Goal: Task Accomplishment & Management: Manage account settings

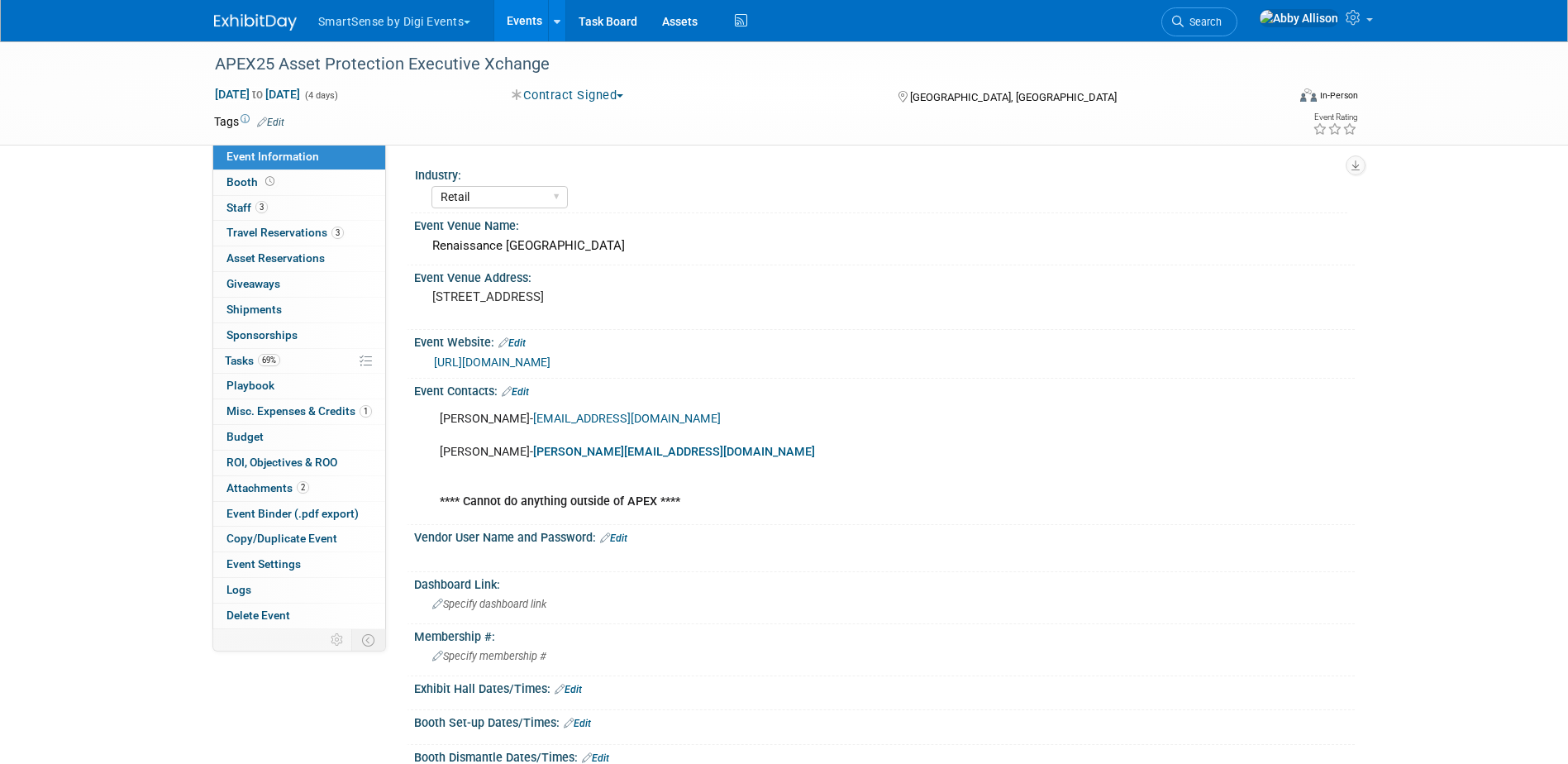
select select "Retail"
click at [1222, 22] on span "Search" at bounding box center [1202, 21] width 38 height 12
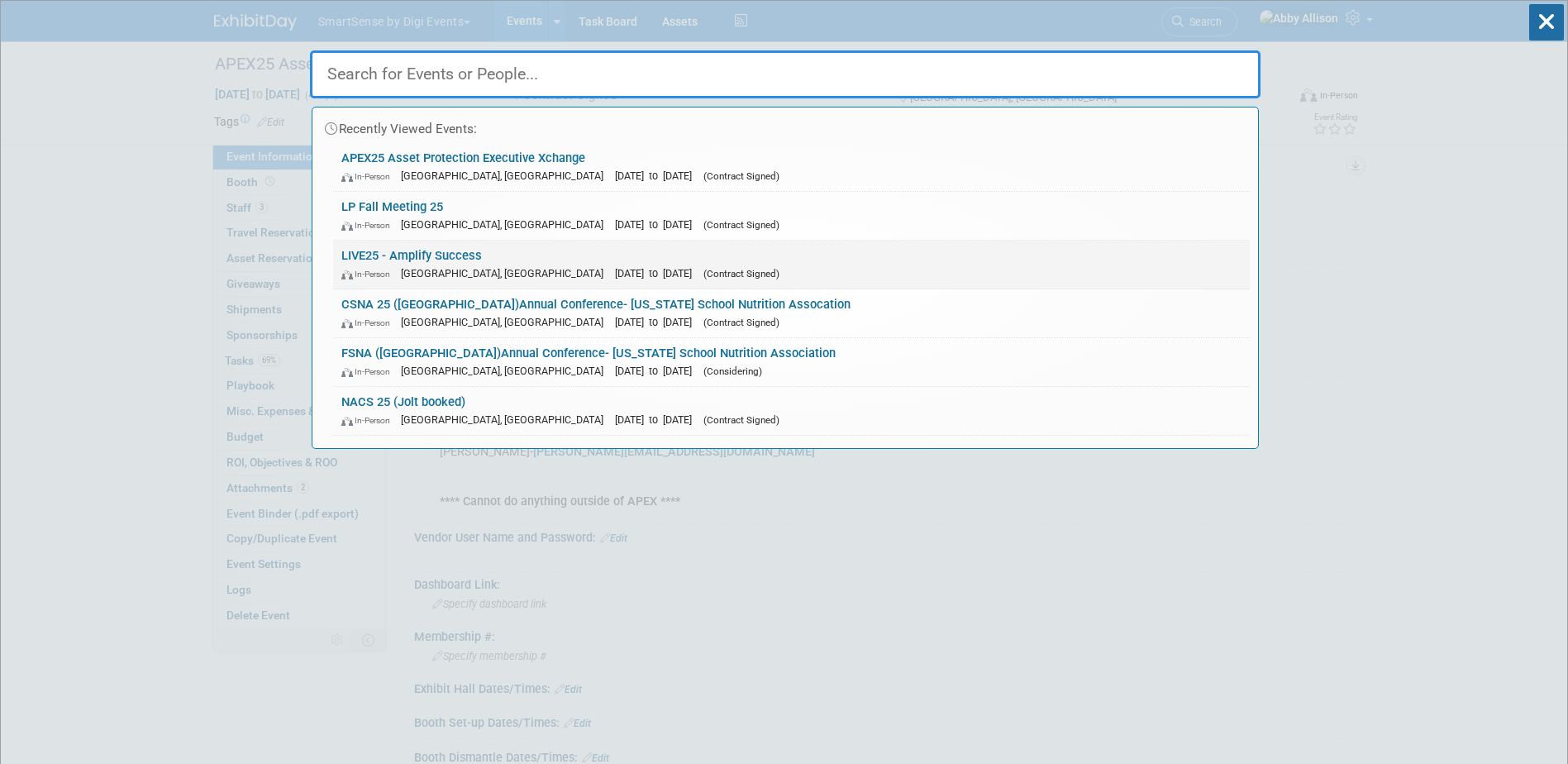
click at [361, 251] on link "LIVE25 - Amplify Success In-Person Nashville, TN Oct 21, 2025 to Oct 24, 2025 (…" at bounding box center [791, 265] width 917 height 48
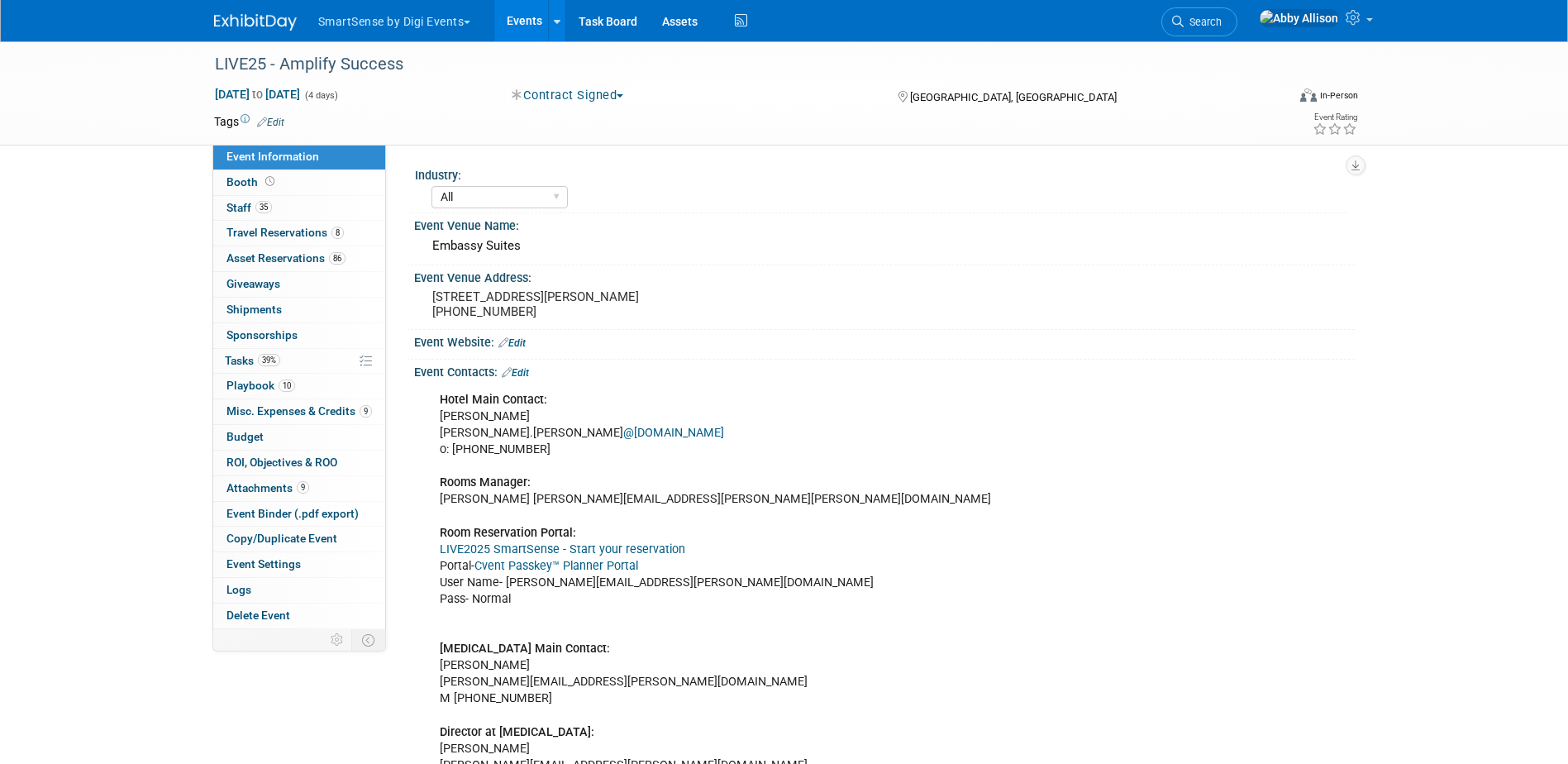
select select "All"
click at [232, 364] on span "Tasks 39%" at bounding box center [252, 360] width 56 height 13
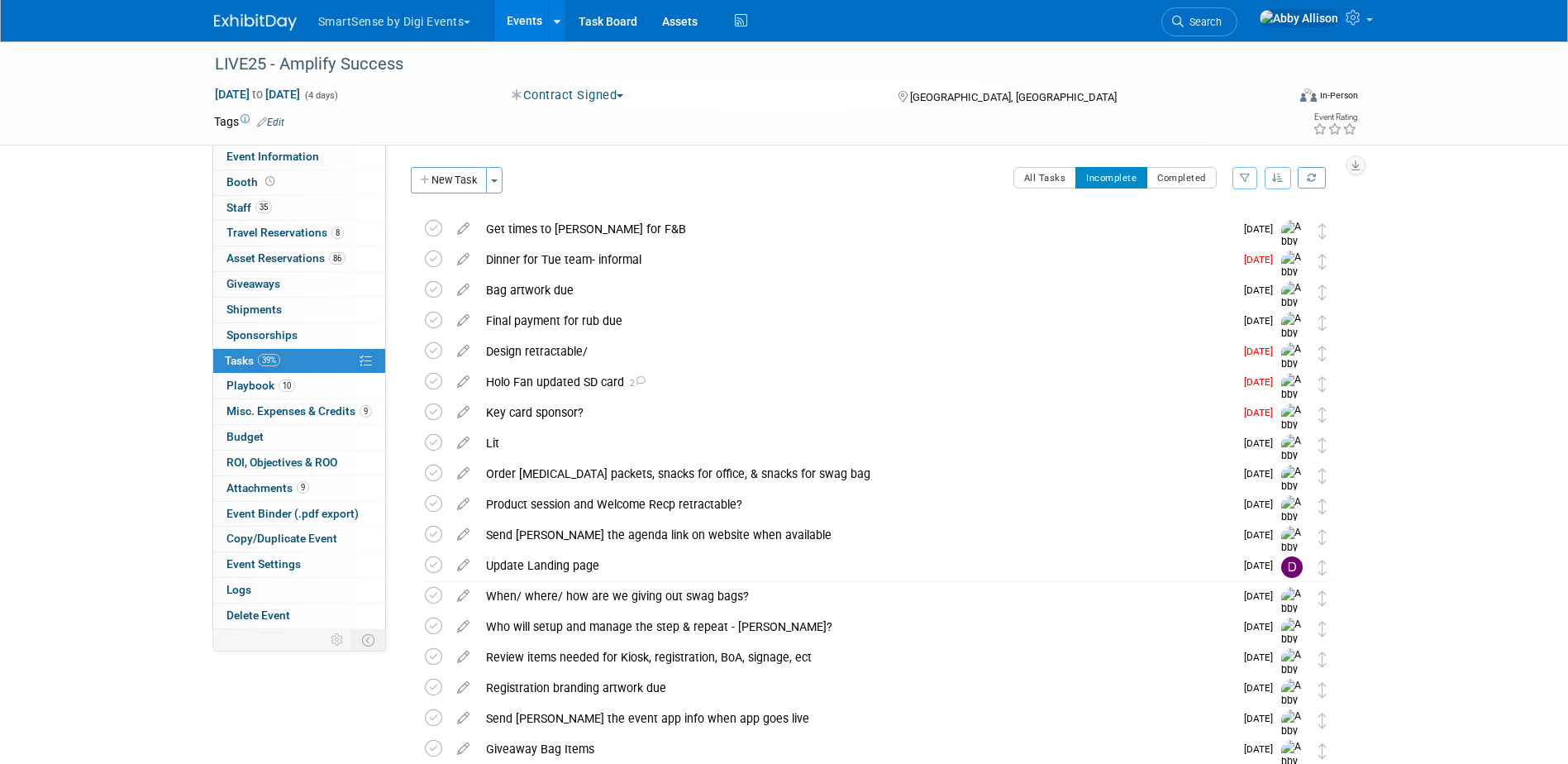
click at [1278, 178] on icon "button" at bounding box center [1278, 177] width 11 height 10
click at [1224, 253] on link "By Due Date" at bounding box center [1230, 253] width 118 height 23
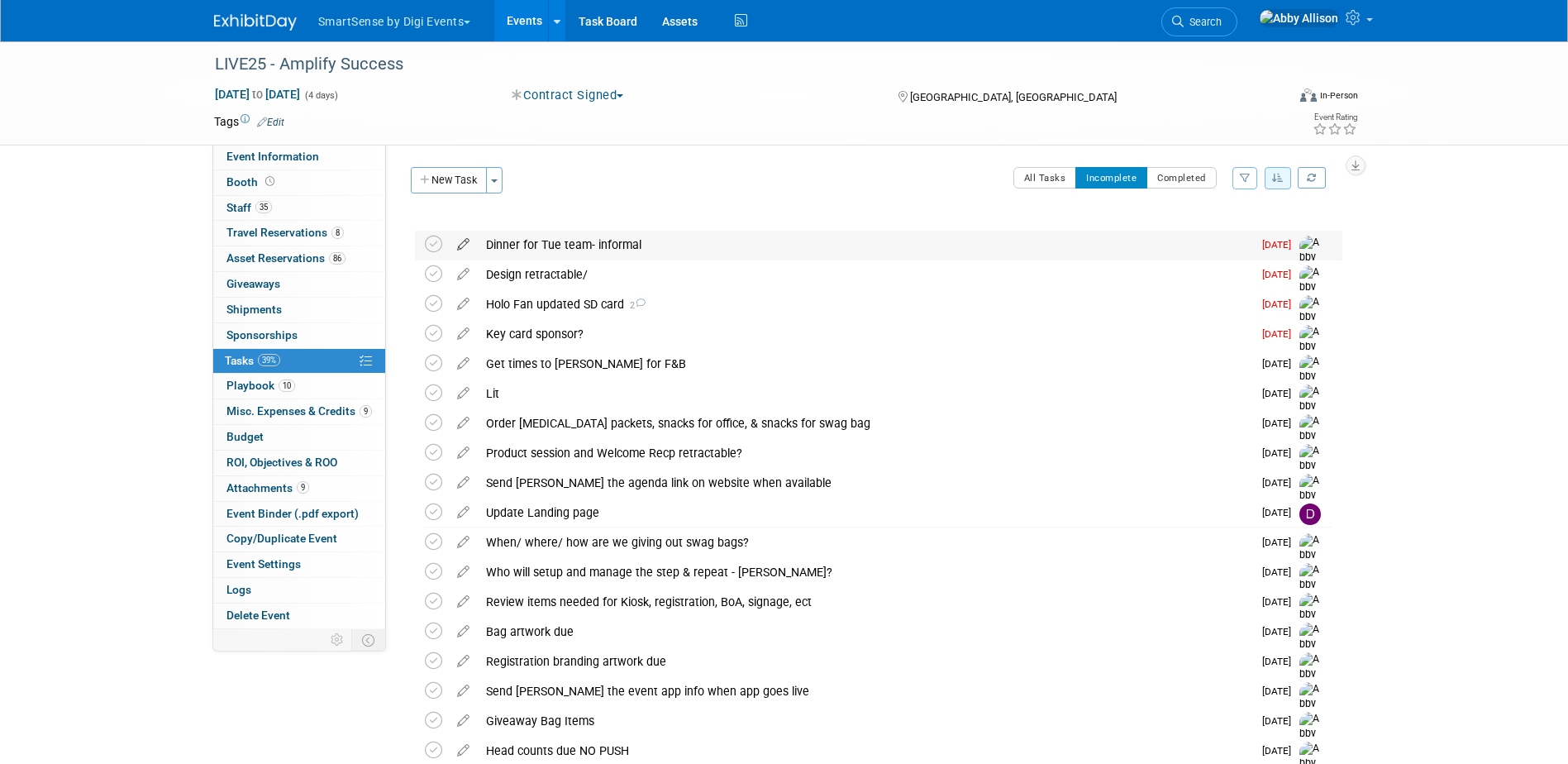
click at [460, 243] on icon at bounding box center [463, 241] width 29 height 20
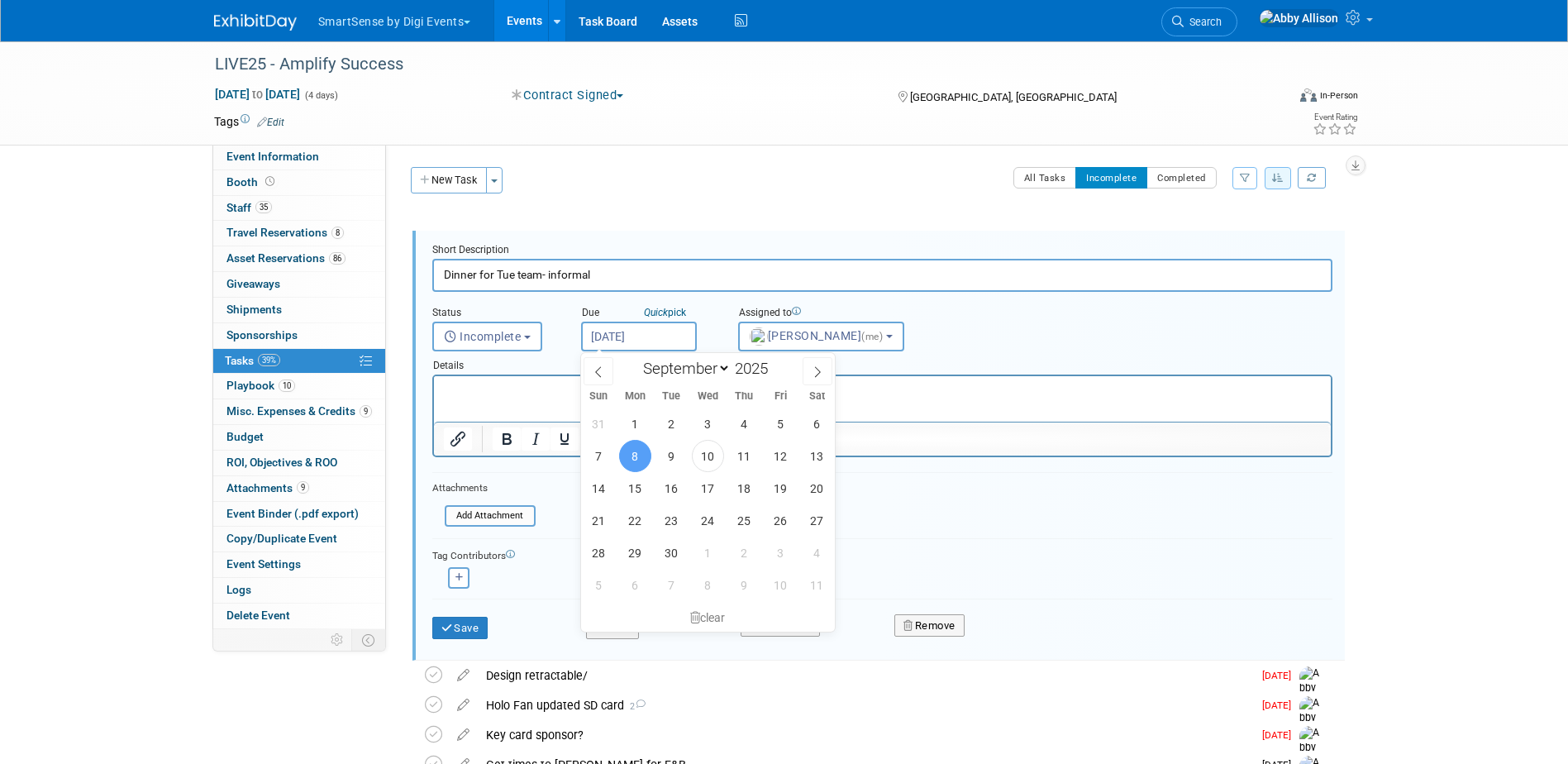
click at [607, 330] on input "Sep 8, 2025" at bounding box center [638, 337] width 116 height 30
click at [636, 478] on span "15" at bounding box center [635, 488] width 32 height 32
type input "Sep 15, 2025"
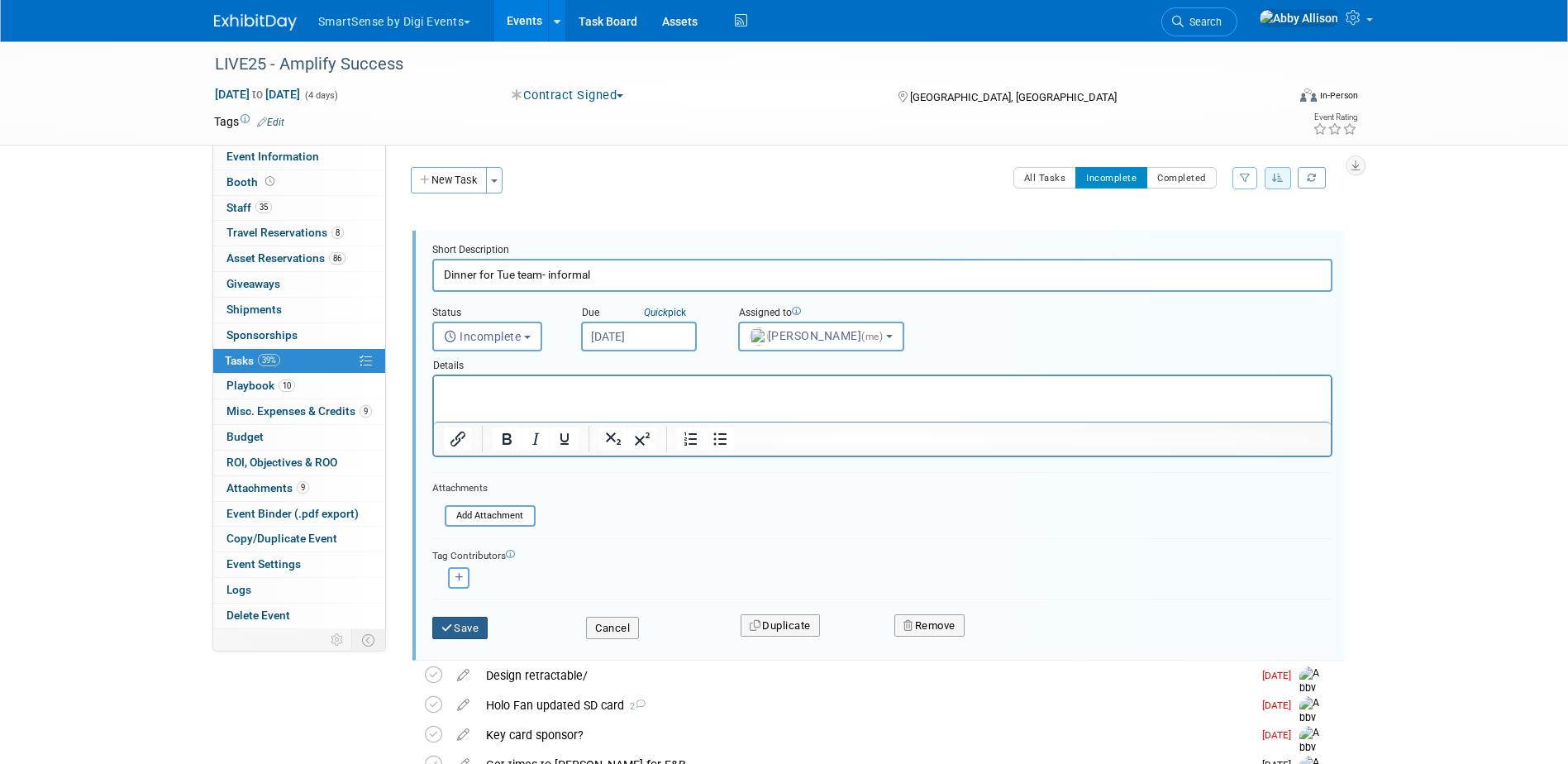
click at [466, 627] on button "Save" at bounding box center [460, 628] width 57 height 23
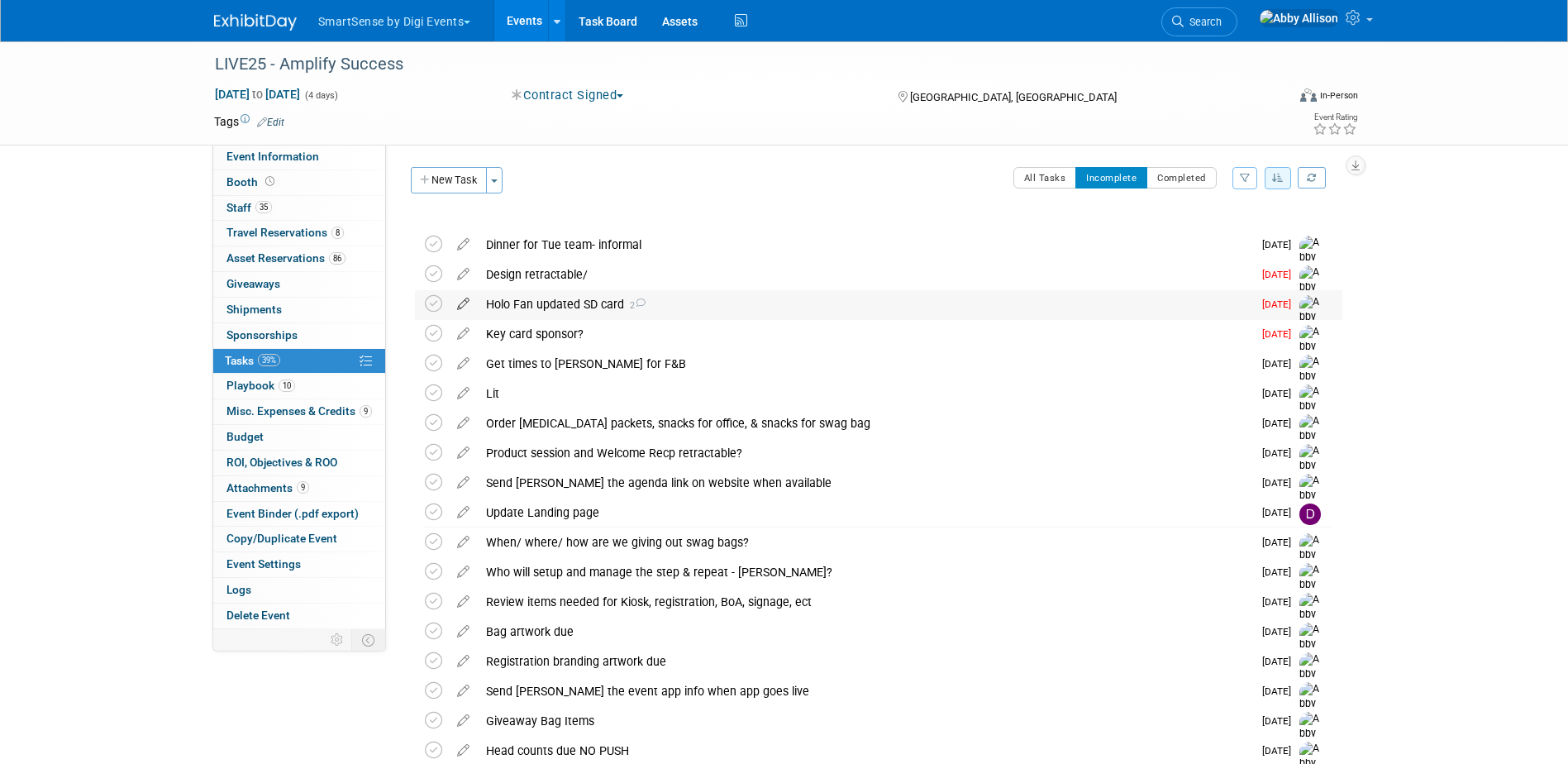
click at [463, 297] on icon at bounding box center [463, 301] width 29 height 20
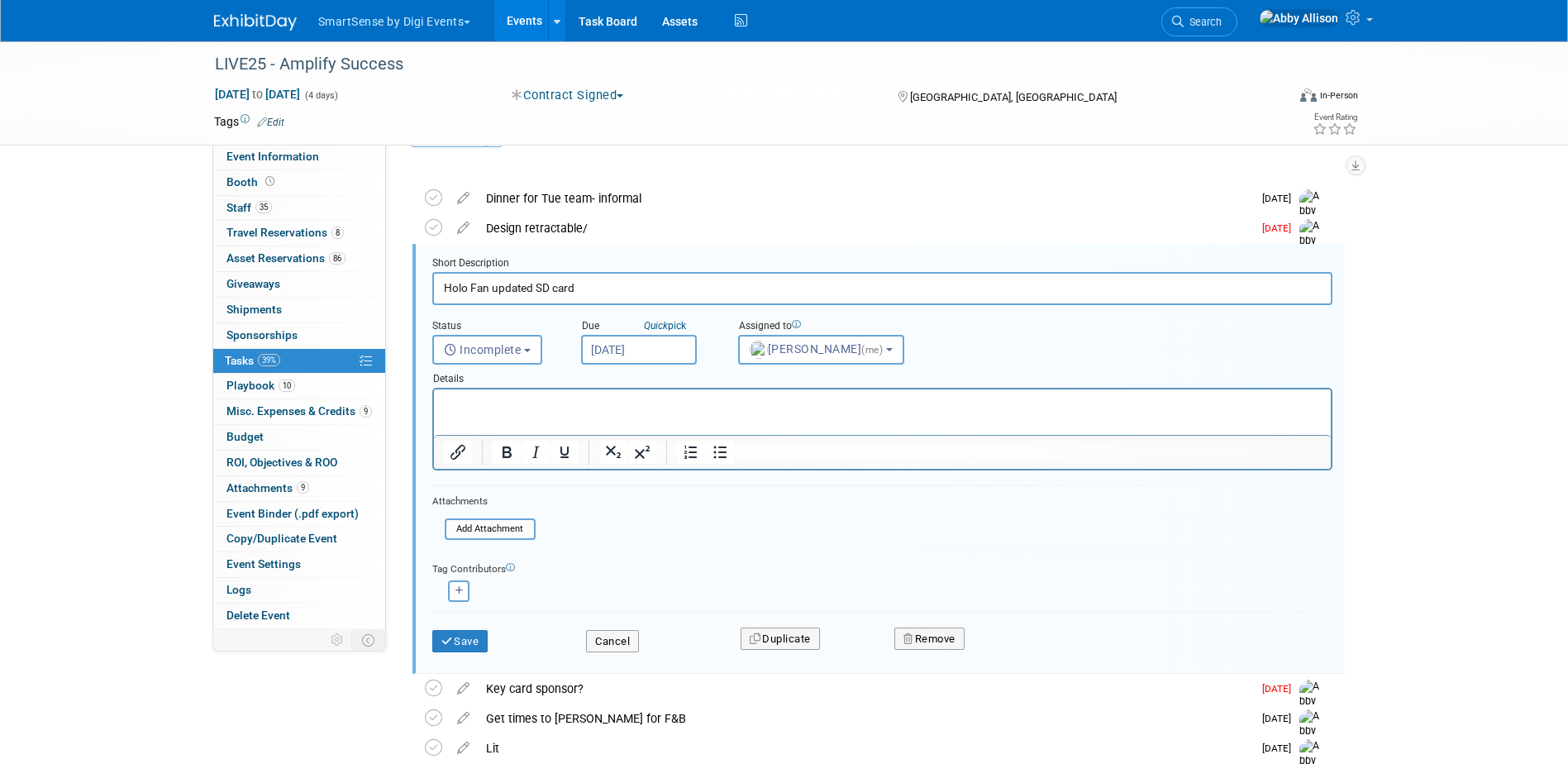
scroll to position [48, 0]
click at [636, 343] on input "Sep 10, 2025" at bounding box center [638, 348] width 116 height 30
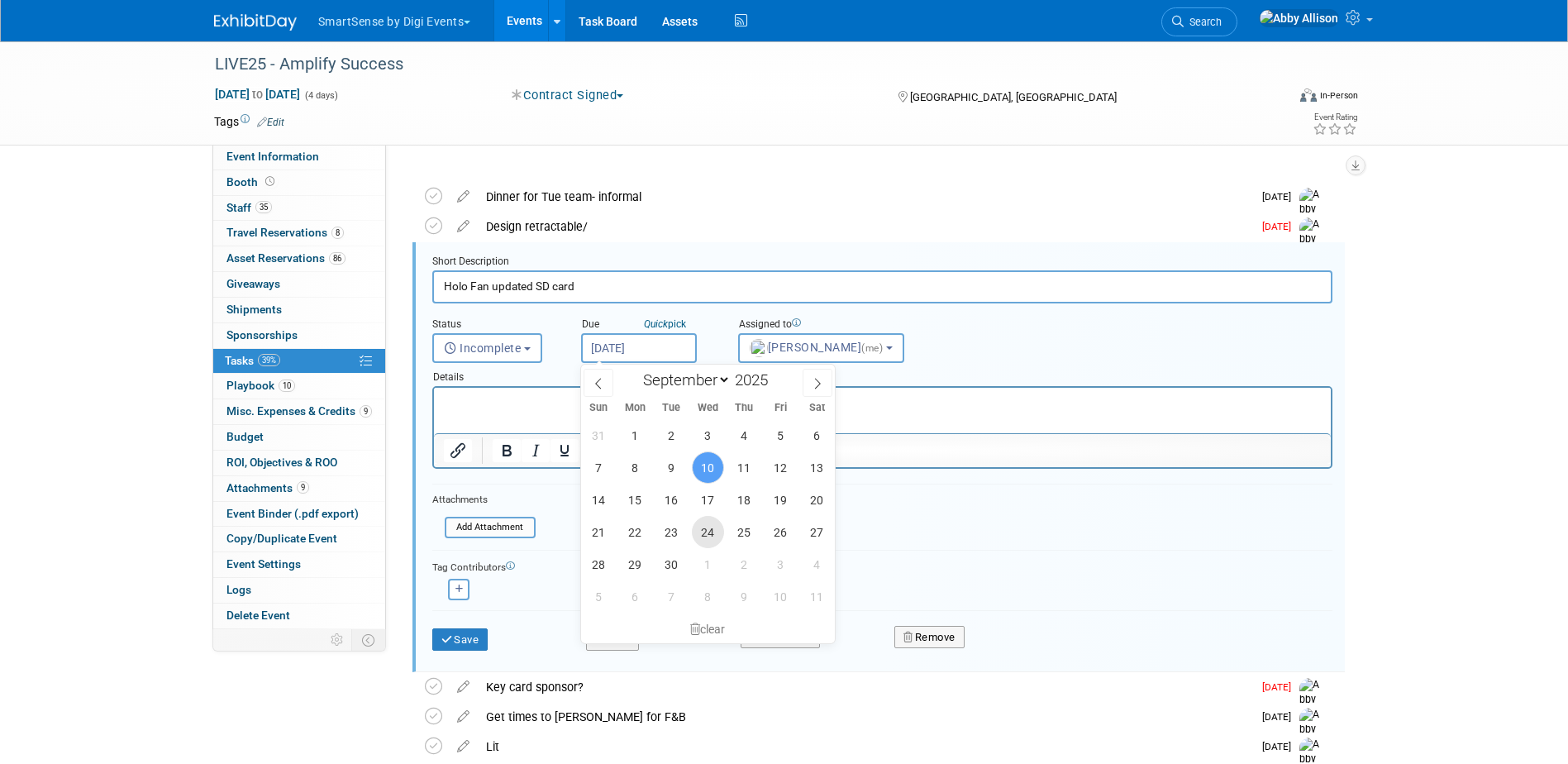
click at [698, 523] on span "24" at bounding box center [708, 532] width 32 height 32
type input "Sep 24, 2025"
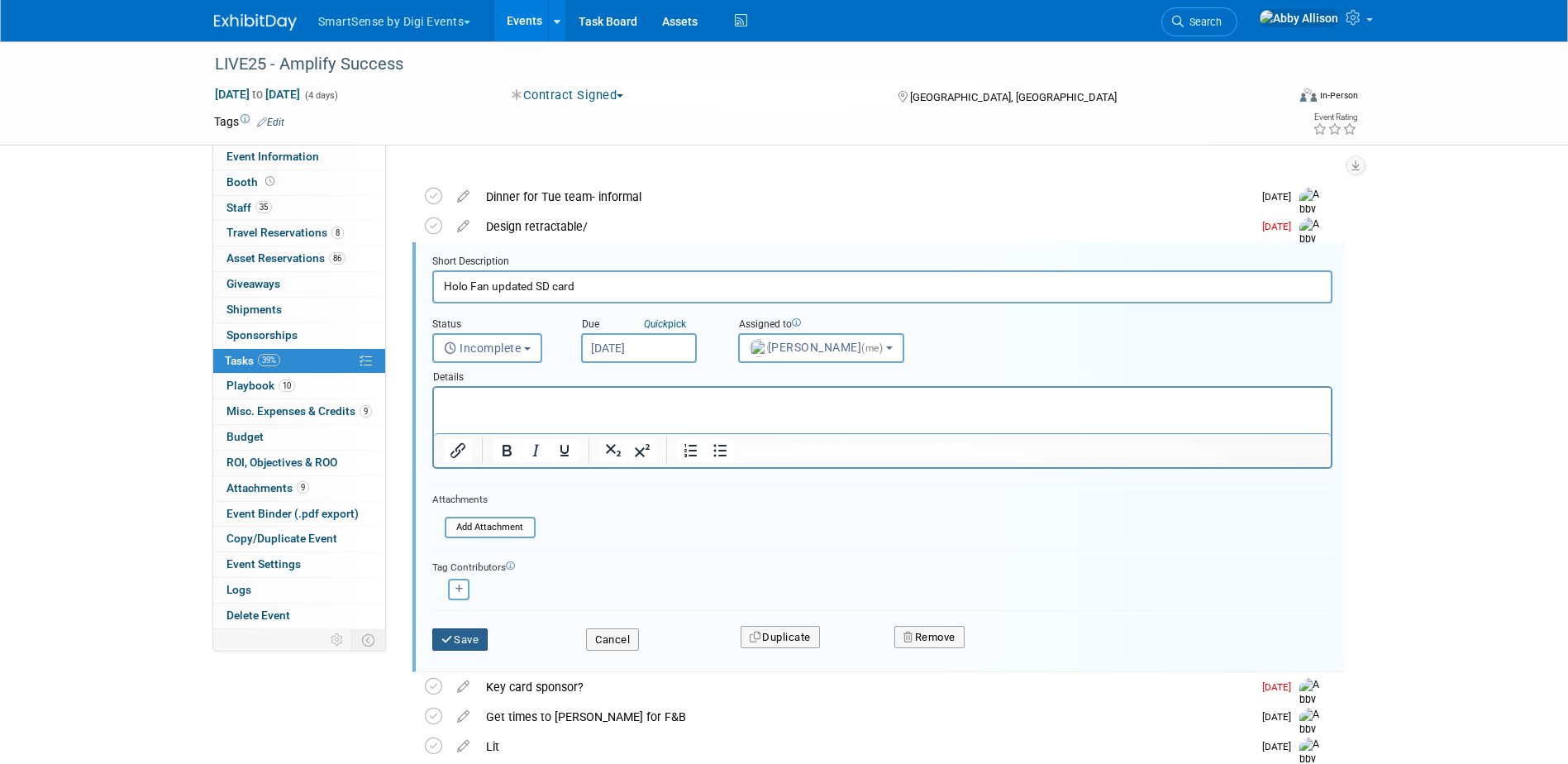
click at [483, 631] on button "Save" at bounding box center [460, 640] width 57 height 23
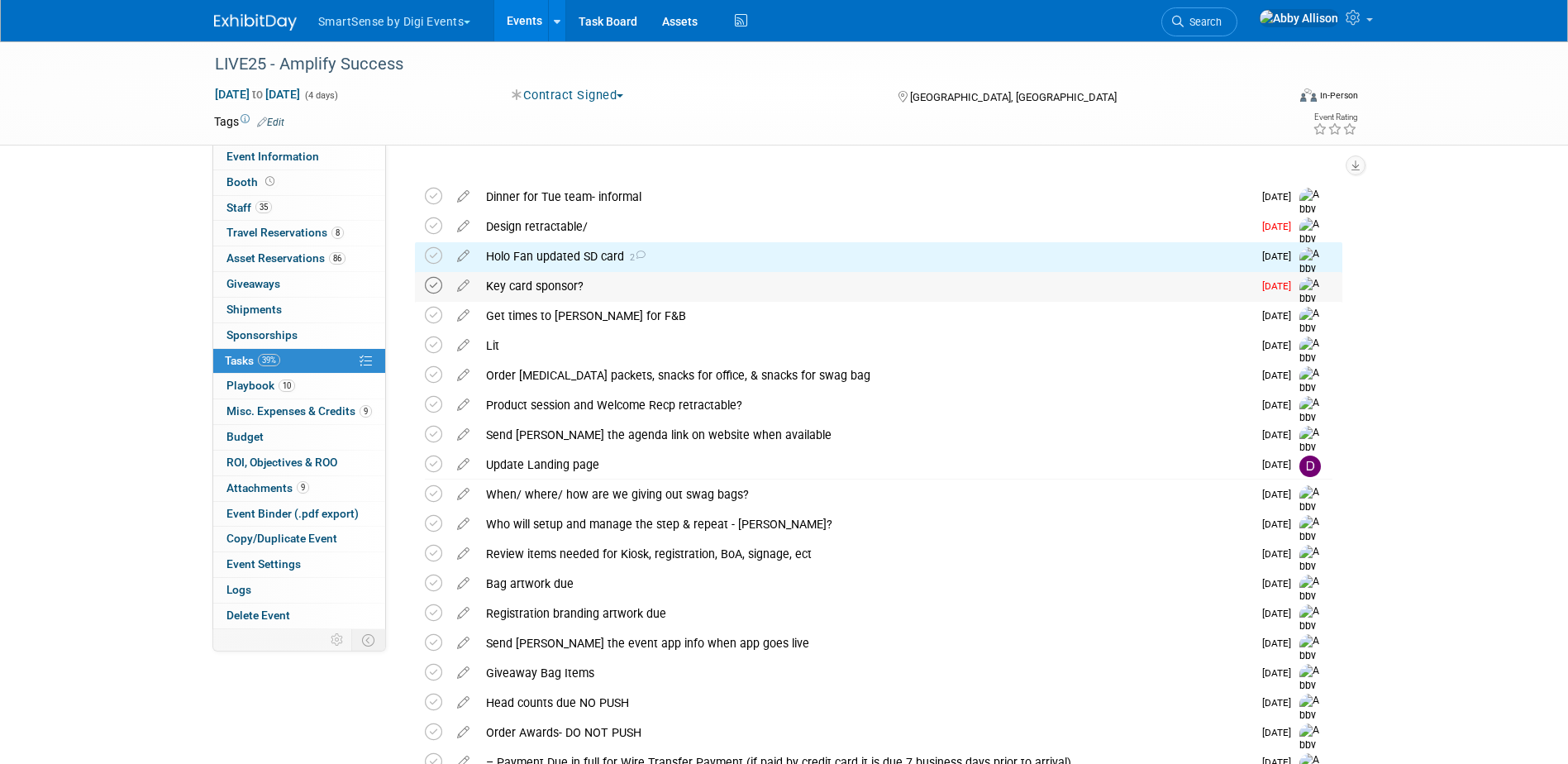
click at [436, 281] on icon at bounding box center [433, 285] width 18 height 18
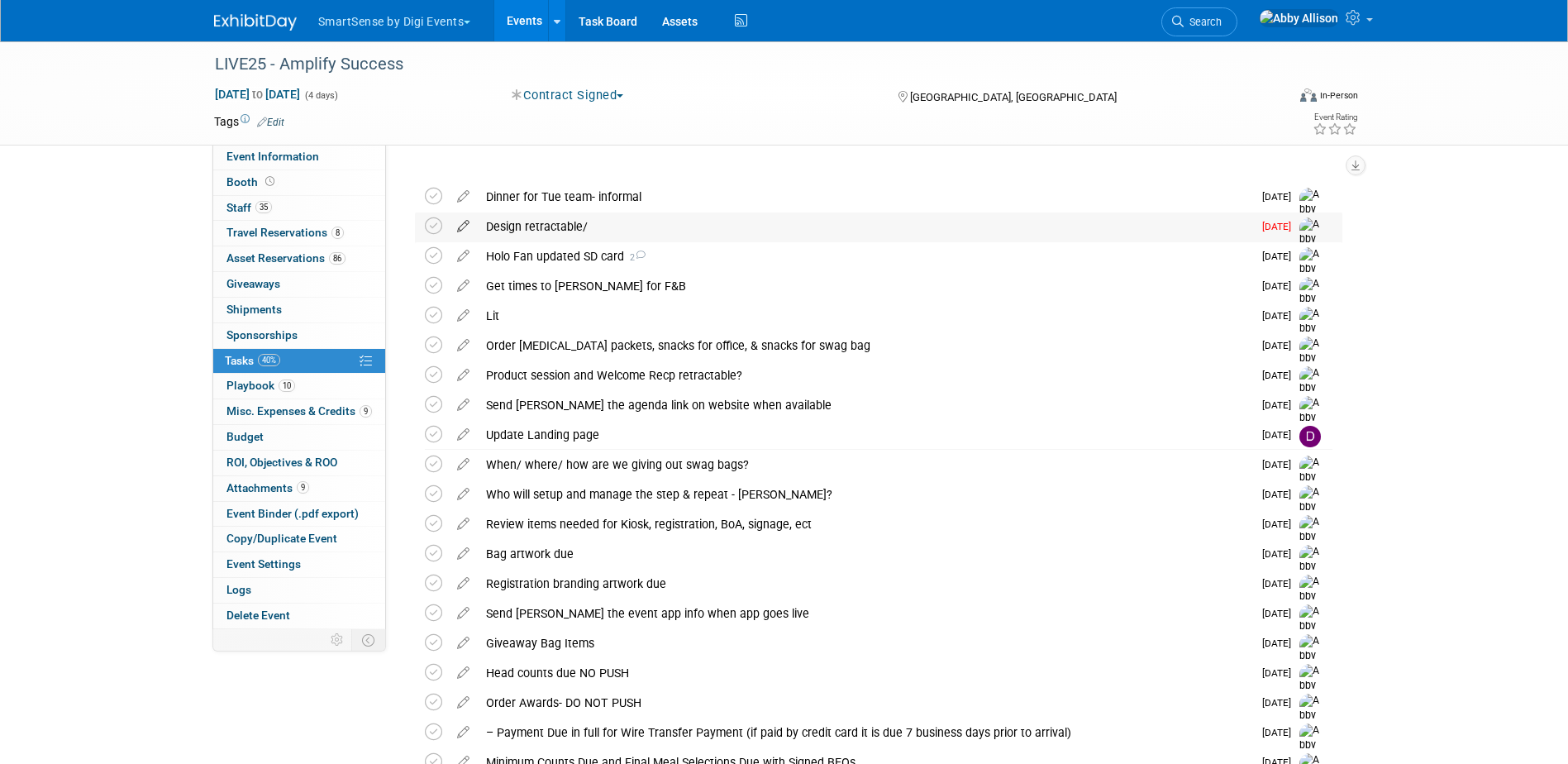
click at [463, 221] on icon at bounding box center [463, 223] width 29 height 20
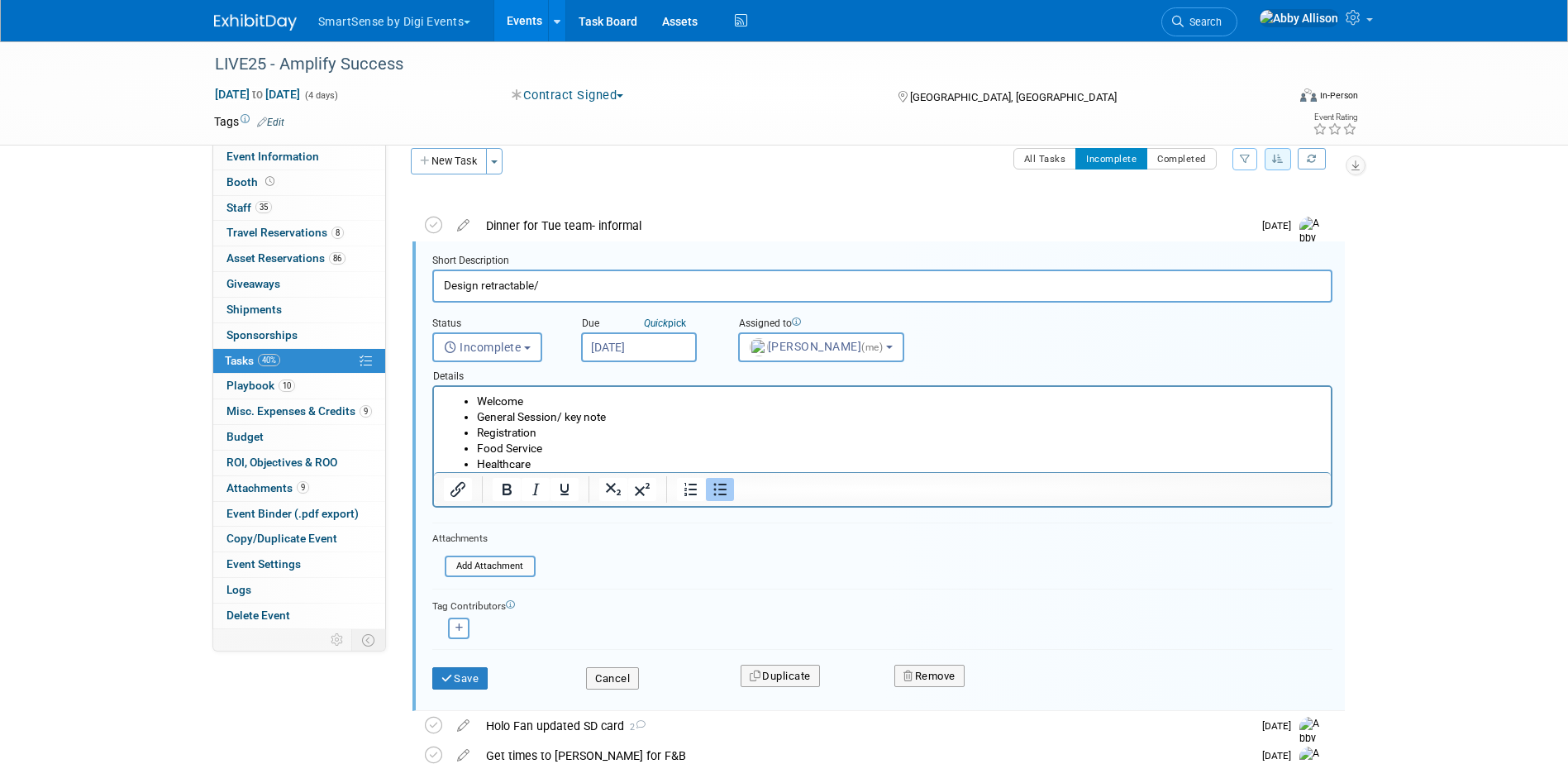
scroll to position [19, 0]
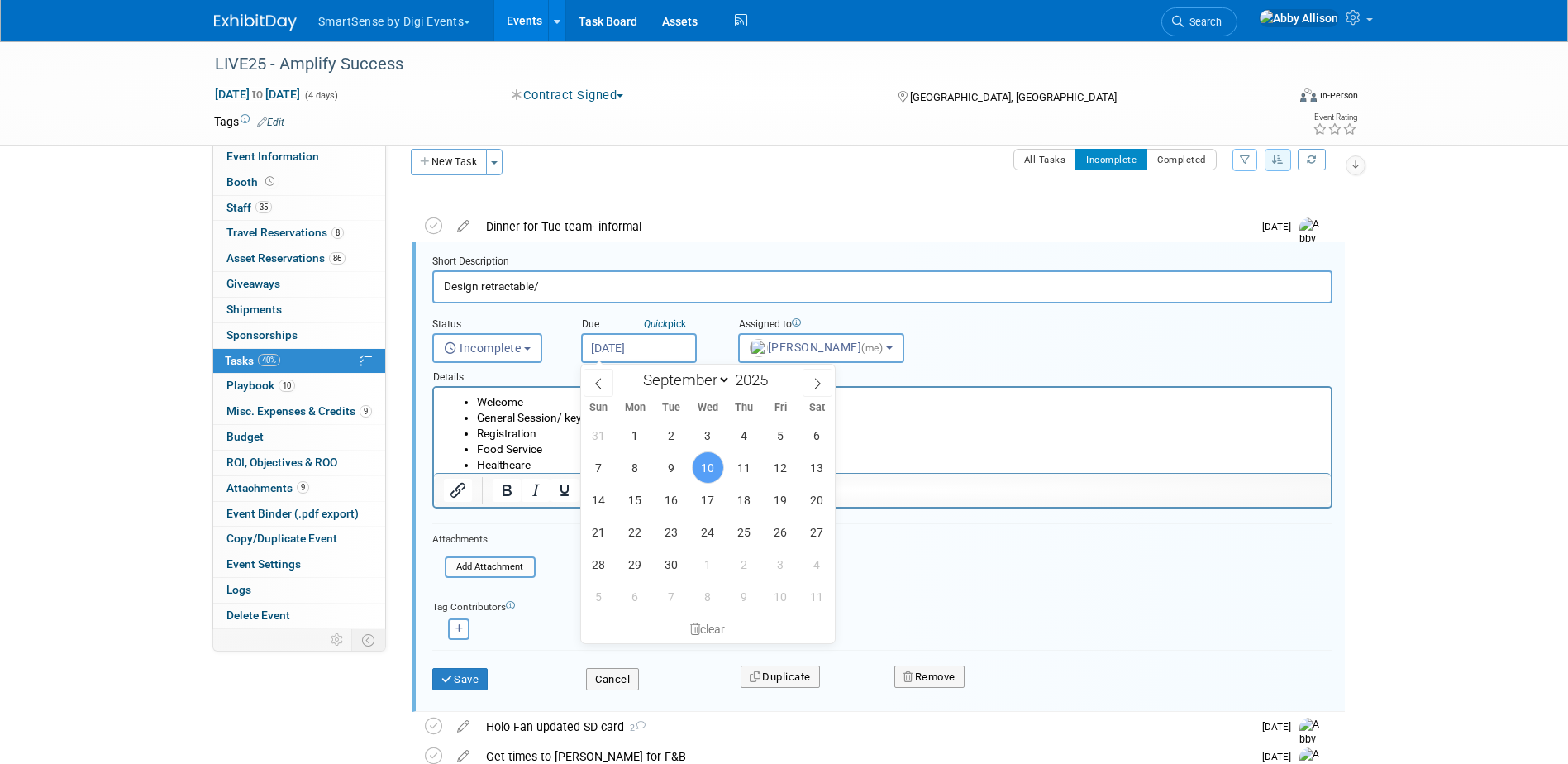
click at [640, 345] on input "Sep 10, 2025" at bounding box center [638, 348] width 116 height 30
click at [704, 537] on span "24" at bounding box center [708, 532] width 32 height 32
type input "Sep 24, 2025"
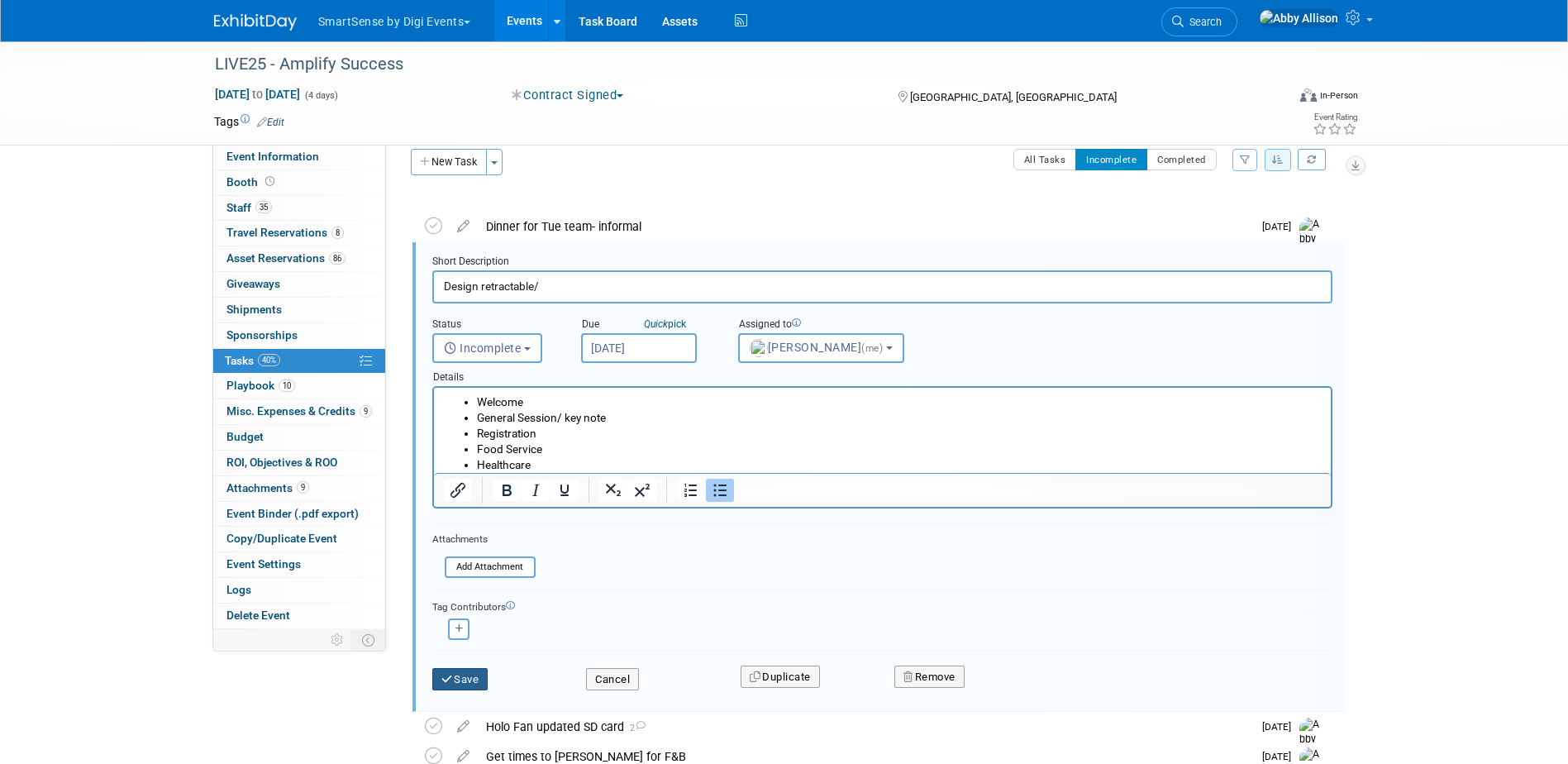
click at [456, 675] on button "Save" at bounding box center [460, 680] width 57 height 23
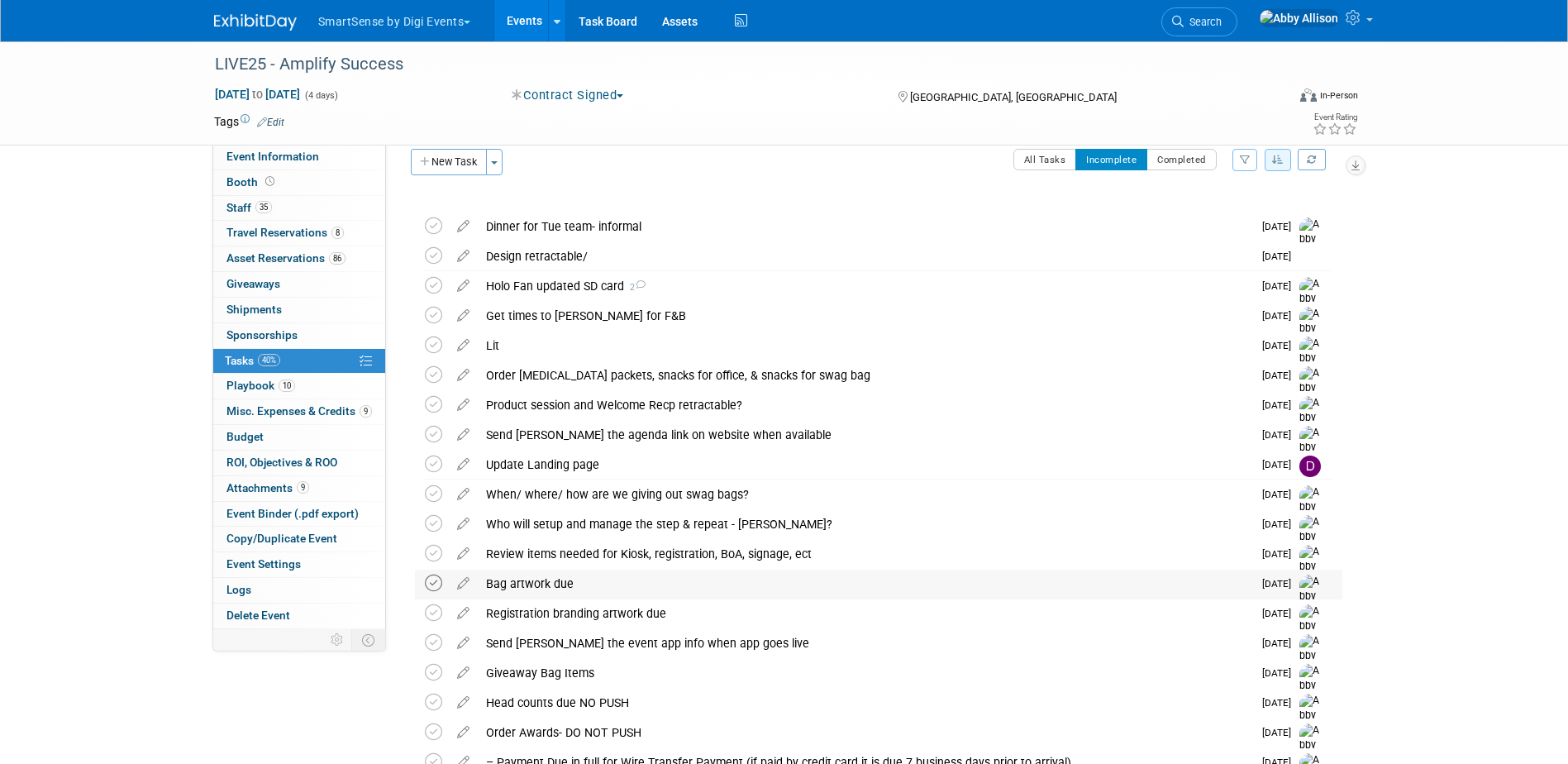
click at [429, 576] on icon at bounding box center [433, 583] width 18 height 18
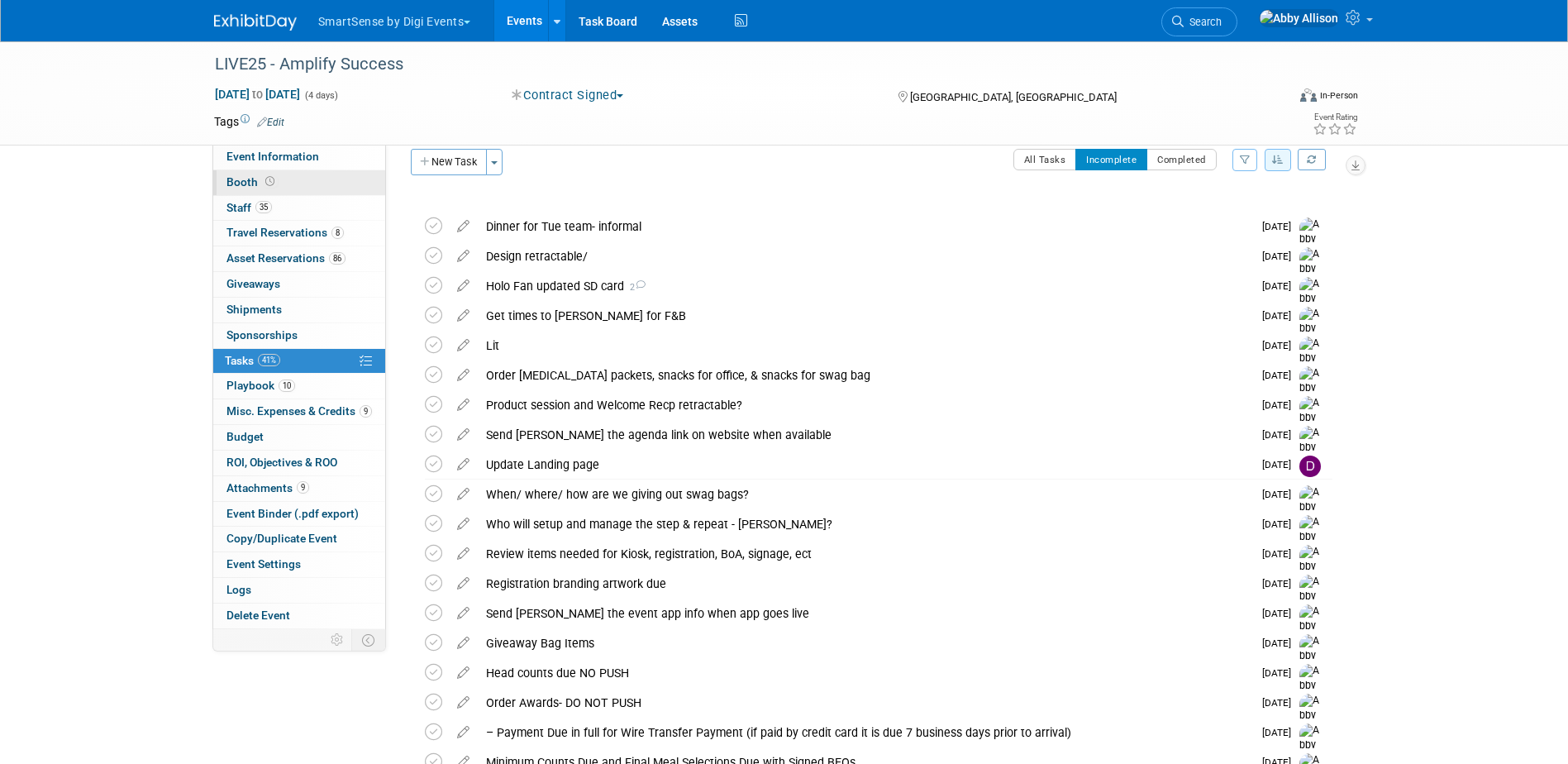
click at [237, 184] on span "Booth" at bounding box center [251, 182] width 51 height 13
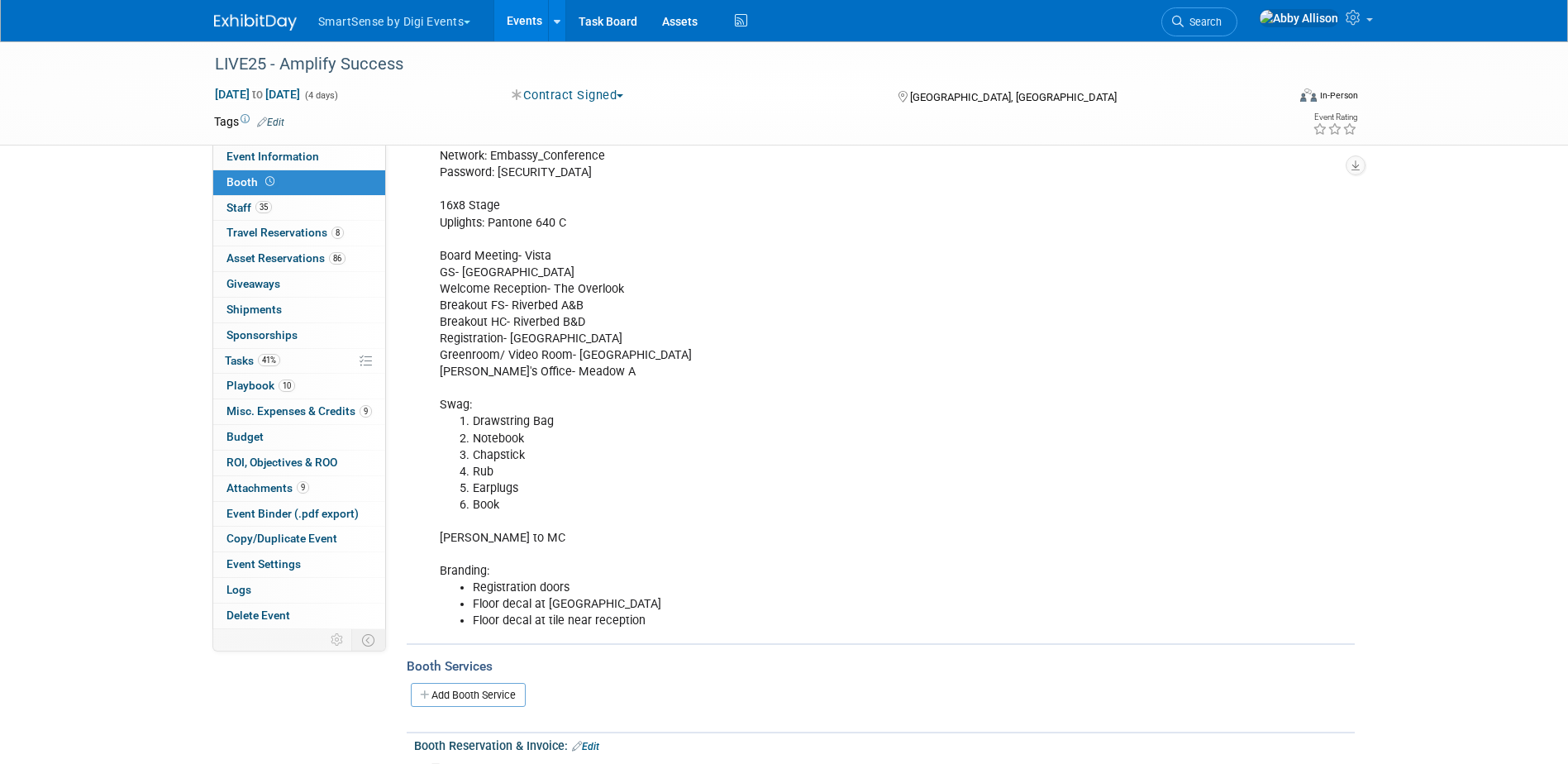
scroll to position [413, 0]
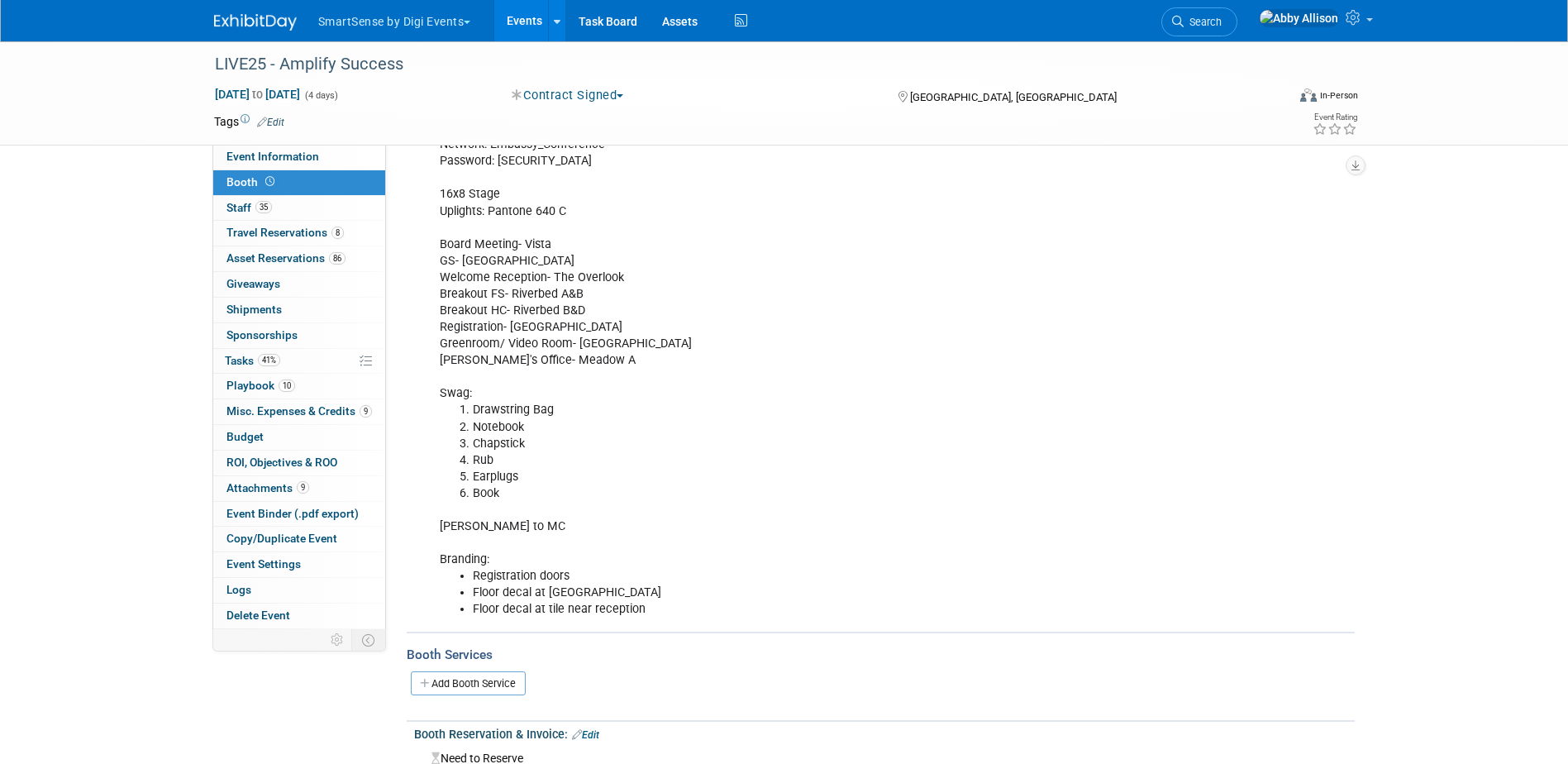
click at [521, 19] on link "Events" at bounding box center [524, 20] width 60 height 42
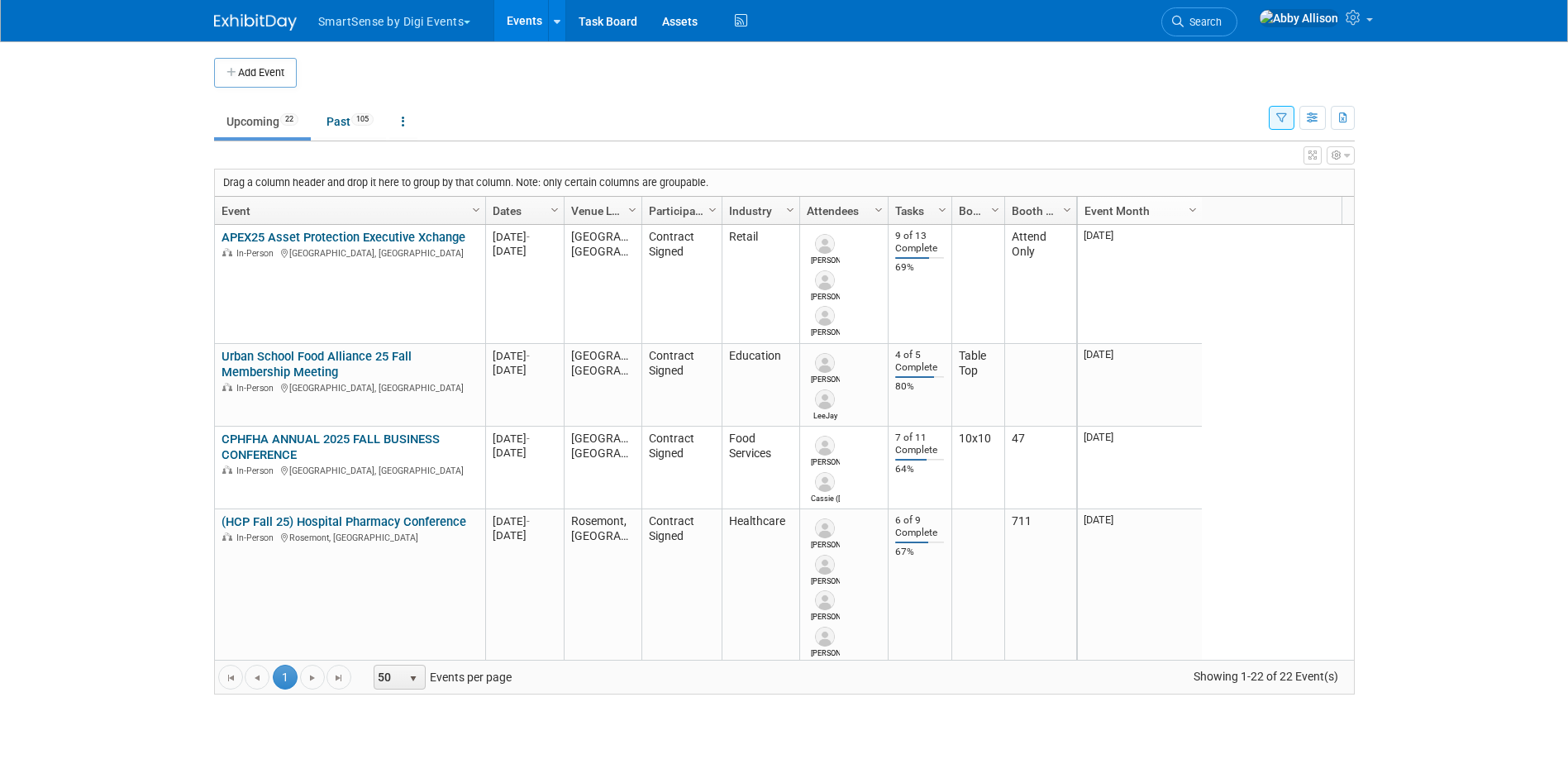
click at [1286, 122] on button "button" at bounding box center [1282, 118] width 26 height 24
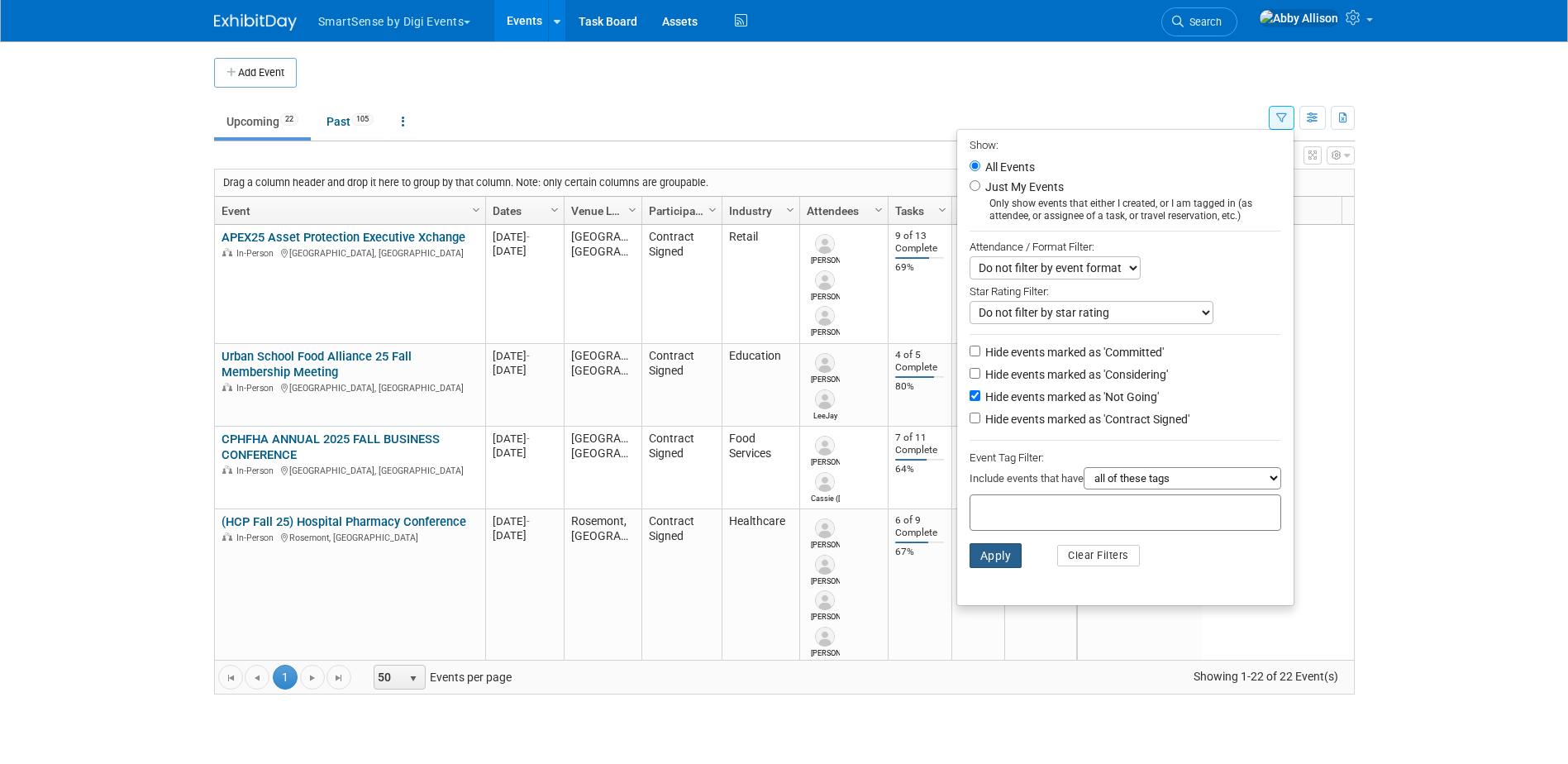
click at [985, 568] on button "Apply" at bounding box center [996, 555] width 53 height 25
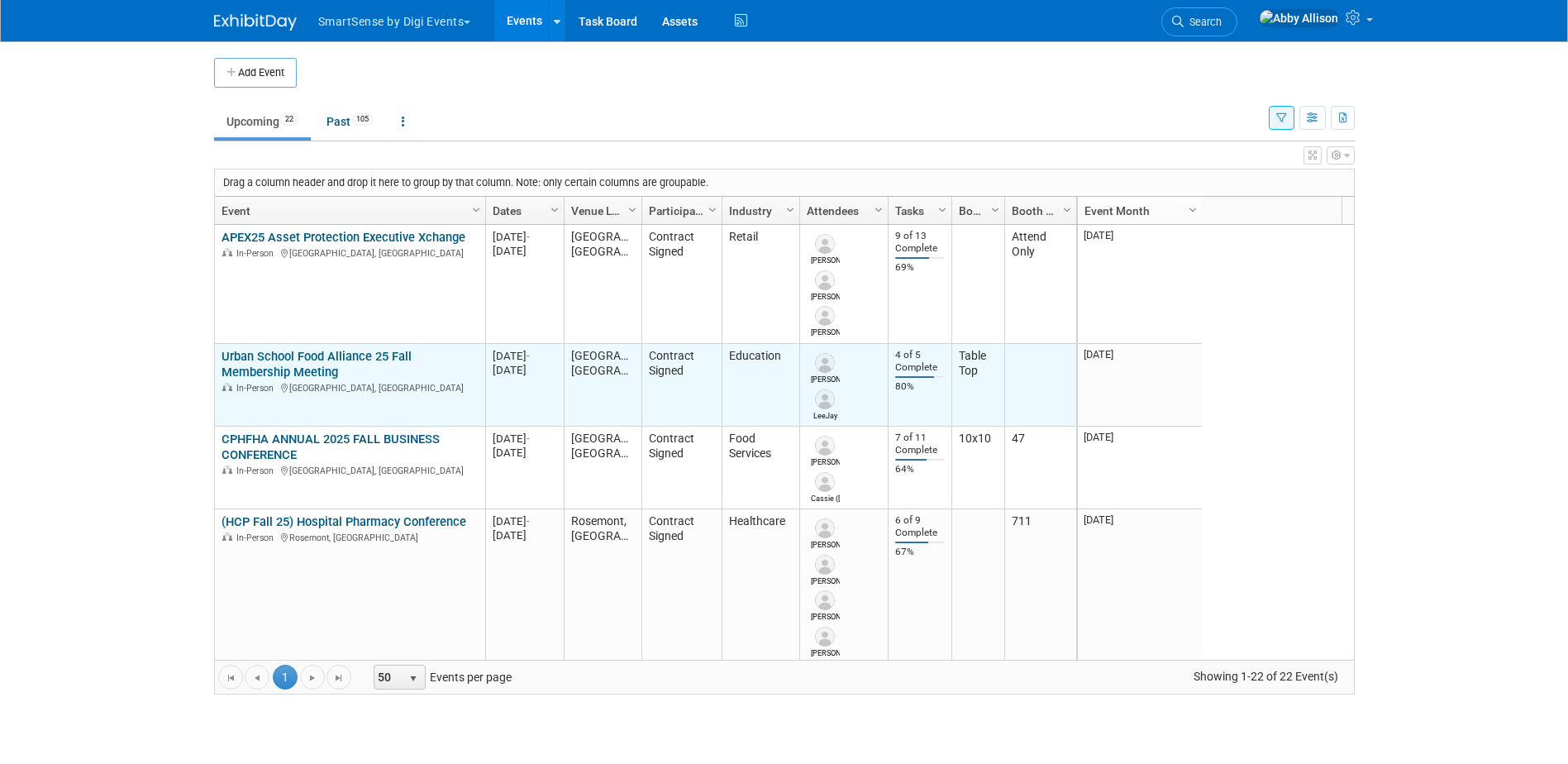
scroll to position [99, 0]
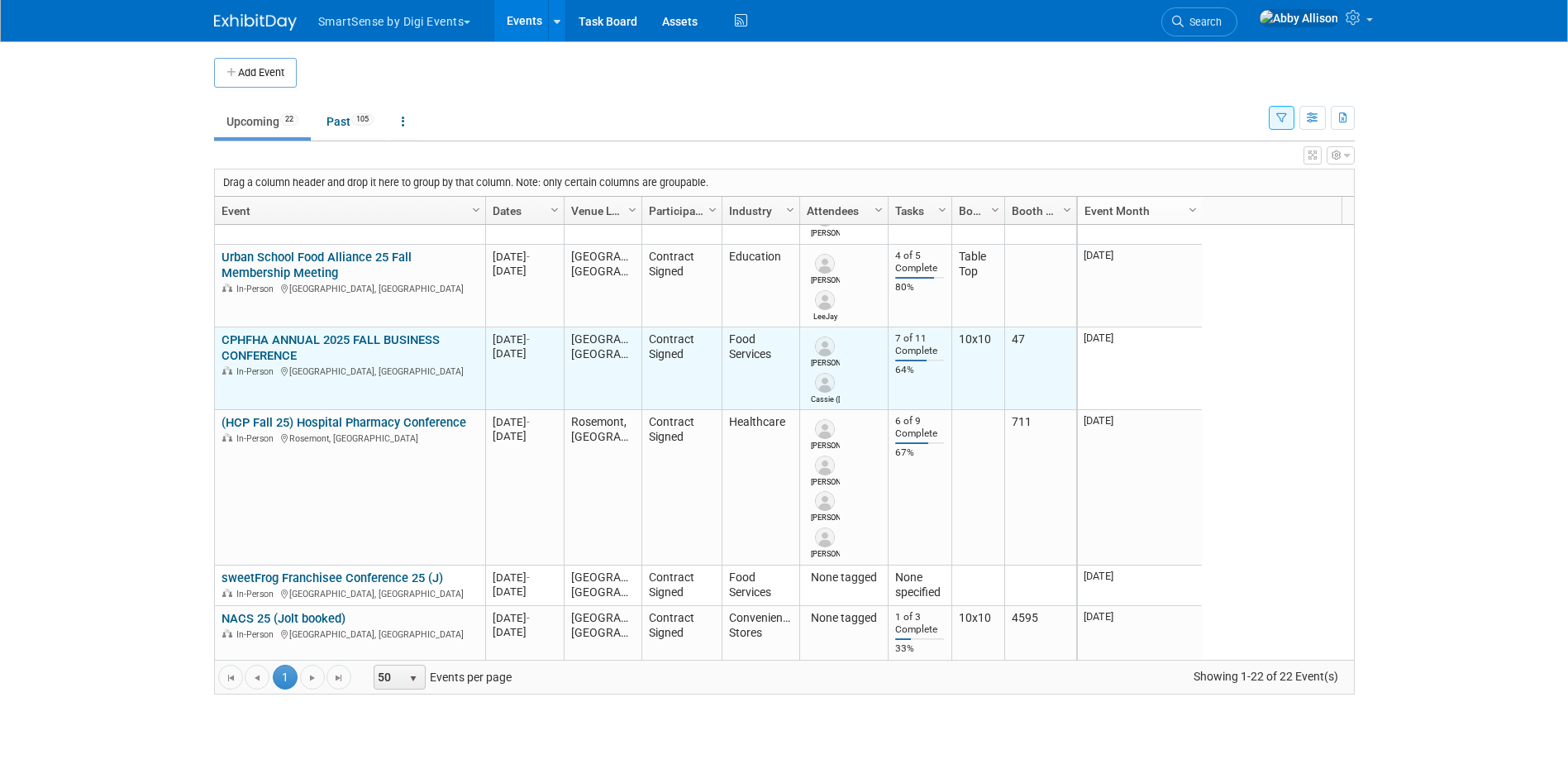
click at [254, 335] on link "CPHFHA ANNUAL 2025 FALL BUSINESS CONFERENCE" at bounding box center [330, 347] width 218 height 31
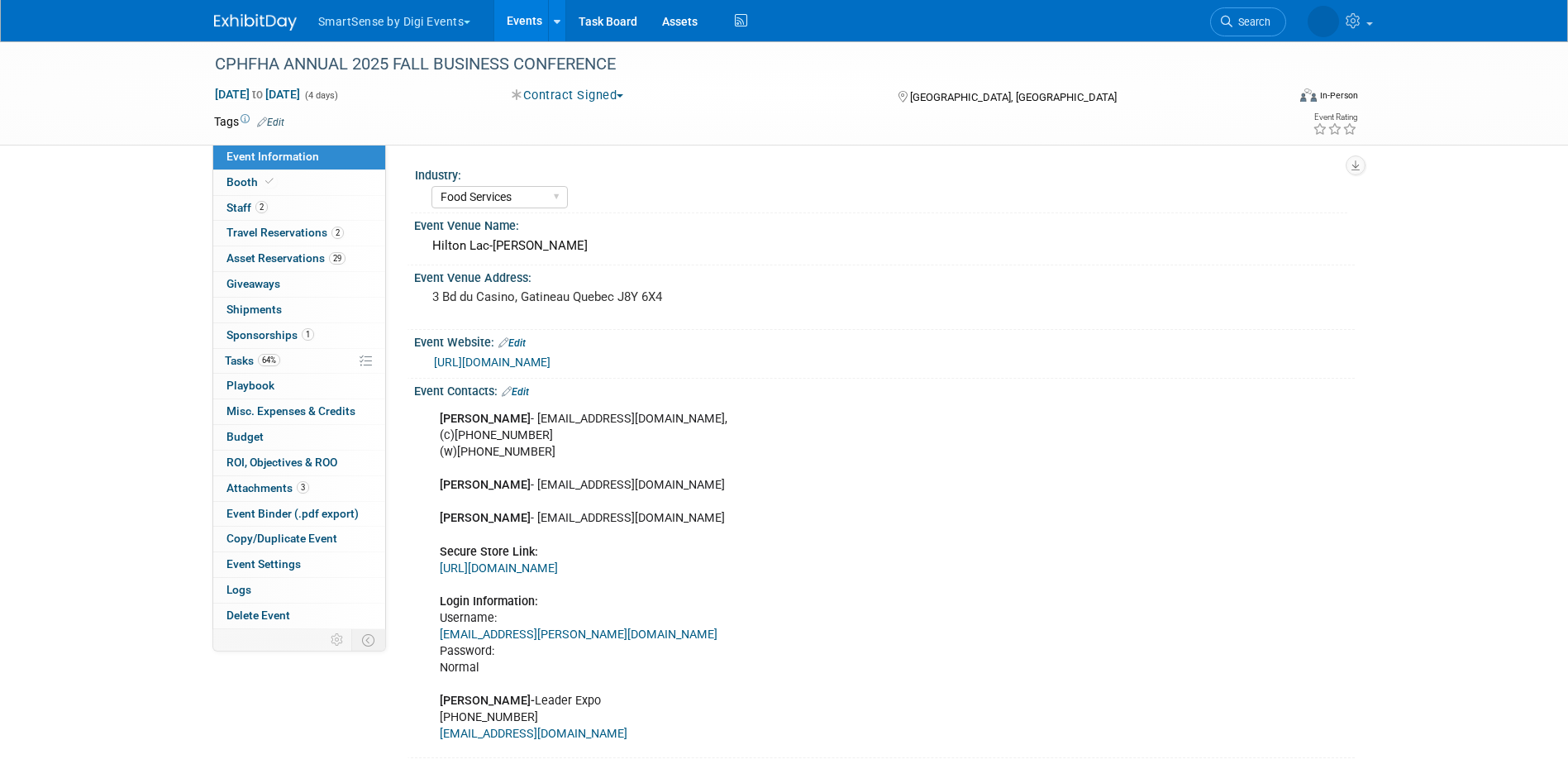
select select "Food Services"
click at [255, 365] on span "Tasks 64%" at bounding box center [252, 360] width 56 height 13
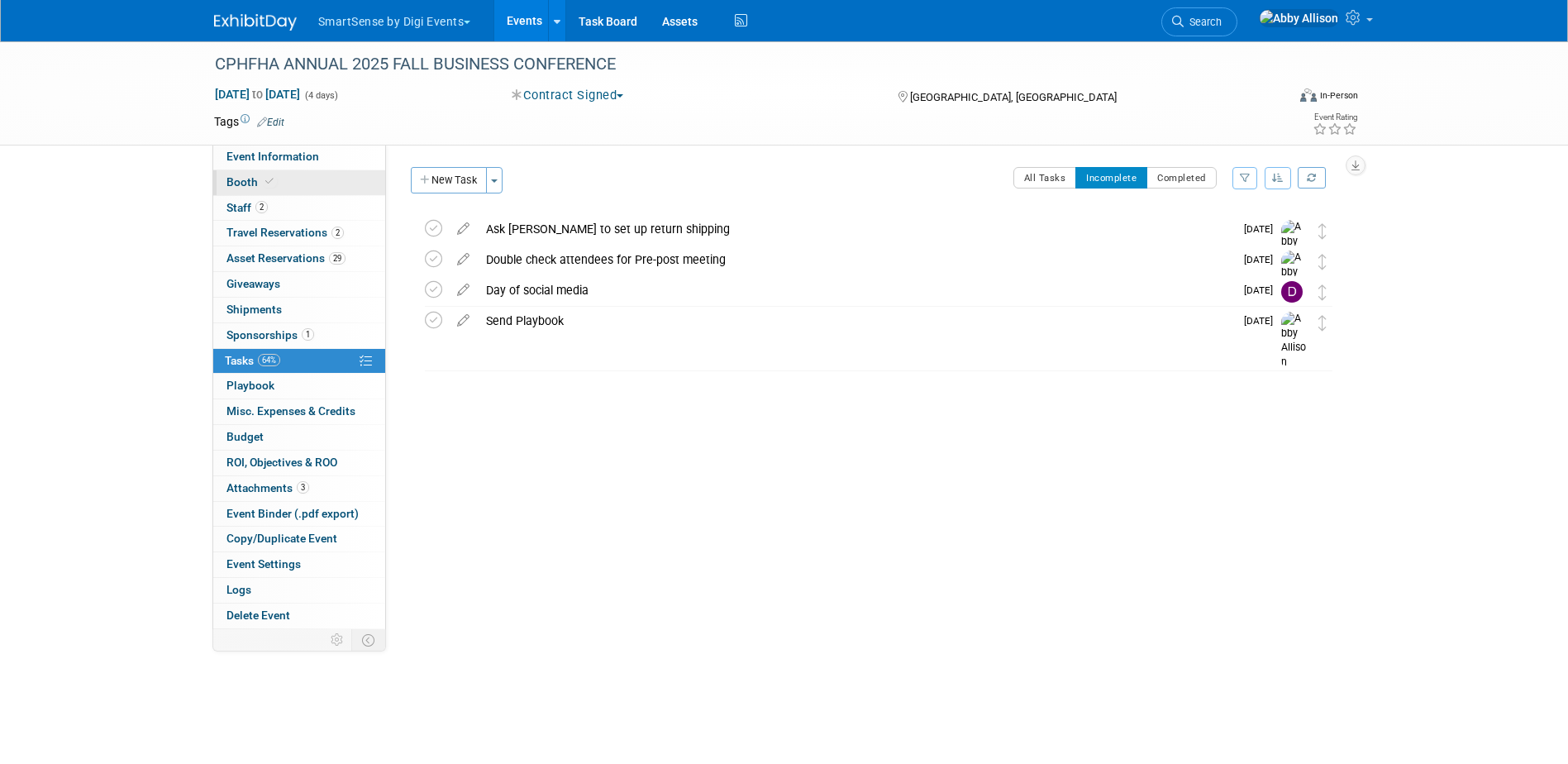
click at [251, 184] on span "Booth" at bounding box center [251, 182] width 50 height 13
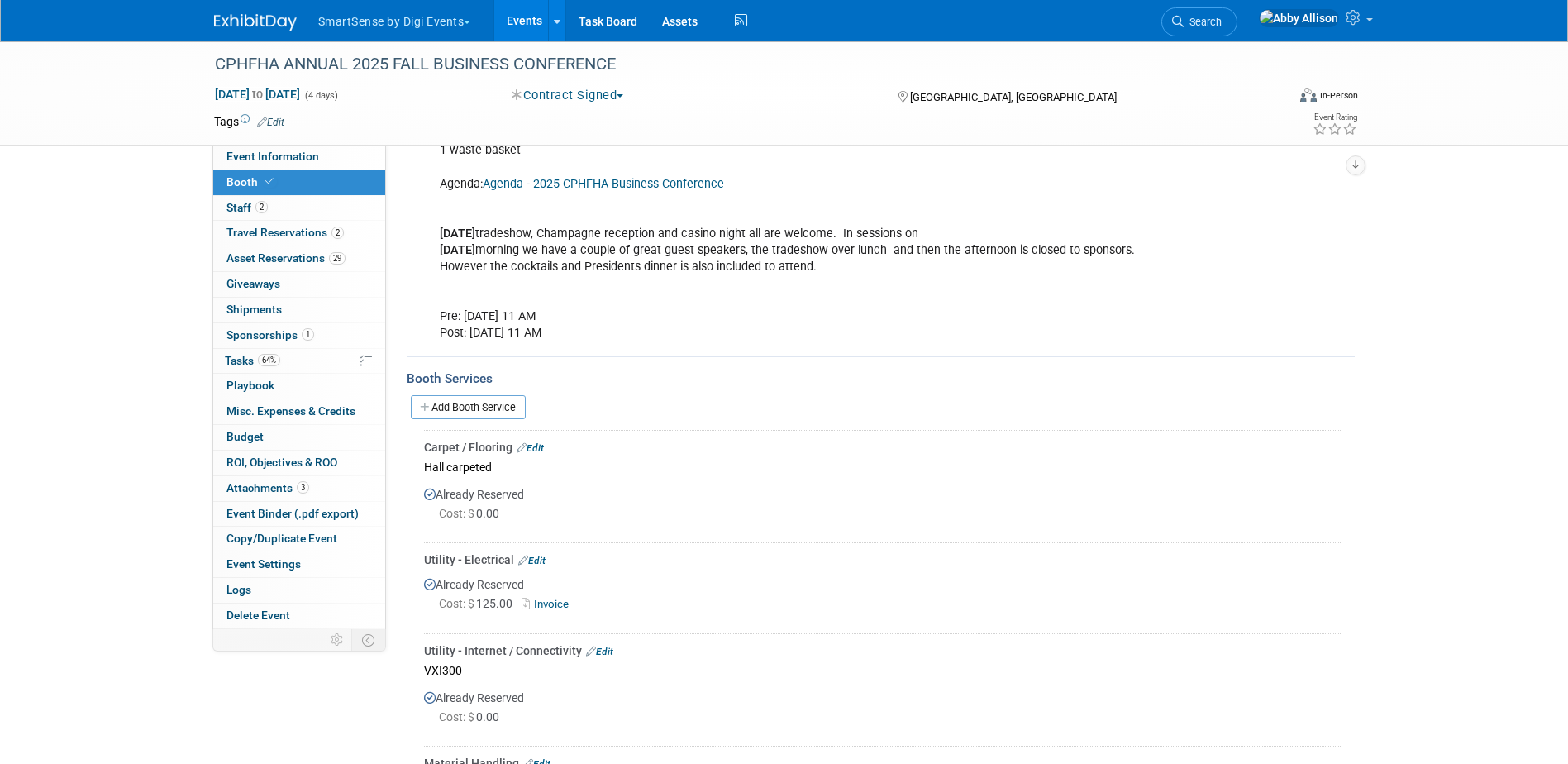
scroll to position [413, 0]
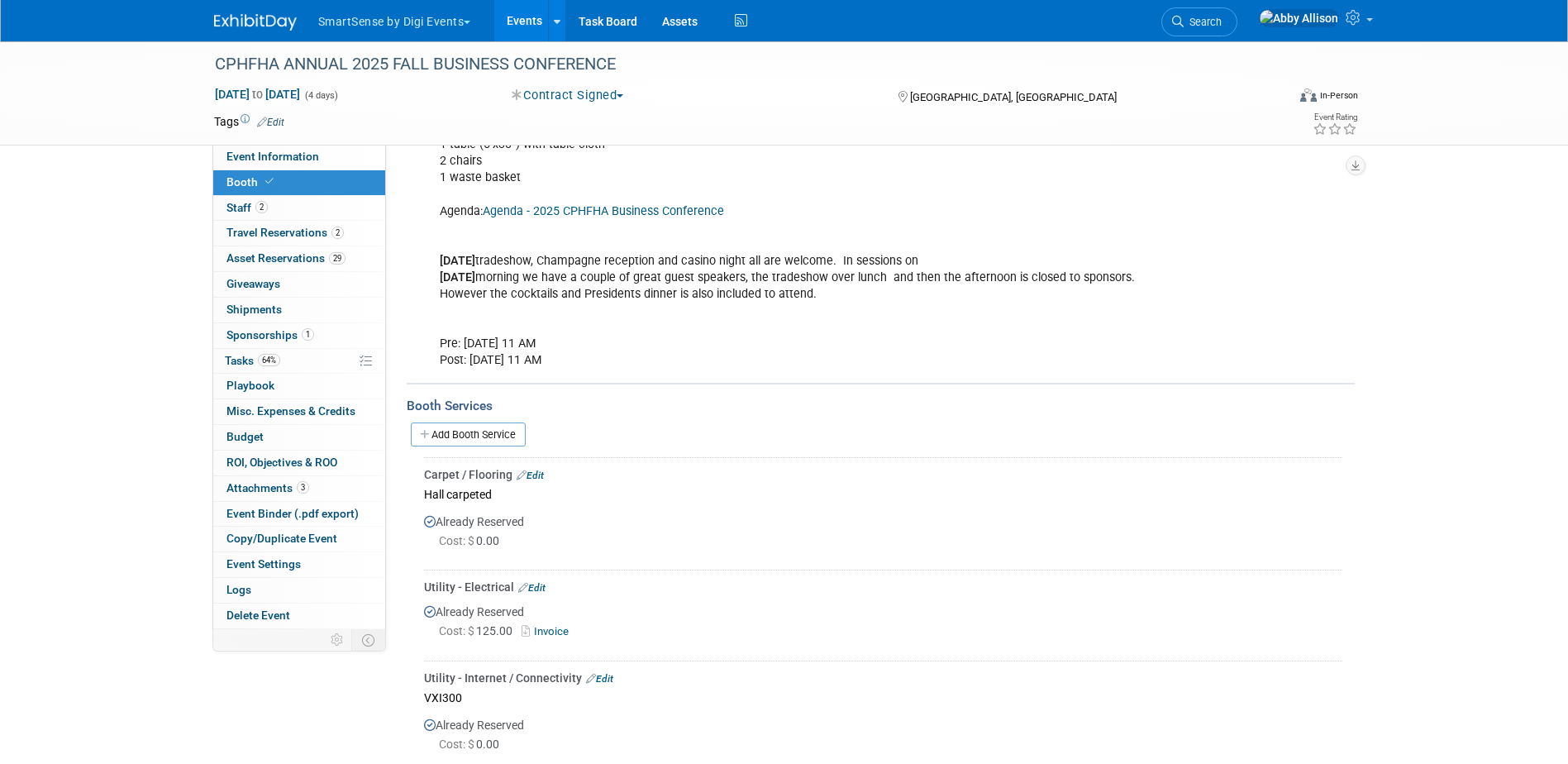
click at [525, 17] on link "Events" at bounding box center [524, 20] width 60 height 42
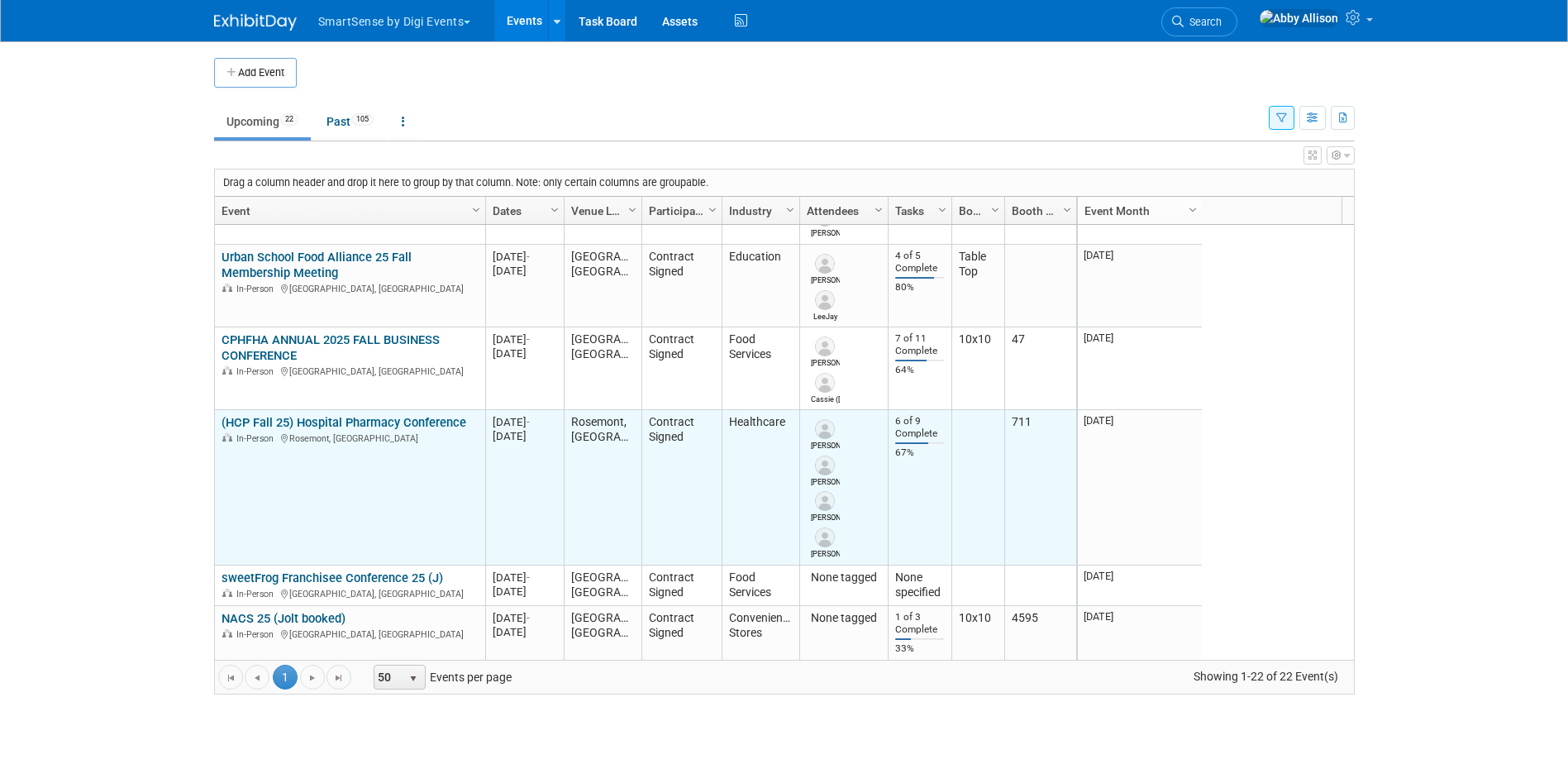
scroll to position [199, 0]
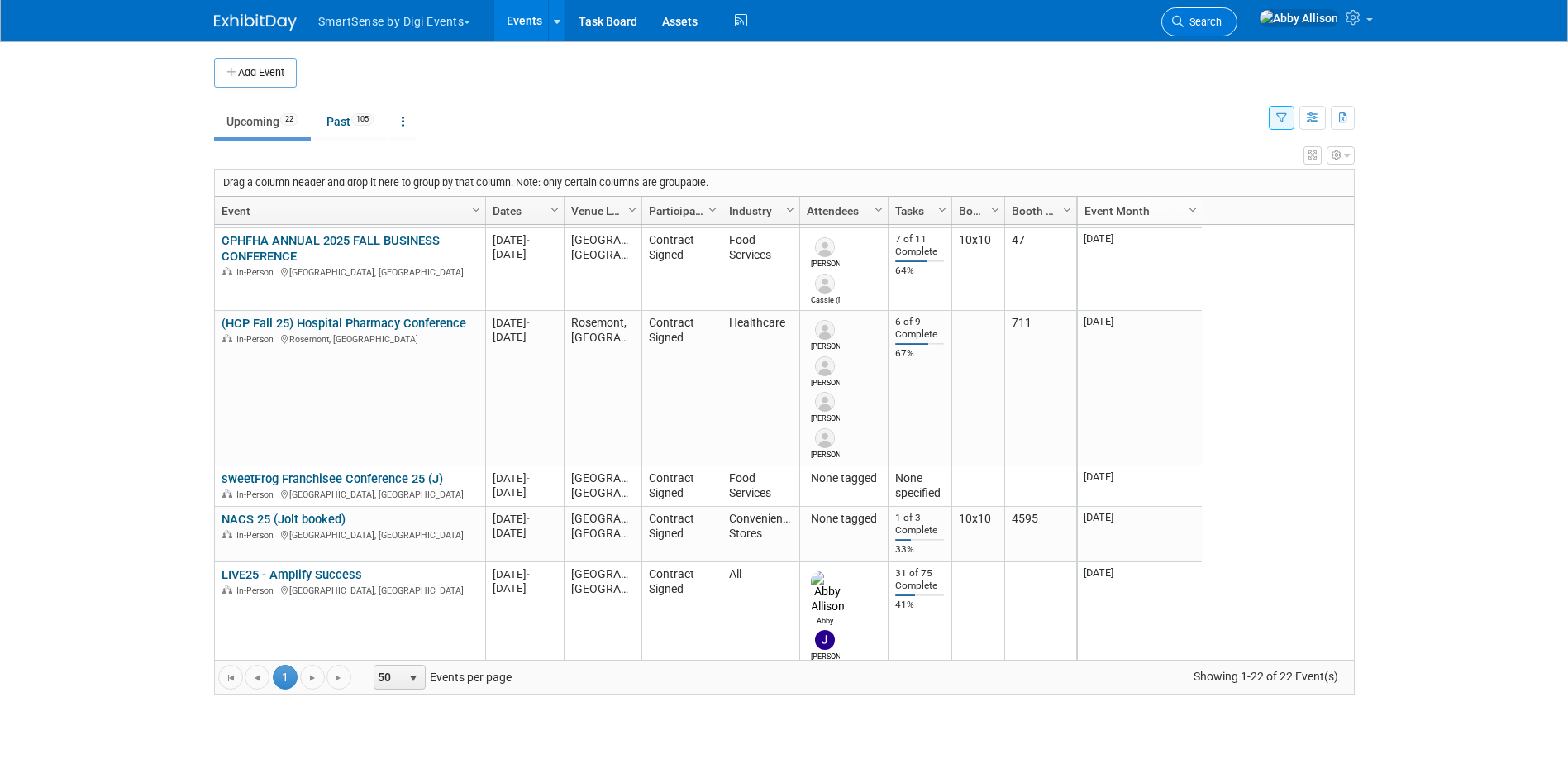
click at [1238, 14] on link "Search" at bounding box center [1200, 21] width 76 height 29
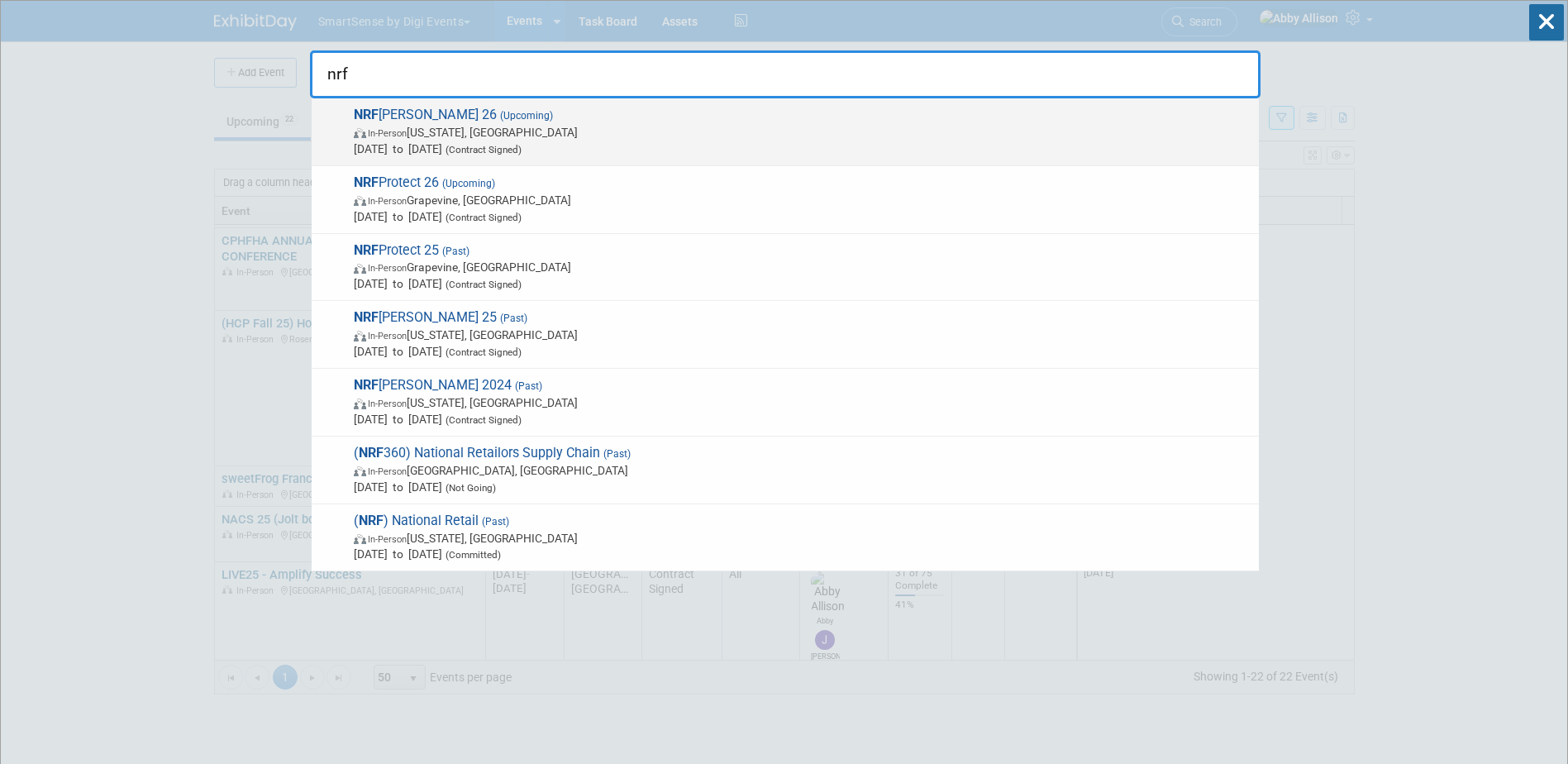
type input "nrf"
click at [447, 120] on span "NRF [PERSON_NAME] 26 (Upcoming) In-Person [US_STATE], [GEOGRAPHIC_DATA] [DATE] …" at bounding box center [800, 132] width 902 height 50
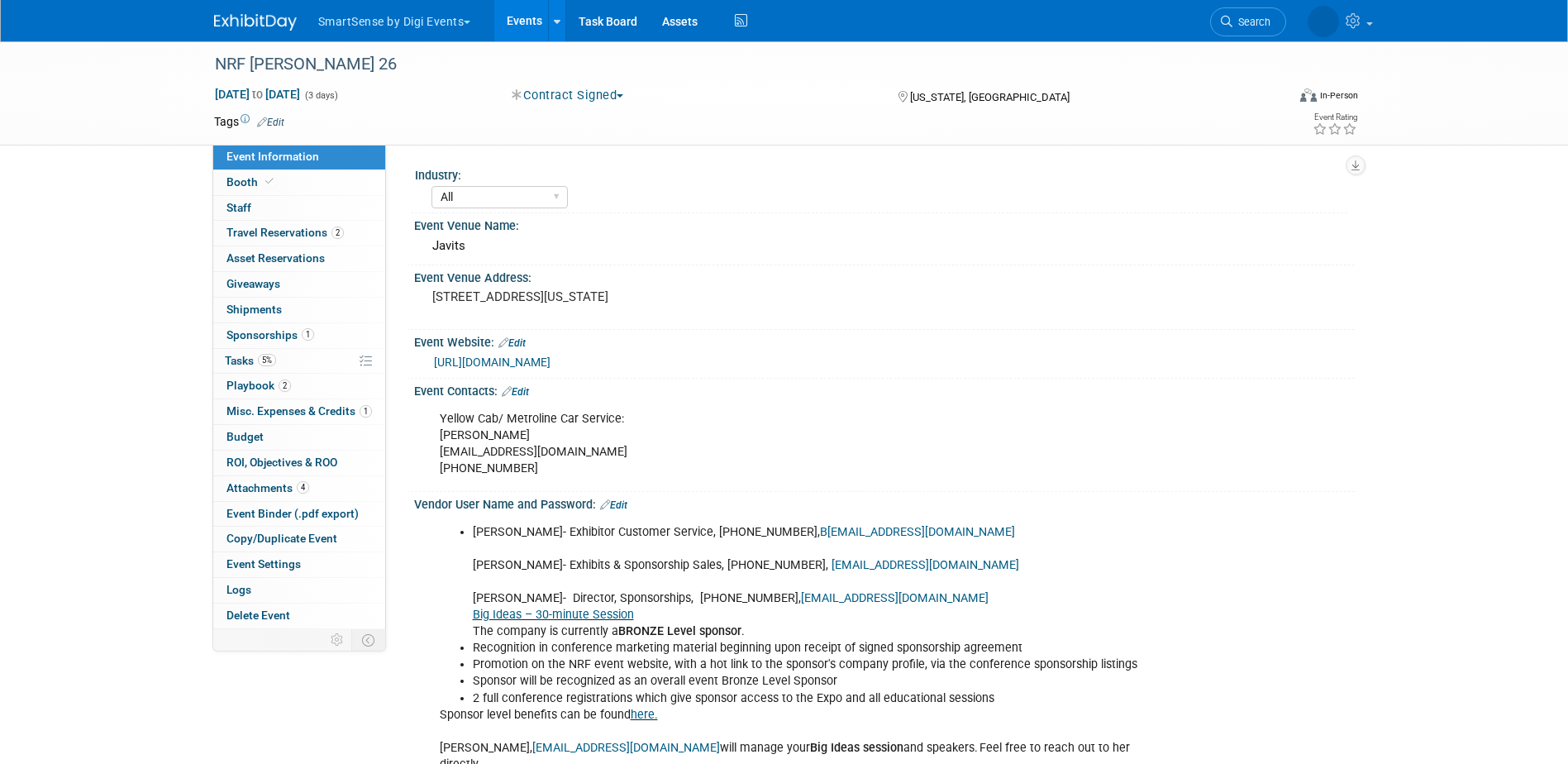
select select "All"
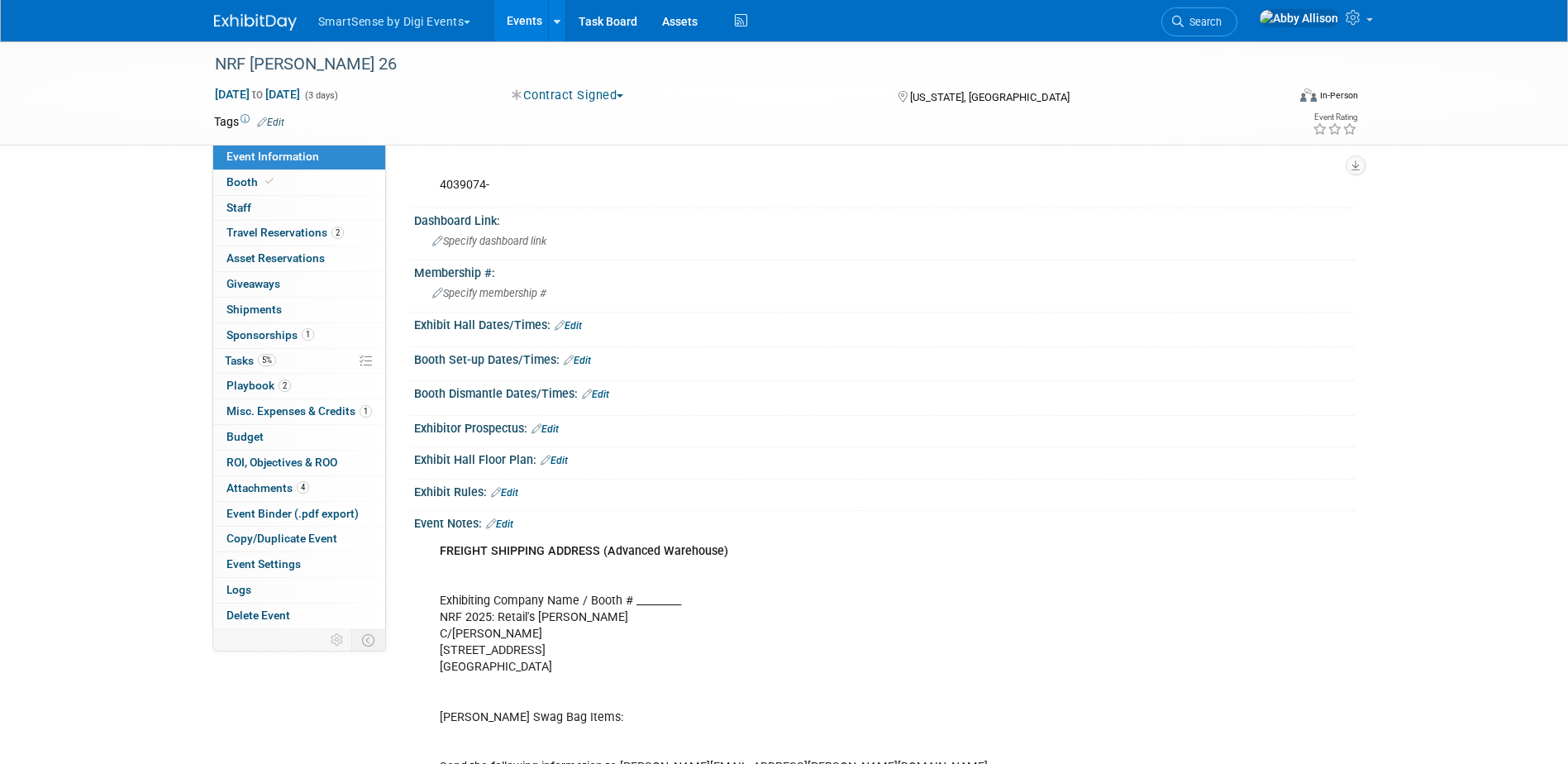
scroll to position [1572, 0]
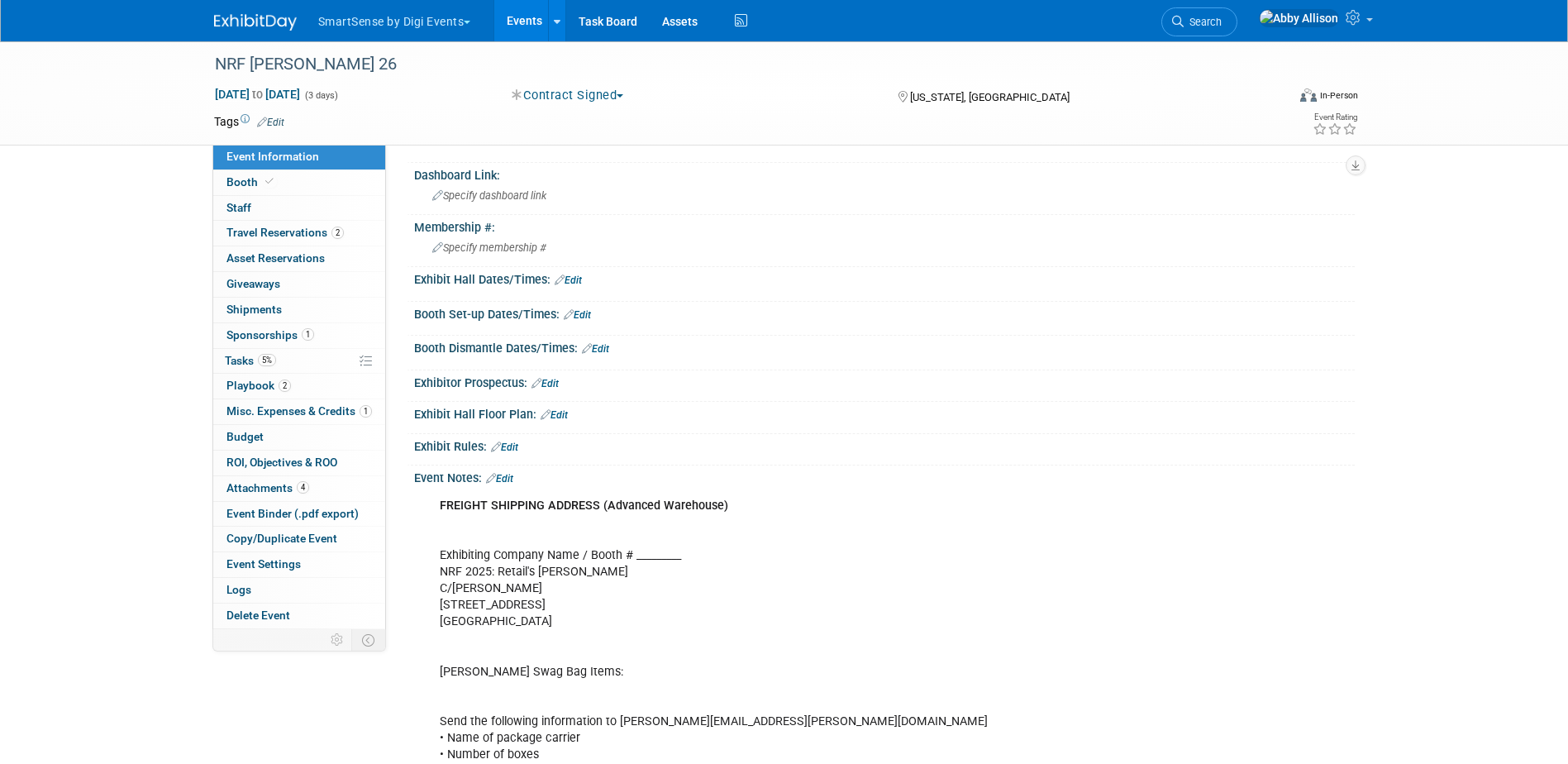
click at [580, 309] on link "Edit" at bounding box center [577, 315] width 27 height 11
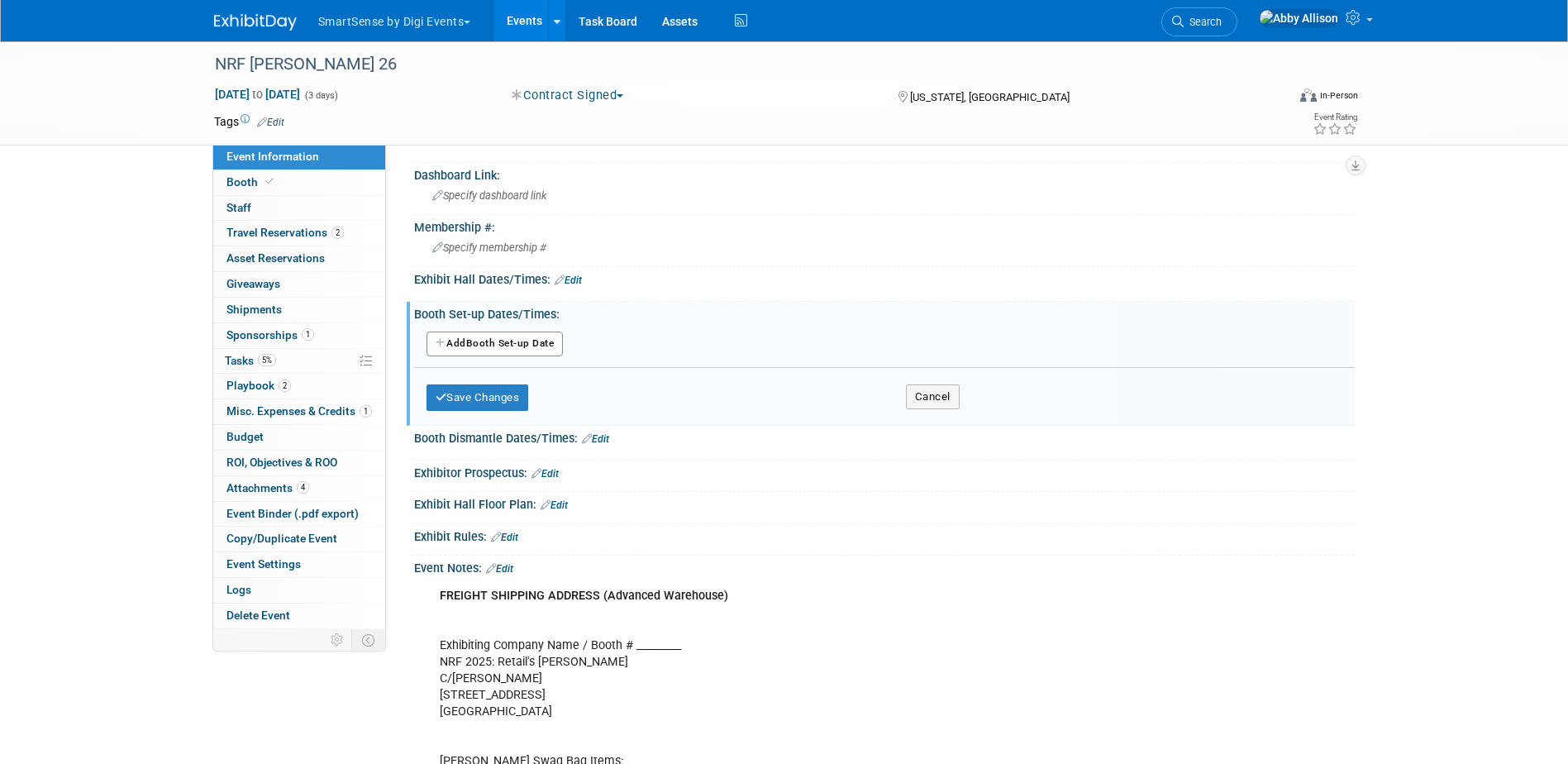
click at [528, 331] on button "Add Another Booth Set-up Date" at bounding box center [495, 343] width 137 height 25
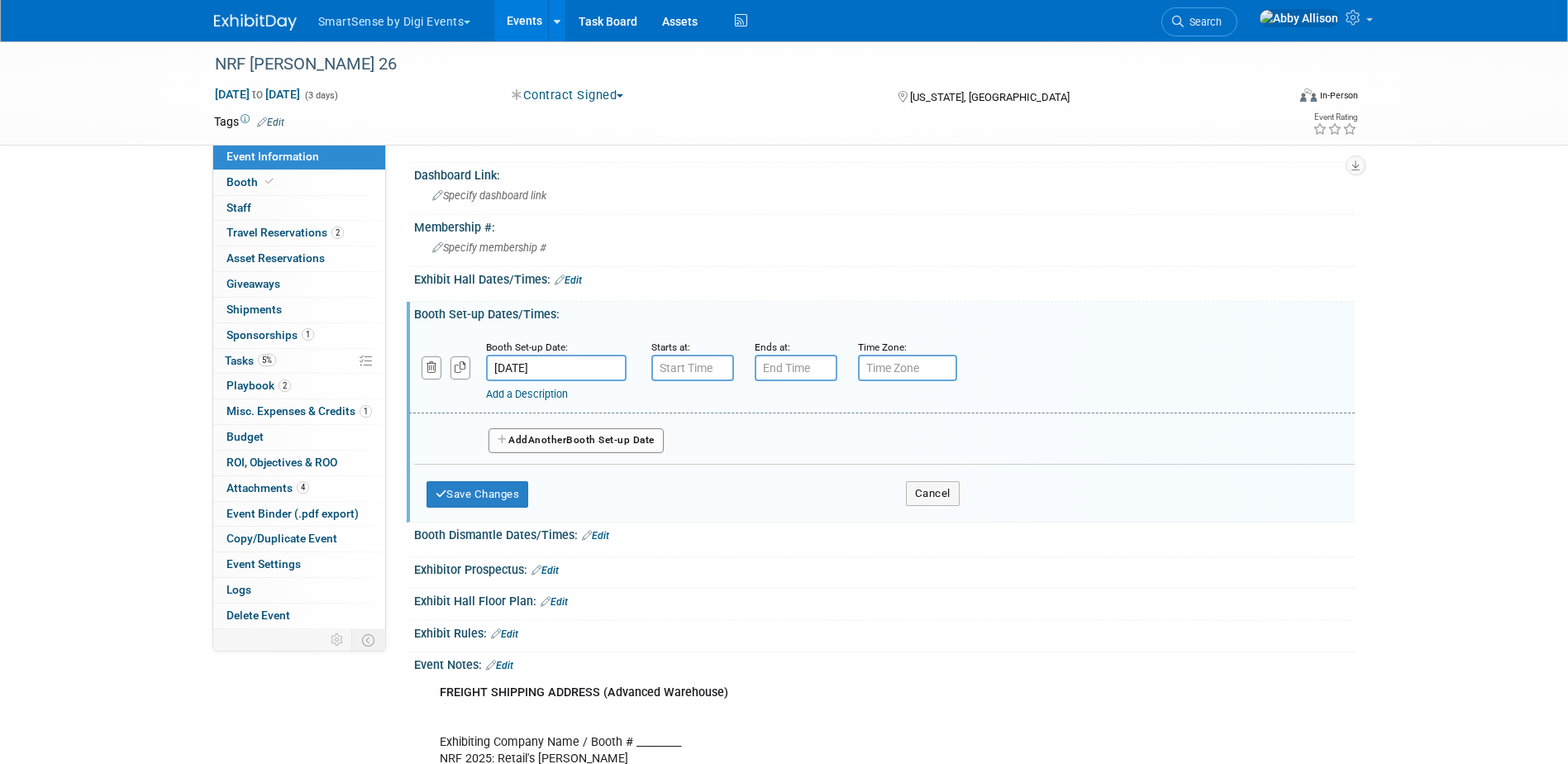
click at [548, 355] on input "[DATE]" at bounding box center [556, 368] width 140 height 27
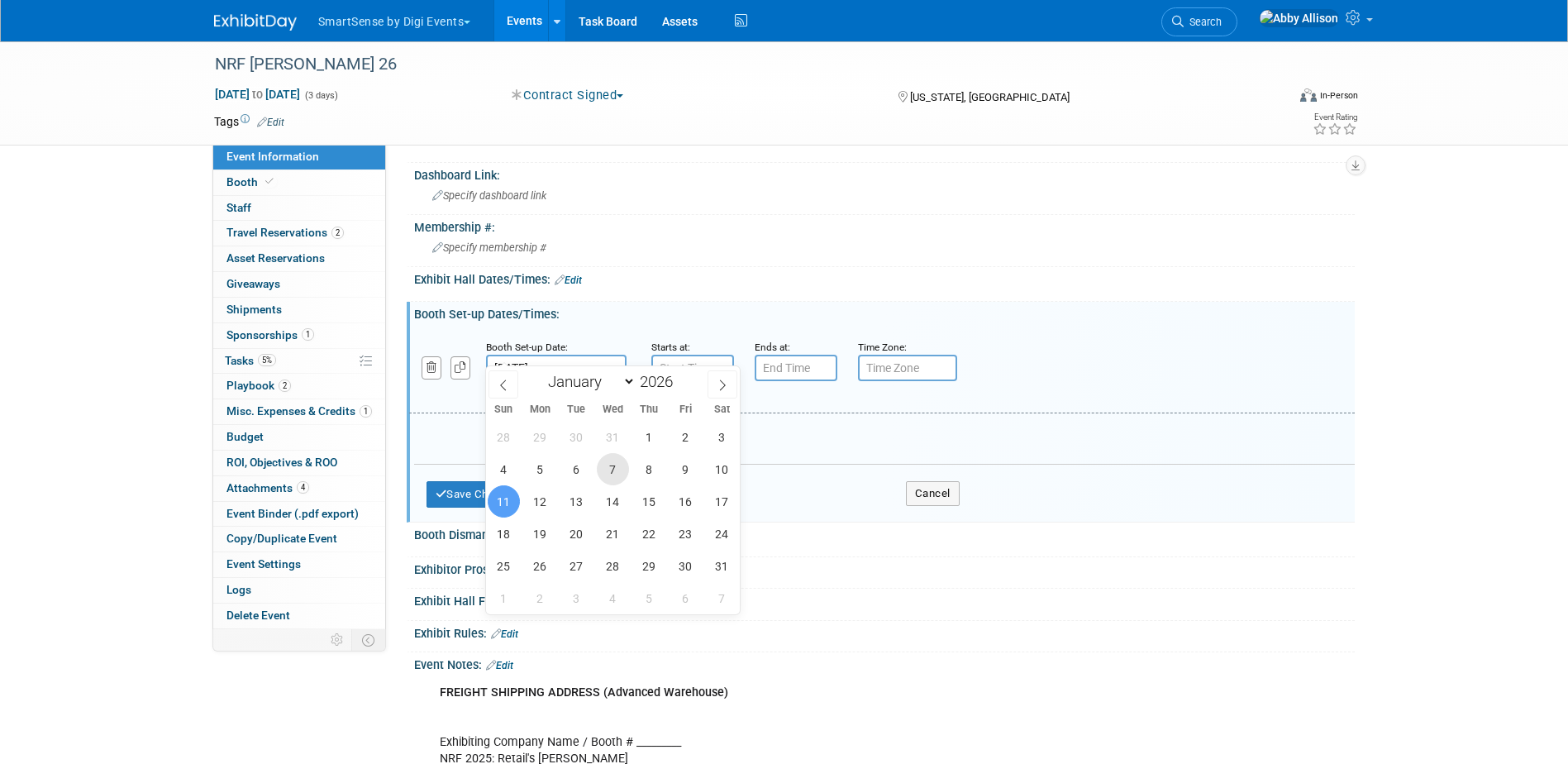
click at [615, 473] on span "7" at bounding box center [612, 469] width 32 height 32
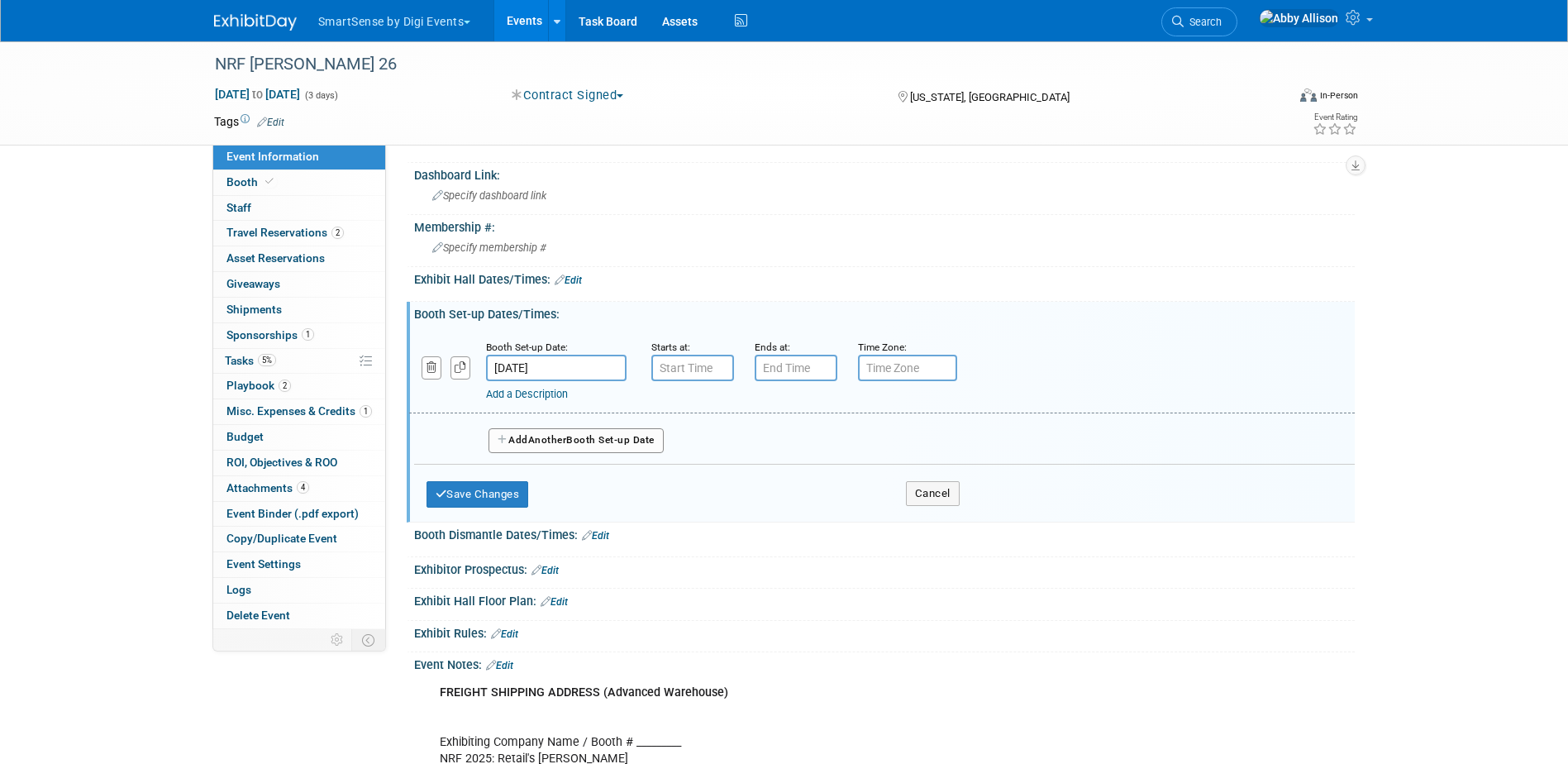
click at [597, 355] on input "[DATE]" at bounding box center [556, 368] width 140 height 27
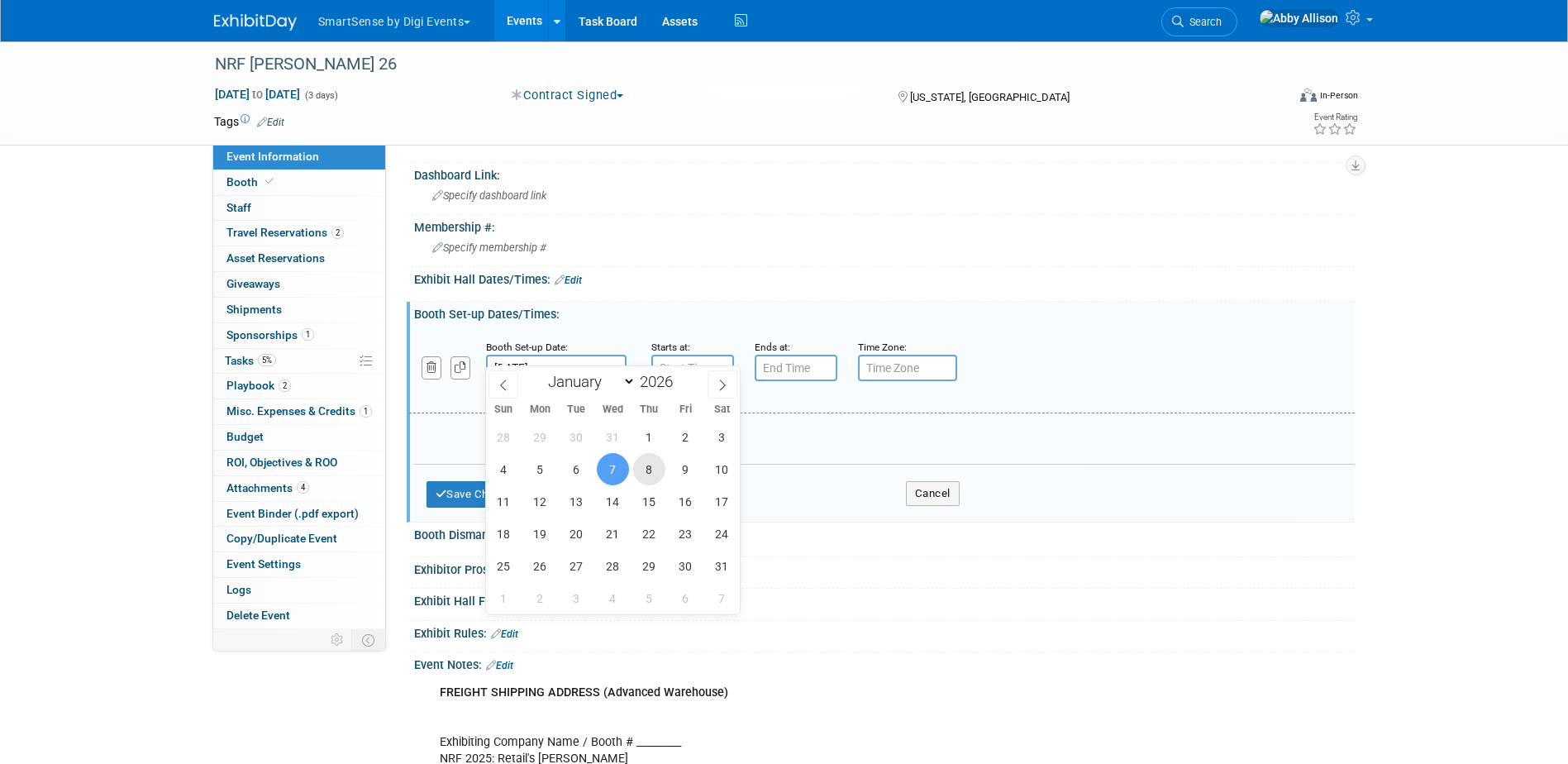
click at [657, 471] on span "8" at bounding box center [649, 469] width 32 height 32
type input "Jan 8, 2026"
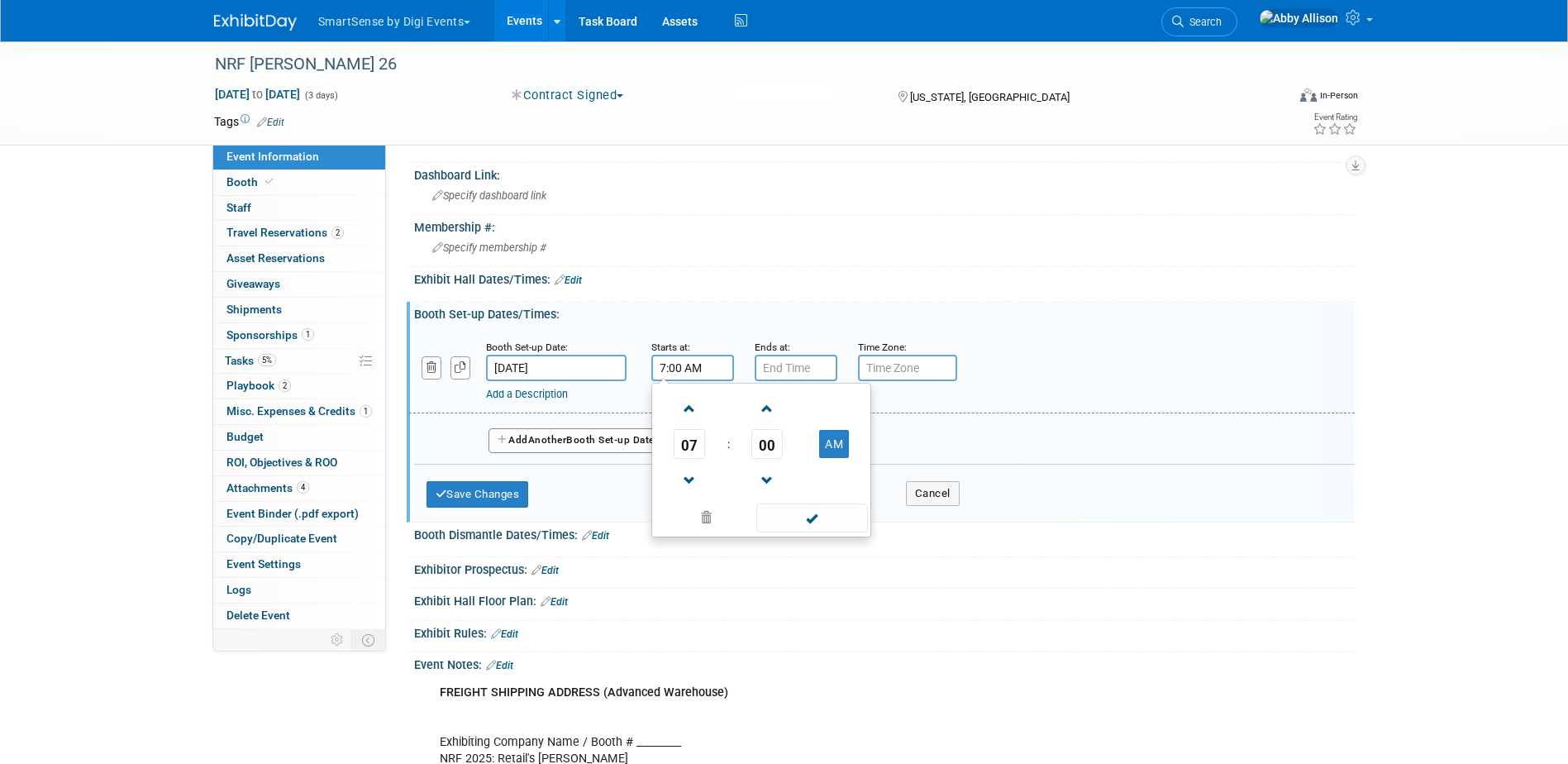
click at [694, 362] on input "7:00 AM" at bounding box center [692, 368] width 83 height 27
click at [696, 395] on span at bounding box center [689, 408] width 29 height 29
type input "8:00 AM"
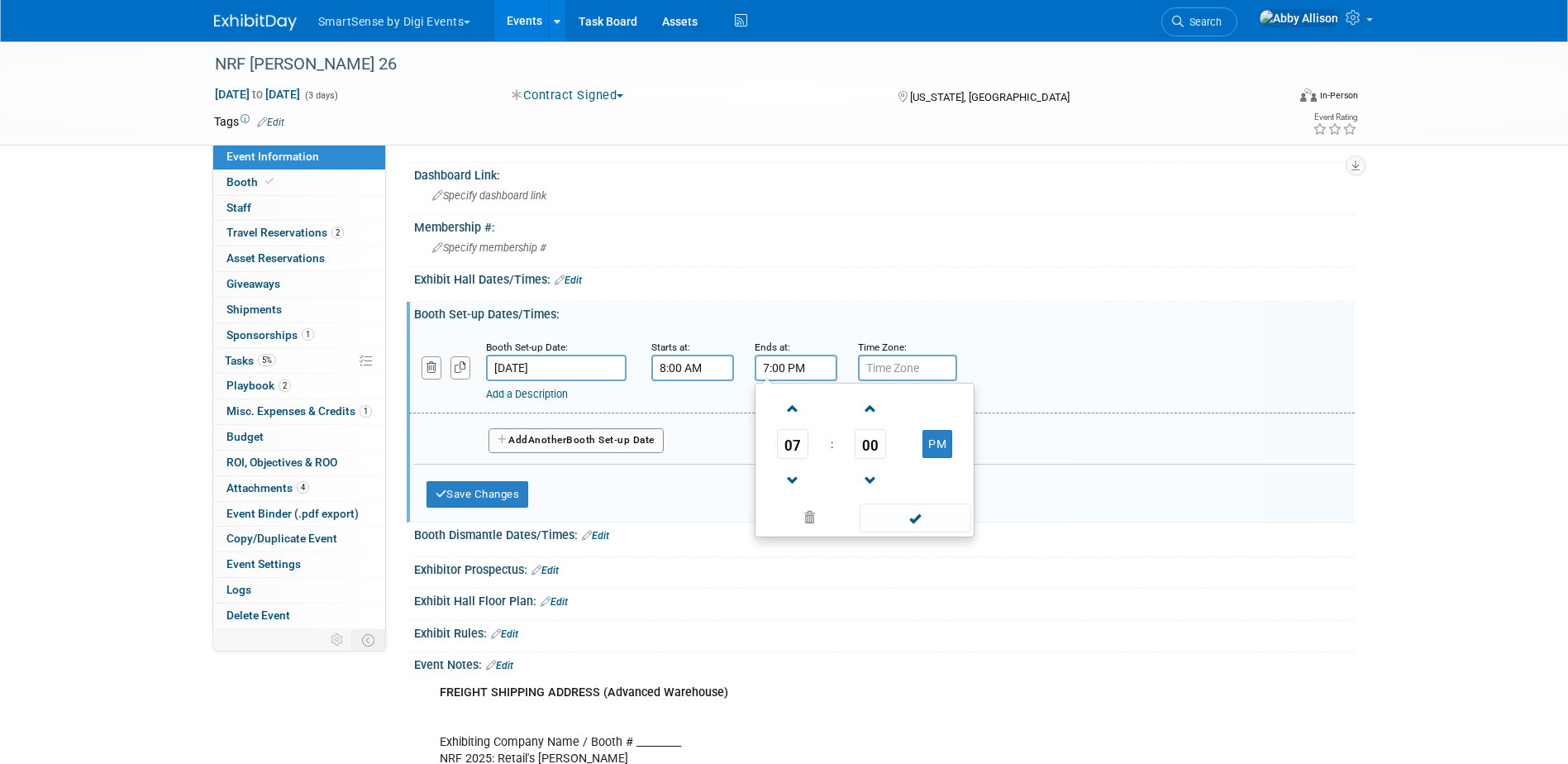
click at [815, 355] on input "7:00 PM" at bounding box center [795, 368] width 83 height 27
click at [800, 467] on span at bounding box center [792, 481] width 29 height 29
type input "5:00 PM"
click at [916, 504] on span at bounding box center [916, 518] width 111 height 29
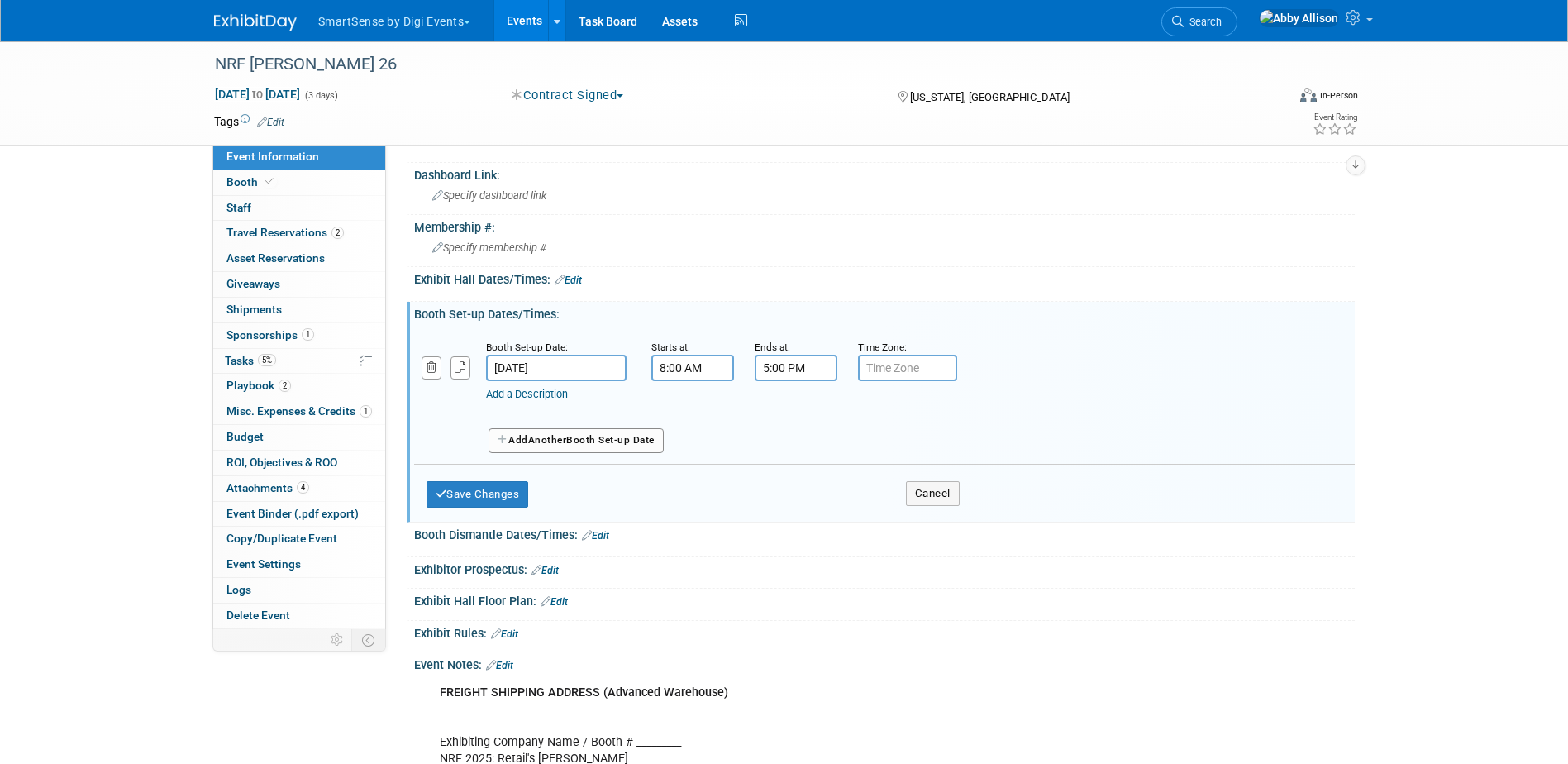
click at [502, 435] on icon "button" at bounding box center [503, 440] width 11 height 10
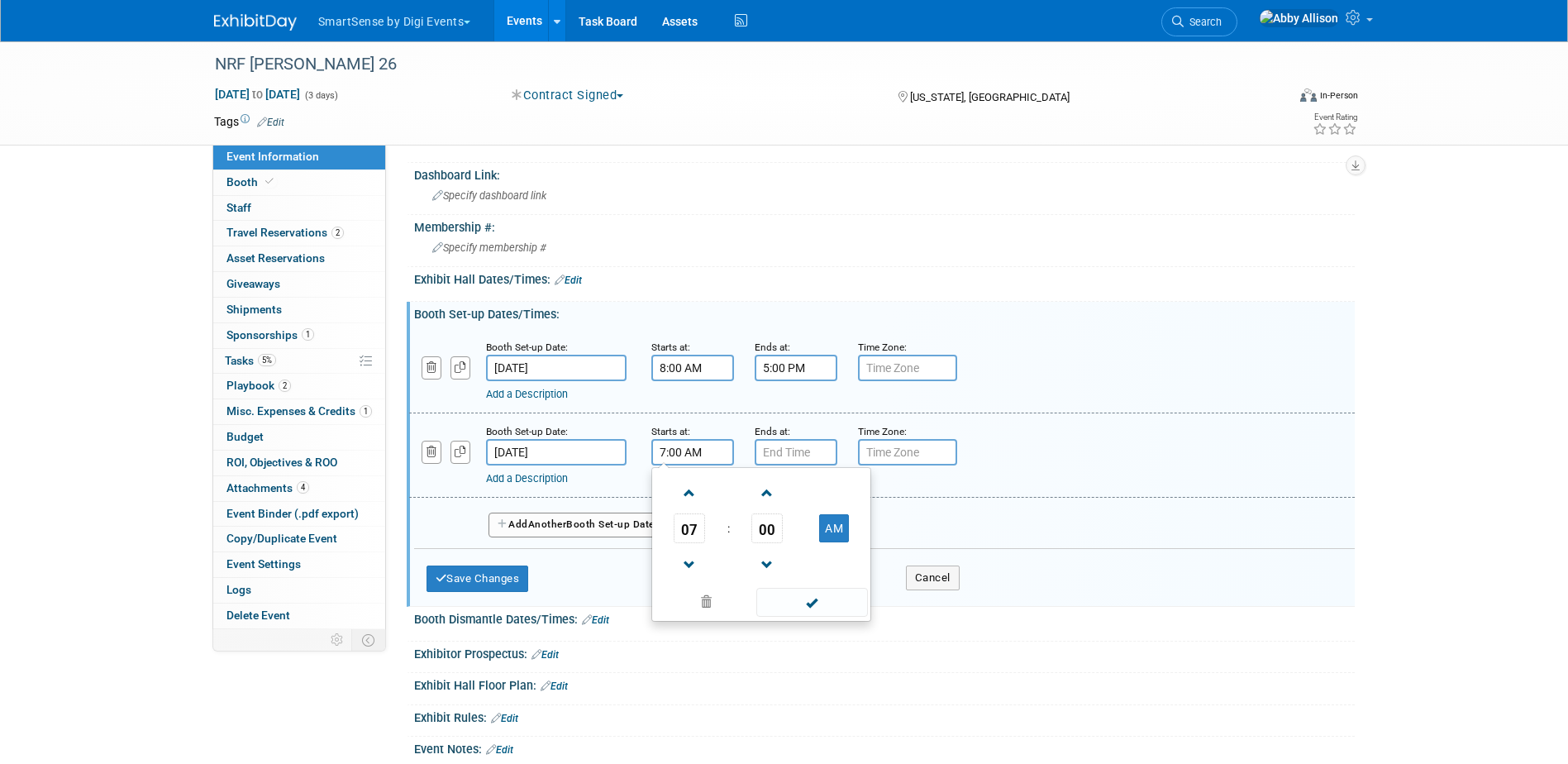
click at [717, 443] on input "7:00 AM" at bounding box center [692, 452] width 83 height 27
click at [689, 479] on span at bounding box center [689, 493] width 29 height 29
type input "8:00 AM"
click at [805, 439] on input "7:00 PM" at bounding box center [795, 452] width 83 height 27
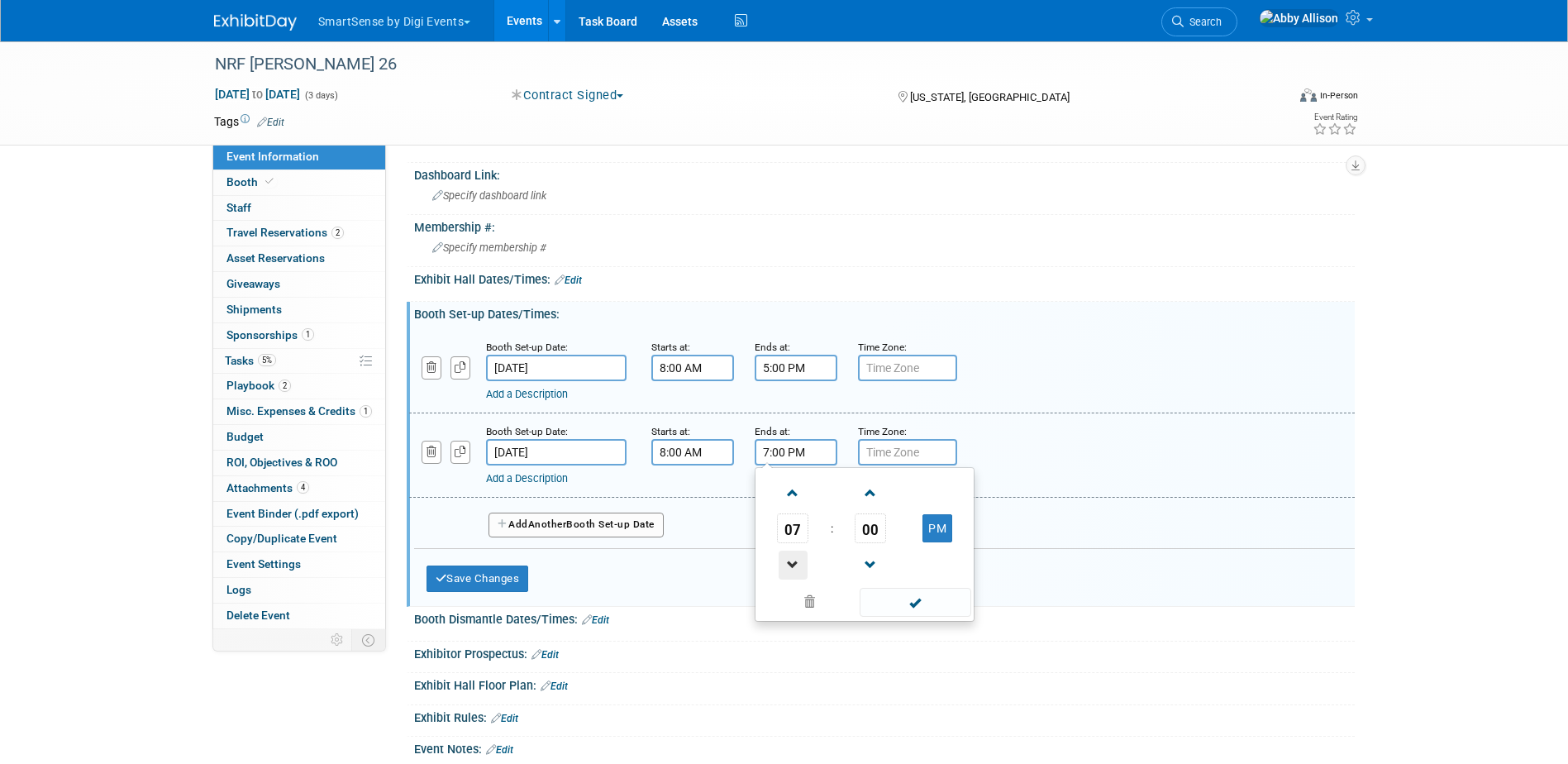
click at [799, 550] on span at bounding box center [792, 564] width 29 height 29
type input "5:00 PM"
click at [893, 588] on span at bounding box center [916, 602] width 111 height 29
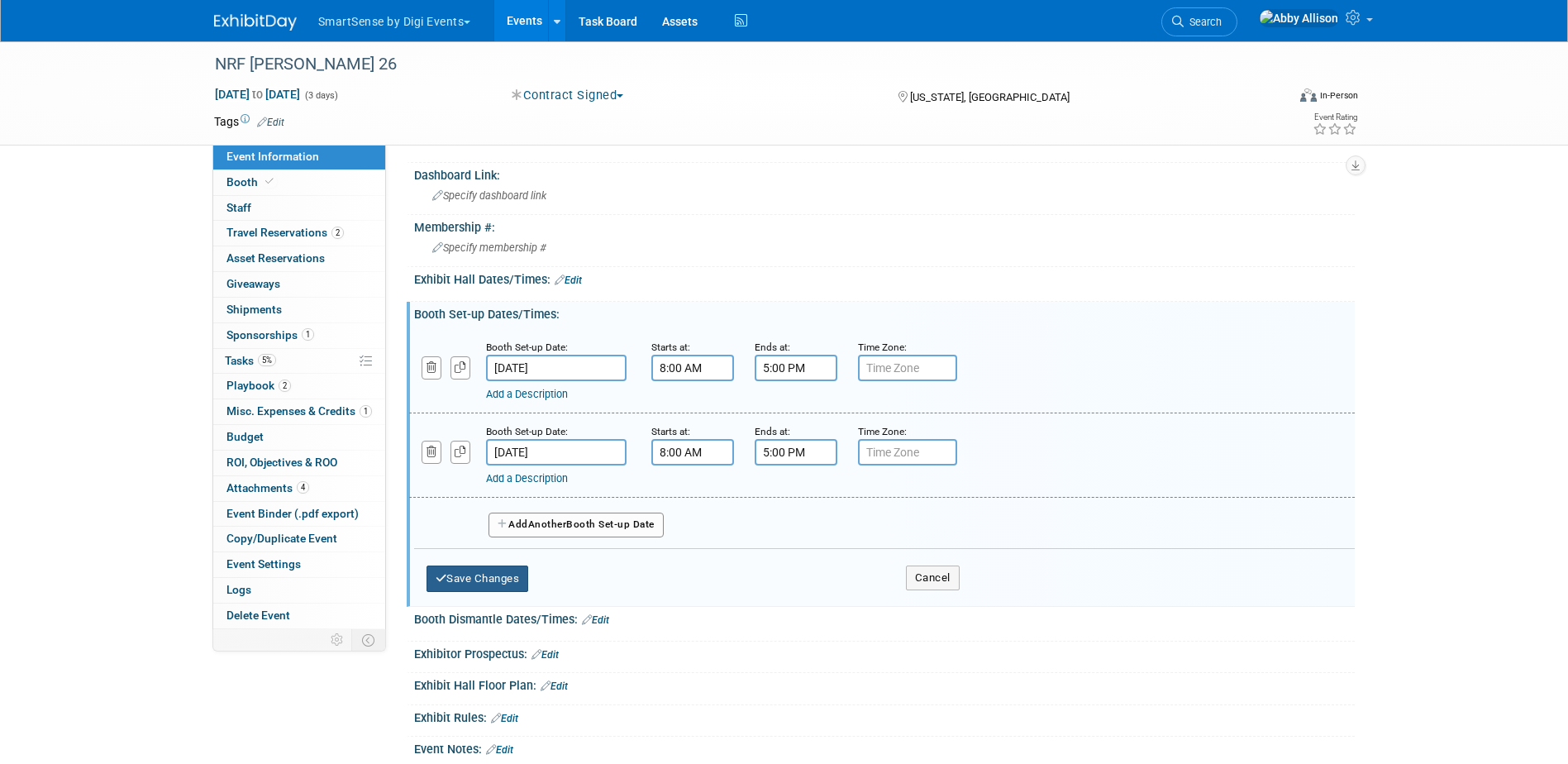
click at [448, 565] on button "Save Changes" at bounding box center [478, 578] width 102 height 27
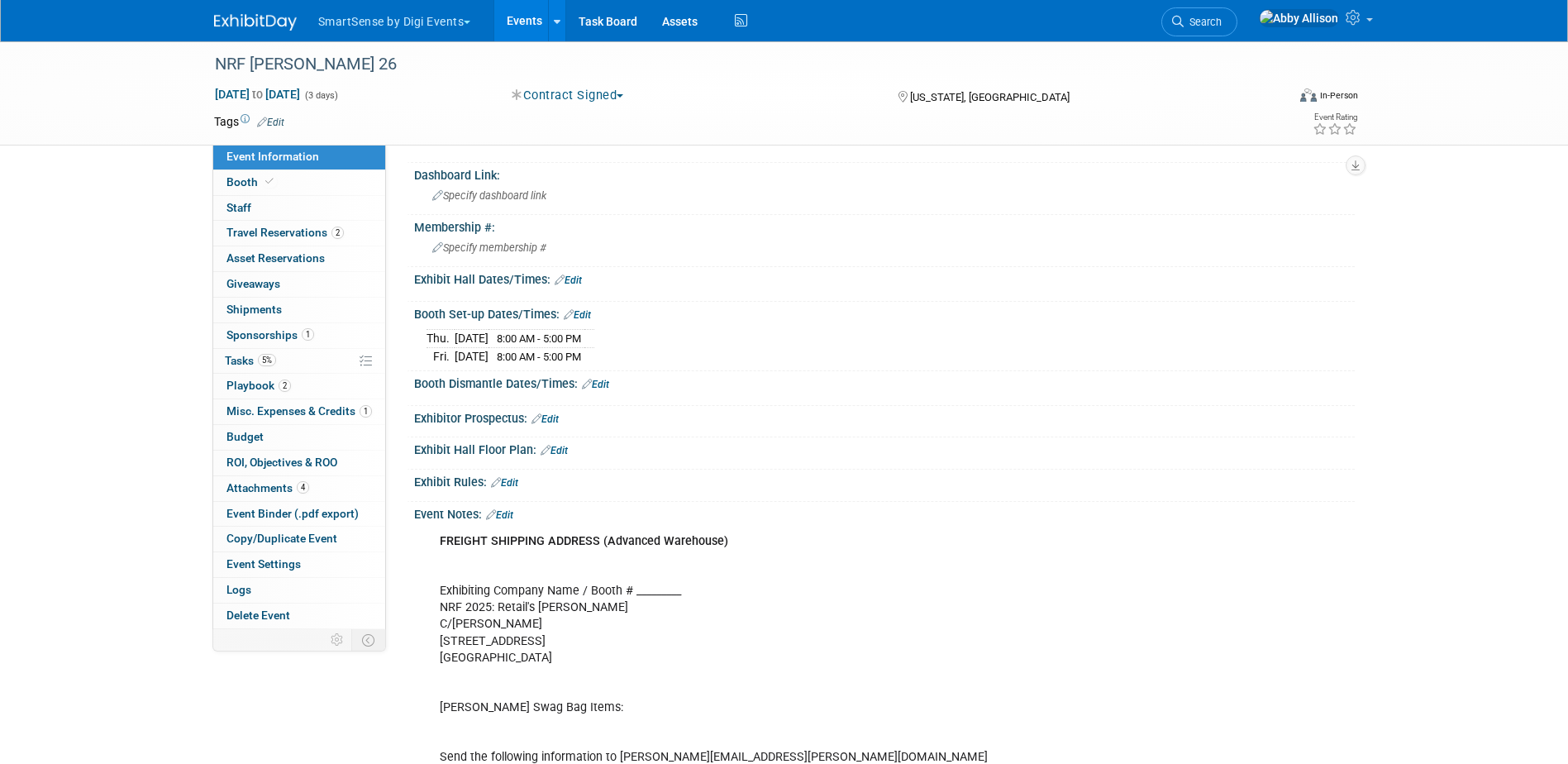
click at [1222, 22] on span "Search" at bounding box center [1202, 21] width 38 height 12
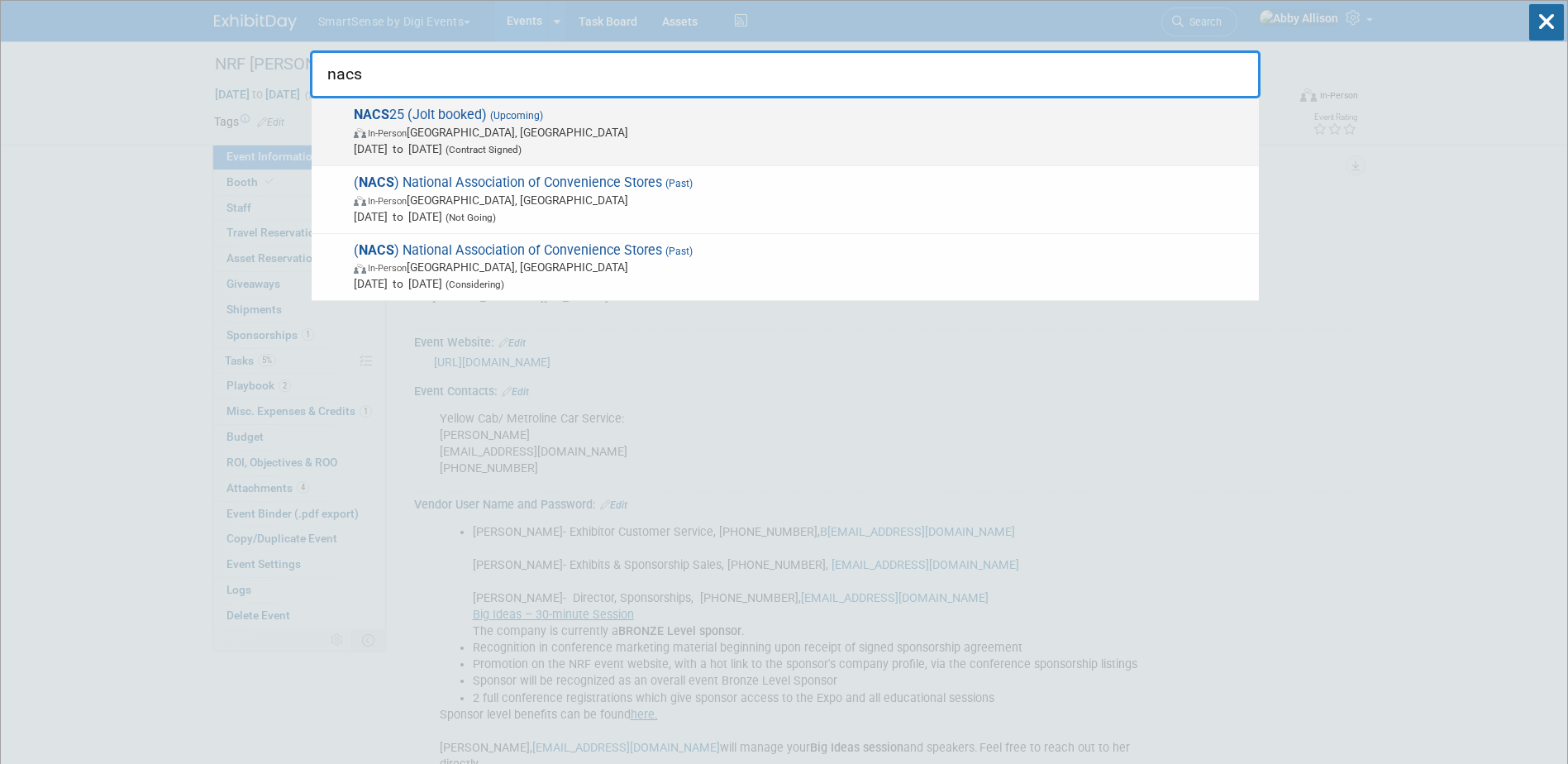
type input "nacs"
click at [452, 118] on span "NACS 25 (Jolt booked) (Upcoming) In-Person Chicago, IL Oct 15, 2025 to Oct 17, …" at bounding box center [800, 132] width 902 height 50
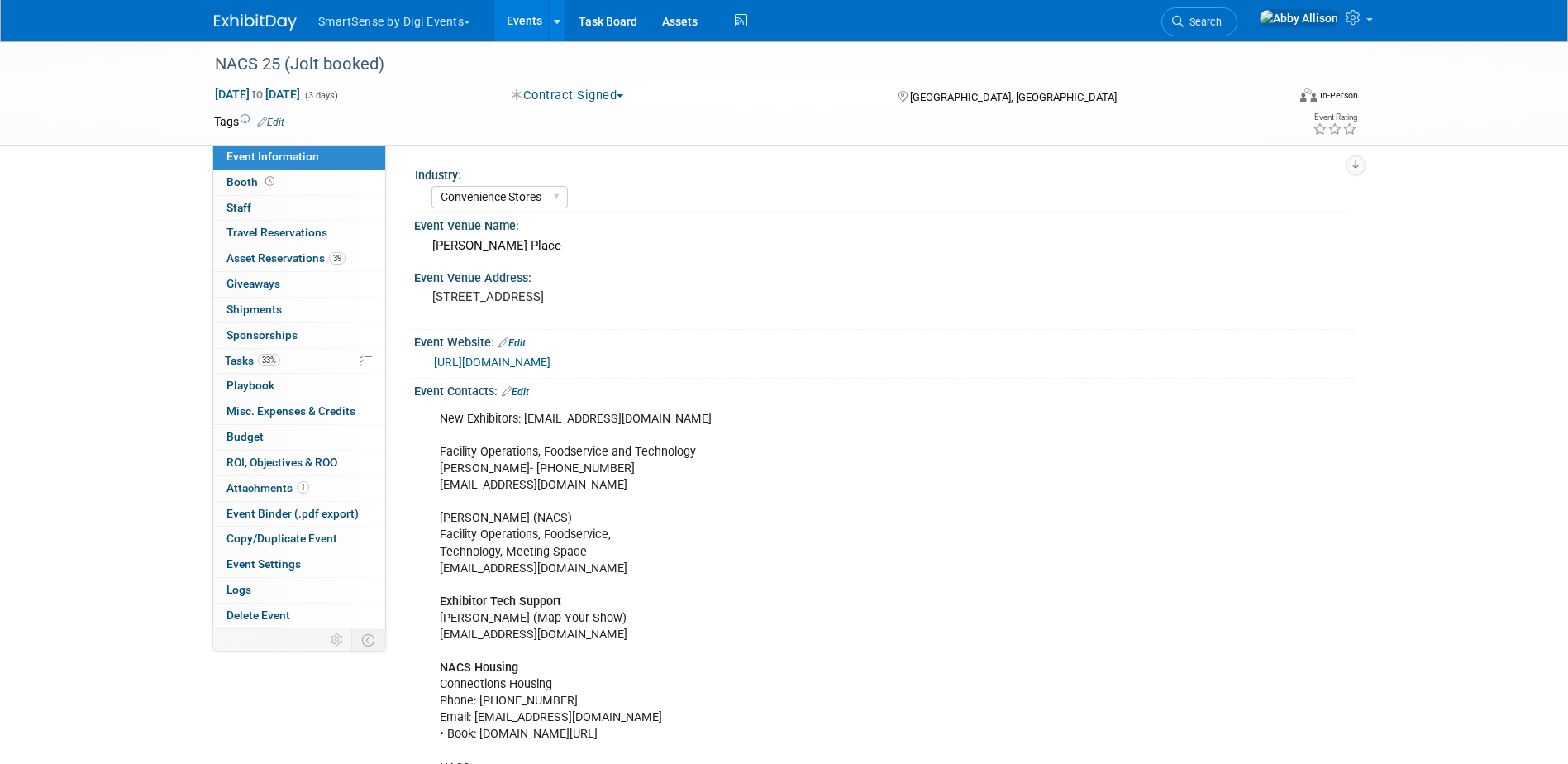
select select "Convenience Stores"
click at [266, 209] on link "0 Staff 0" at bounding box center [299, 208] width 172 height 25
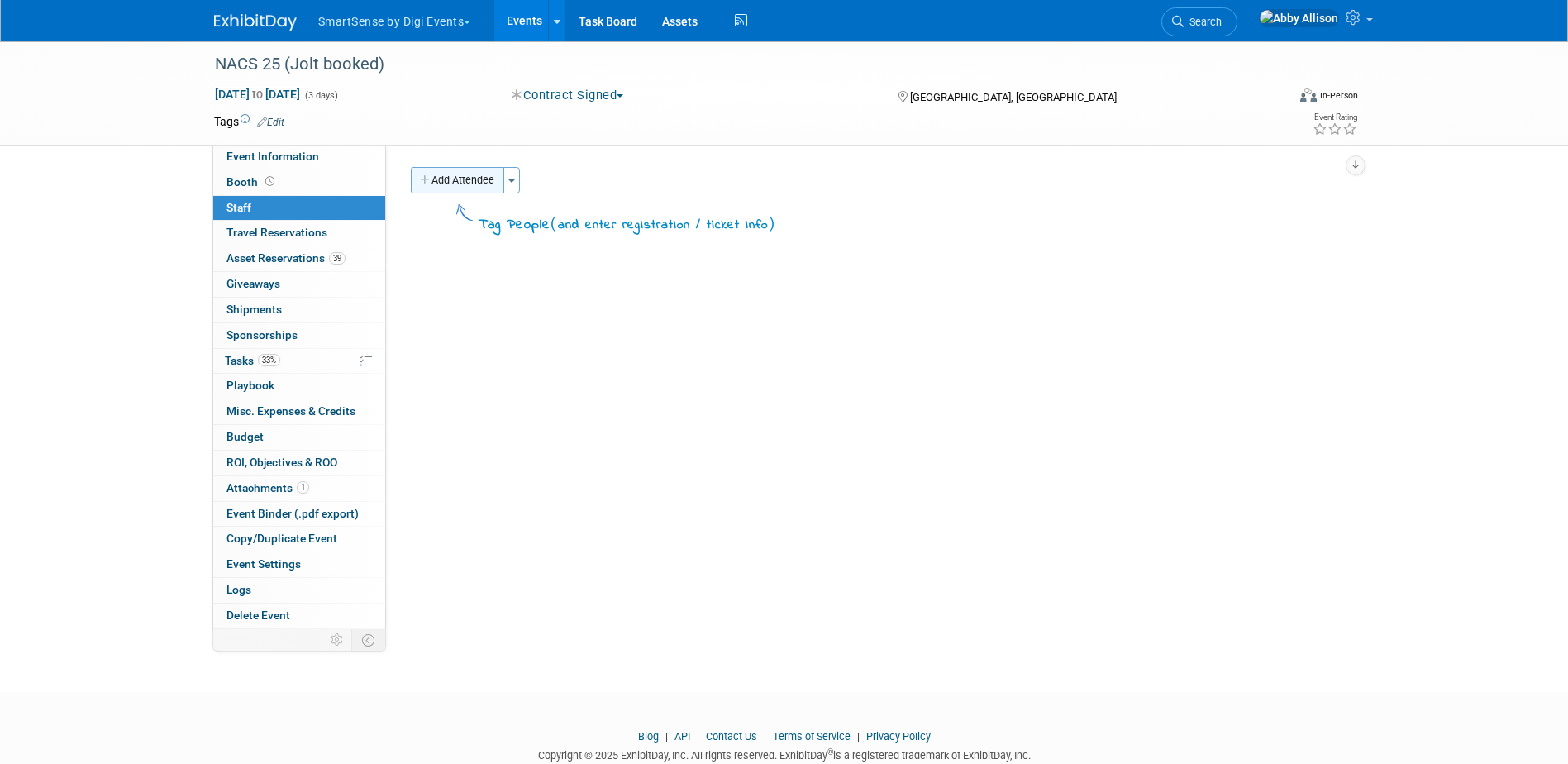
click at [428, 178] on icon "button" at bounding box center [426, 181] width 11 height 11
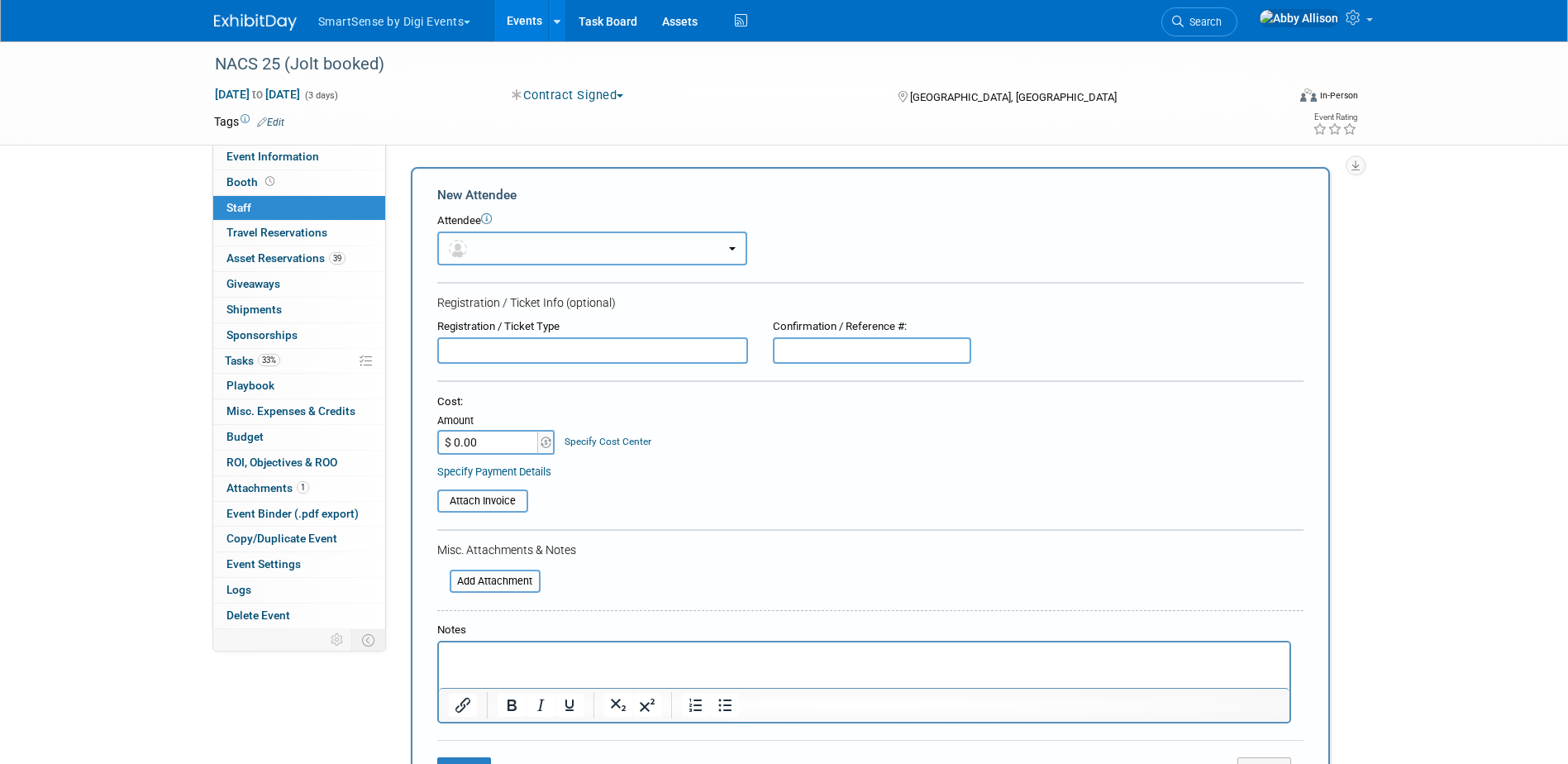
click at [489, 254] on button "button" at bounding box center [592, 248] width 310 height 34
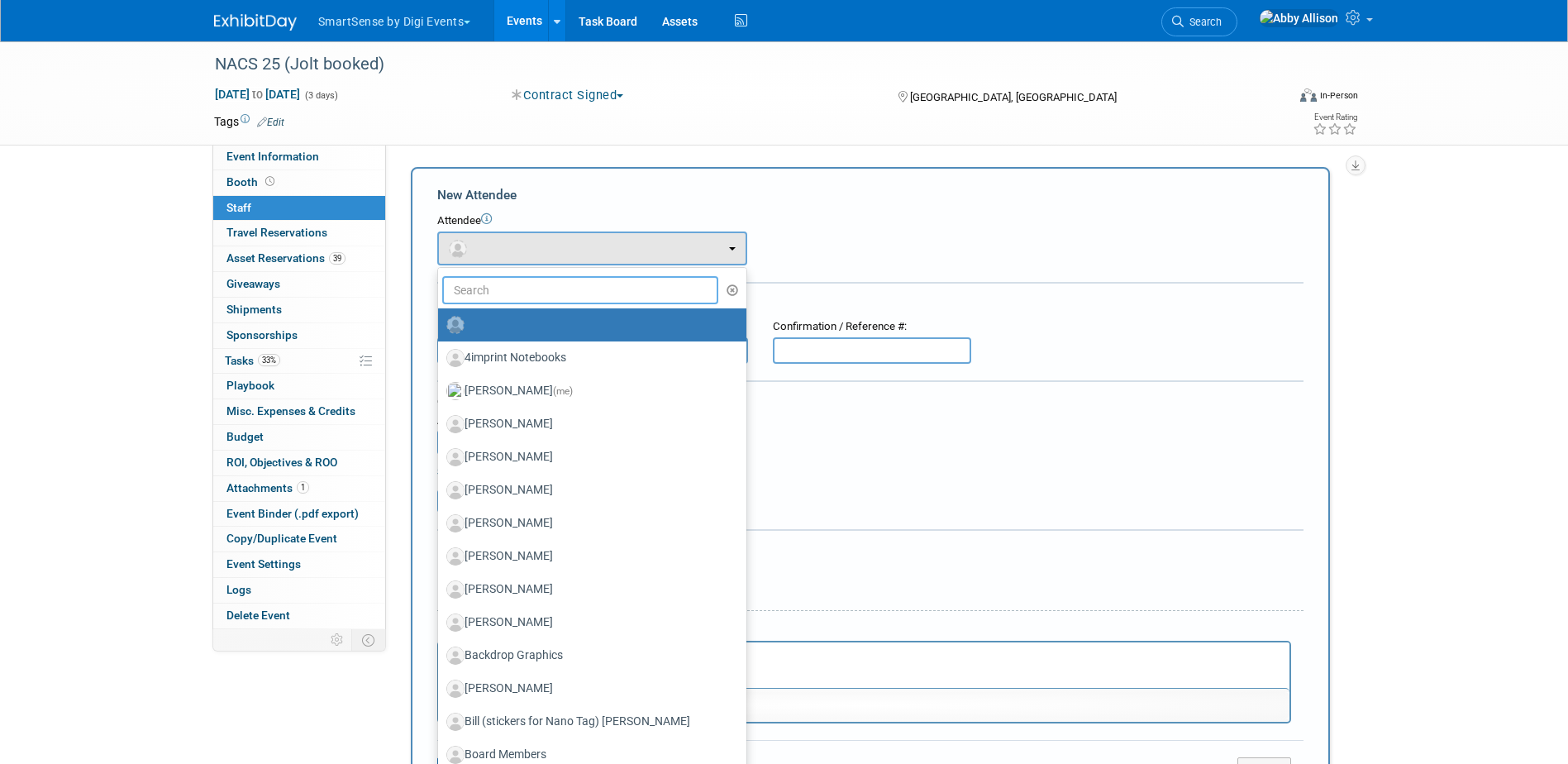
click at [494, 291] on input "text" at bounding box center [581, 291] width 276 height 28
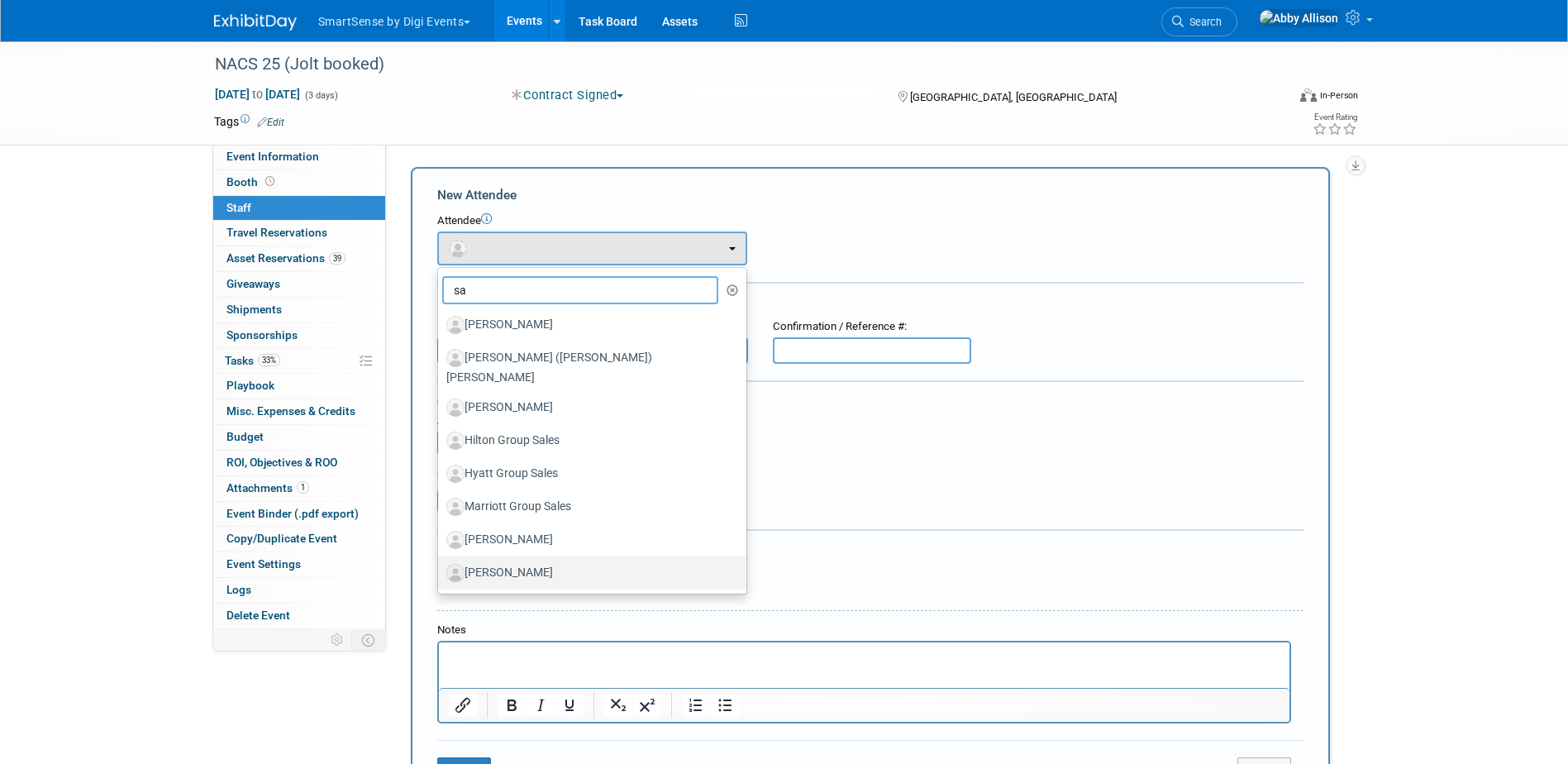
type input "sa"
click at [527, 560] on label "[PERSON_NAME]" at bounding box center [588, 573] width 284 height 27
click at [441, 565] on input "[PERSON_NAME]" at bounding box center [435, 571] width 11 height 11
select select "73bc81b1-5269-480e-bf48-47d551a50983"
select select "1"
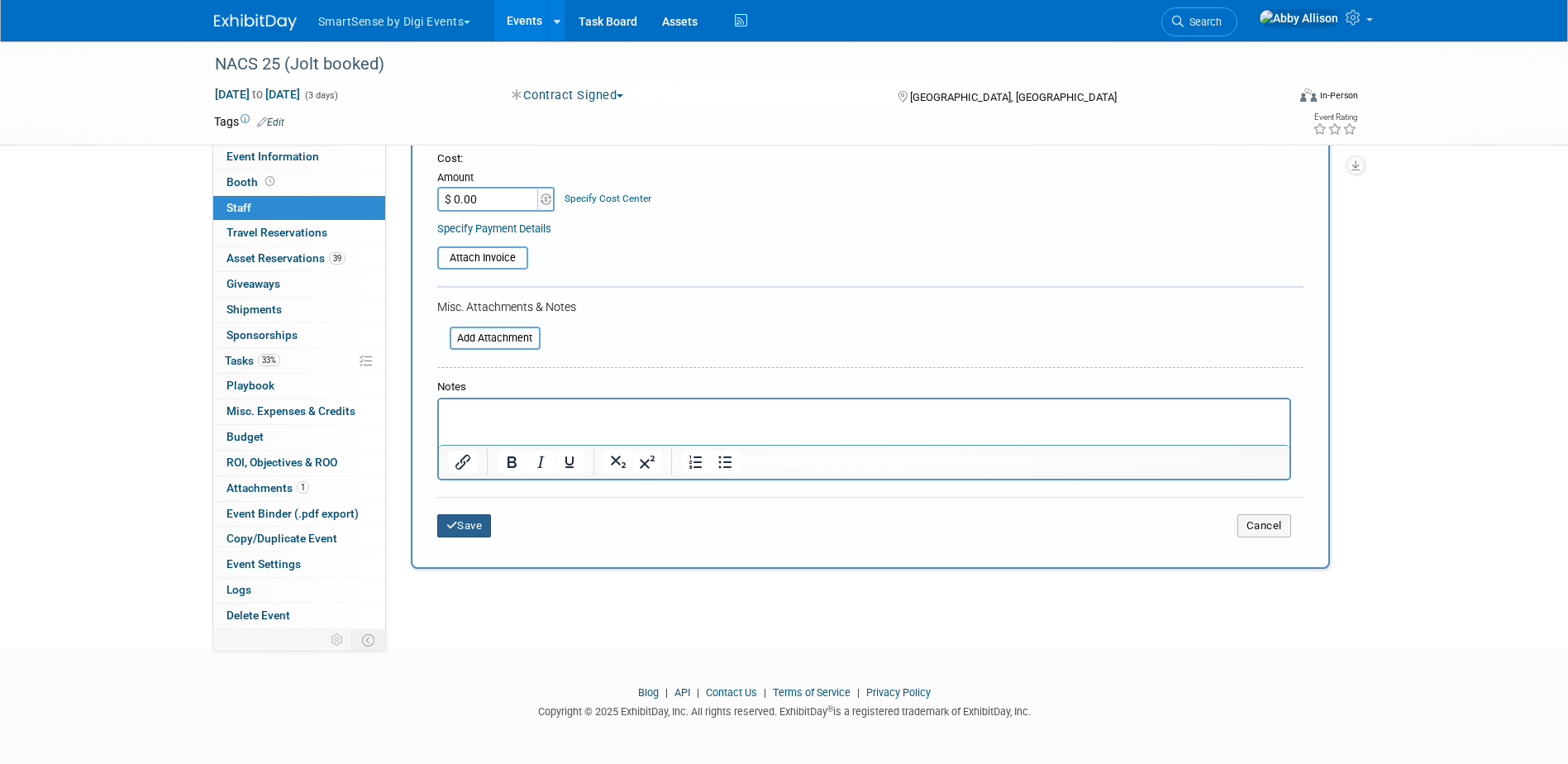
click at [465, 524] on button "Save" at bounding box center [464, 525] width 55 height 23
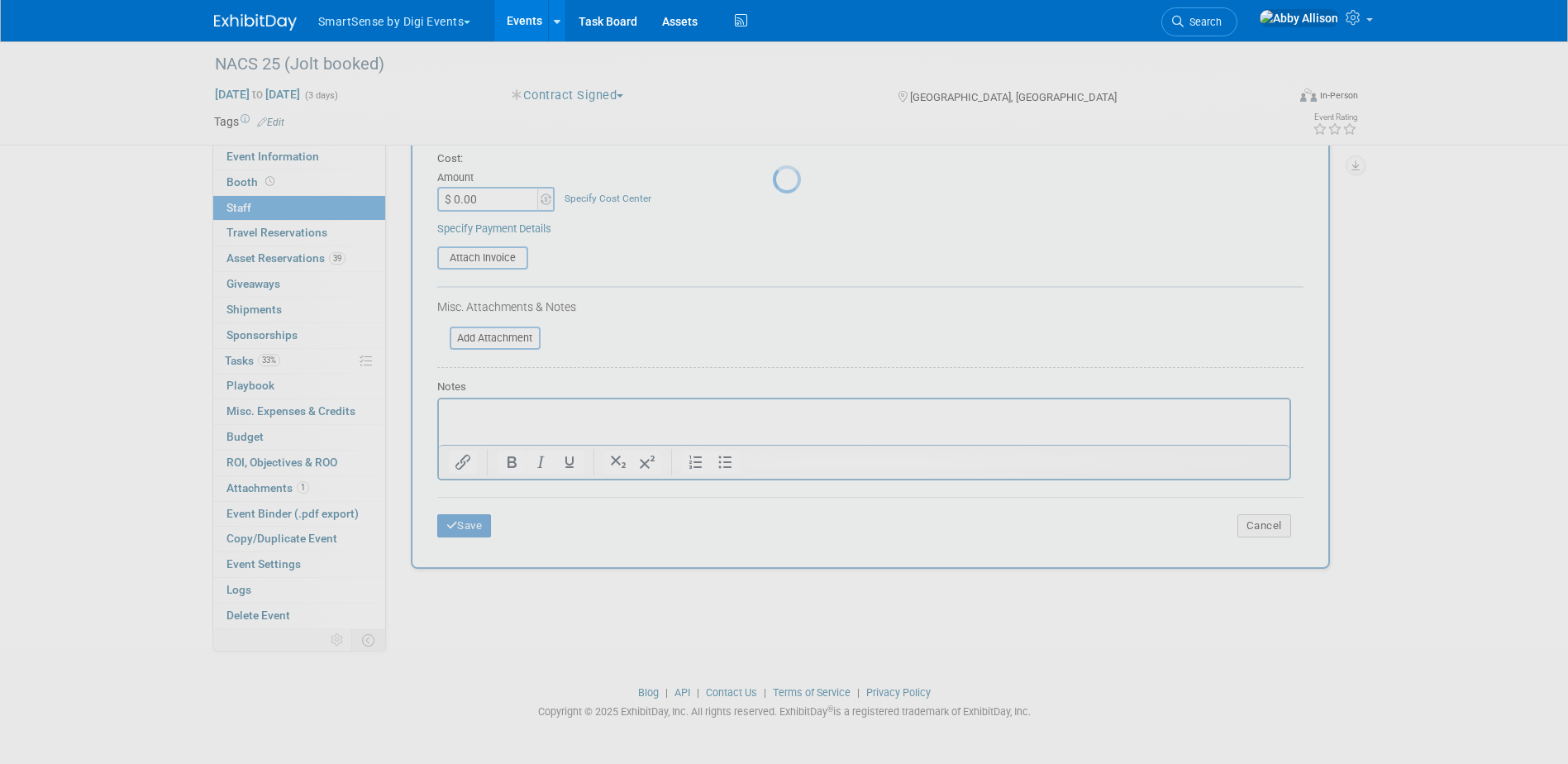
scroll to position [44, 0]
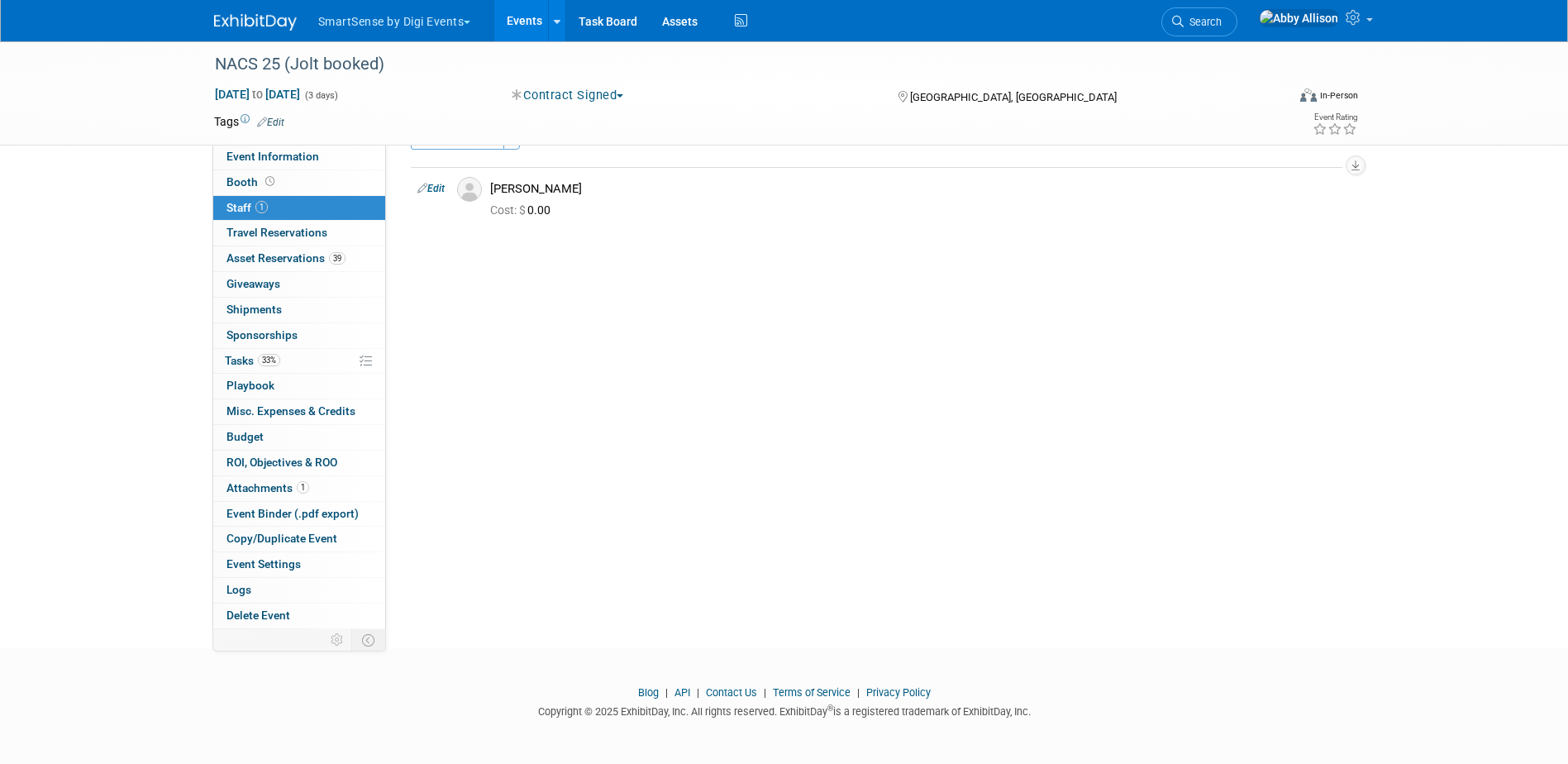
click at [518, 10] on link "Events" at bounding box center [524, 20] width 60 height 42
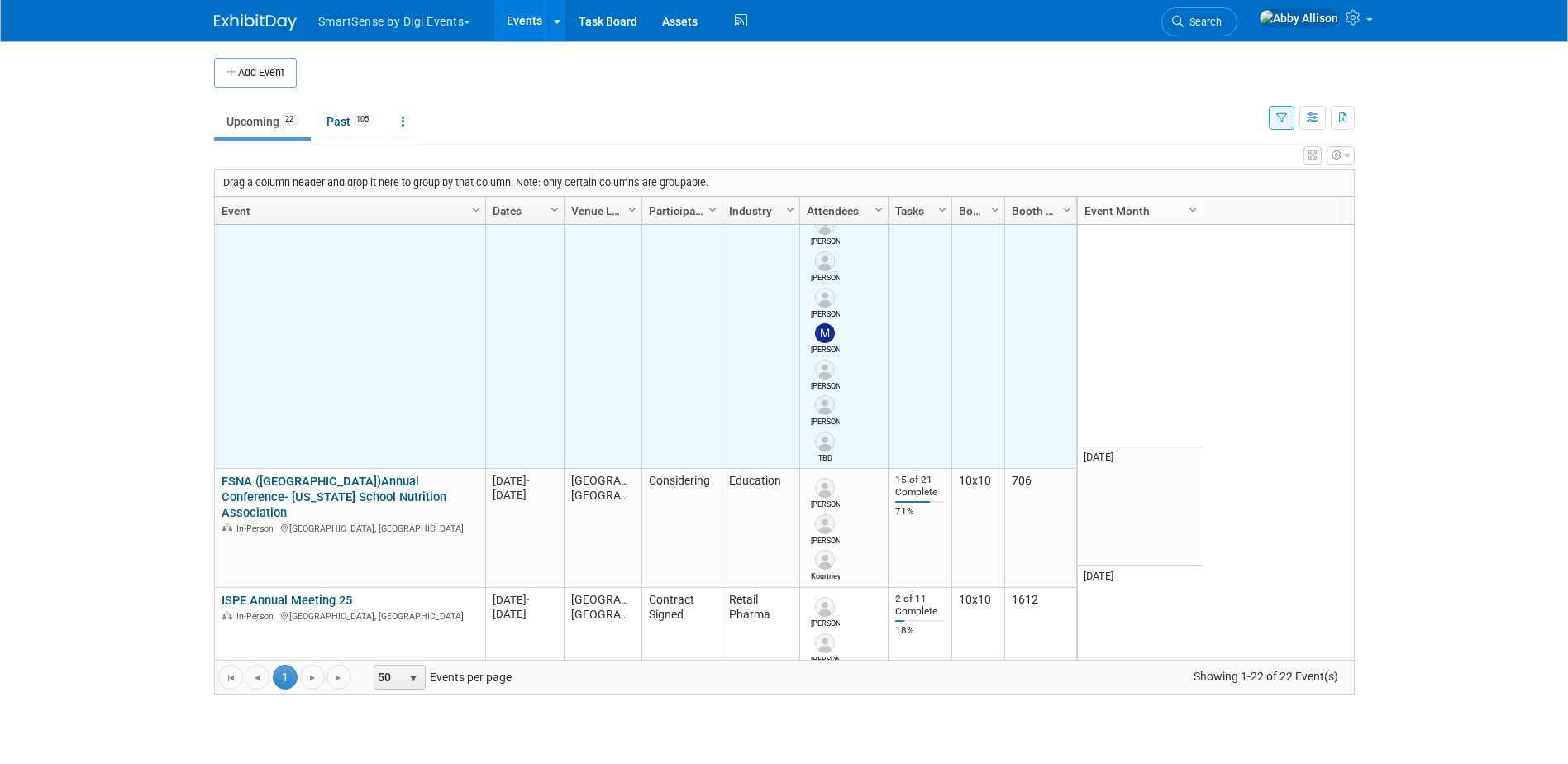
scroll to position [1688, 0]
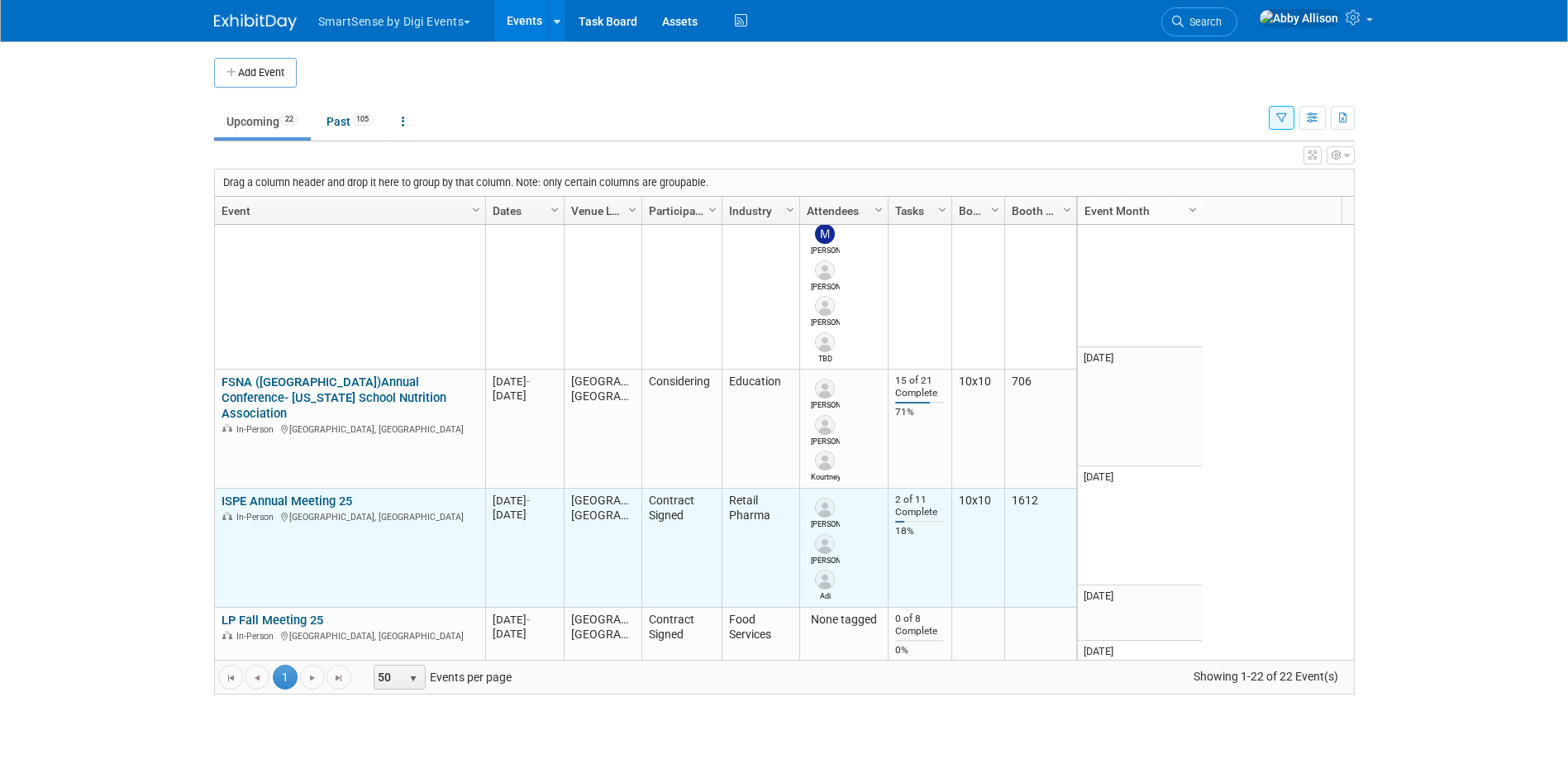
click at [302, 494] on link "ISPE Annual Meeting 25" at bounding box center [287, 501] width 131 height 15
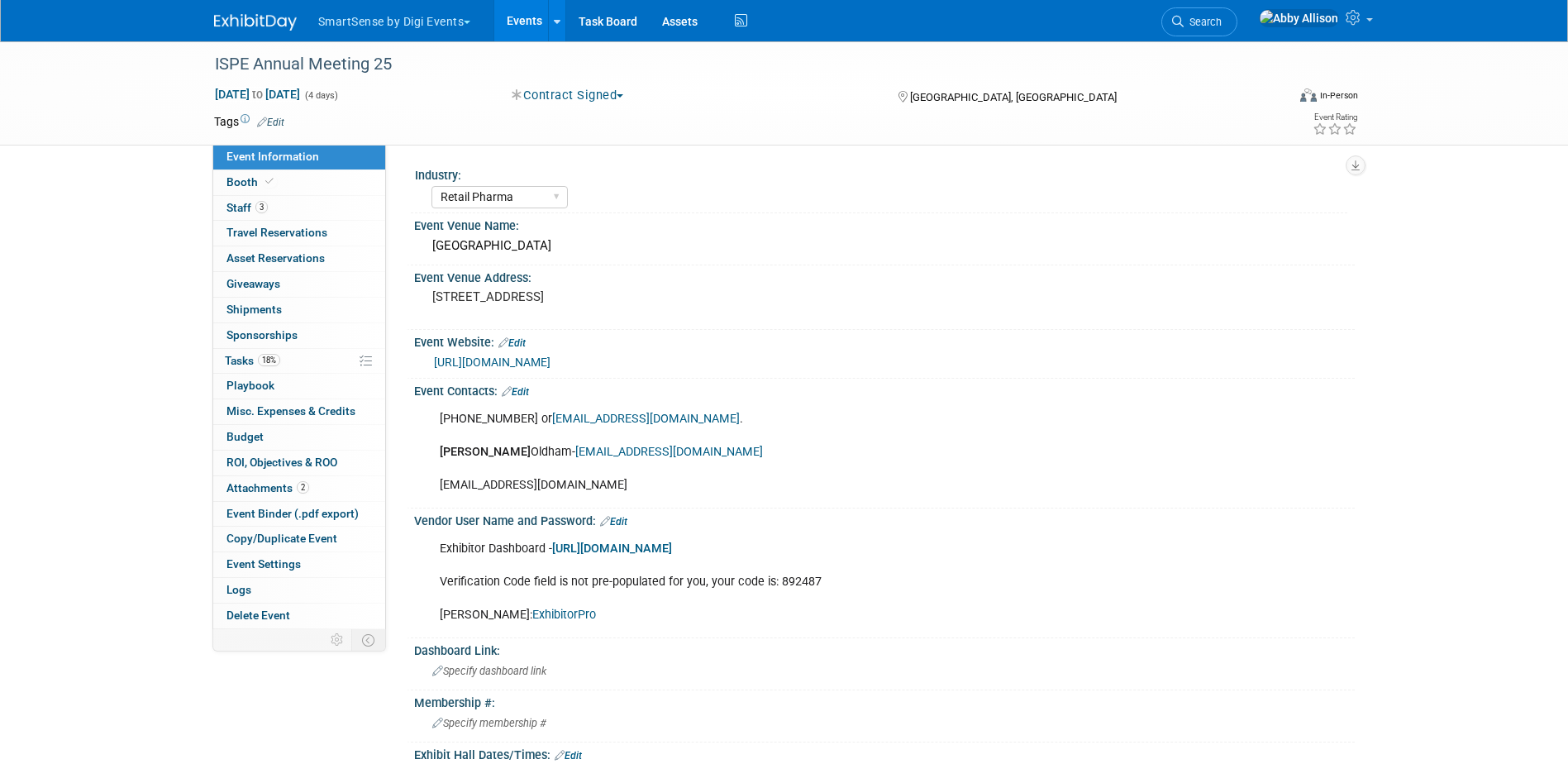
select select "Retail Pharma"
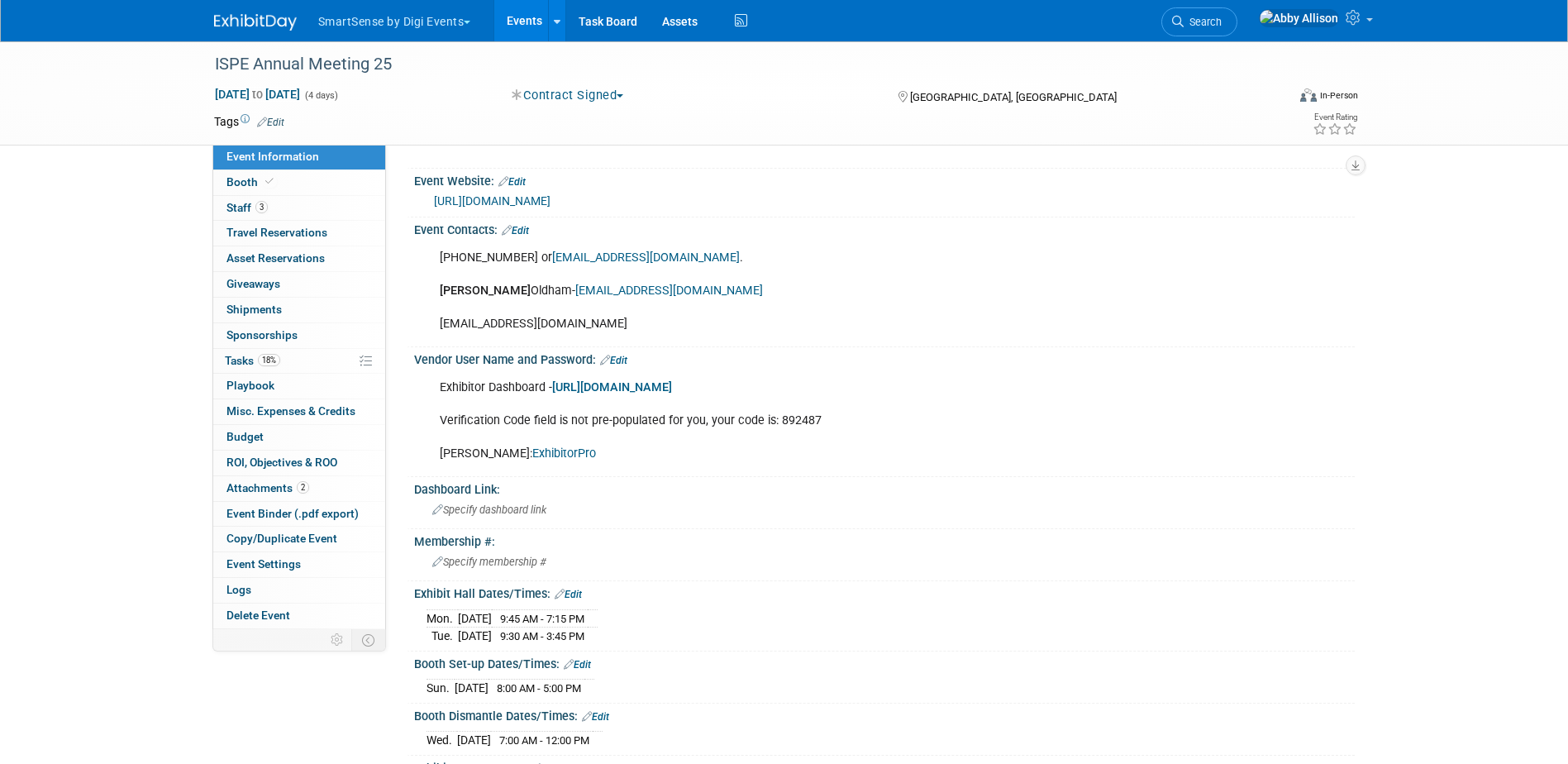
scroll to position [165, 0]
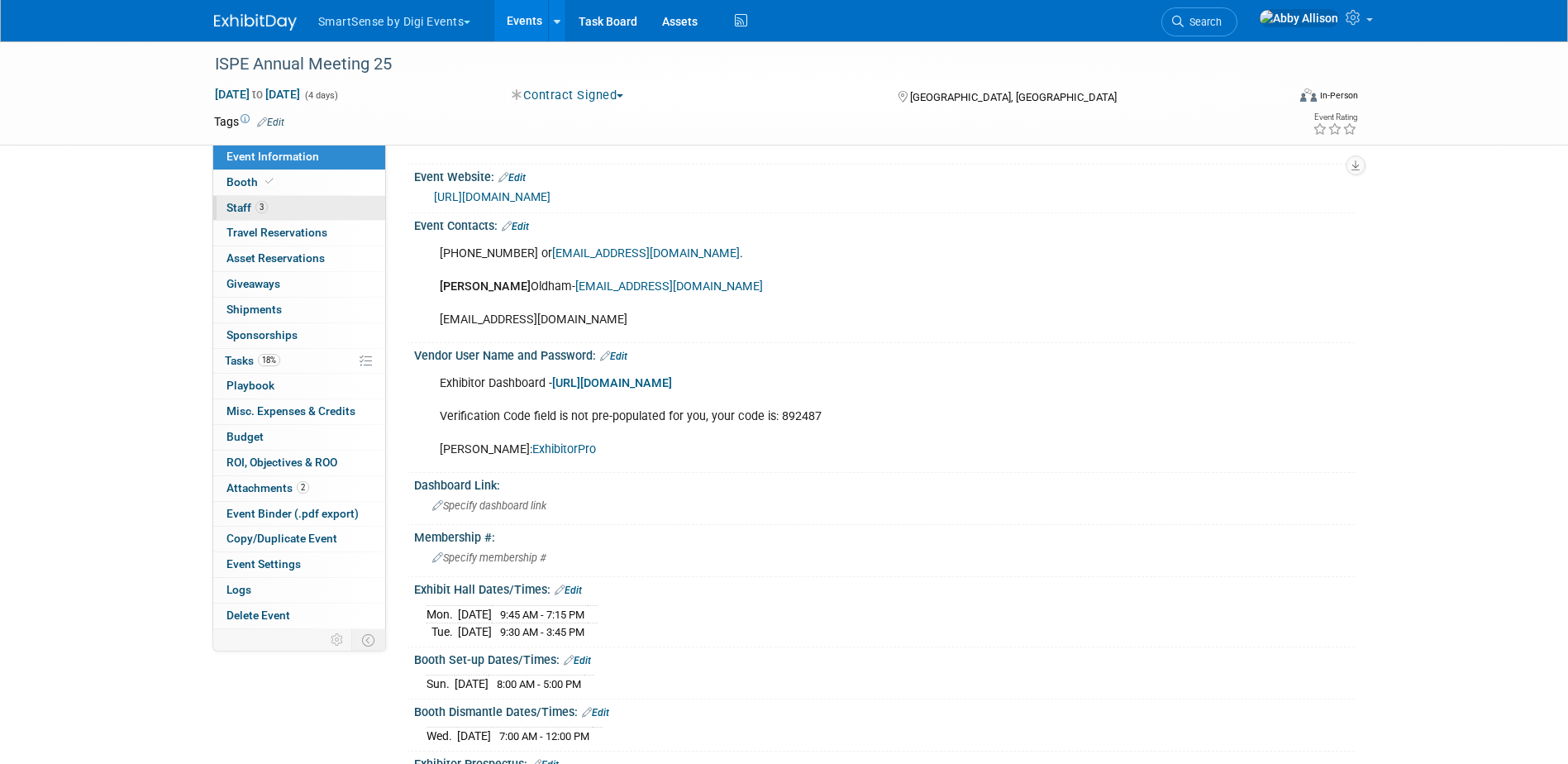
click at [234, 206] on span "Staff 3" at bounding box center [247, 208] width 42 height 13
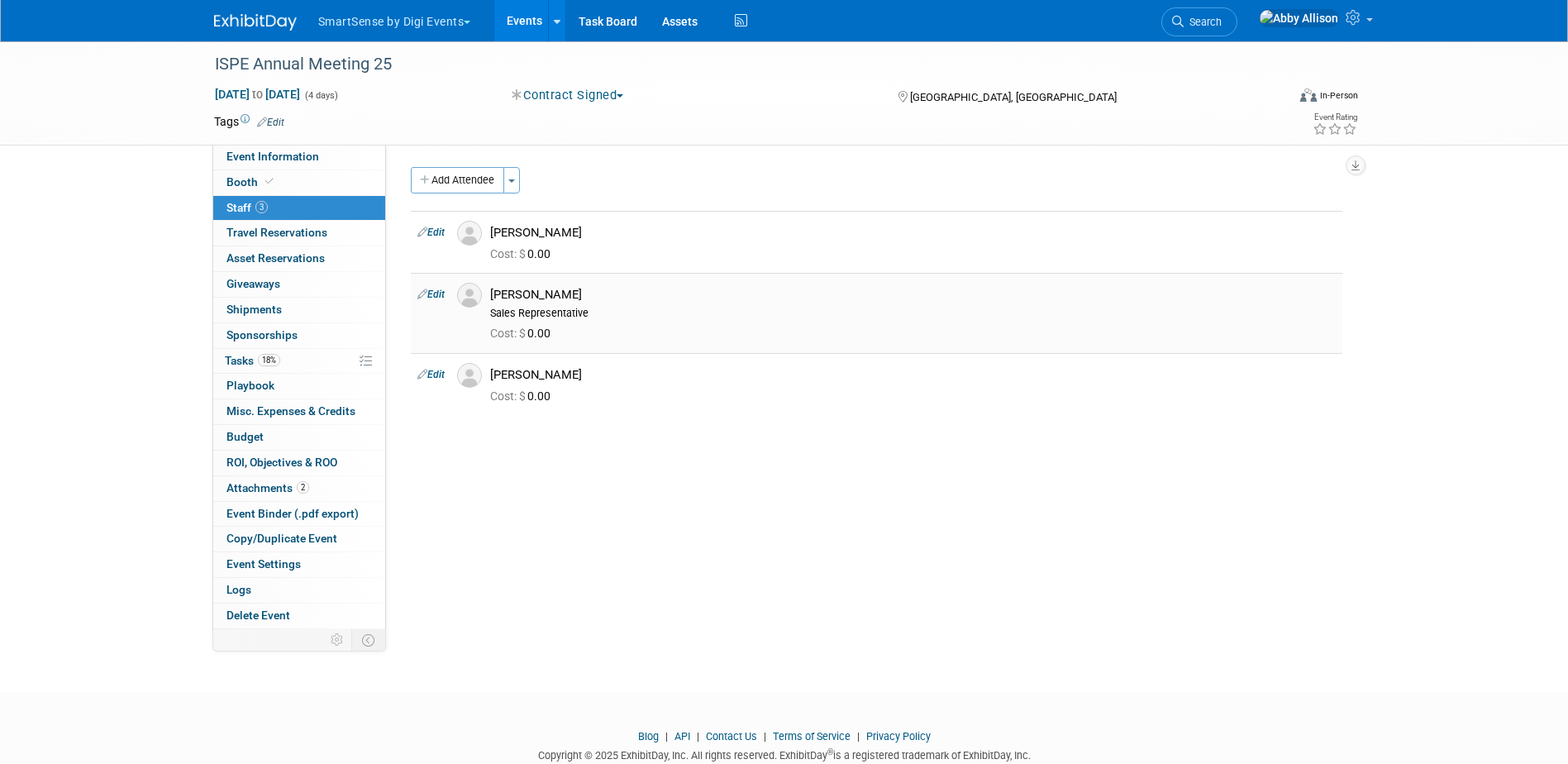
click at [470, 300] on img at bounding box center [469, 295] width 25 height 25
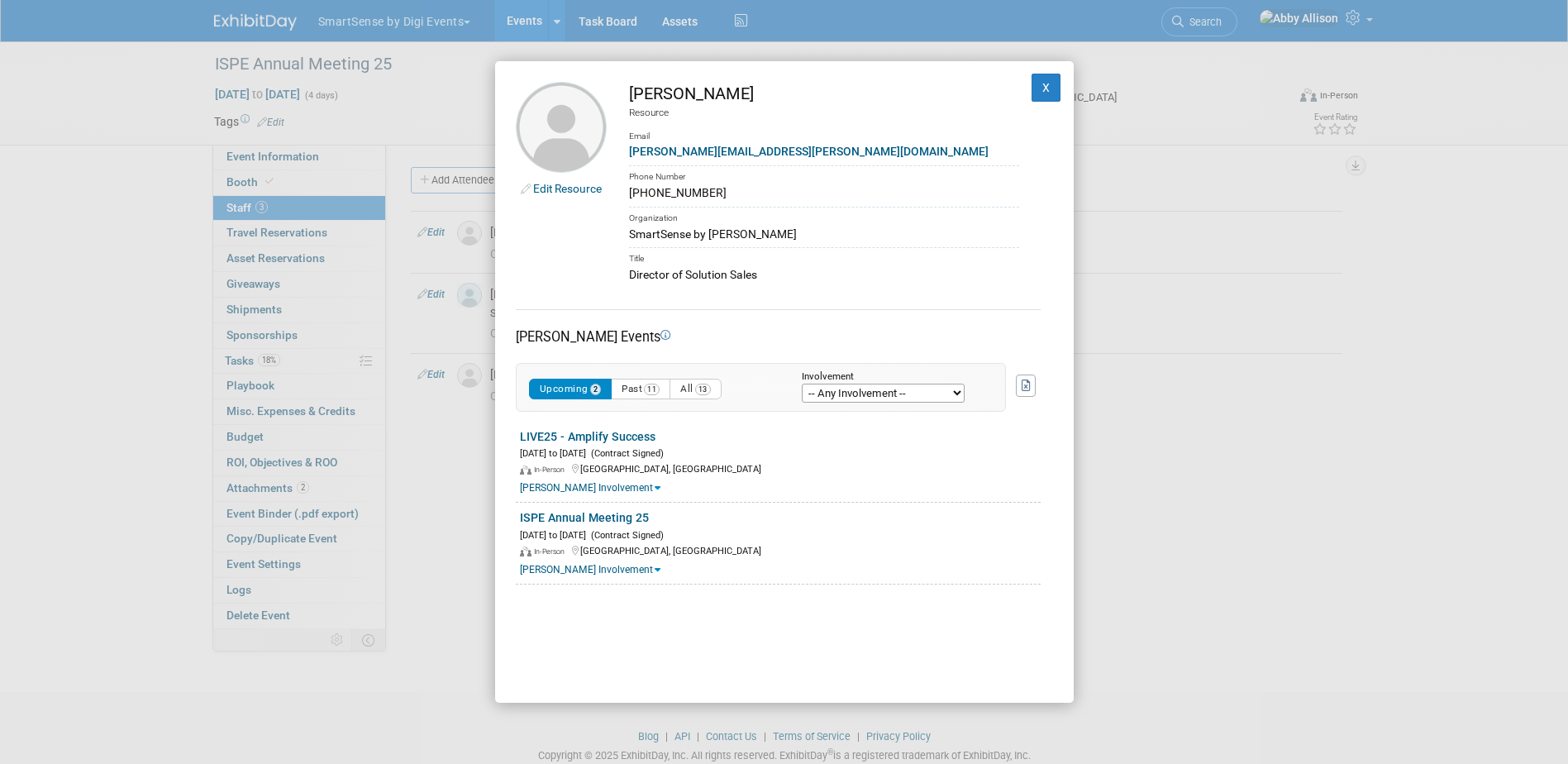
drag, startPoint x: 700, startPoint y: 193, endPoint x: 625, endPoint y: 189, distance: 75.1
click at [625, 189] on td "[PERSON_NAME] Resource Email [PERSON_NAME][EMAIL_ADDRESS][PERSON_NAME][DOMAIN_N…" at bounding box center [813, 182] width 413 height 201
copy div "[PHONE_NUMBER]"
click at [1037, 97] on button "X" at bounding box center [1047, 87] width 30 height 28
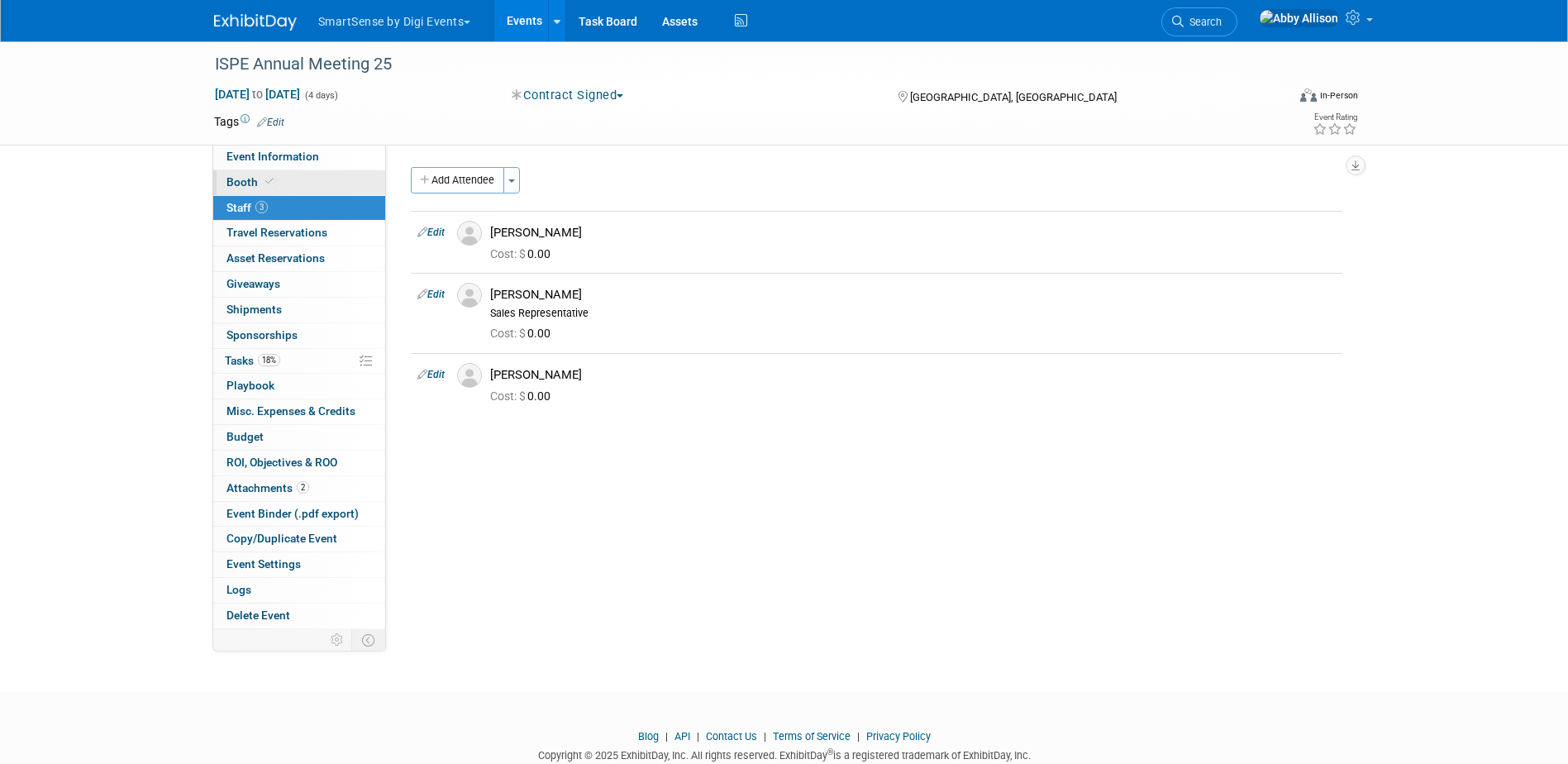
click at [308, 179] on link "Booth" at bounding box center [299, 183] width 172 height 25
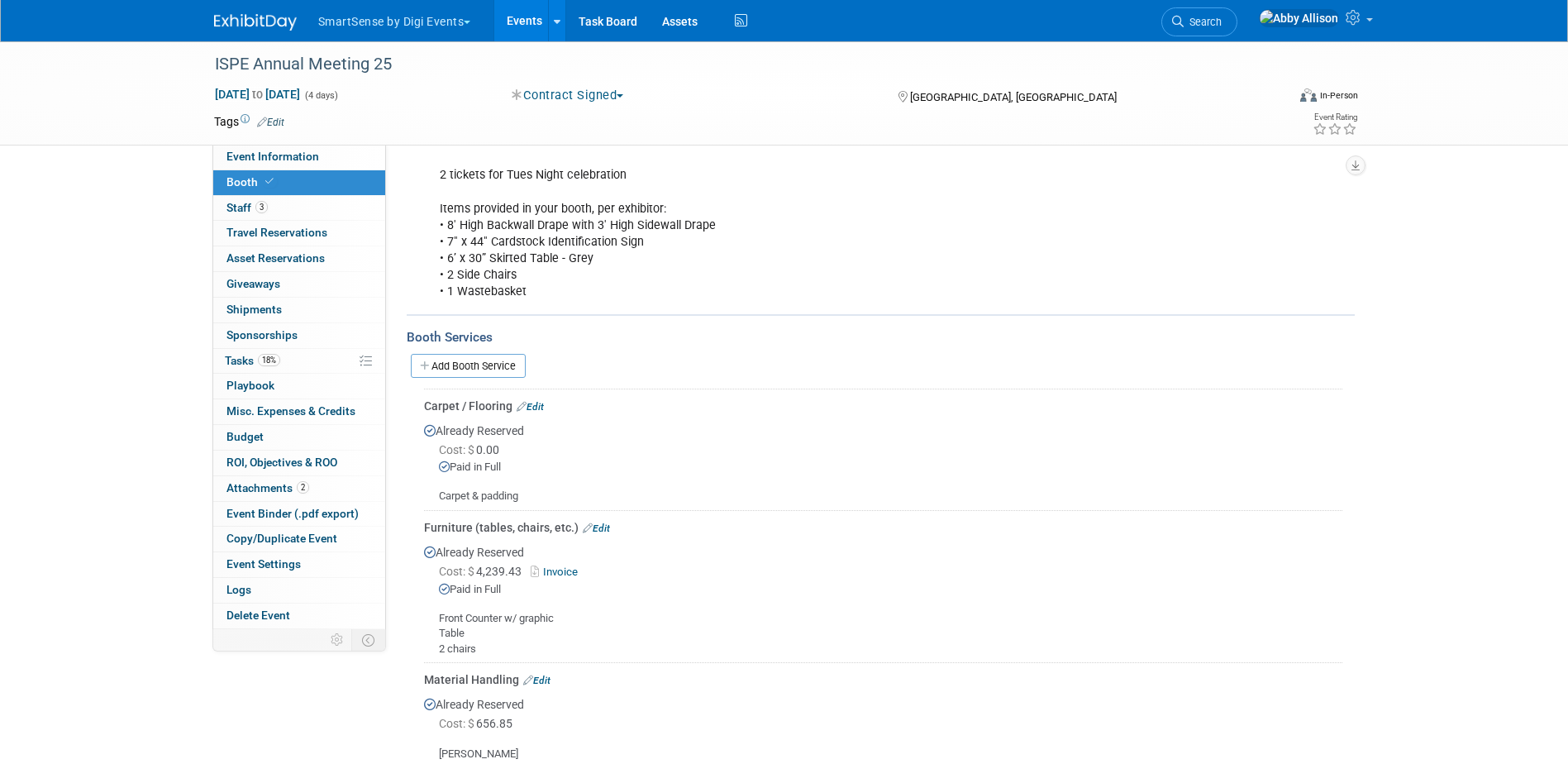
scroll to position [248, 0]
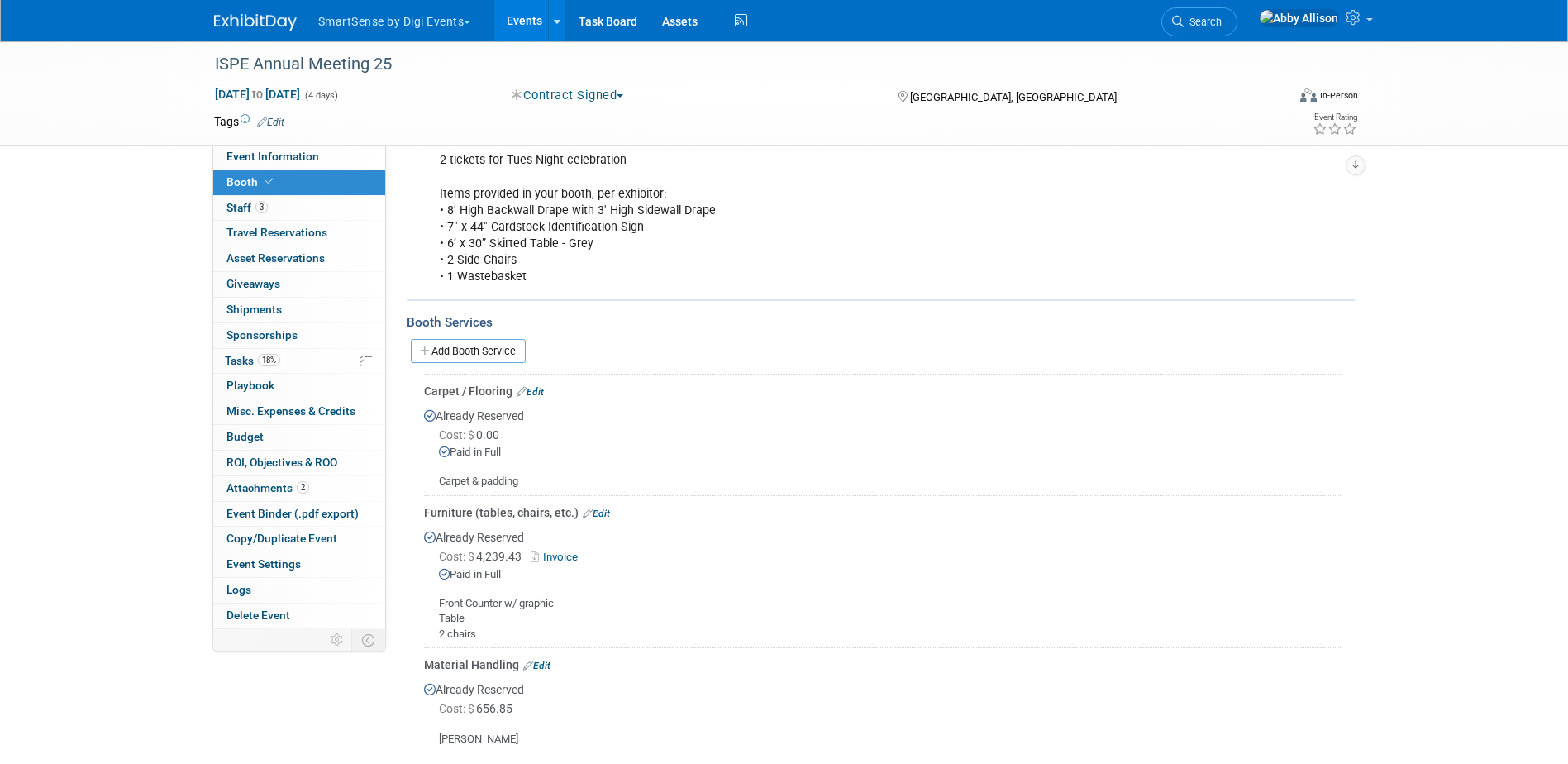
click at [485, 345] on link "Add Booth Service" at bounding box center [469, 351] width 115 height 24
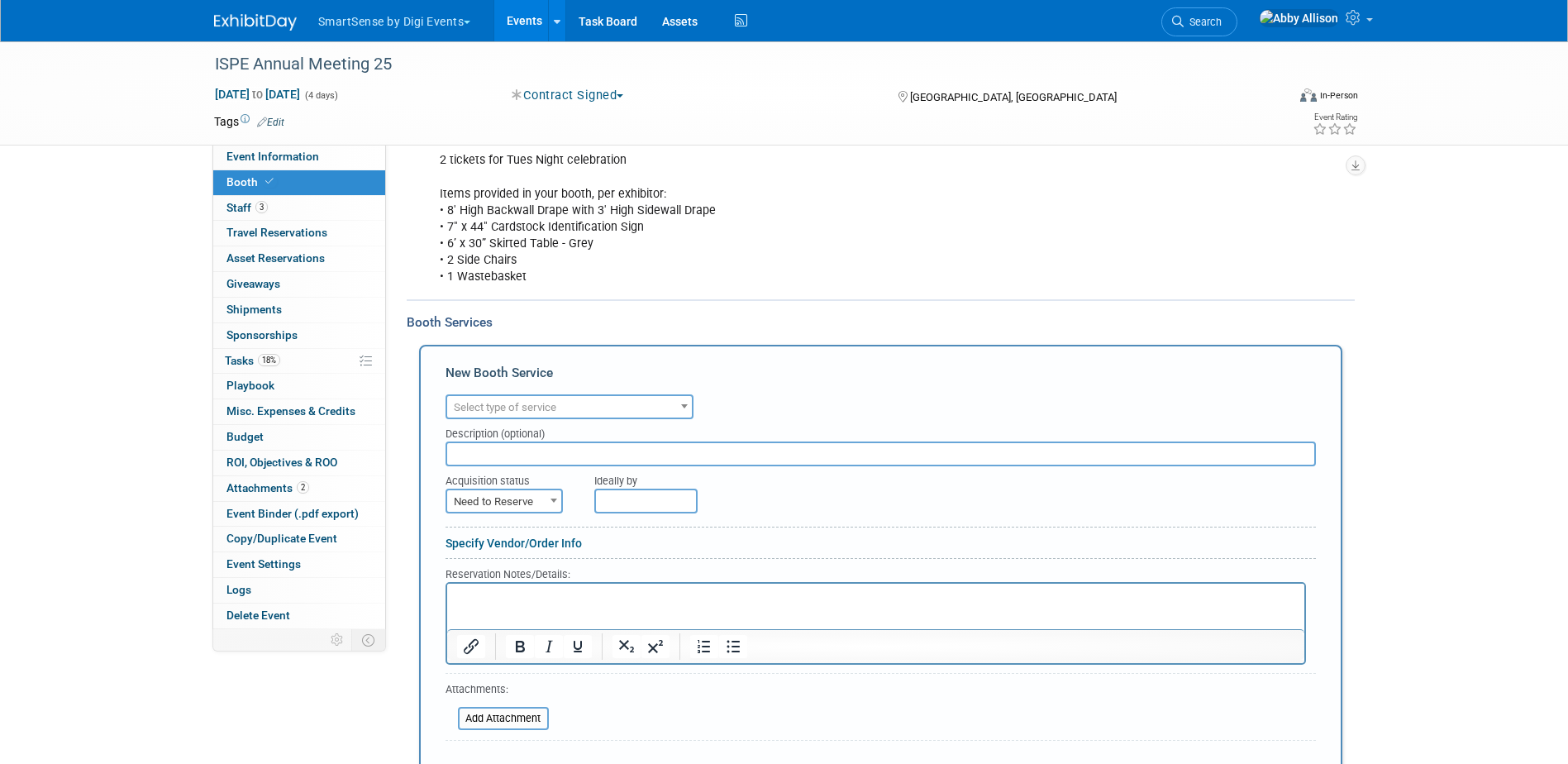
scroll to position [0, 0]
click at [483, 413] on span "Select type of service" at bounding box center [505, 407] width 102 height 12
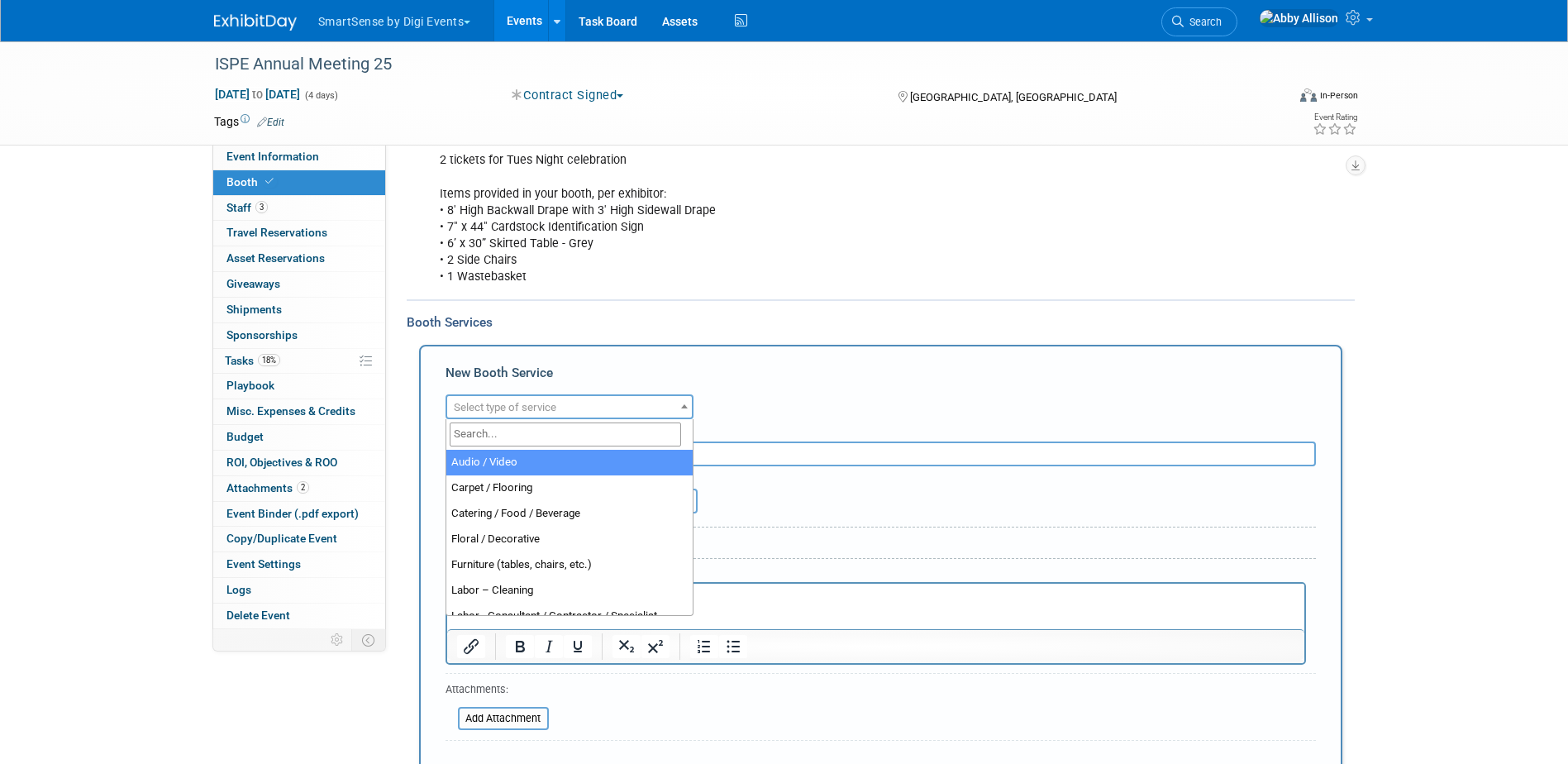
click at [521, 440] on input "search" at bounding box center [565, 434] width 231 height 24
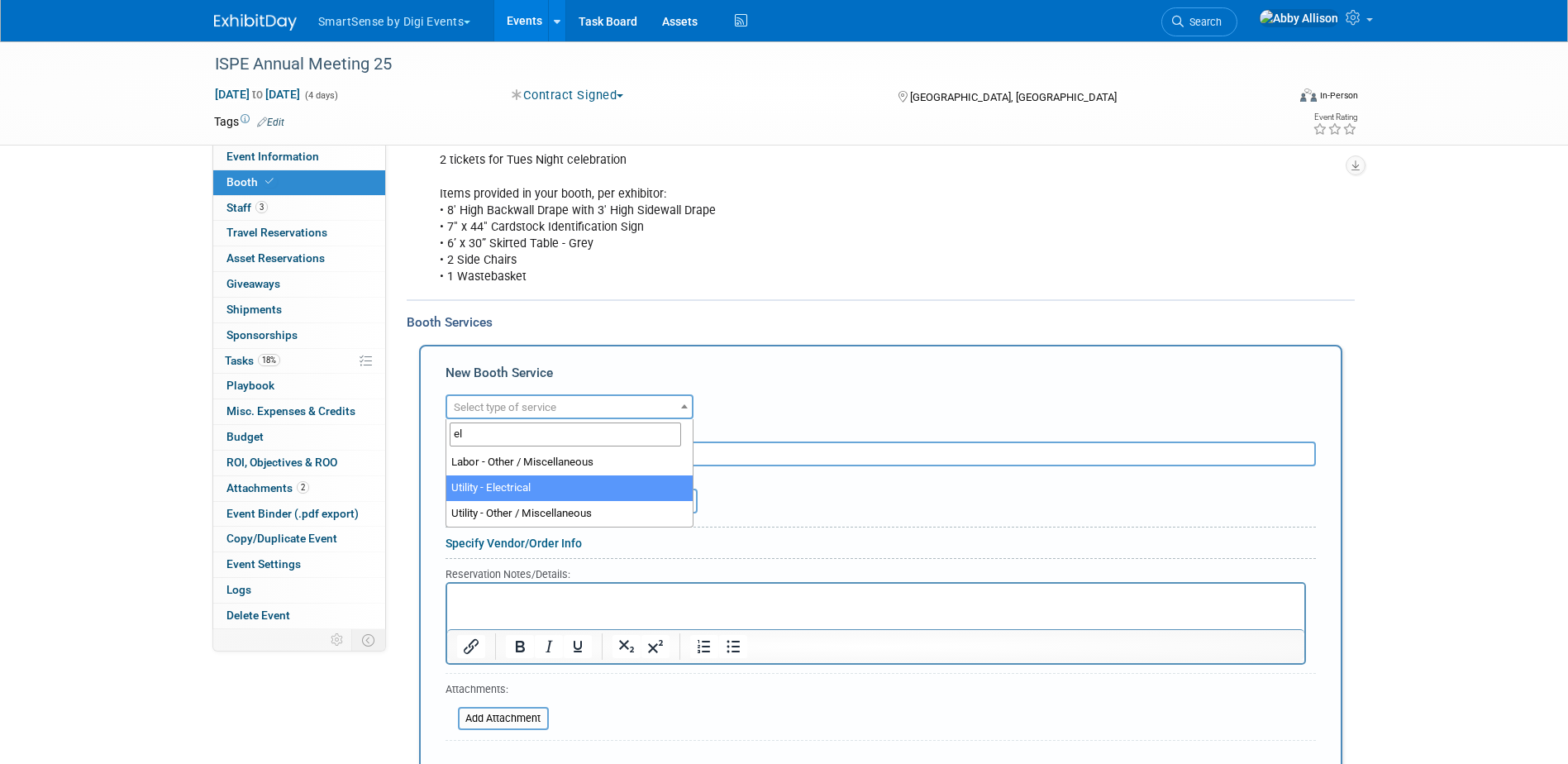
type input "el"
select select "8"
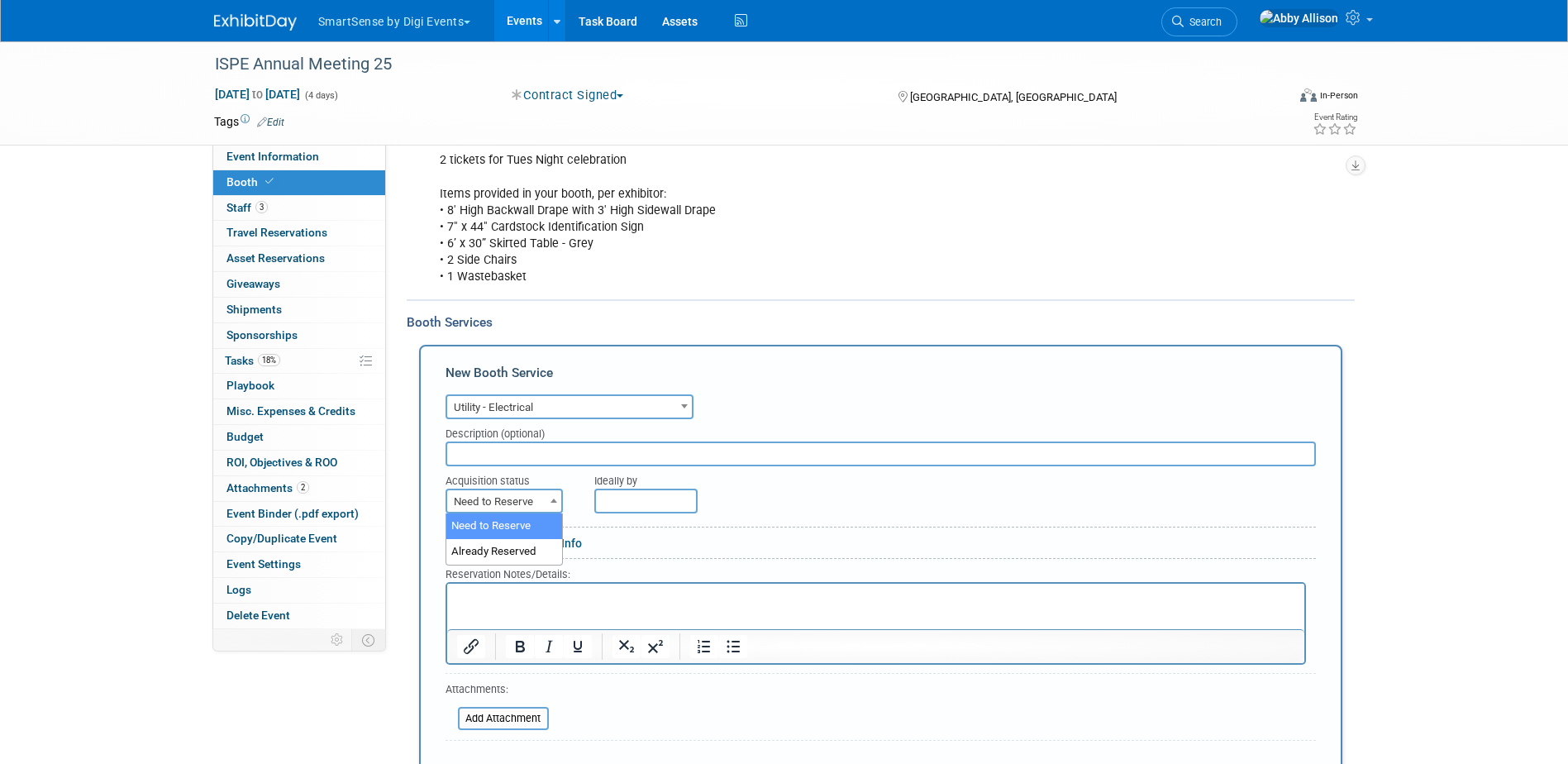
click at [511, 503] on span "Need to Reserve" at bounding box center [504, 501] width 114 height 23
select select "2"
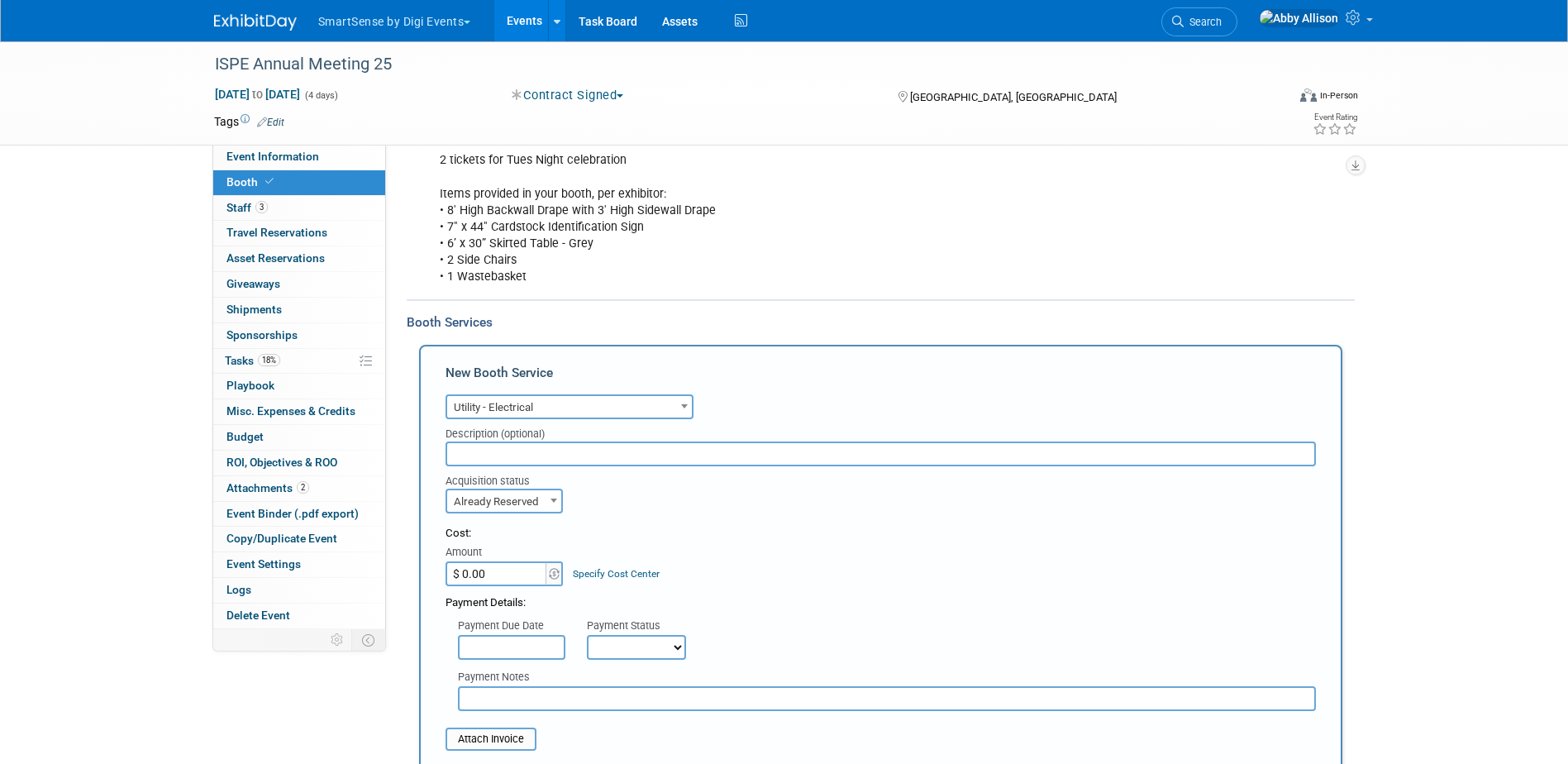
click at [508, 566] on input "$ 0.00" at bounding box center [496, 574] width 103 height 25
type input "$ 87.00"
click at [539, 448] on input "text" at bounding box center [880, 454] width 870 height 25
paste input "Order number: 63606"
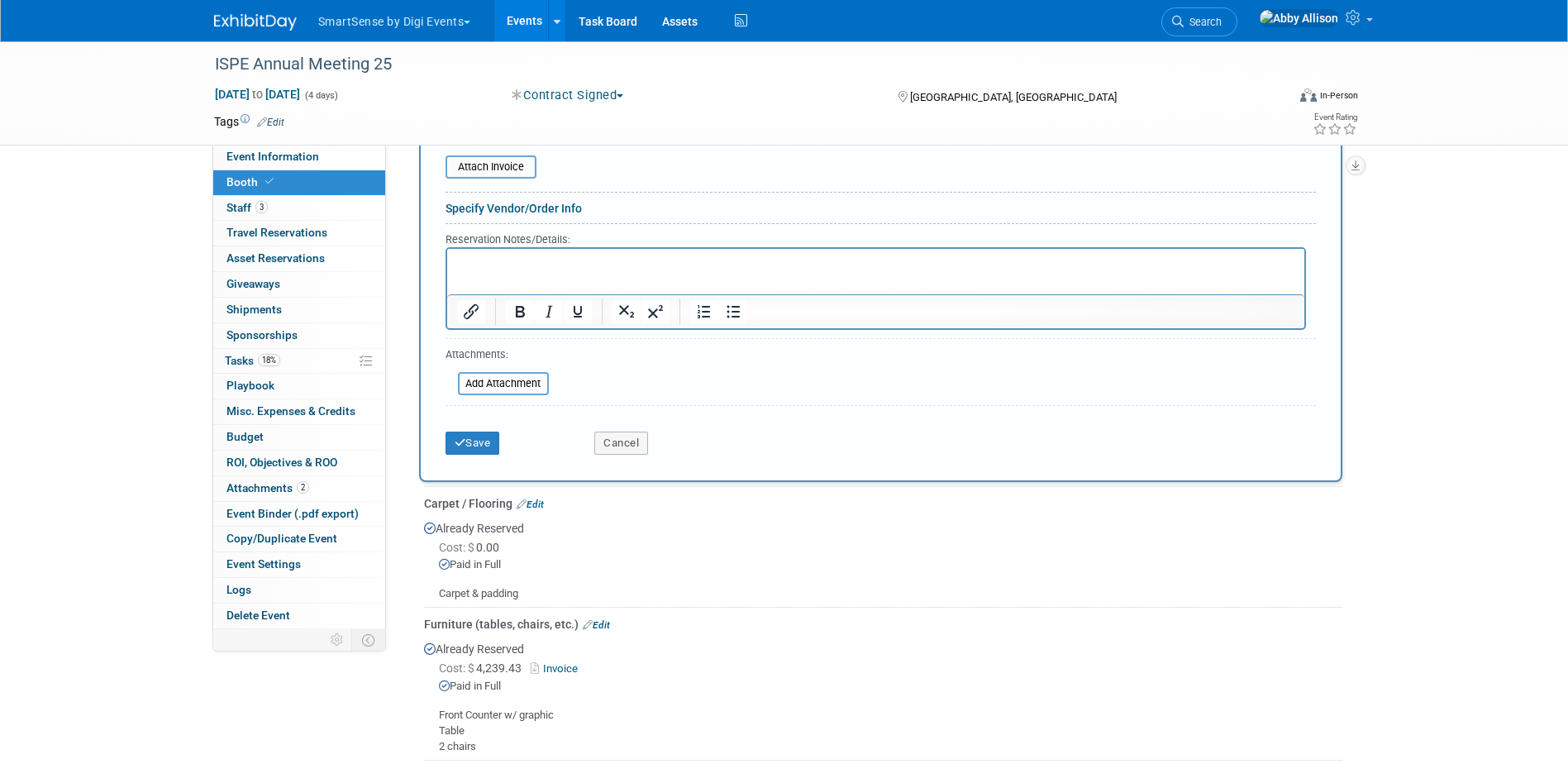
scroll to position [827, 0]
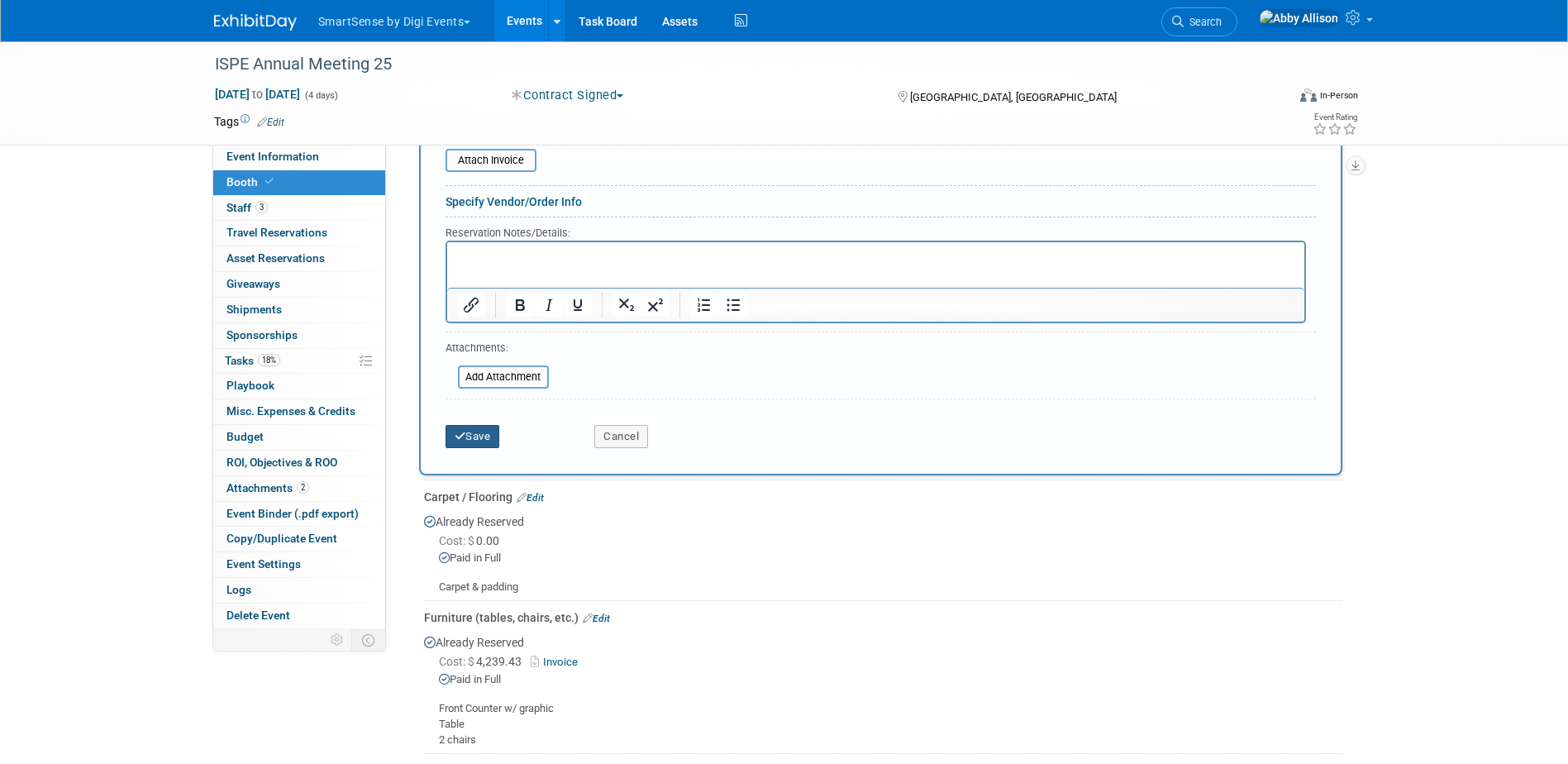
type input "Order number: 63606"
click at [468, 437] on button "Save" at bounding box center [472, 436] width 55 height 23
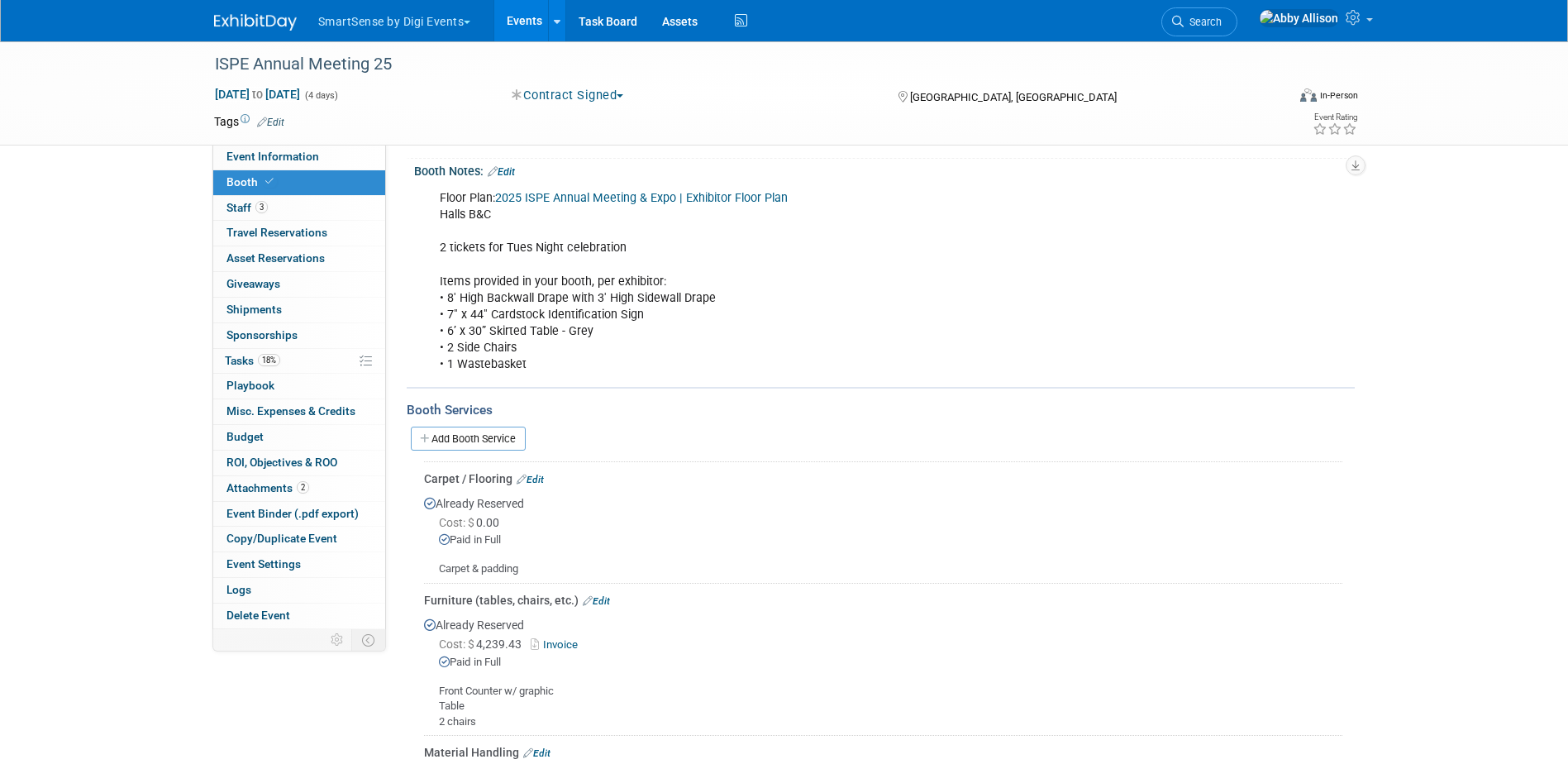
scroll to position [151, 0]
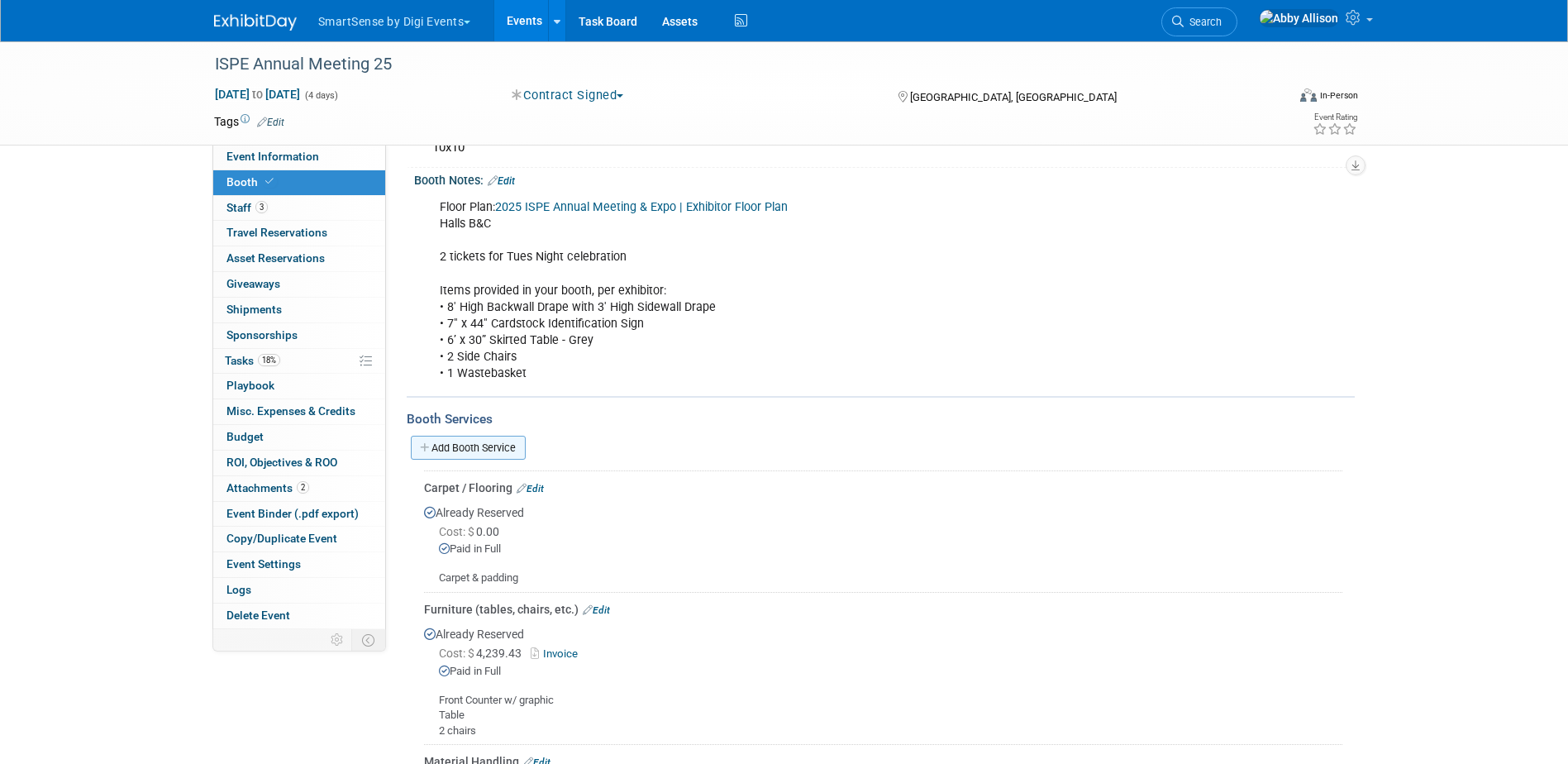
click at [474, 447] on link "Add Booth Service" at bounding box center [469, 448] width 115 height 24
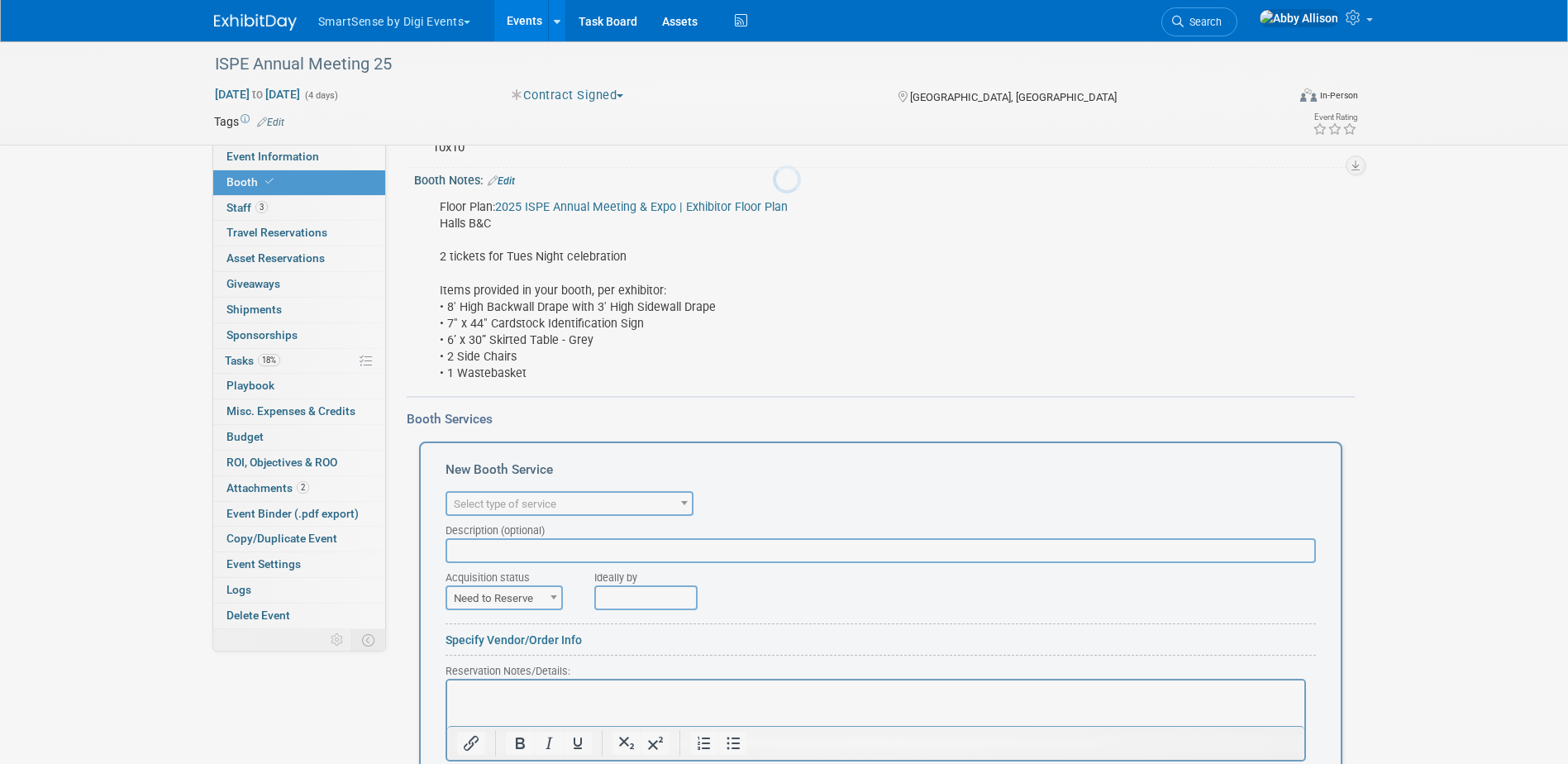
scroll to position [0, 0]
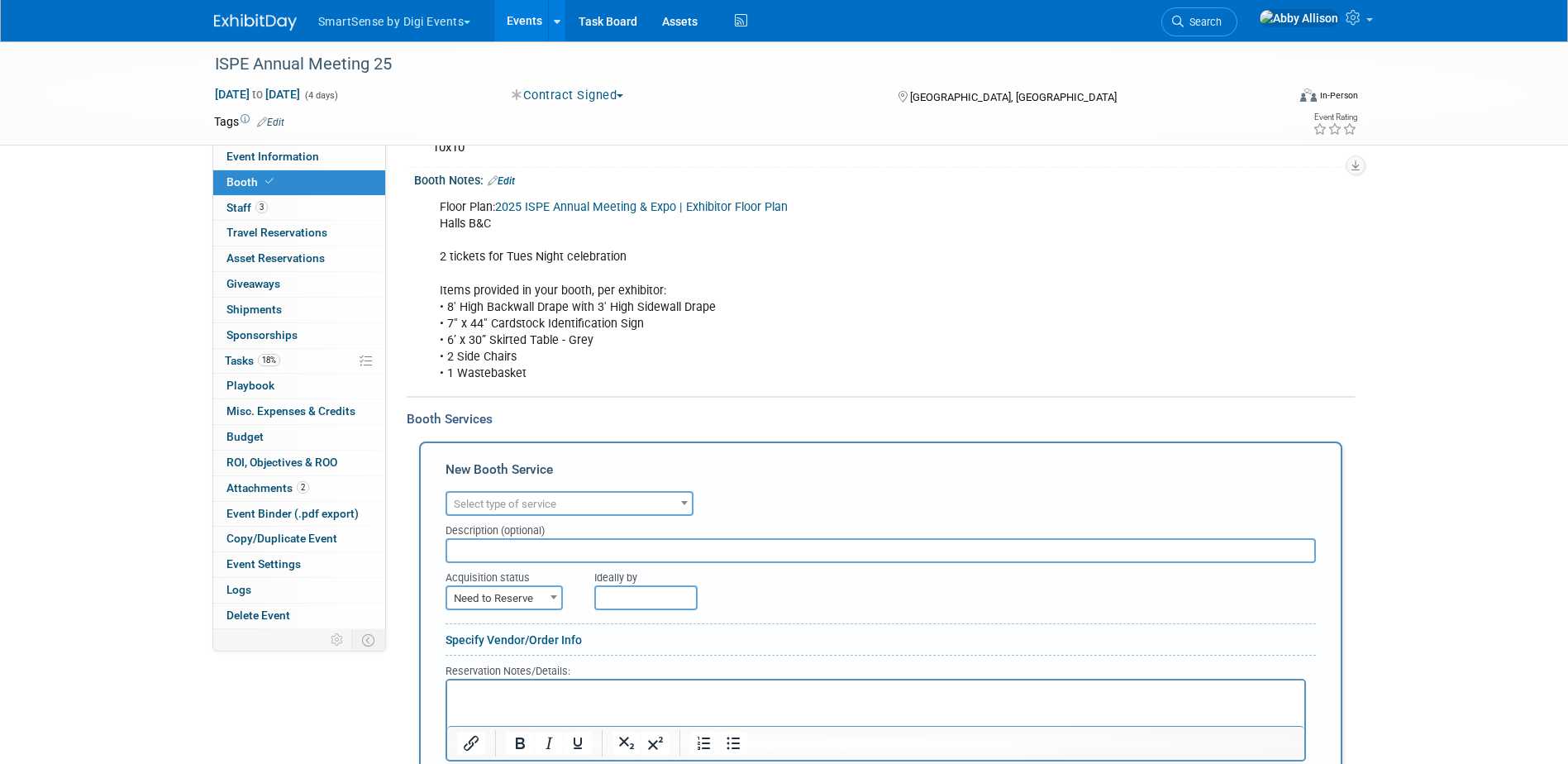
click at [489, 495] on span "Select type of service" at bounding box center [570, 504] width 245 height 23
type input "int"
select select "18"
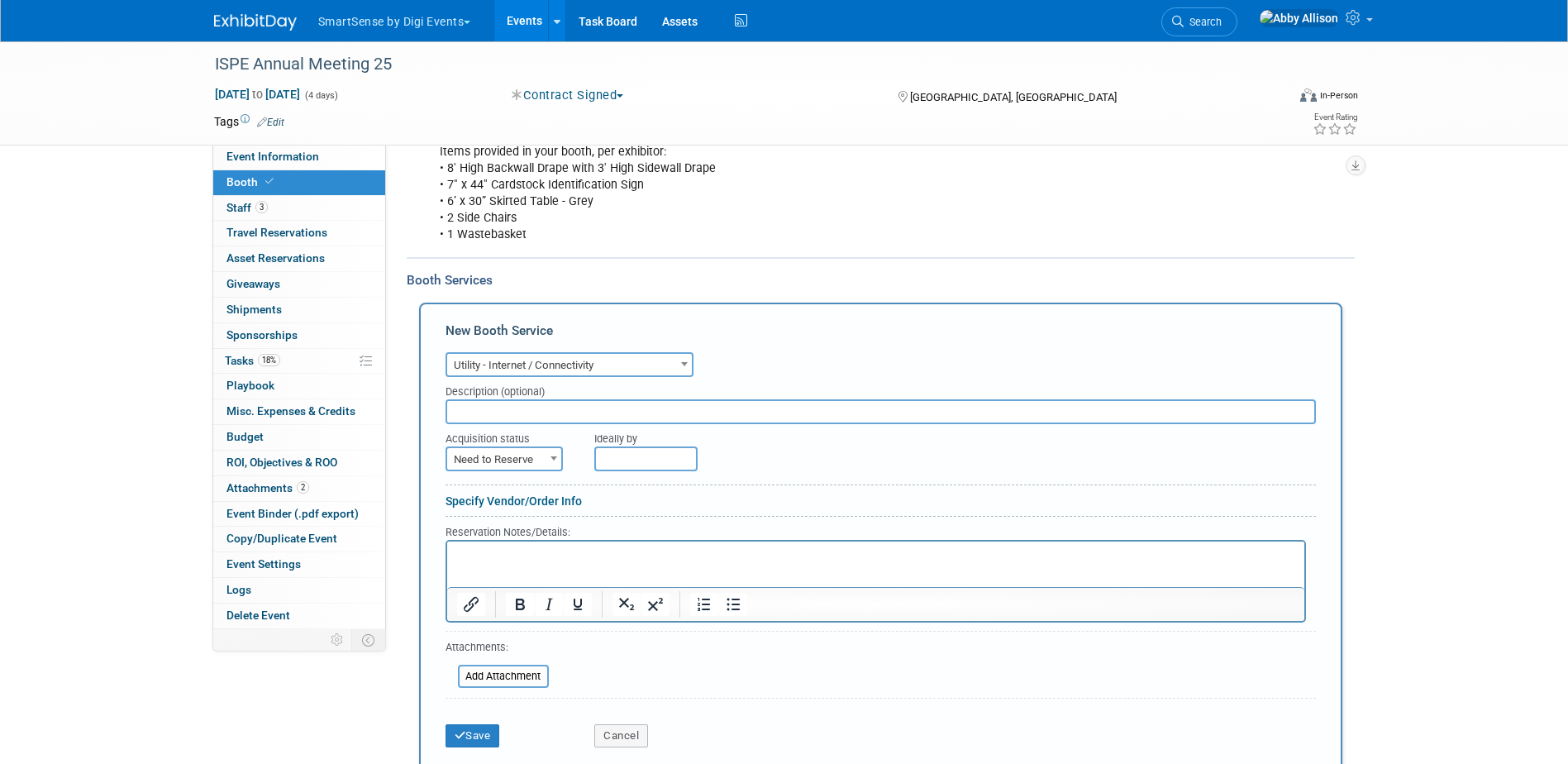
scroll to position [317, 0]
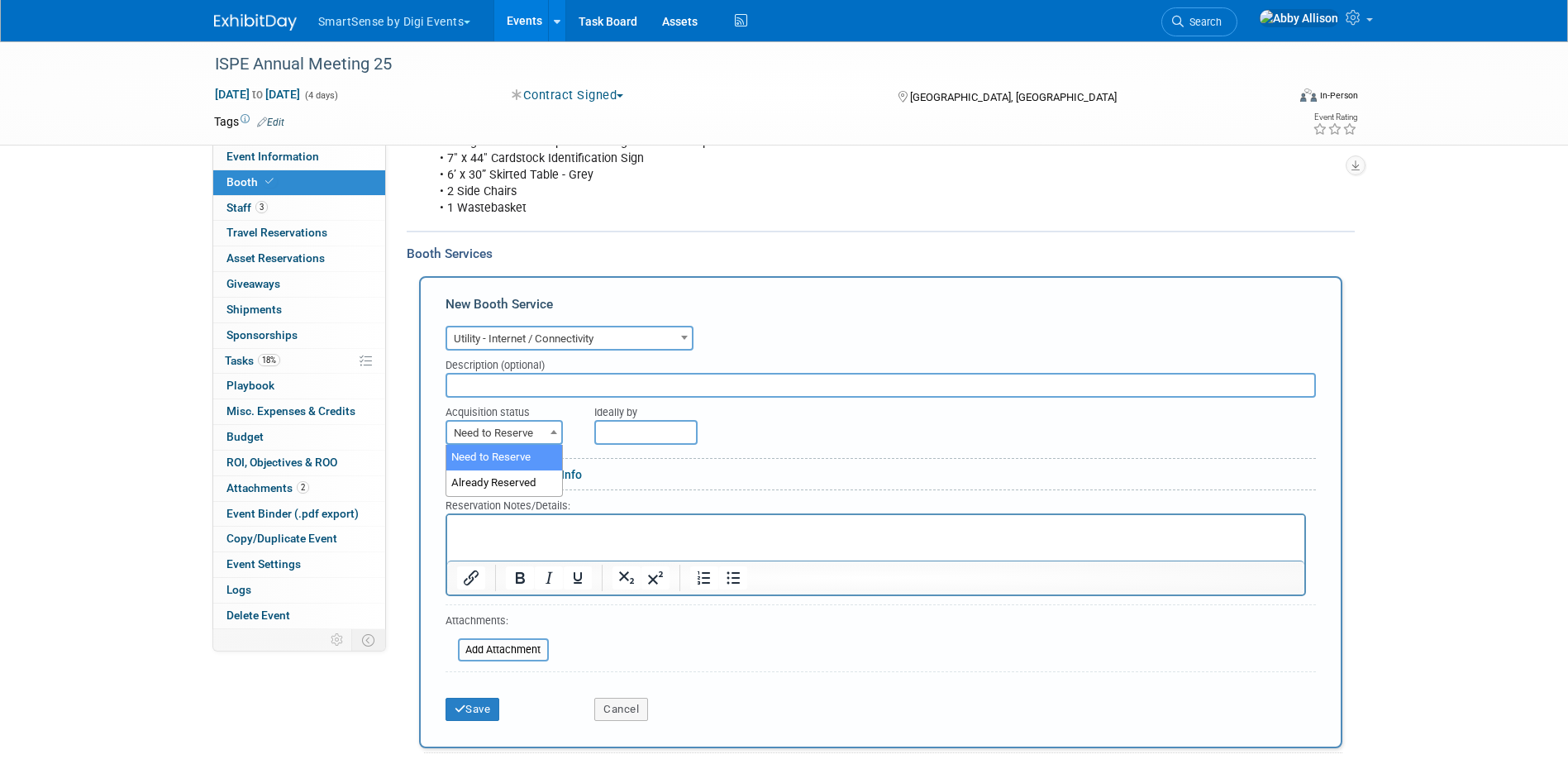
click at [557, 434] on b at bounding box center [553, 432] width 6 height 4
select select "2"
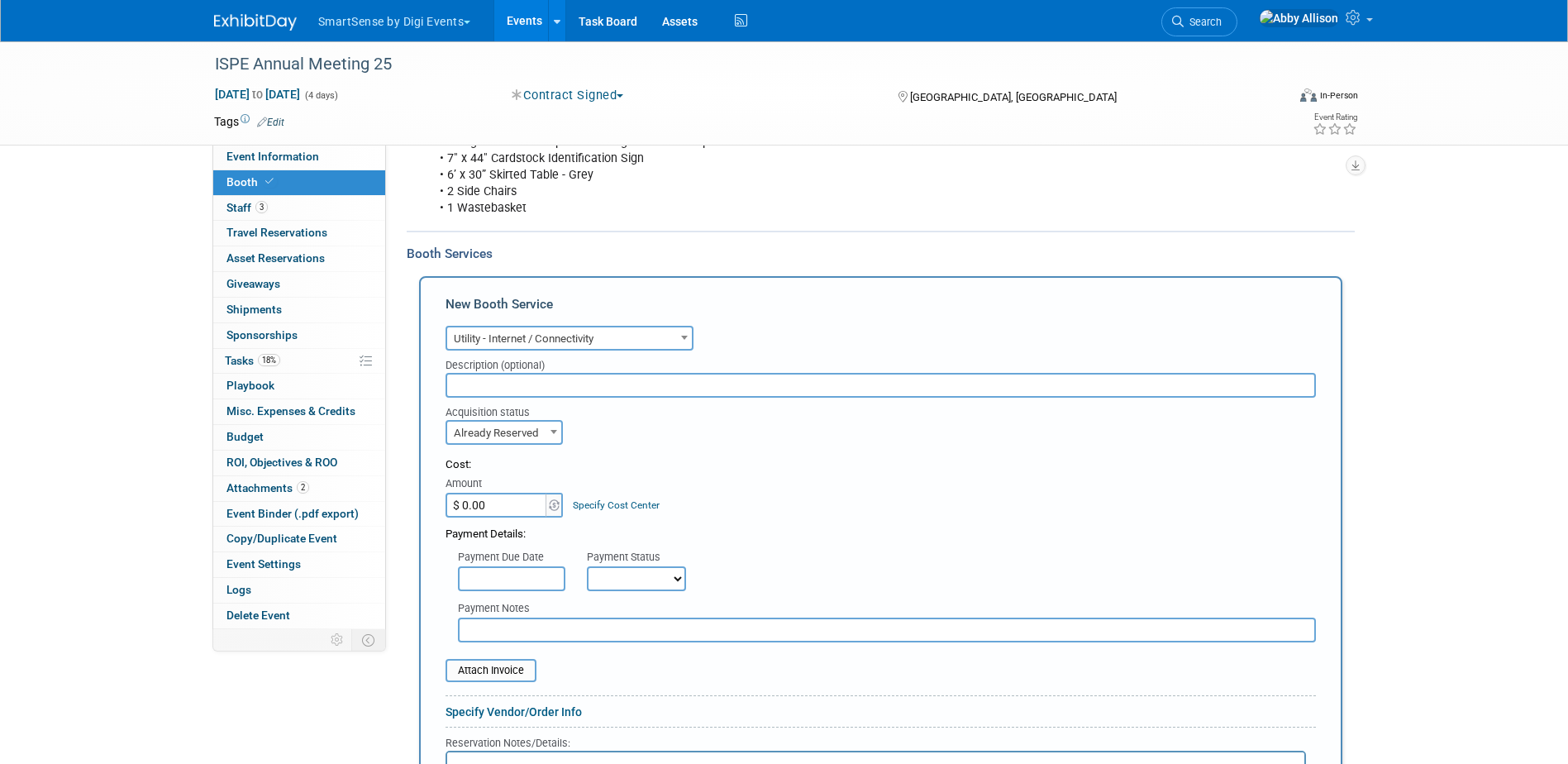
click at [520, 380] on input "text" at bounding box center [880, 385] width 870 height 25
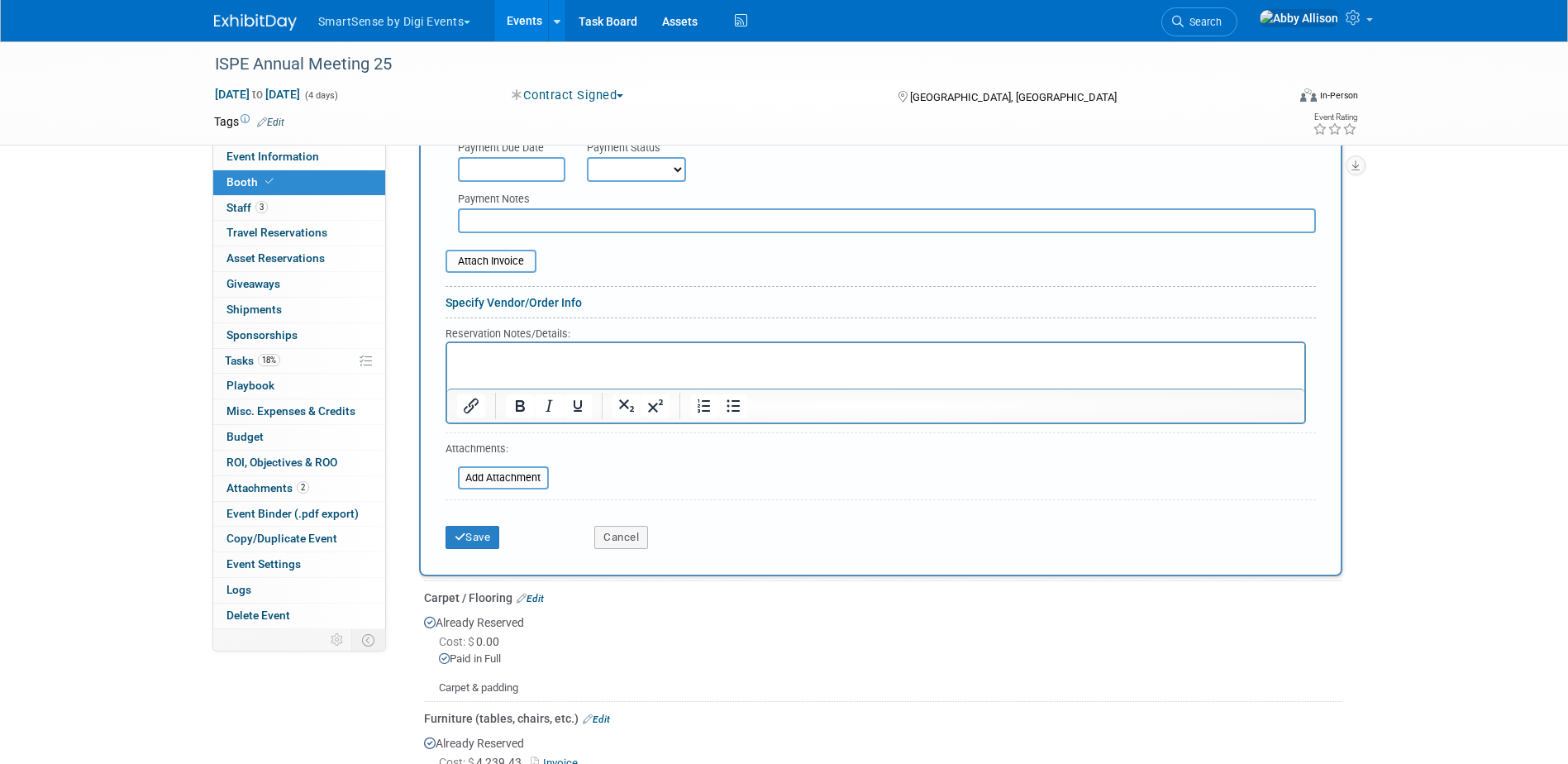
scroll to position [731, 0]
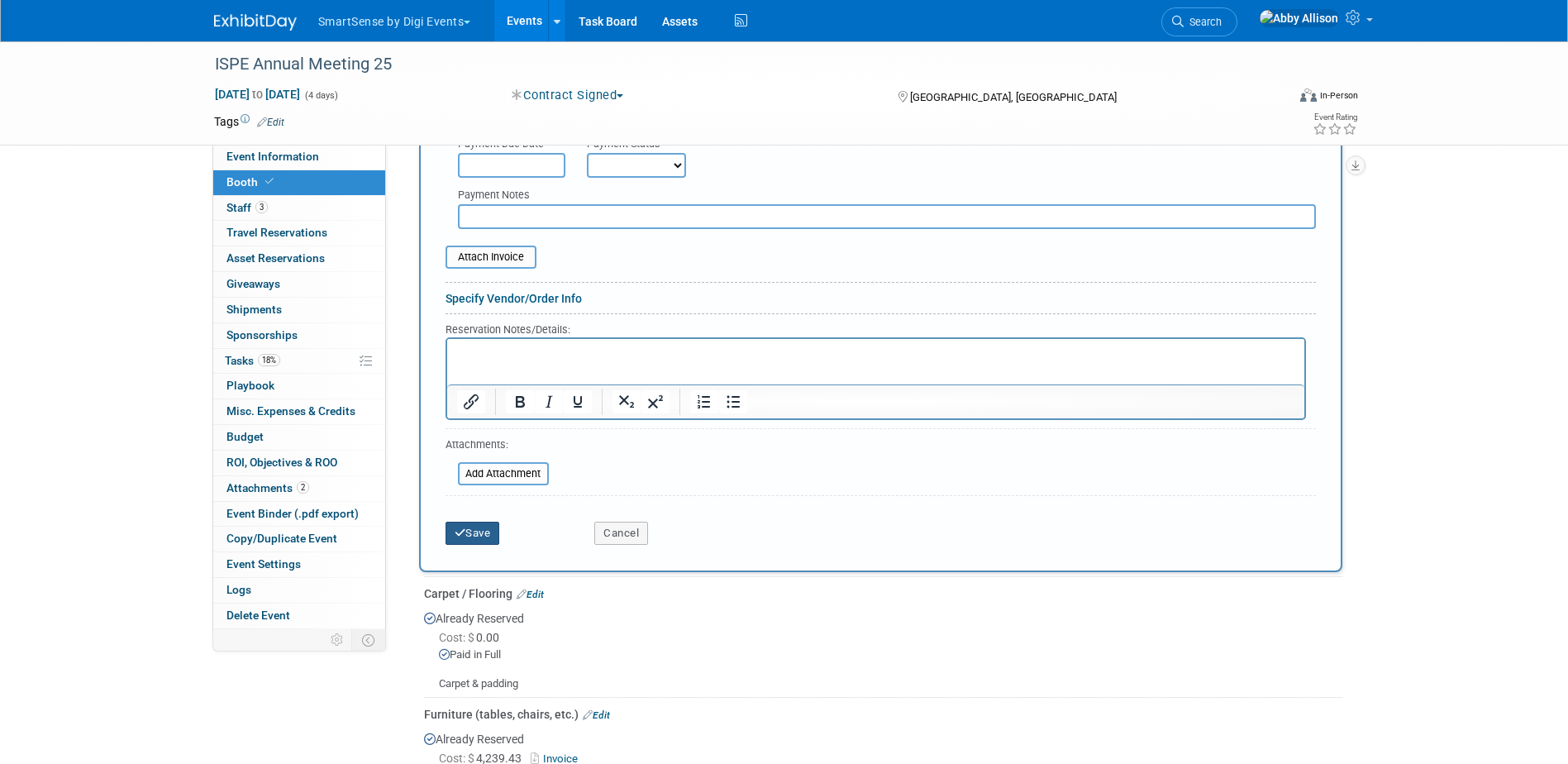
type input "VXI300"
click at [482, 542] on button "Save" at bounding box center [472, 533] width 55 height 23
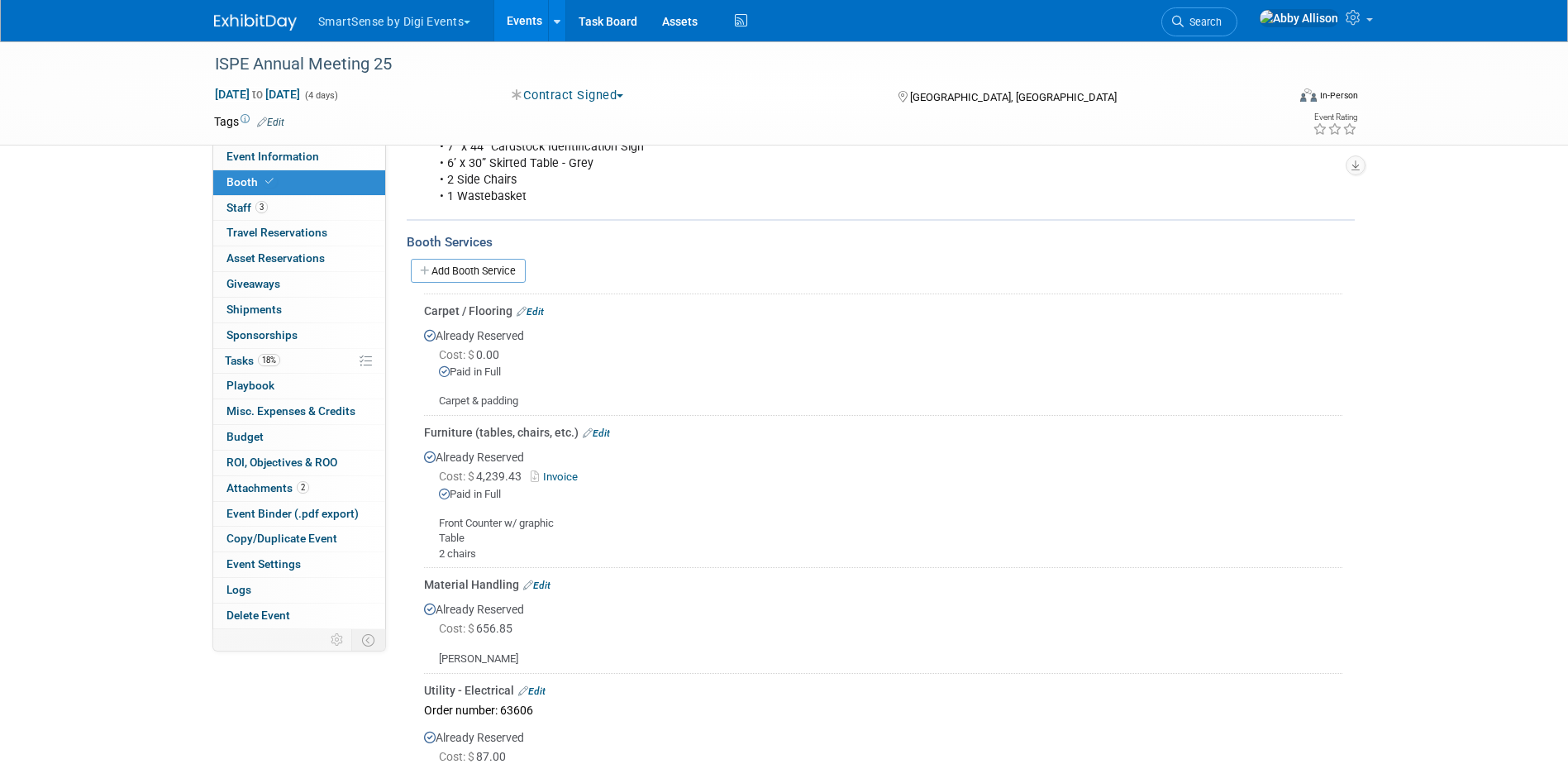
scroll to position [346, 0]
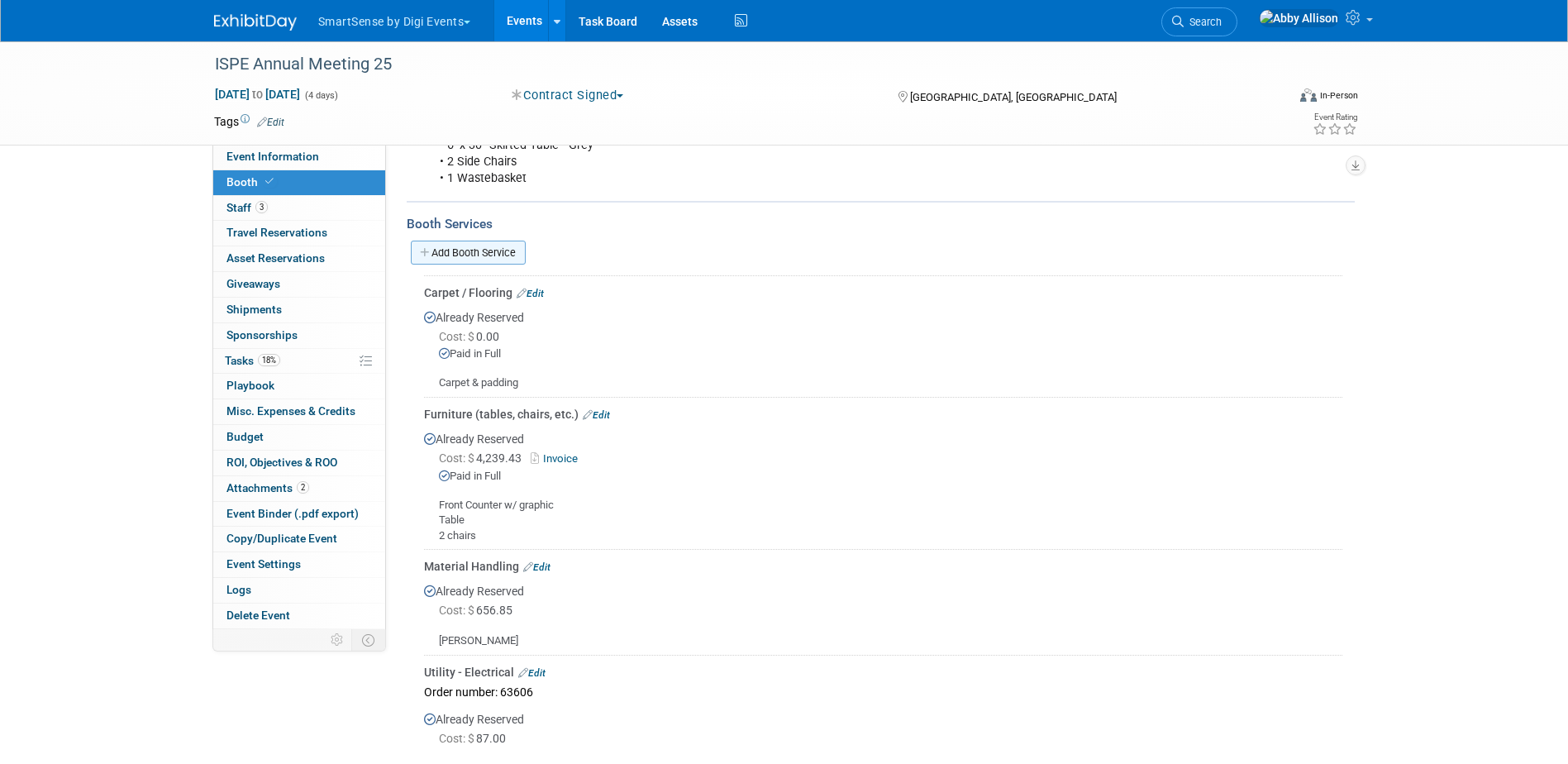
click at [467, 252] on link "Add Booth Service" at bounding box center [469, 253] width 115 height 24
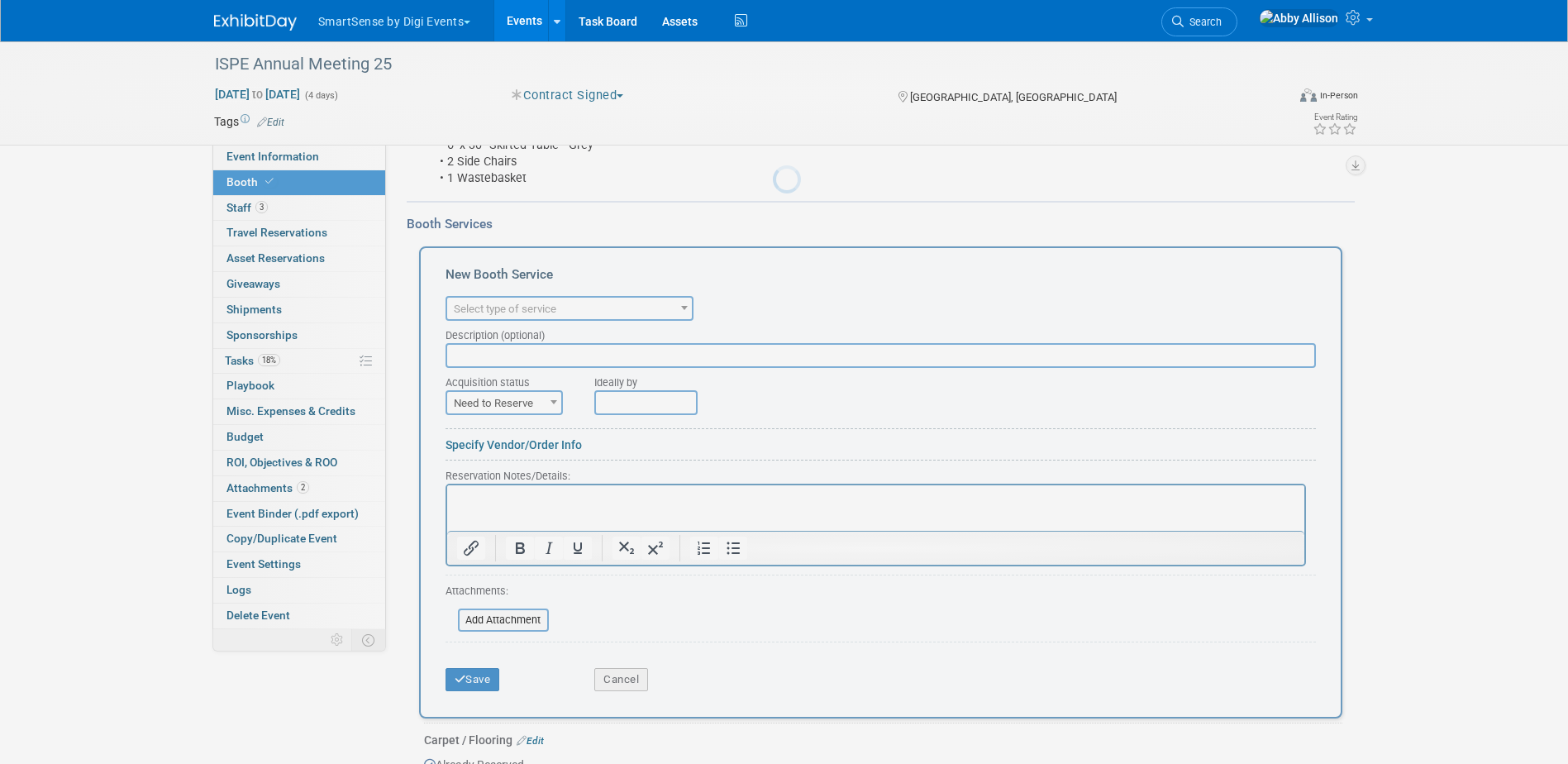
scroll to position [0, 0]
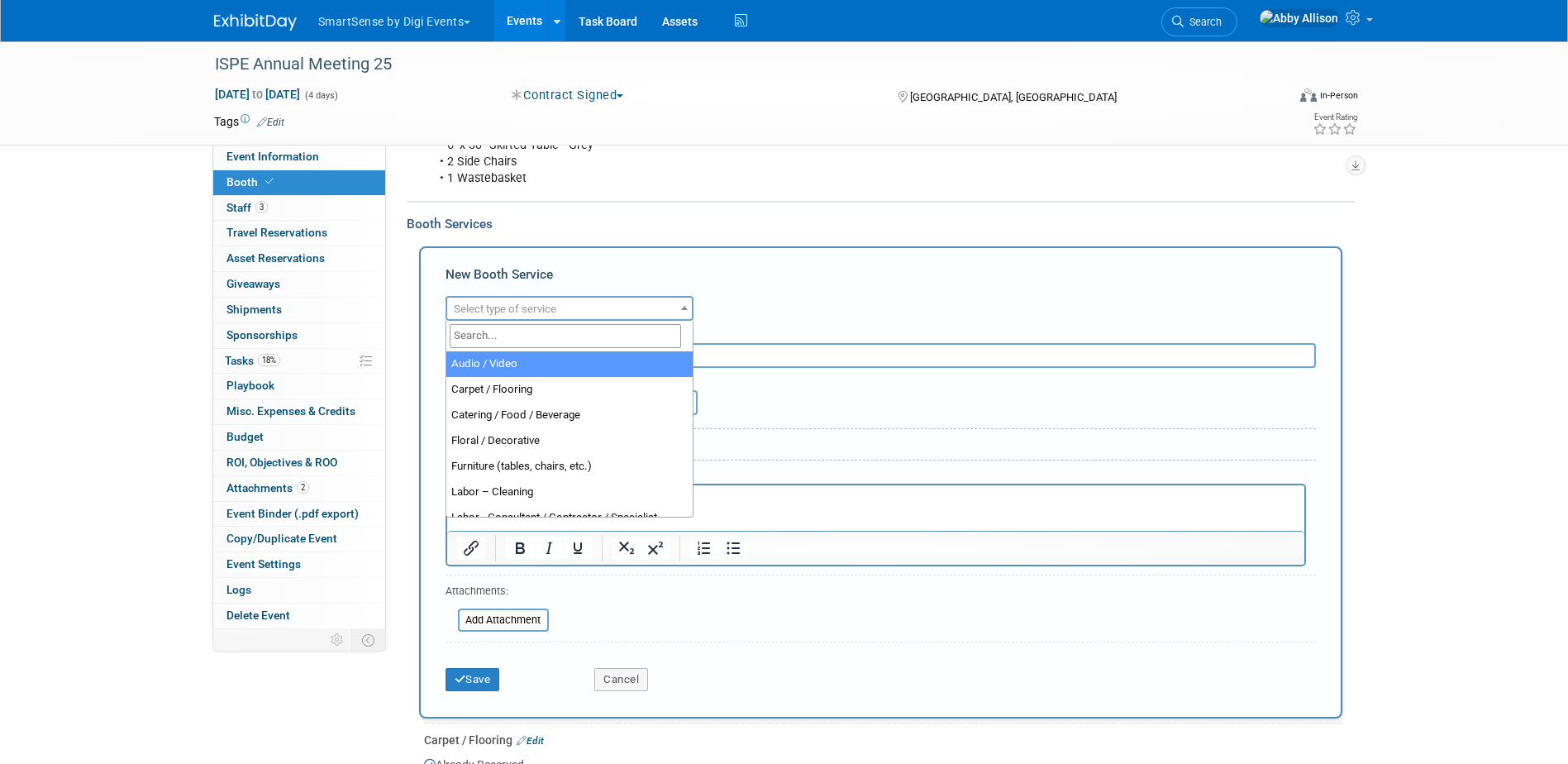
click at [477, 304] on span "Select type of service" at bounding box center [505, 308] width 102 height 12
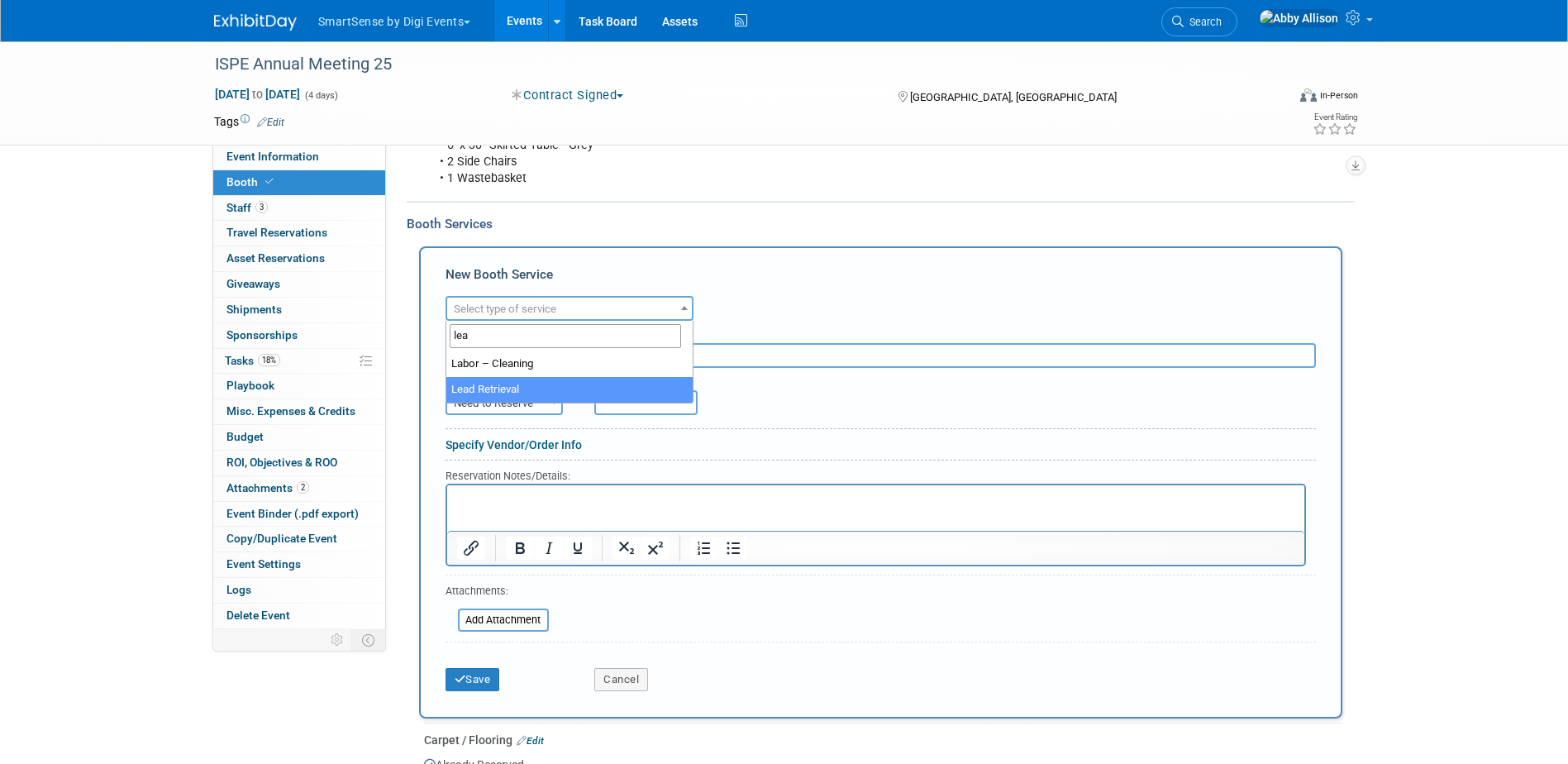
type input "lea"
select select "7"
click at [520, 355] on input "text" at bounding box center [880, 356] width 870 height 25
type input "SmartSouce - email 7 -10 days before"
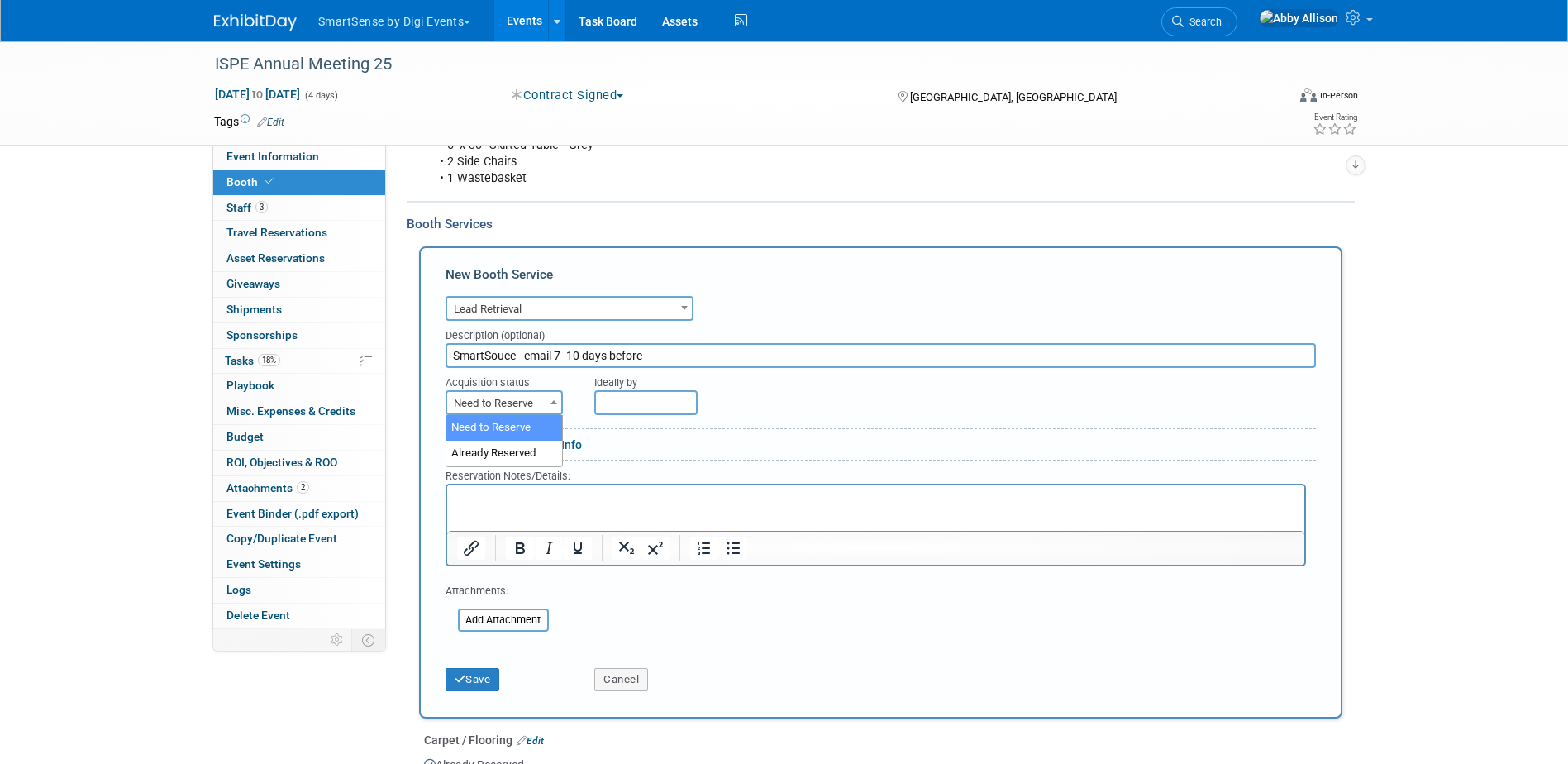
click at [529, 402] on span "Need to Reserve" at bounding box center [504, 403] width 114 height 23
select select "2"
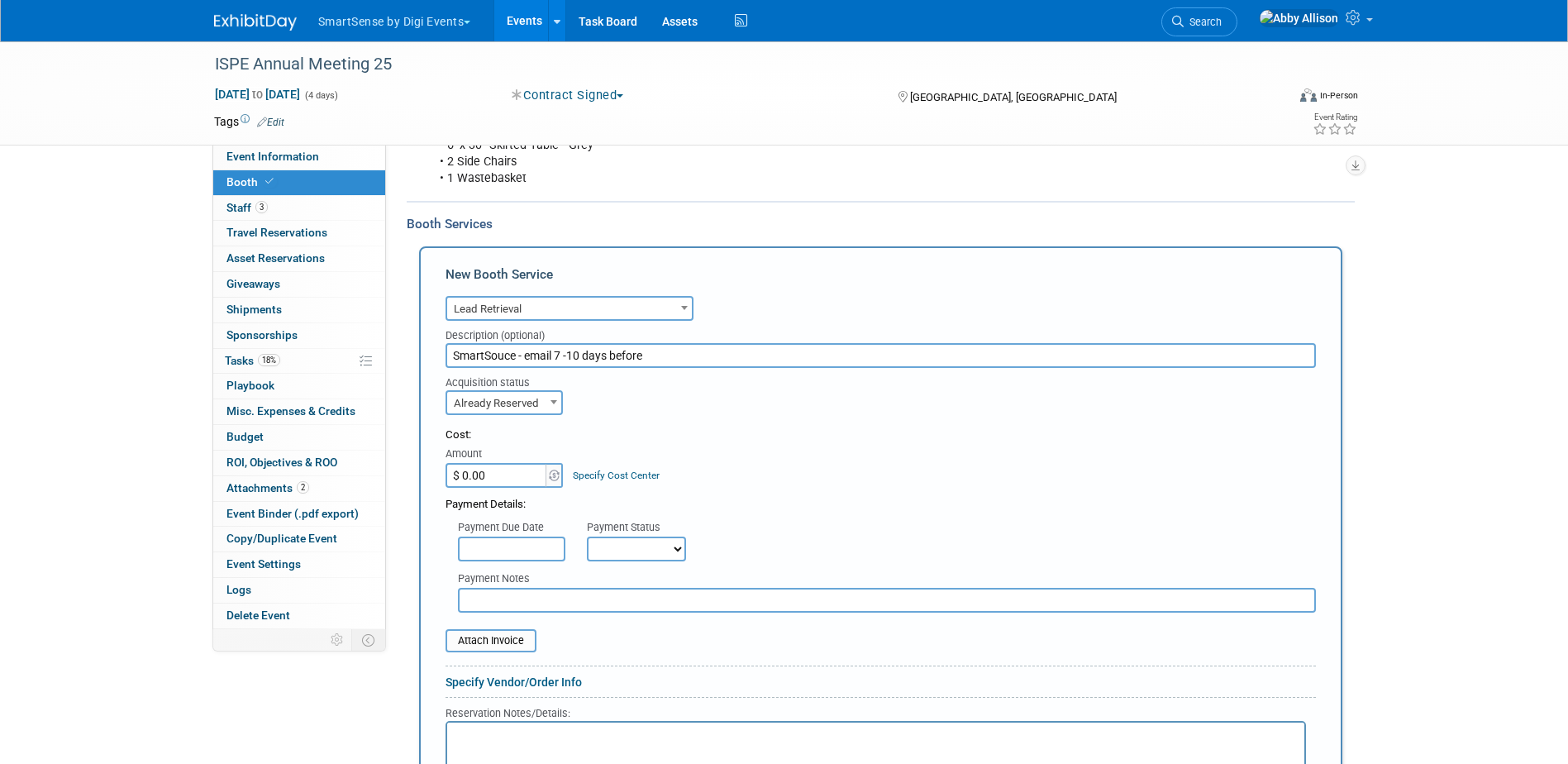
click at [498, 471] on input "$ 0.00" at bounding box center [496, 475] width 103 height 25
type input "$ 415.00"
click at [631, 550] on select "Not Paid Yet Partially Paid Paid in Full" at bounding box center [636, 549] width 99 height 25
select select "1"
click at [587, 537] on select "Not Paid Yet Partially Paid Paid in Full" at bounding box center [636, 549] width 99 height 25
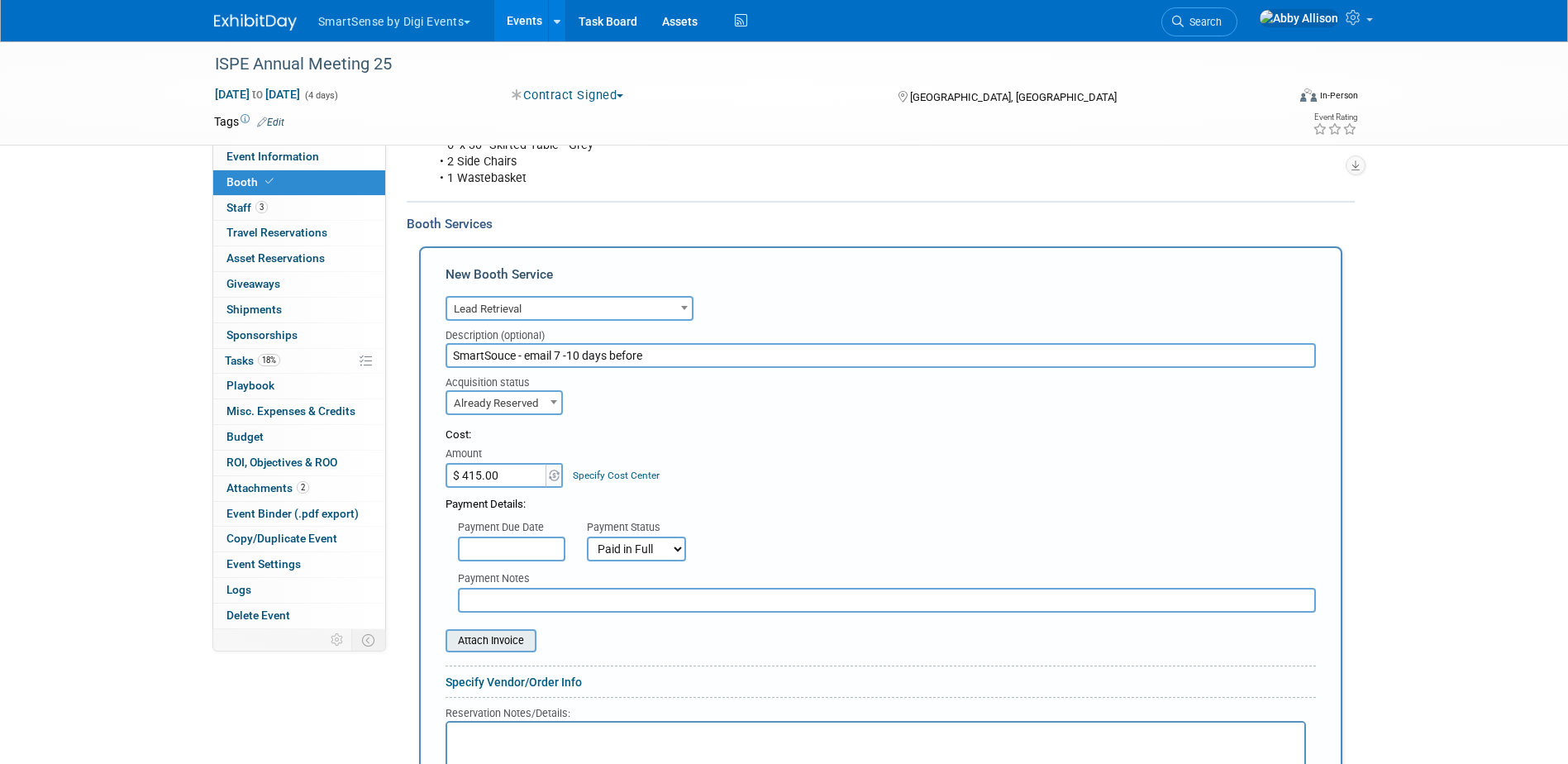
click at [493, 641] on input "file" at bounding box center [436, 641] width 197 height 19
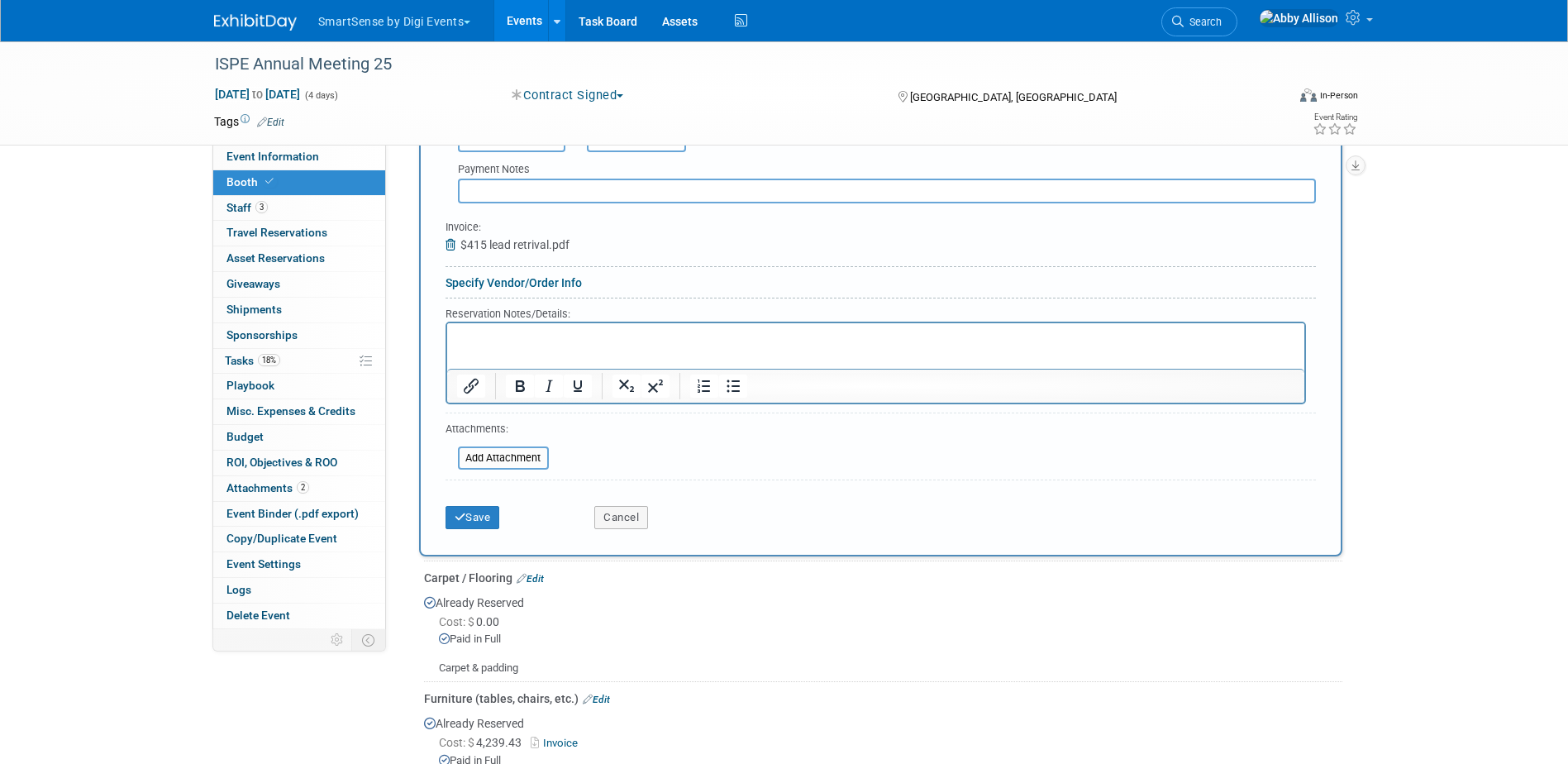
scroll to position [760, 0]
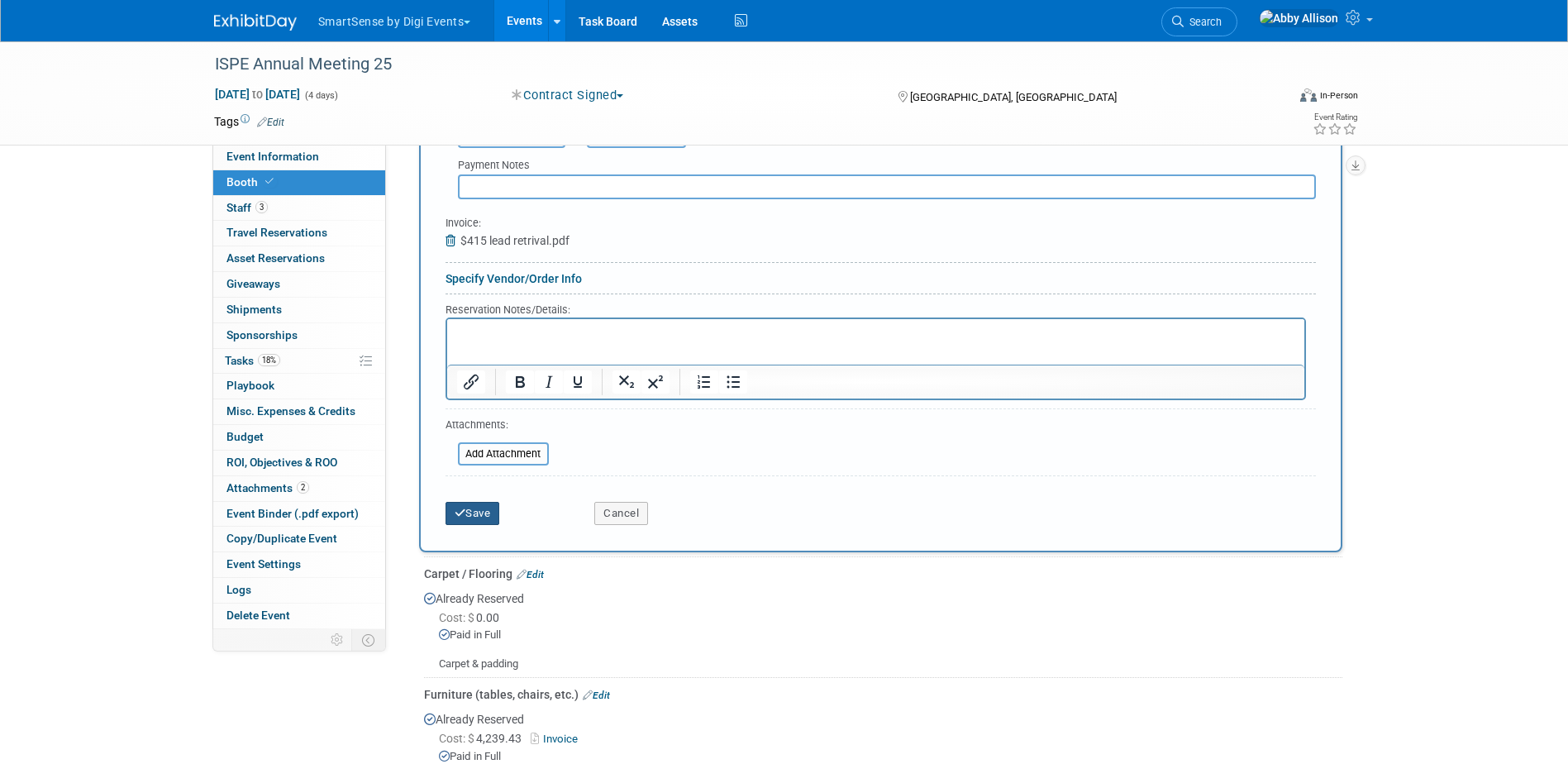
click at [475, 507] on button "Save" at bounding box center [472, 513] width 55 height 23
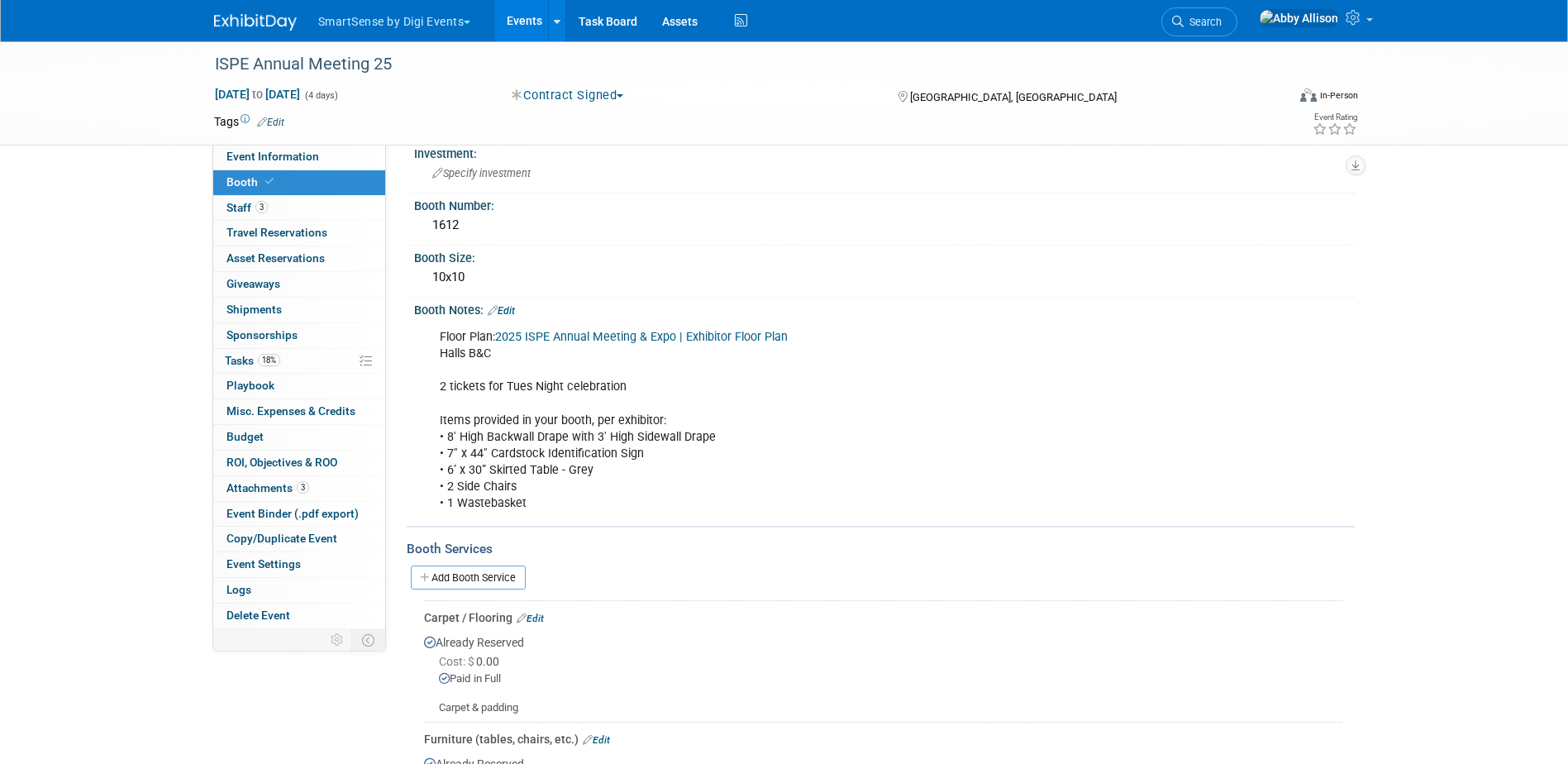
scroll to position [0, 0]
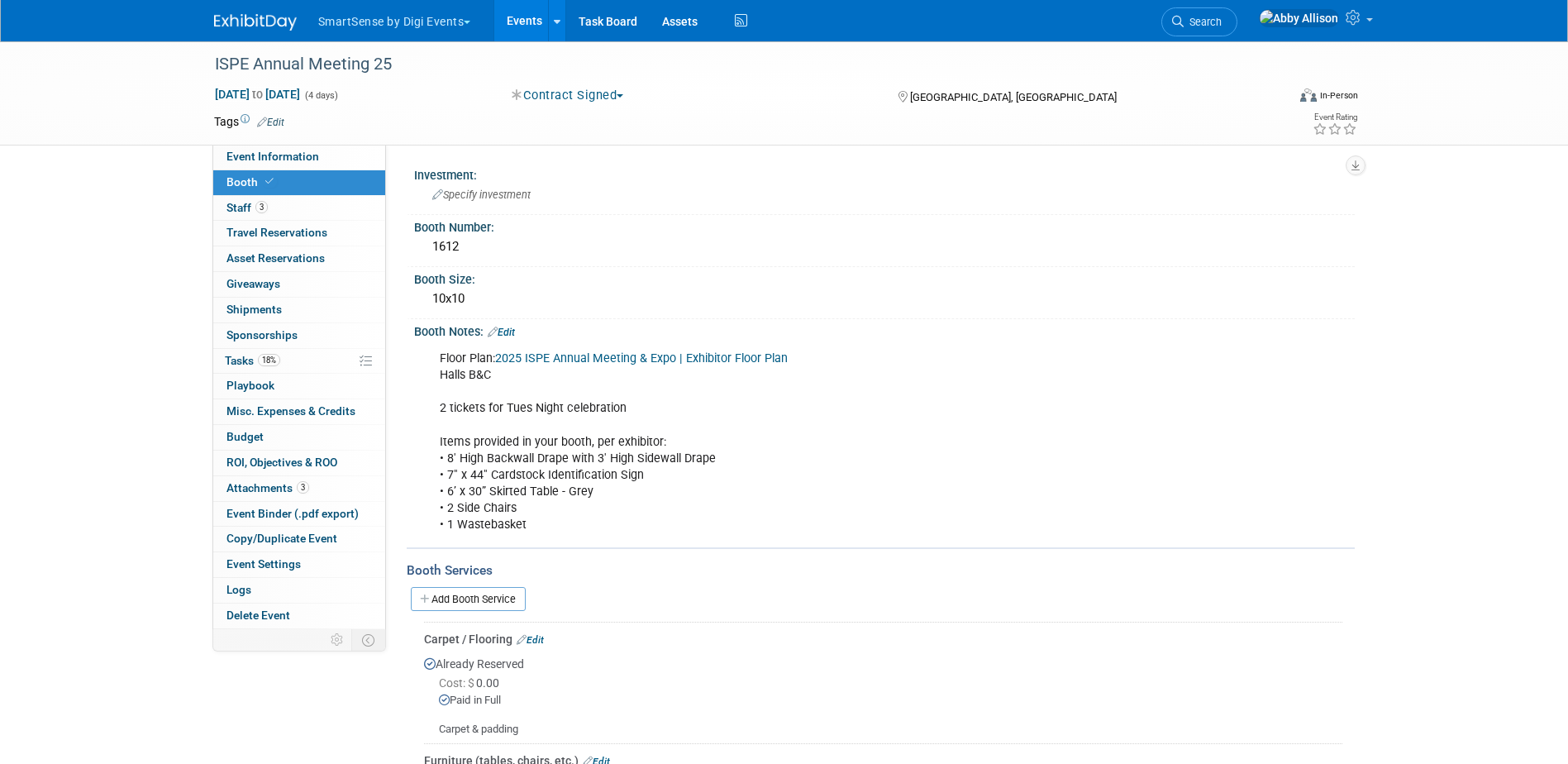
click at [533, 19] on link "Events" at bounding box center [524, 20] width 60 height 42
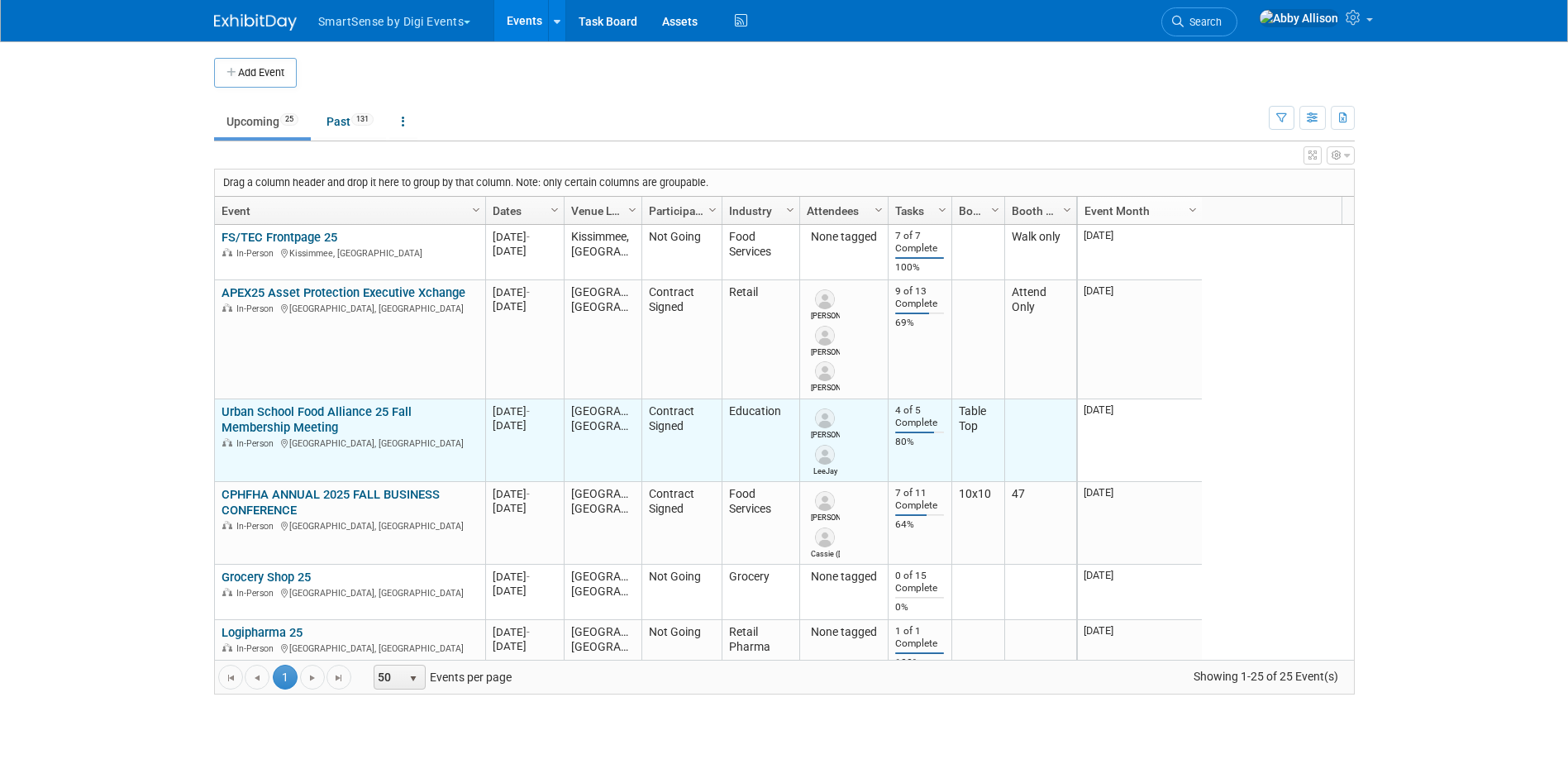
click at [280, 406] on link "Urban School Food Alliance 25 Fall Membership Meeting" at bounding box center [316, 420] width 190 height 31
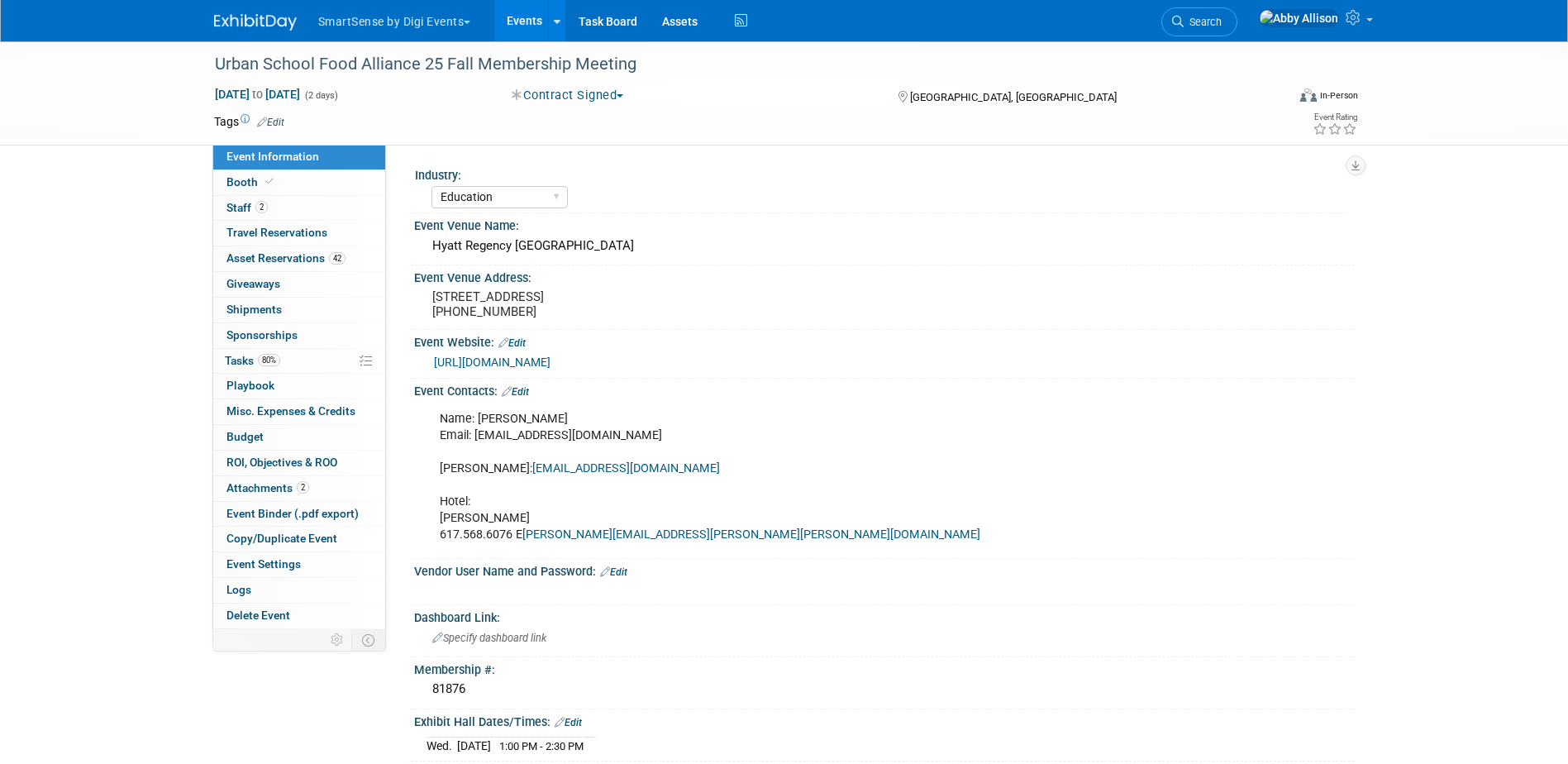
select select "Education"
click at [262, 176] on span "Booth" at bounding box center [251, 182] width 50 height 13
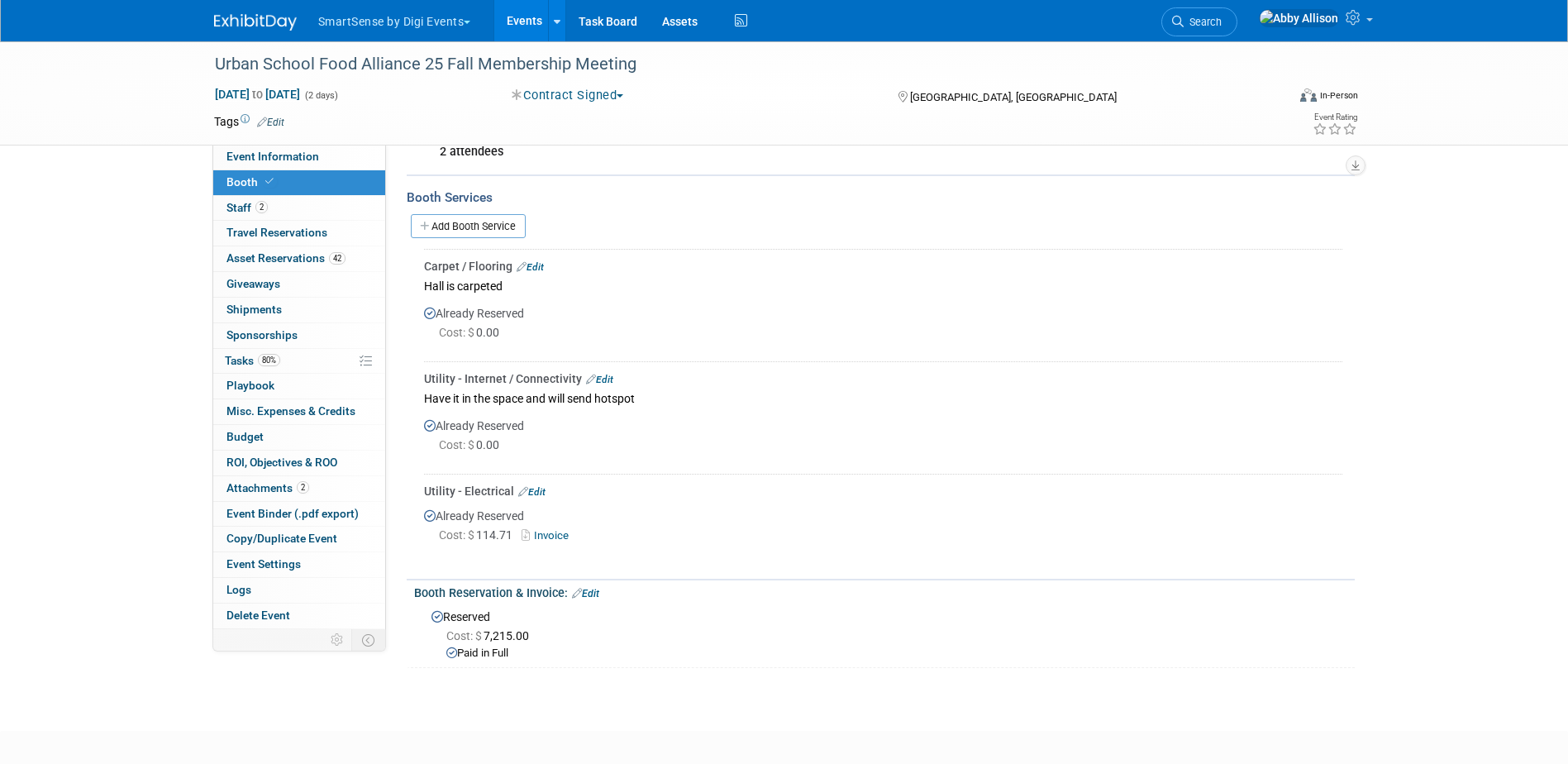
scroll to position [421, 0]
click at [527, 27] on link "Events" at bounding box center [524, 20] width 60 height 42
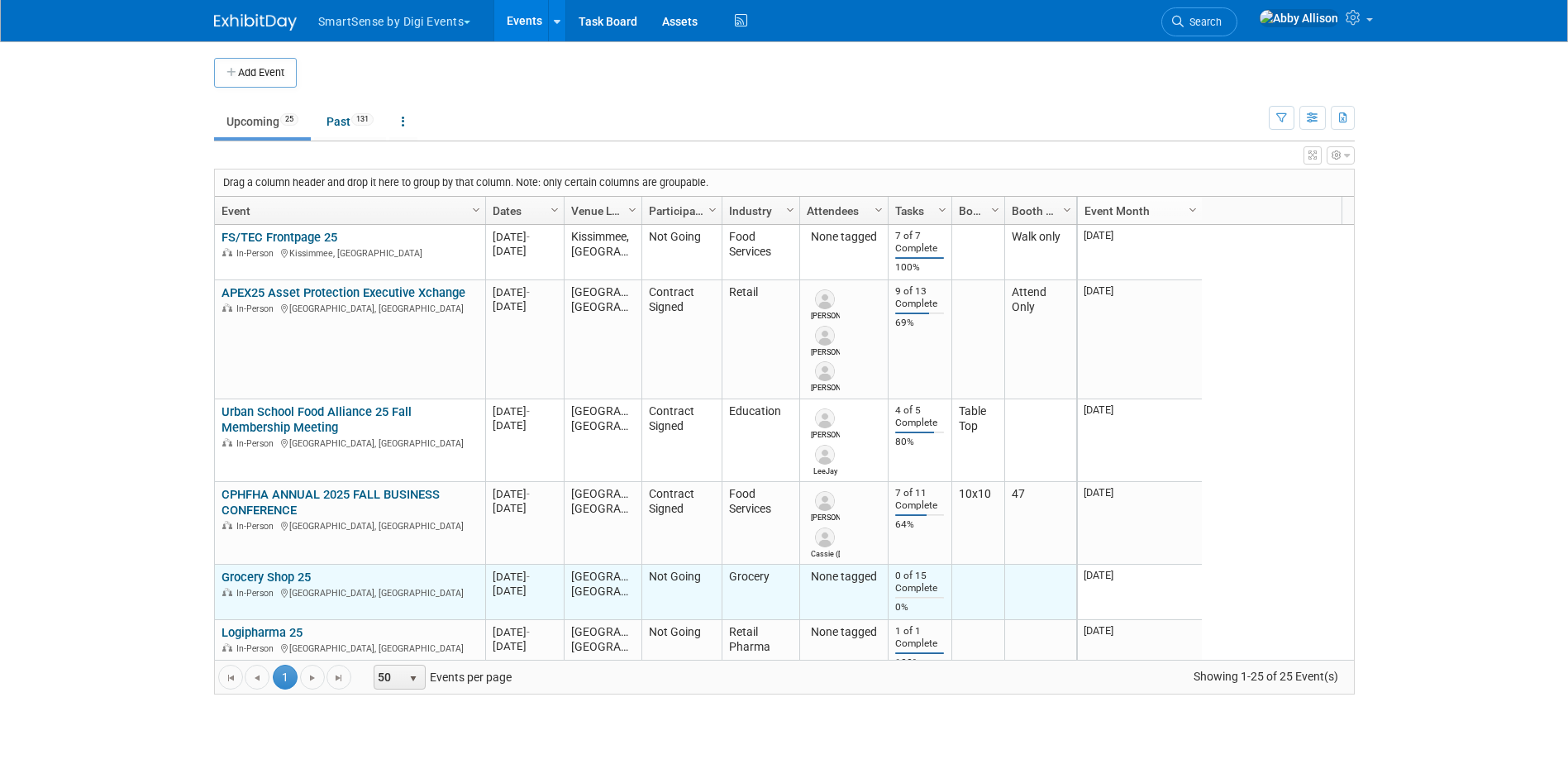
scroll to position [99, 0]
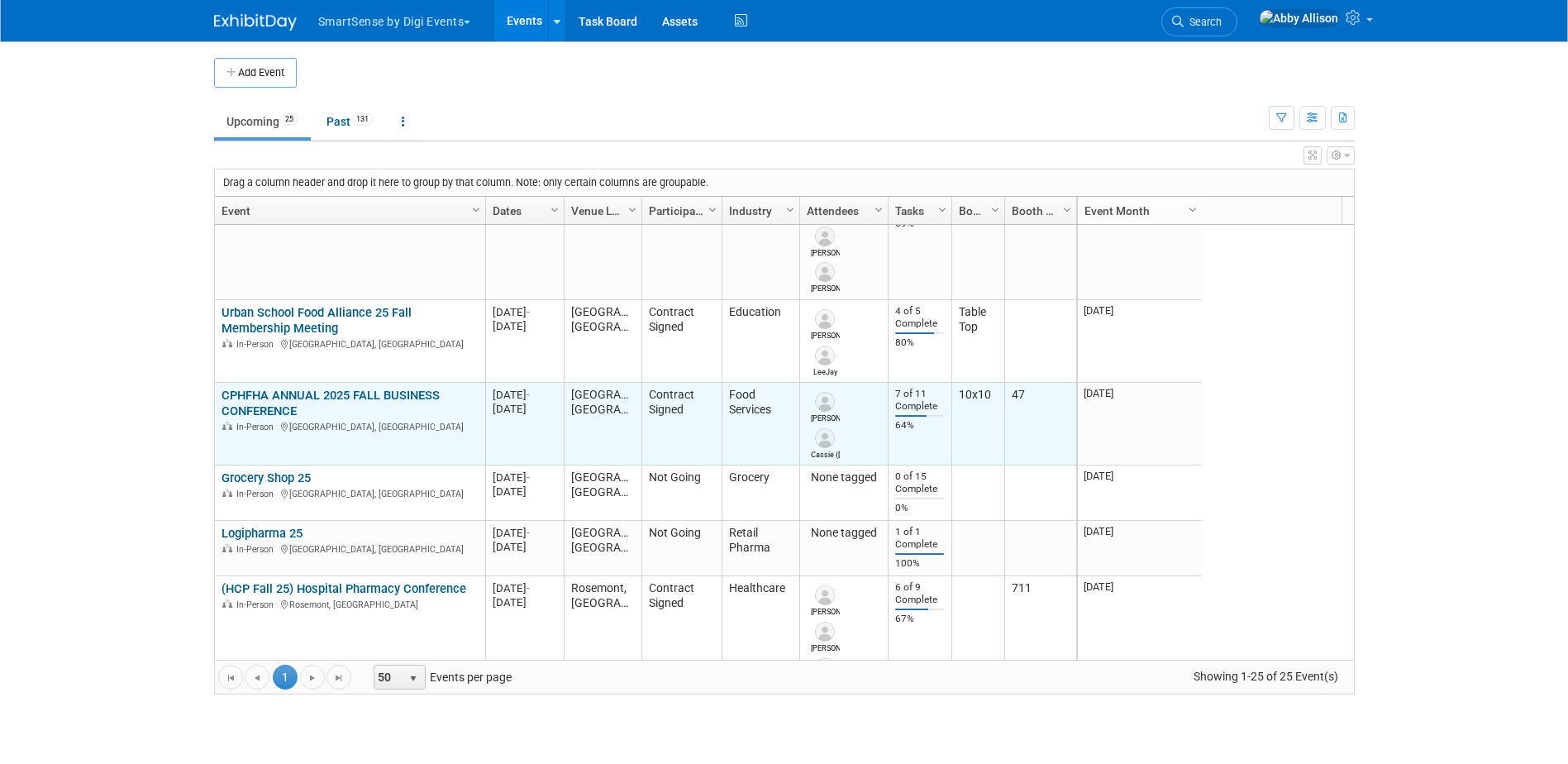
click at [291, 392] on link "CPHFHA ANNUAL 2025 FALL BUSINESS CONFERENCE" at bounding box center [330, 403] width 218 height 31
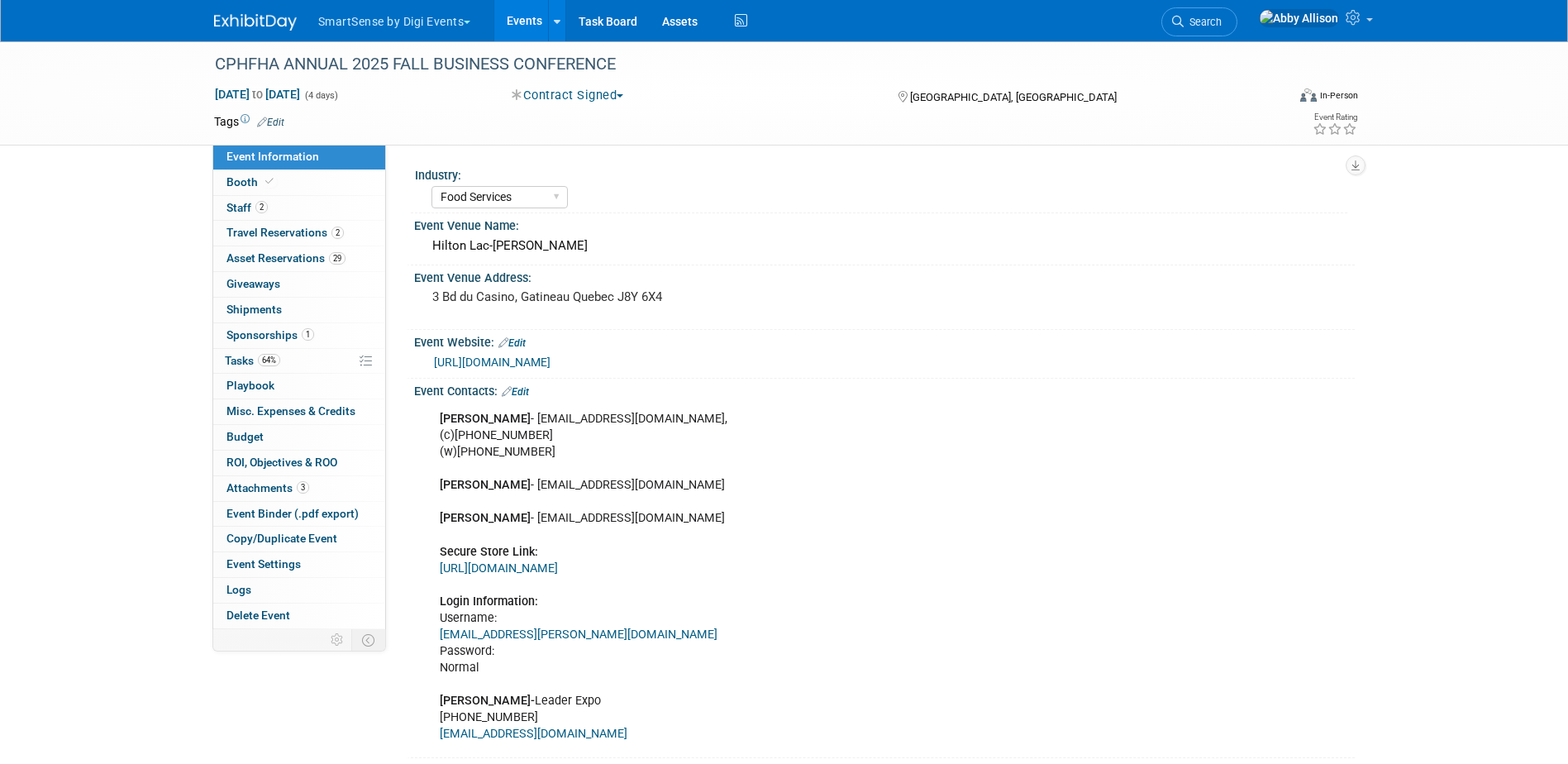
select select "Food Services"
click at [237, 186] on span "Booth" at bounding box center [251, 182] width 50 height 13
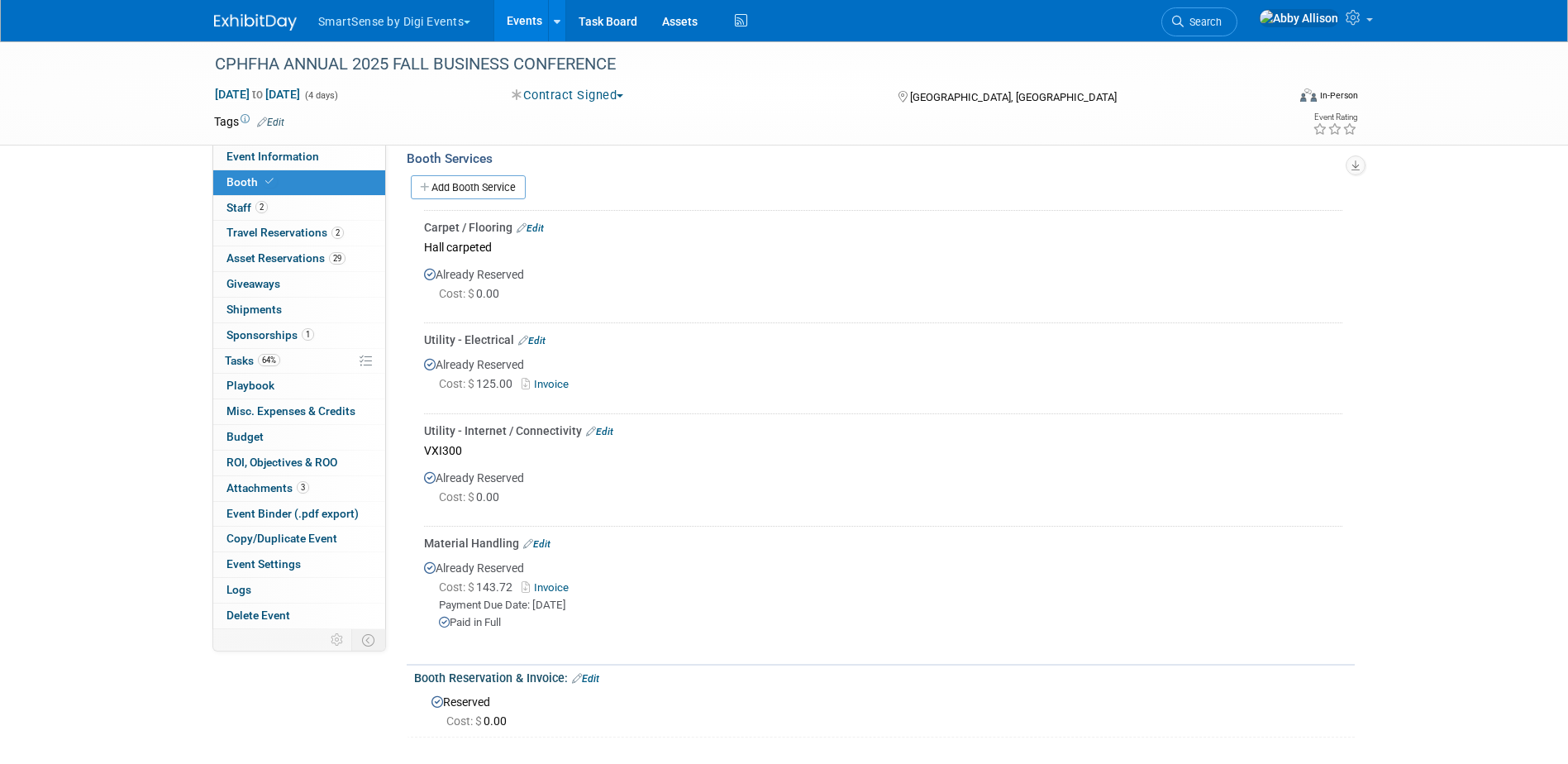
scroll to position [662, 0]
click at [529, 13] on link "Events" at bounding box center [524, 20] width 60 height 42
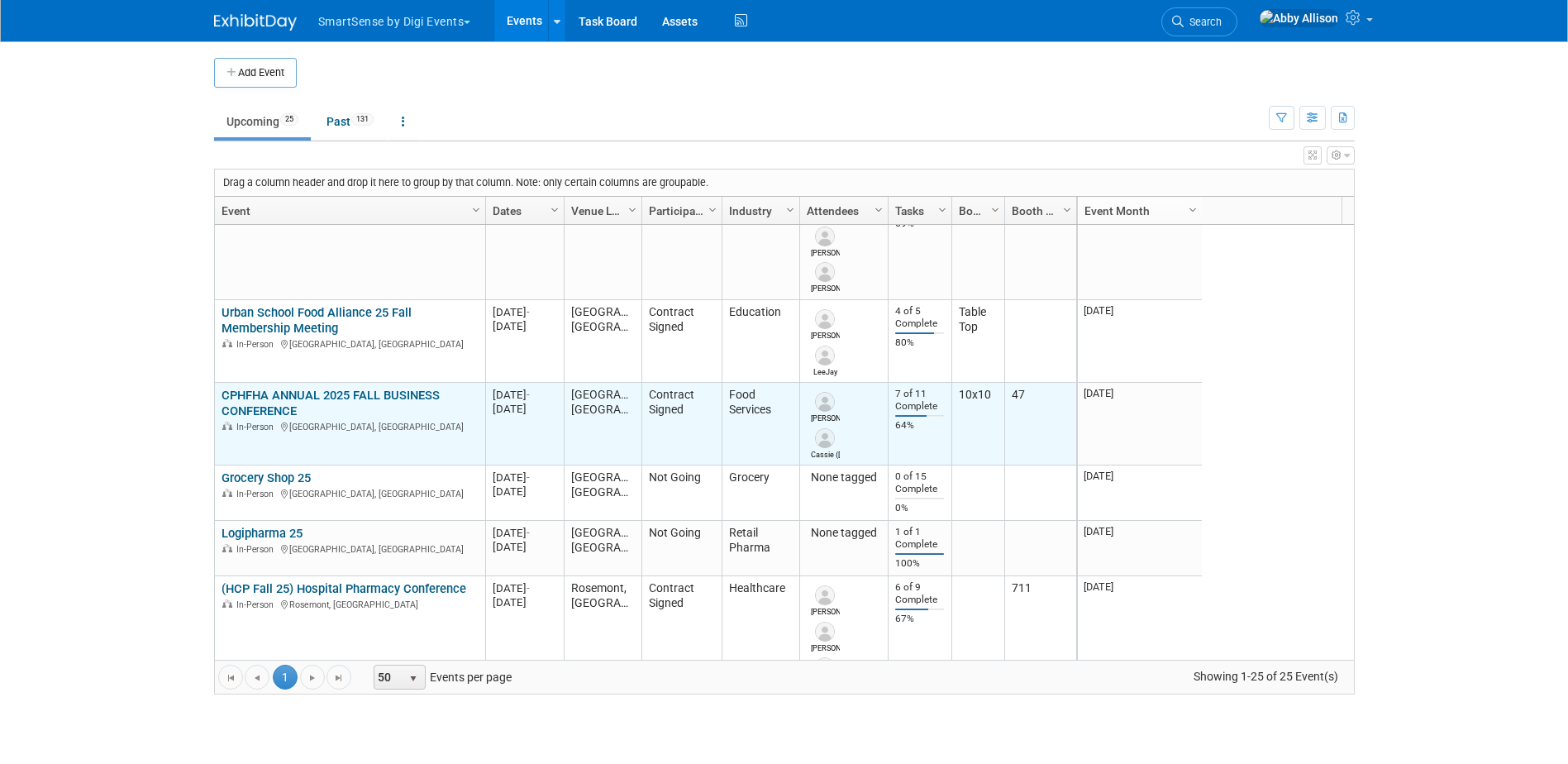
scroll to position [199, 0]
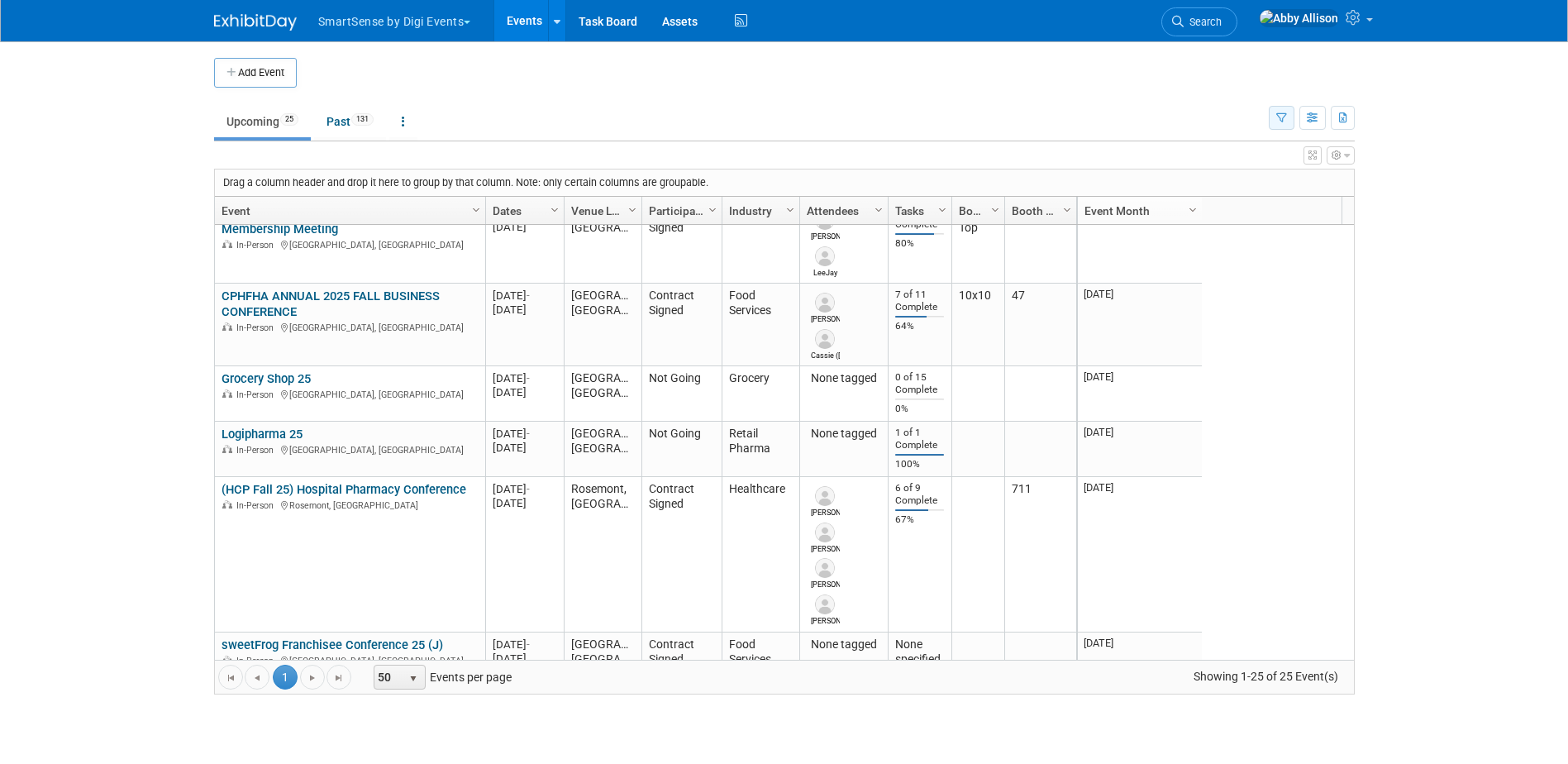
click at [1279, 121] on icon "button" at bounding box center [1282, 119] width 11 height 11
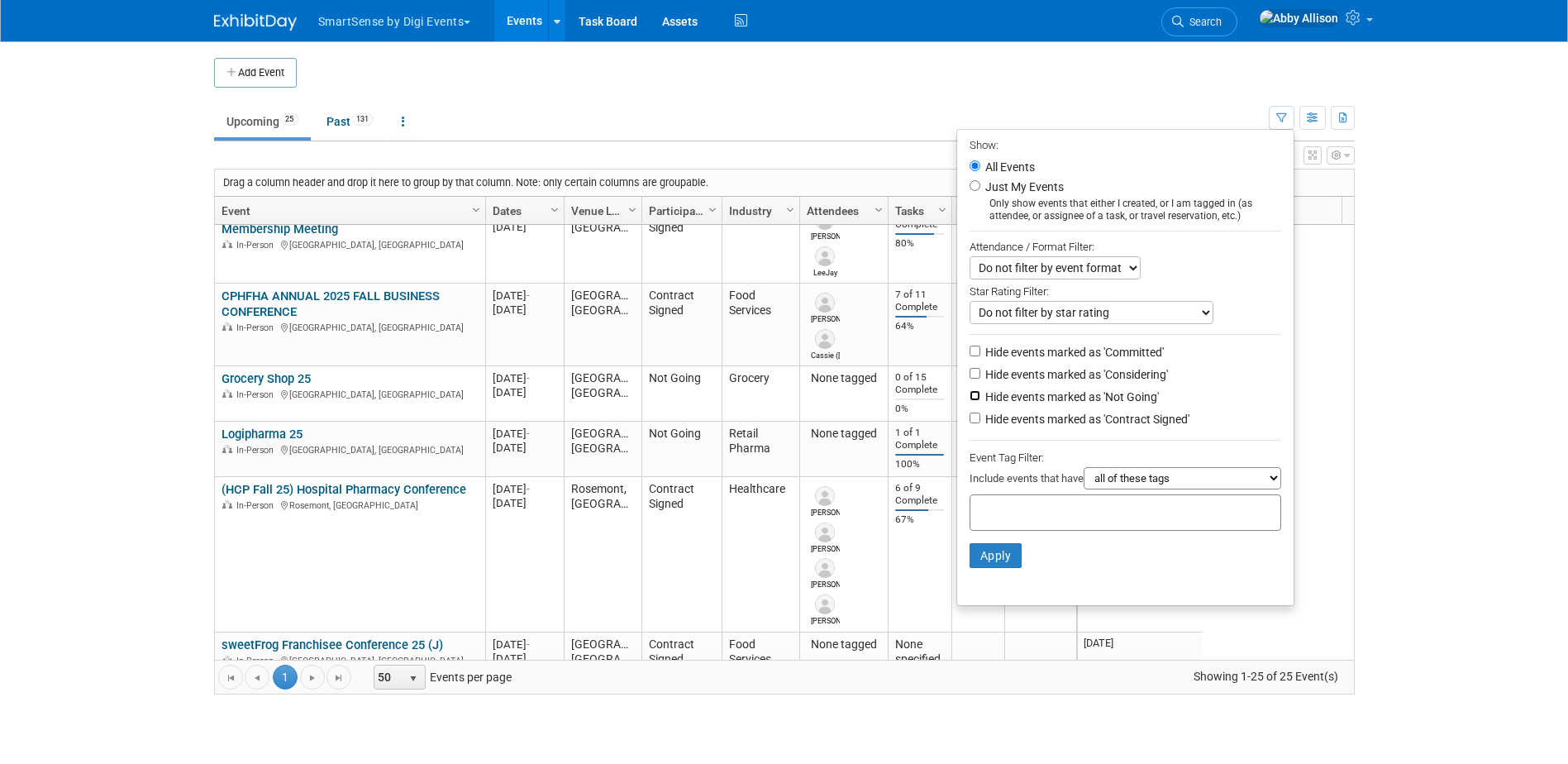
click at [970, 398] on input "Hide events marked as 'Not Going'" at bounding box center [975, 396] width 11 height 11
checkbox input "true"
click at [987, 560] on button "Apply" at bounding box center [996, 555] width 53 height 25
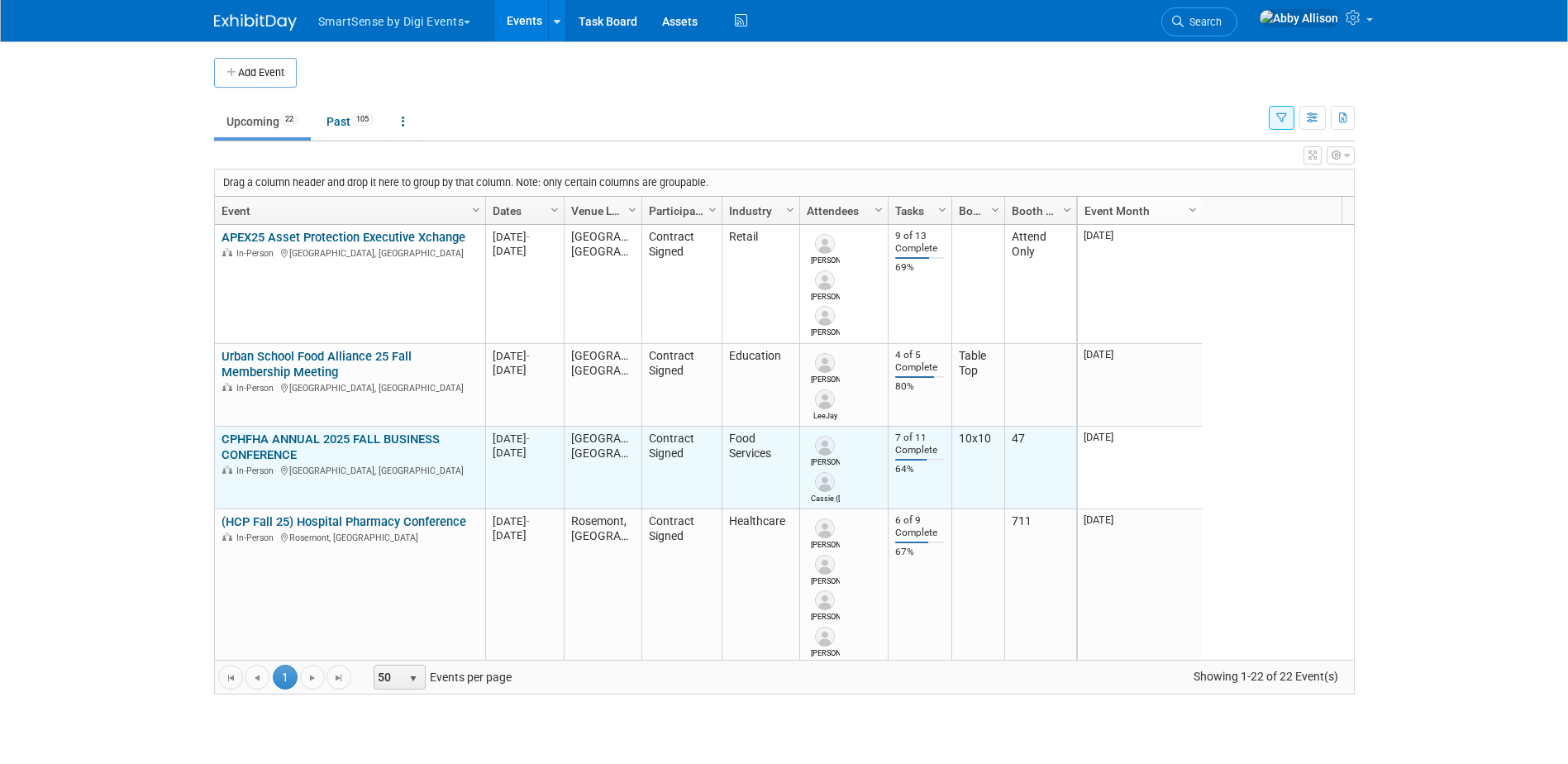
scroll to position [99, 0]
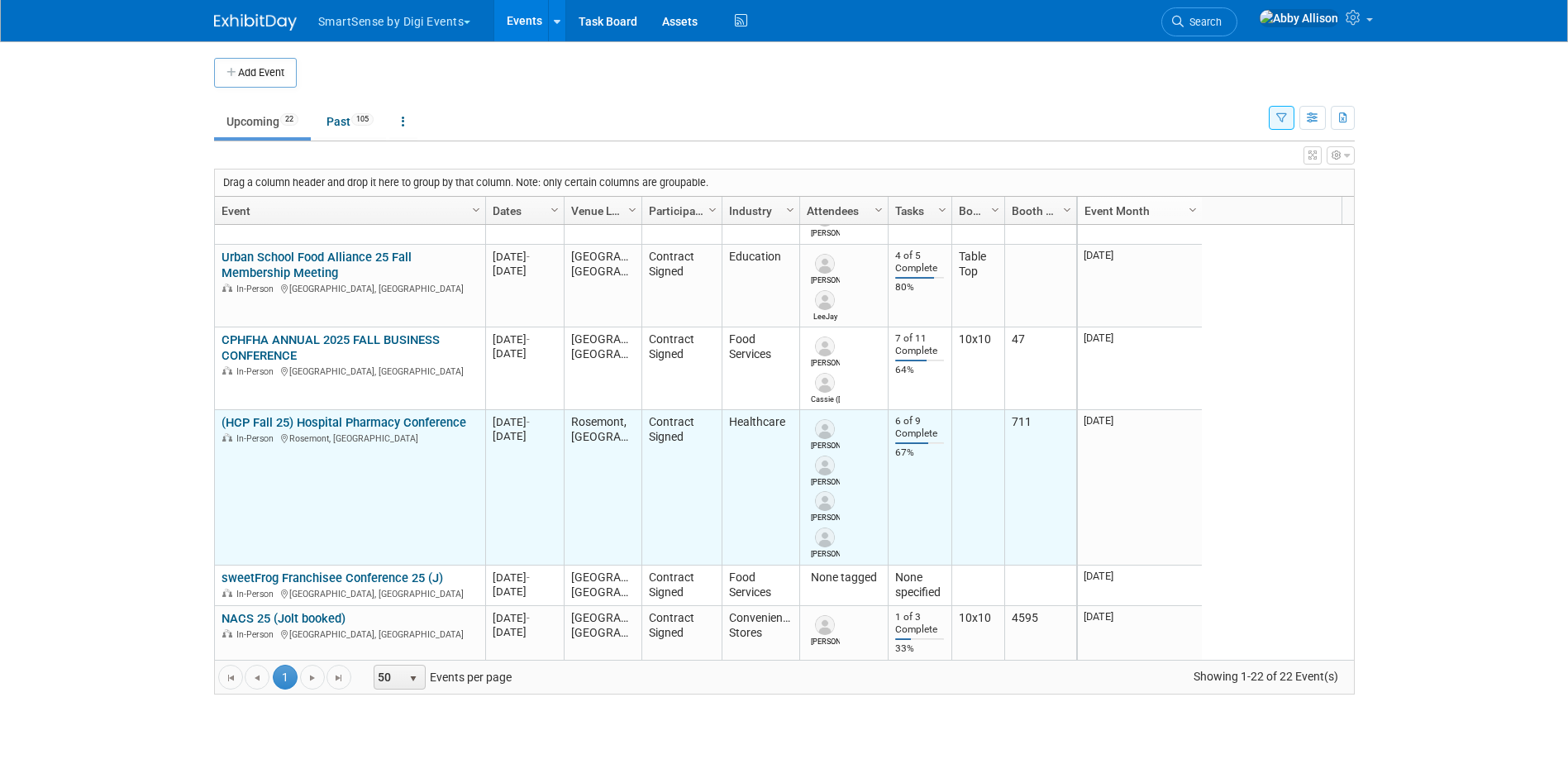
click at [323, 421] on link "(HCP Fall 25) Hospital Pharmacy Conference" at bounding box center [344, 422] width 245 height 15
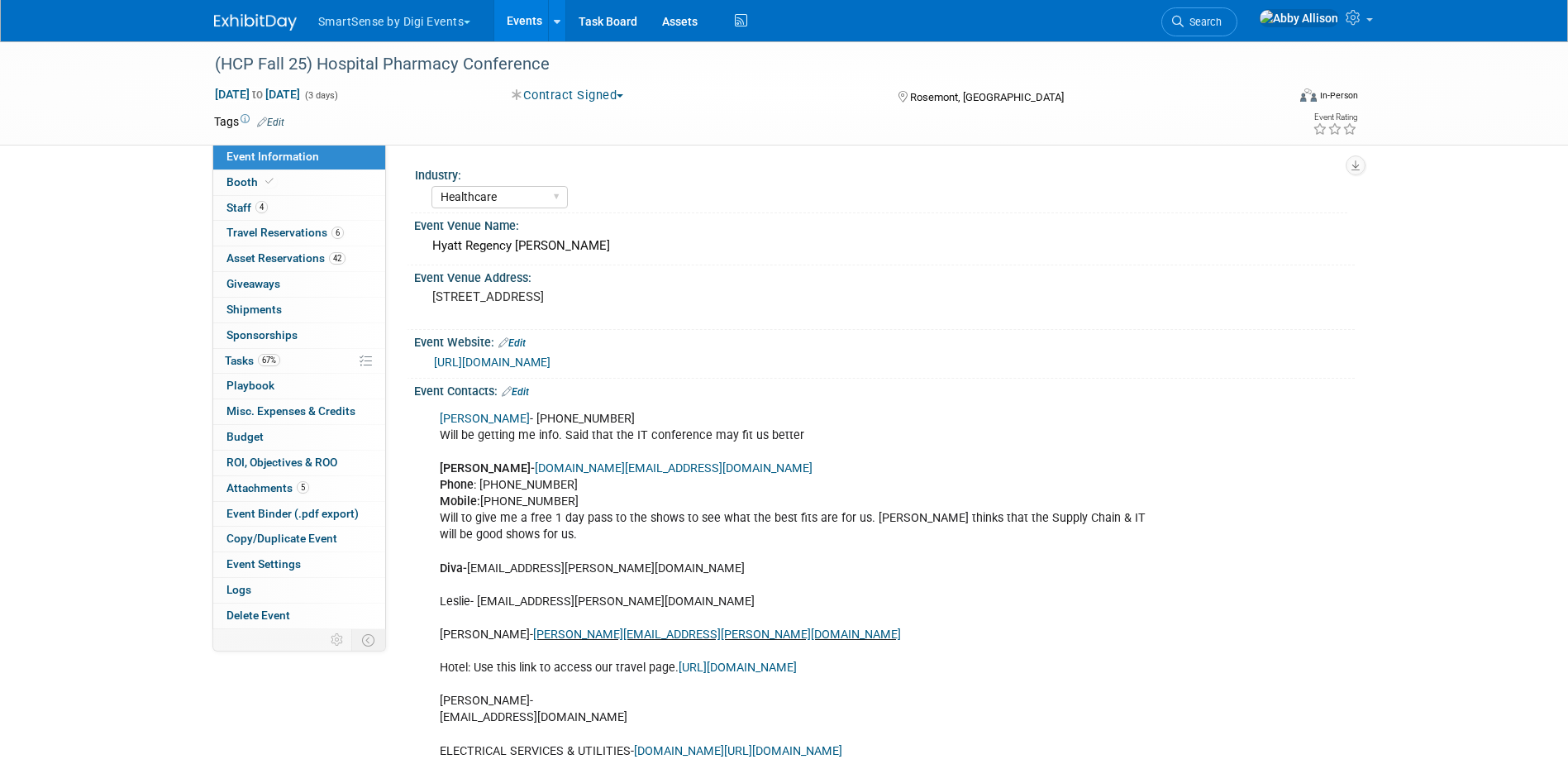
select select "Healthcare"
click at [251, 181] on span "Booth" at bounding box center [251, 182] width 50 height 13
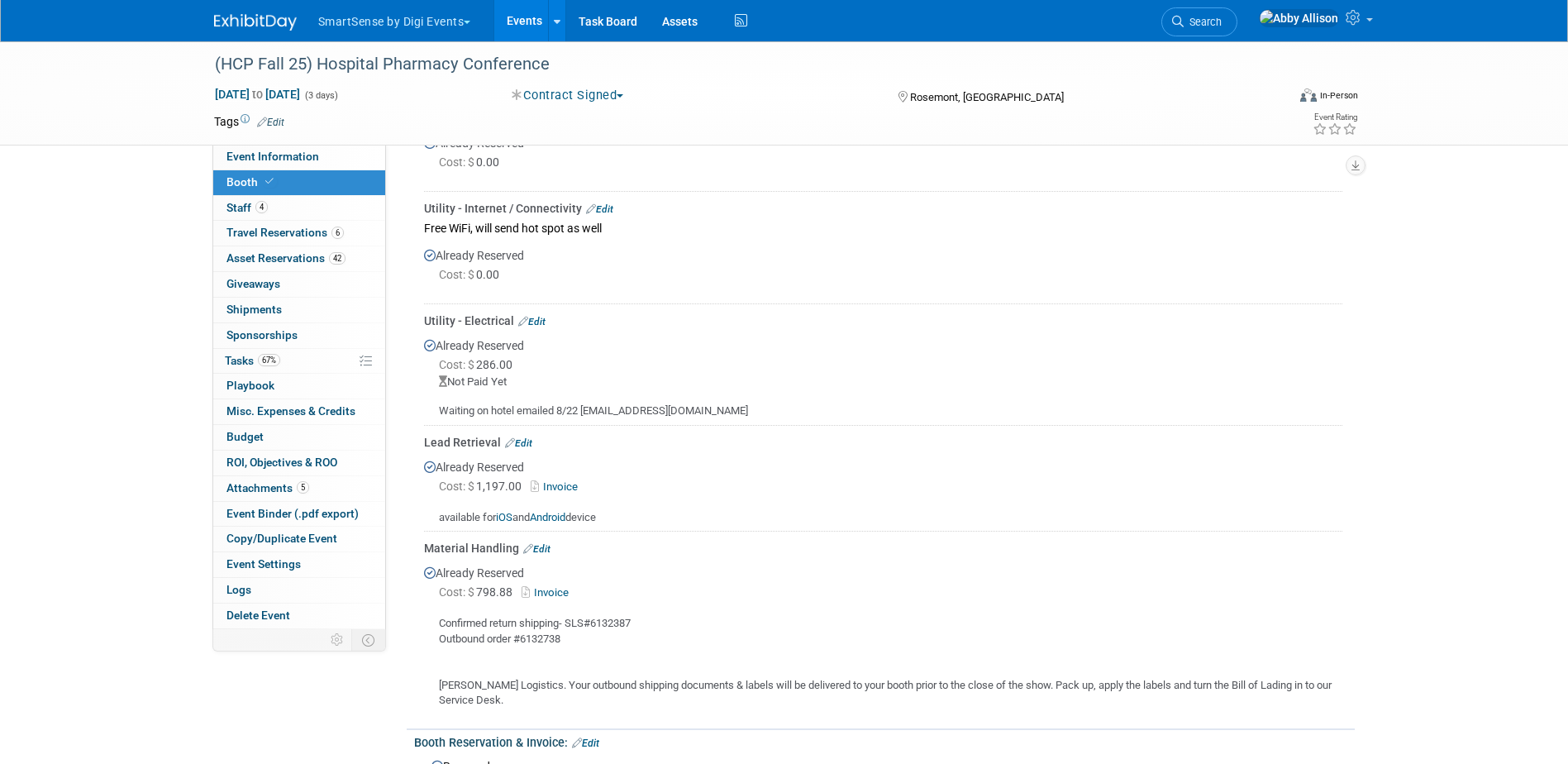
scroll to position [579, 0]
click at [534, 11] on link "Events" at bounding box center [524, 20] width 60 height 42
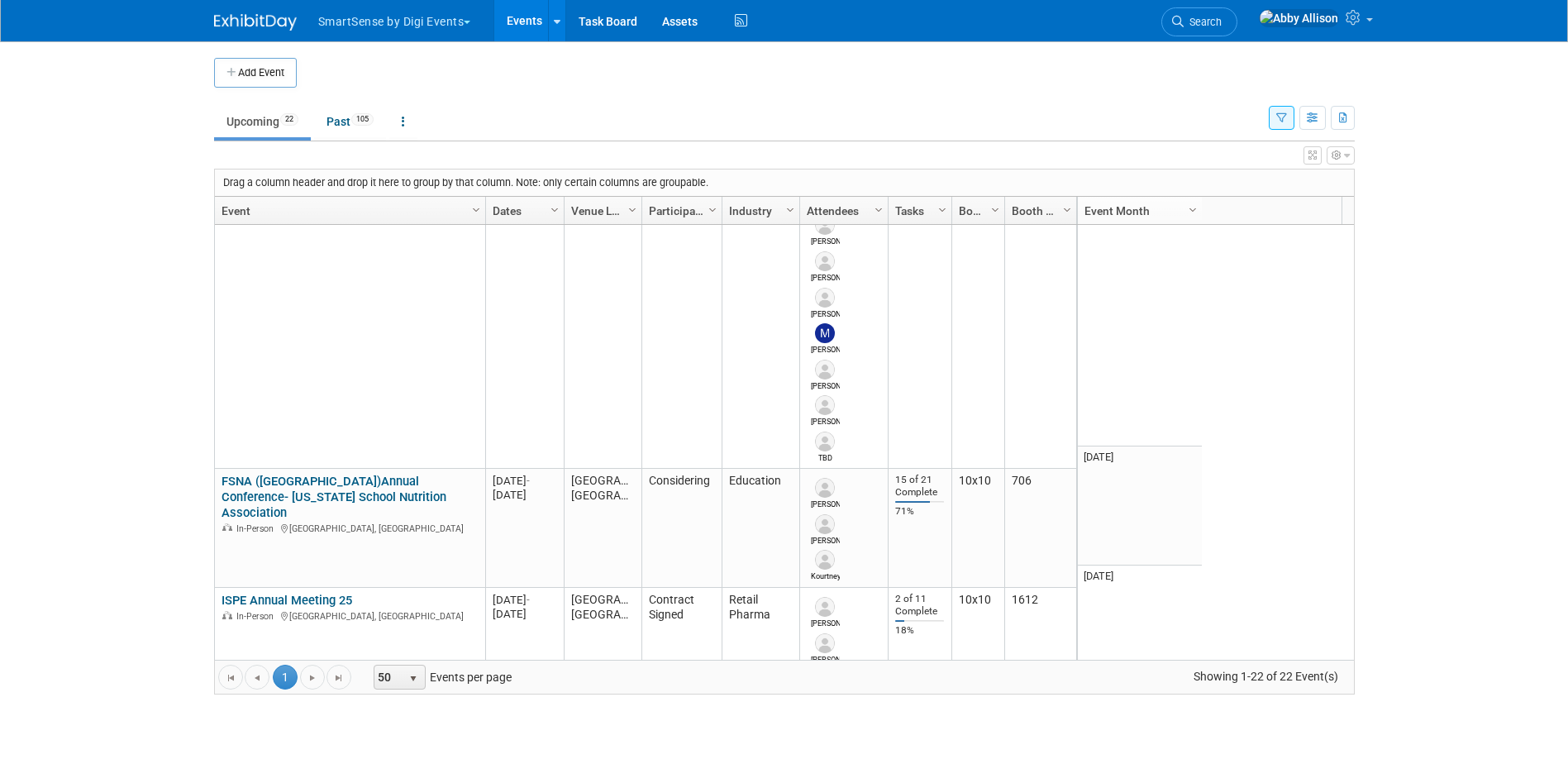
scroll to position [1688, 0]
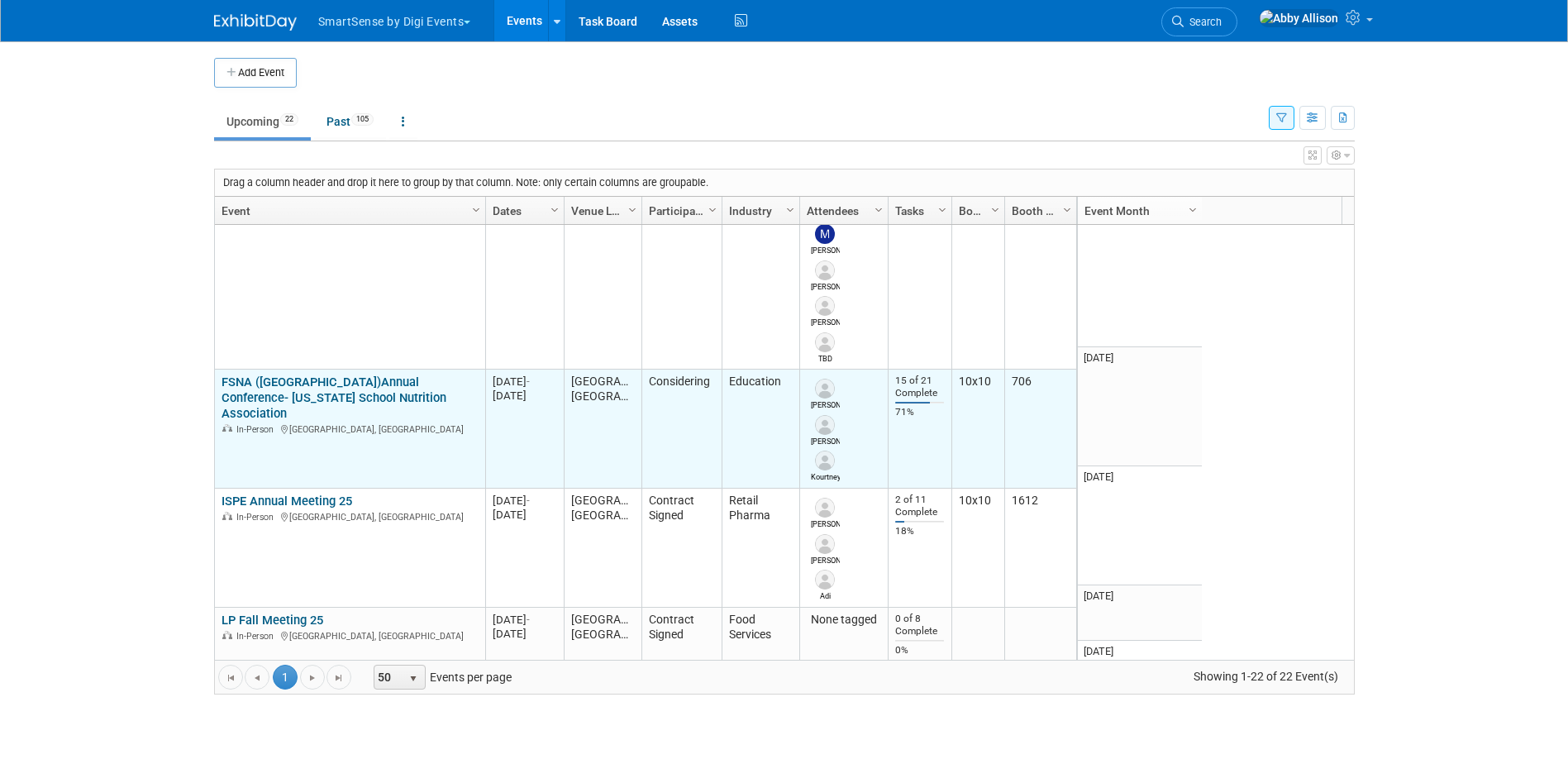
click at [309, 375] on link "FSNA (FL)Annual Conference- Florida School Nutrition Association" at bounding box center [334, 398] width 225 height 46
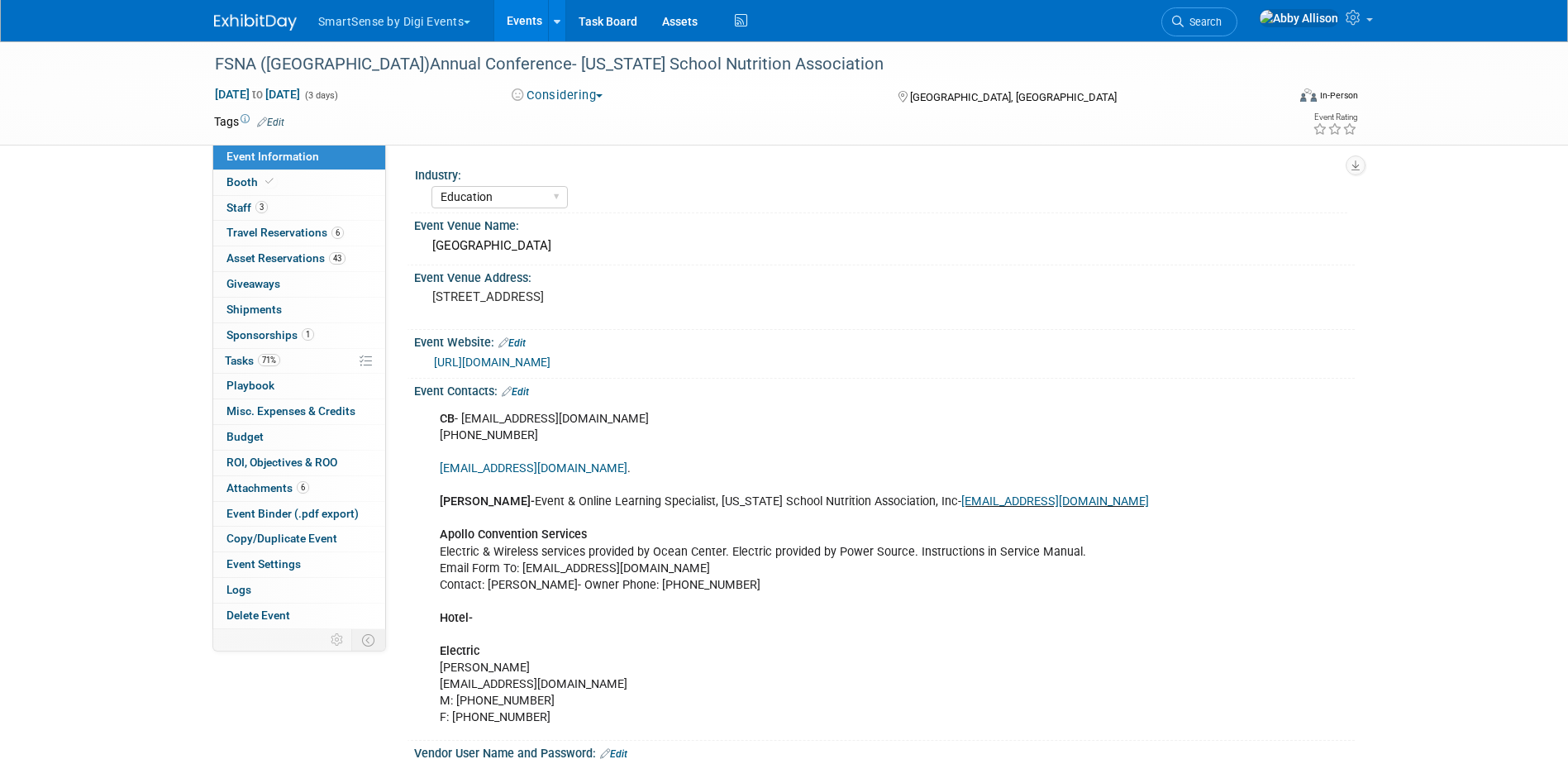
select select "Education"
click at [257, 360] on span "Tasks 71%" at bounding box center [252, 360] width 56 height 13
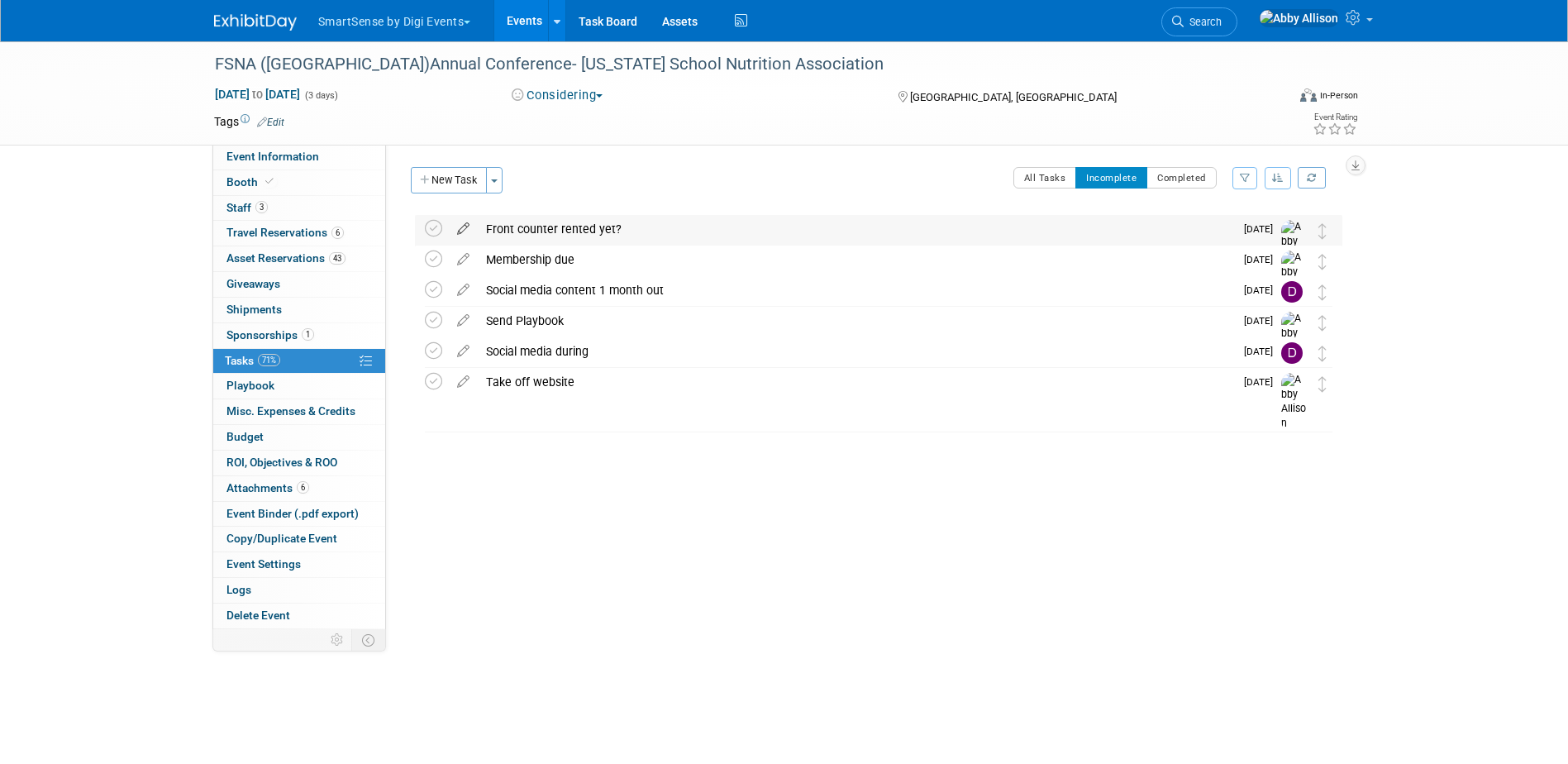
click at [462, 222] on icon at bounding box center [463, 226] width 29 height 20
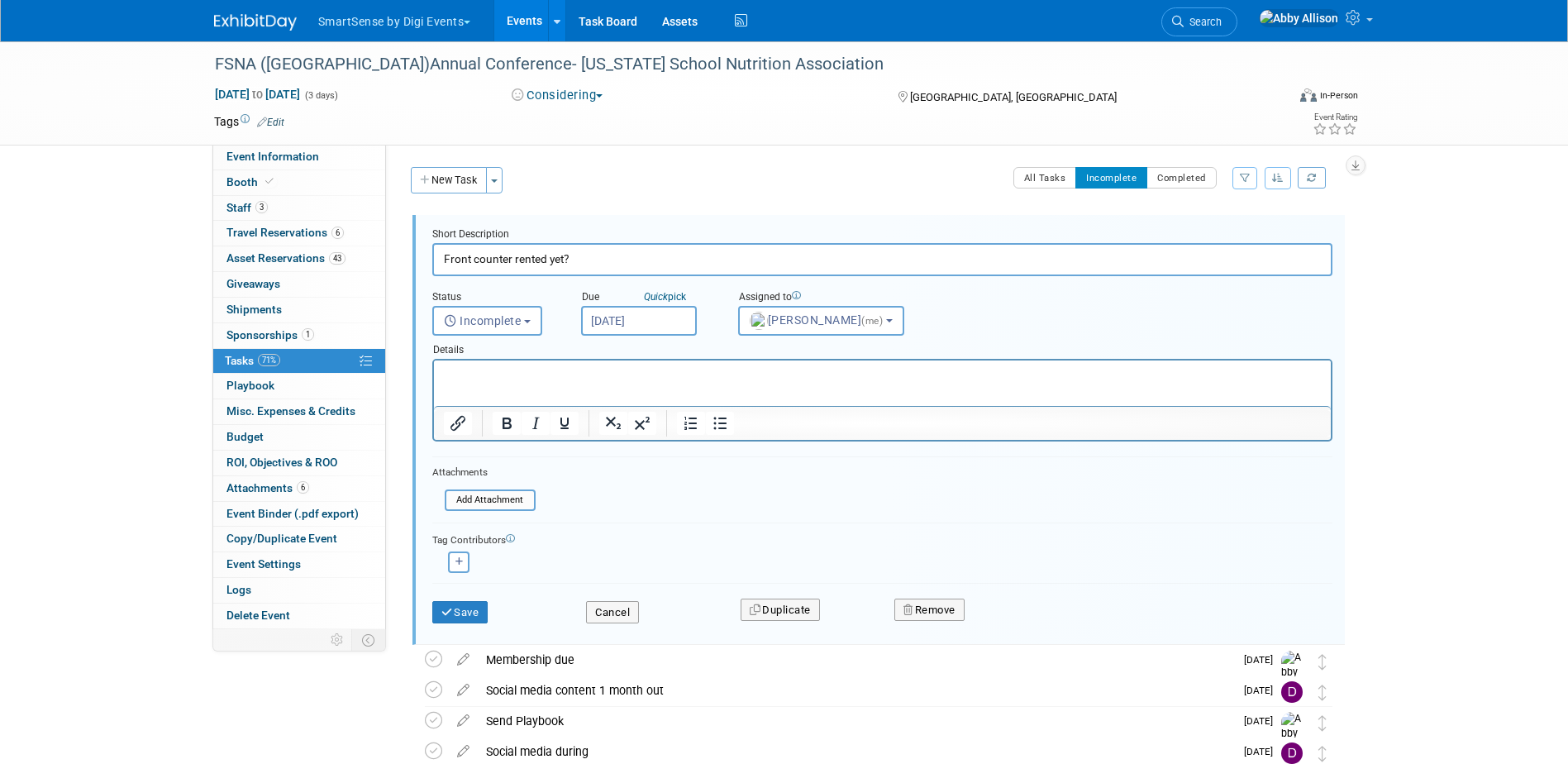
drag, startPoint x: 572, startPoint y: 261, endPoint x: 514, endPoint y: 261, distance: 58.0
click at [514, 261] on input "Front counter rented yet?" at bounding box center [882, 259] width 900 height 32
type input "Front counter graphic template?"
click at [443, 620] on button "Save" at bounding box center [460, 613] width 57 height 23
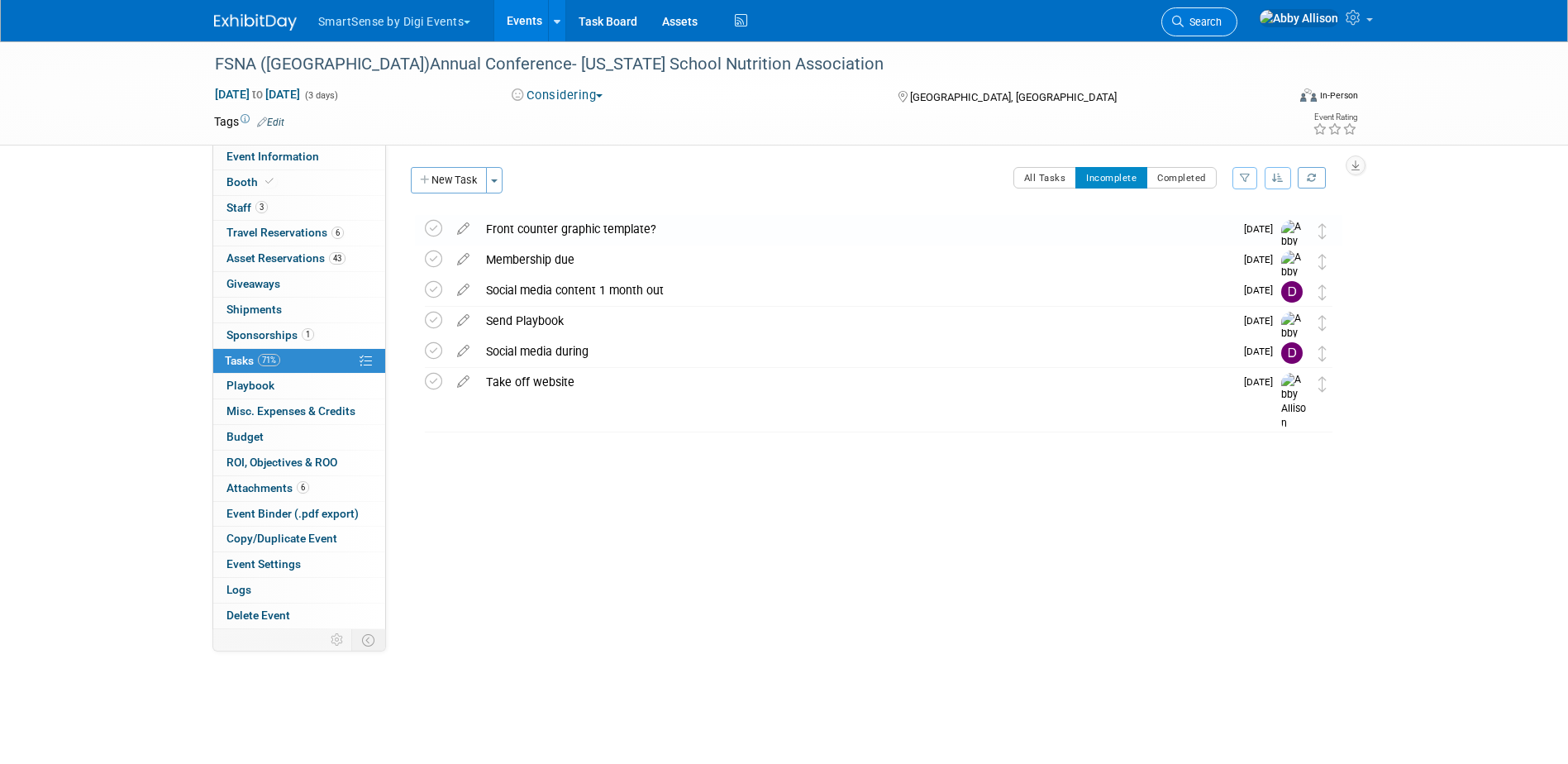
click at [1222, 19] on span "Search" at bounding box center [1202, 21] width 38 height 12
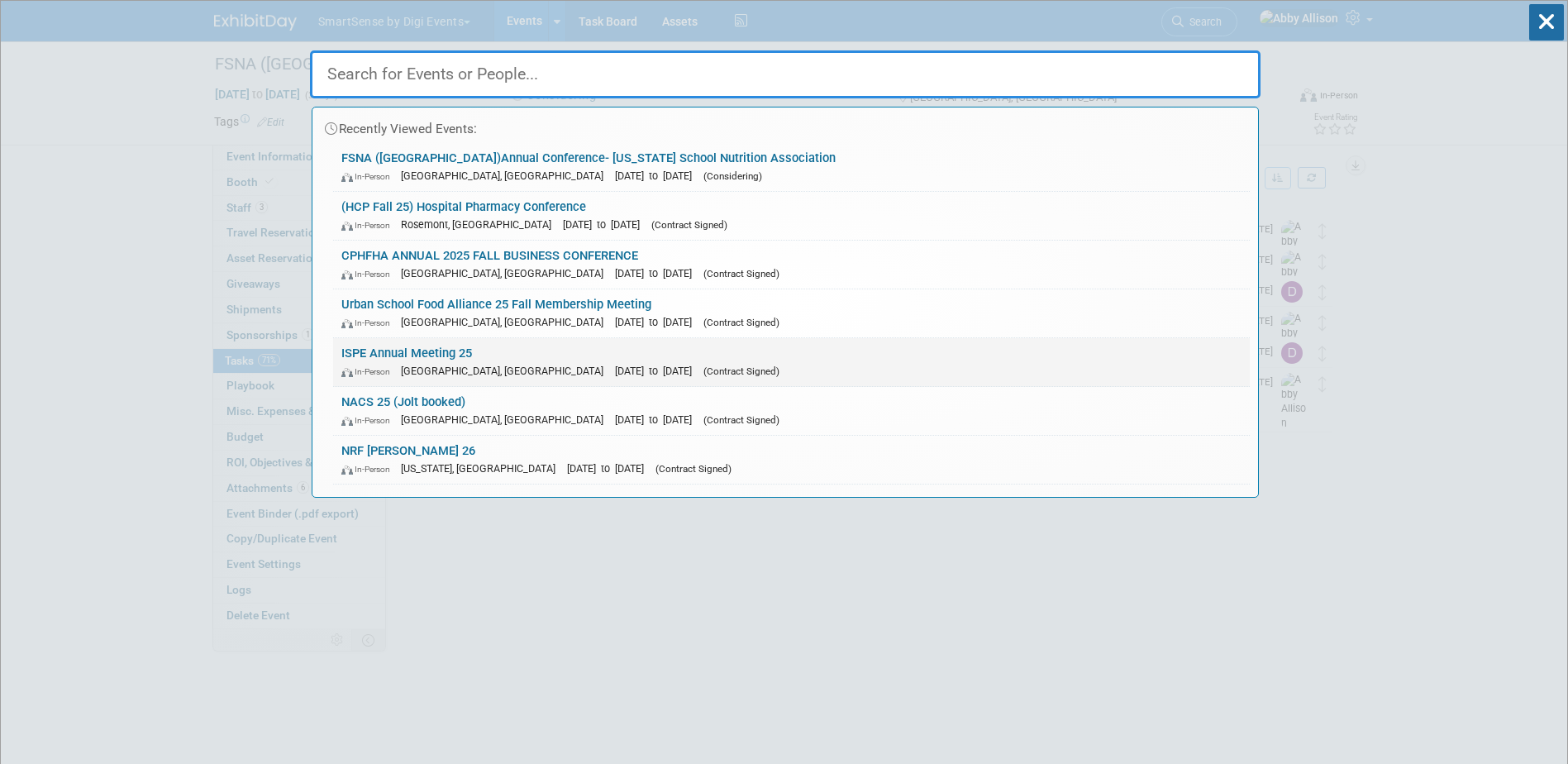
click at [360, 348] on link "ISPE Annual Meeting 25 In-Person Charlotte, NC Oct 26, 2025 to Oct 29, 2025 (Co…" at bounding box center [791, 362] width 917 height 48
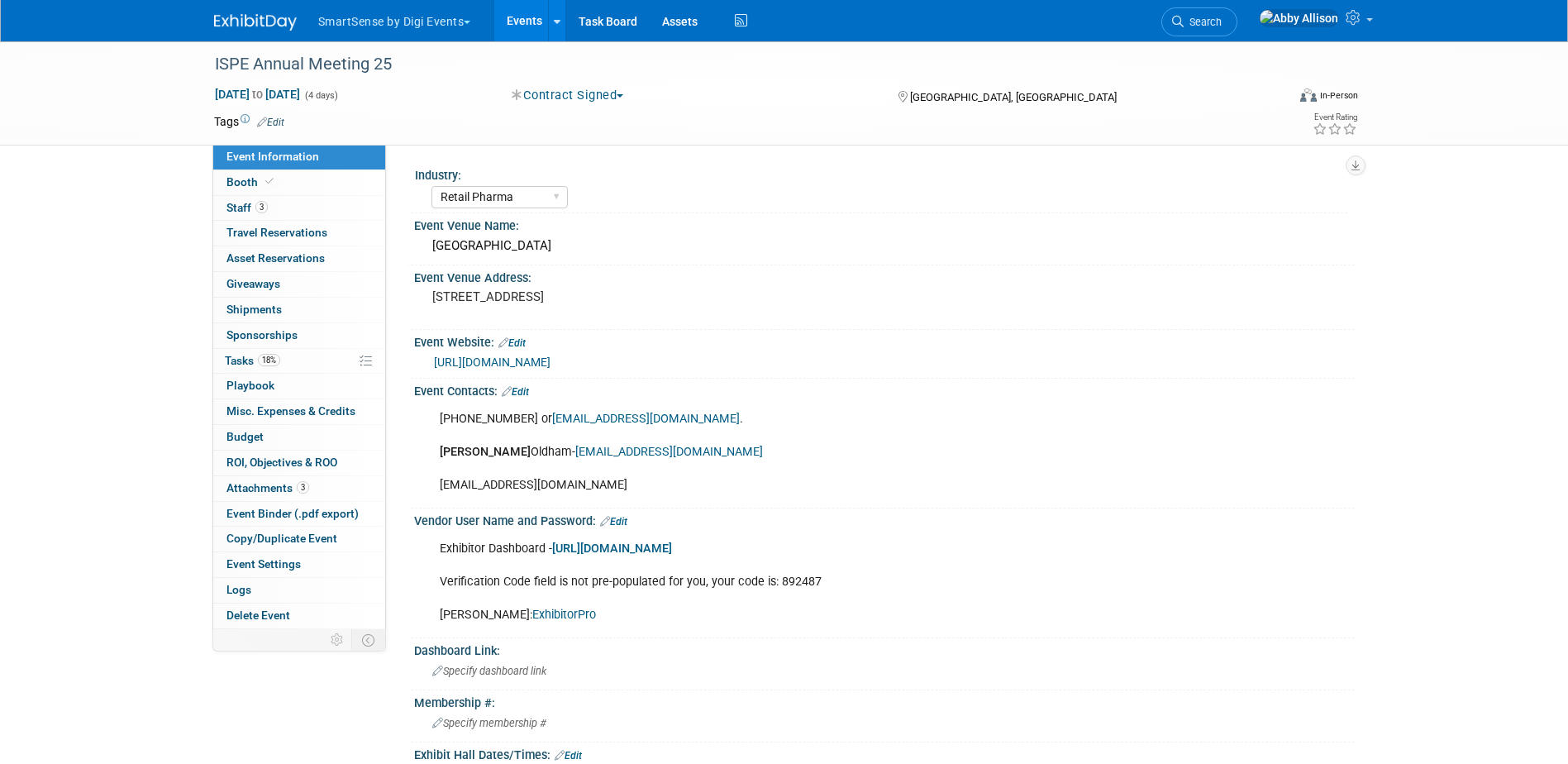
select select "Retail Pharma"
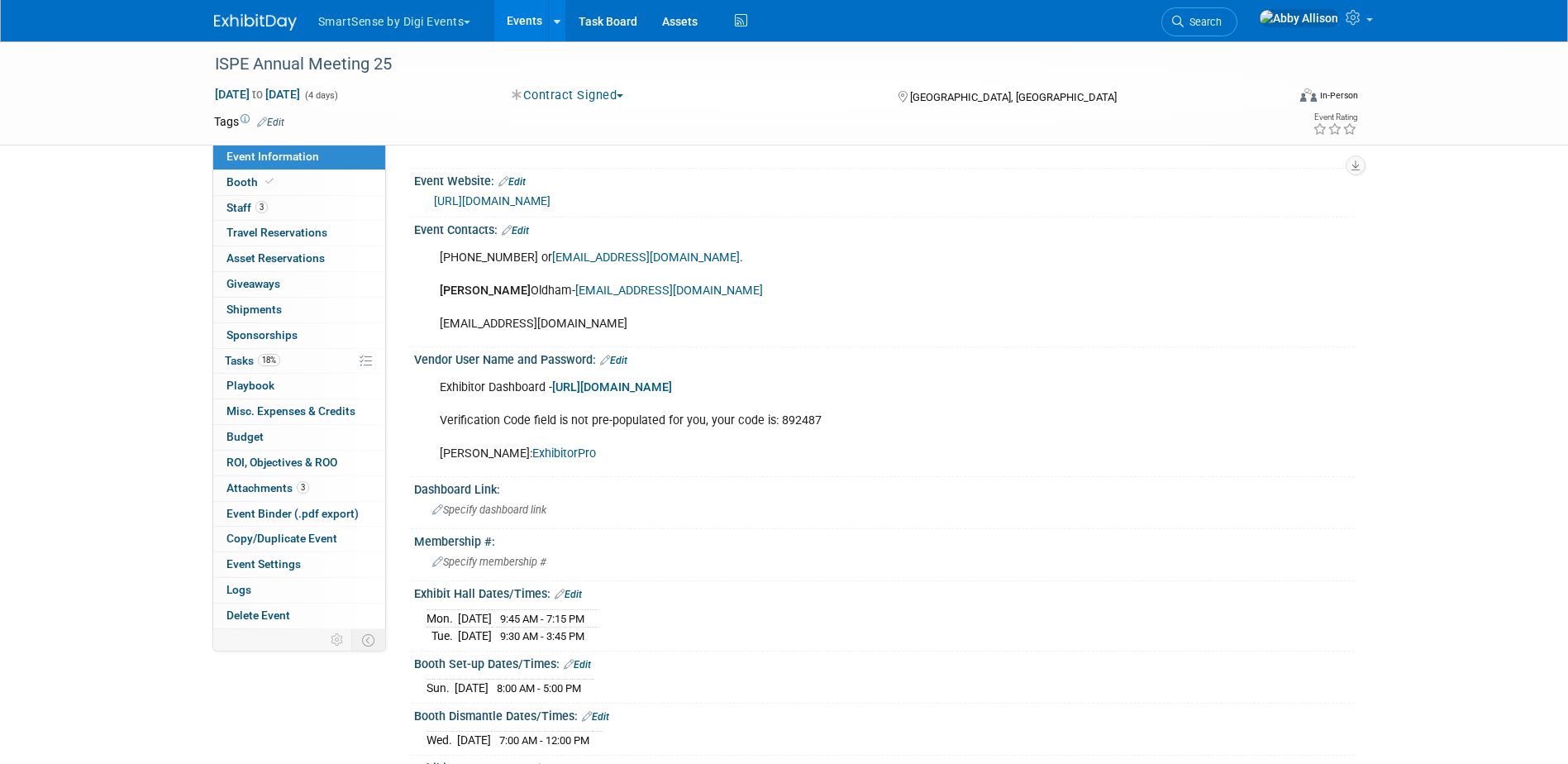
scroll to position [165, 0]
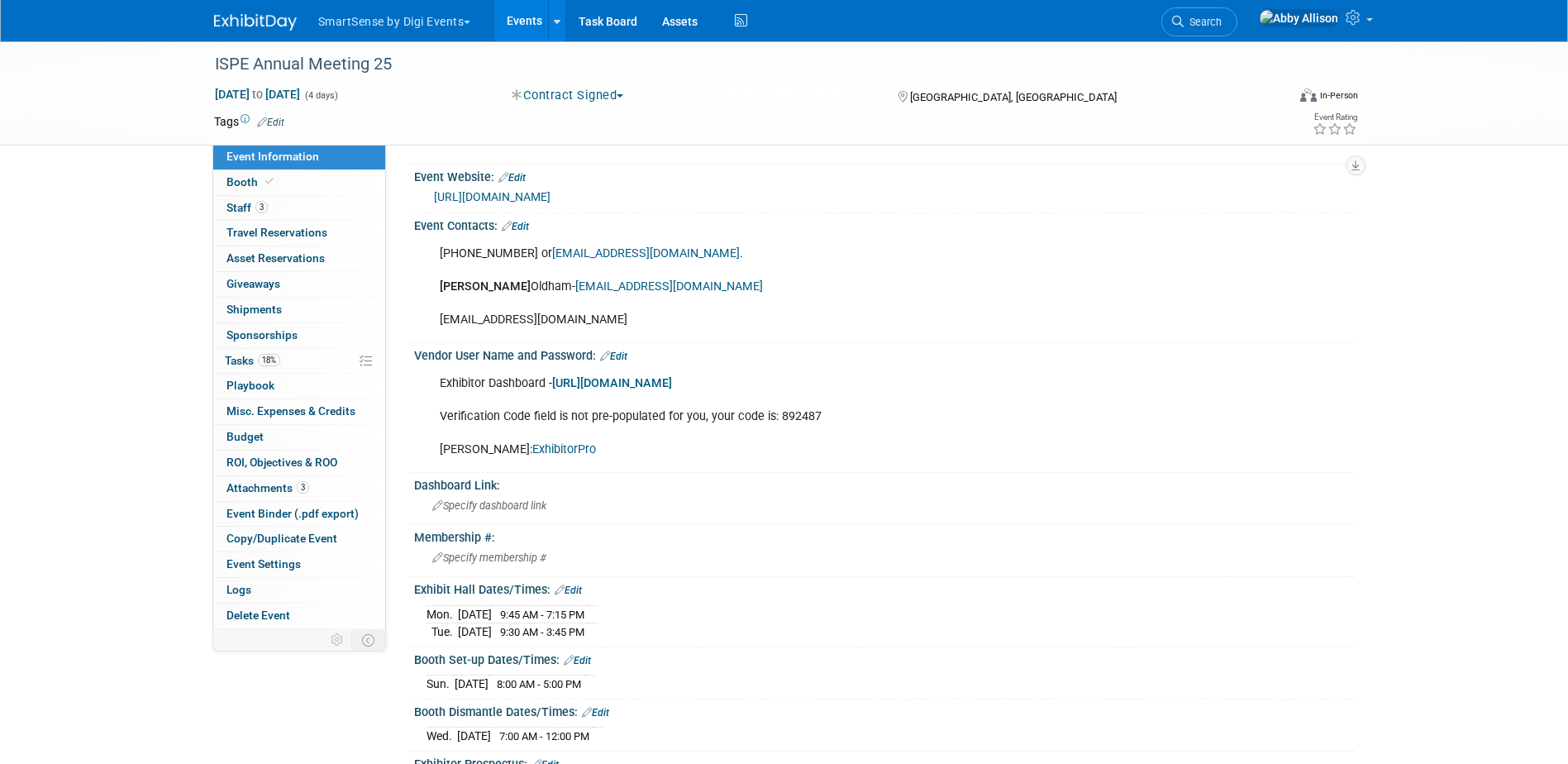
click at [533, 447] on link "ExhibitorPro" at bounding box center [564, 449] width 64 height 14
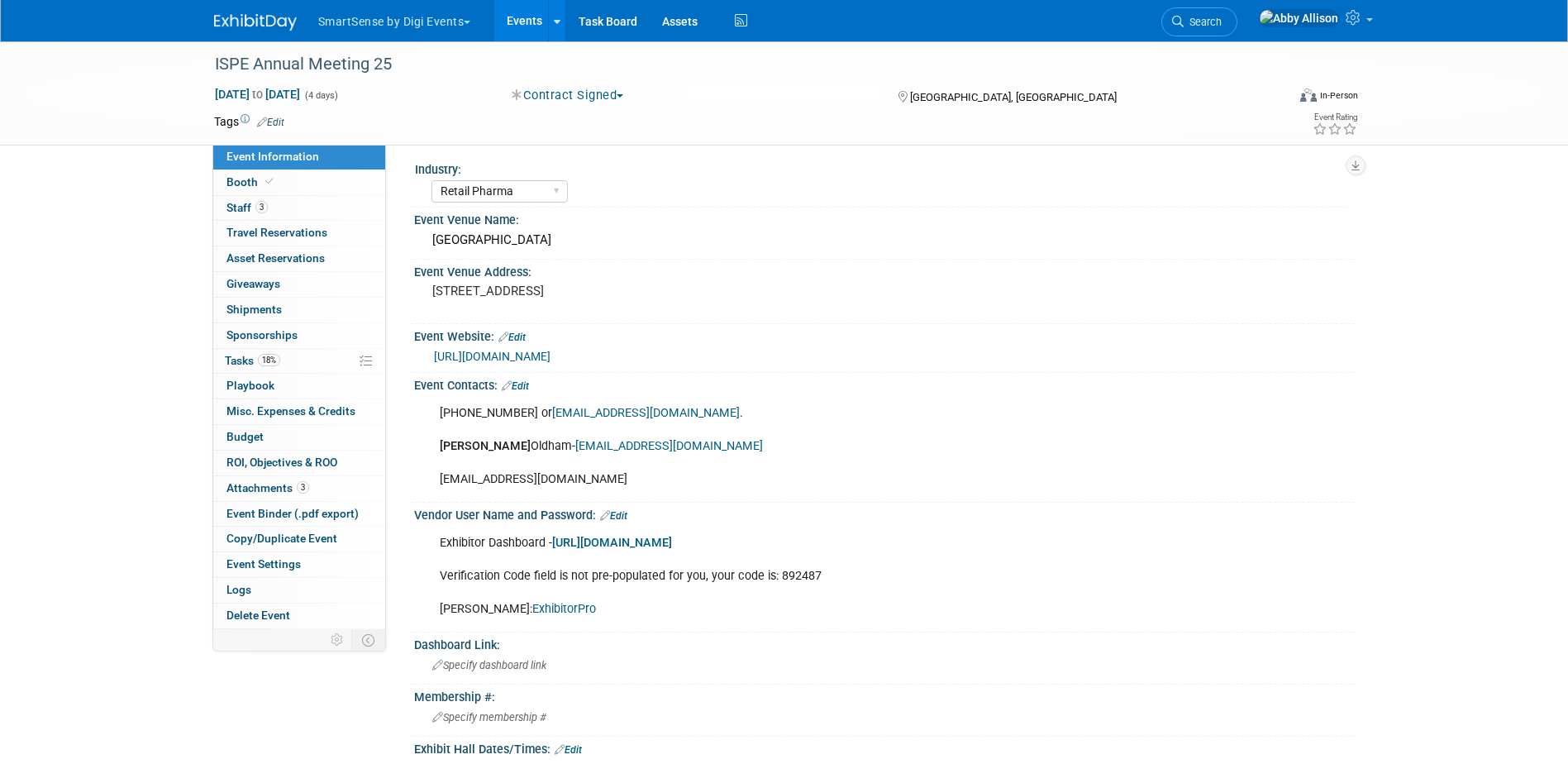
scroll to position [0, 0]
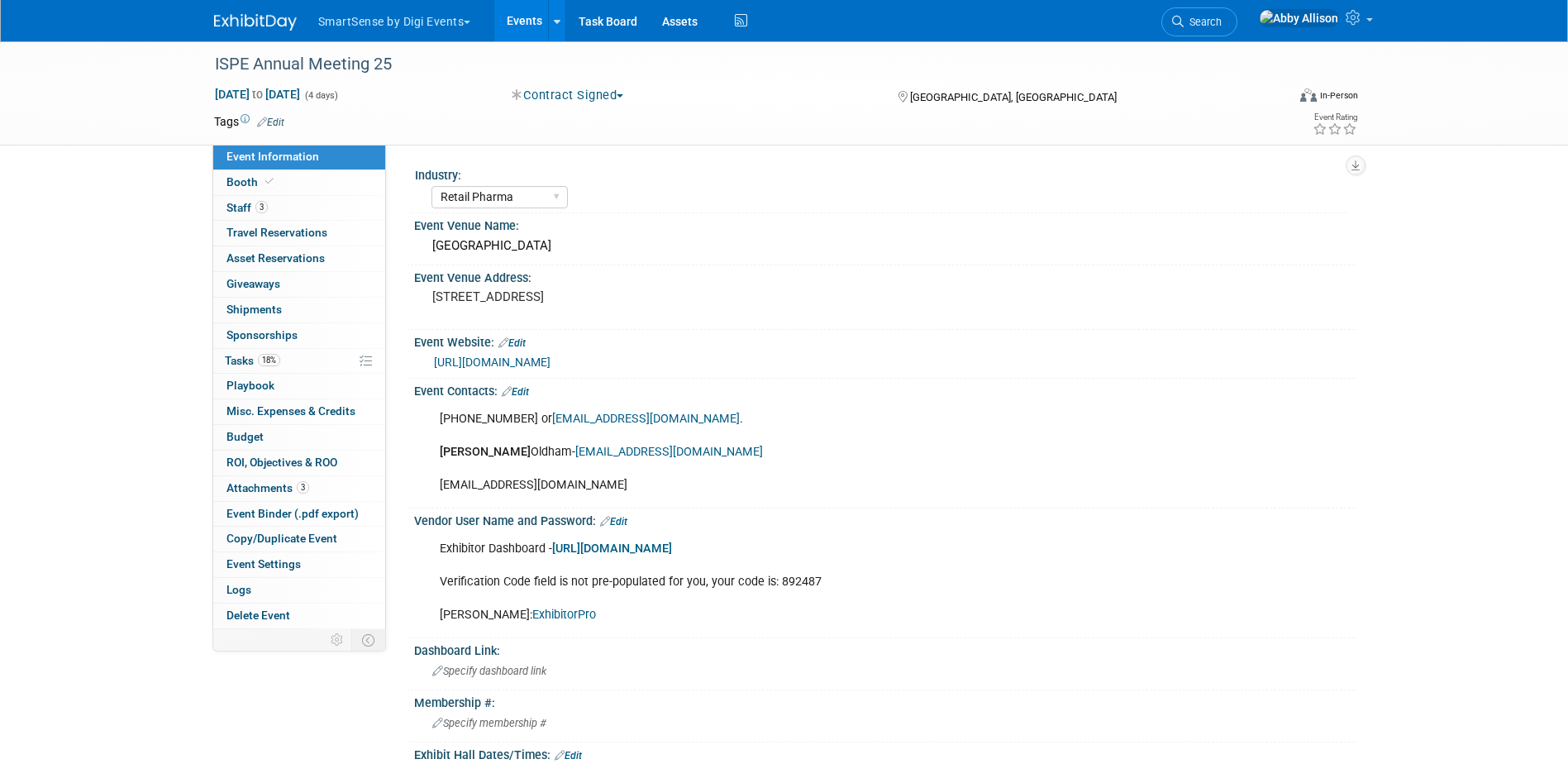
click at [549, 360] on link "https://ispe.org/conferences" at bounding box center [493, 362] width 117 height 13
click at [256, 234] on span "Travel Reservations 0" at bounding box center [276, 232] width 101 height 13
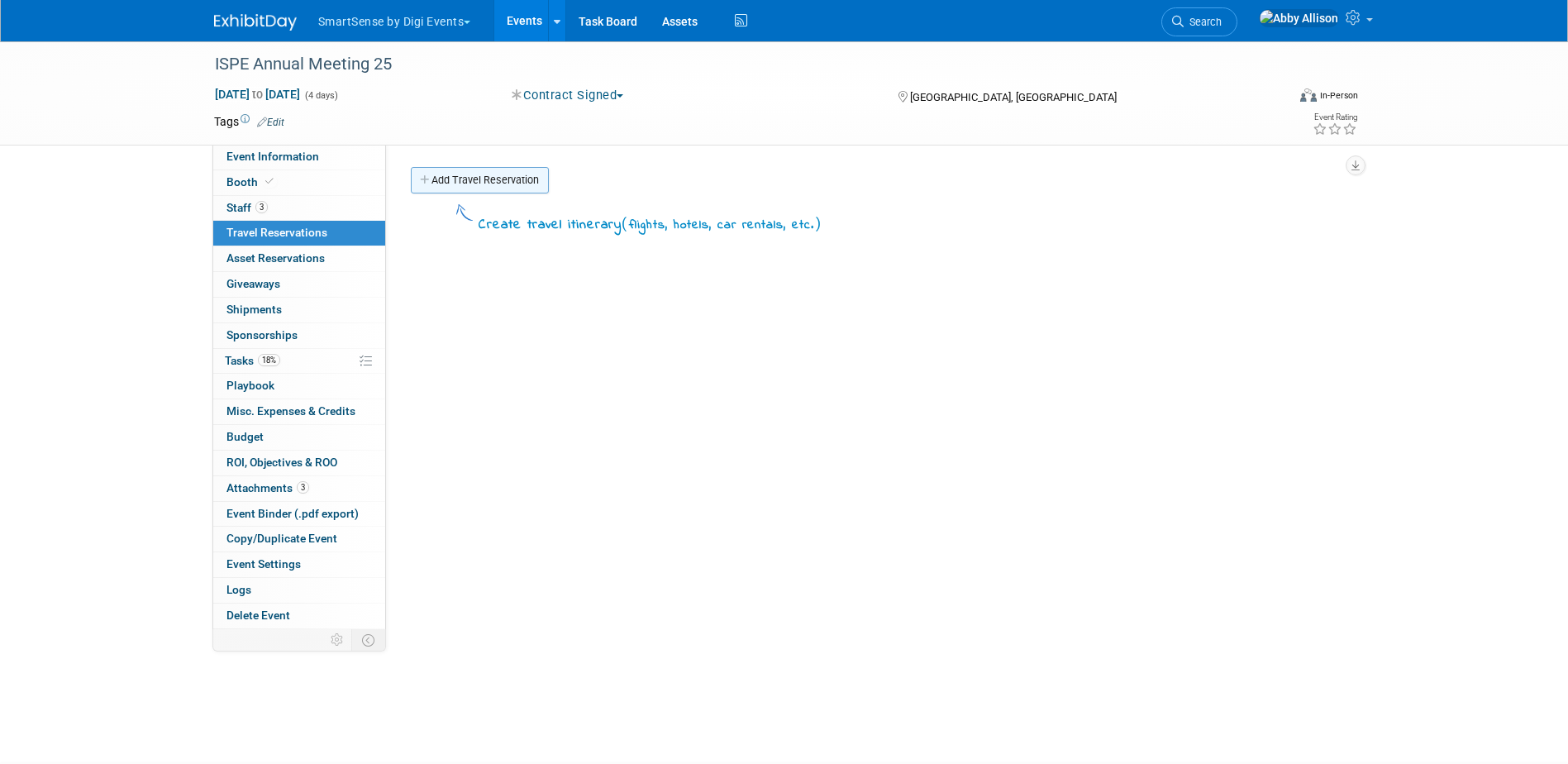
click at [443, 174] on link "Add Travel Reservation" at bounding box center [480, 180] width 138 height 27
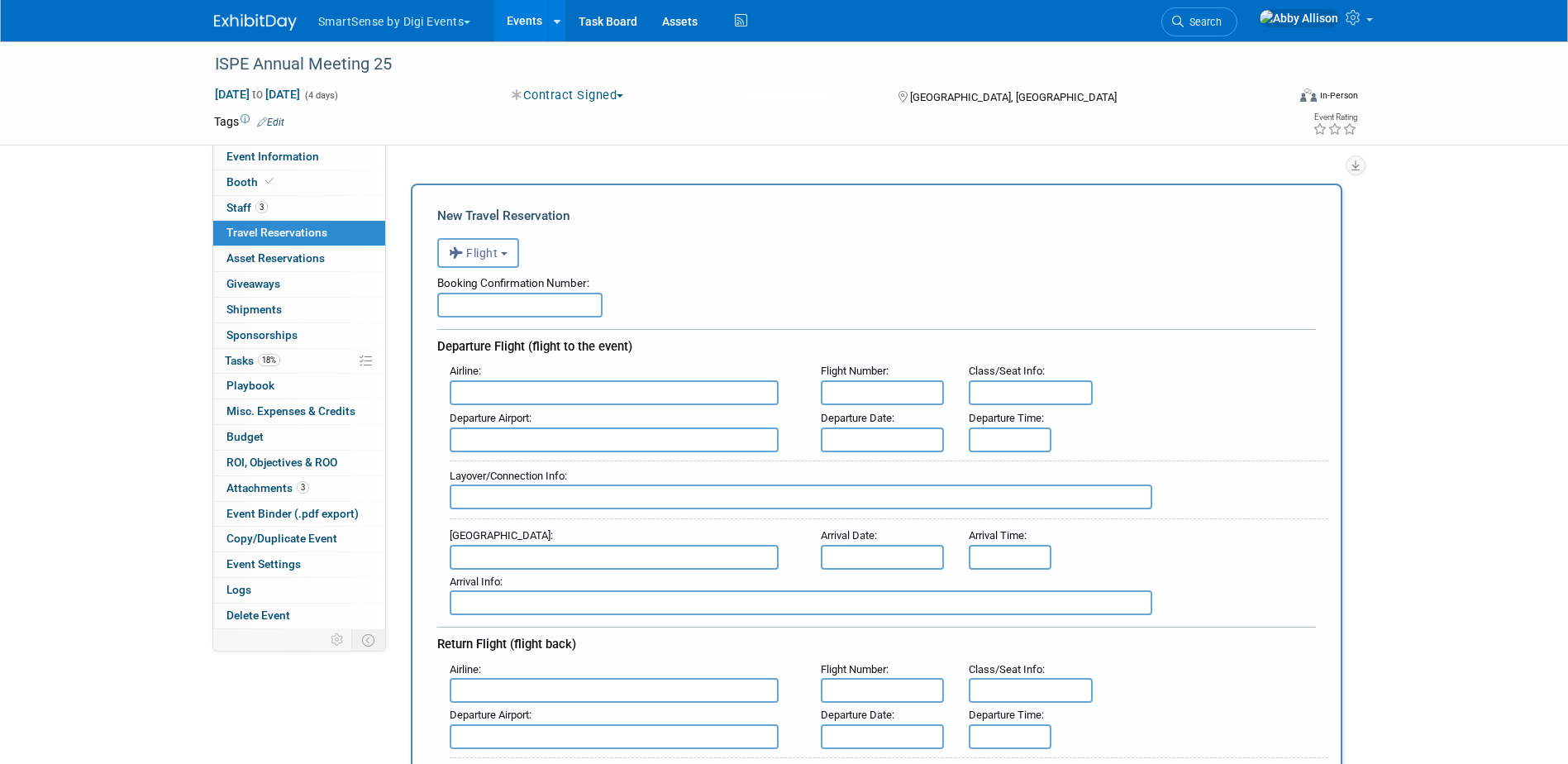
click at [480, 242] on button "Flight" at bounding box center [478, 253] width 82 height 30
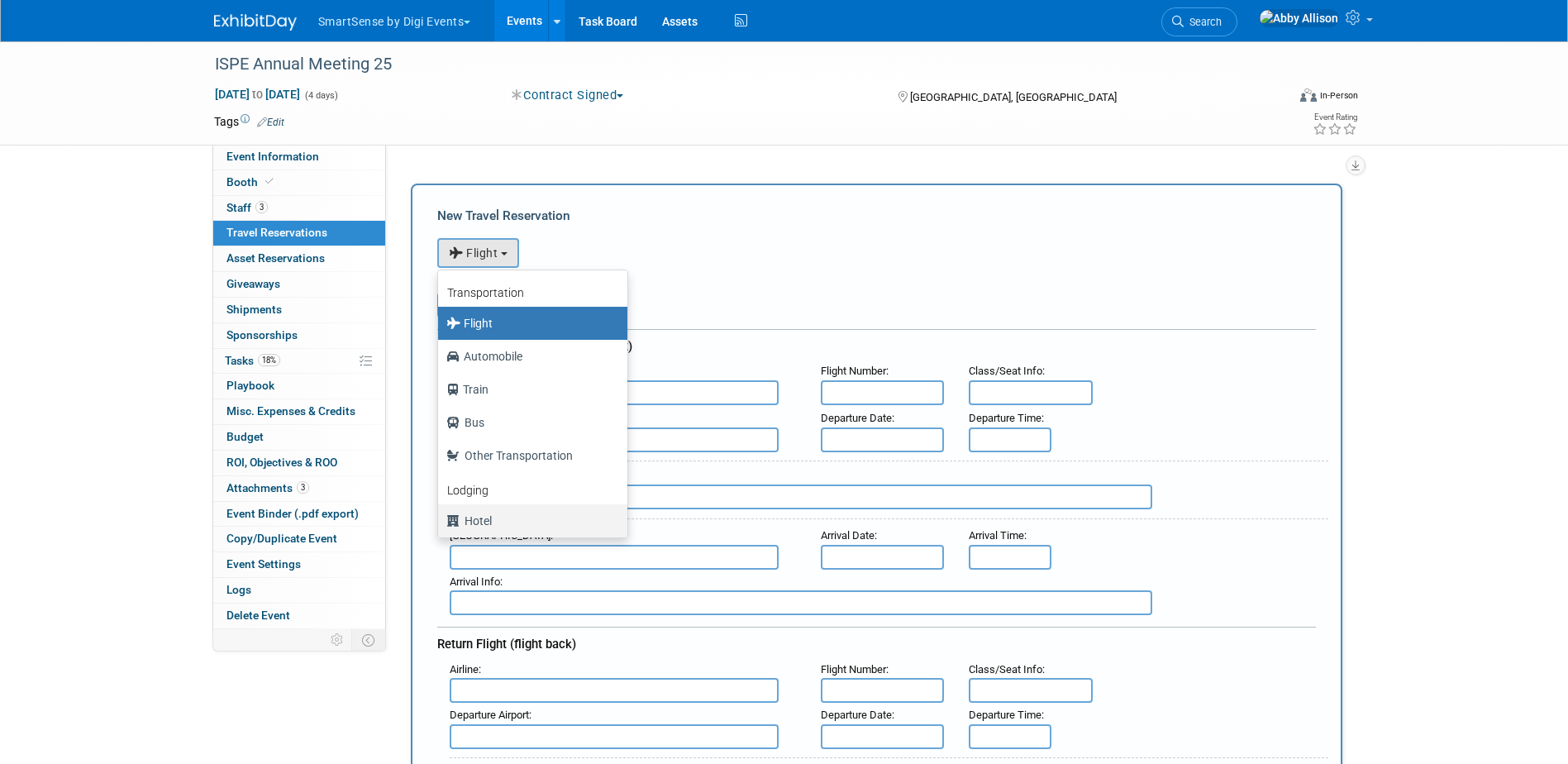
click at [489, 523] on label "Hotel" at bounding box center [528, 521] width 164 height 27
click at [441, 523] on input "Hotel" at bounding box center [435, 519] width 11 height 11
select select "6"
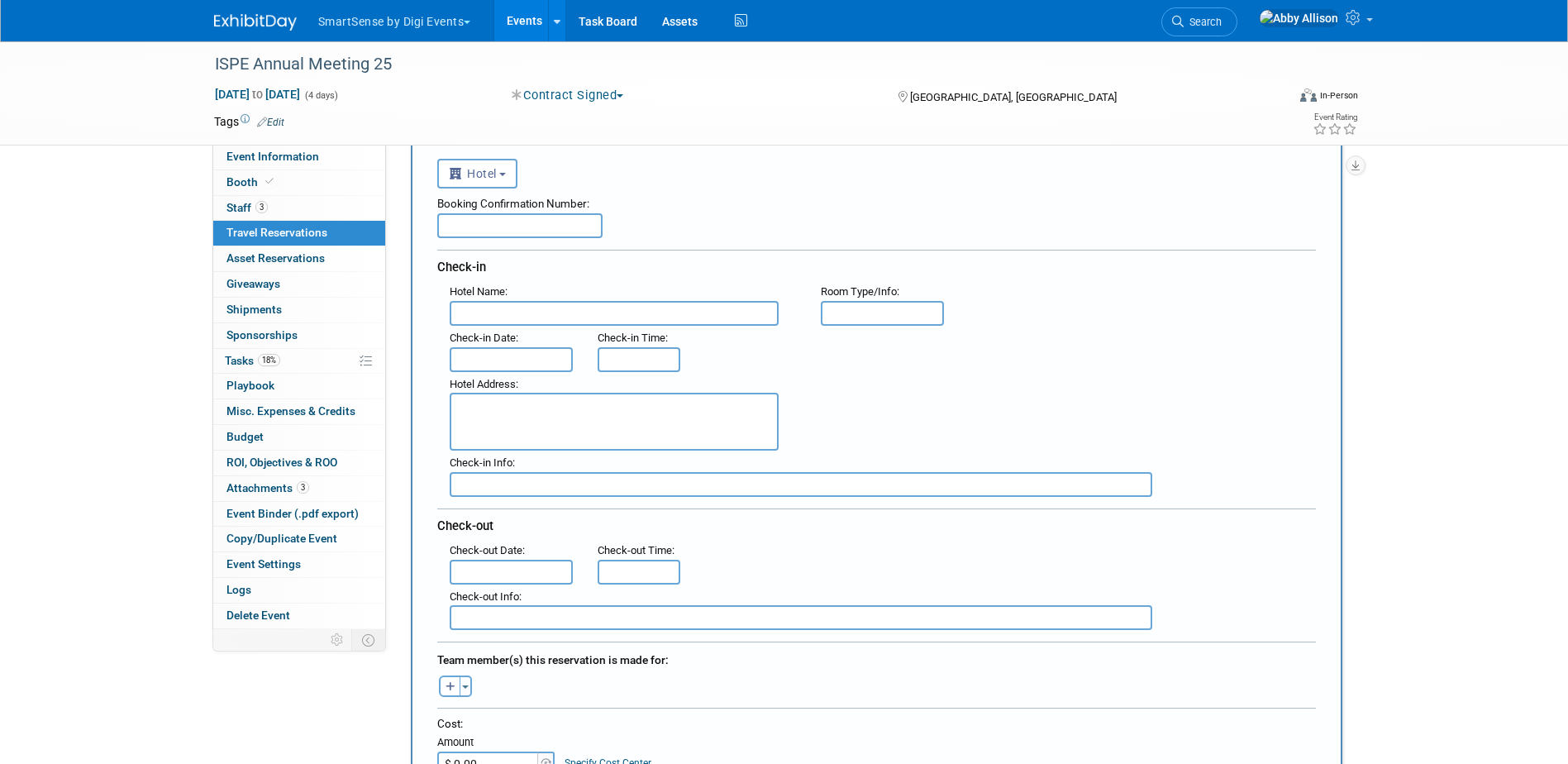
scroll to position [83, 0]
click at [530, 227] on input "text" at bounding box center [520, 222] width 165 height 25
paste input "B_21213298"
type input "B_21213298"
click at [516, 314] on input "text" at bounding box center [614, 310] width 329 height 25
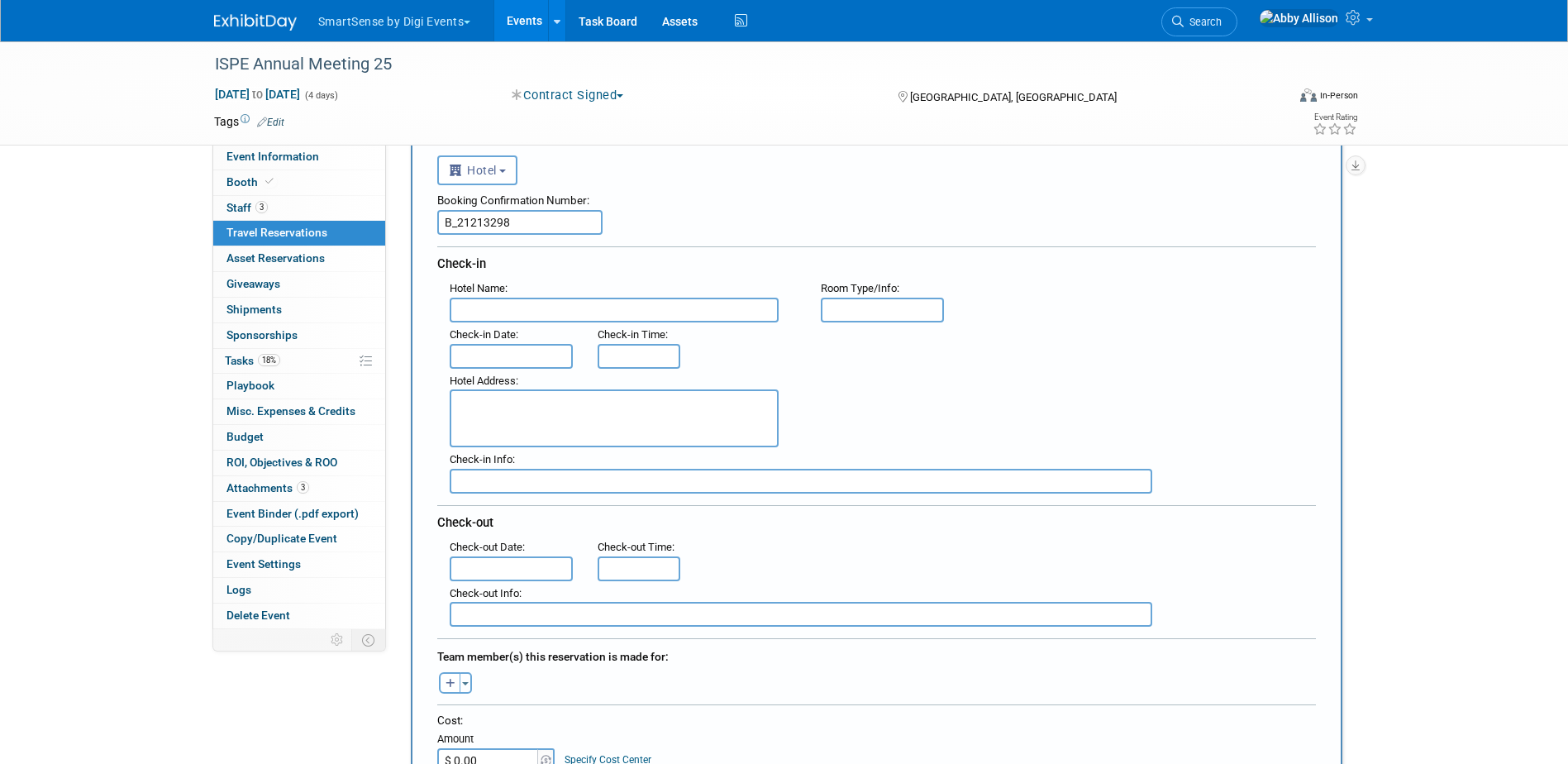
paste input "Hyatt Place Charlotte Downtown"
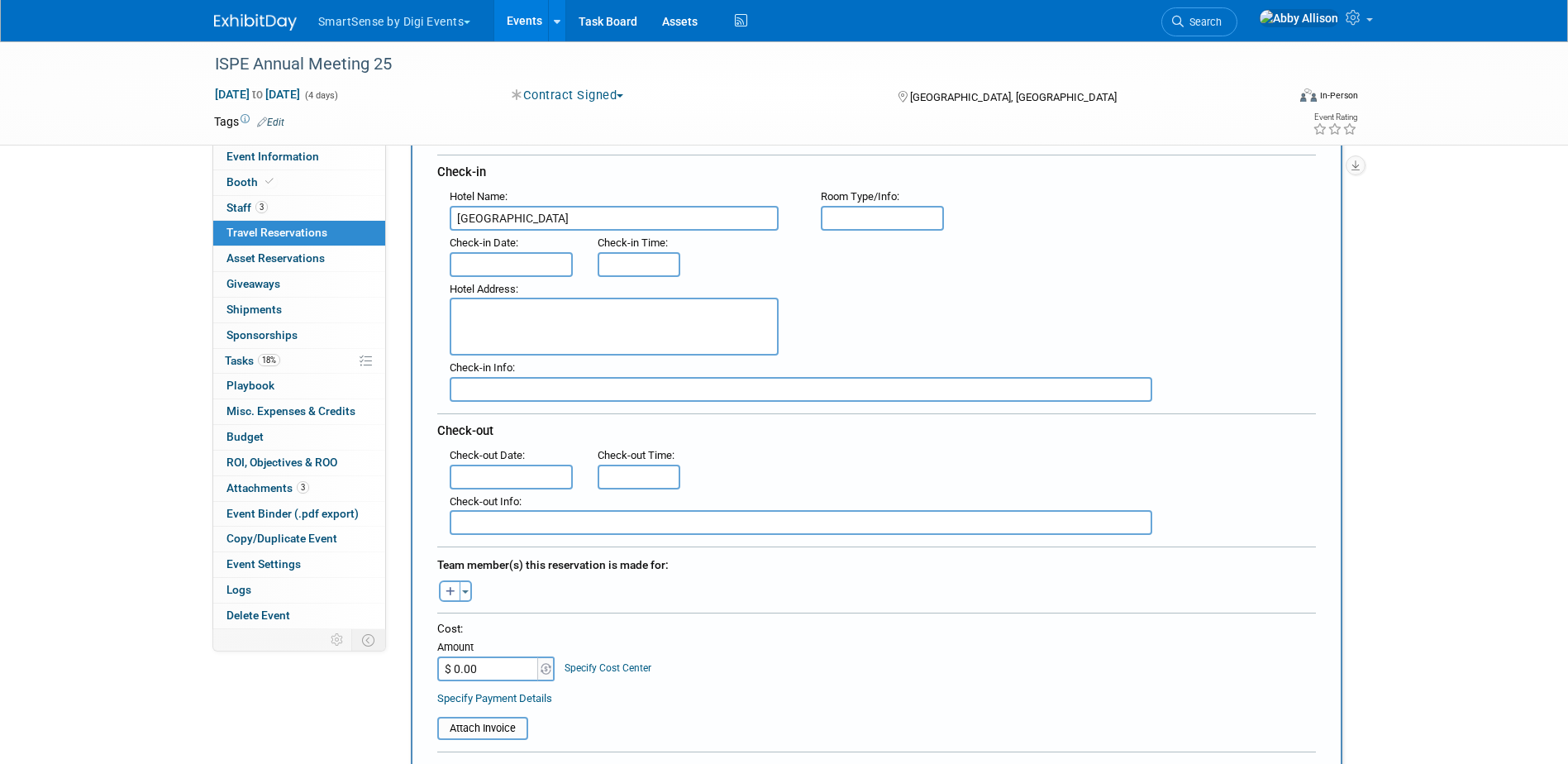
scroll to position [248, 0]
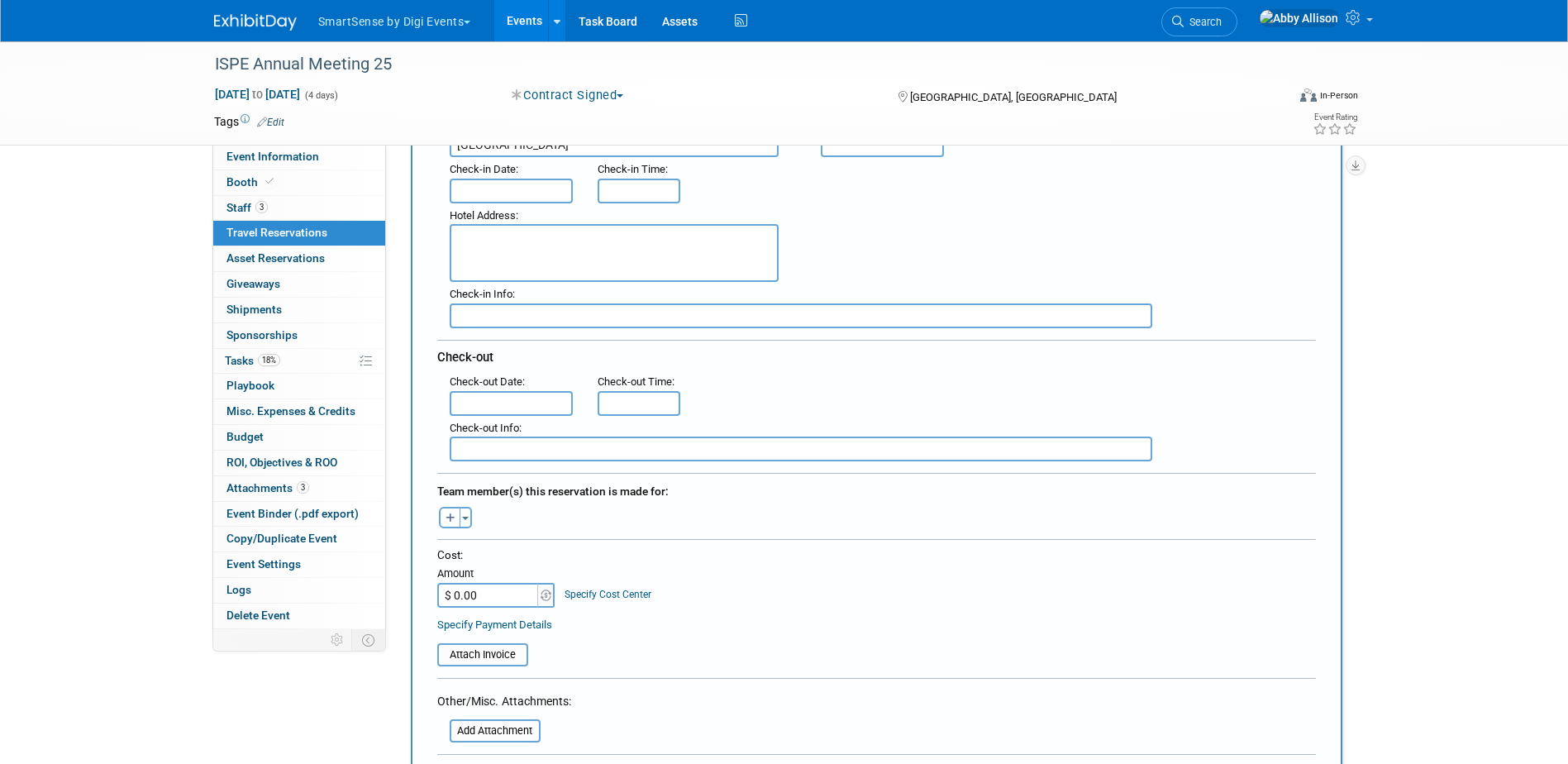
type input "Hyatt Place Charlotte Downtown"
click at [541, 277] on textarea at bounding box center [614, 253] width 329 height 58
paste textarea "222 South Caldwell Street, Charlotte, NC"
type textarea "222 South Caldwell Street, Charlotte, NC"
click at [489, 183] on input "text" at bounding box center [512, 190] width 124 height 25
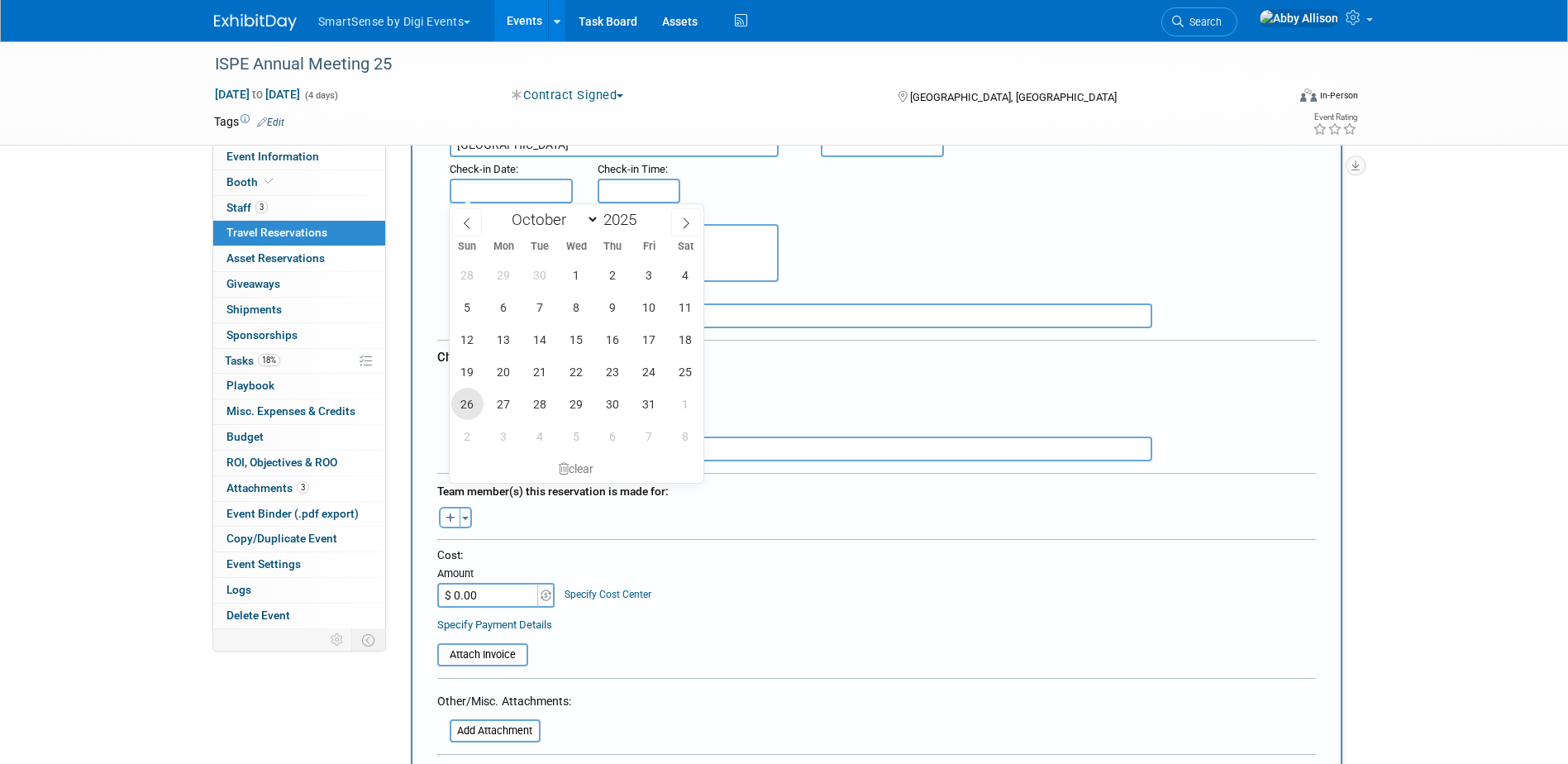
click at [477, 408] on span "26" at bounding box center [467, 404] width 32 height 32
type input "Oct 26, 2025"
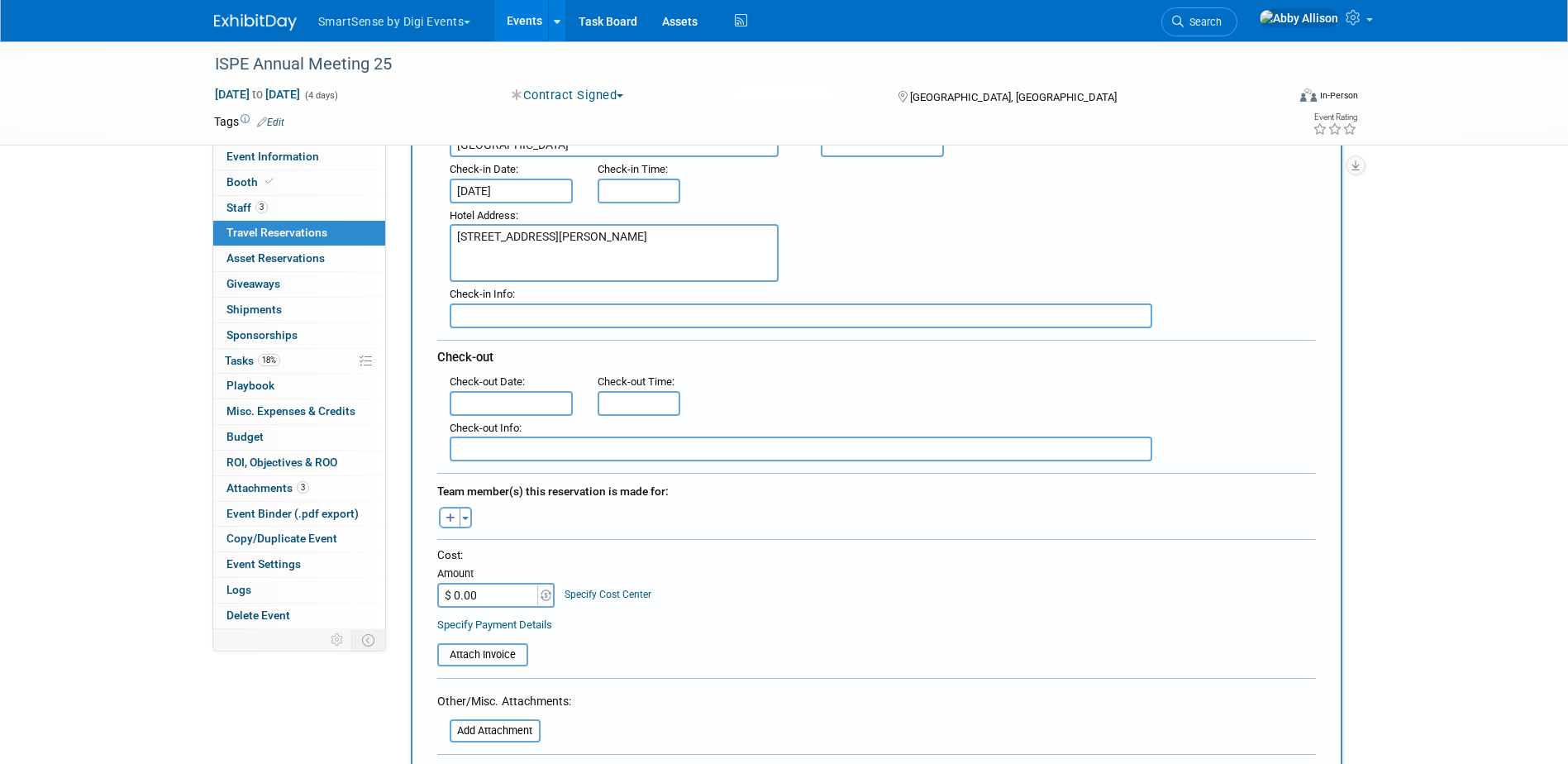
type input "3:00 PM"
click at [649, 186] on input "3:00 PM" at bounding box center [638, 190] width 83 height 25
click at [945, 315] on input "text" at bounding box center [801, 316] width 702 height 25
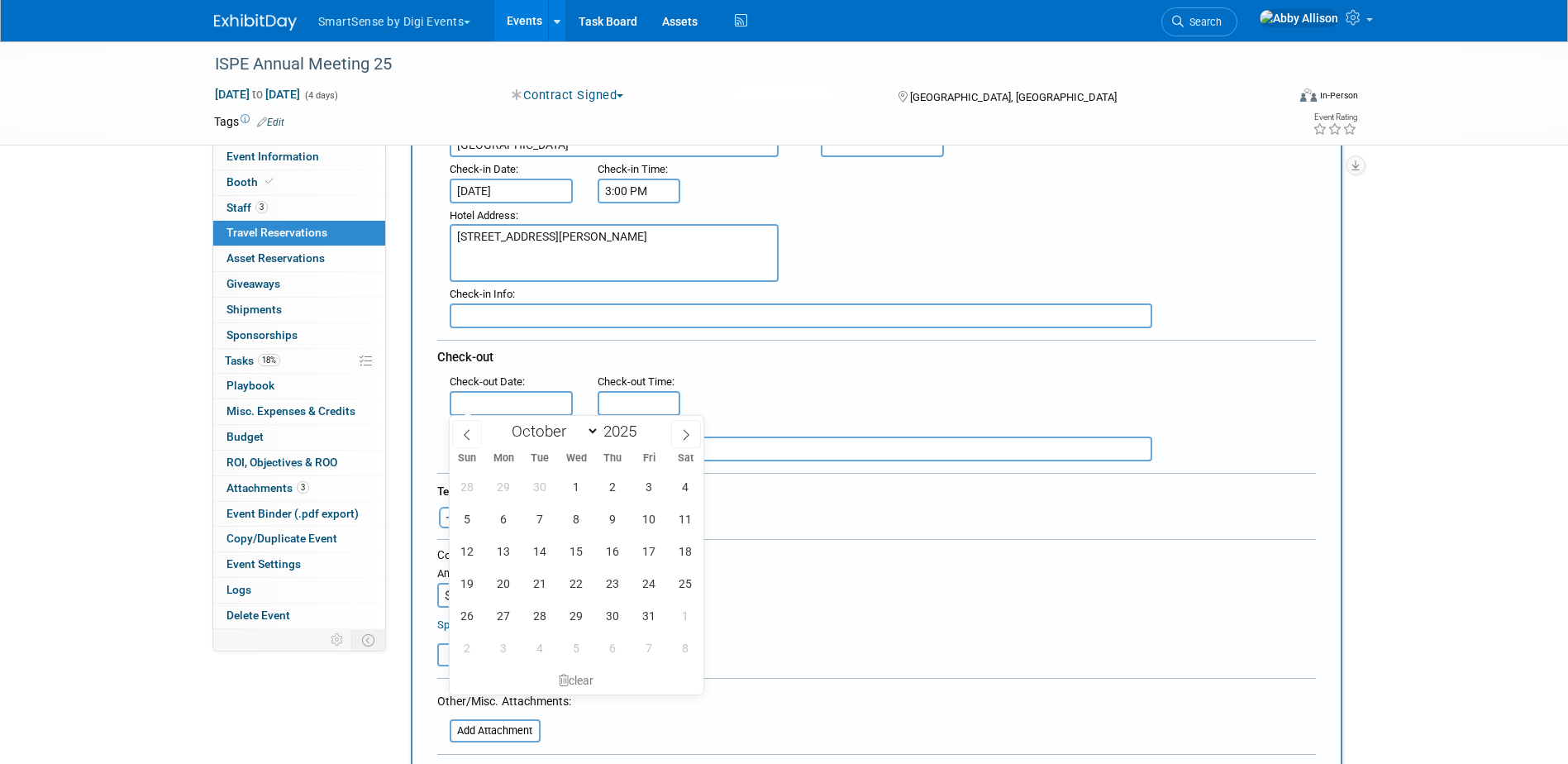
click at [488, 400] on input "text" at bounding box center [512, 403] width 124 height 25
click at [577, 616] on span "29" at bounding box center [576, 615] width 32 height 32
type input "Oct 29, 2025"
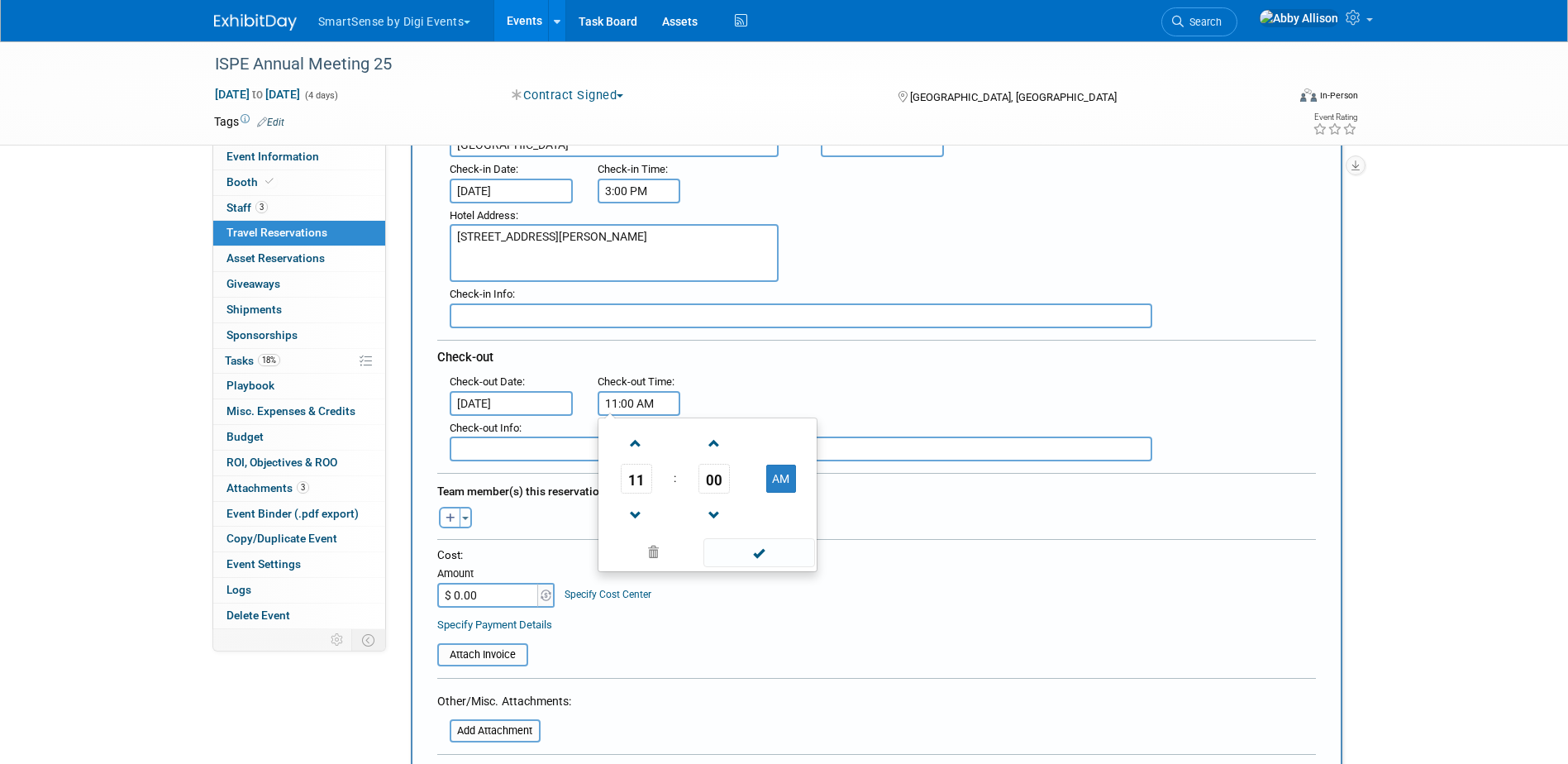
click at [615, 398] on input "11:00 AM" at bounding box center [638, 403] width 83 height 25
click at [641, 442] on span at bounding box center [636, 443] width 29 height 29
type input "12:00 PM"
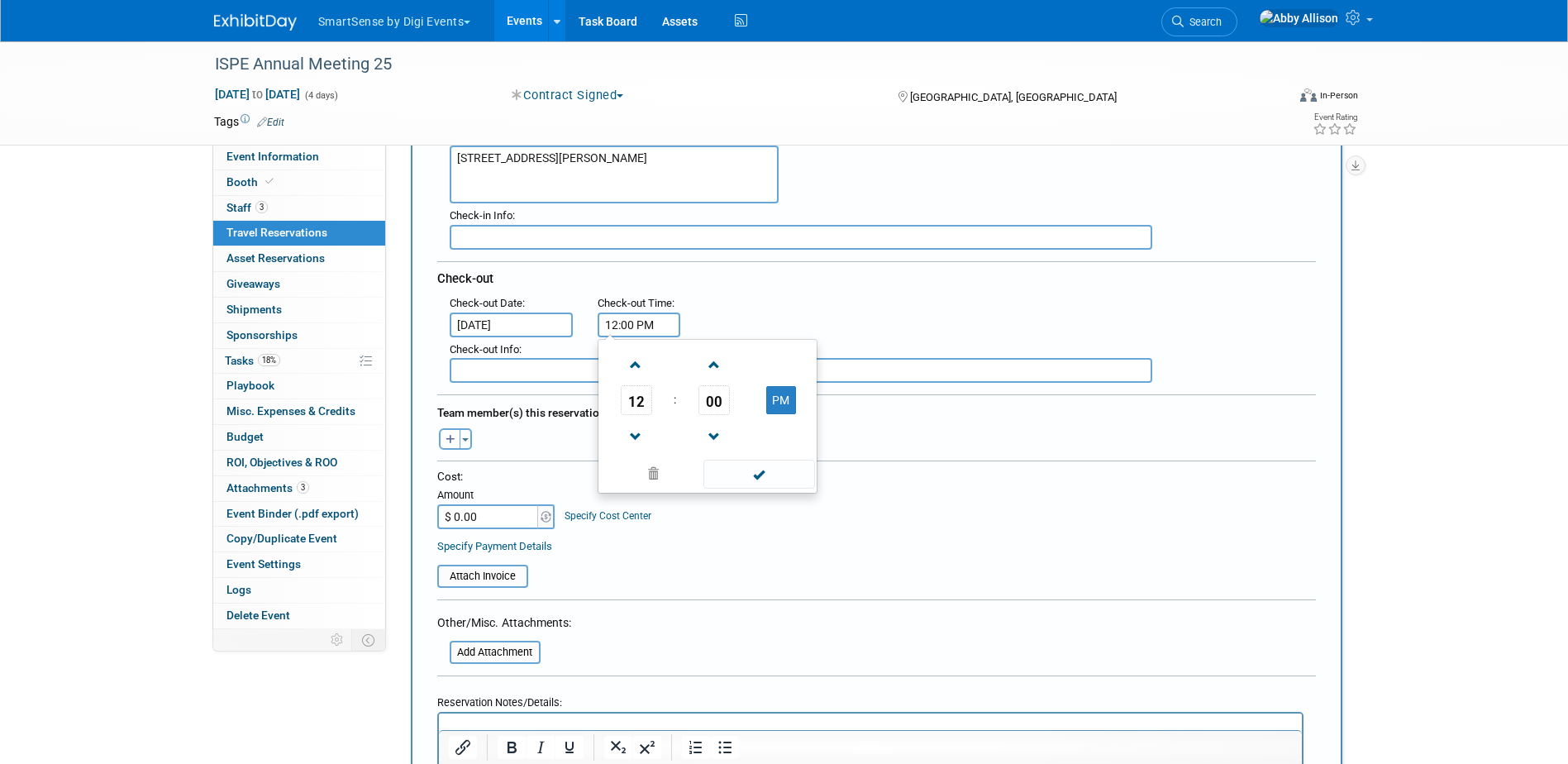
scroll to position [330, 0]
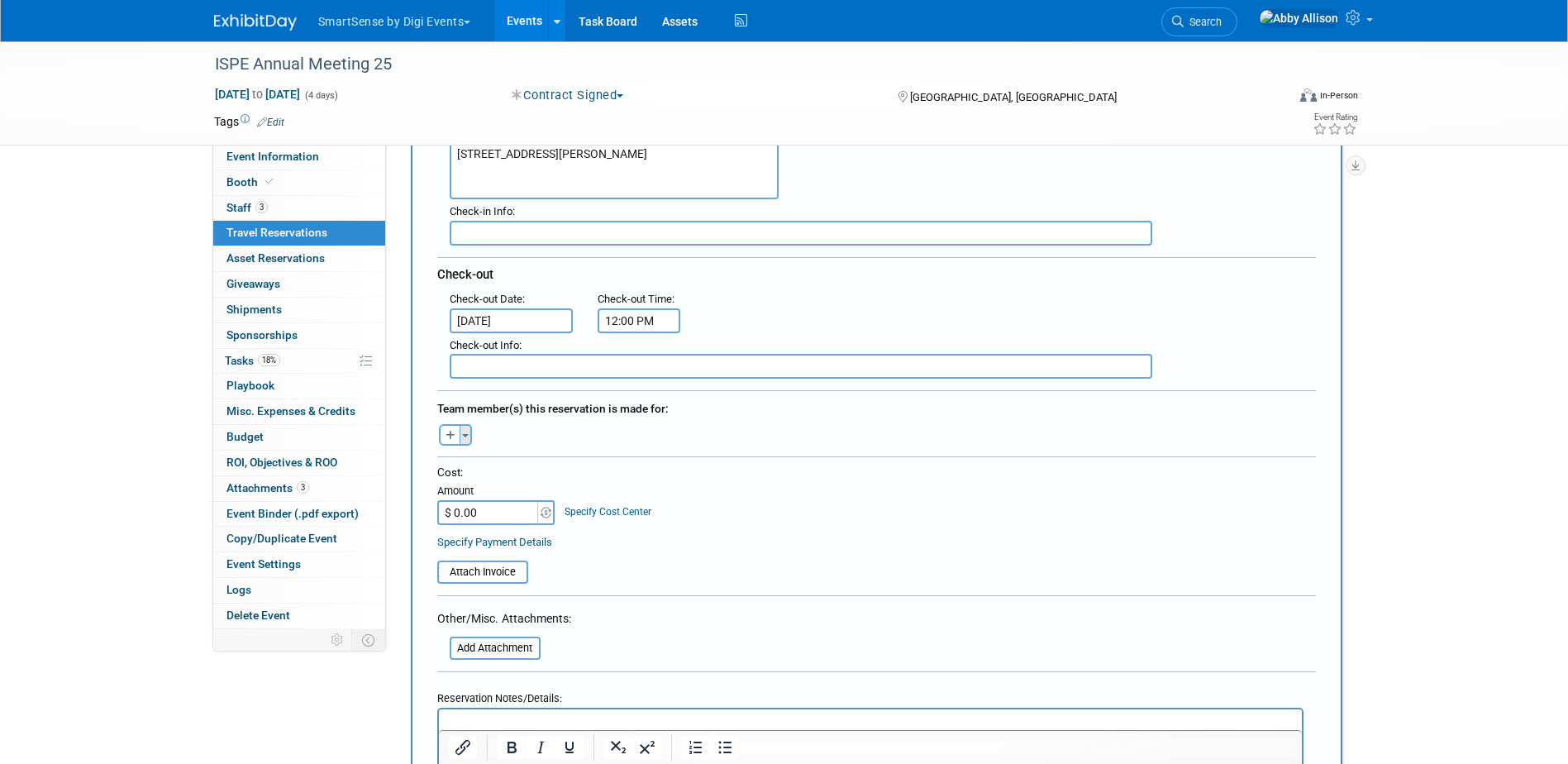
click at [469, 438] on button "Toggle Dropdown" at bounding box center [465, 434] width 12 height 21
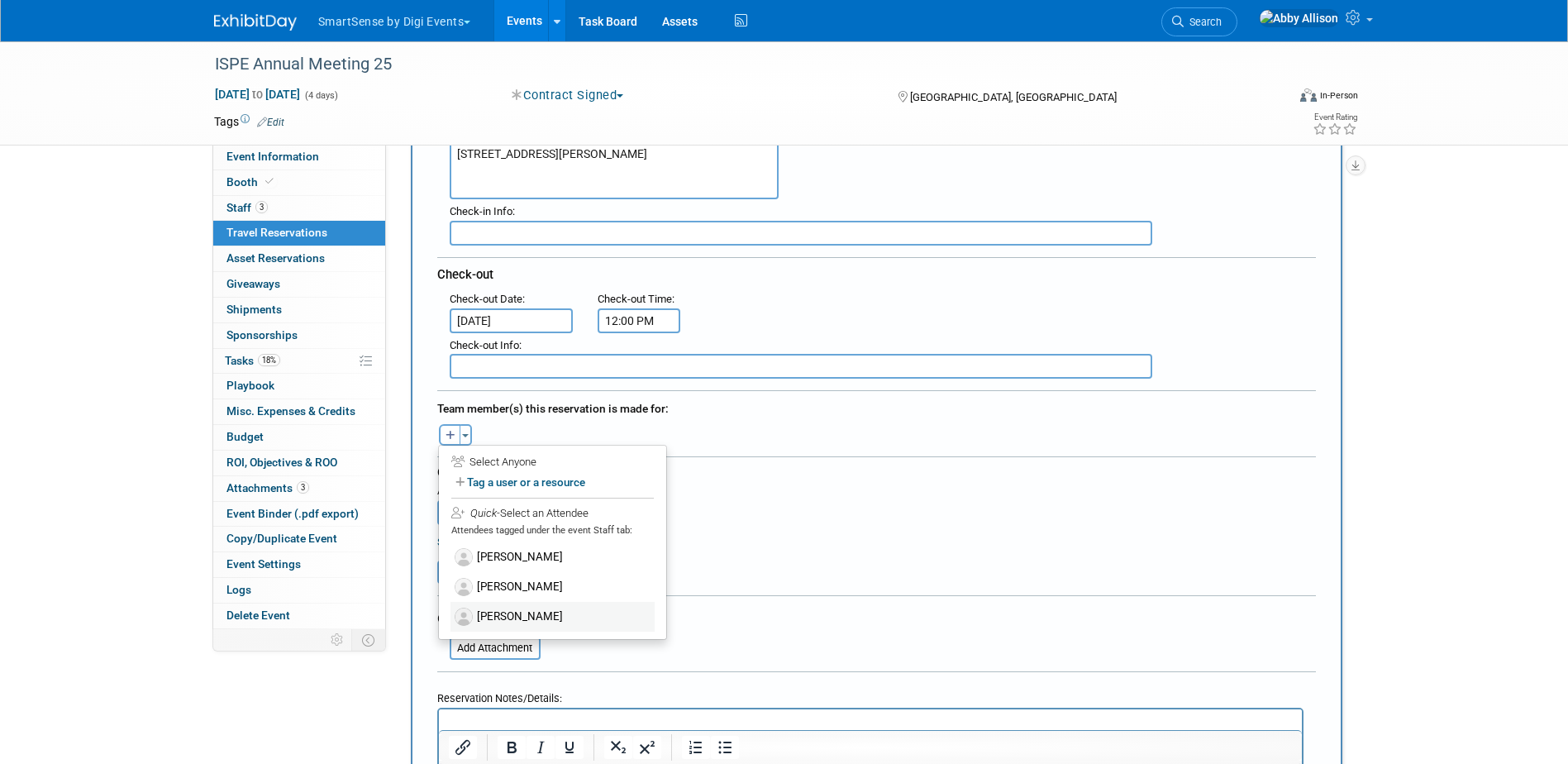
click at [519, 611] on label "[PERSON_NAME]" at bounding box center [553, 617] width 204 height 30
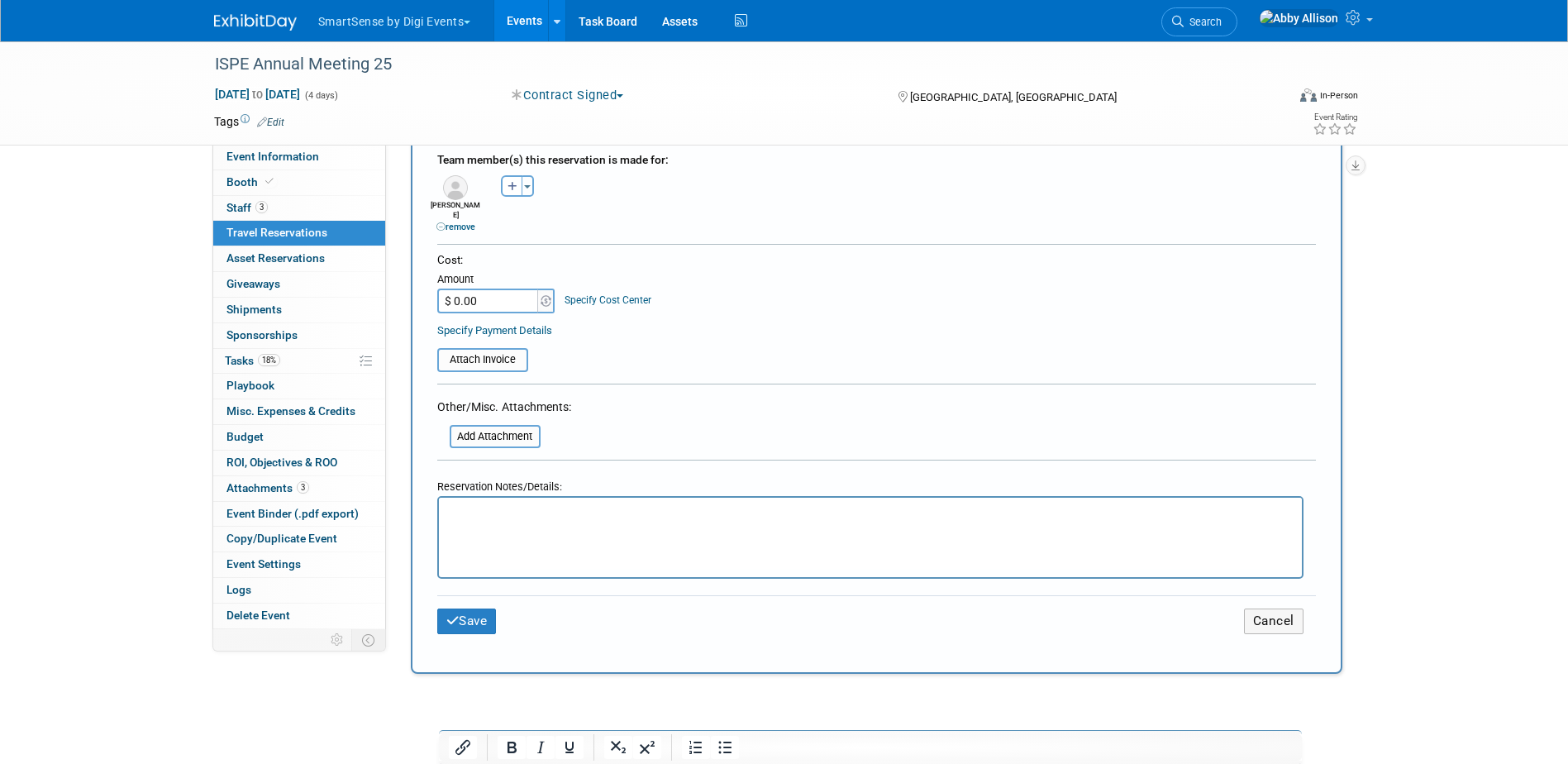
scroll to position [662, 0]
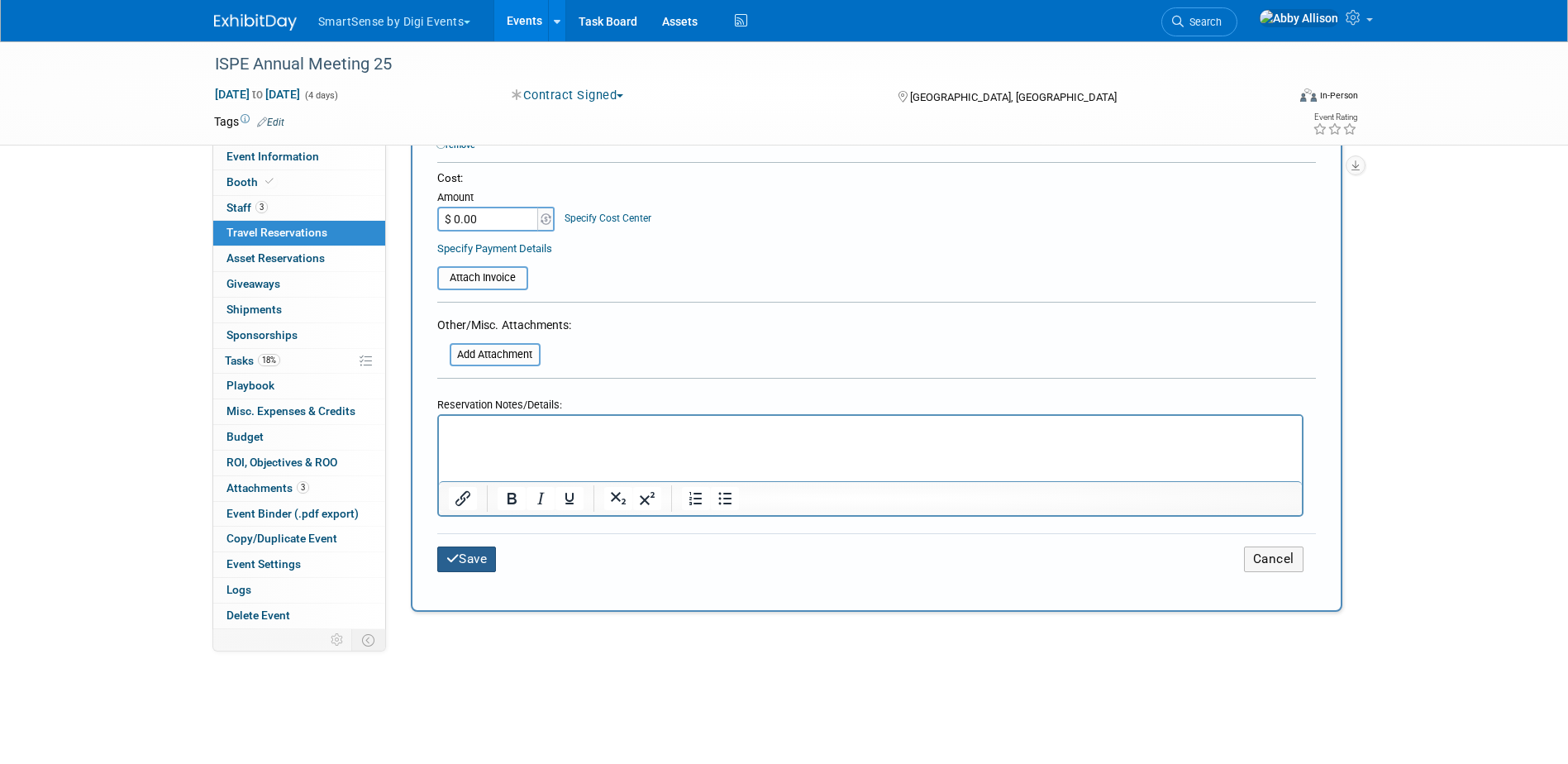
click at [471, 551] on button "Save" at bounding box center [467, 560] width 59 height 26
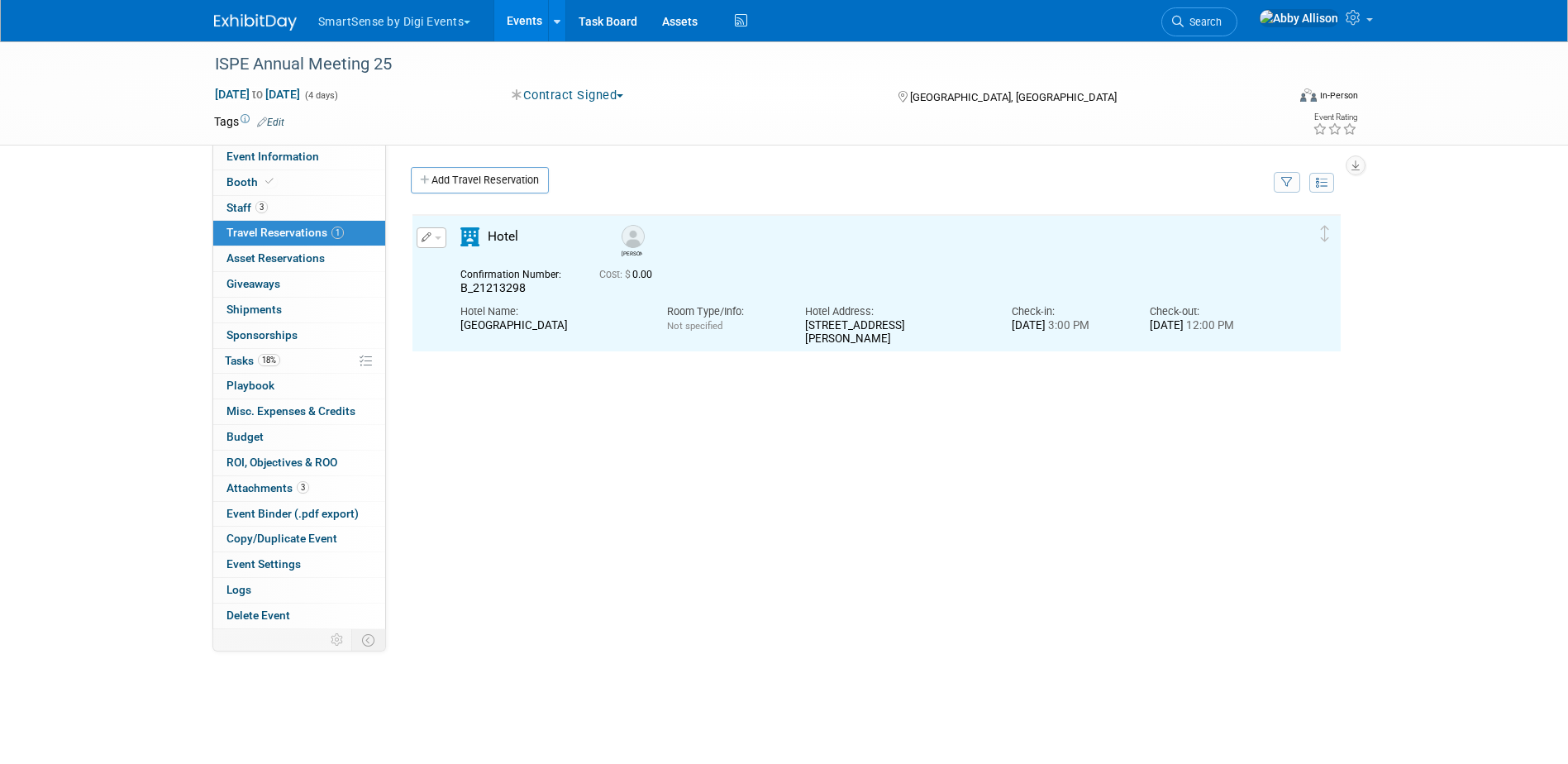
scroll to position [0, 0]
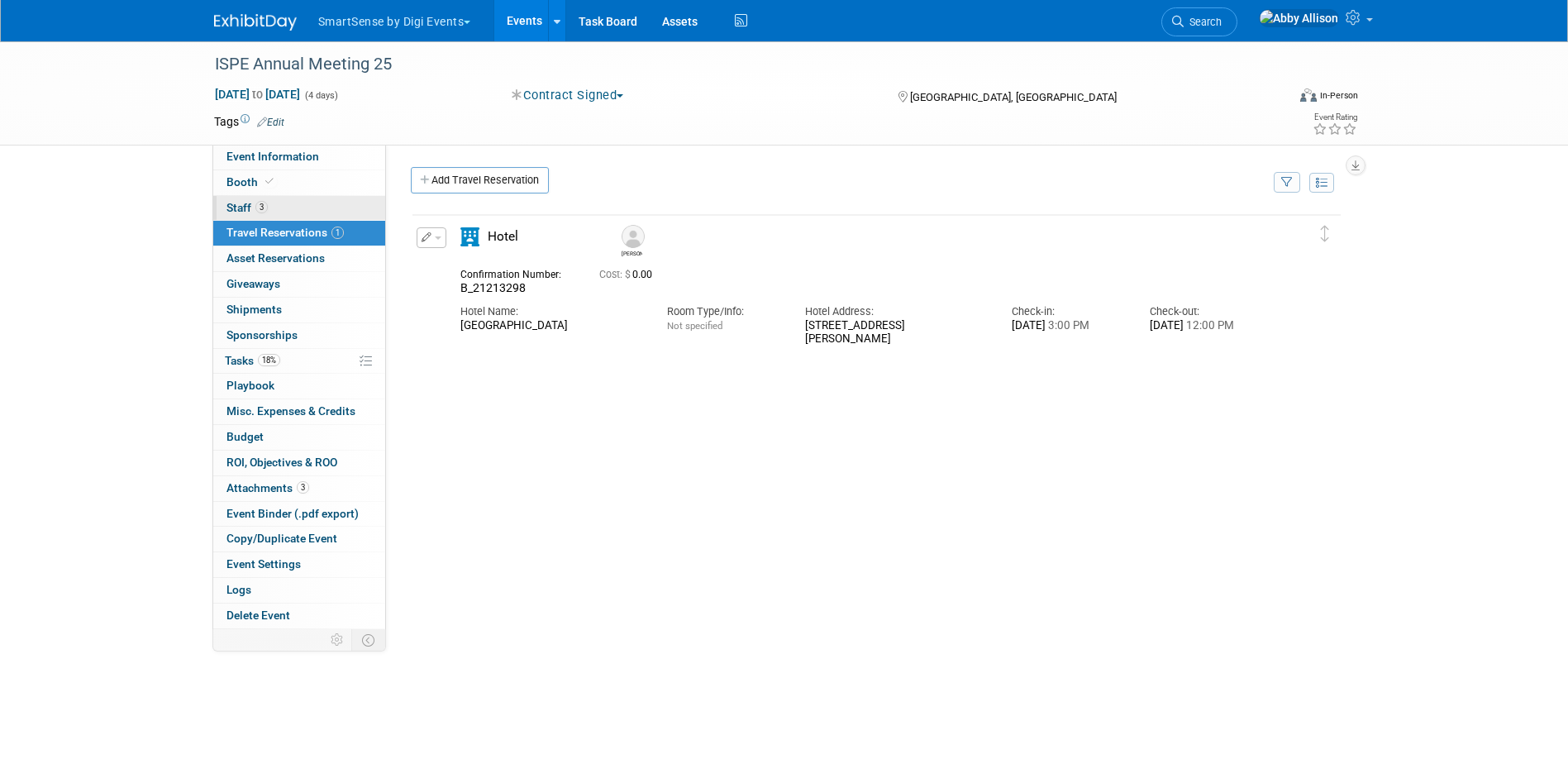
click at [231, 204] on span "Staff 3" at bounding box center [247, 208] width 42 height 13
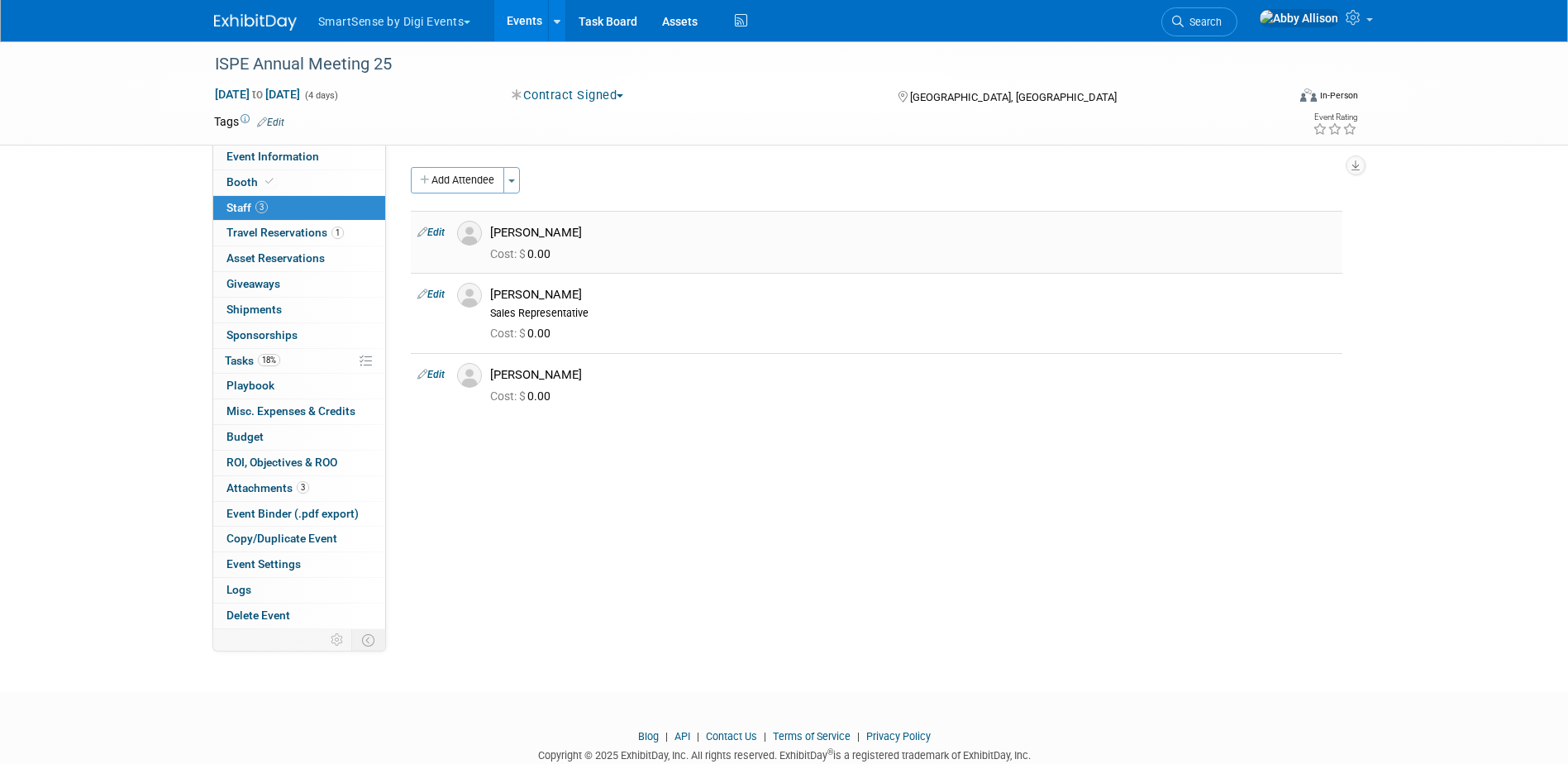
click at [506, 234] on div "[PERSON_NAME]" at bounding box center [912, 232] width 845 height 16
click at [467, 233] on img at bounding box center [469, 233] width 25 height 25
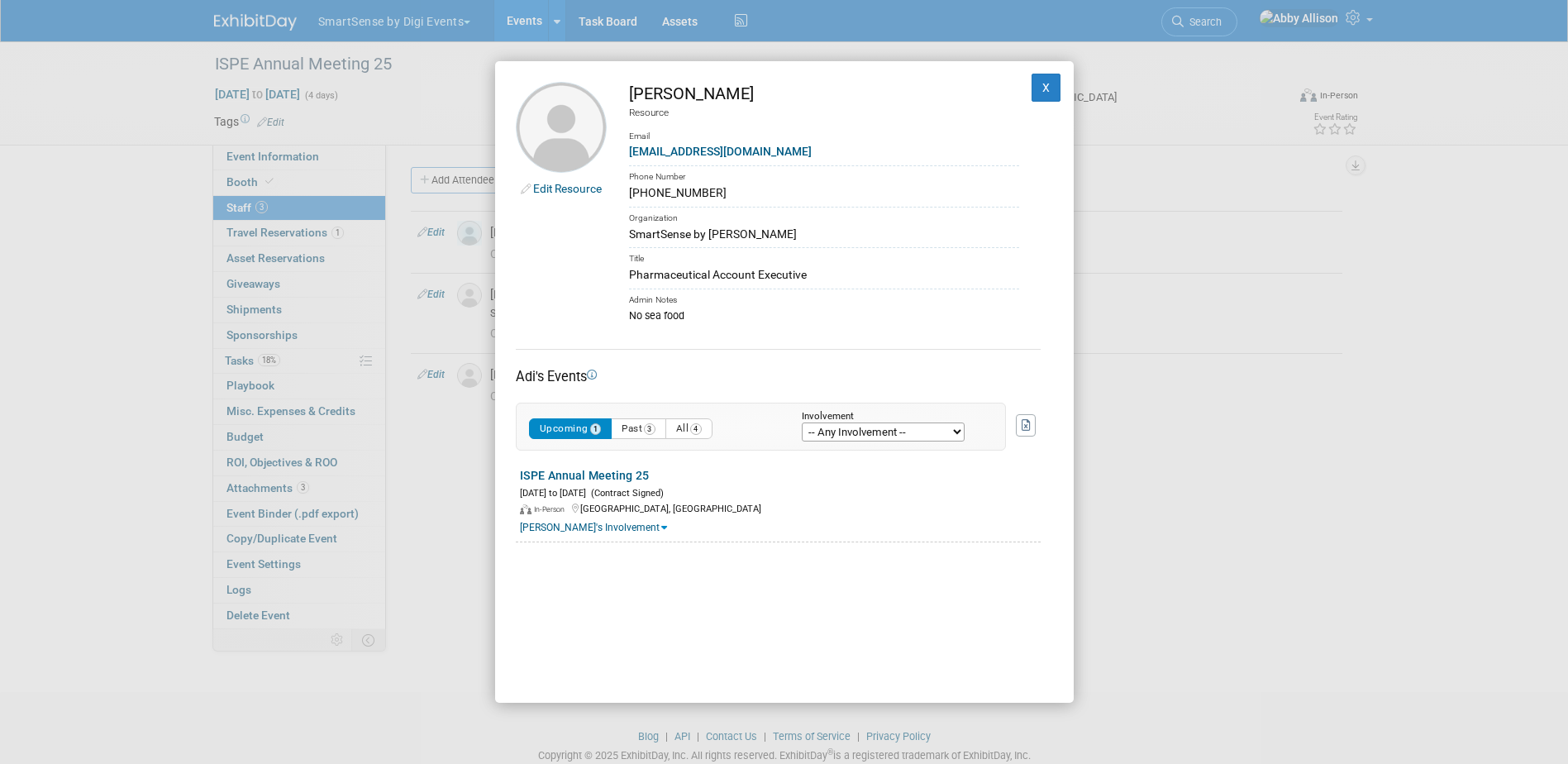
drag, startPoint x: 698, startPoint y: 193, endPoint x: 630, endPoint y: 196, distance: 68.1
click at [630, 196] on div "617-992-6613" at bounding box center [824, 193] width 391 height 18
copy div "617-992-6613"
click at [1041, 99] on button "X" at bounding box center [1047, 87] width 30 height 28
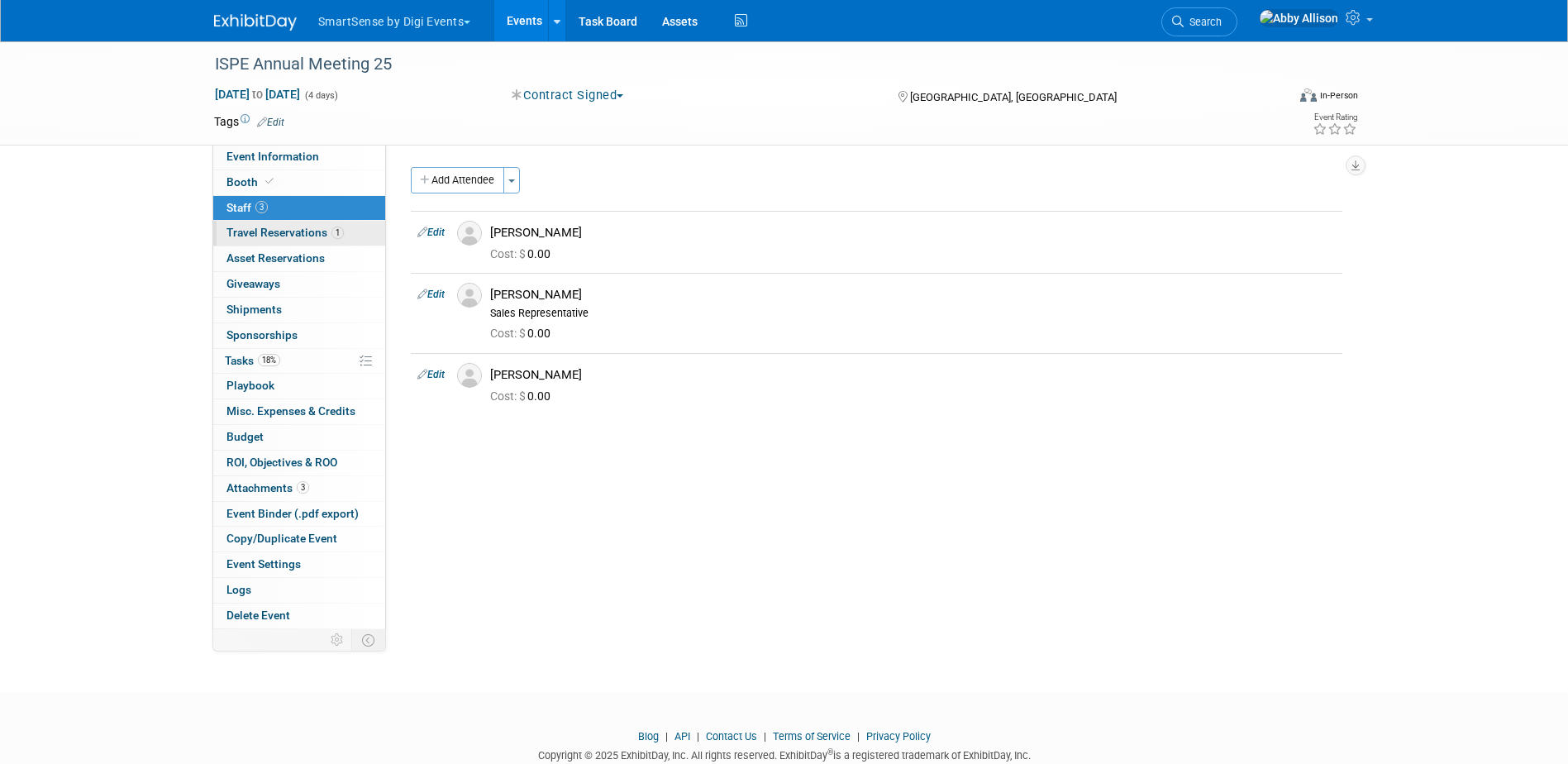
click at [251, 235] on span "Travel Reservations 1" at bounding box center [285, 232] width 118 height 13
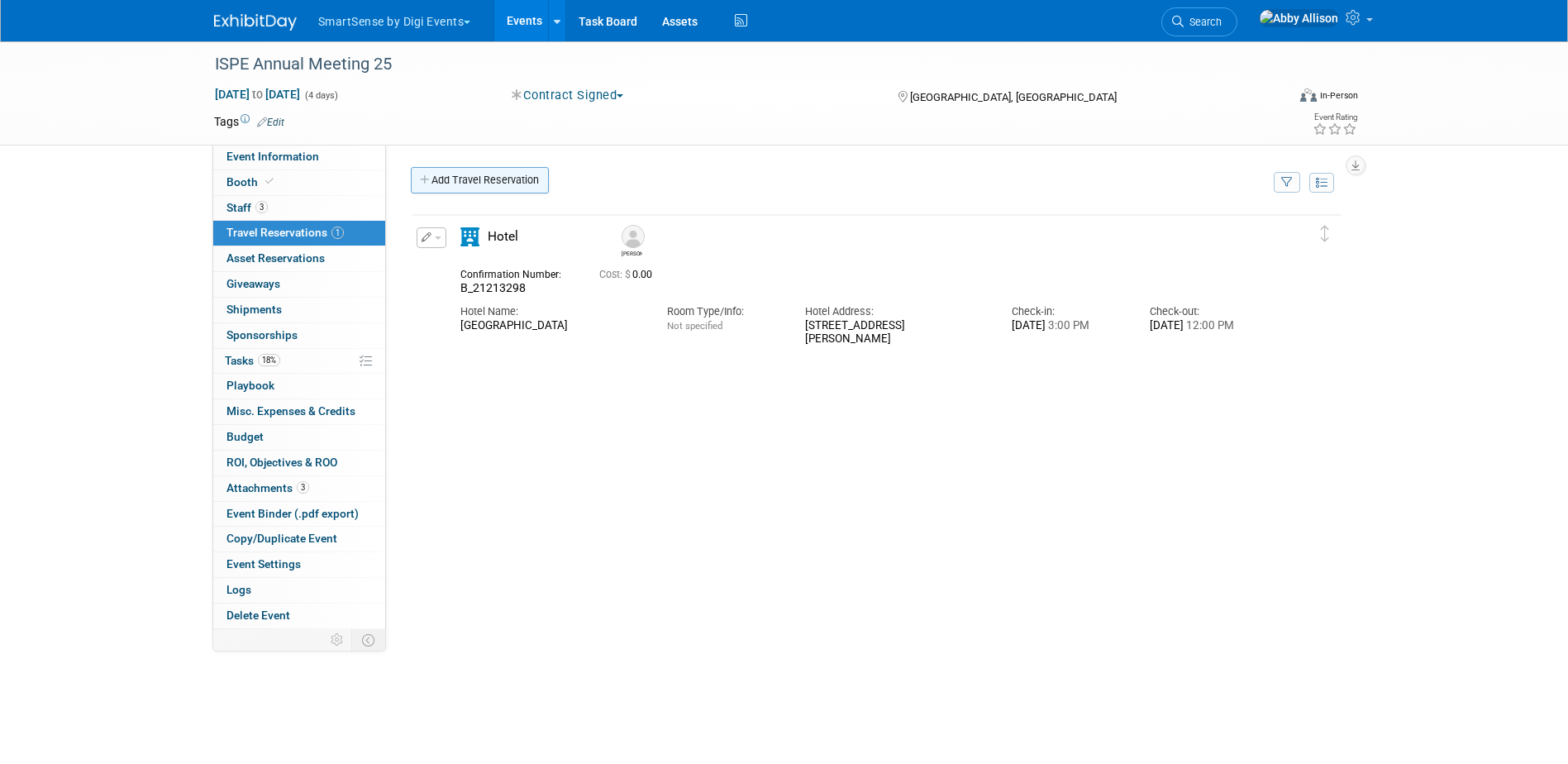
click at [444, 185] on link "Add Travel Reservation" at bounding box center [480, 180] width 138 height 27
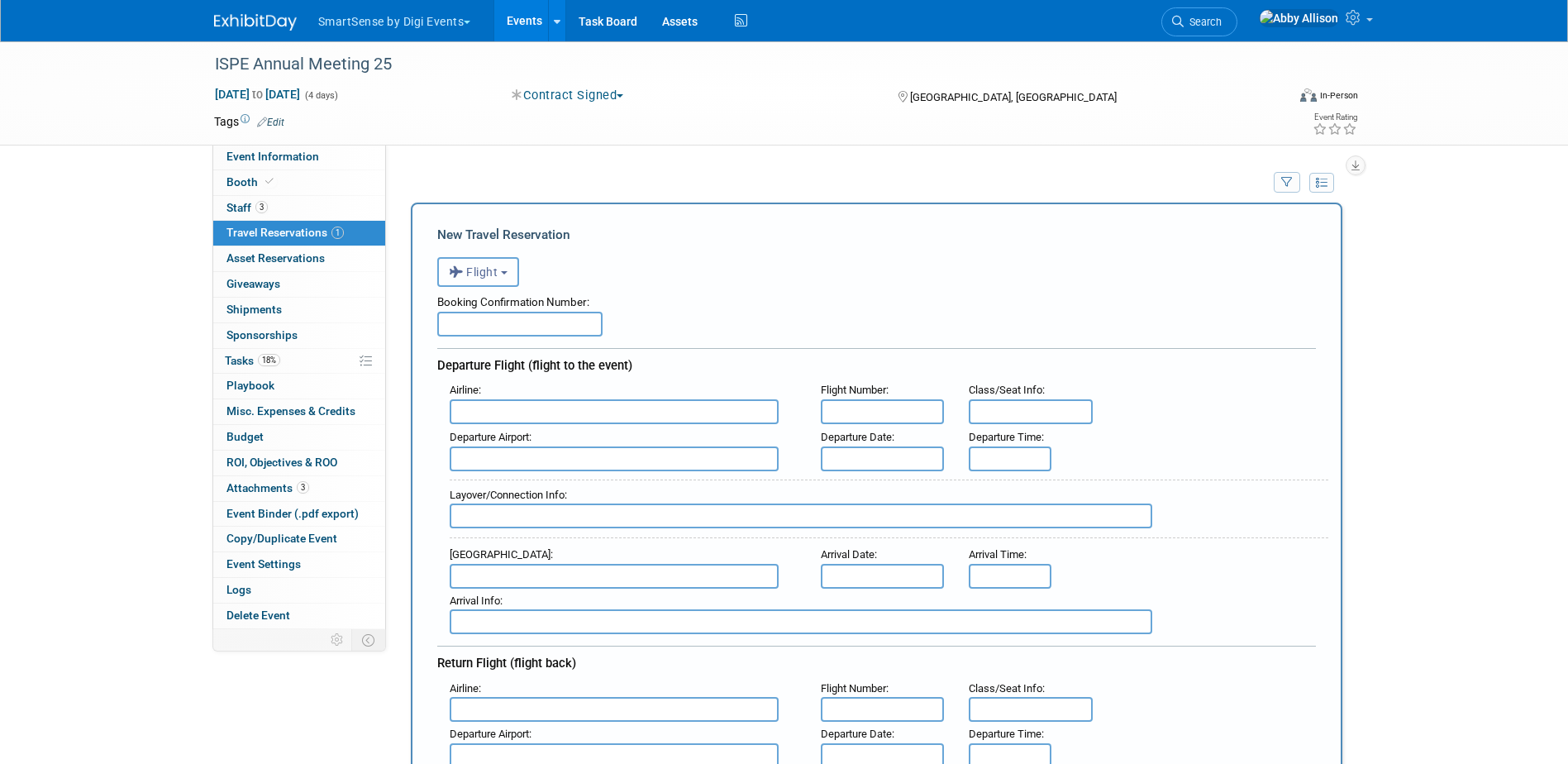
click at [512, 277] on button "Flight" at bounding box center [478, 272] width 82 height 30
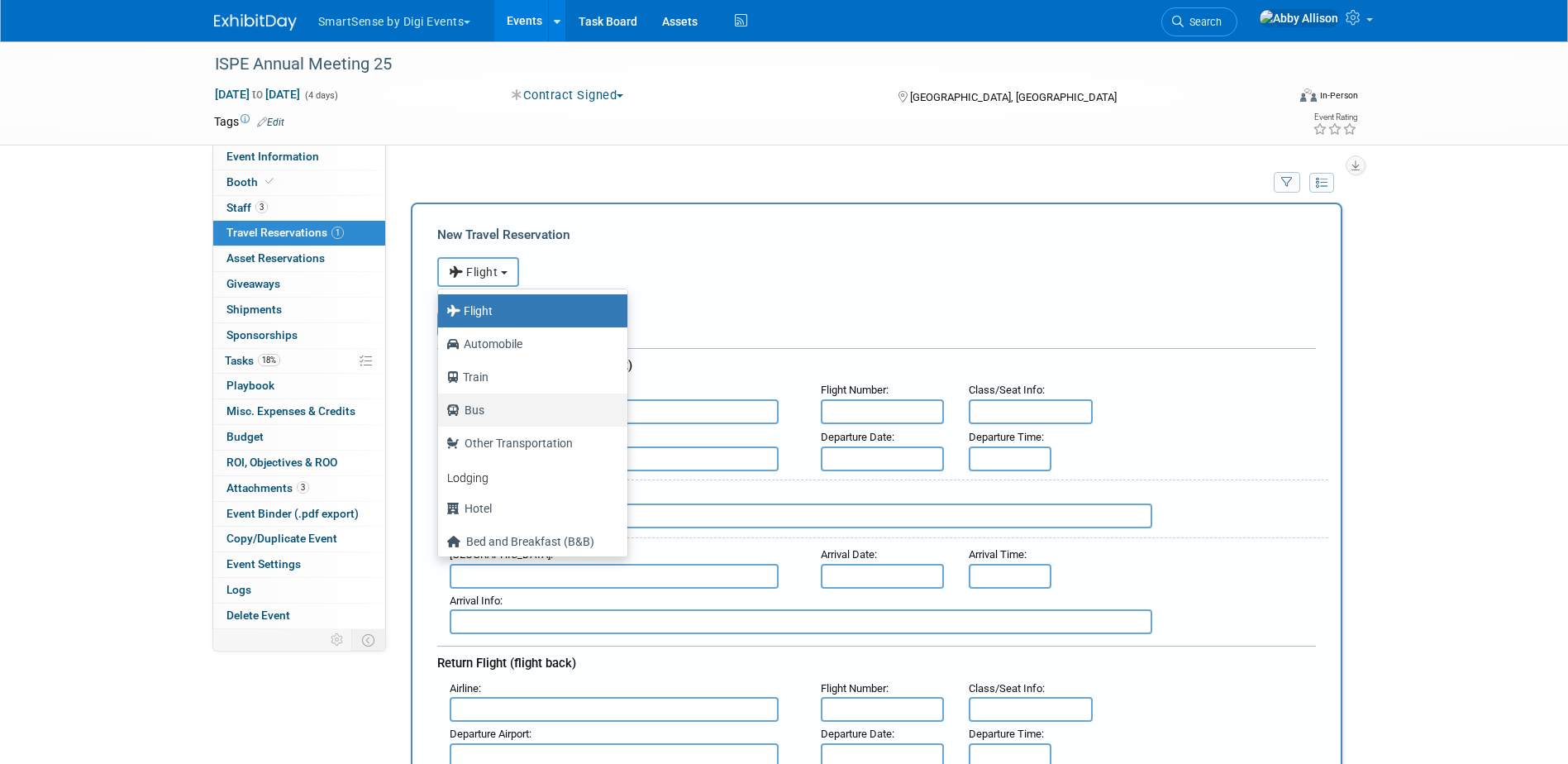
scroll to position [71, 0]
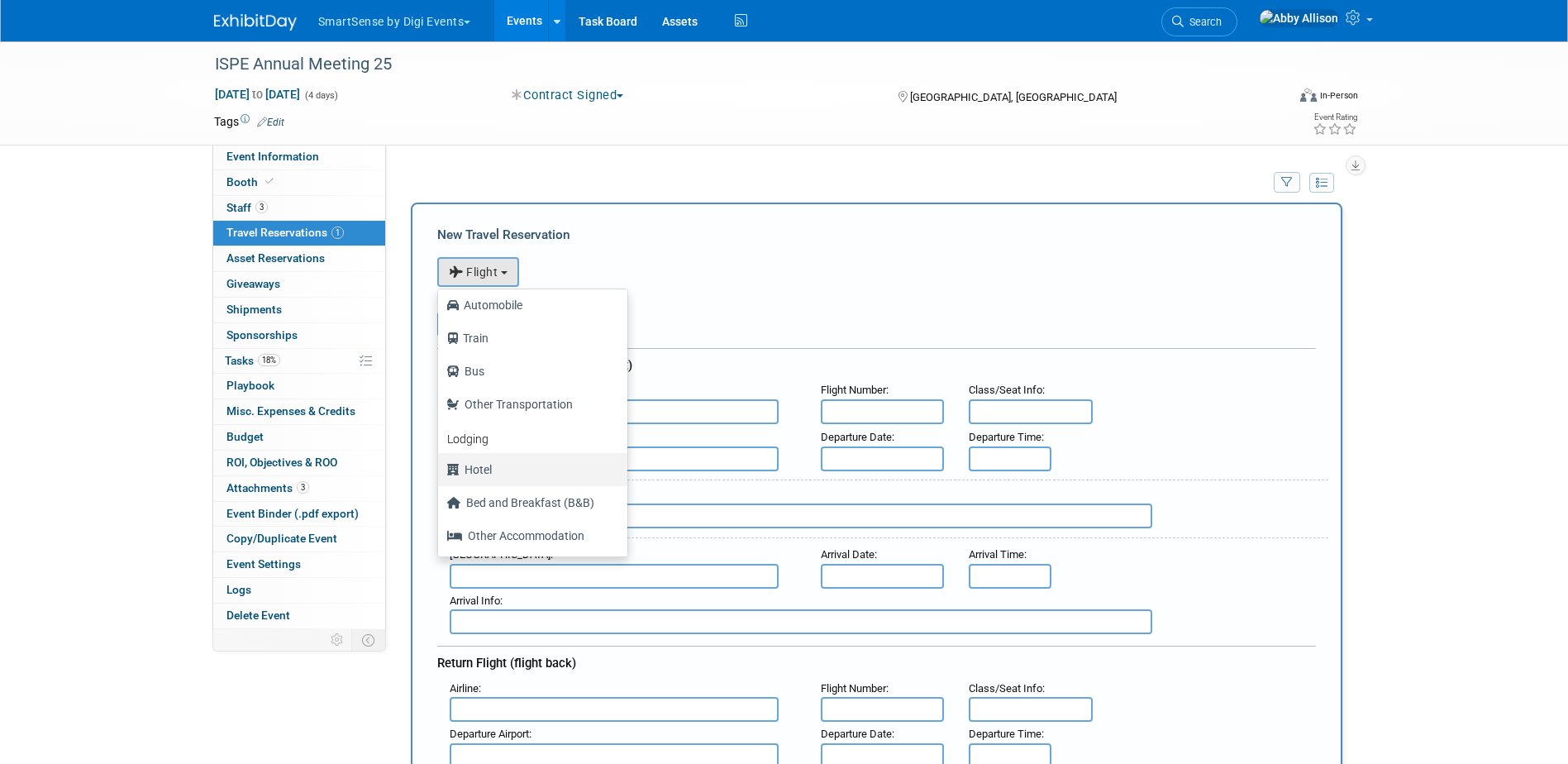
click at [477, 478] on label "Hotel" at bounding box center [528, 470] width 164 height 27
click at [441, 473] on input "Hotel" at bounding box center [435, 468] width 11 height 11
select select "6"
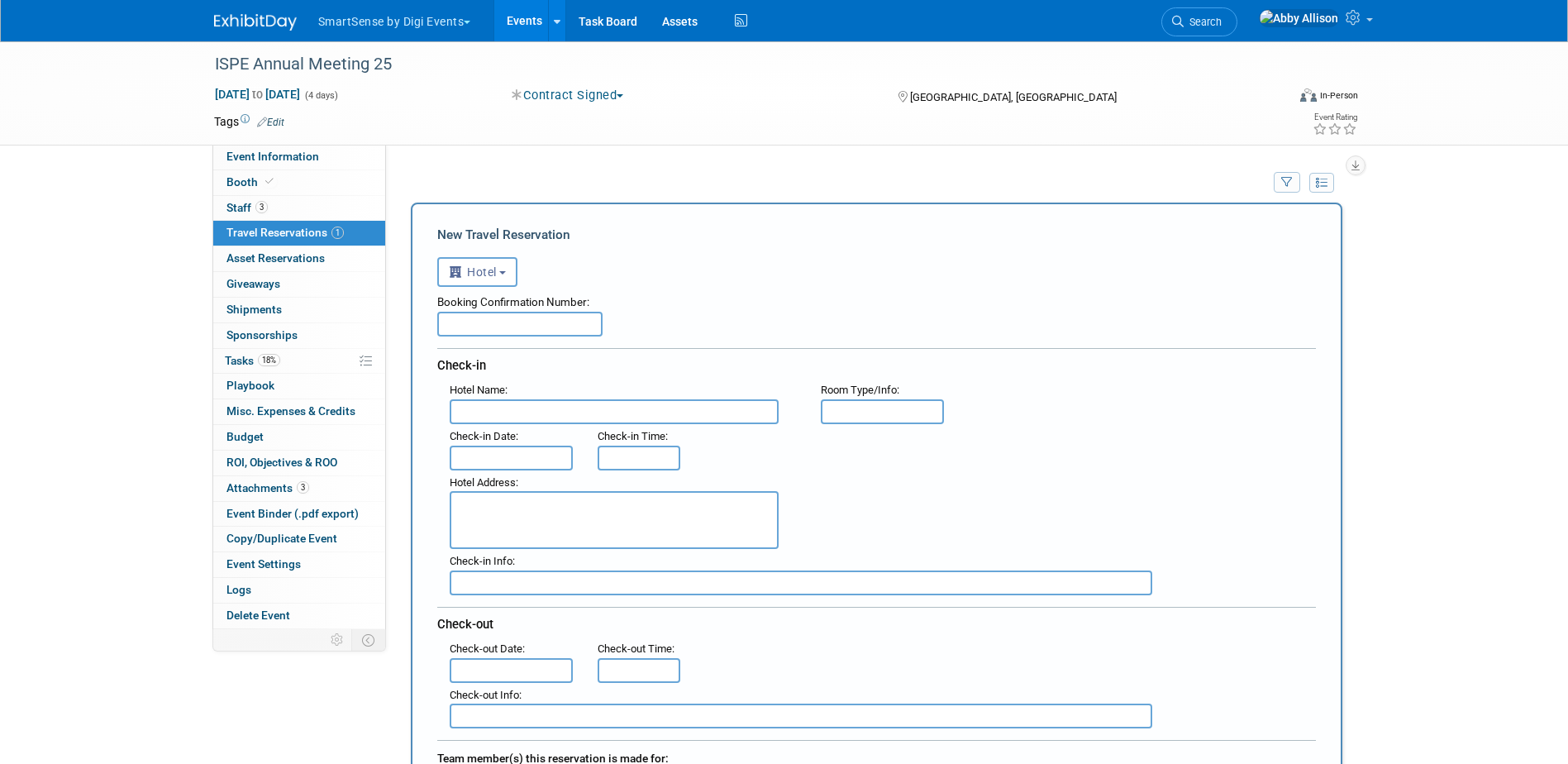
click at [526, 323] on input "text" at bounding box center [520, 324] width 165 height 25
paste input "B_21213367"
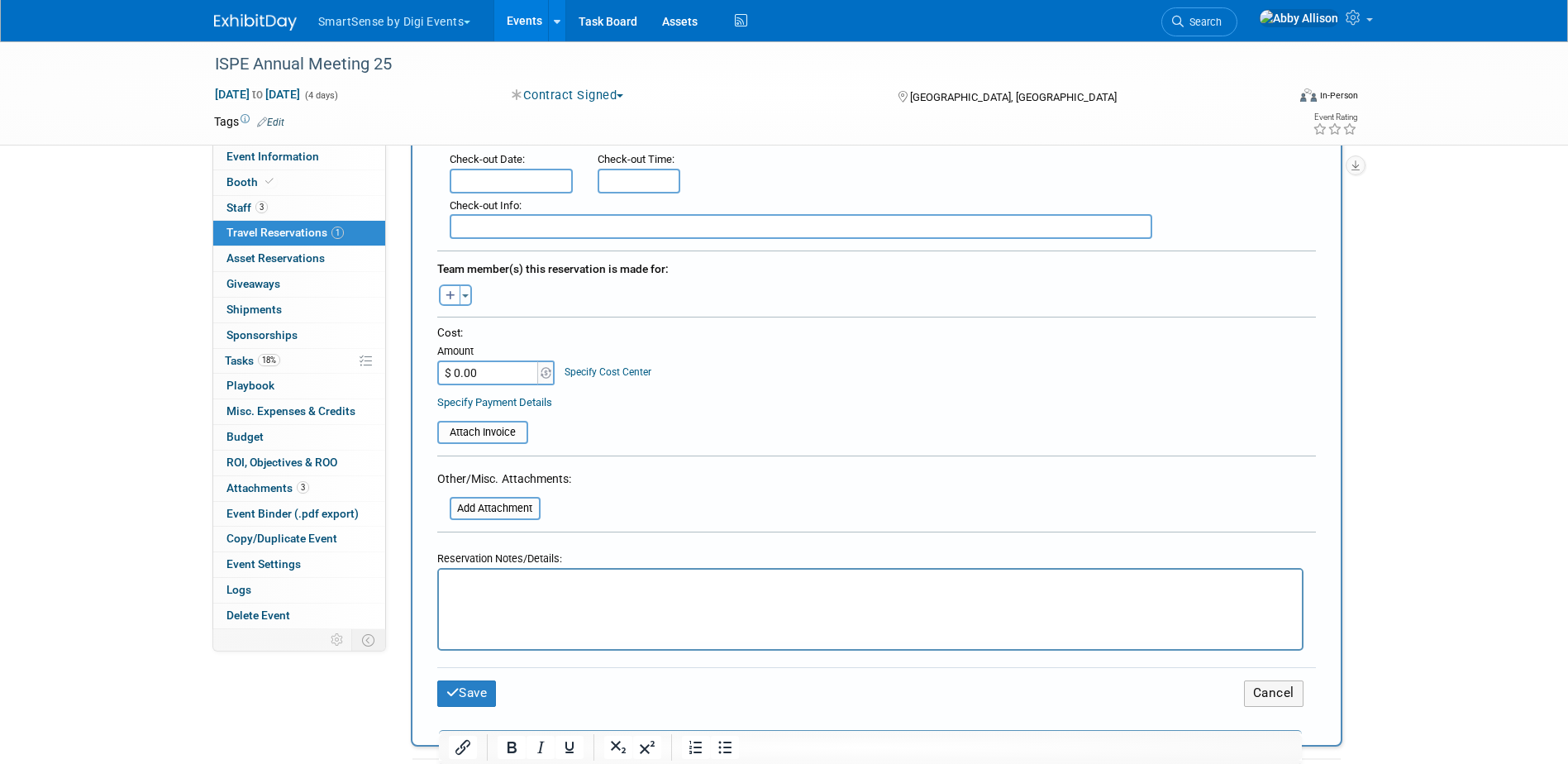
scroll to position [497, 0]
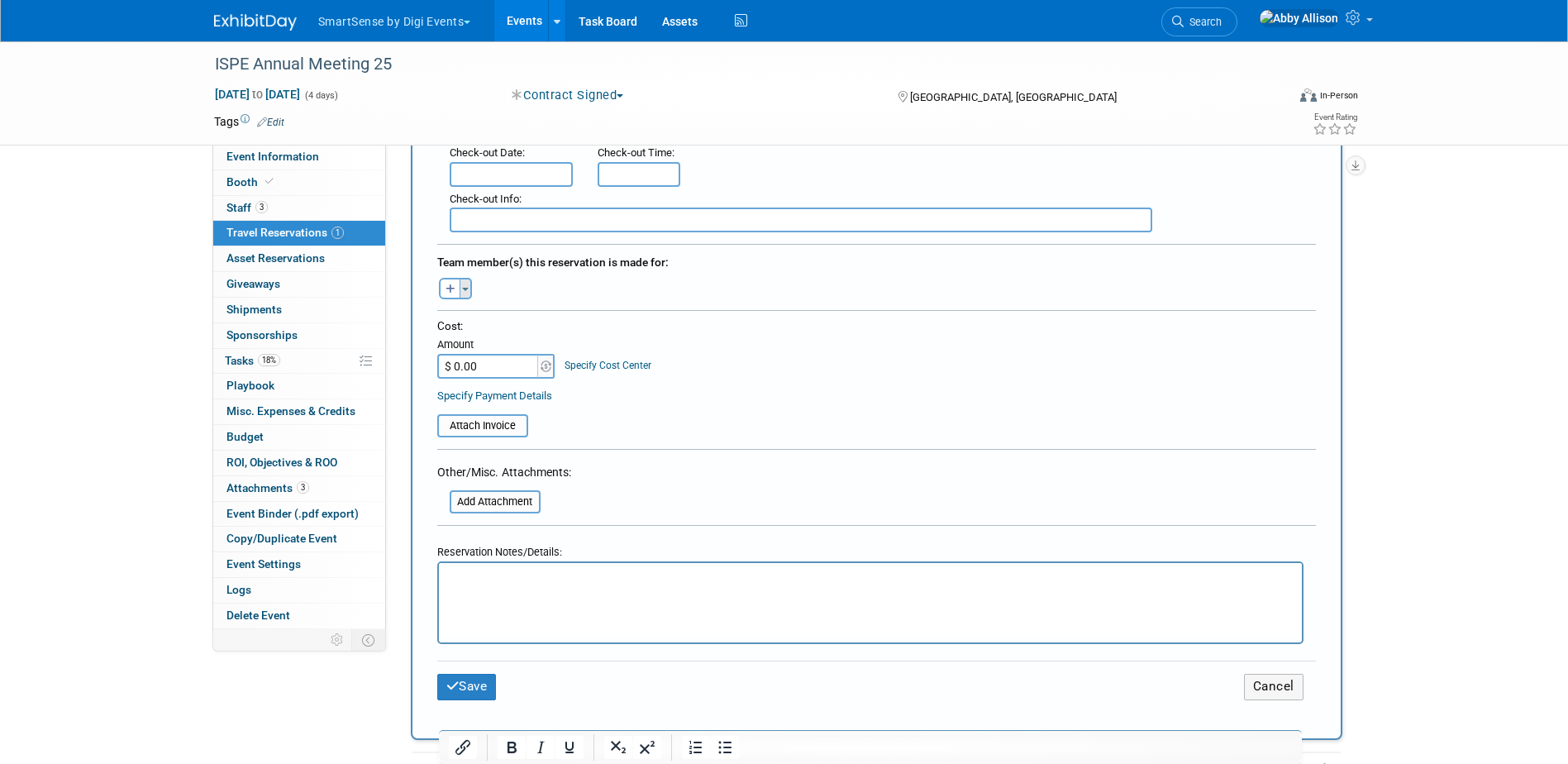
type input "B_21213367"
click at [464, 289] on span "button" at bounding box center [465, 290] width 6 height 4
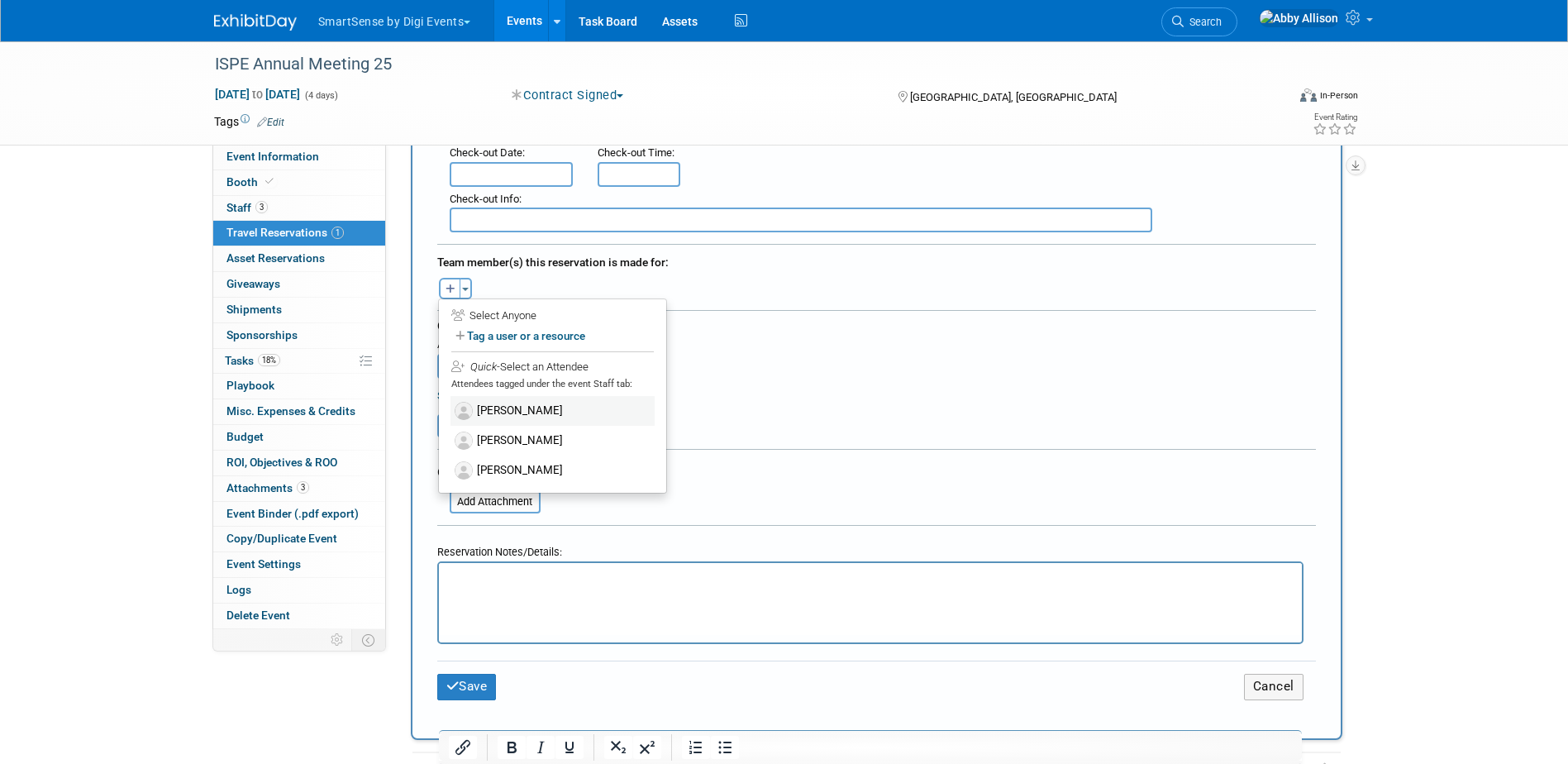
click at [487, 409] on label "[PERSON_NAME]" at bounding box center [553, 411] width 204 height 30
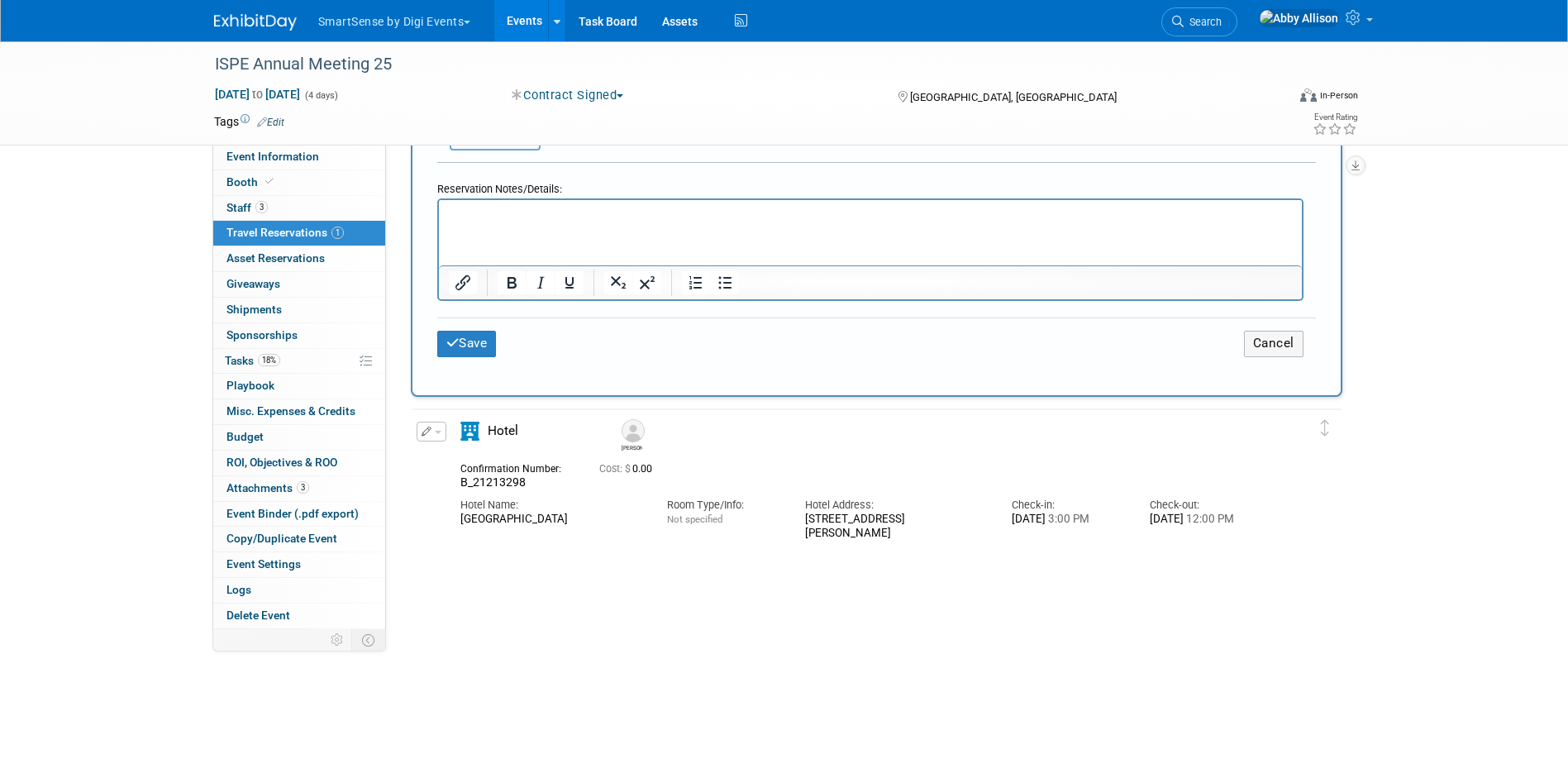
scroll to position [910, 0]
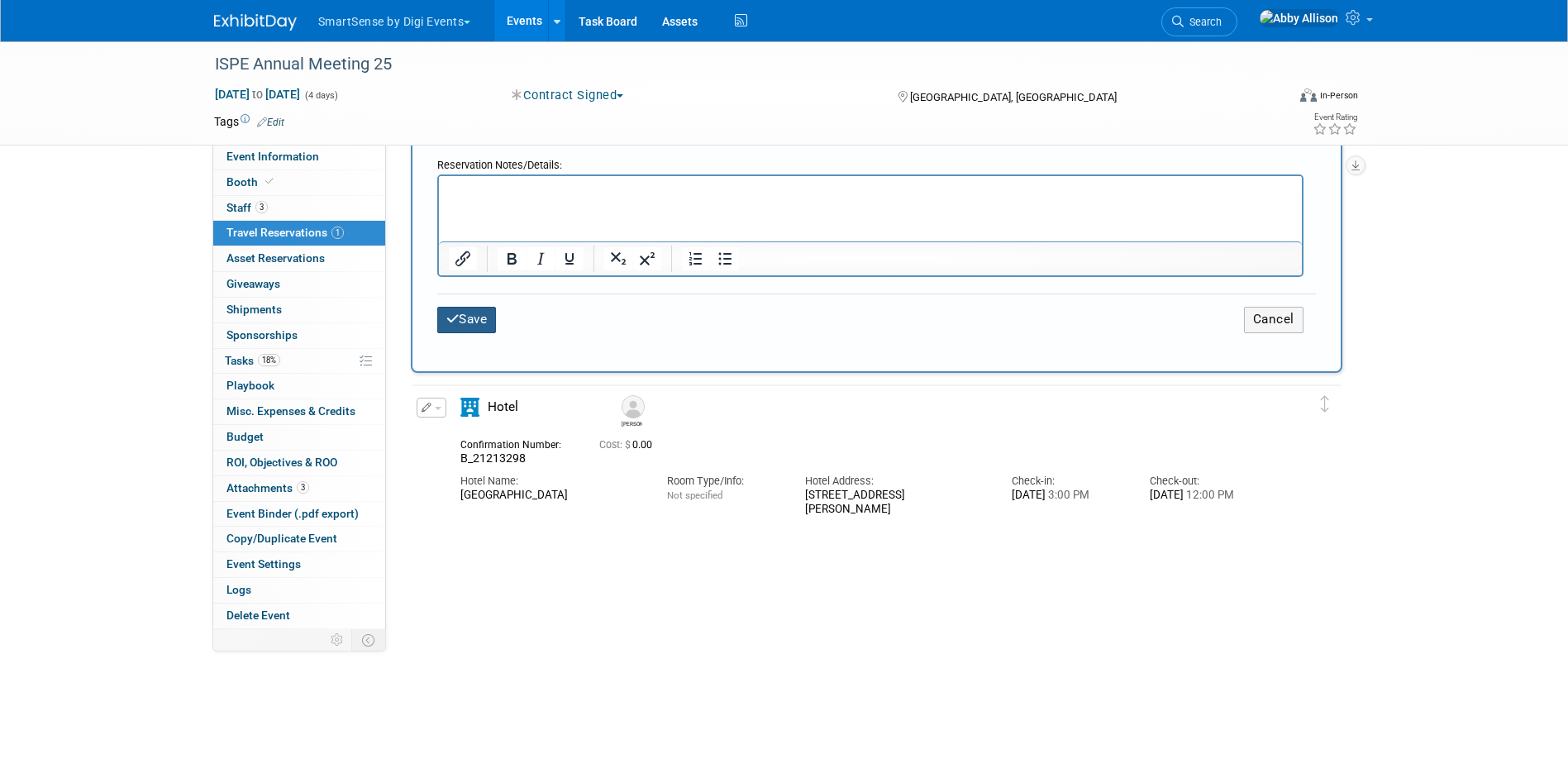
click at [447, 318] on icon "submit" at bounding box center [453, 318] width 13 height 12
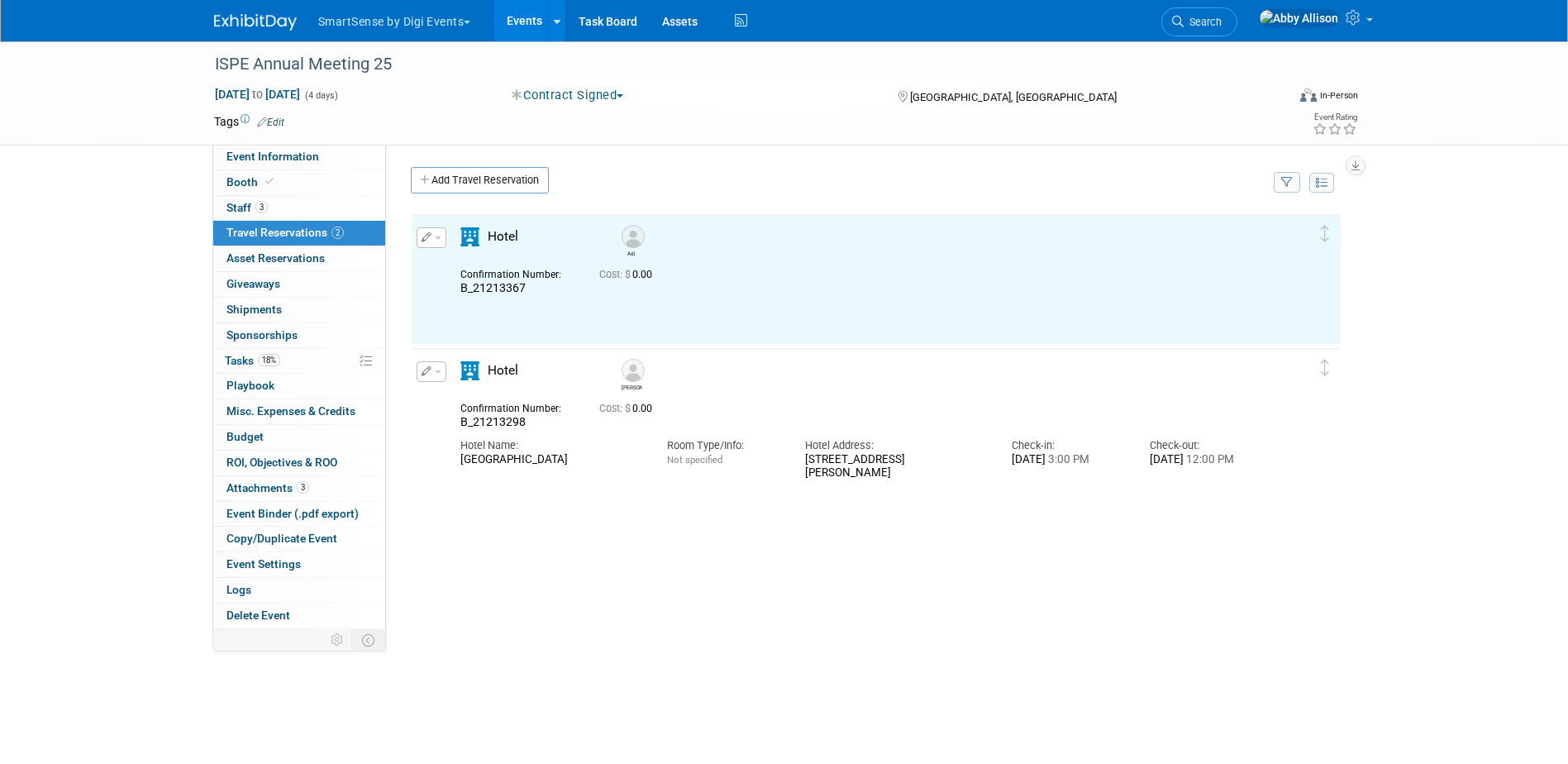
scroll to position [0, 0]
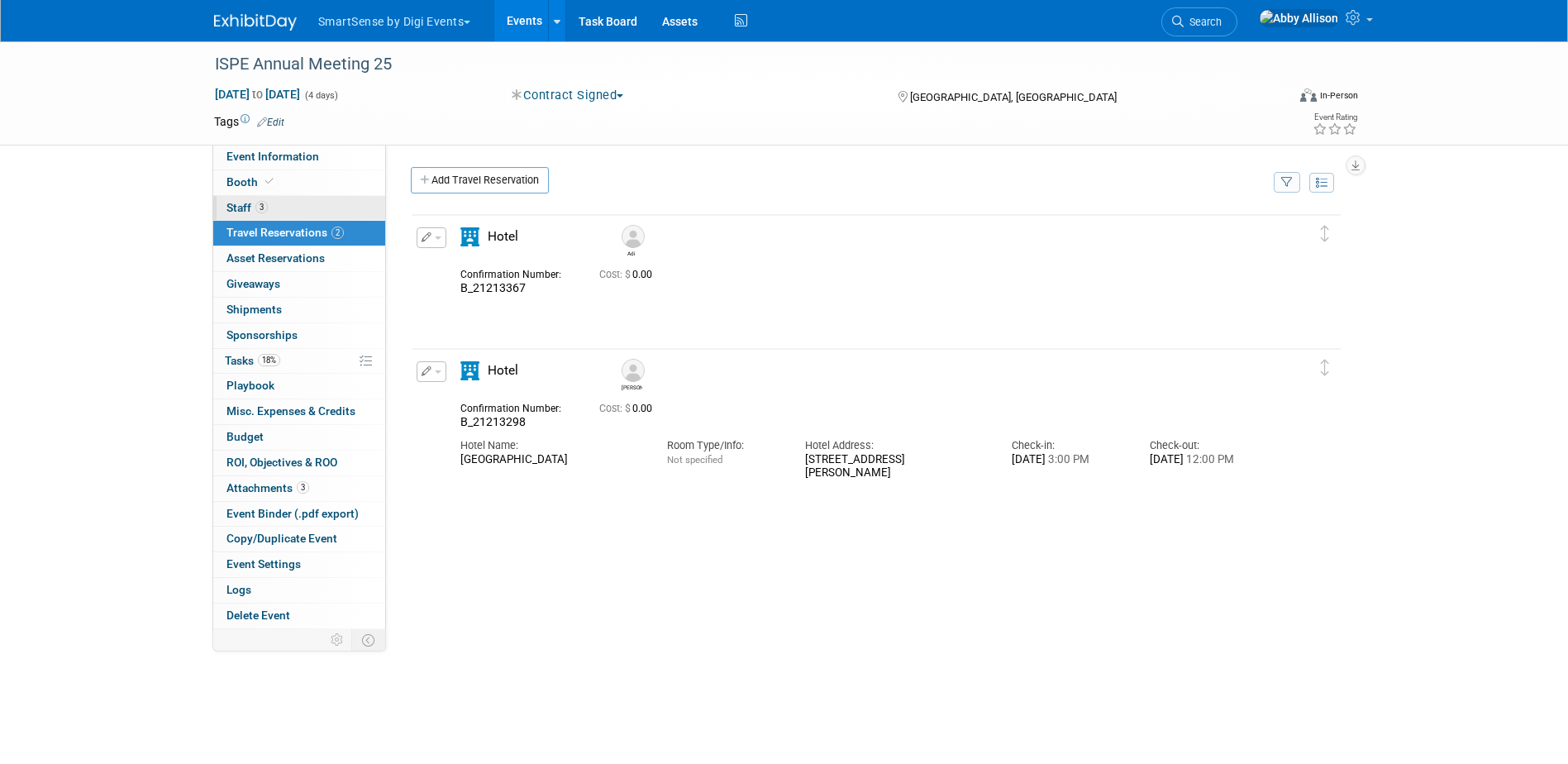
click at [228, 201] on span "Staff 3" at bounding box center [247, 208] width 42 height 13
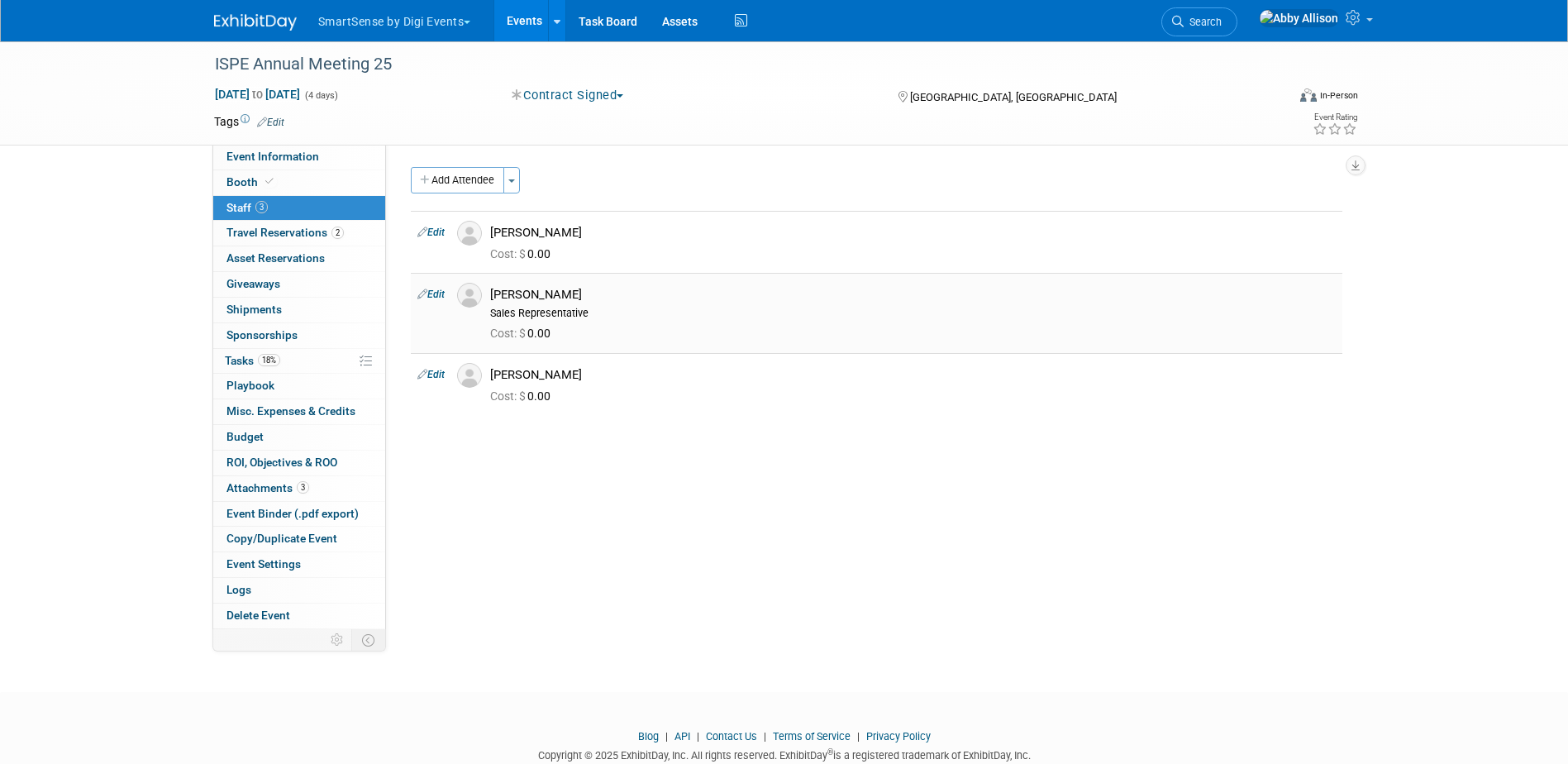
click at [475, 300] on img at bounding box center [469, 295] width 25 height 25
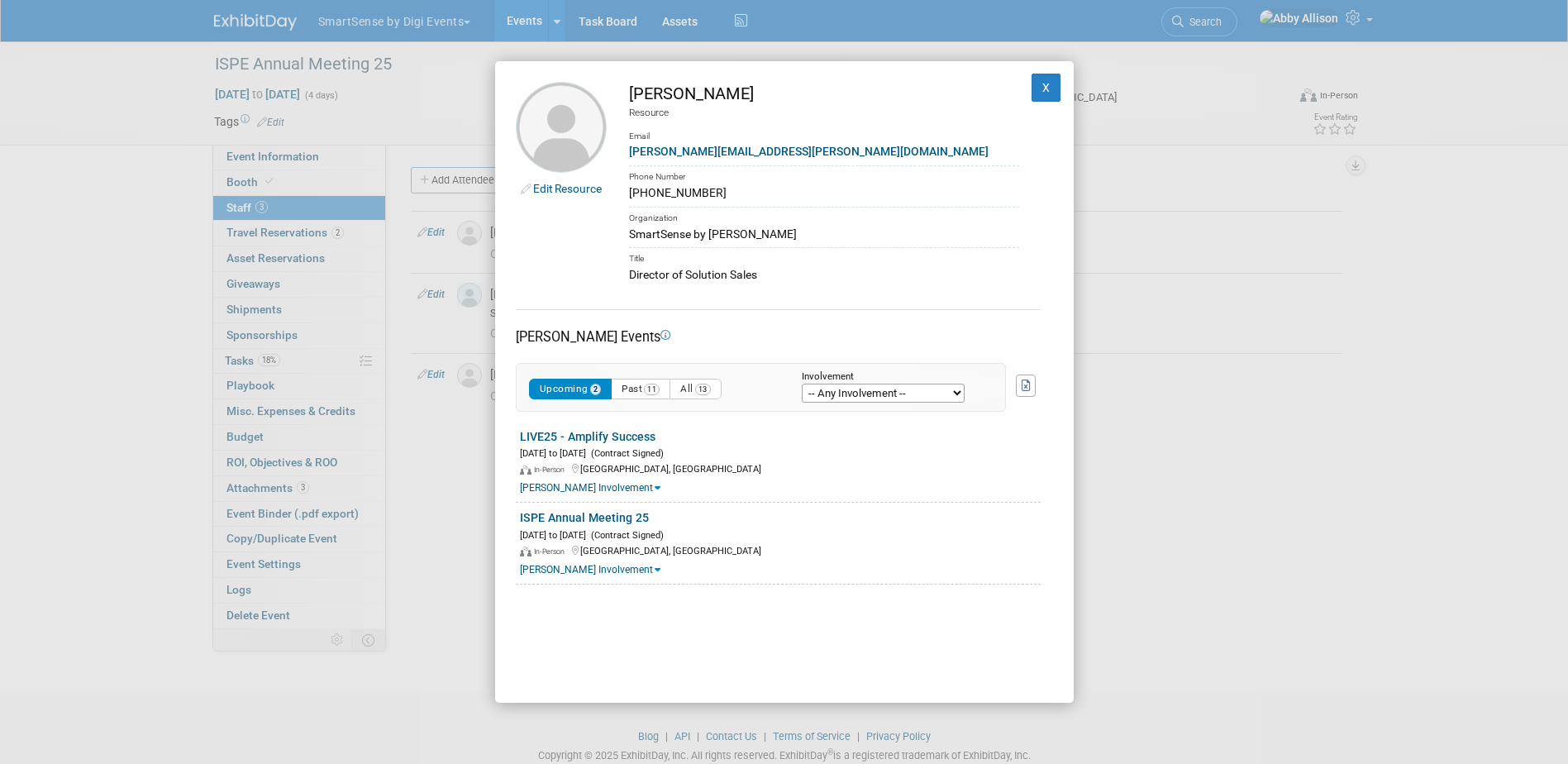
drag, startPoint x: 709, startPoint y: 196, endPoint x: 622, endPoint y: 195, distance: 87.0
click at [622, 195] on td "Griggs Josh Resource Email josh.griggs@digi.com Phone Number 574-850-0751 Organ…" at bounding box center [813, 182] width 413 height 201
copy div "574-850-0751"
click at [1032, 91] on button "X" at bounding box center [1047, 87] width 30 height 28
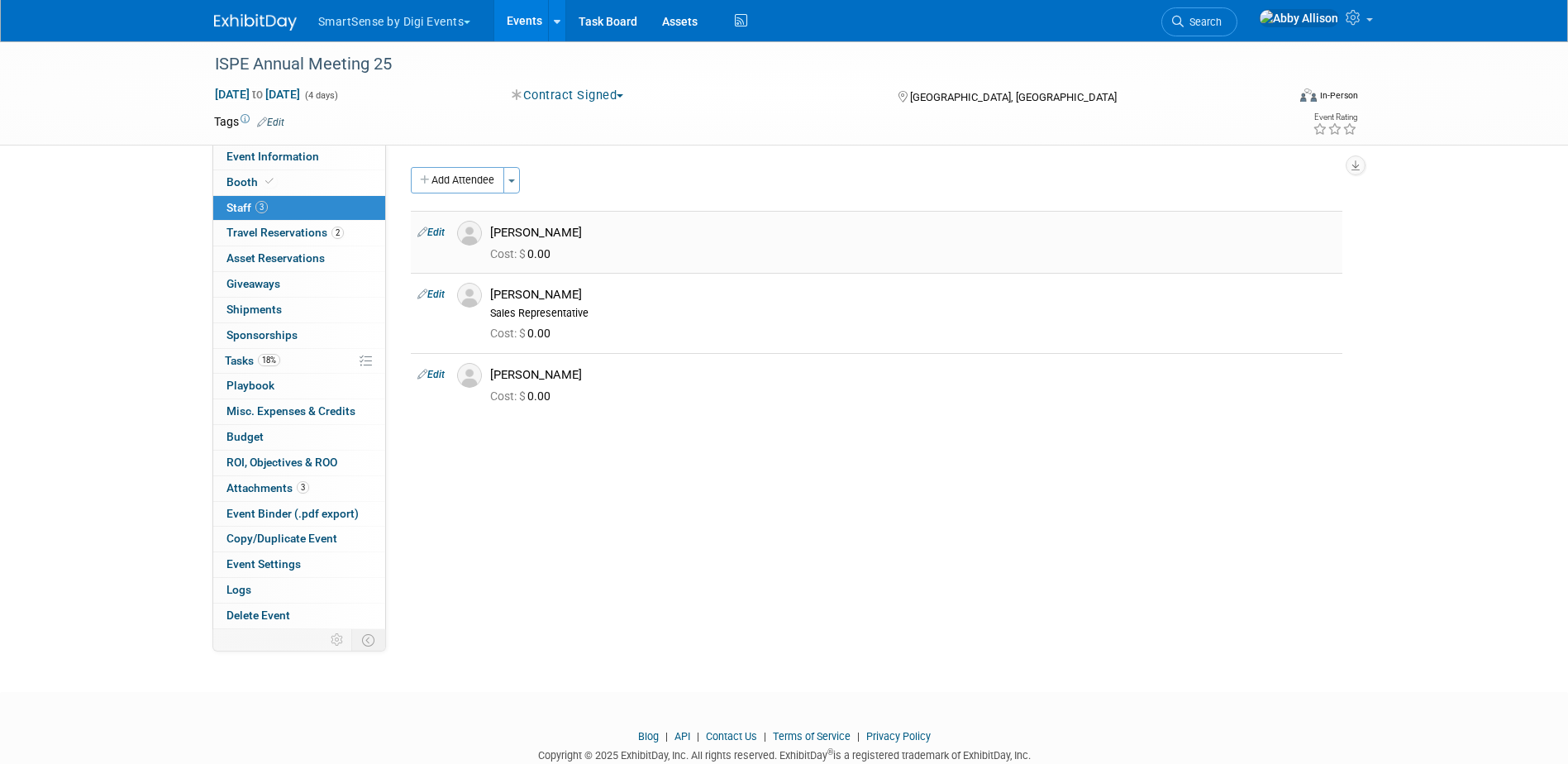
click at [433, 231] on link "Edit" at bounding box center [431, 232] width 27 height 11
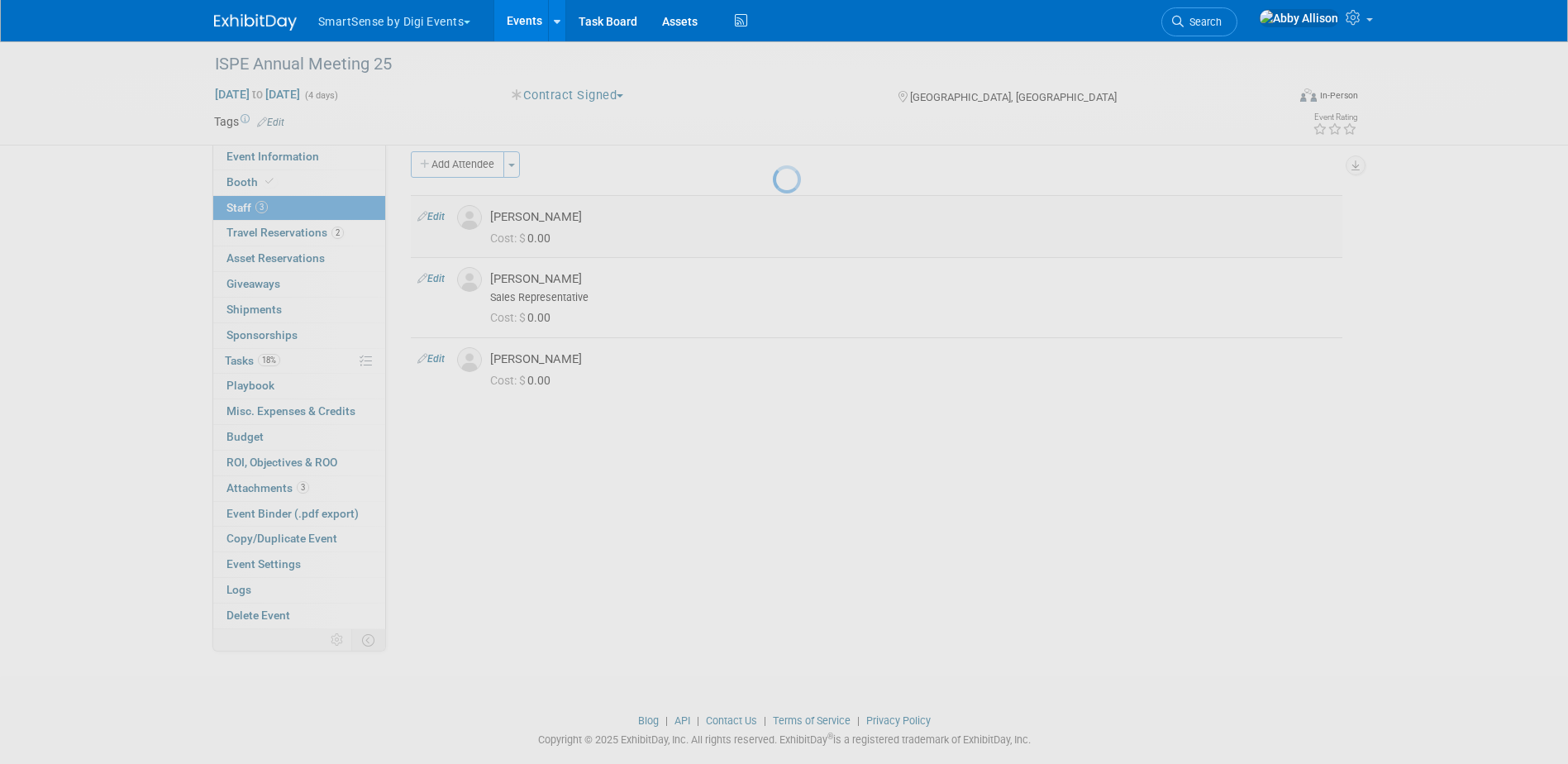
select select "d4537f24-31a0-4dcb-8118-a4f9ff71eb68"
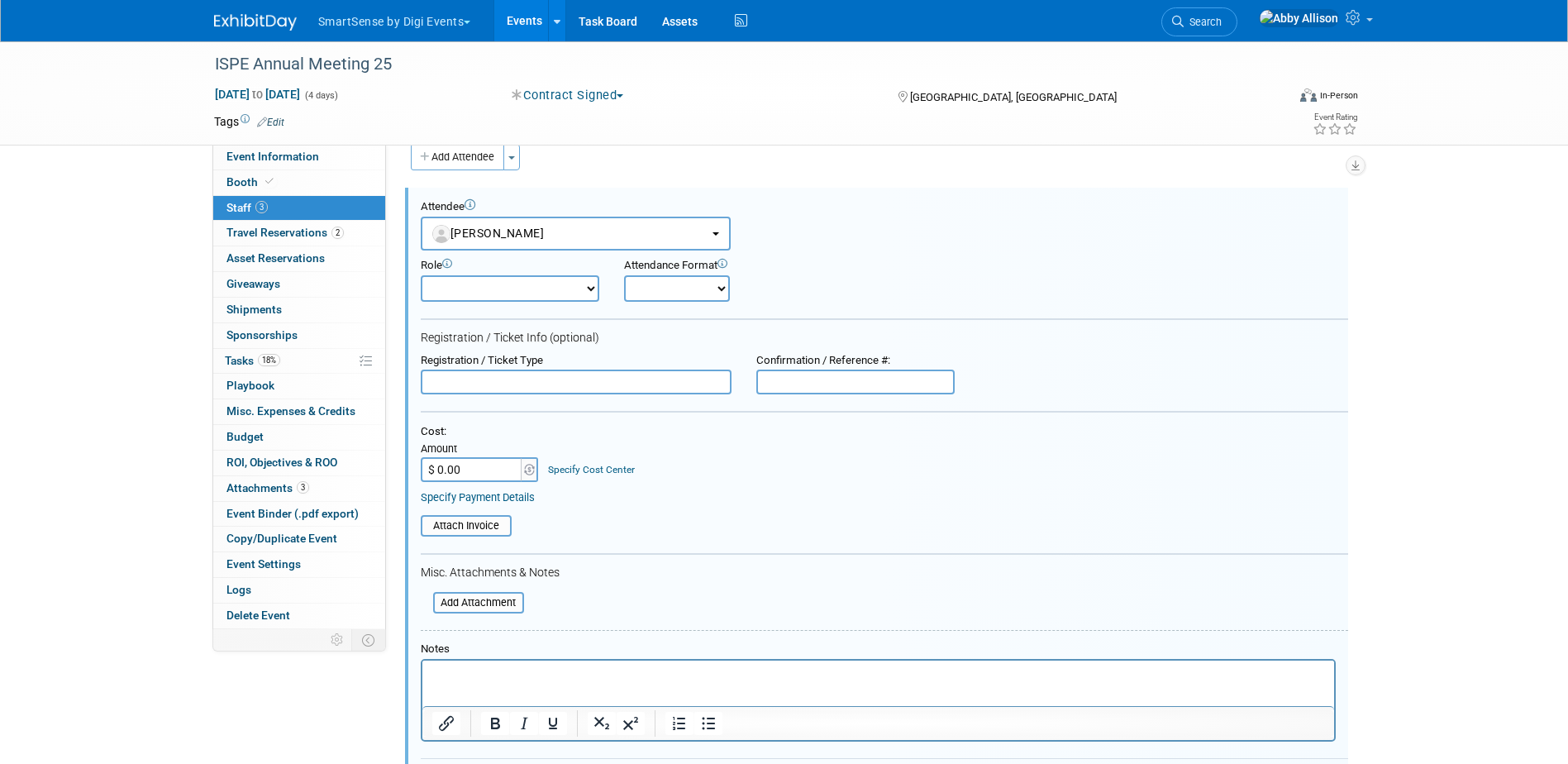
click at [853, 386] on input "text" at bounding box center [855, 382] width 199 height 25
paste input "1154854"
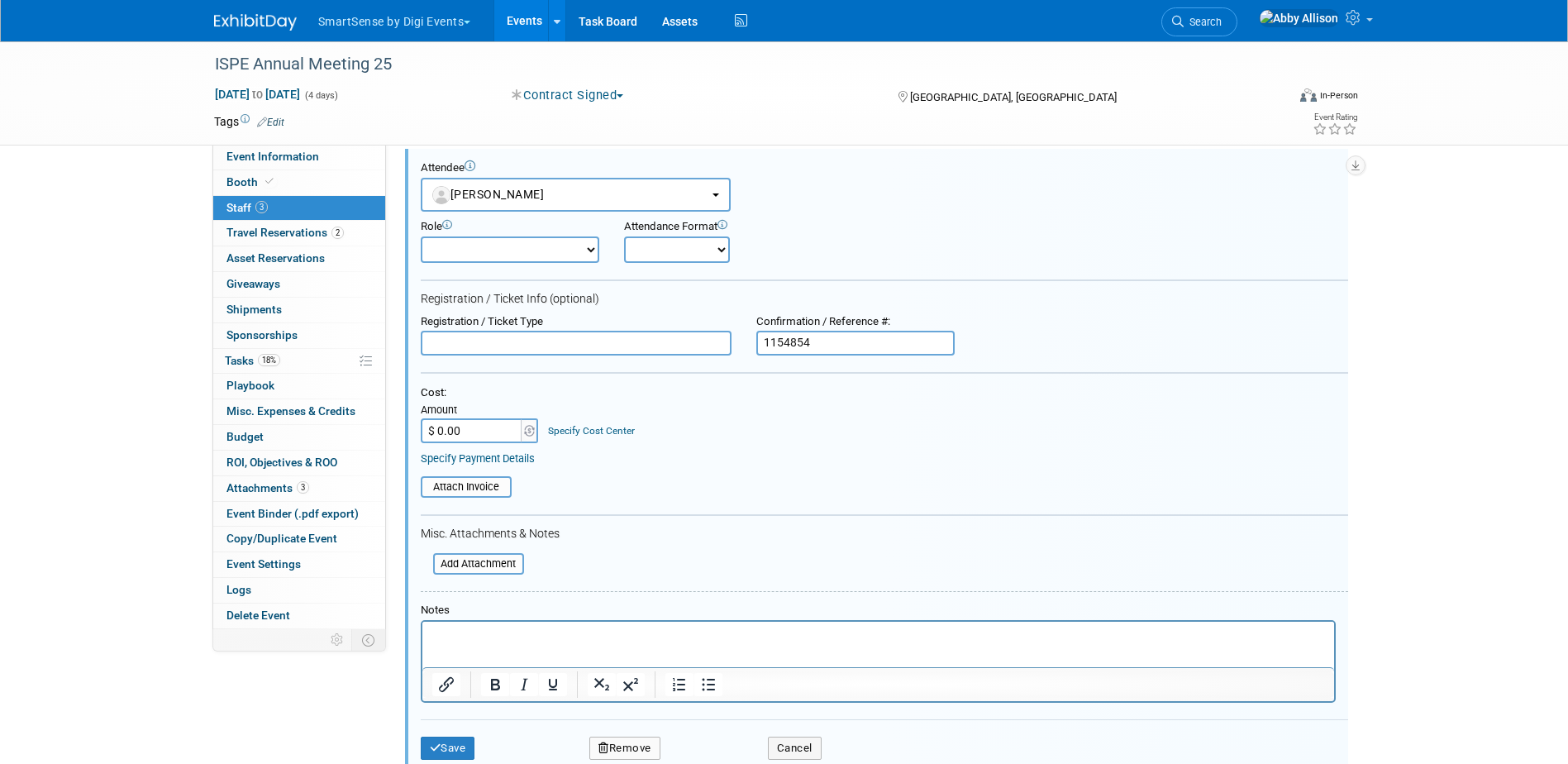
scroll to position [106, 0]
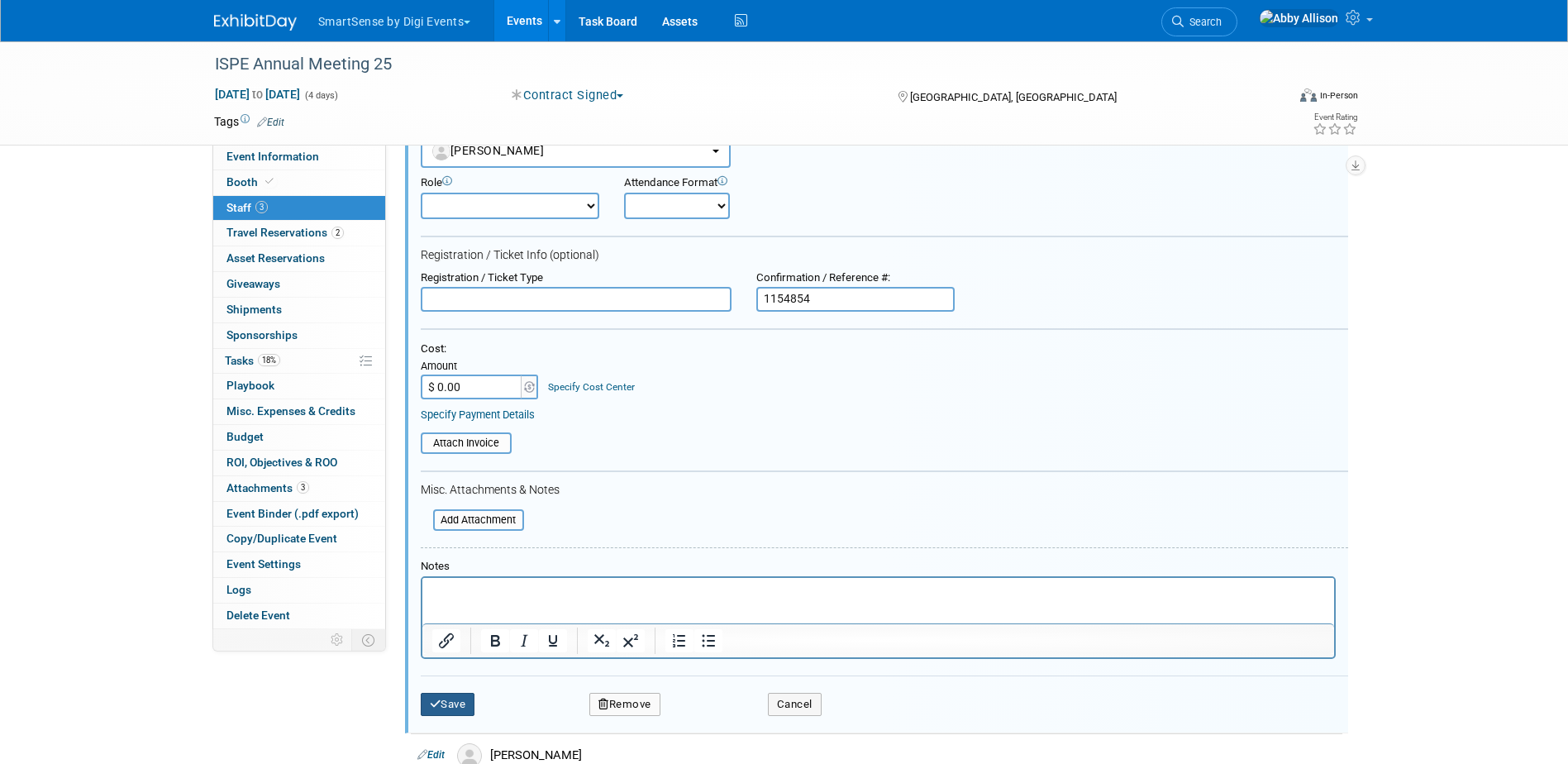
type input "1154854"
click at [457, 699] on button "Save" at bounding box center [448, 705] width 55 height 23
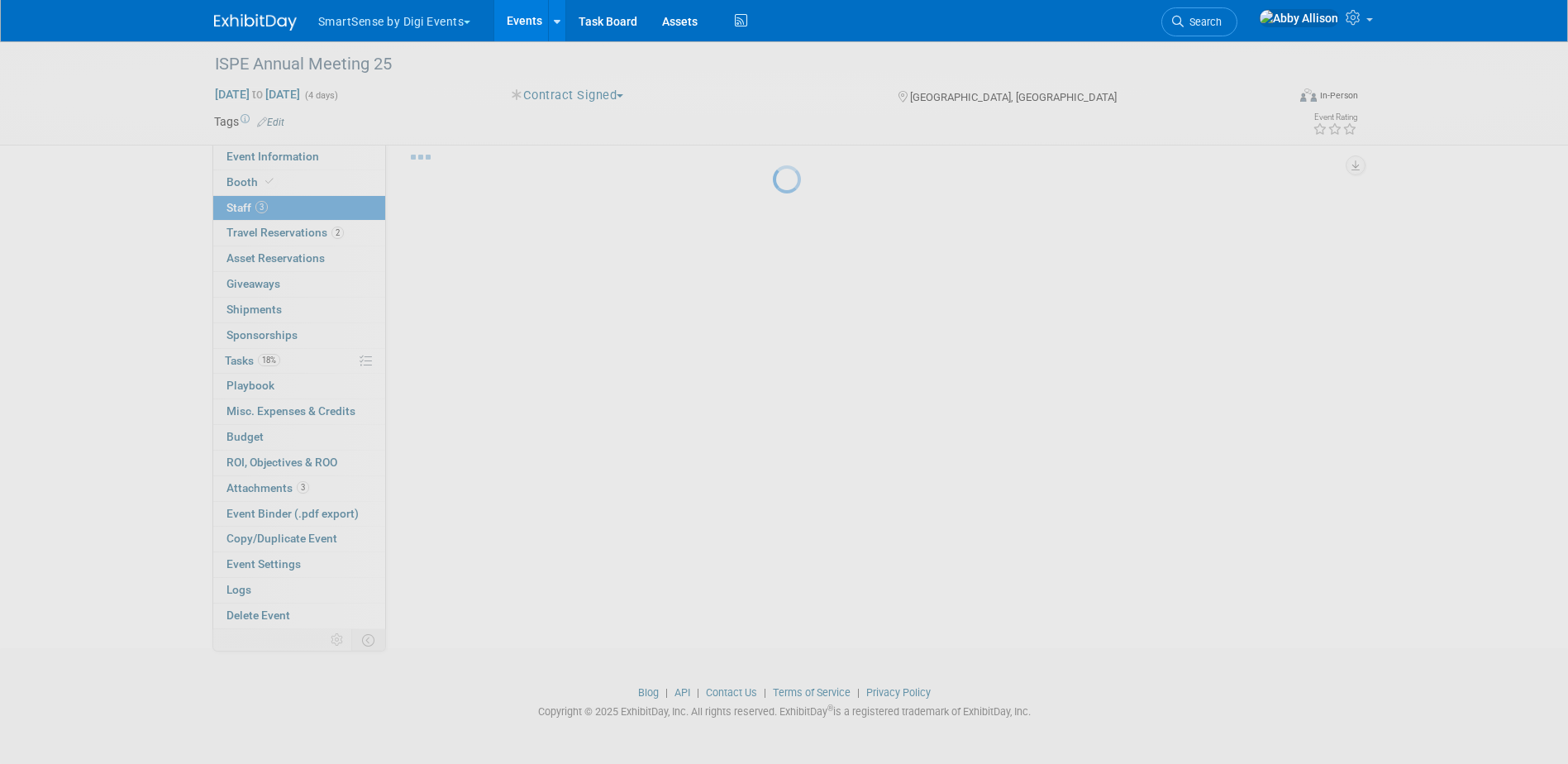
scroll to position [44, 0]
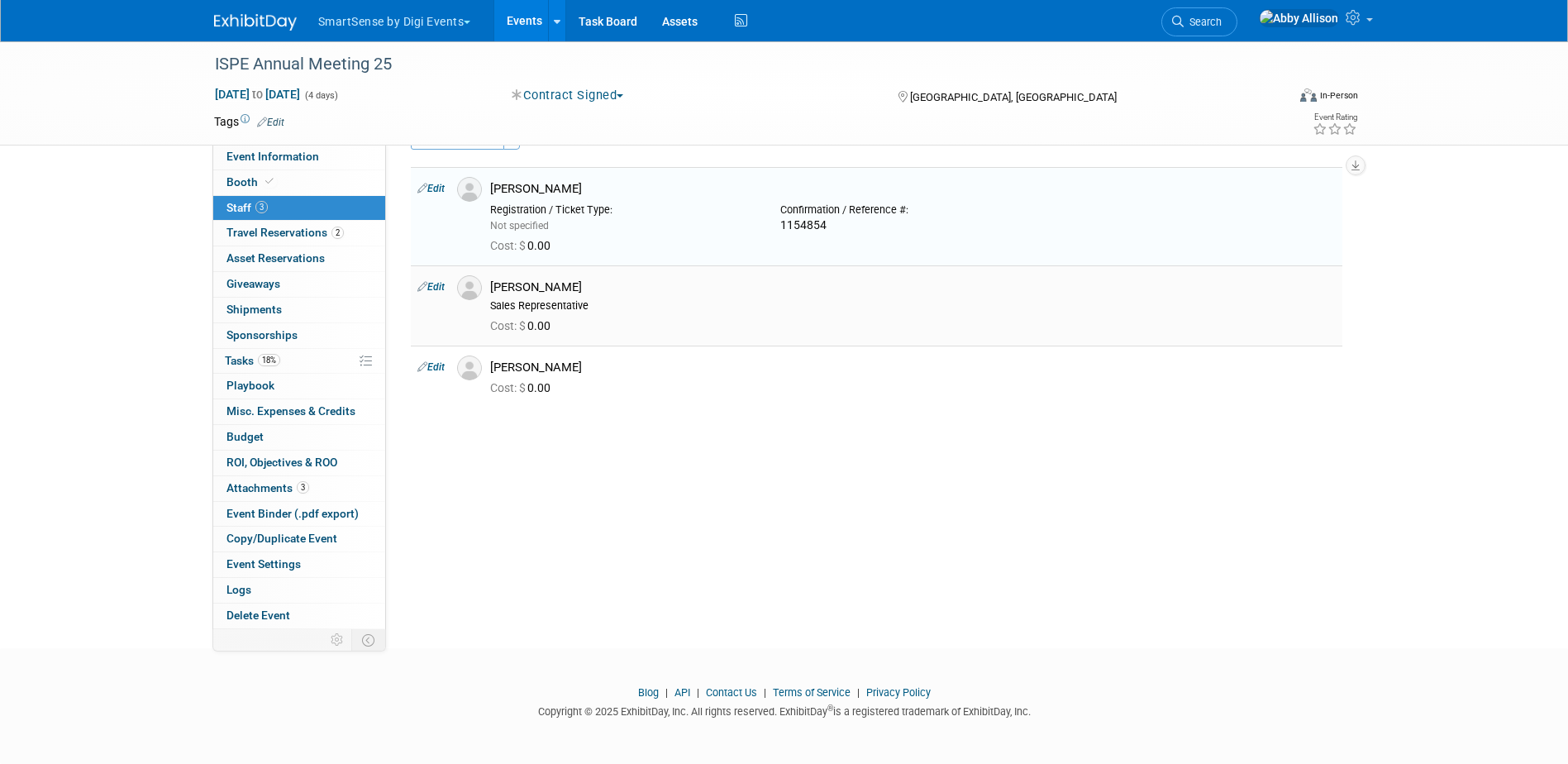
click at [433, 283] on link "Edit" at bounding box center [431, 287] width 27 height 11
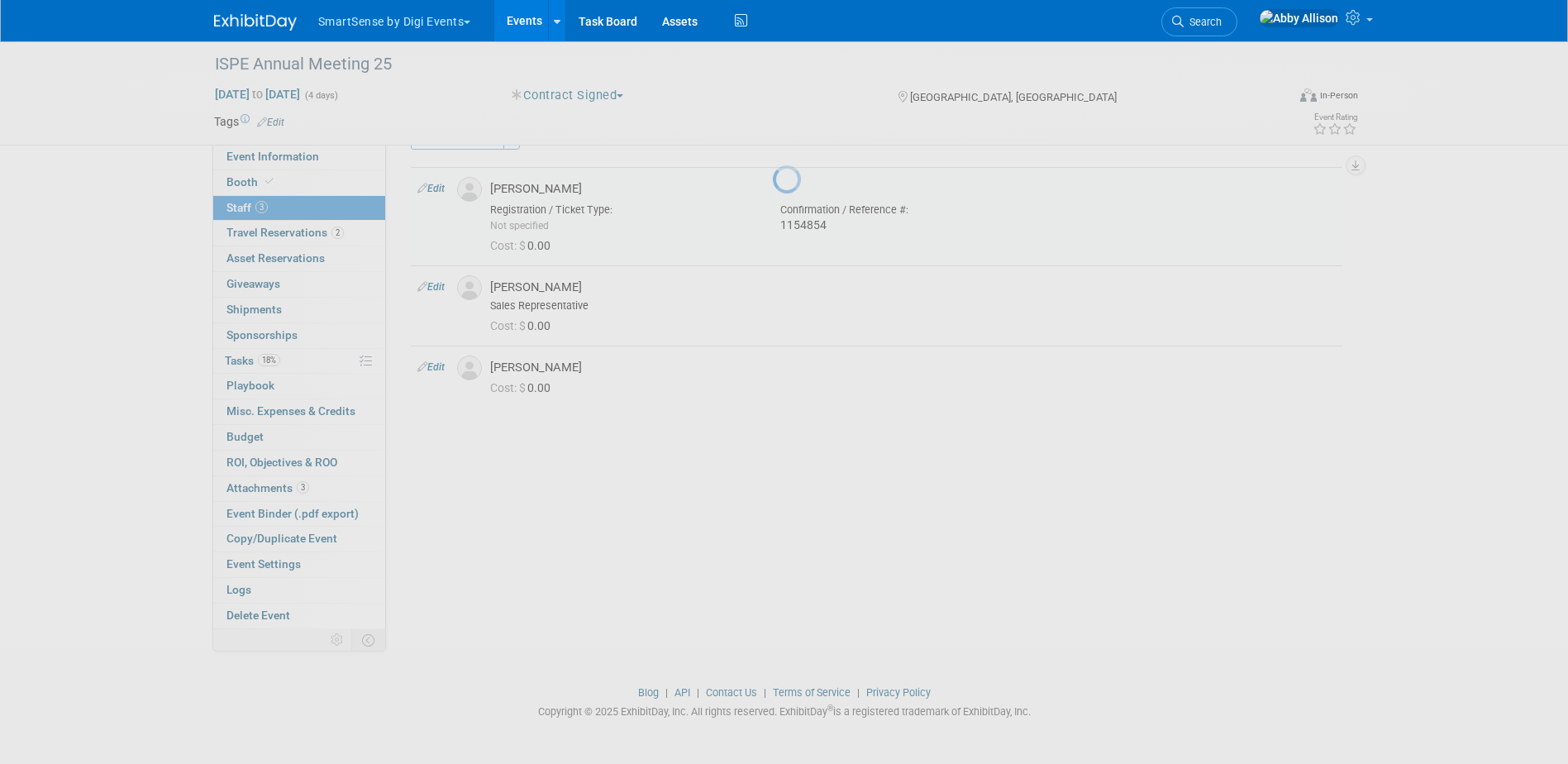
select select "7343ec49-b49b-40a3-9f27-e665b450a9dd"
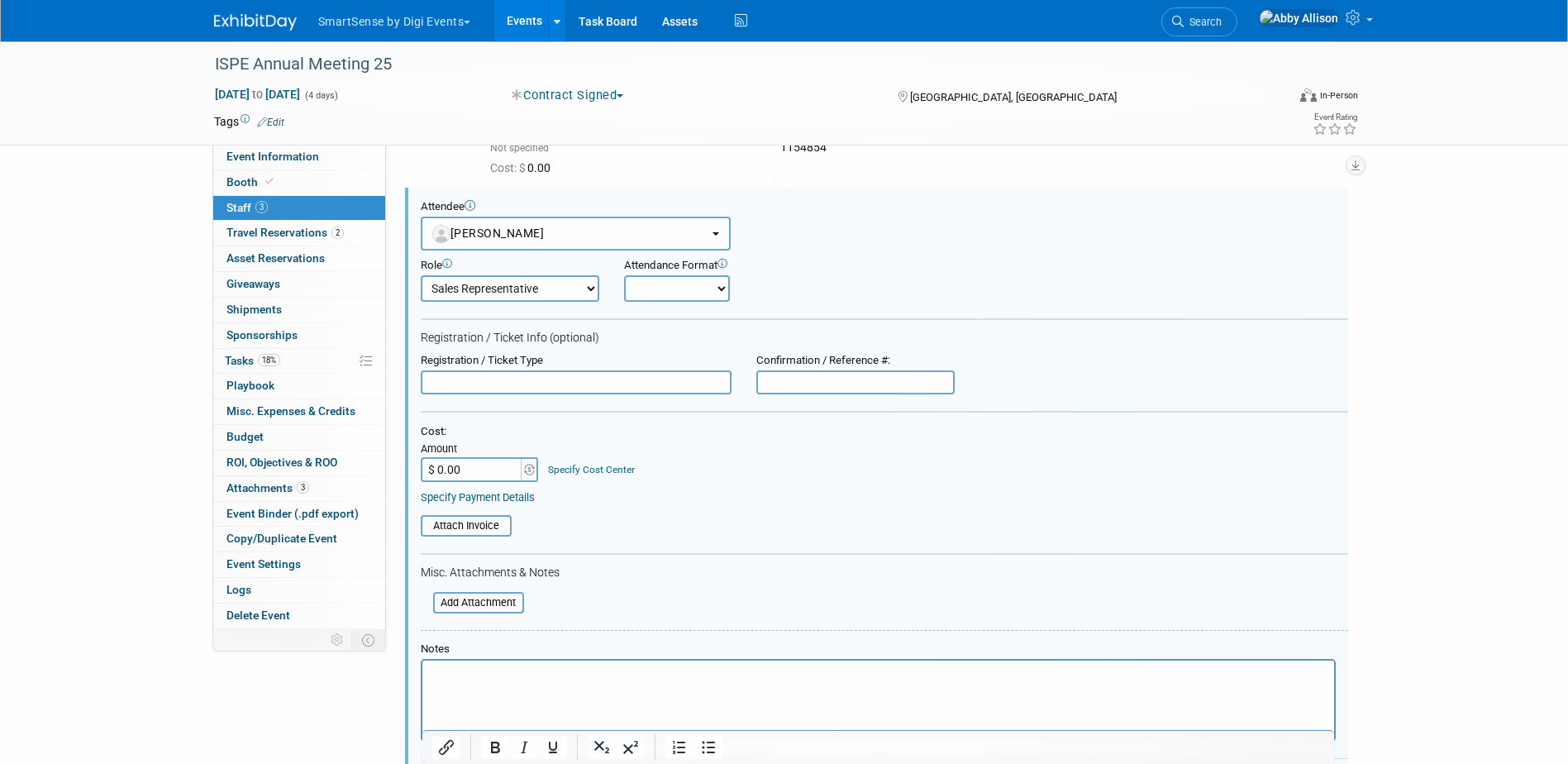
scroll to position [0, 0]
click at [769, 377] on input "text" at bounding box center [855, 382] width 199 height 25
paste input "1154855"
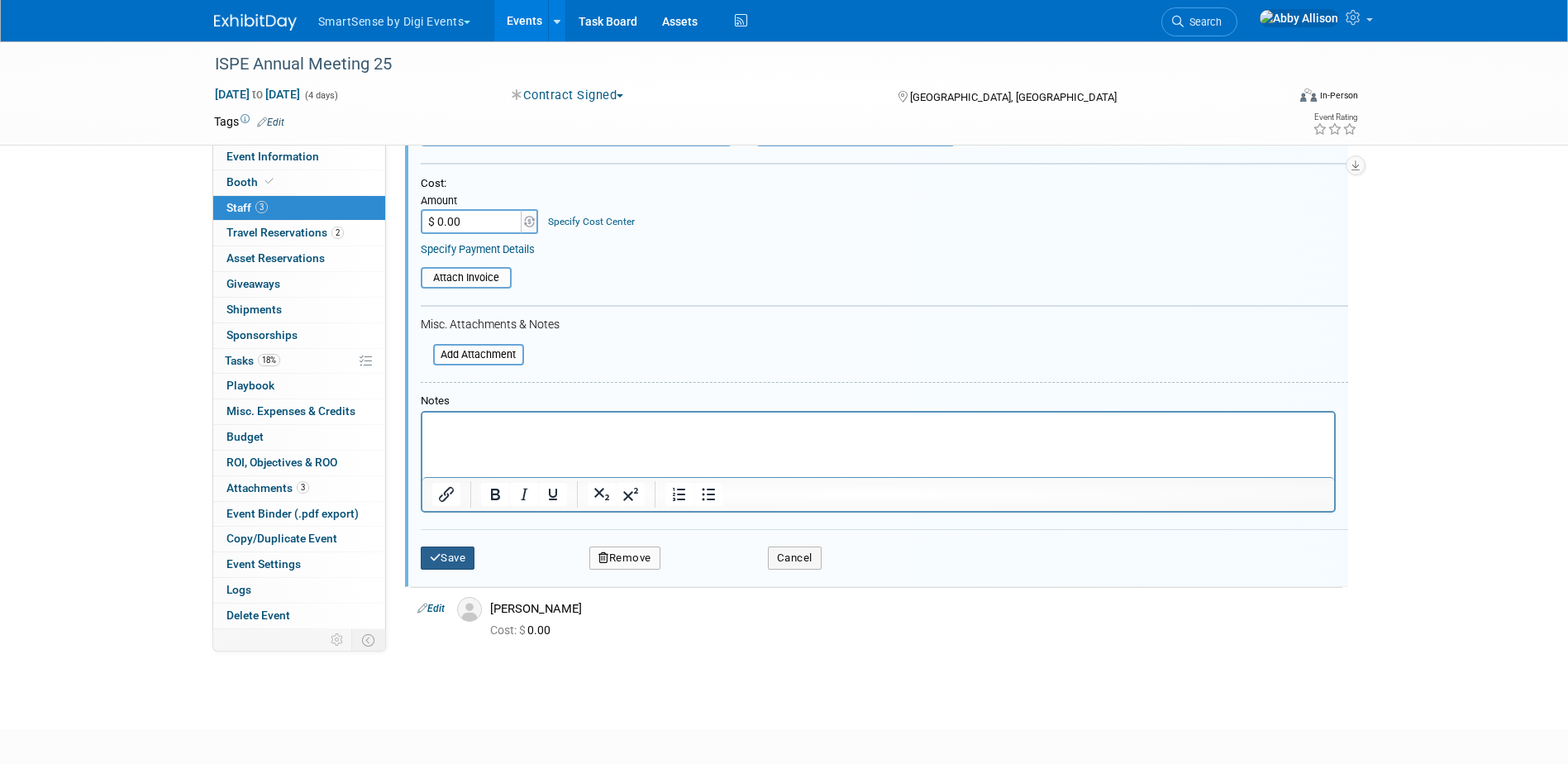
type input "1154855"
click at [431, 566] on button "Save" at bounding box center [448, 558] width 55 height 23
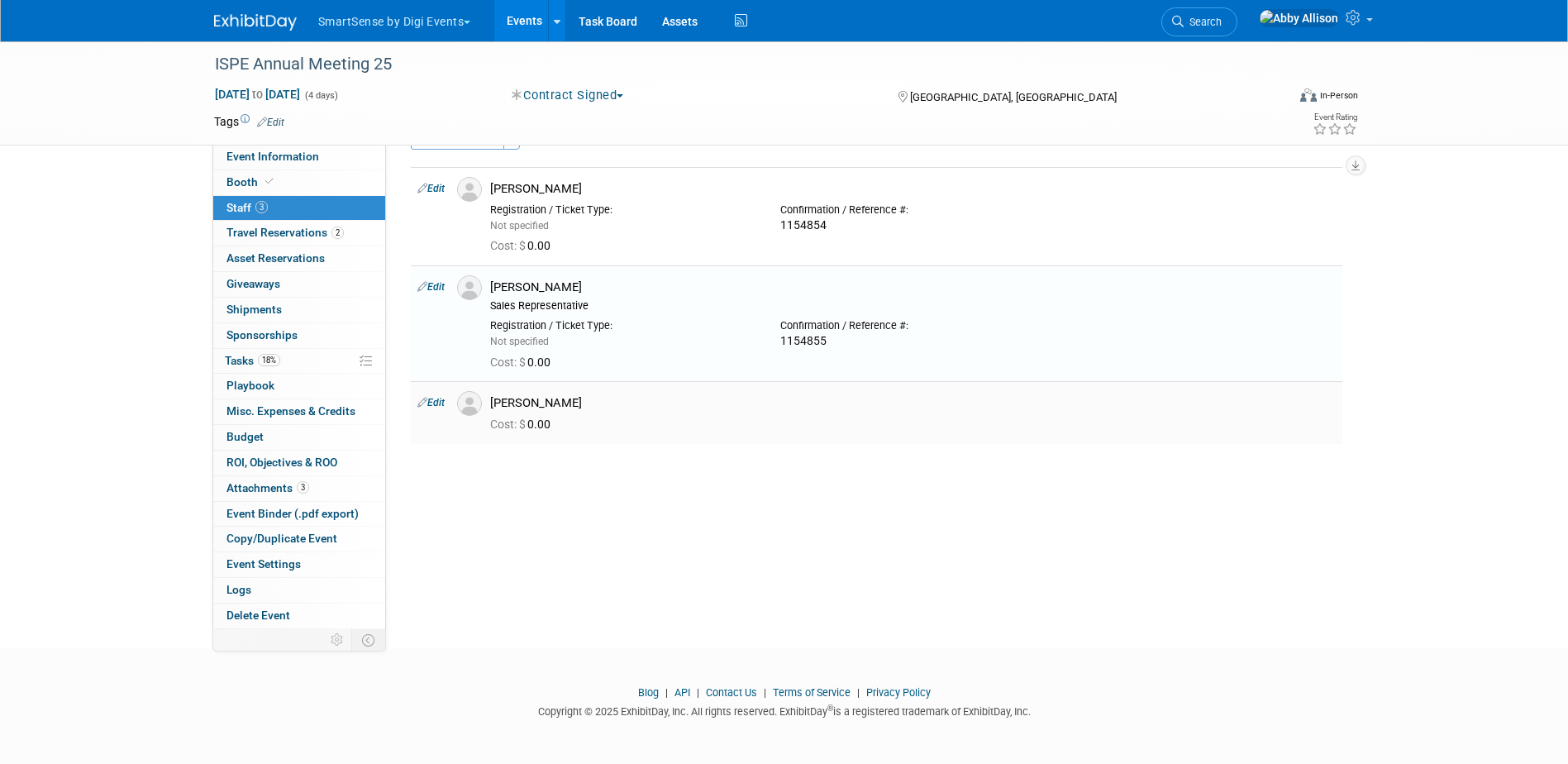
click at [443, 402] on link "Edit" at bounding box center [431, 403] width 27 height 11
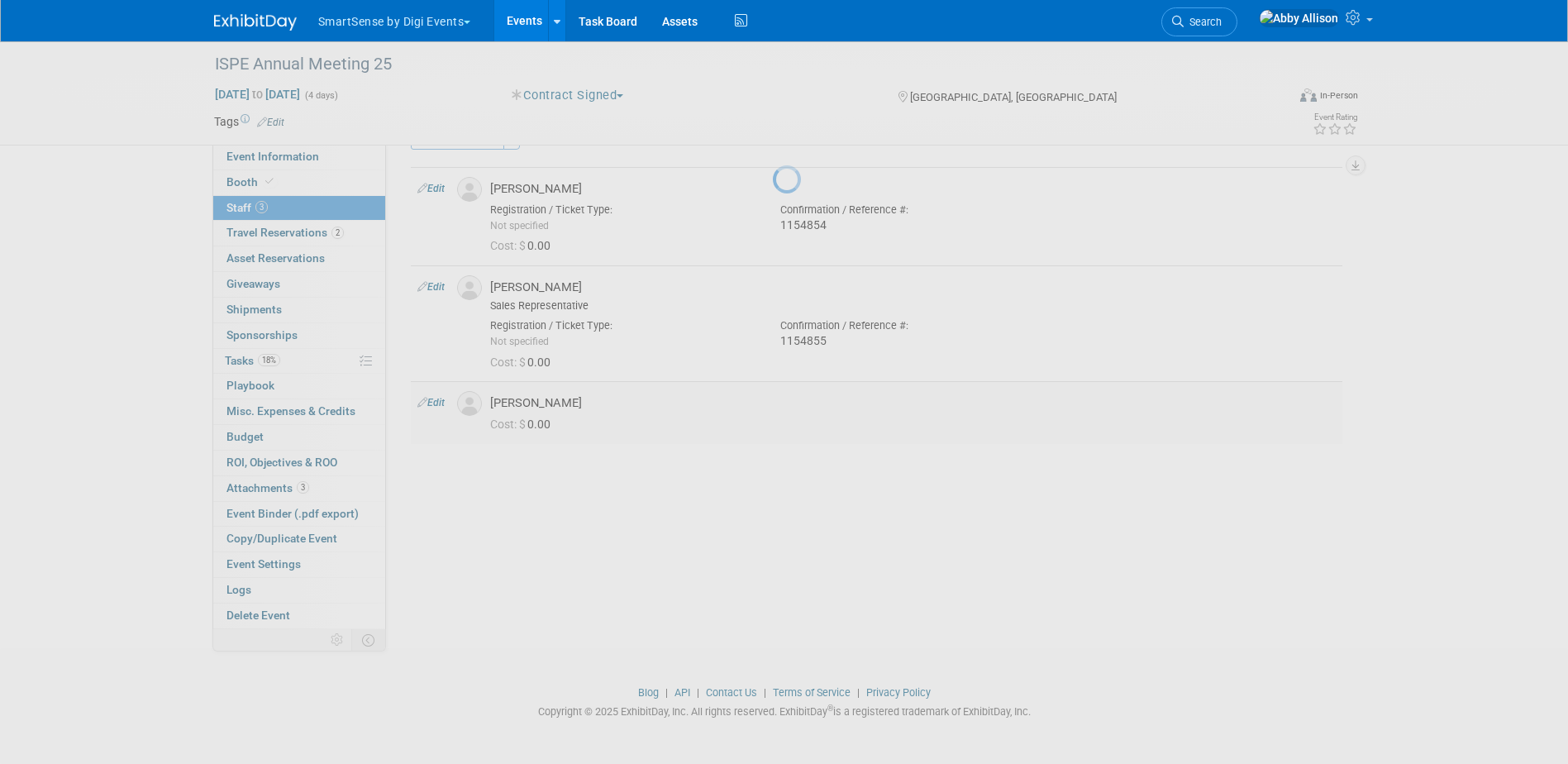
select select "c3e3b275-f017-4b73-9bac-44311e21a947"
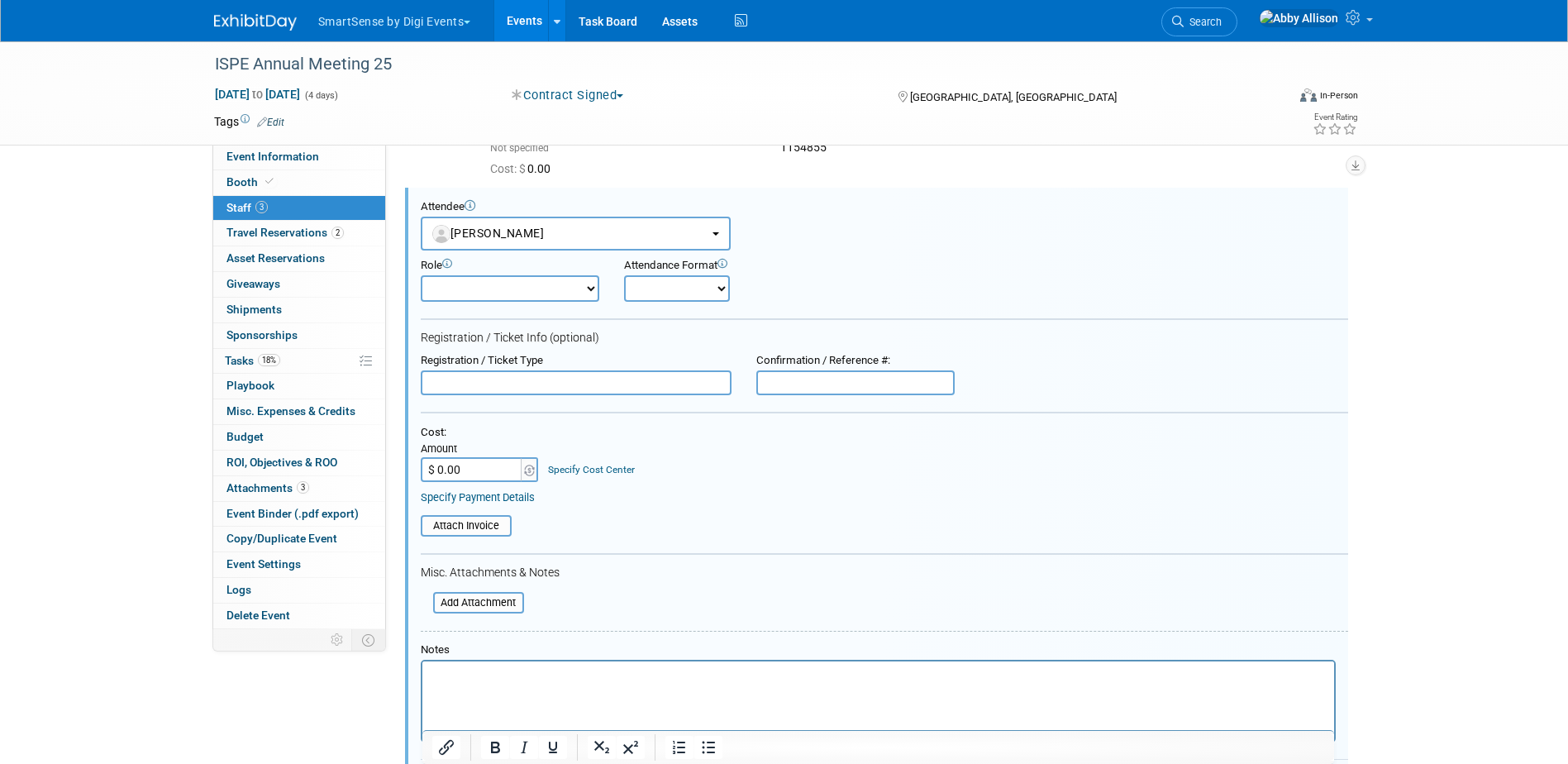
scroll to position [0, 0]
click at [853, 385] on input "text" at bounding box center [855, 382] width 199 height 25
paste input "1154853"
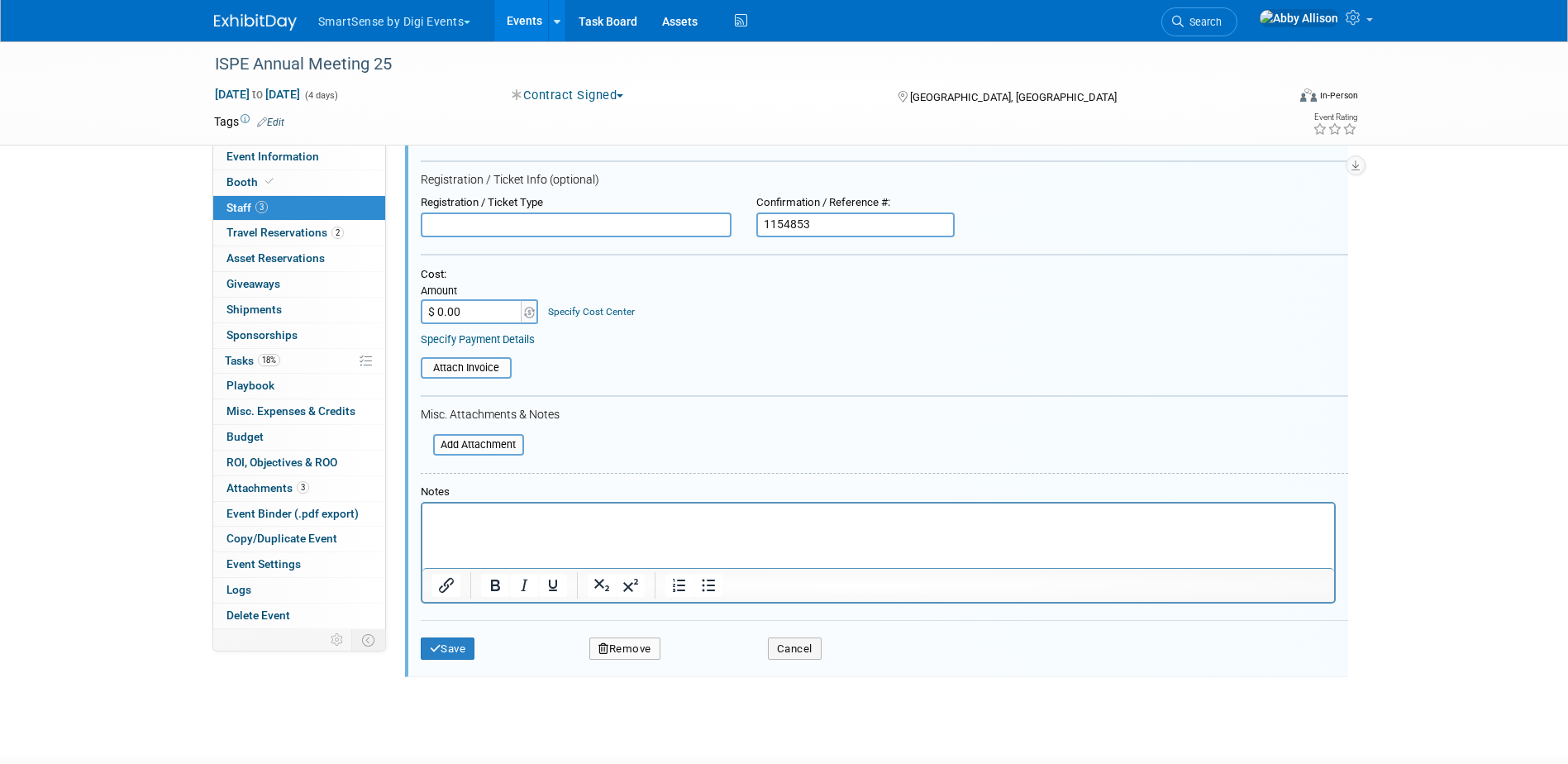
scroll to position [403, 0]
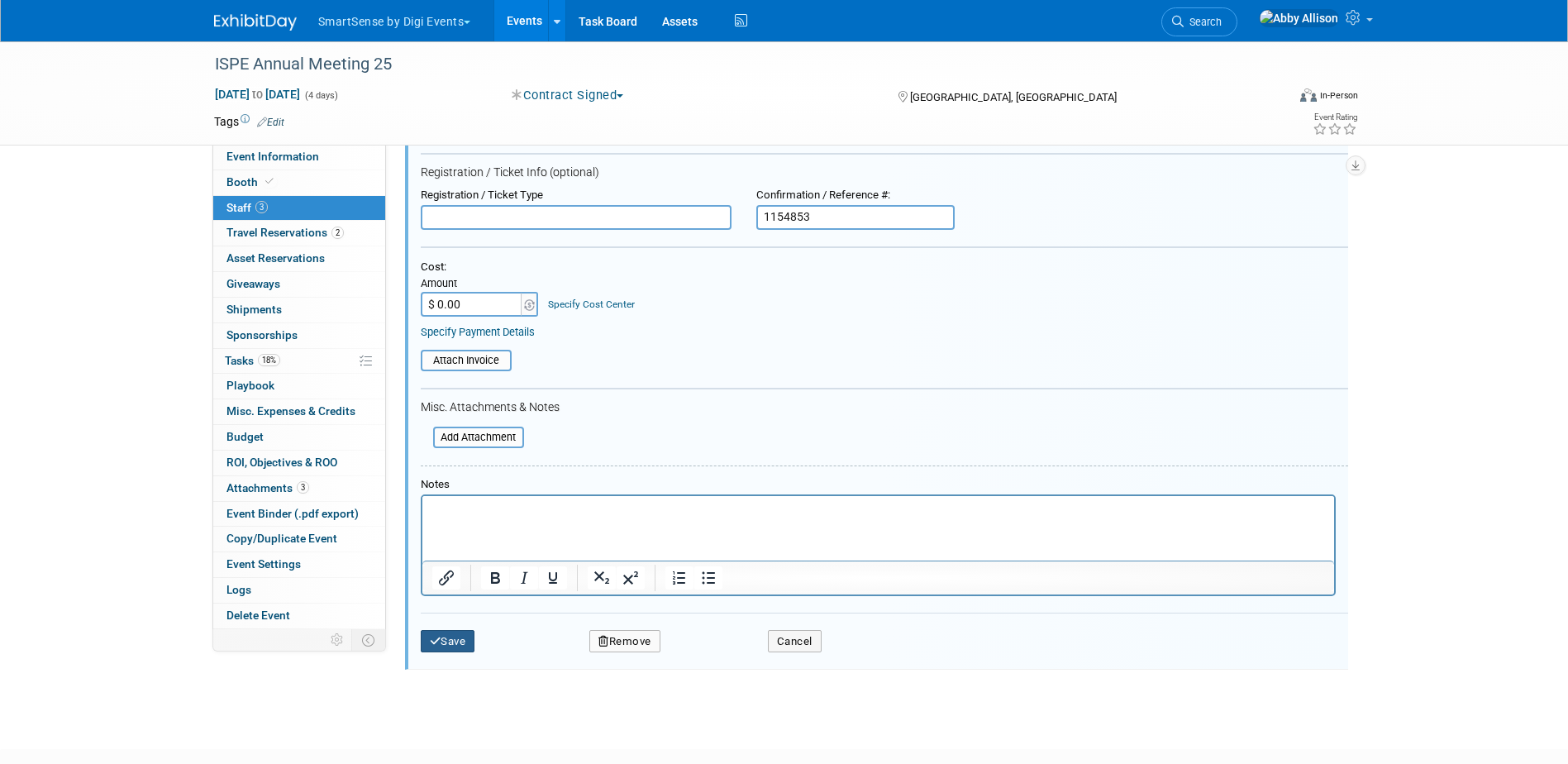
type input "1154853"
click at [450, 649] on button "Save" at bounding box center [448, 641] width 55 height 23
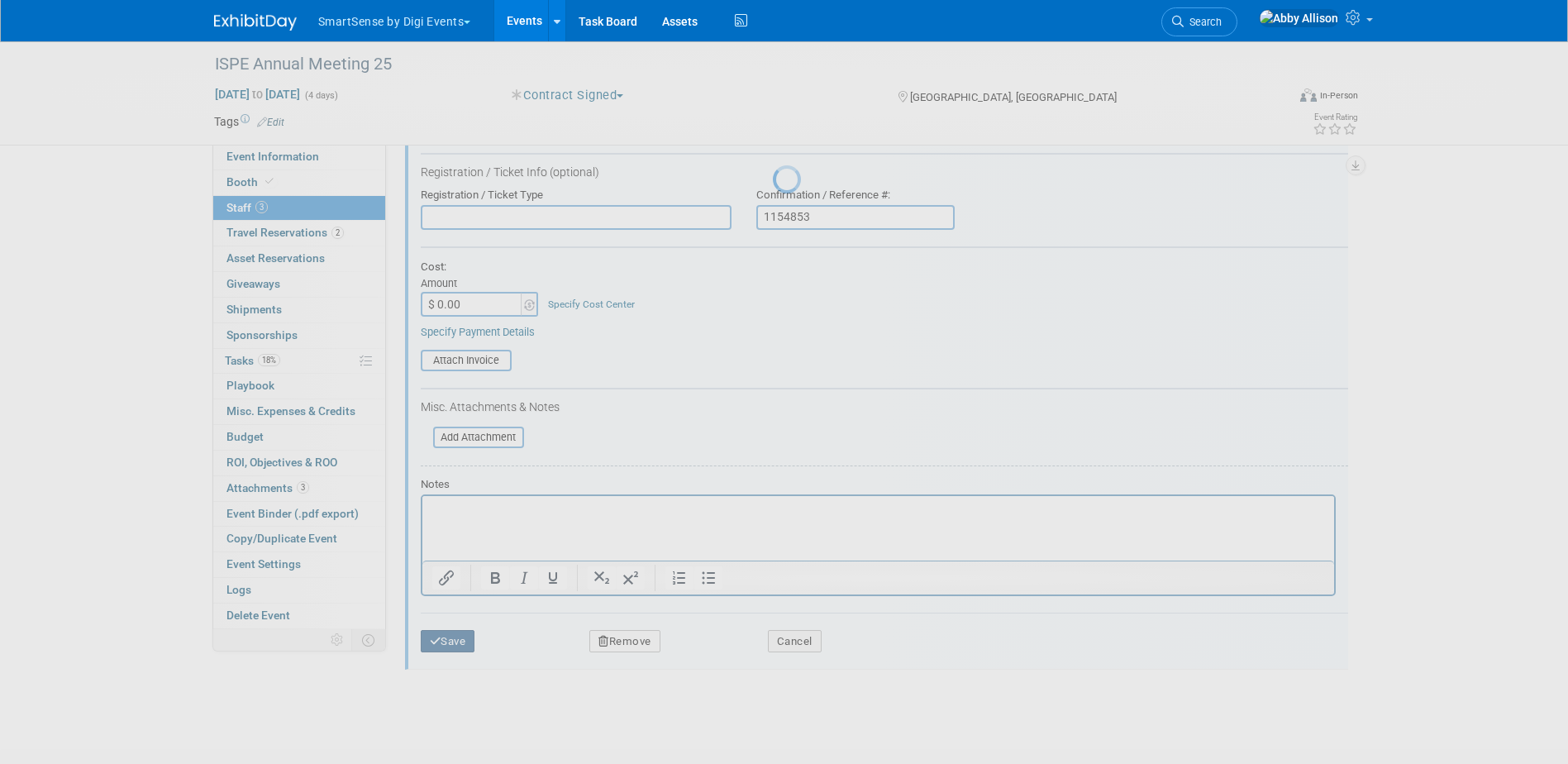
scroll to position [44, 0]
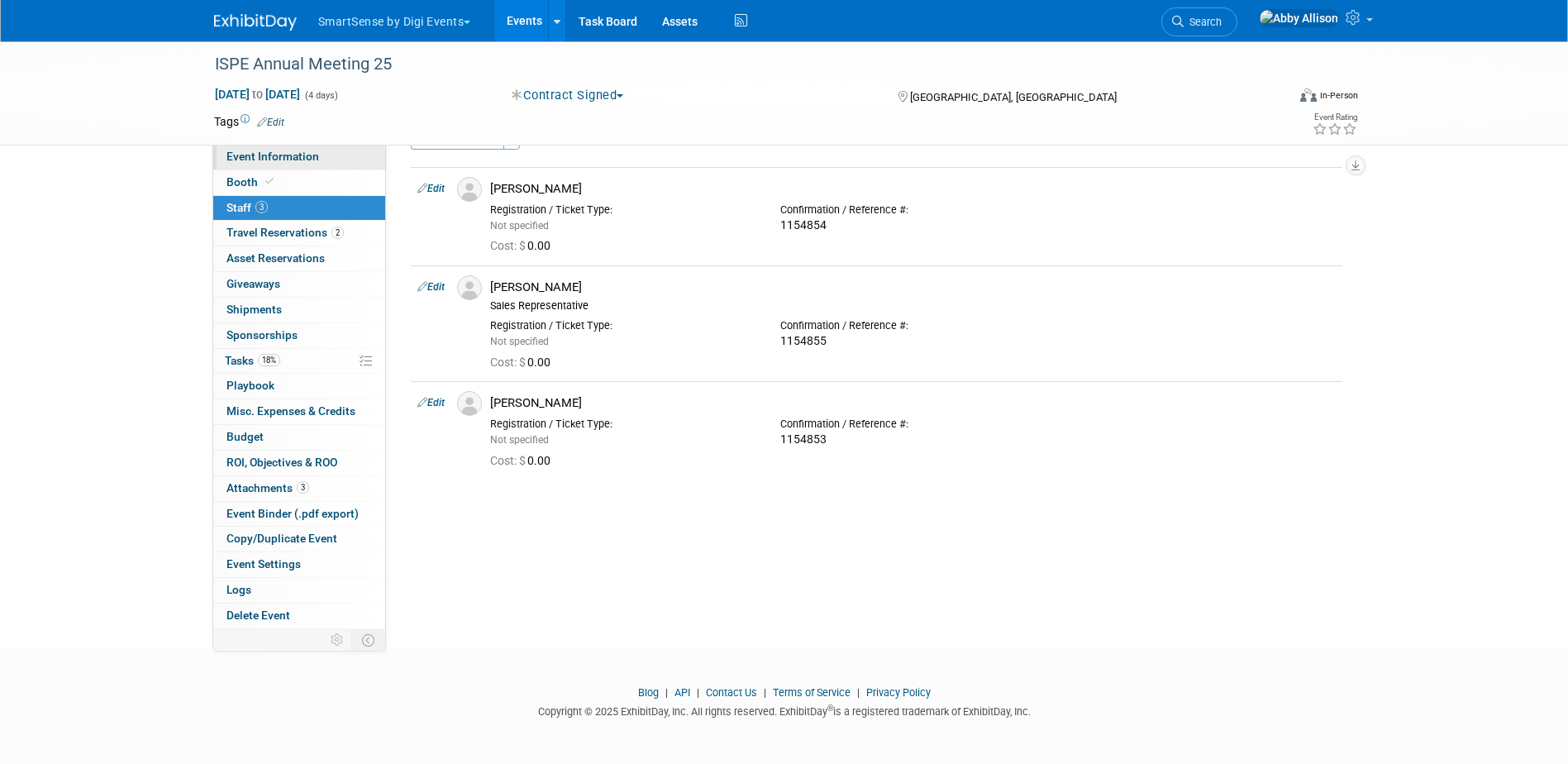
click at [263, 154] on span "Event Information" at bounding box center [273, 156] width 93 height 13
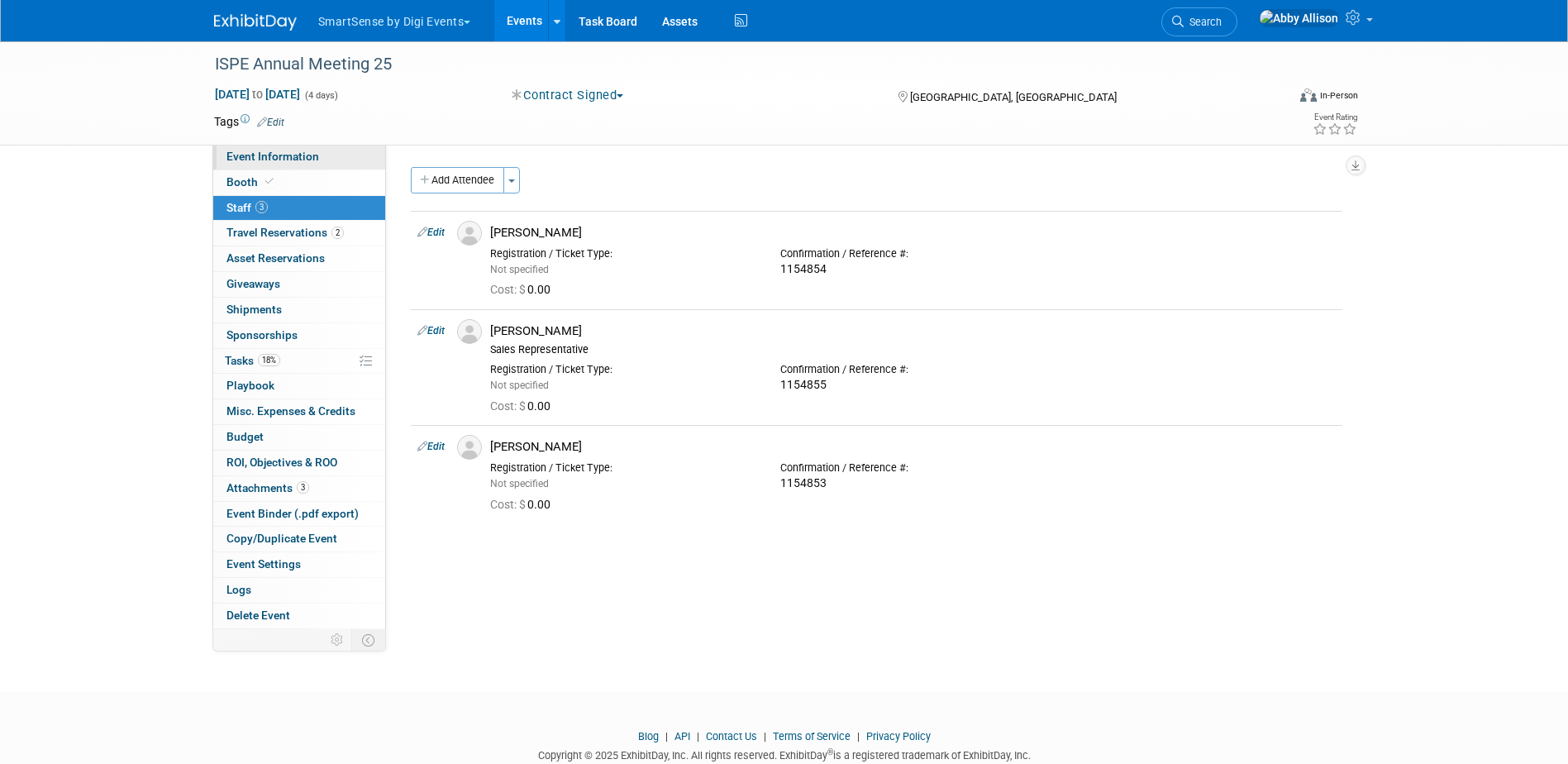
select select "Retail Pharma"
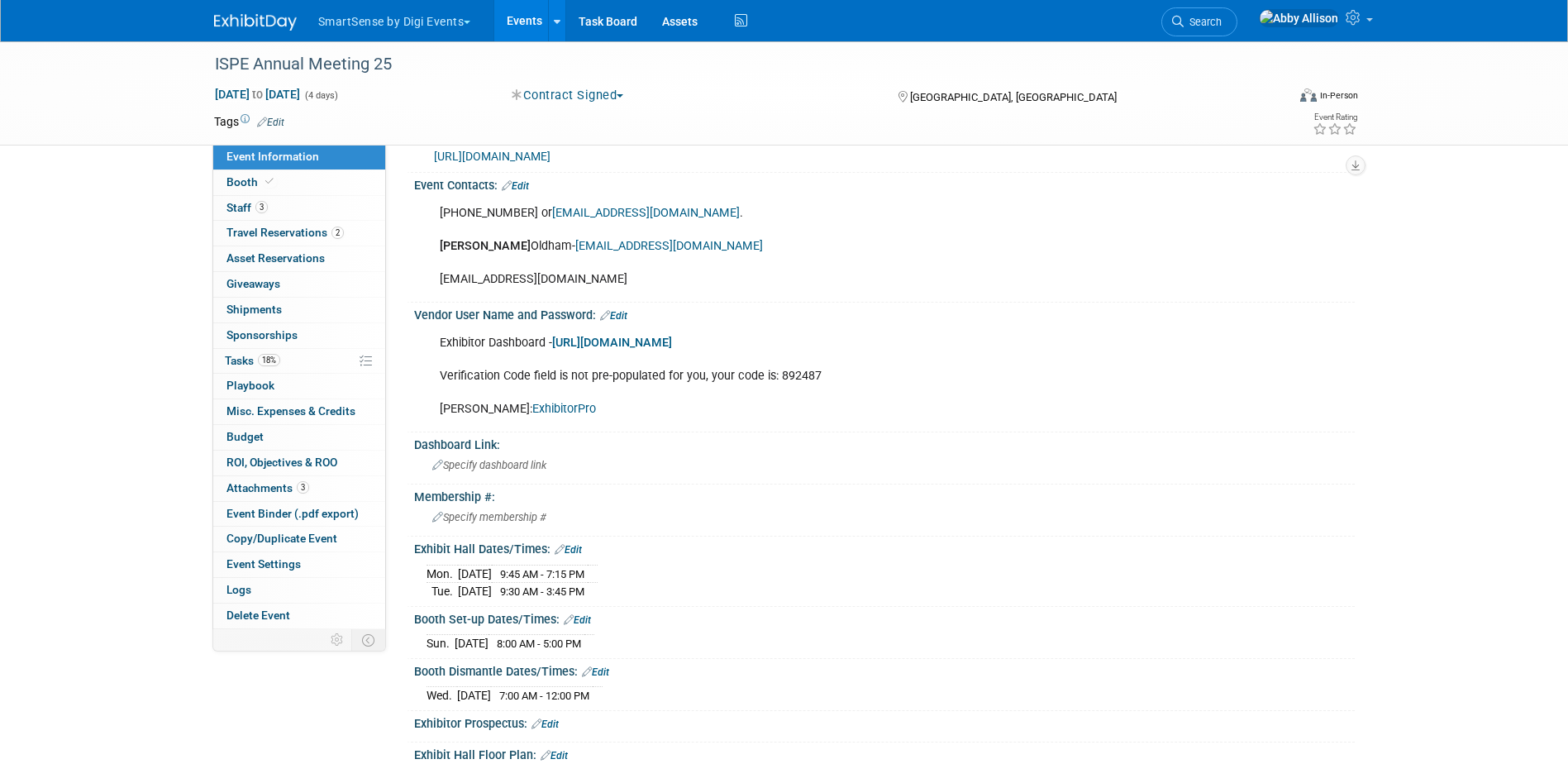
scroll to position [248, 0]
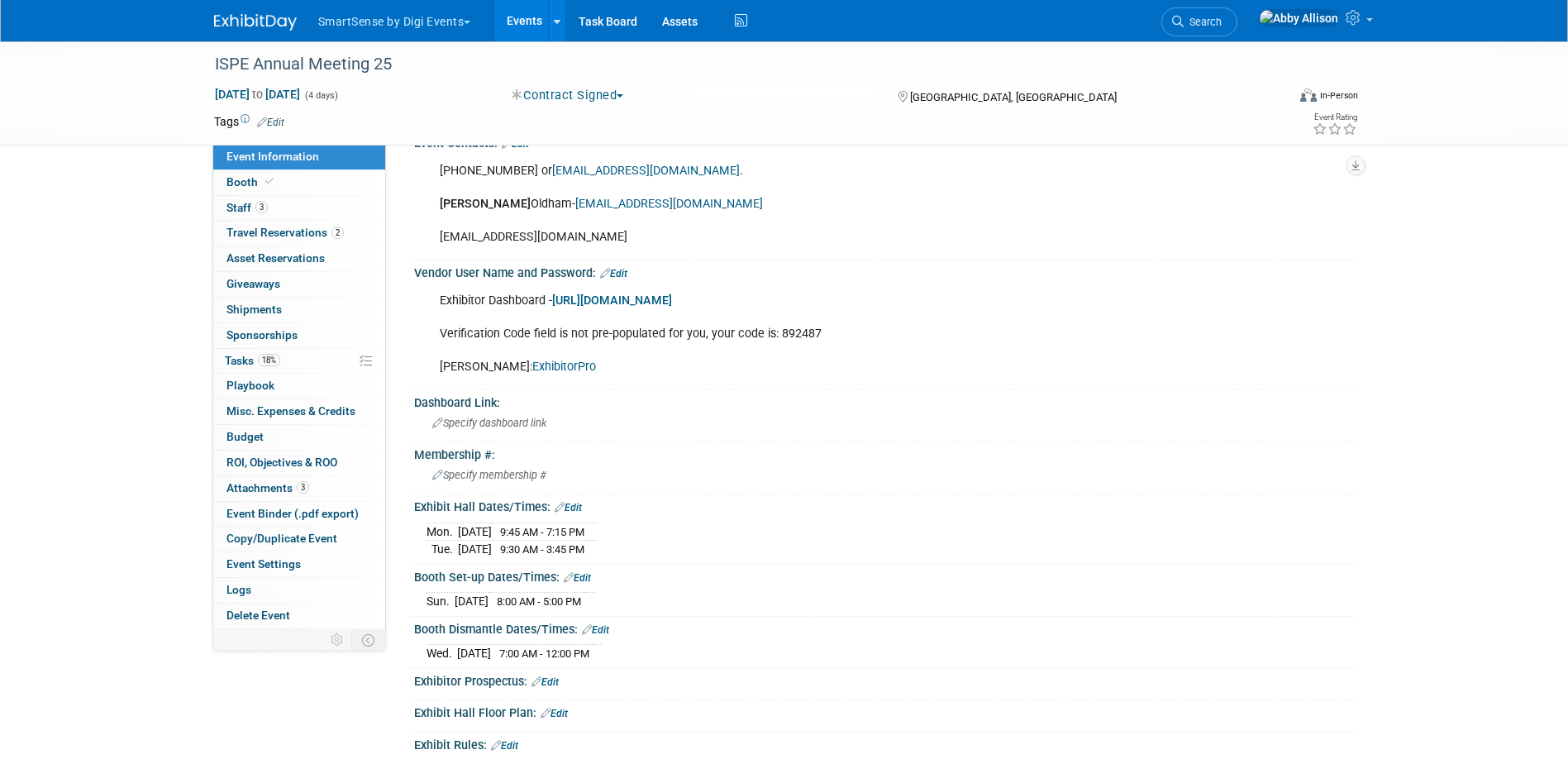
click at [617, 272] on link "Edit" at bounding box center [613, 274] width 27 height 11
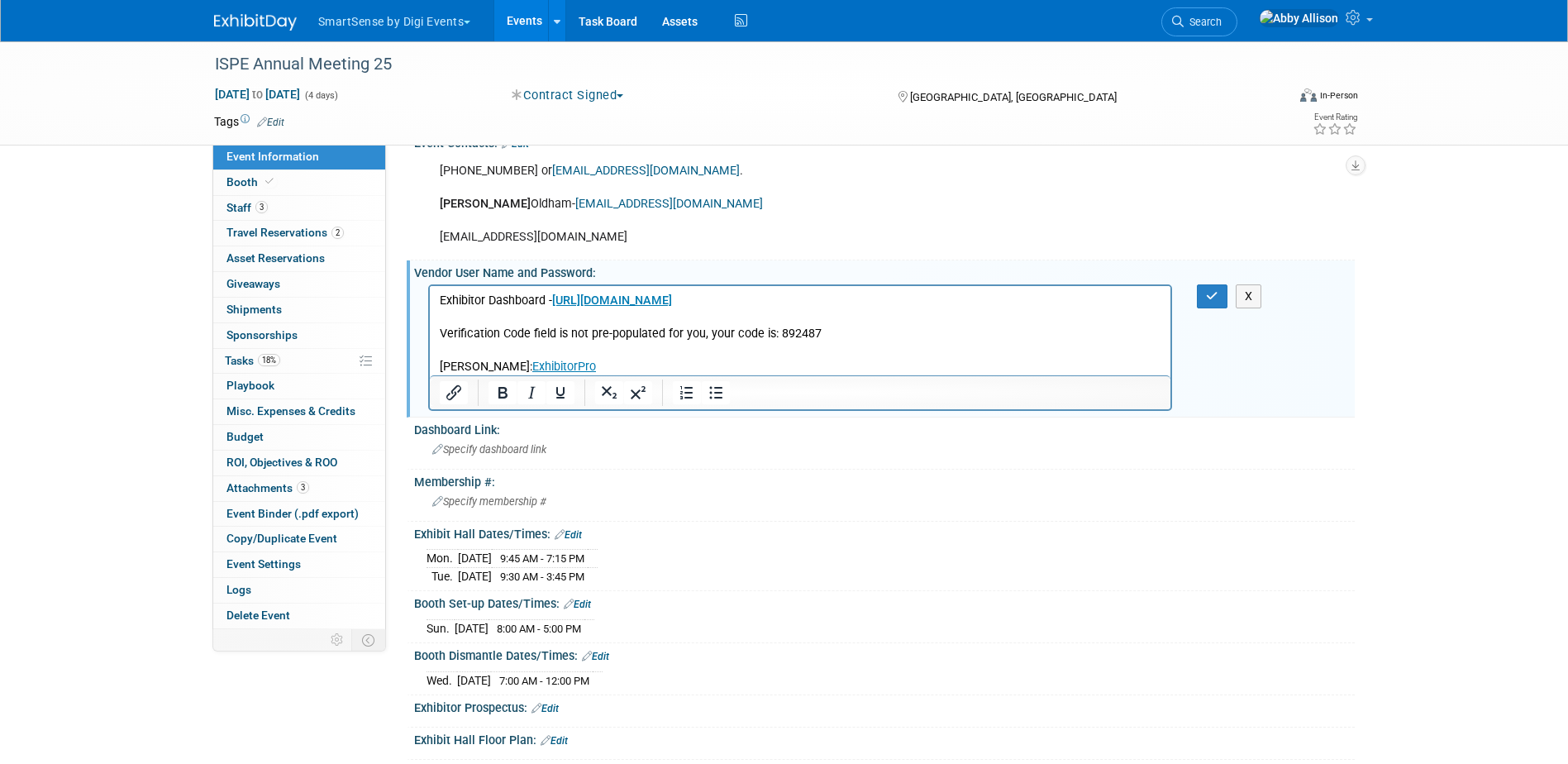
scroll to position [0, 0]
click at [585, 372] on p "Exhibitor Dashboard - https://ISPEAM25.exh.mapyourshow.com Verification Code fi…" at bounding box center [800, 333] width 723 height 83
click at [768, 334] on icon "Link" at bounding box center [778, 330] width 19 height 19
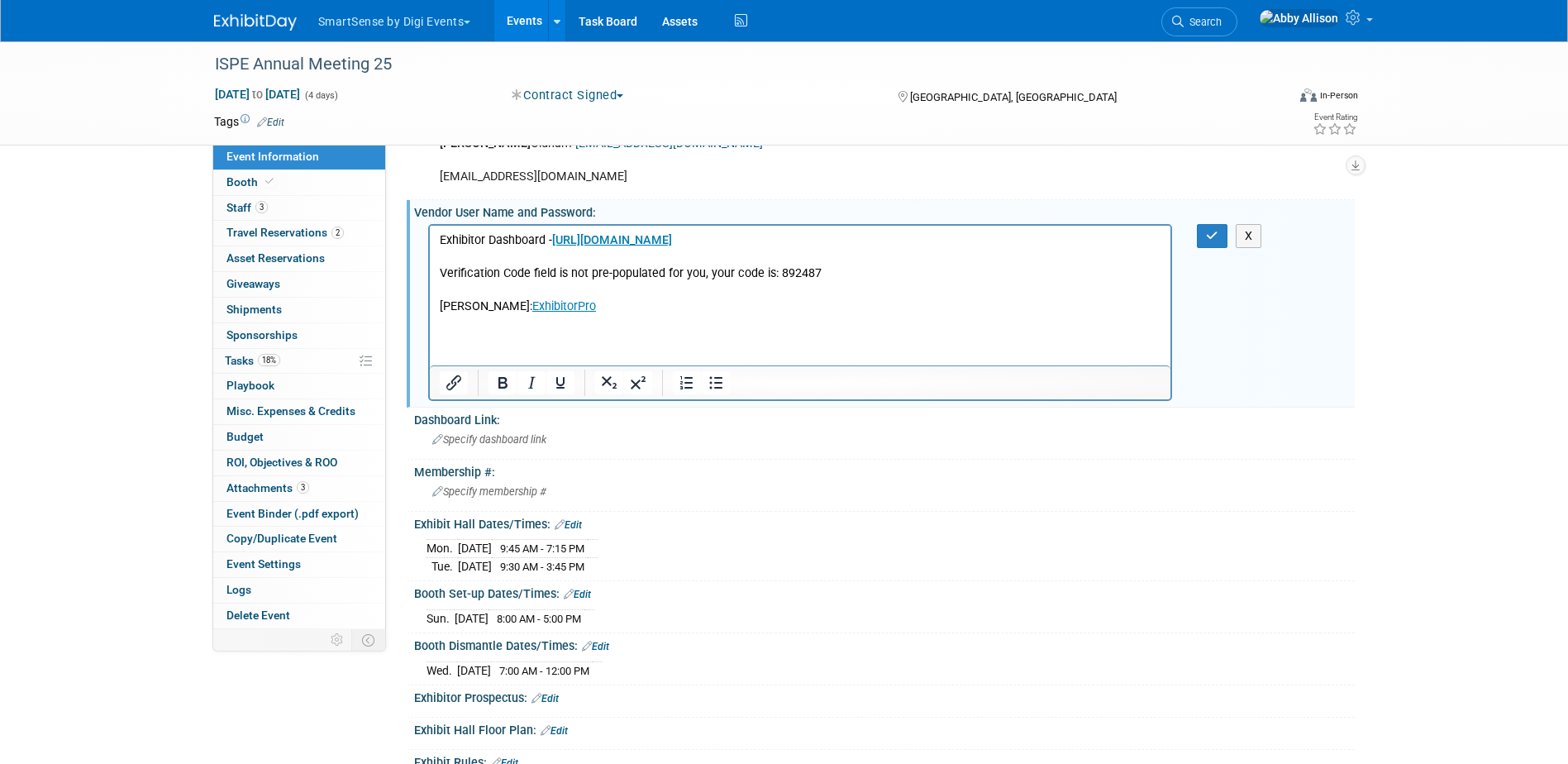
scroll to position [330, 0]
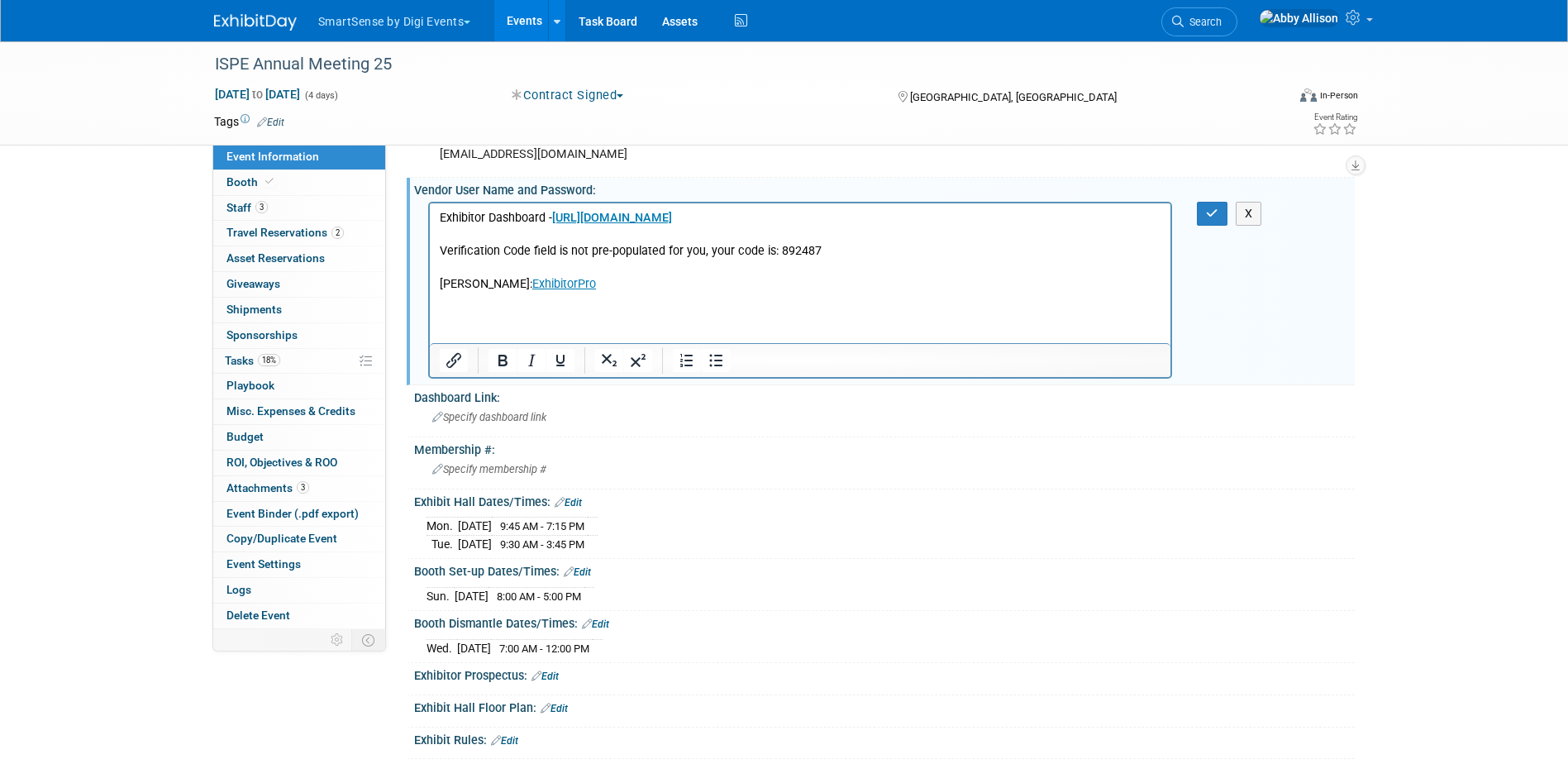
drag, startPoint x: 417, startPoint y: 296, endPoint x: 429, endPoint y: 300, distance: 12.6
click at [423, 300] on div "Exhibitor Dashboard - https://ISPEAM25.exh.mapyourshow.com Verification Code fi…" at bounding box center [884, 289] width 941 height 183
click at [443, 299] on p "Rich Text Area. Press ALT-0 for help." at bounding box center [800, 301] width 723 height 17
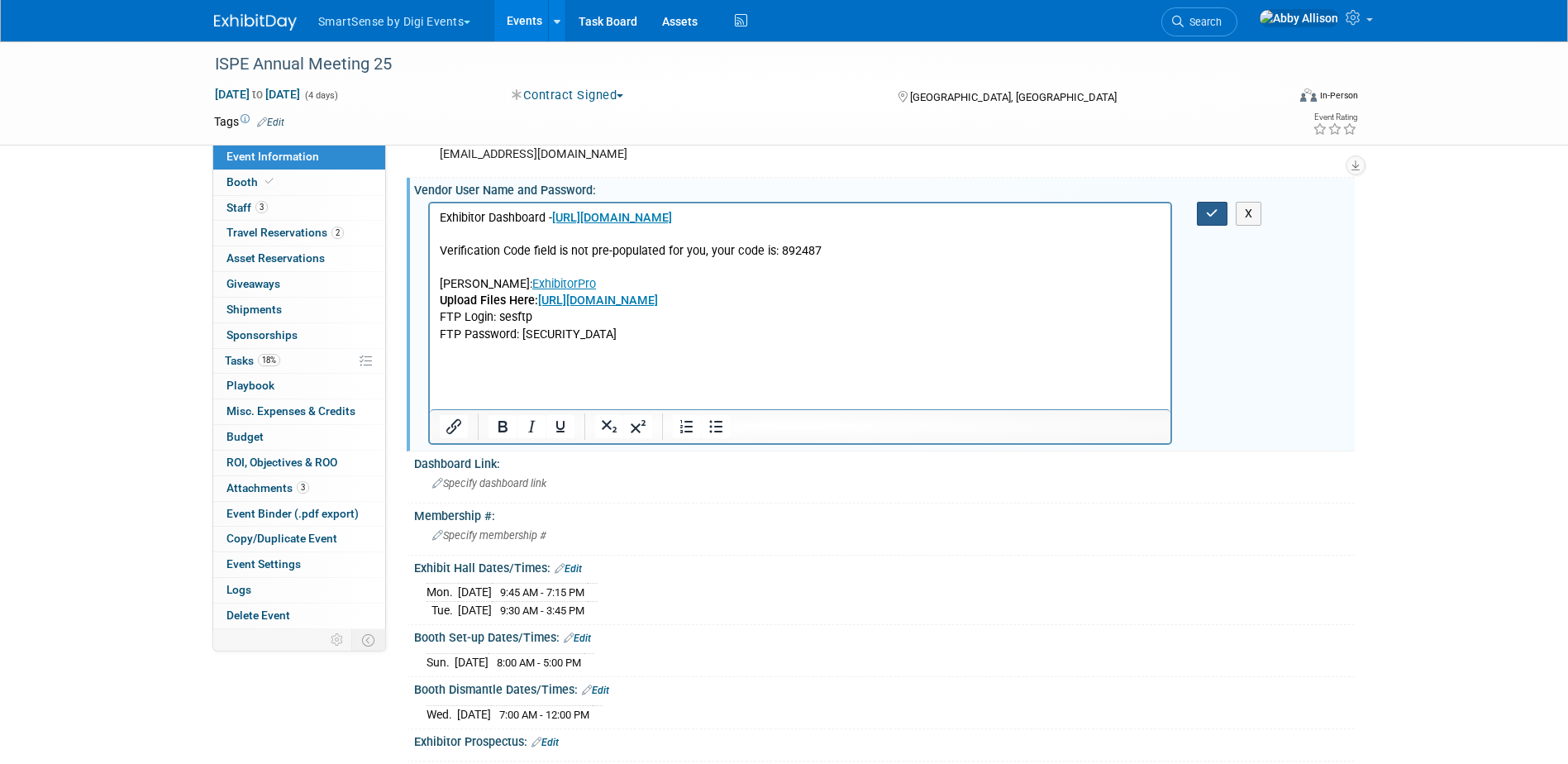
click at [1204, 216] on button "button" at bounding box center [1212, 214] width 31 height 24
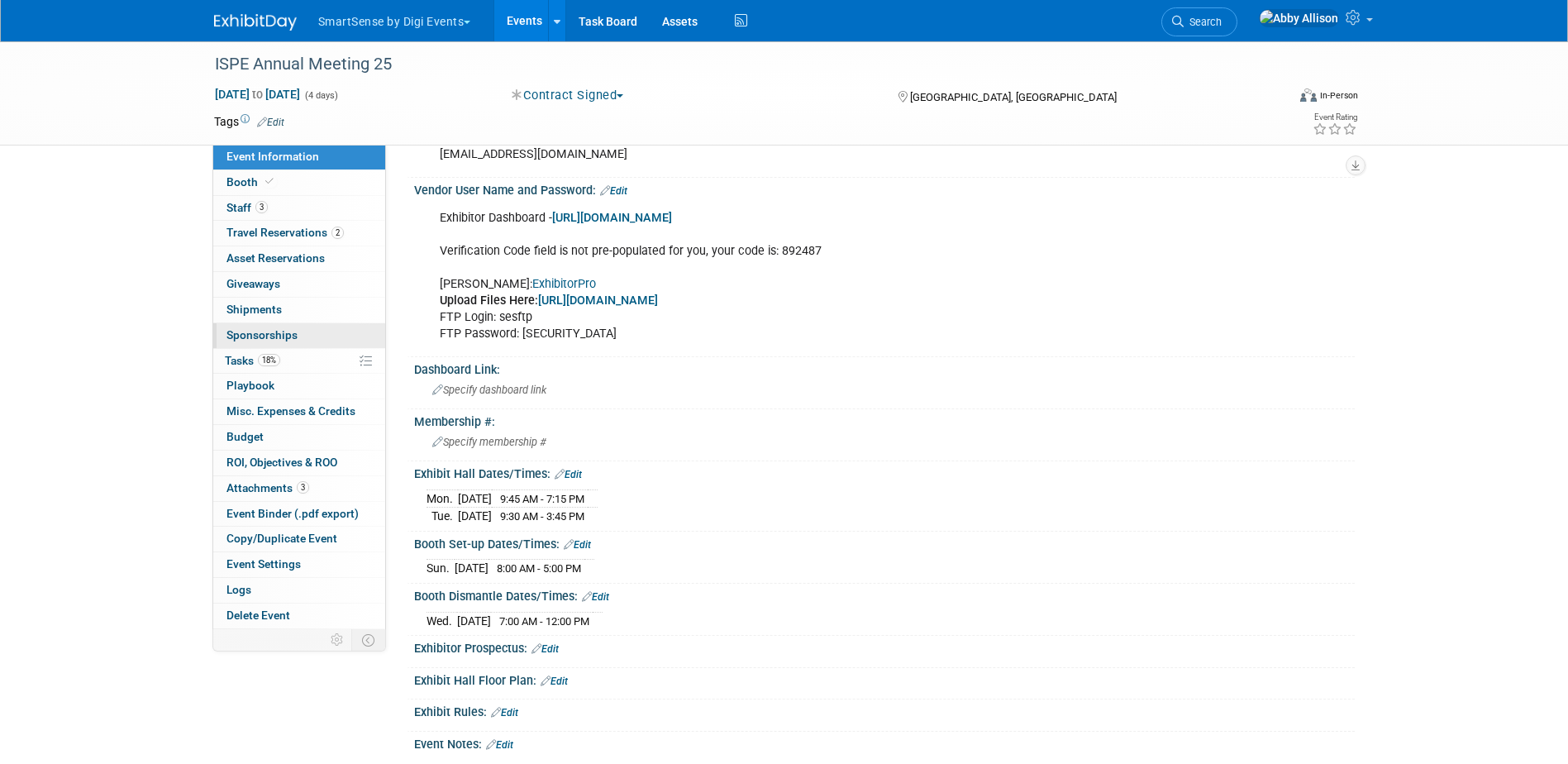
click at [252, 329] on span "Sponsorships 0" at bounding box center [262, 335] width 71 height 13
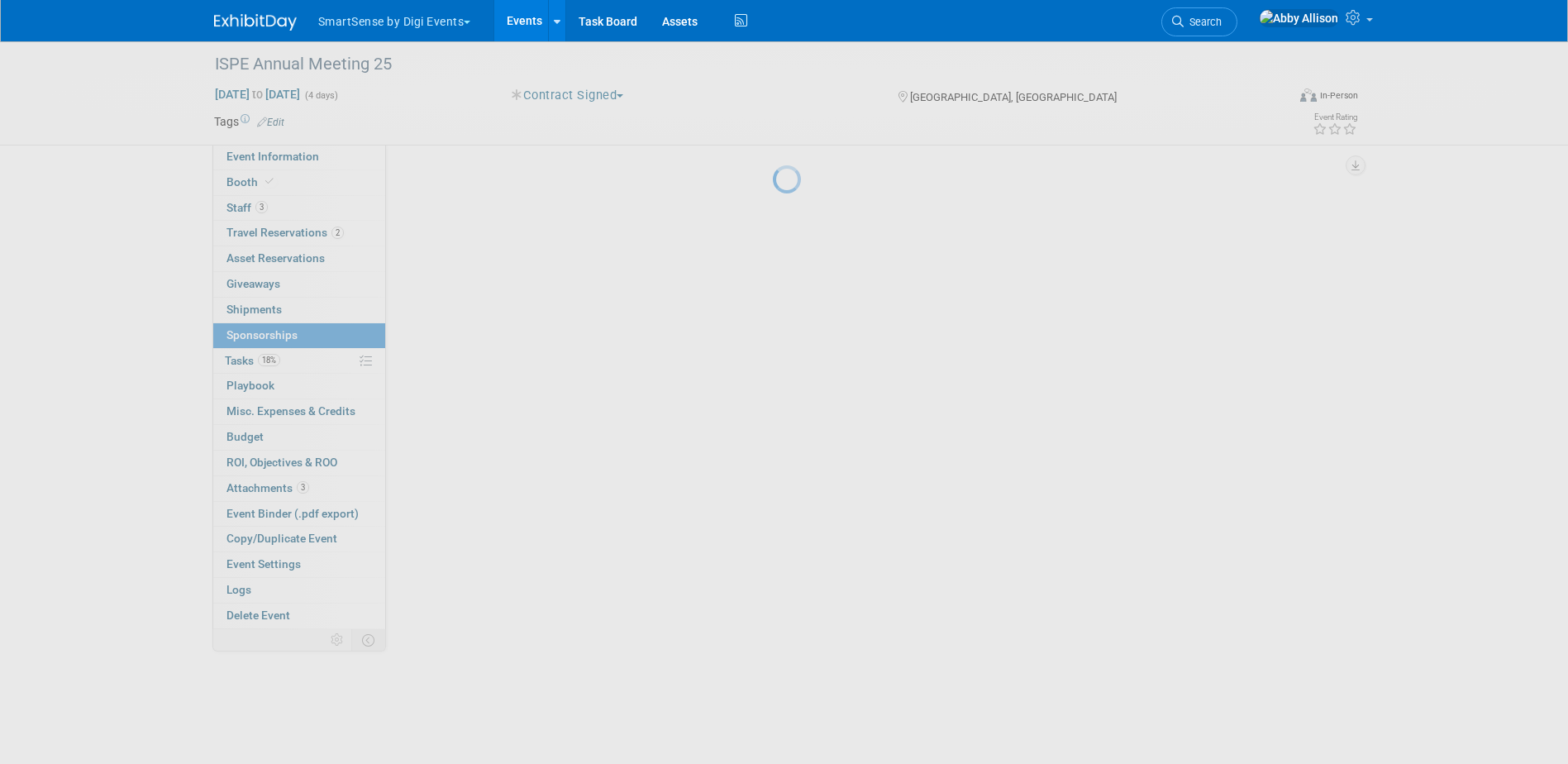
scroll to position [0, 0]
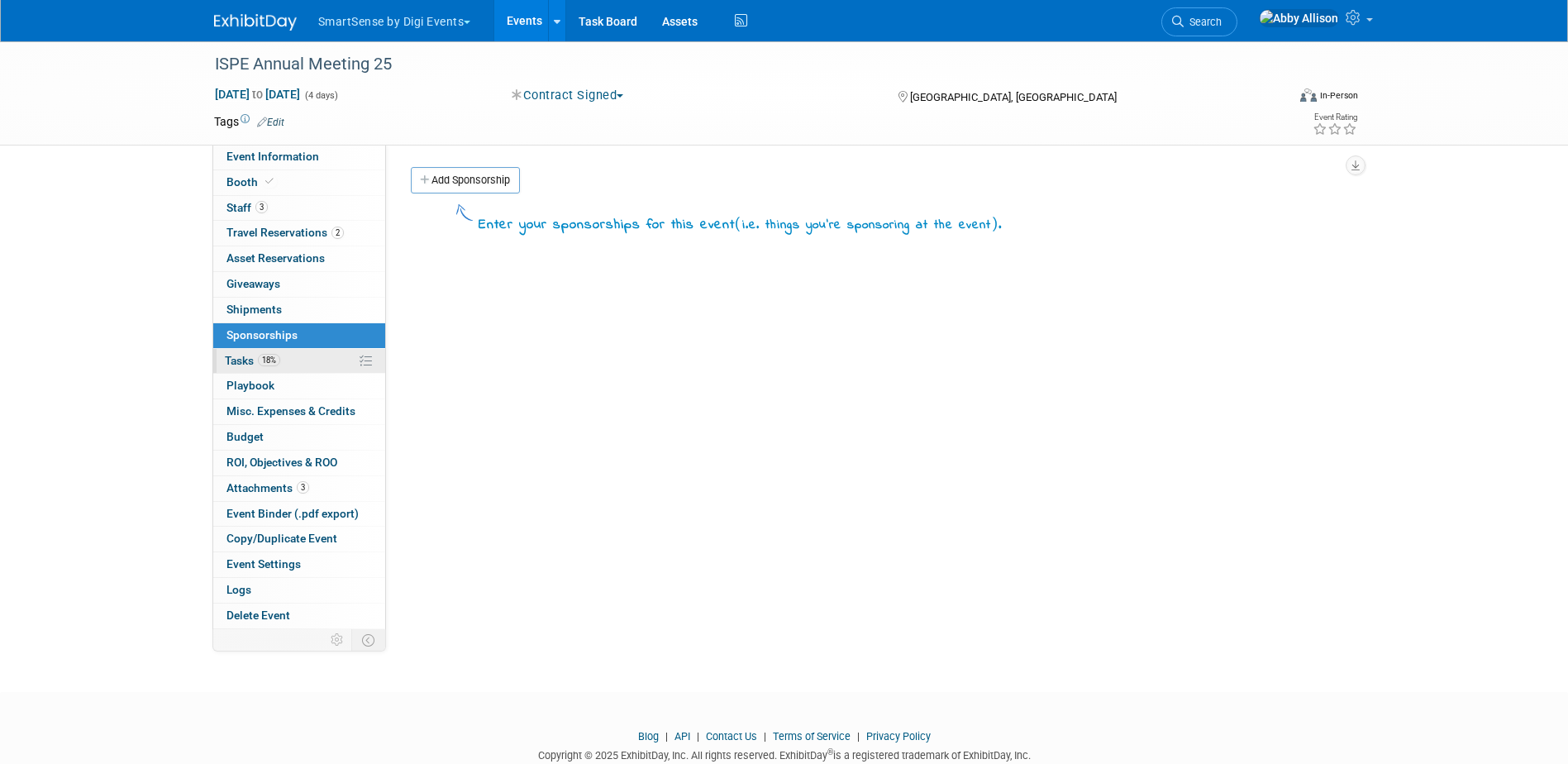
click at [224, 359] on link "18% Tasks 18%" at bounding box center [299, 361] width 172 height 25
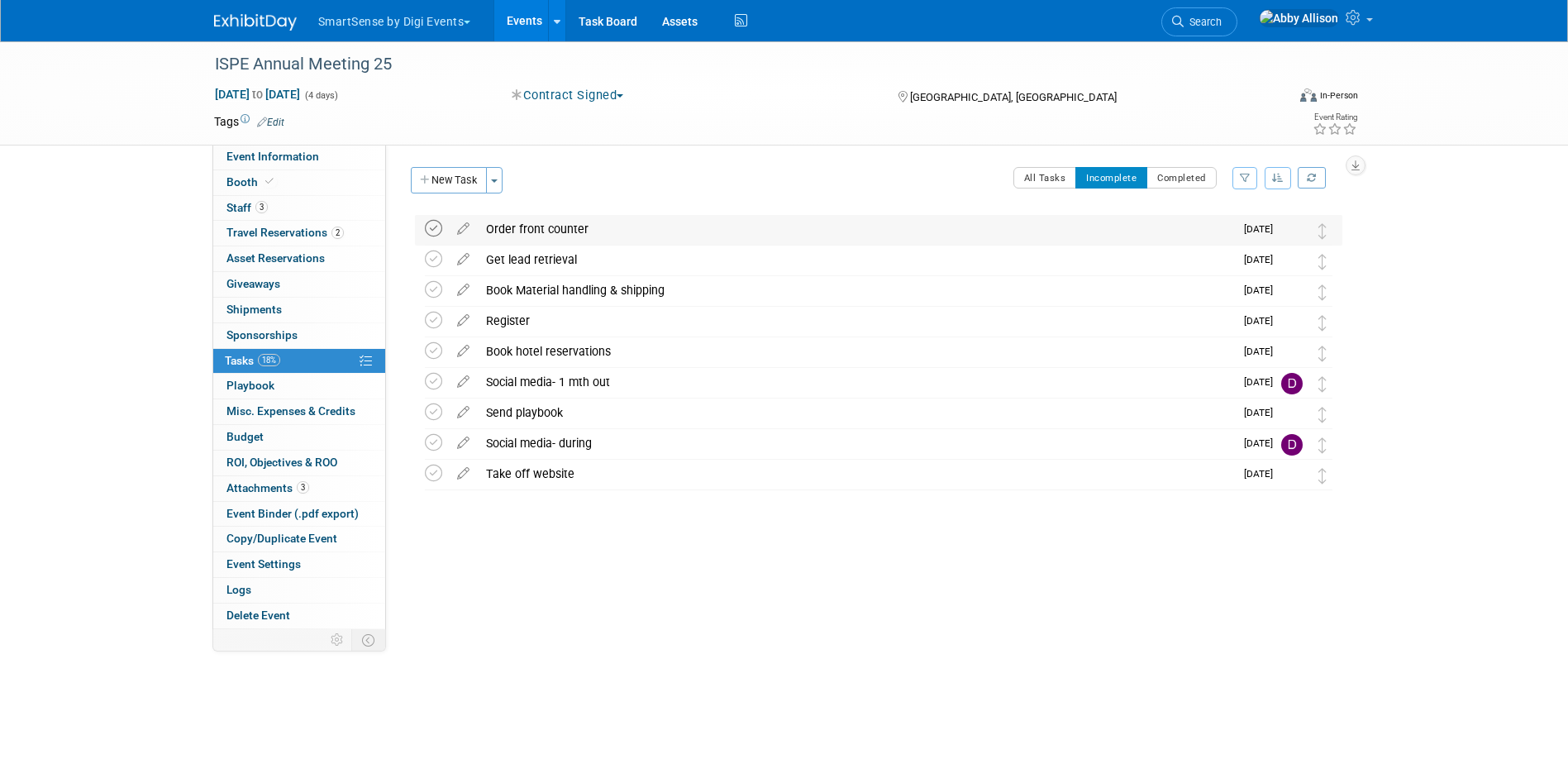
click at [431, 230] on icon at bounding box center [433, 228] width 18 height 18
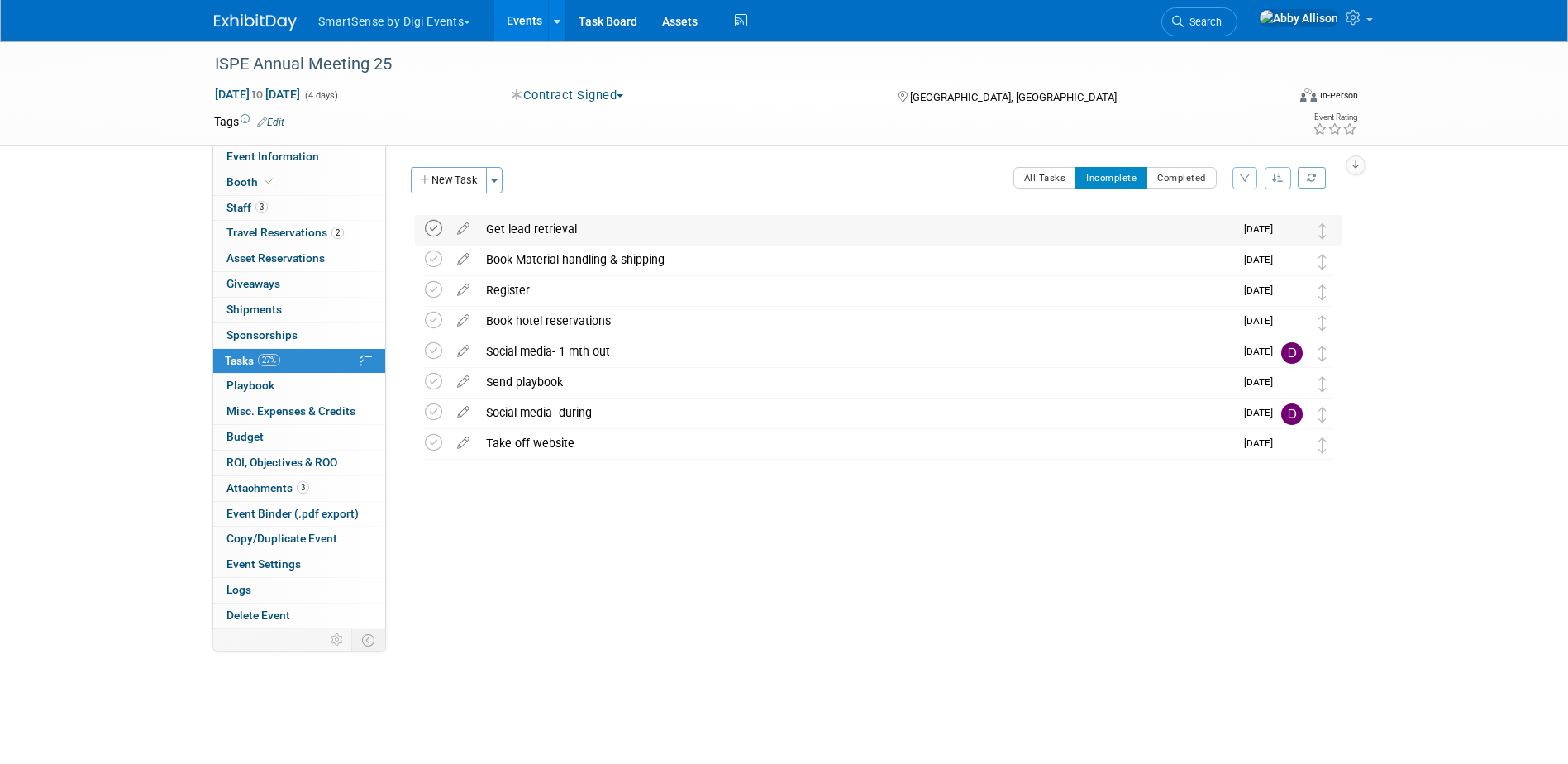
click at [430, 227] on icon at bounding box center [433, 228] width 18 height 18
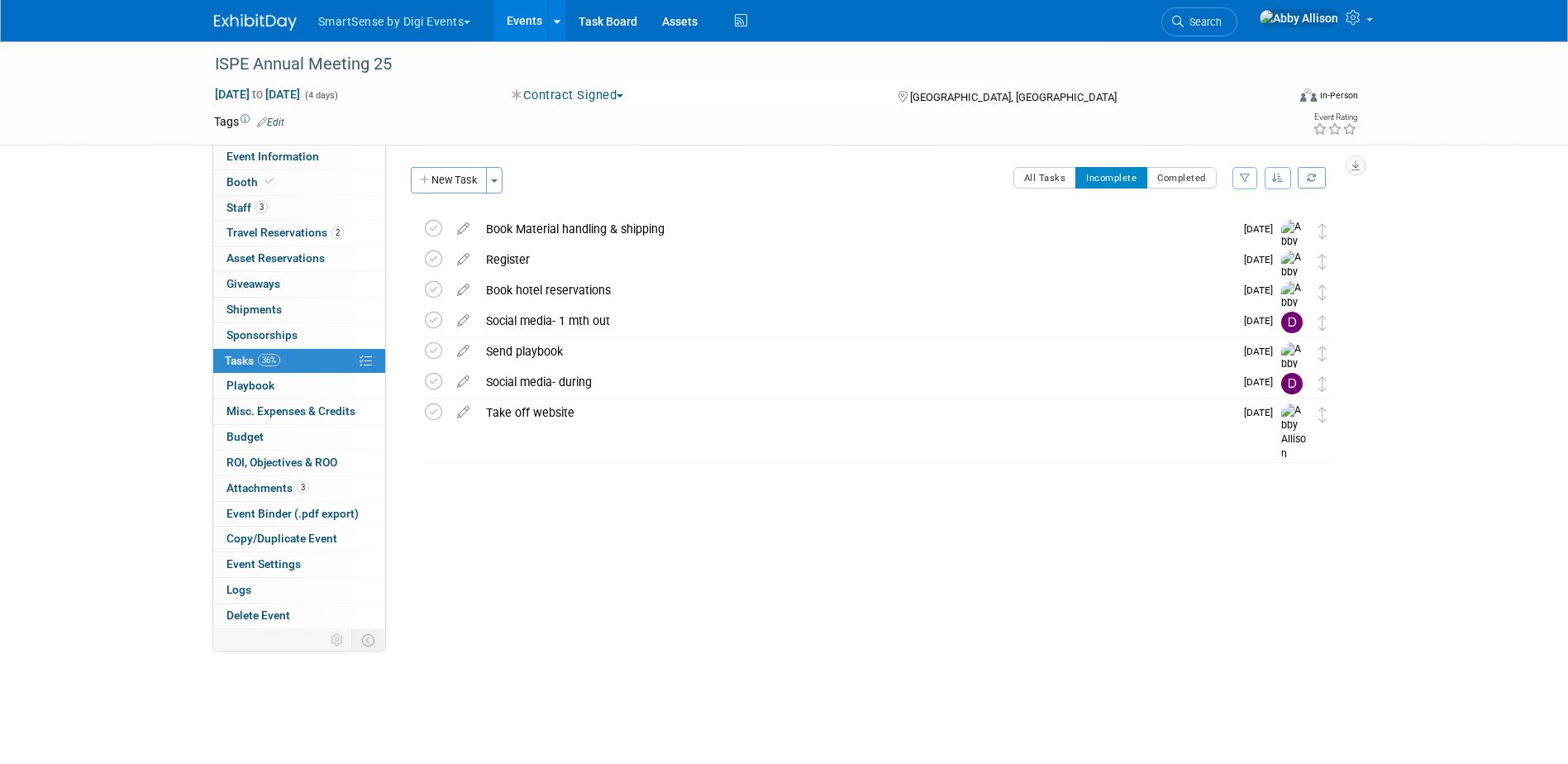
click at [430, 227] on icon at bounding box center [433, 228] width 18 height 18
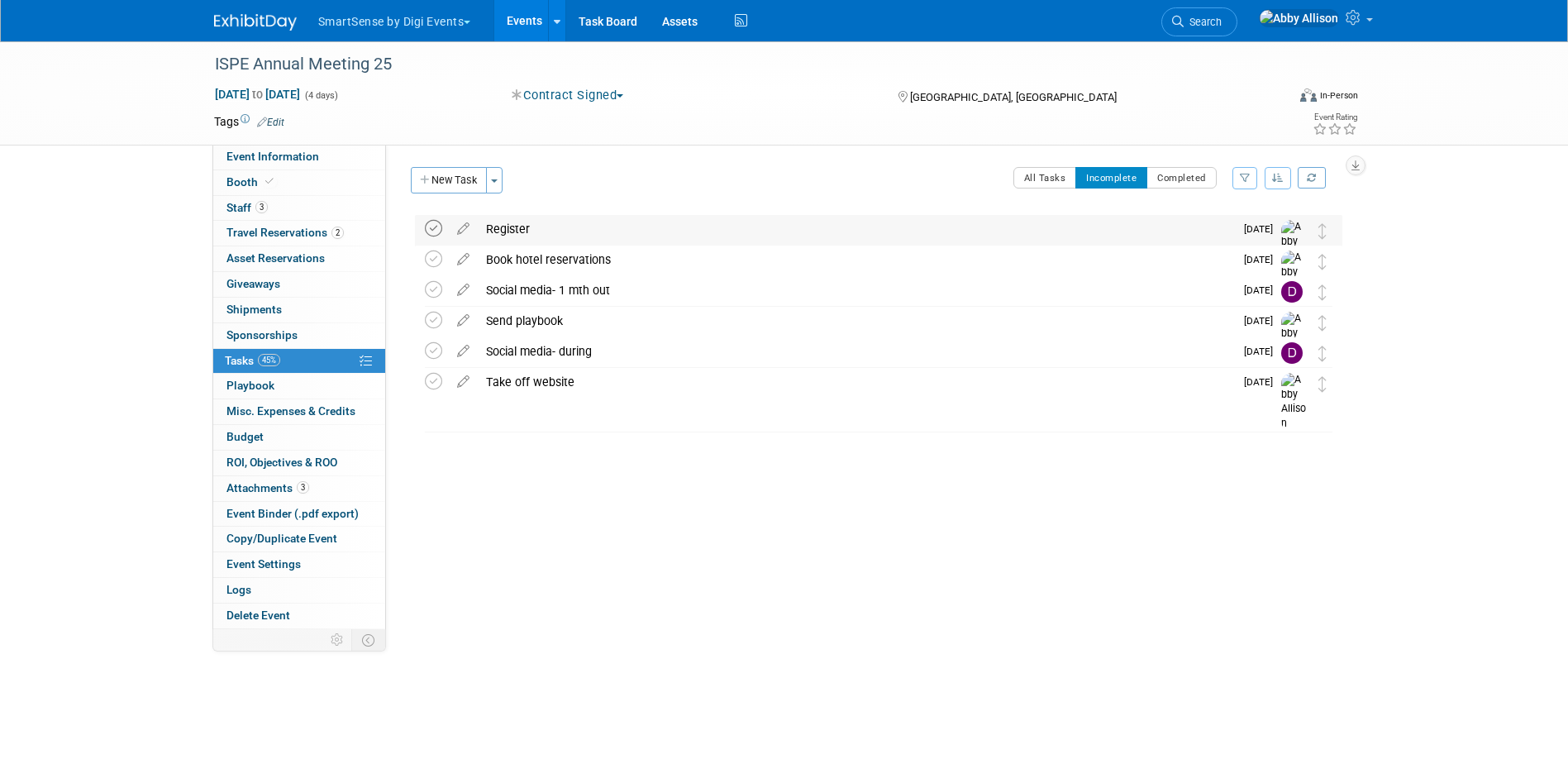
click at [431, 230] on icon at bounding box center [433, 228] width 18 height 18
click at [454, 178] on button "New Task" at bounding box center [449, 180] width 76 height 27
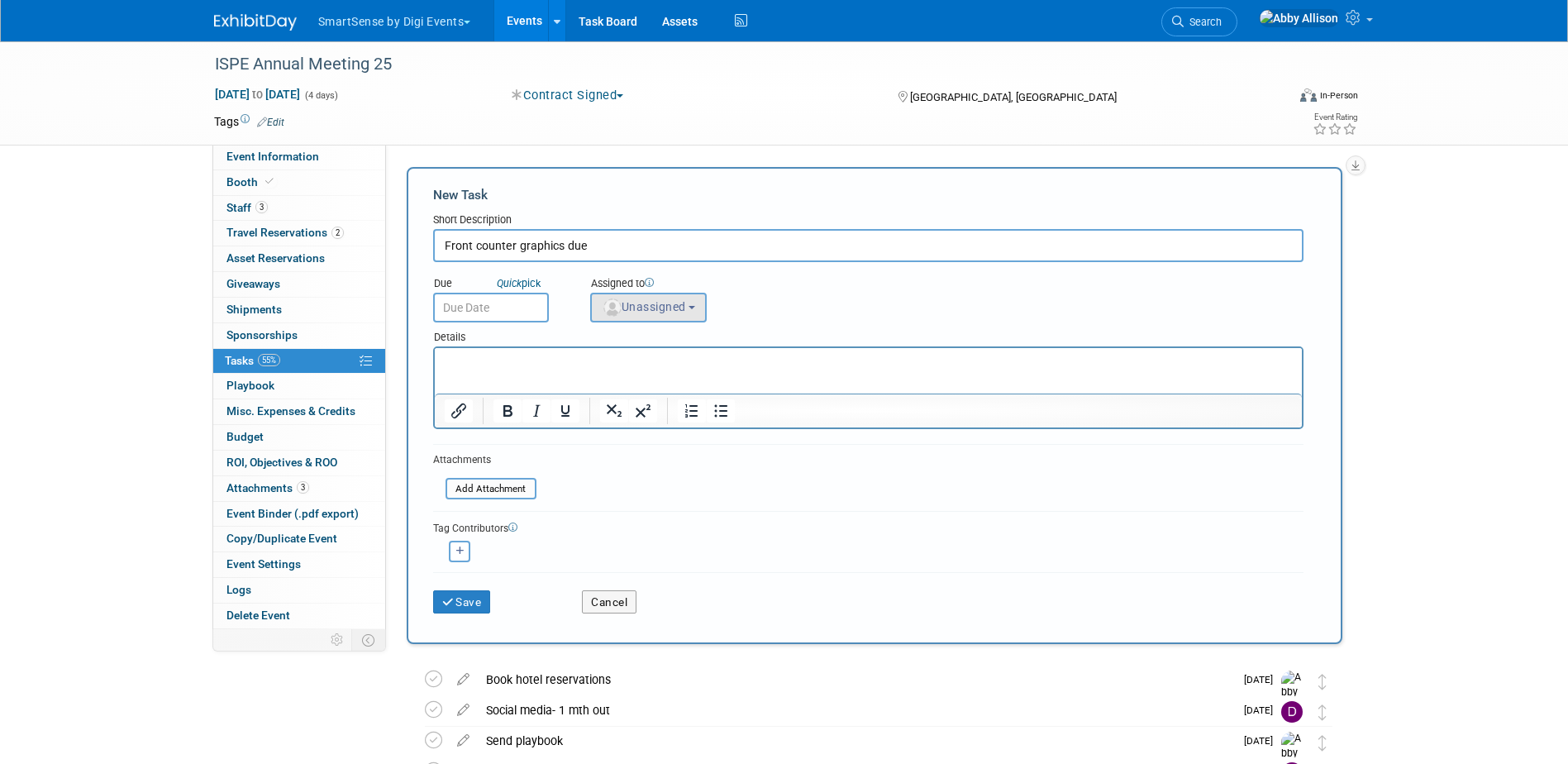
type input "Front counter graphics due"
click at [617, 307] on img "button" at bounding box center [612, 308] width 19 height 19
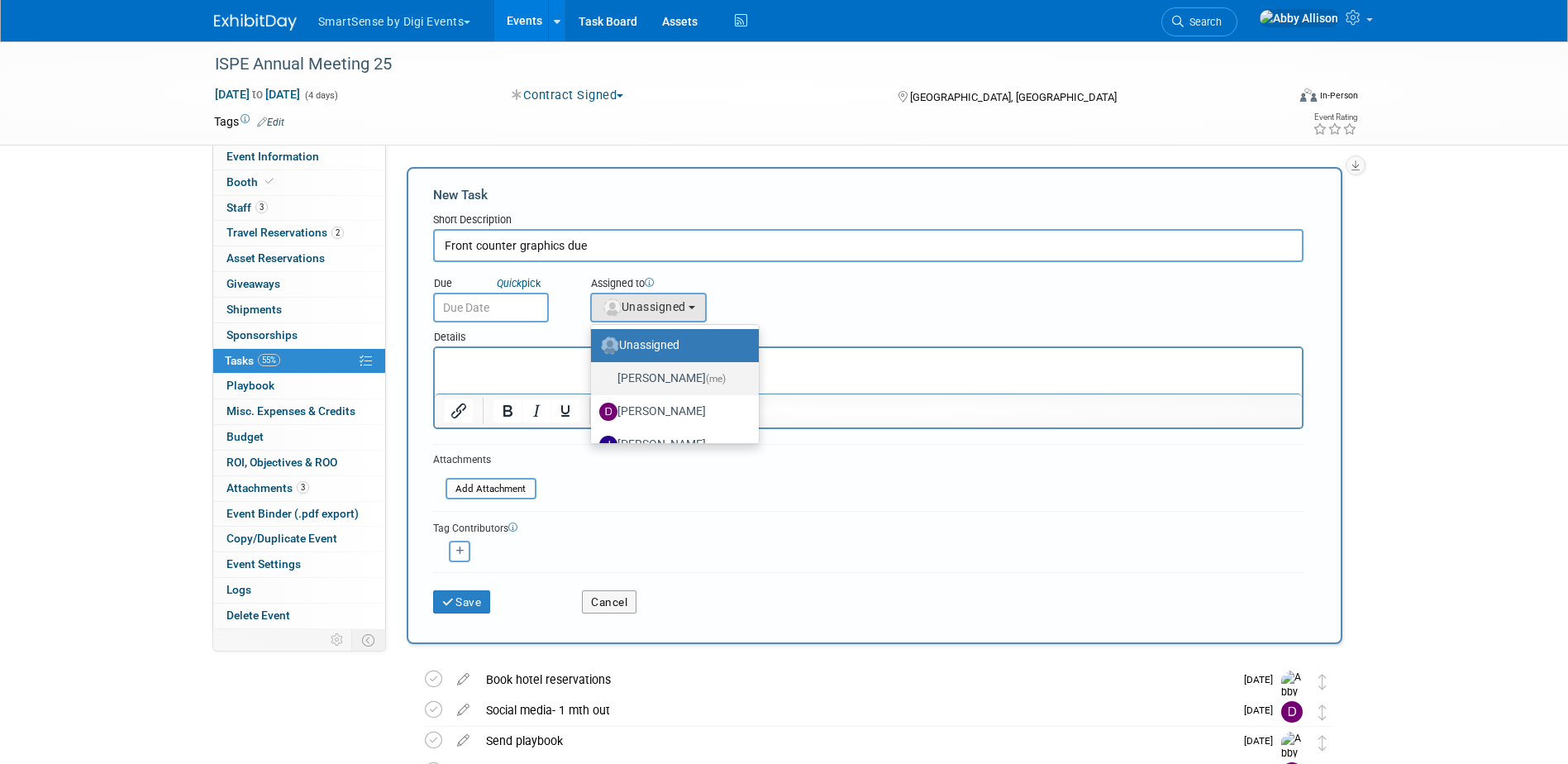
click at [631, 368] on label "Abby Allison (me)" at bounding box center [671, 379] width 143 height 27
click at [594, 371] on input "Abby Allison (me)" at bounding box center [588, 377] width 11 height 11
select select "1af21d80-b227-4fda-b725-1543146411fb"
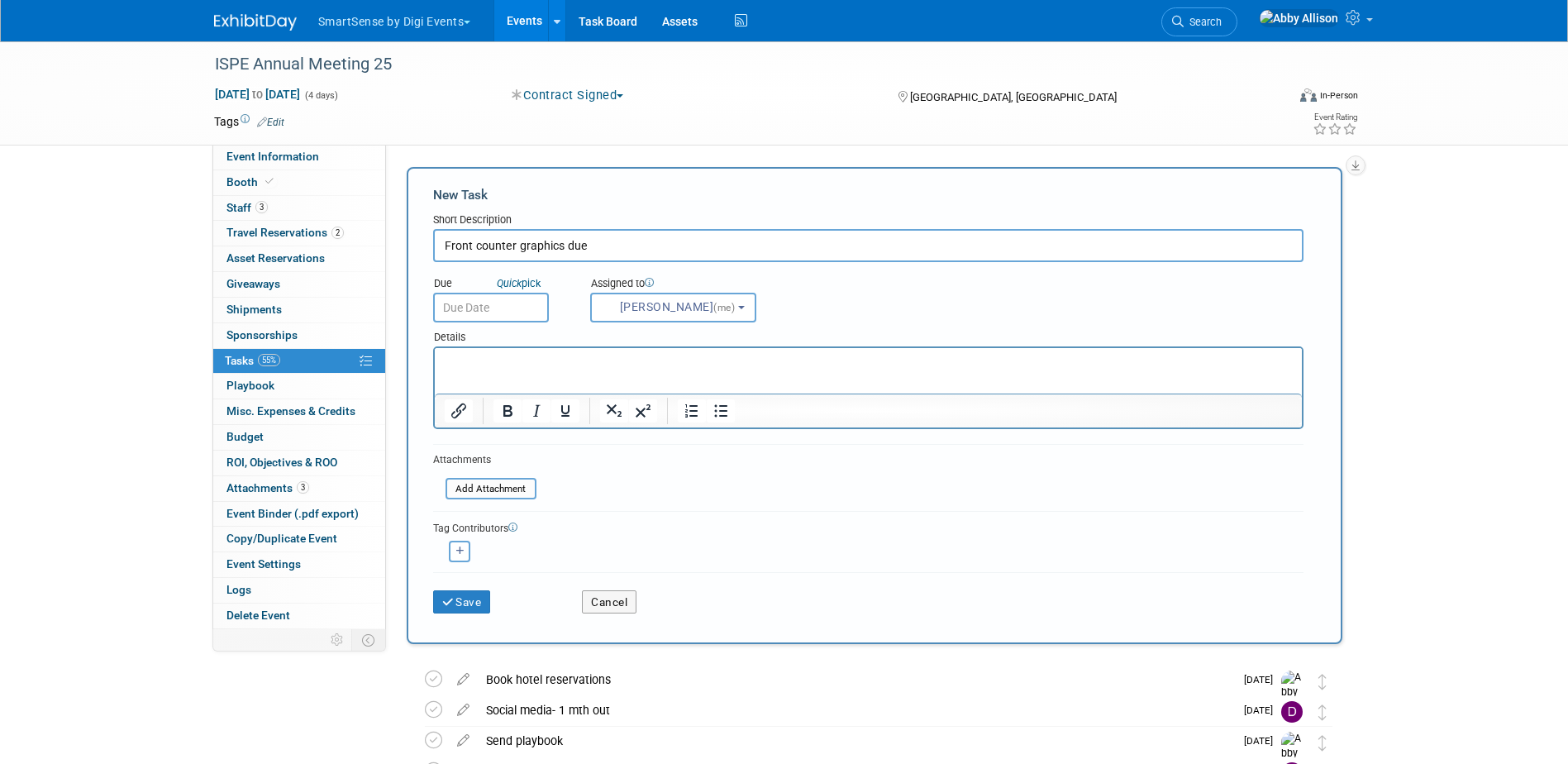
click at [513, 301] on input "text" at bounding box center [491, 307] width 116 height 30
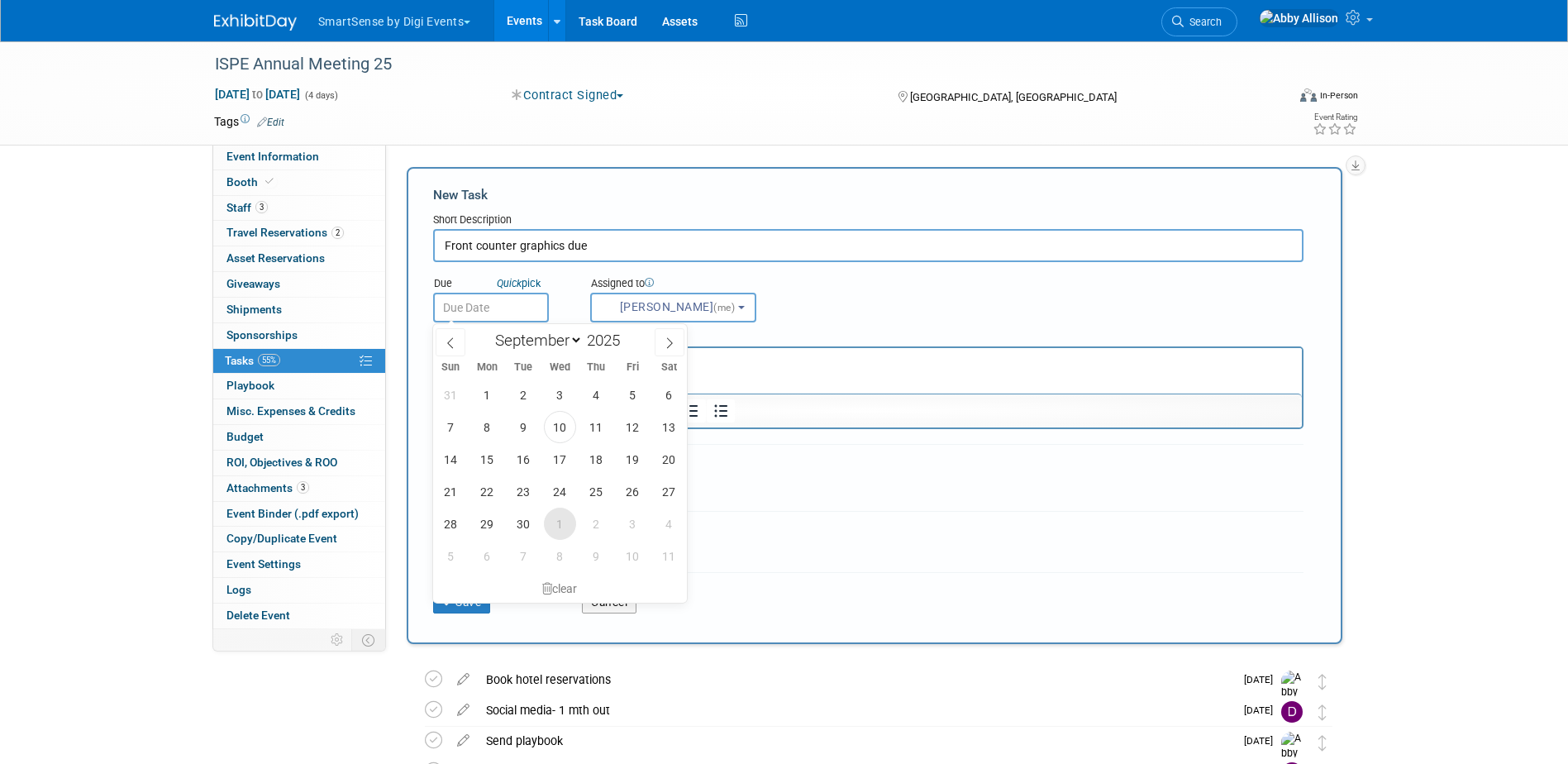
click at [558, 524] on span "1" at bounding box center [559, 524] width 32 height 32
type input "Oct 1, 2025"
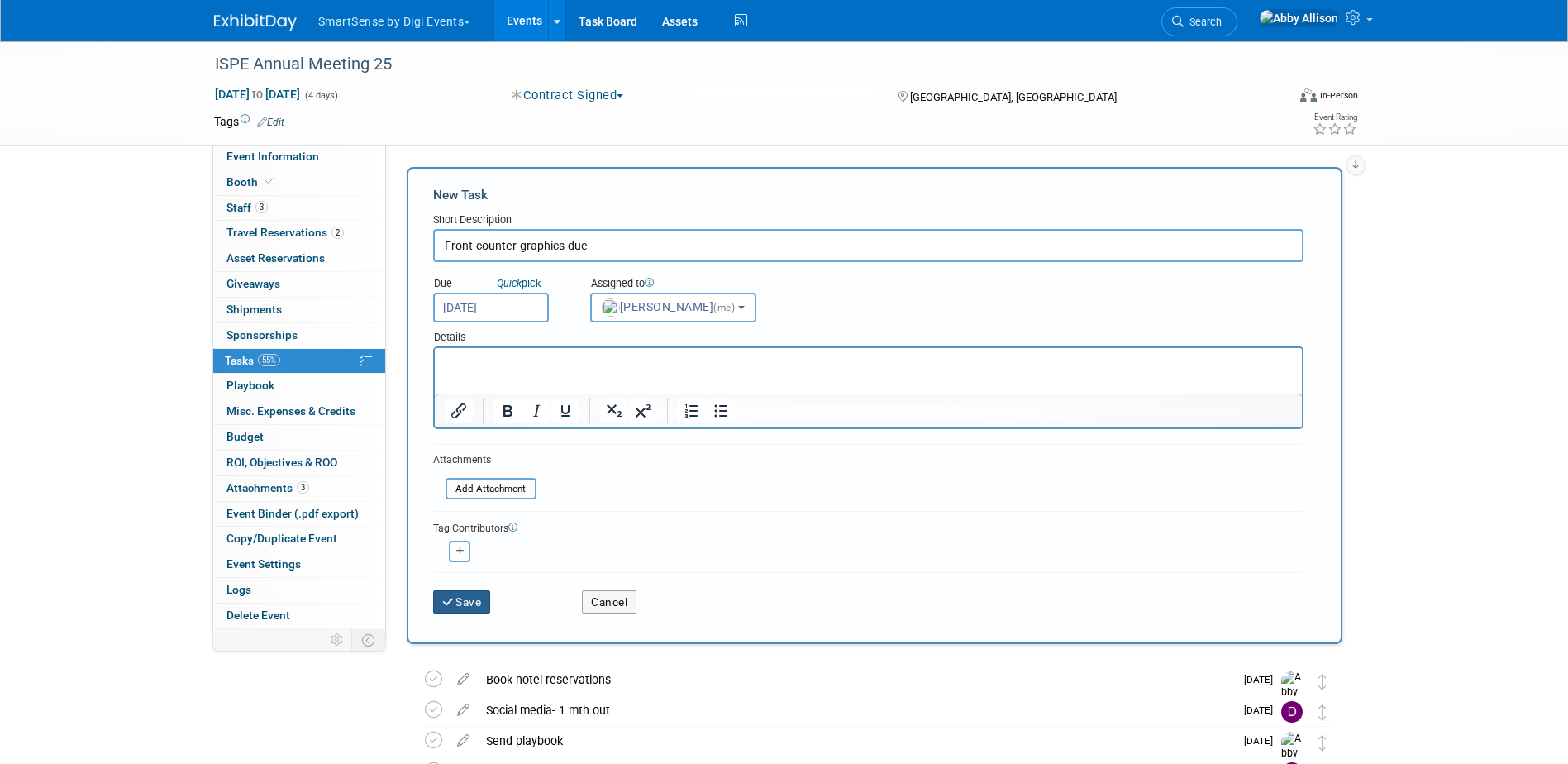
click at [484, 600] on button "Save" at bounding box center [462, 602] width 58 height 23
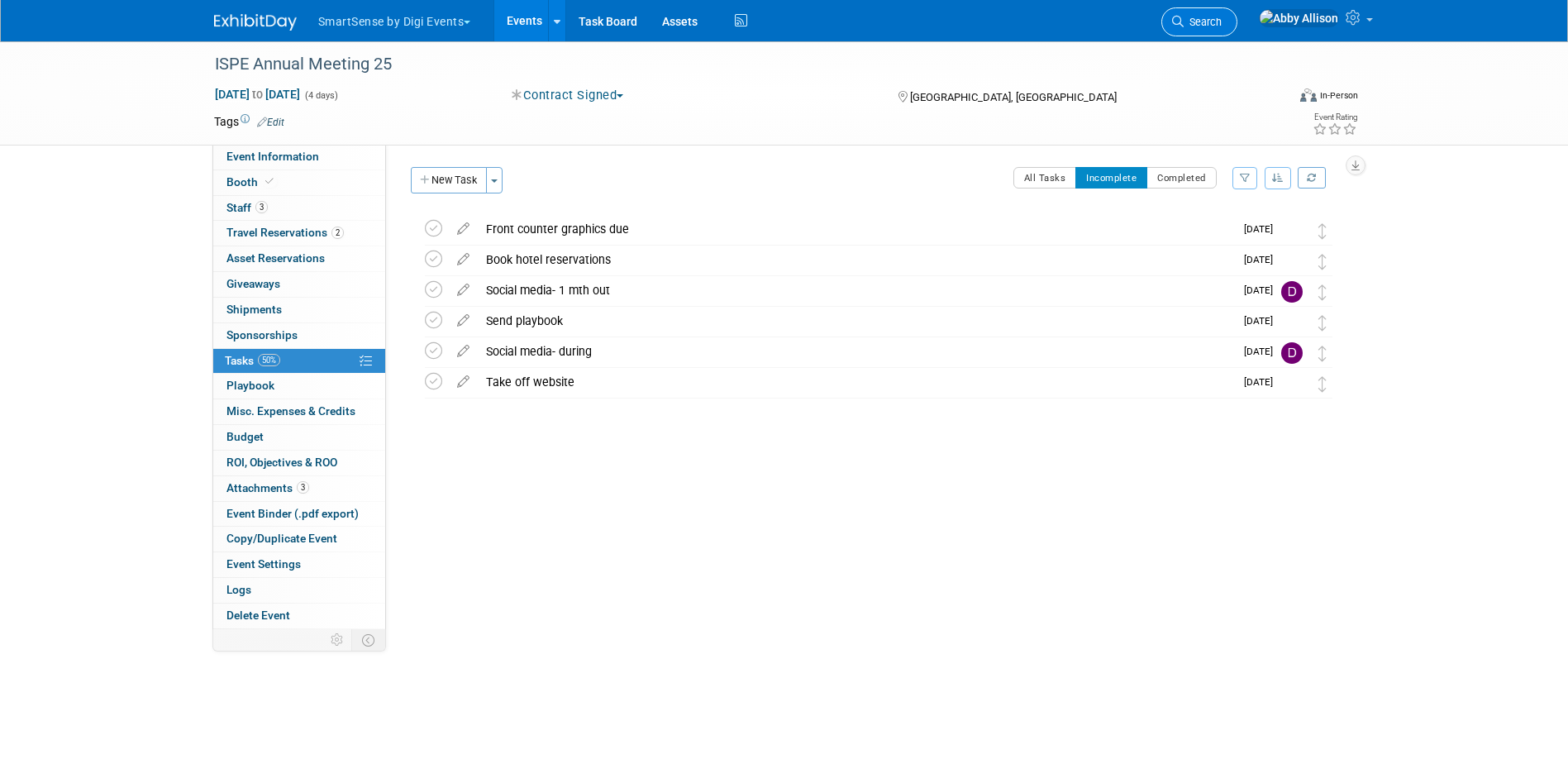
click at [1222, 19] on span "Search" at bounding box center [1202, 21] width 38 height 12
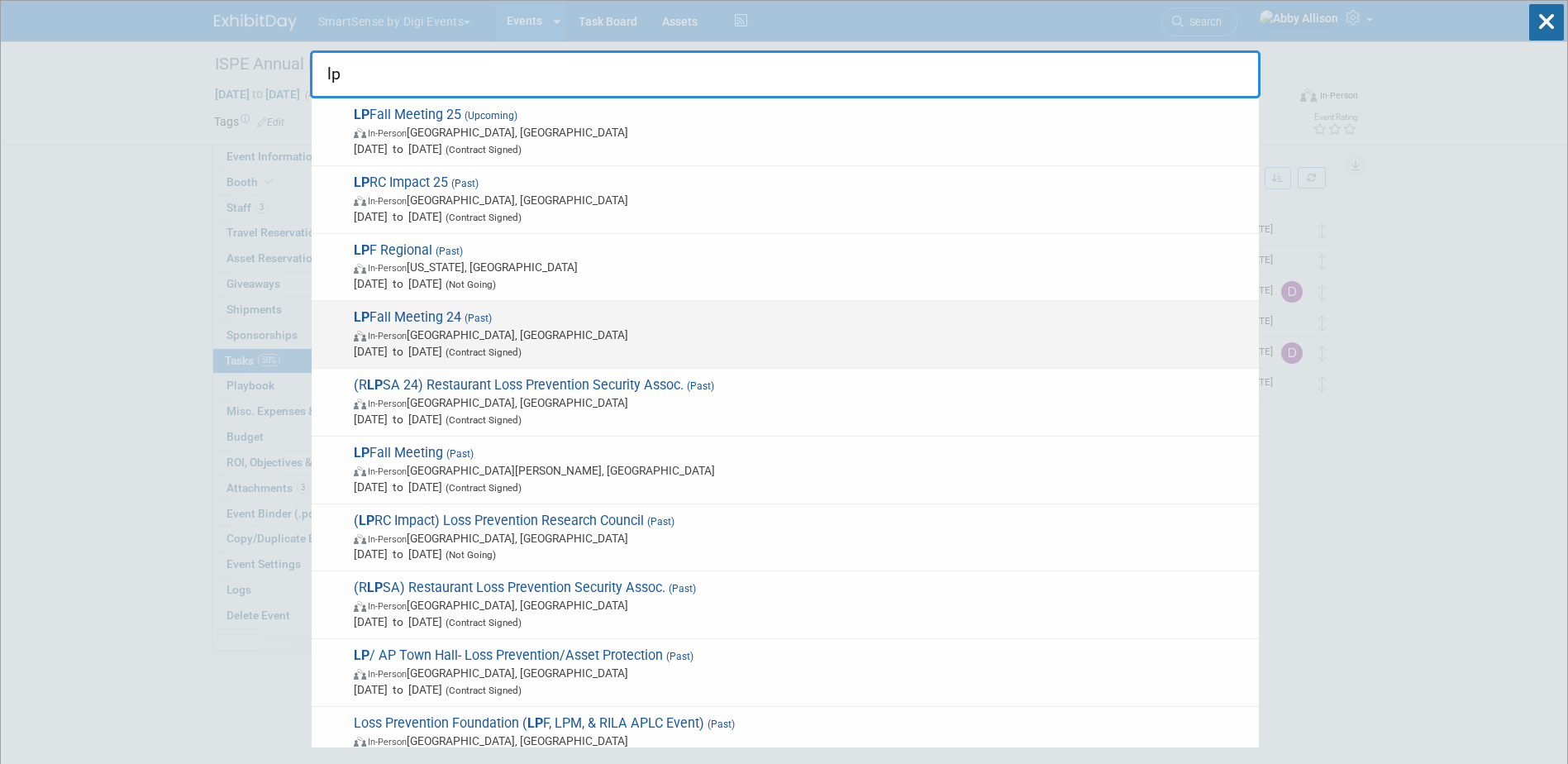
type input "lp"
click at [418, 320] on span "LP Fall Meeting 24 (Past) In-Person New Orleans, LA Oct 28, 2024 to Oct 30, 202…" at bounding box center [800, 334] width 902 height 50
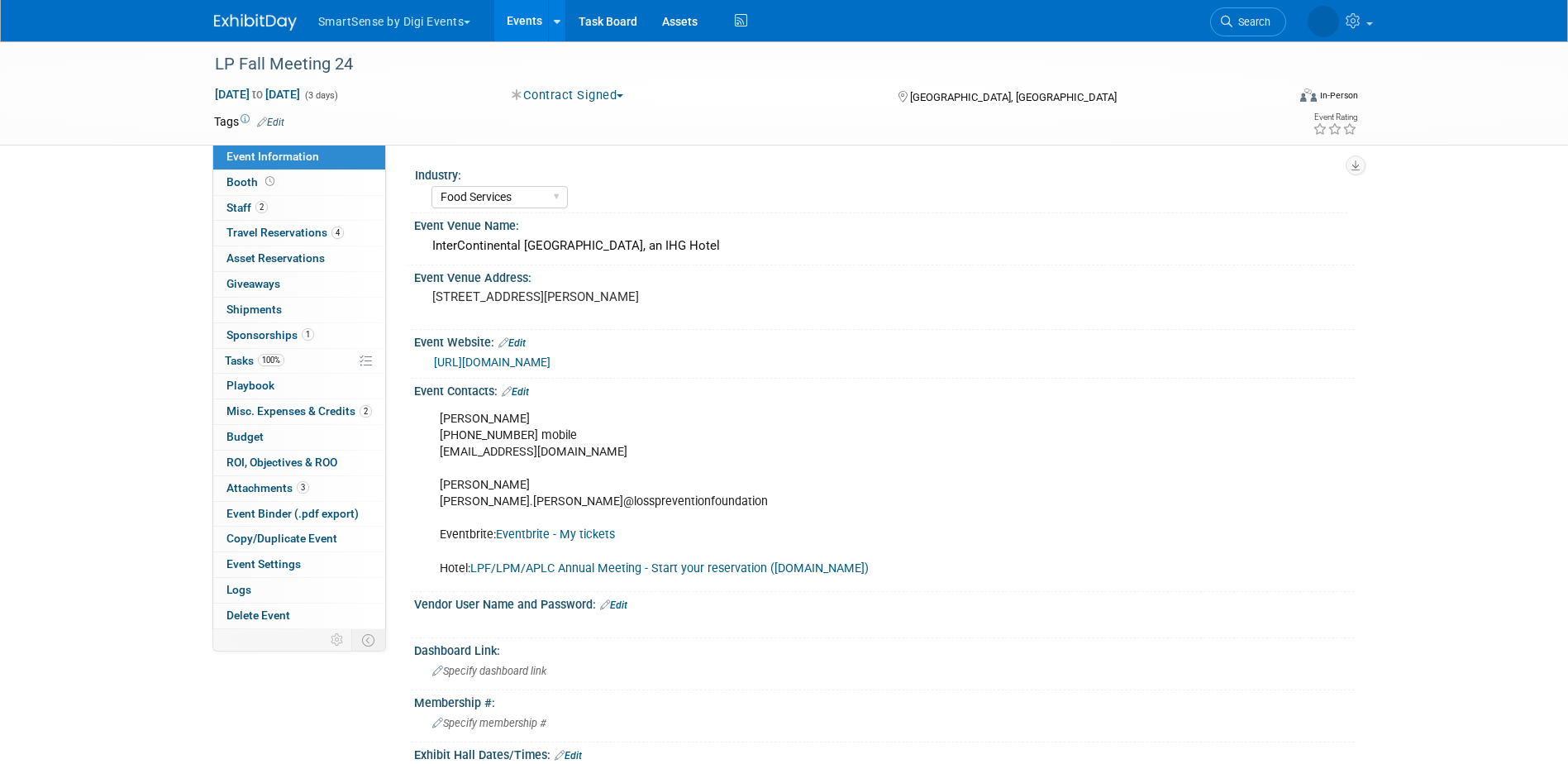
select select "Food Services"
click at [1238, 32] on link "Search" at bounding box center [1200, 21] width 76 height 29
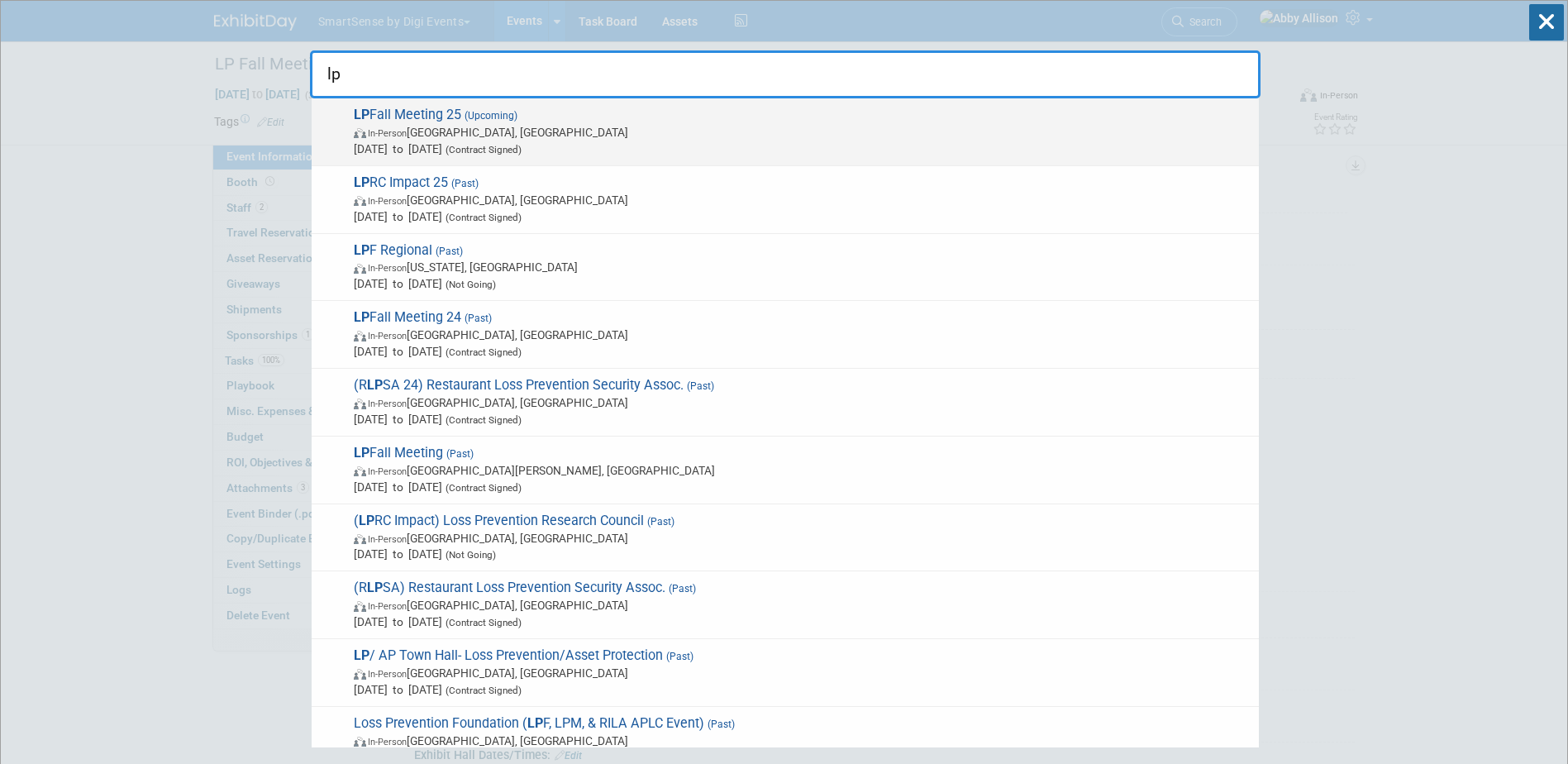
type input "lp"
click at [386, 132] on span "In-Person" at bounding box center [387, 134] width 39 height 11
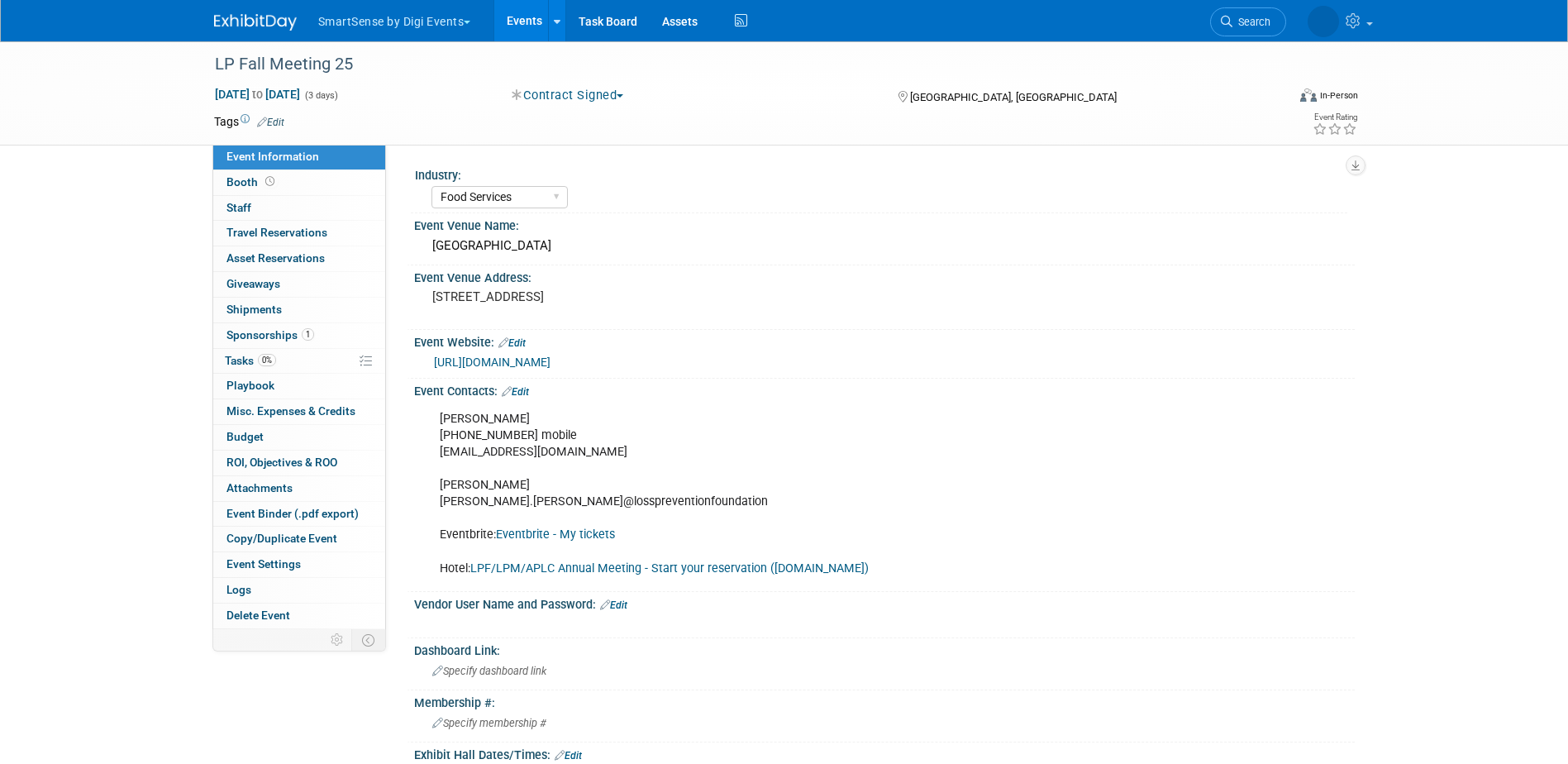
select select "Food Services"
click at [269, 180] on icon at bounding box center [270, 182] width 9 height 9
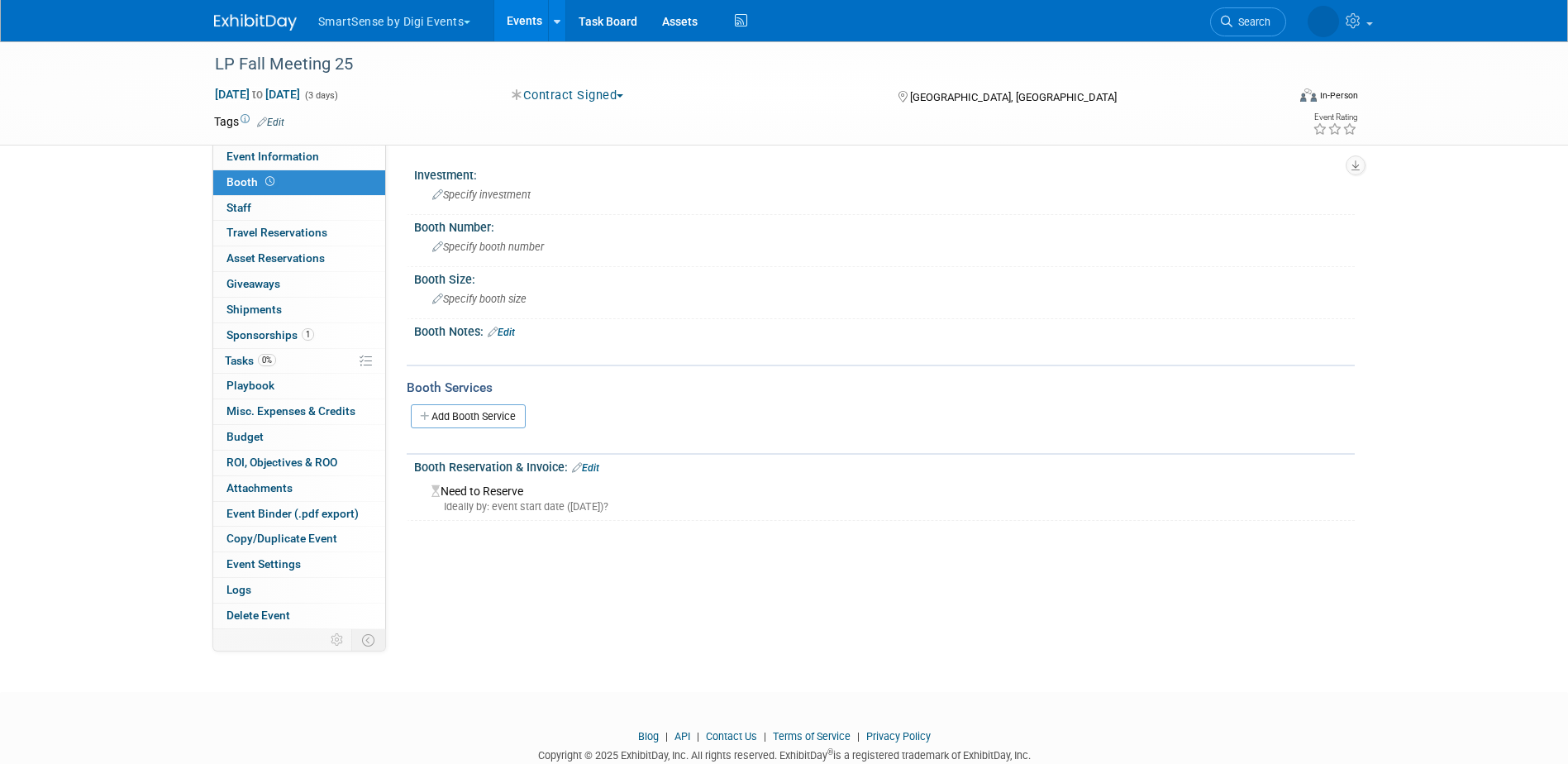
click at [505, 330] on link "Edit" at bounding box center [501, 332] width 27 height 11
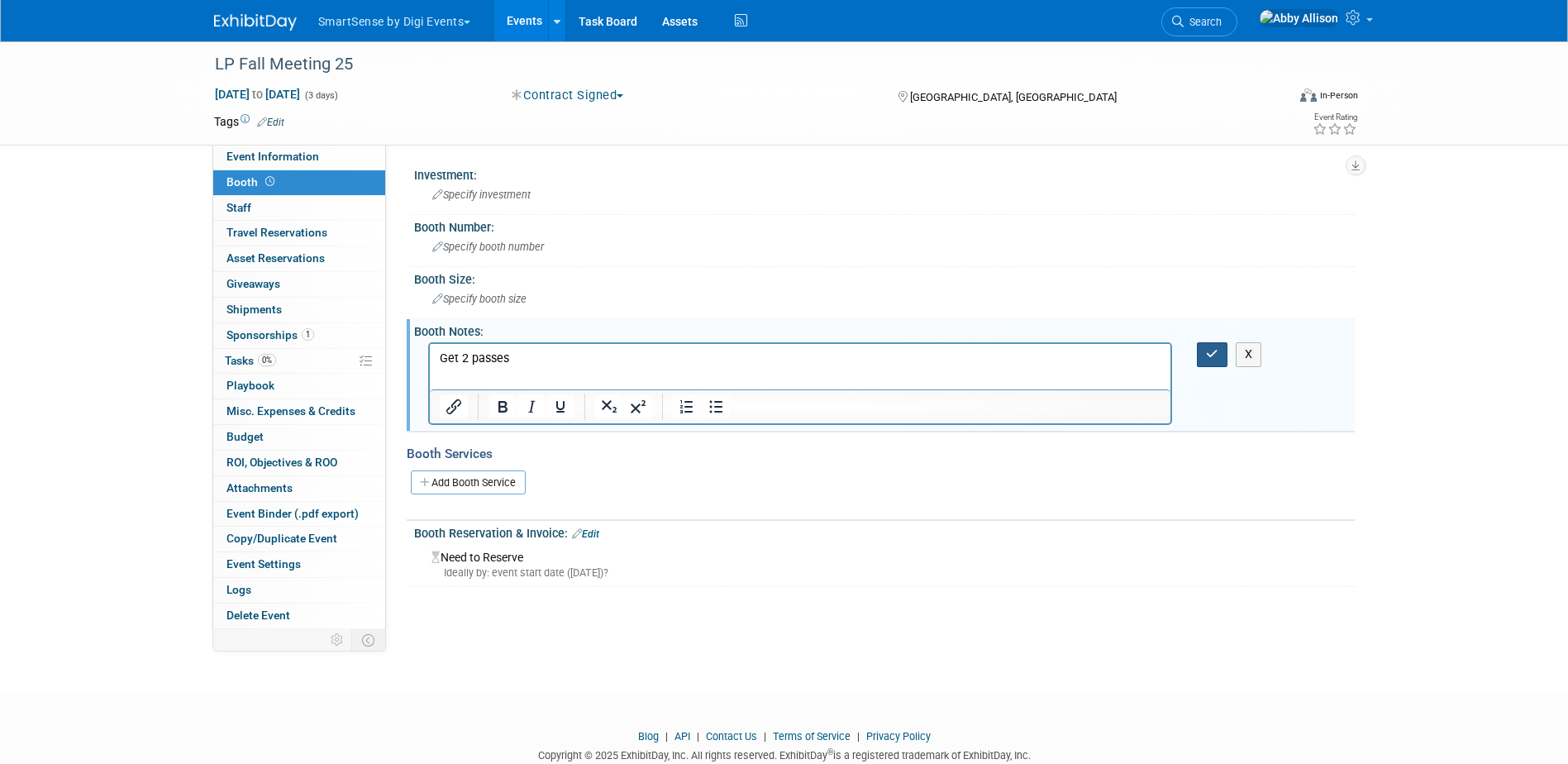
click at [1204, 356] on button "button" at bounding box center [1212, 355] width 31 height 24
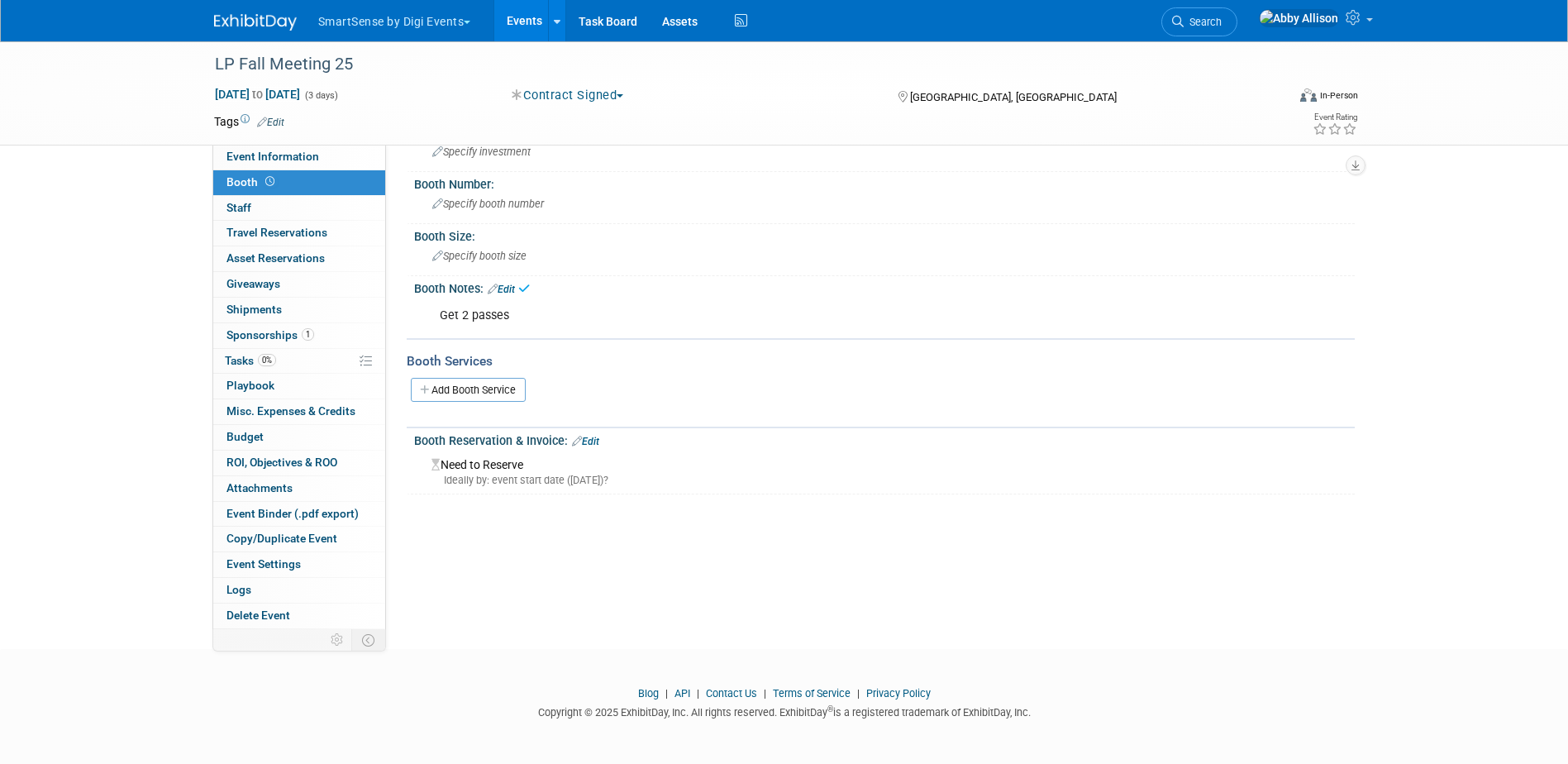
scroll to position [44, 0]
click at [249, 156] on span "Event Information" at bounding box center [273, 156] width 93 height 13
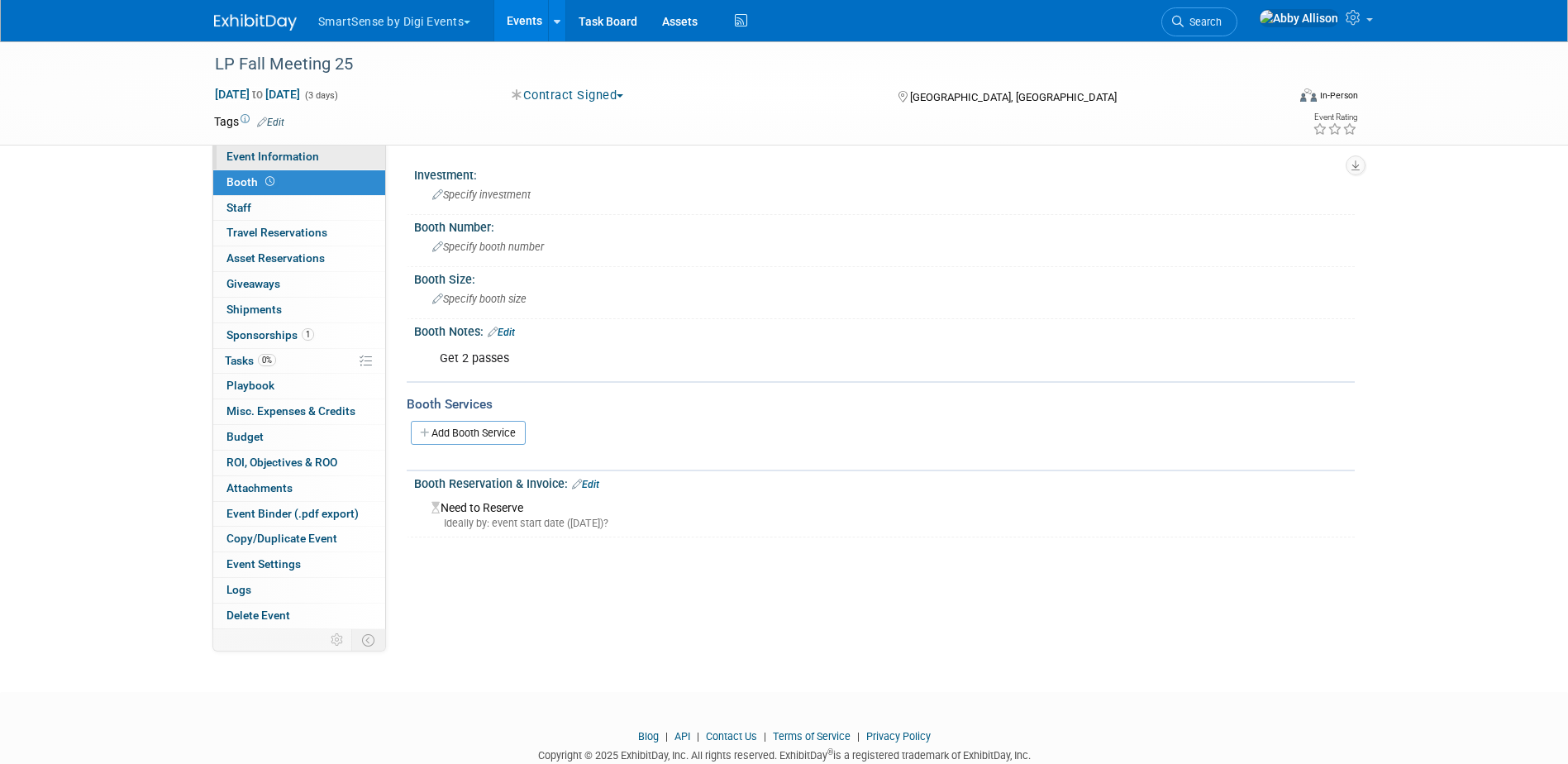
select select "Food Services"
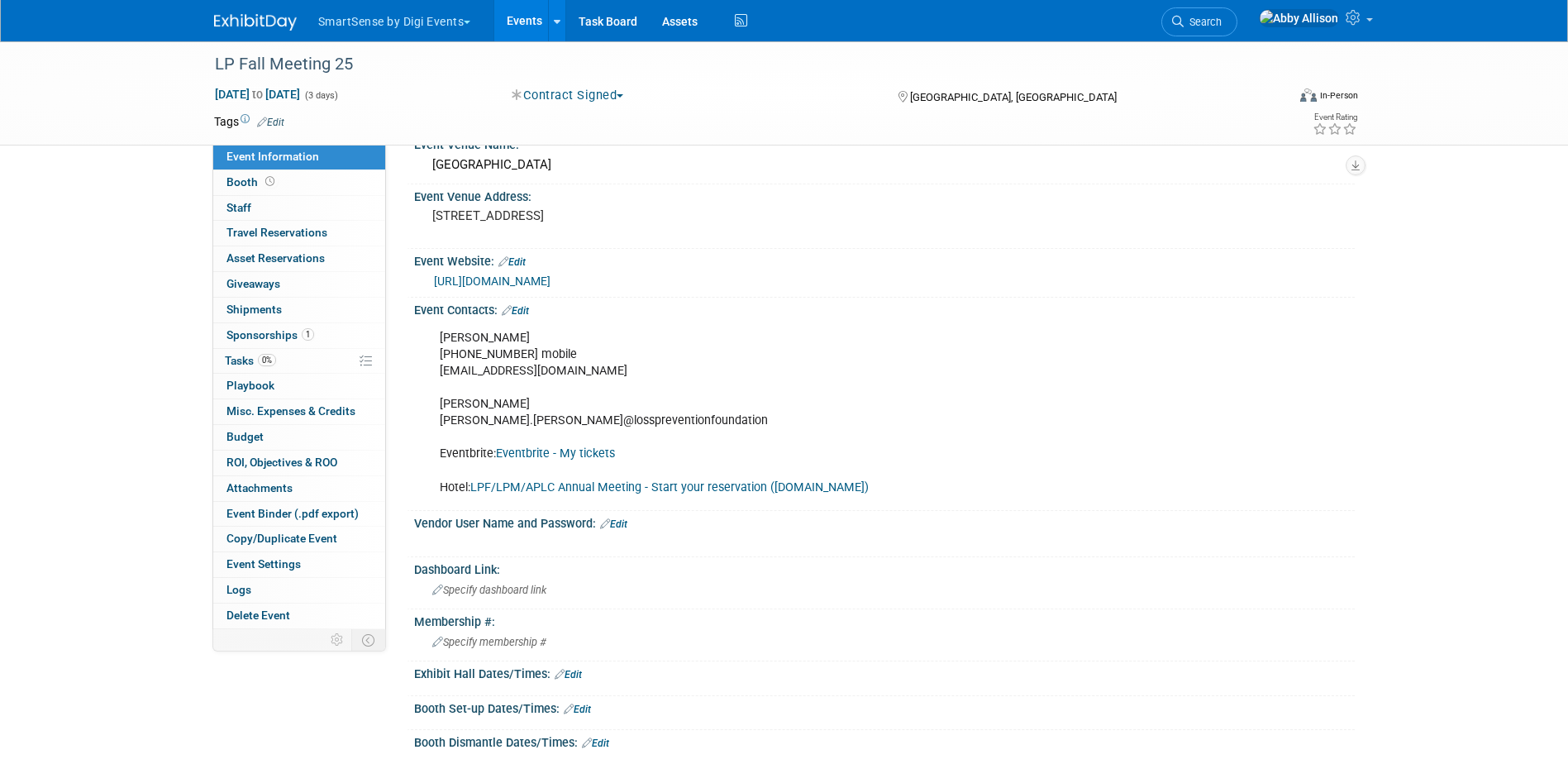
scroll to position [83, 0]
click at [609, 512] on div "Vendor User Name and Password: Edit" at bounding box center [884, 520] width 941 height 21
click at [612, 523] on link "Edit" at bounding box center [613, 523] width 27 height 11
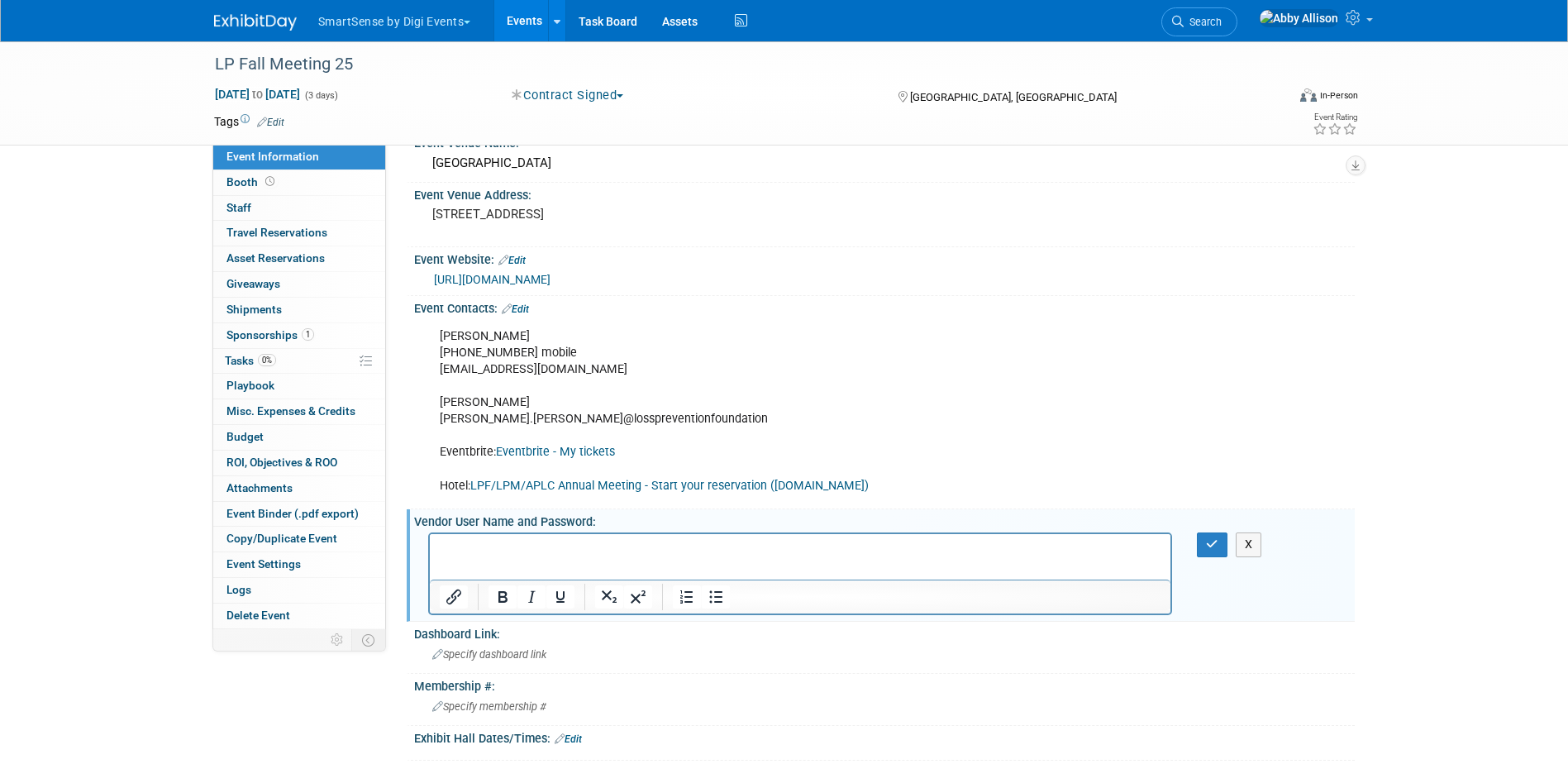
scroll to position [0, 0]
click at [1209, 539] on icon "button" at bounding box center [1212, 544] width 12 height 11
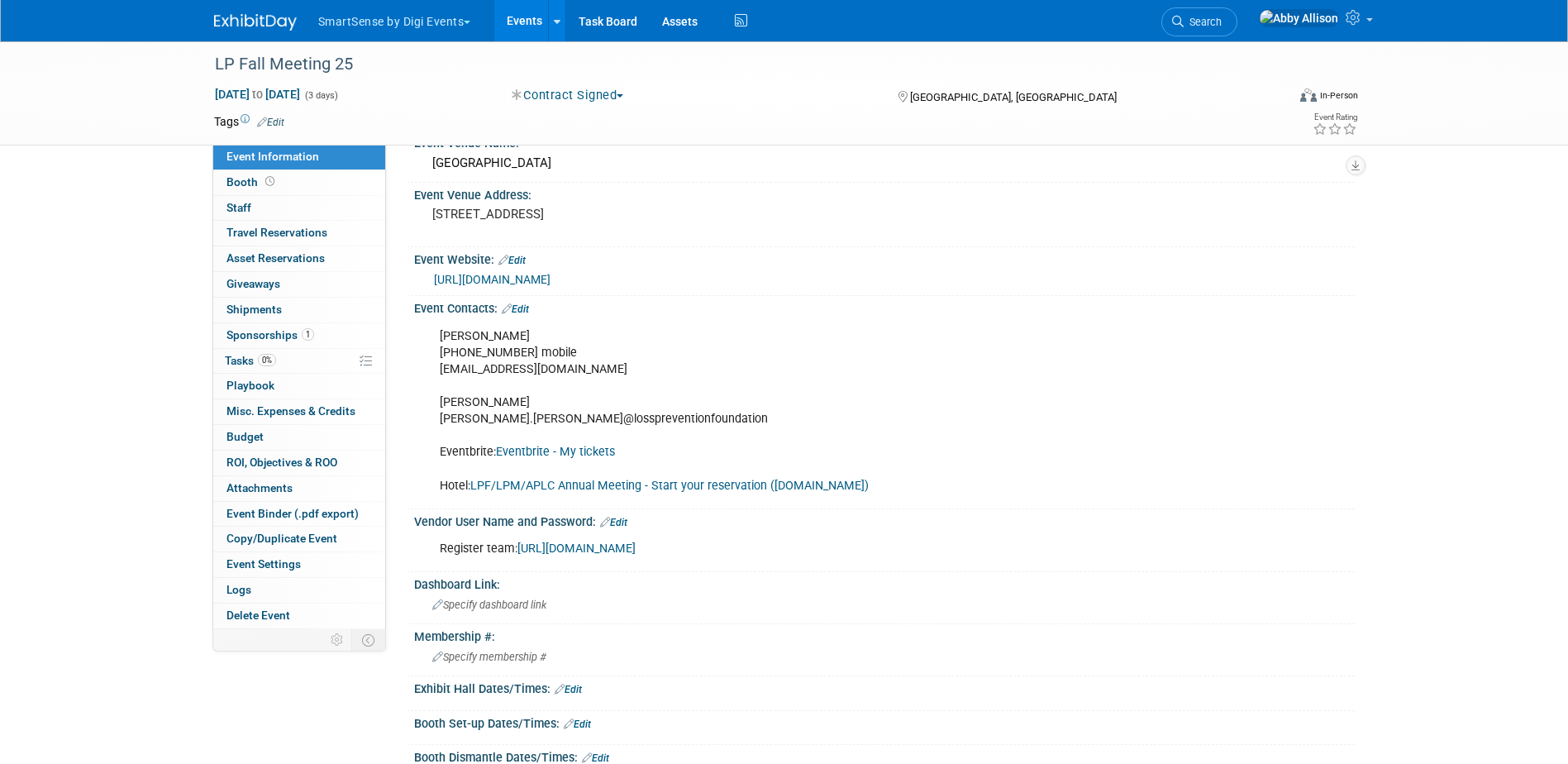
click at [515, 258] on link "Edit" at bounding box center [511, 260] width 27 height 11
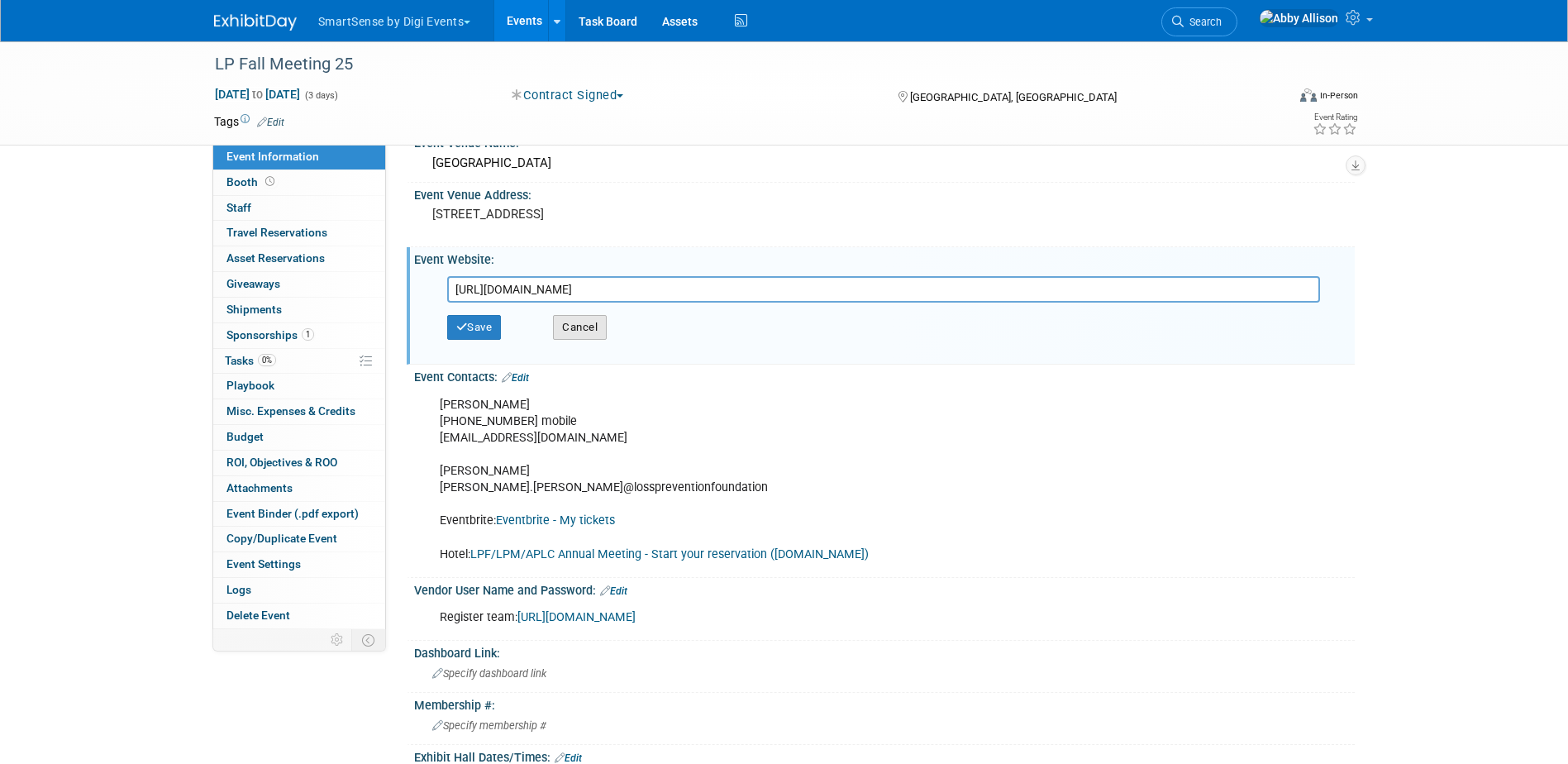
click at [572, 332] on button "Cancel" at bounding box center [580, 327] width 54 height 25
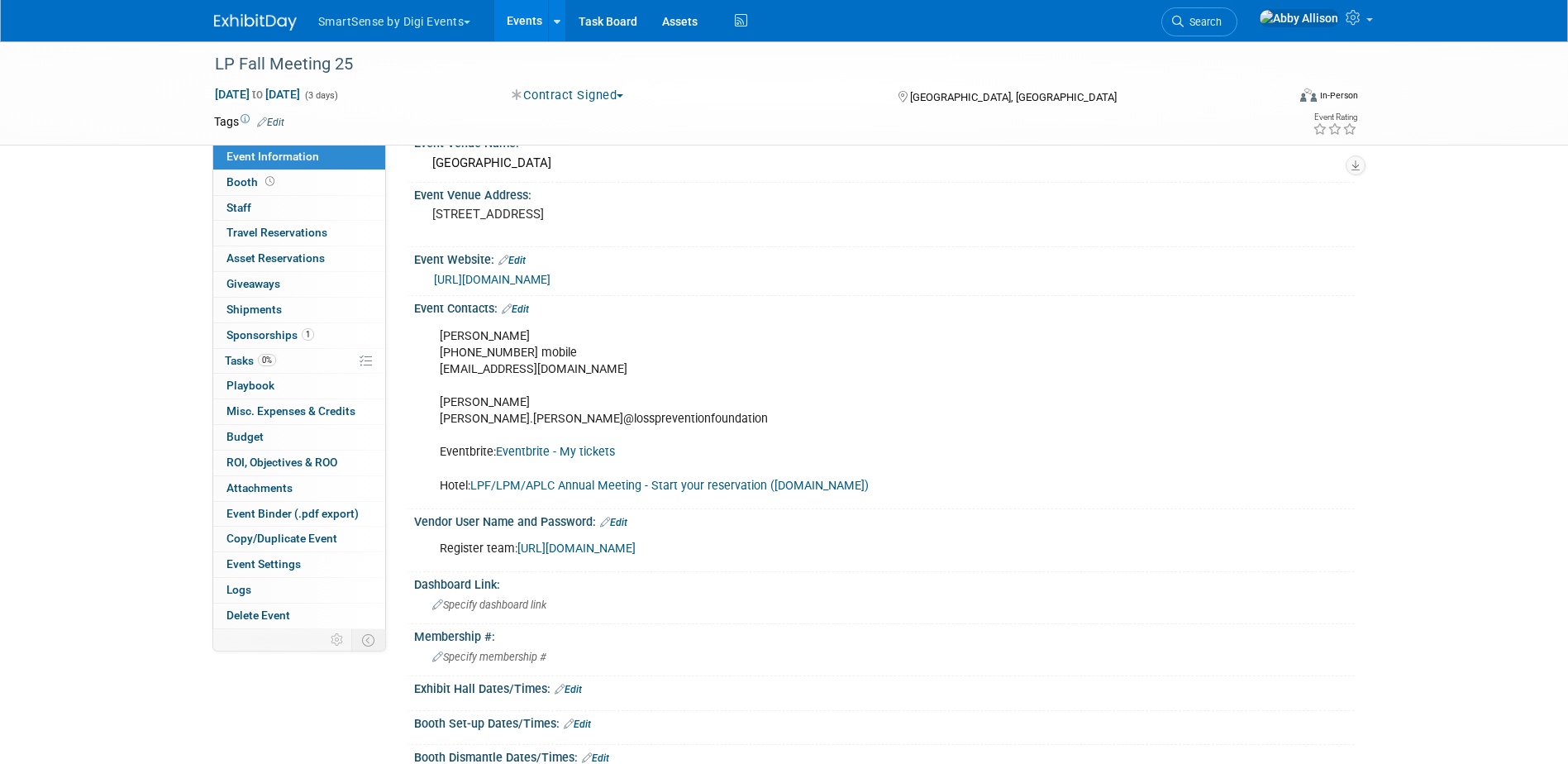
click at [522, 314] on link "Edit" at bounding box center [515, 309] width 27 height 11
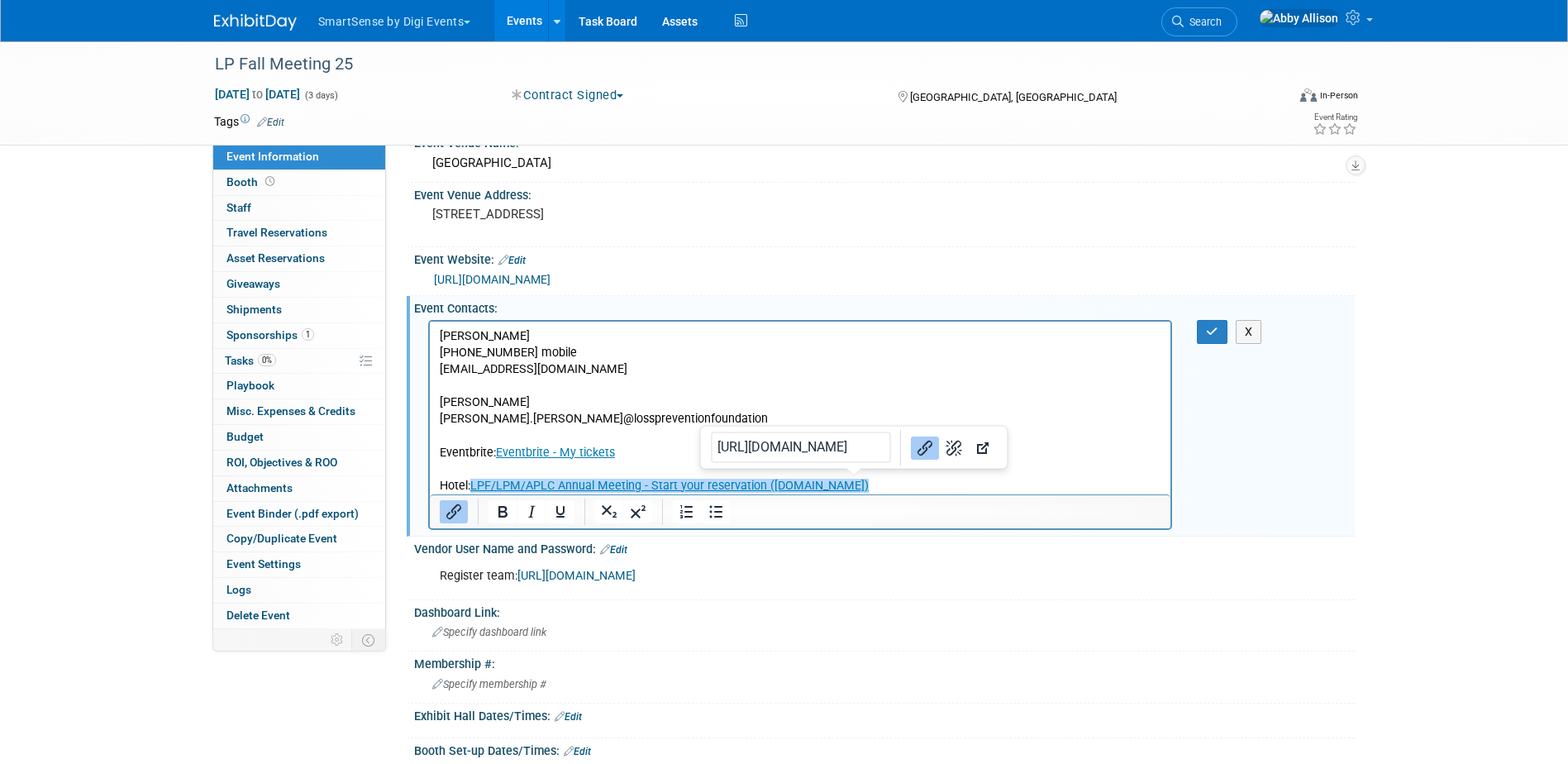
drag, startPoint x: 851, startPoint y: 483, endPoint x: 876, endPoint y: 490, distance: 26.0
click at [876, 490] on p "[PERSON_NAME] [PHONE_NUMBER] mobile [EMAIL_ADDRESS][DOMAIN_NAME] [PERSON_NAME] …" at bounding box center [800, 410] width 723 height 166
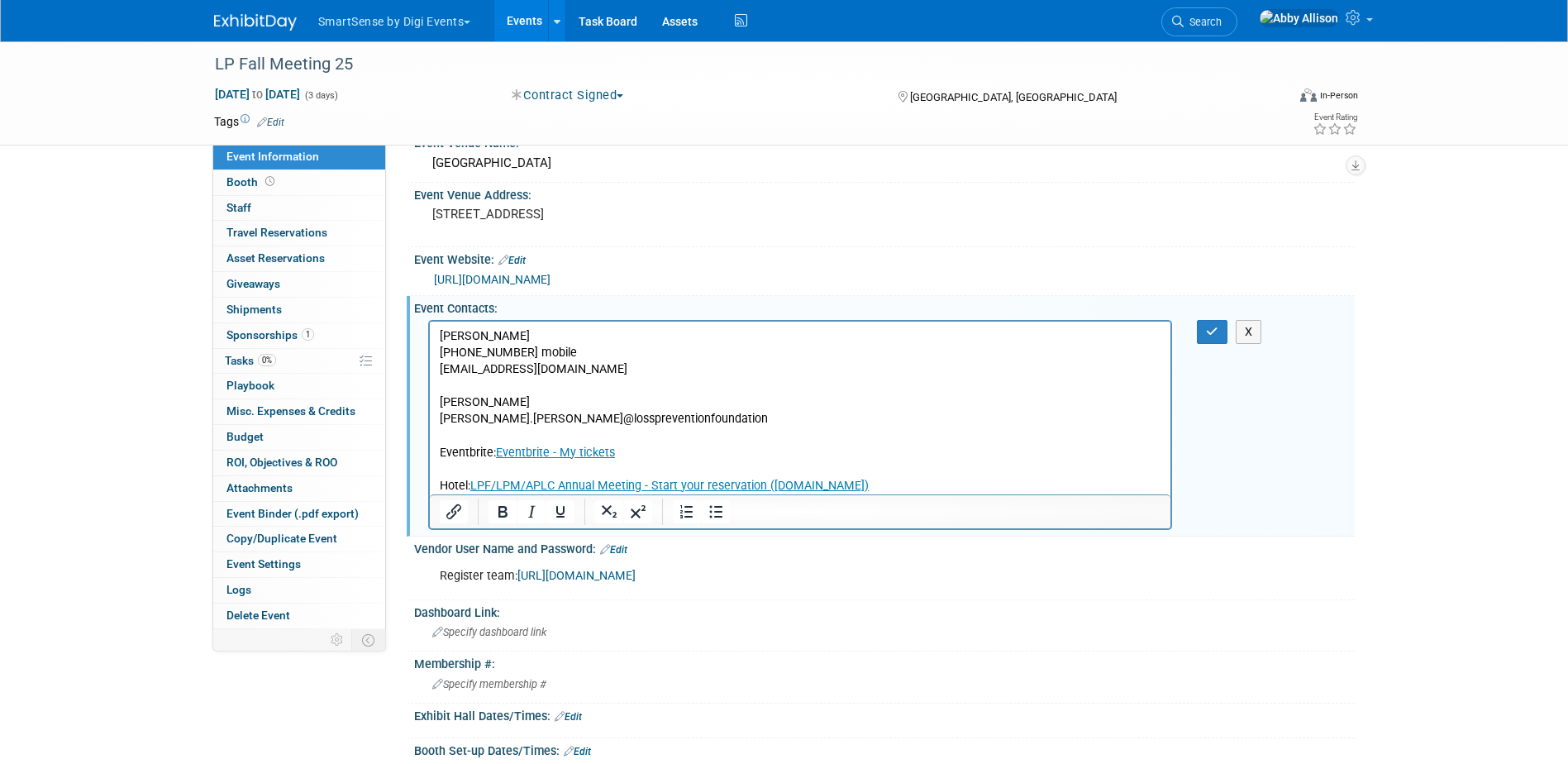
click at [945, 387] on p "[PERSON_NAME] [PHONE_NUMBER] mobile [EMAIL_ADDRESS][DOMAIN_NAME] [PERSON_NAME] …" at bounding box center [800, 410] width 723 height 166
drag, startPoint x: 636, startPoint y: 451, endPoint x: 625, endPoint y: 451, distance: 11.0
click at [625, 451] on p "[PERSON_NAME] [PHONE_NUMBER] mobile [EMAIL_ADDRESS][DOMAIN_NAME] [PERSON_NAME] …" at bounding box center [800, 410] width 723 height 166
click at [804, 473] on p "[PERSON_NAME] [PHONE_NUMBER] mobile [EMAIL_ADDRESS][DOMAIN_NAME] [PERSON_NAME] …" at bounding box center [800, 410] width 723 height 166
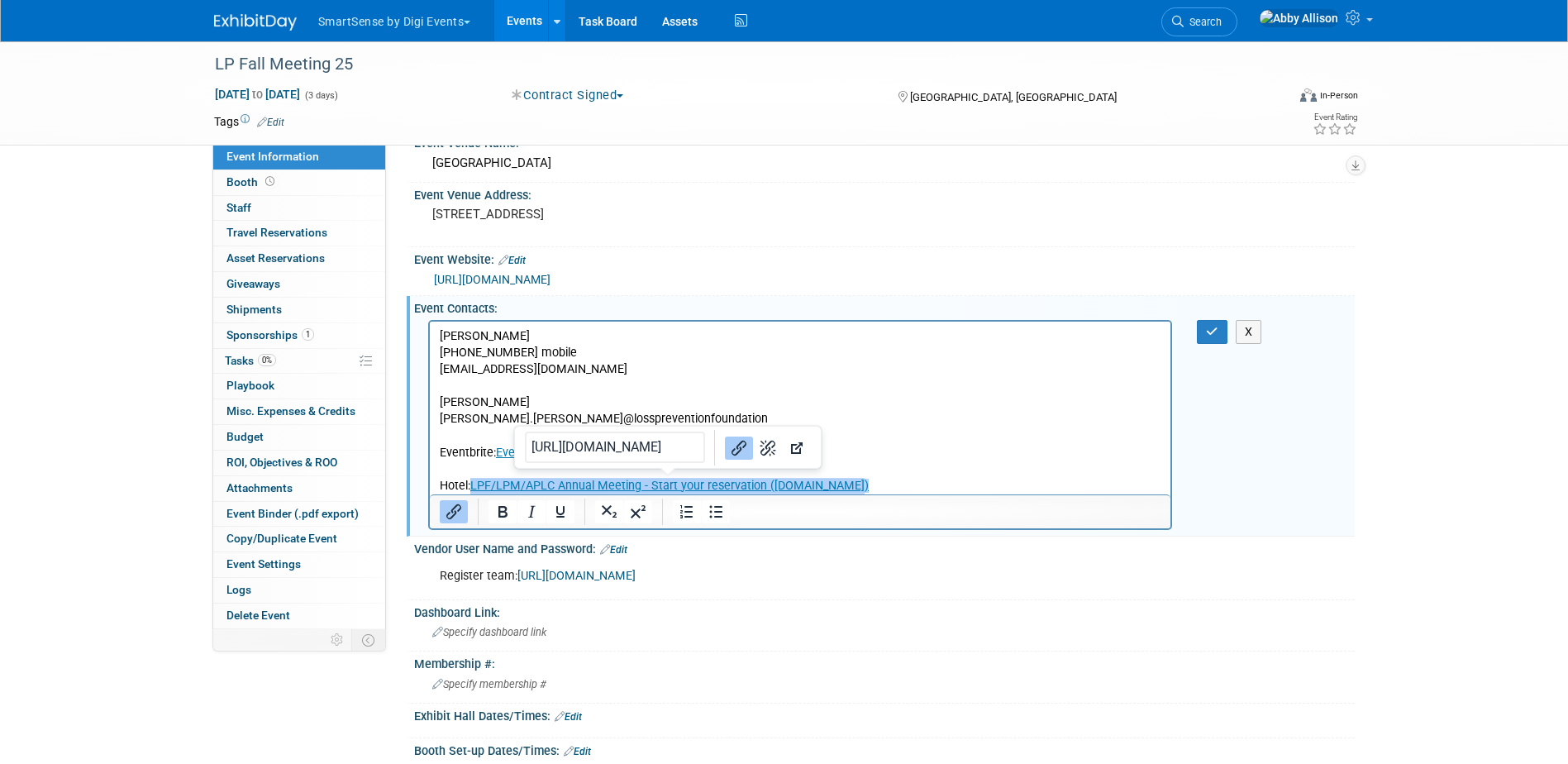
drag, startPoint x: 847, startPoint y: 486, endPoint x: 474, endPoint y: 484, distance: 373.0
click at [474, 484] on p "[PERSON_NAME] [PHONE_NUMBER] mobile [EMAIL_ADDRESS][DOMAIN_NAME] [PERSON_NAME] …" at bounding box center [800, 410] width 723 height 166
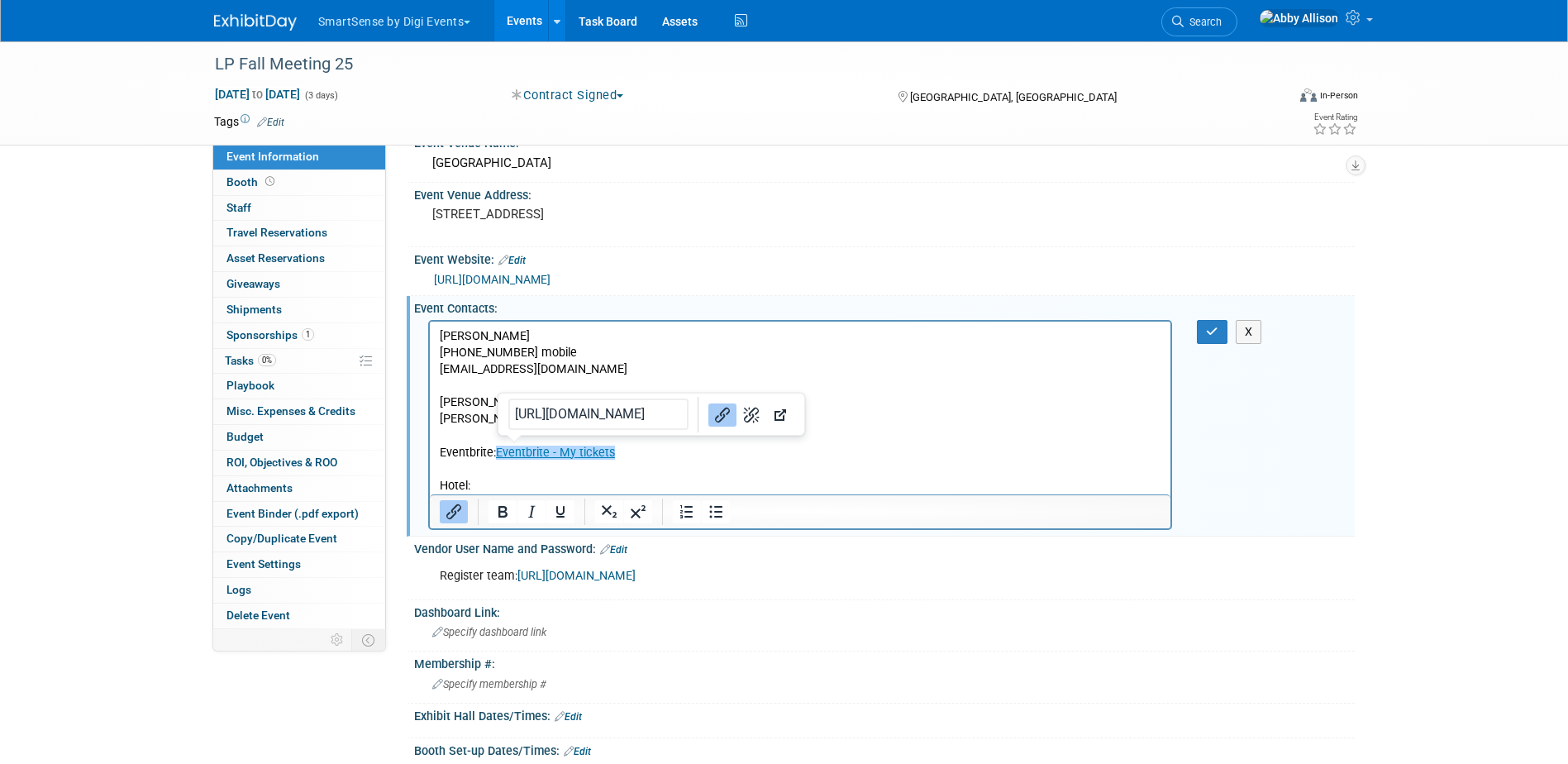
drag, startPoint x: 629, startPoint y: 452, endPoint x: 499, endPoint y: 458, distance: 130.1
click at [499, 458] on p "[PERSON_NAME] [PHONE_NUMBER] mobile [EMAIL_ADDRESS][DOMAIN_NAME] [PERSON_NAME] …" at bounding box center [800, 410] width 723 height 166
click at [1206, 338] on icon "button" at bounding box center [1212, 331] width 12 height 11
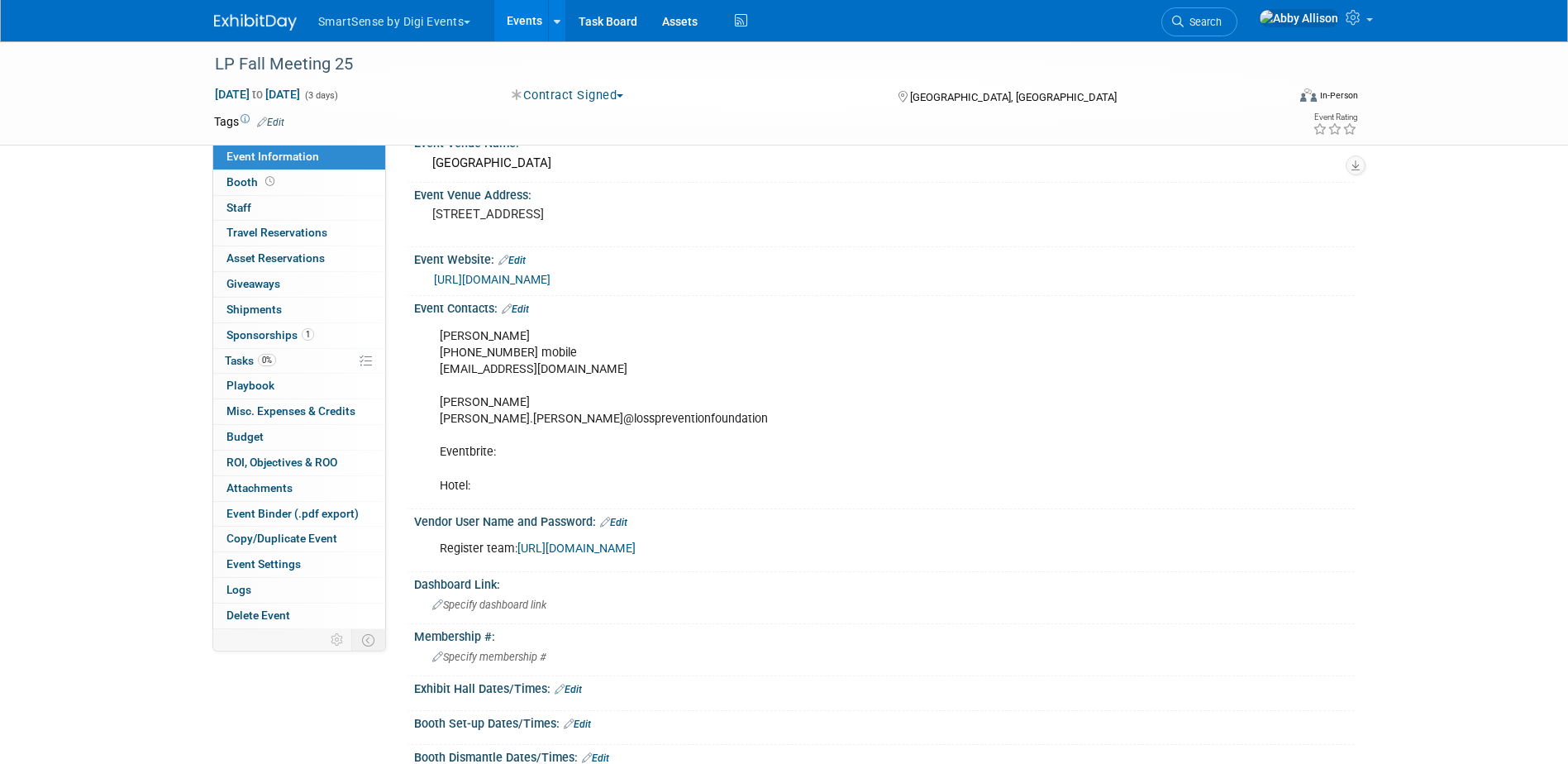
click at [529, 307] on link "Edit" at bounding box center [515, 309] width 27 height 11
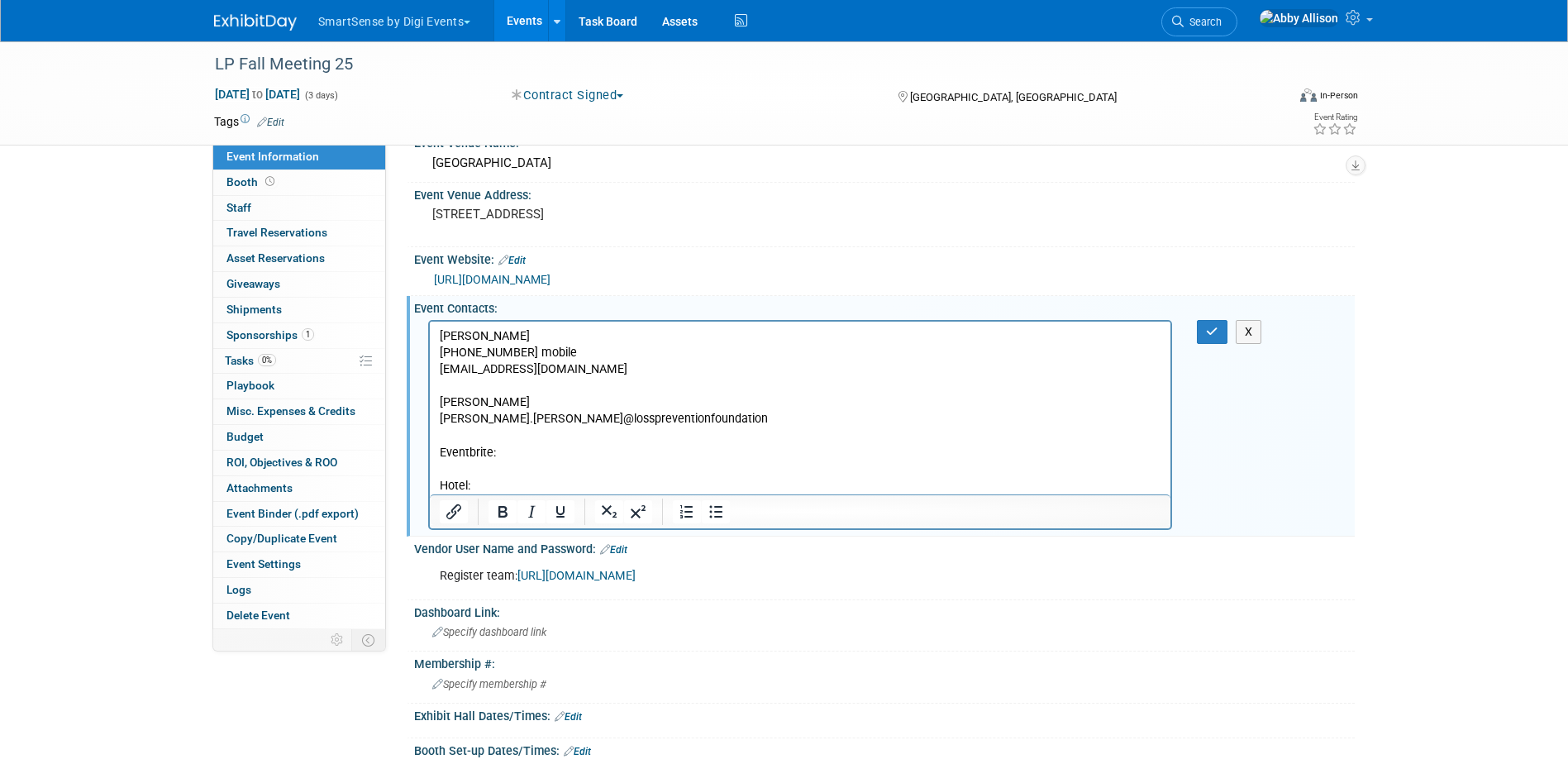
click at [520, 479] on p "[PERSON_NAME] [PHONE_NUMBER] mobile [EMAIL_ADDRESS][DOMAIN_NAME] [PERSON_NAME] …" at bounding box center [800, 410] width 723 height 166
click at [487, 482] on p "[PERSON_NAME] [PHONE_NUMBER] mobile [EMAIL_ADDRESS][DOMAIN_NAME] [PERSON_NAME] …" at bounding box center [800, 410] width 723 height 166
click at [492, 480] on p "[PERSON_NAME] [PHONE_NUMBER] mobile [EMAIL_ADDRESS][DOMAIN_NAME] [PERSON_NAME] …" at bounding box center [800, 410] width 723 height 166
click at [511, 479] on p "[PERSON_NAME] [PHONE_NUMBER] mobile [EMAIL_ADDRESS][DOMAIN_NAME] [PERSON_NAME] …" at bounding box center [800, 410] width 723 height 166
click at [1215, 338] on button "button" at bounding box center [1212, 332] width 31 height 24
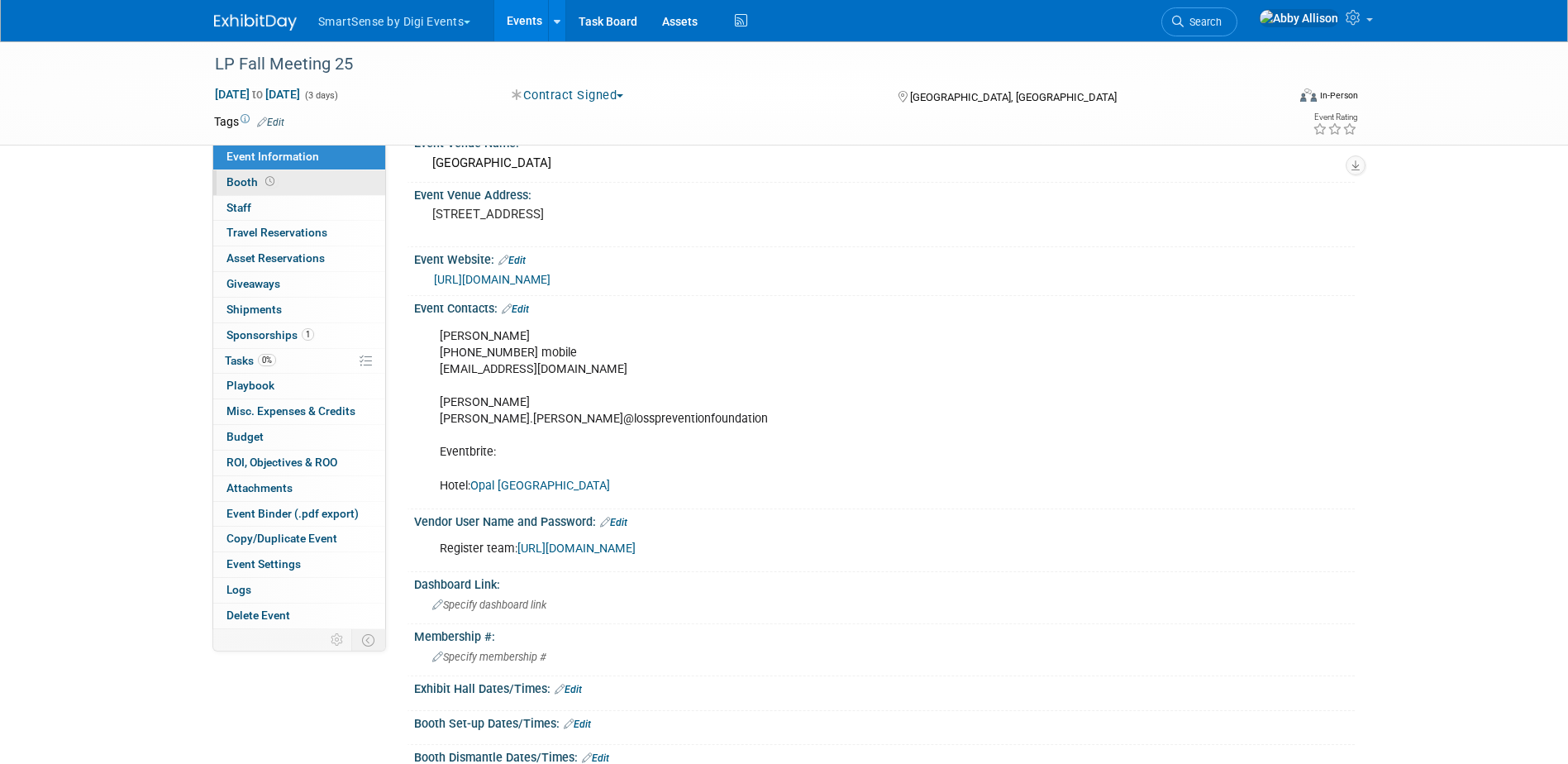
click at [254, 185] on span "Booth" at bounding box center [251, 182] width 51 height 13
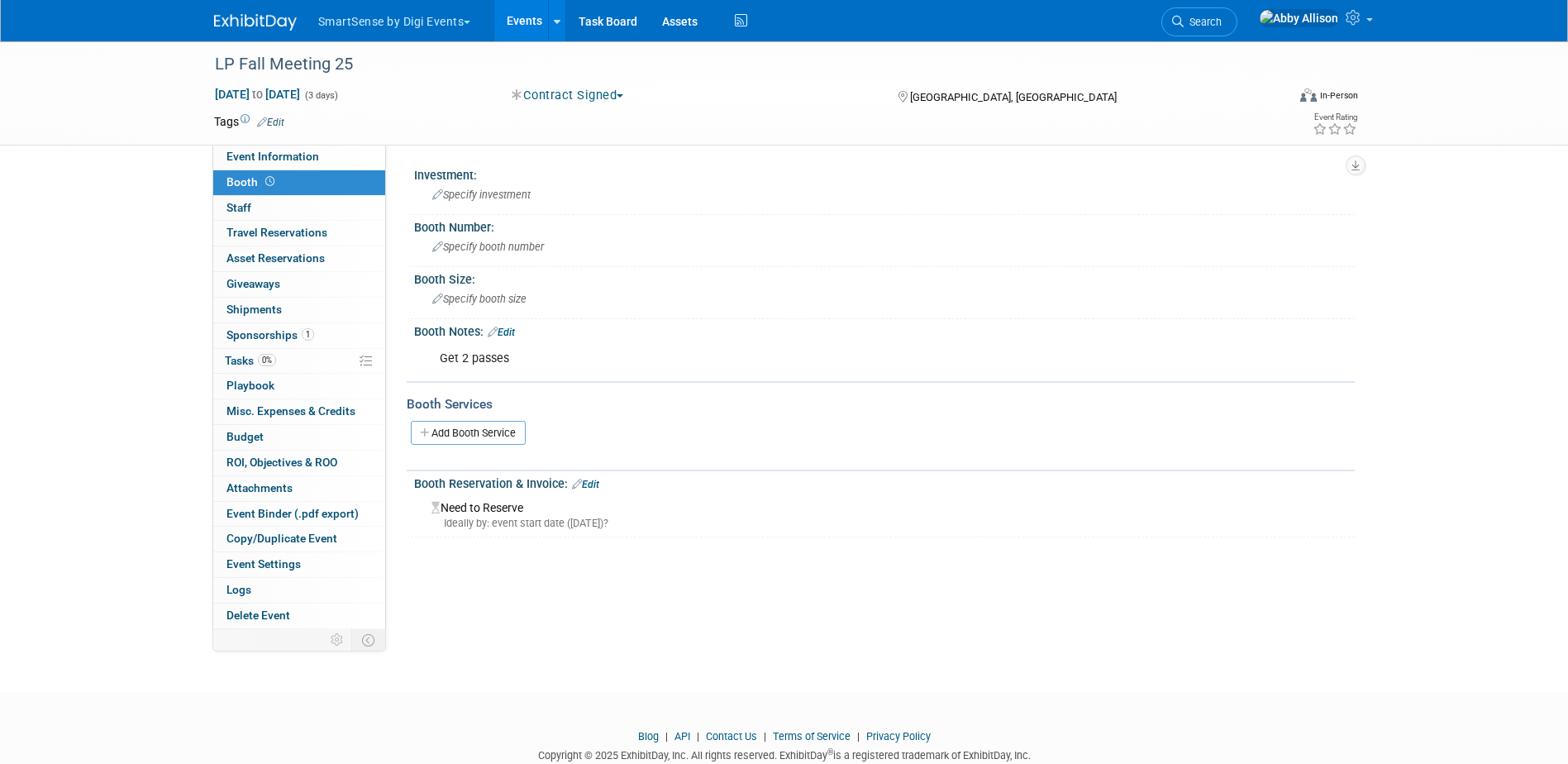
click at [515, 330] on link "Edit" at bounding box center [501, 332] width 27 height 11
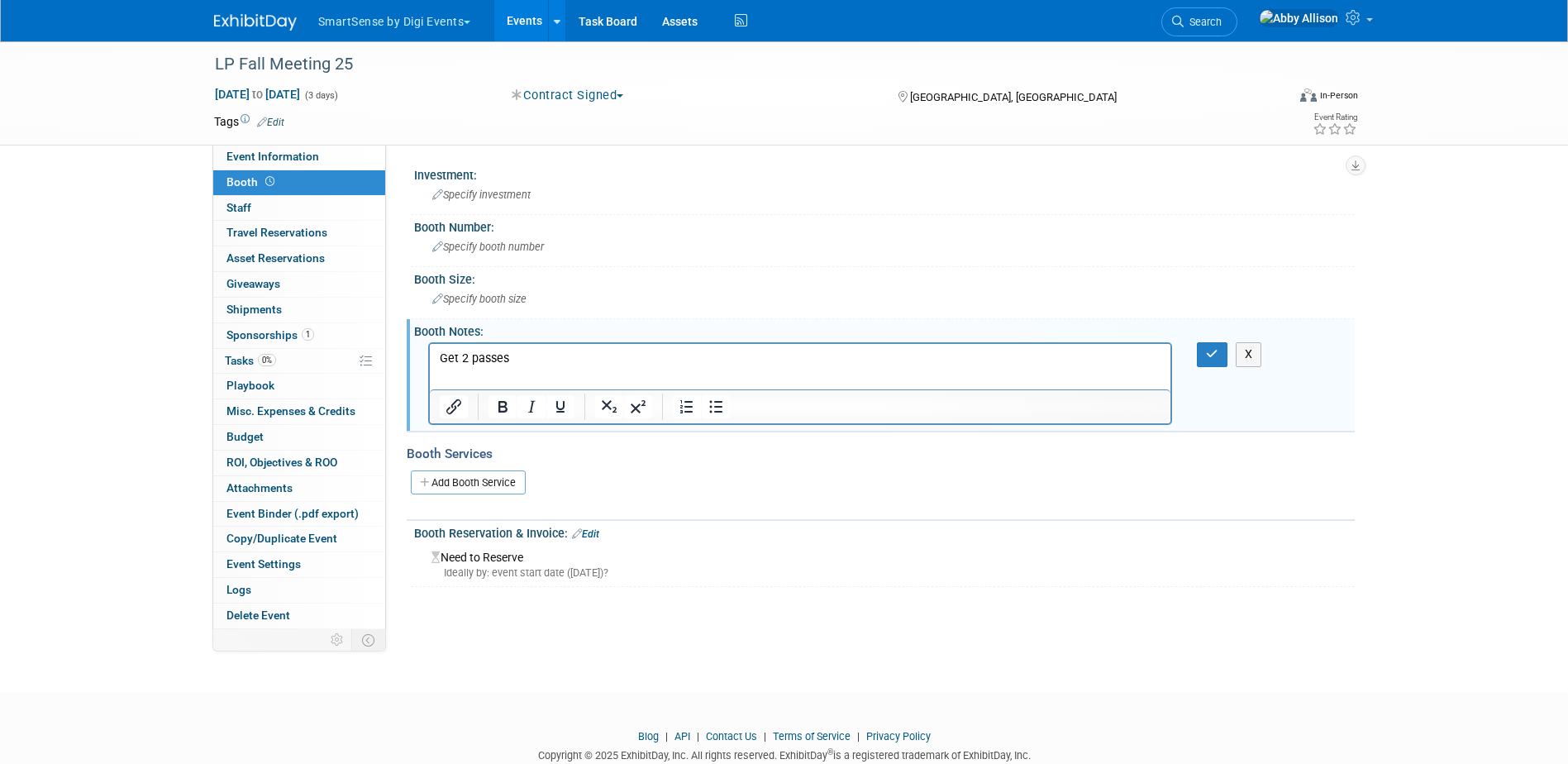
click at [524, 356] on p "Get 2 passes" at bounding box center [800, 359] width 723 height 17
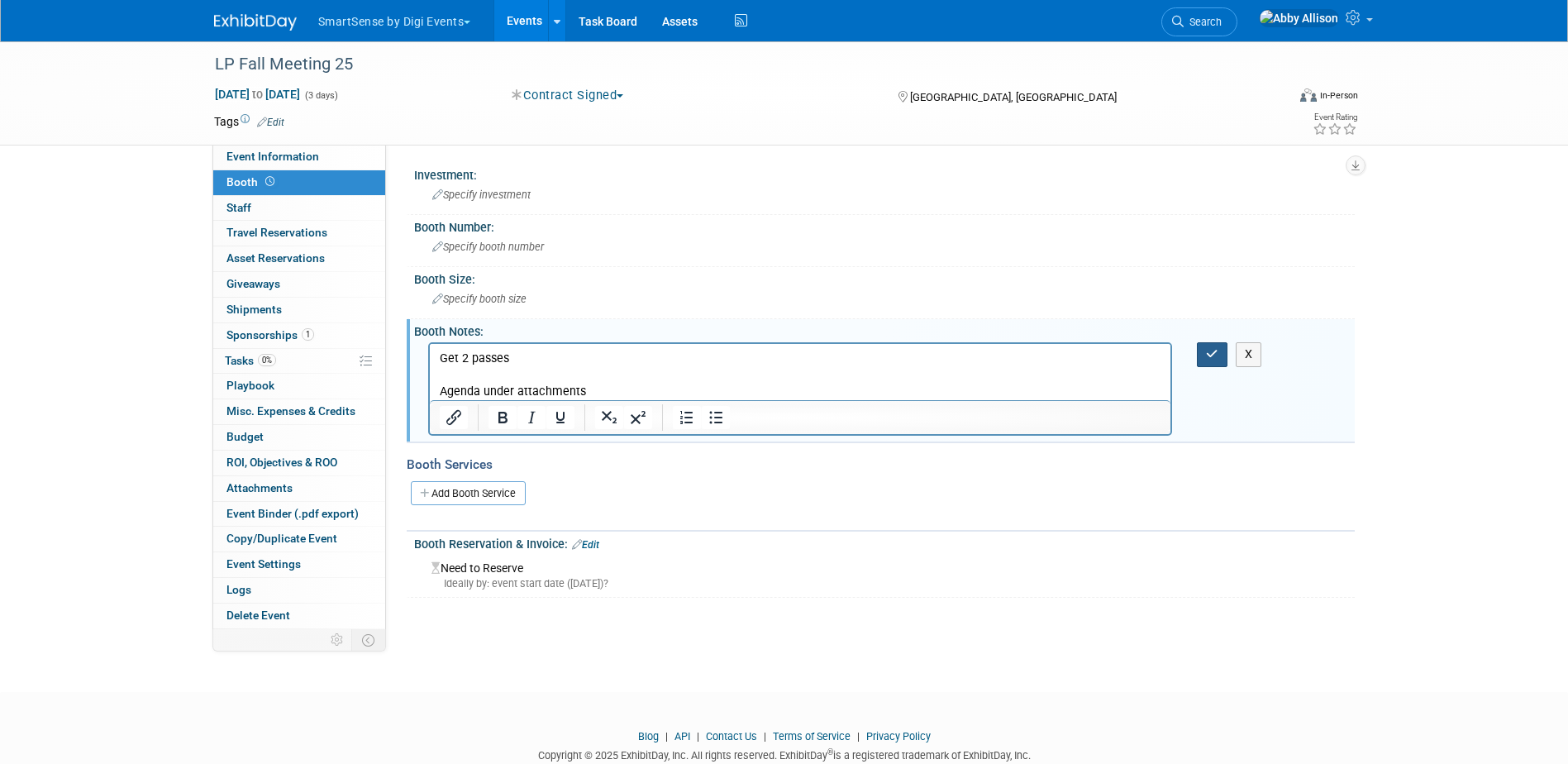
click at [1213, 357] on icon "button" at bounding box center [1212, 354] width 12 height 11
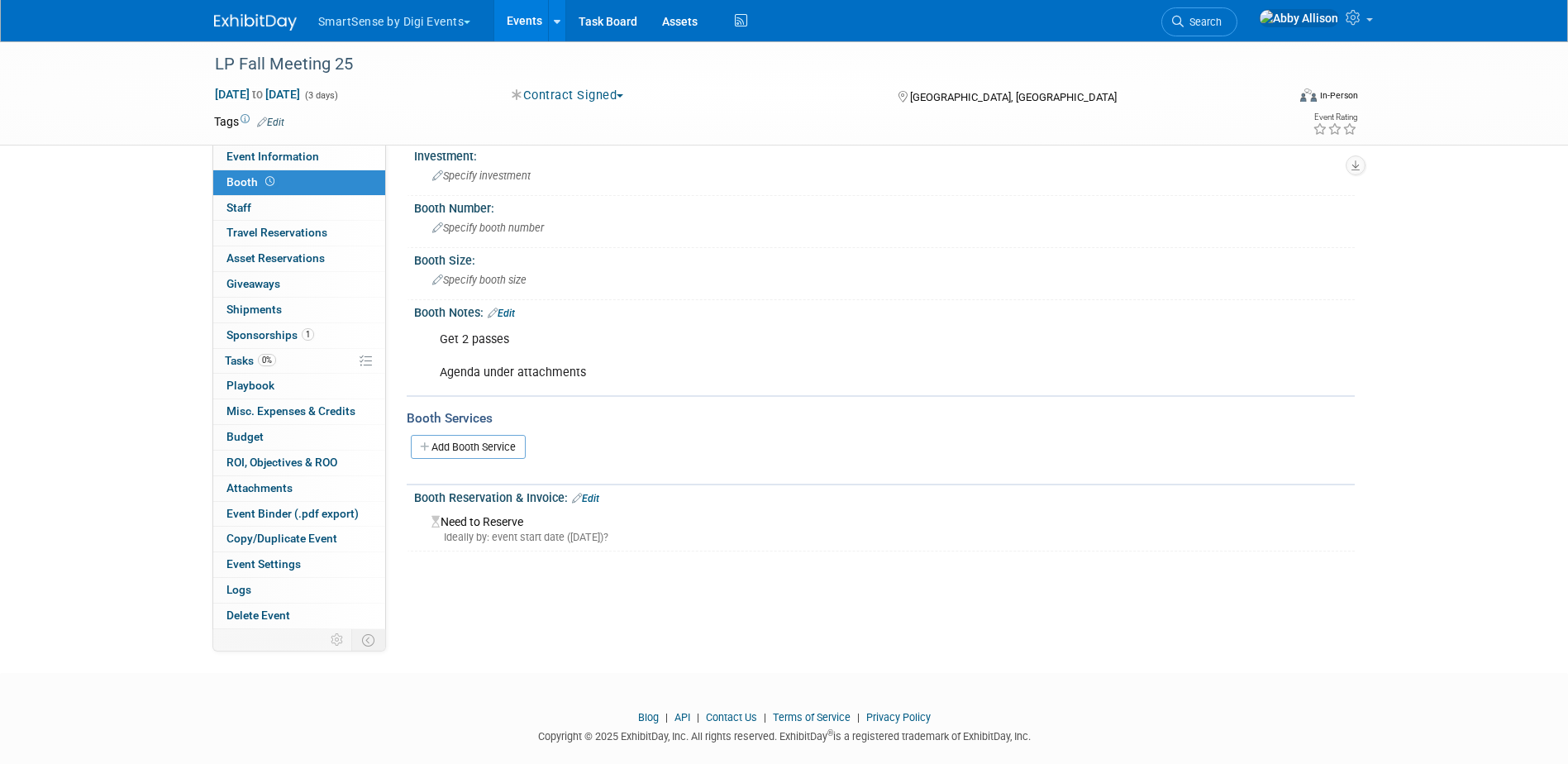
scroll to position [44, 0]
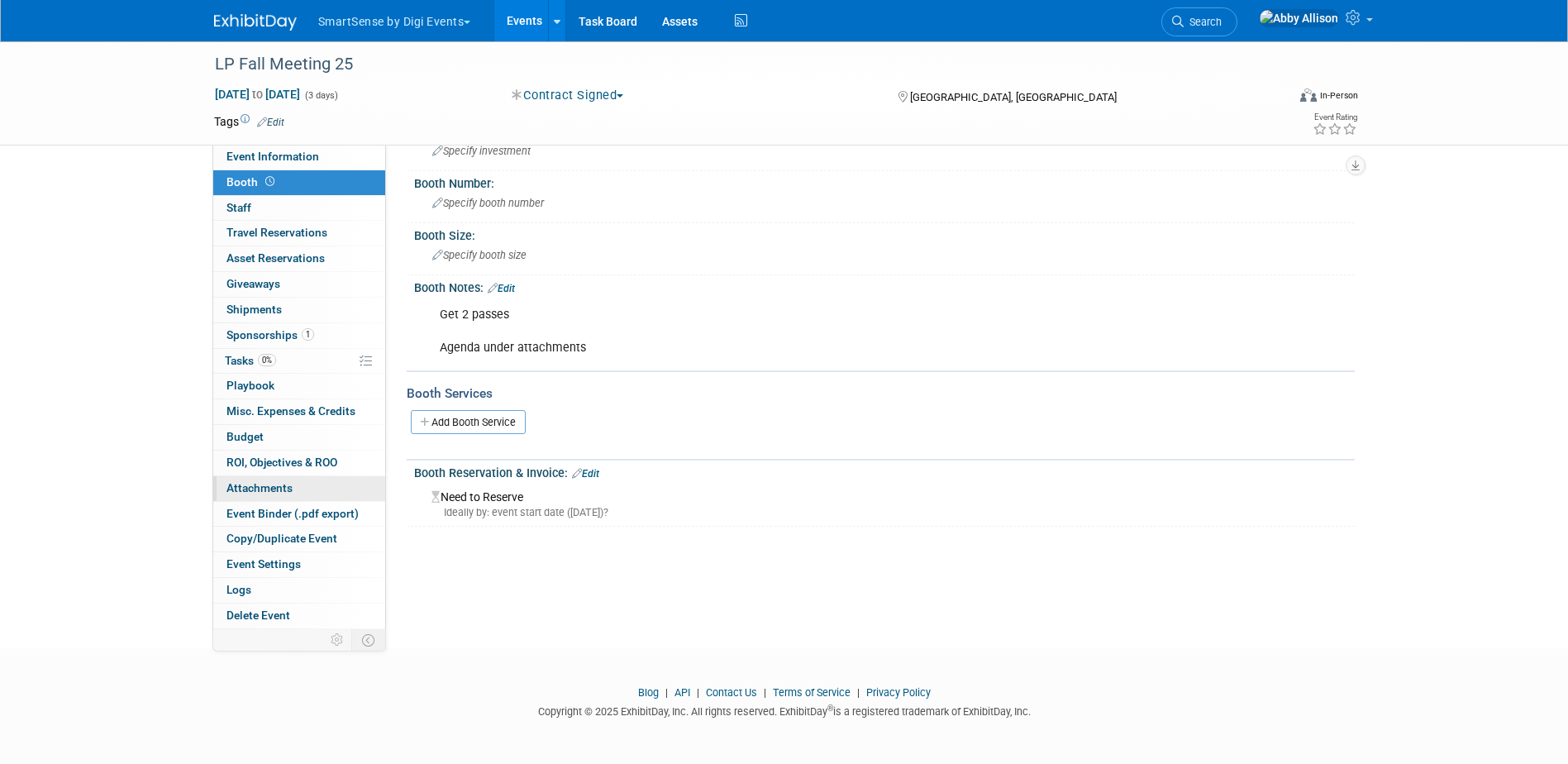
click at [262, 492] on span "Attachments 0" at bounding box center [259, 488] width 66 height 13
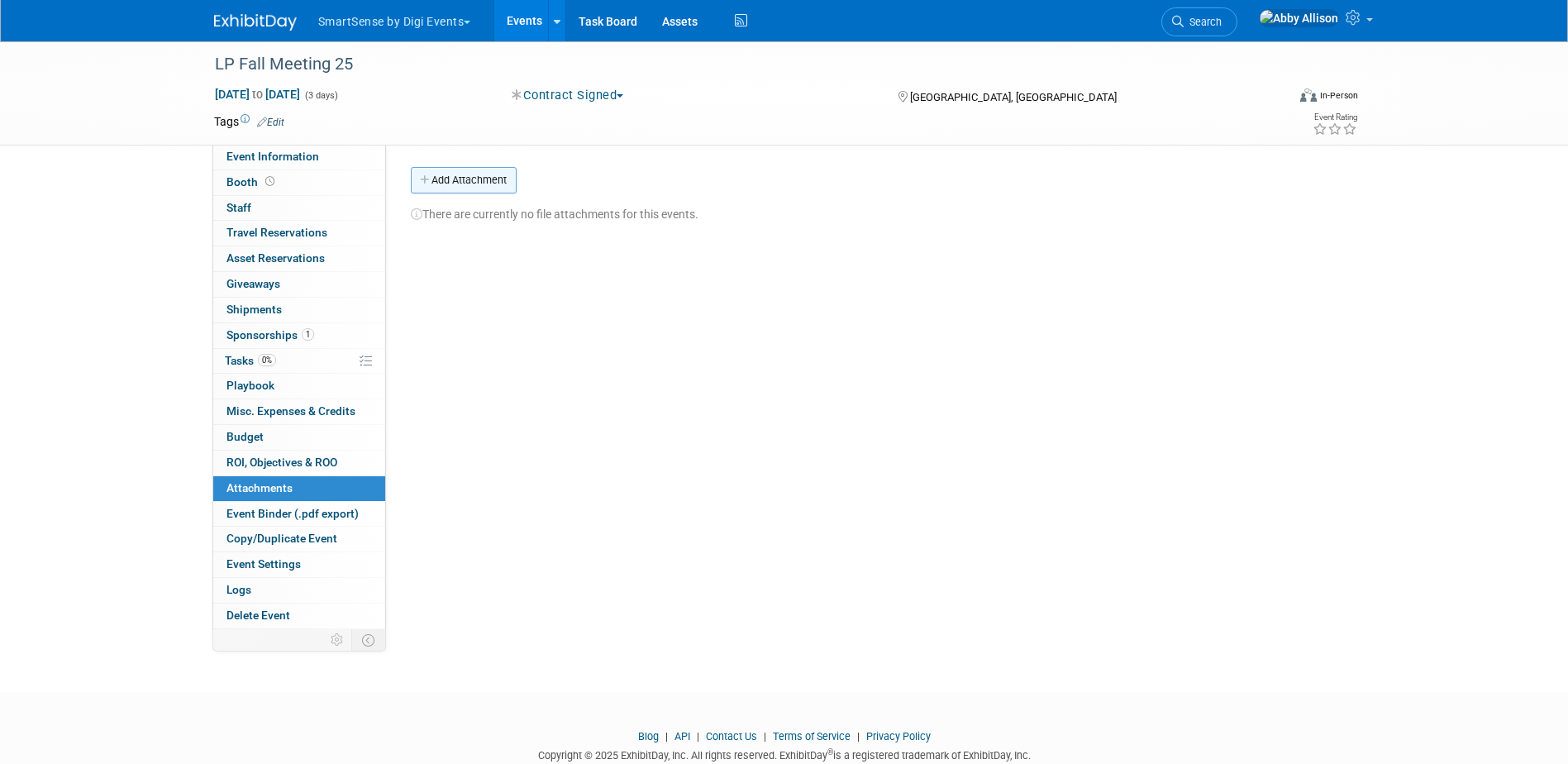
click at [472, 187] on button "Add Attachment" at bounding box center [464, 180] width 106 height 27
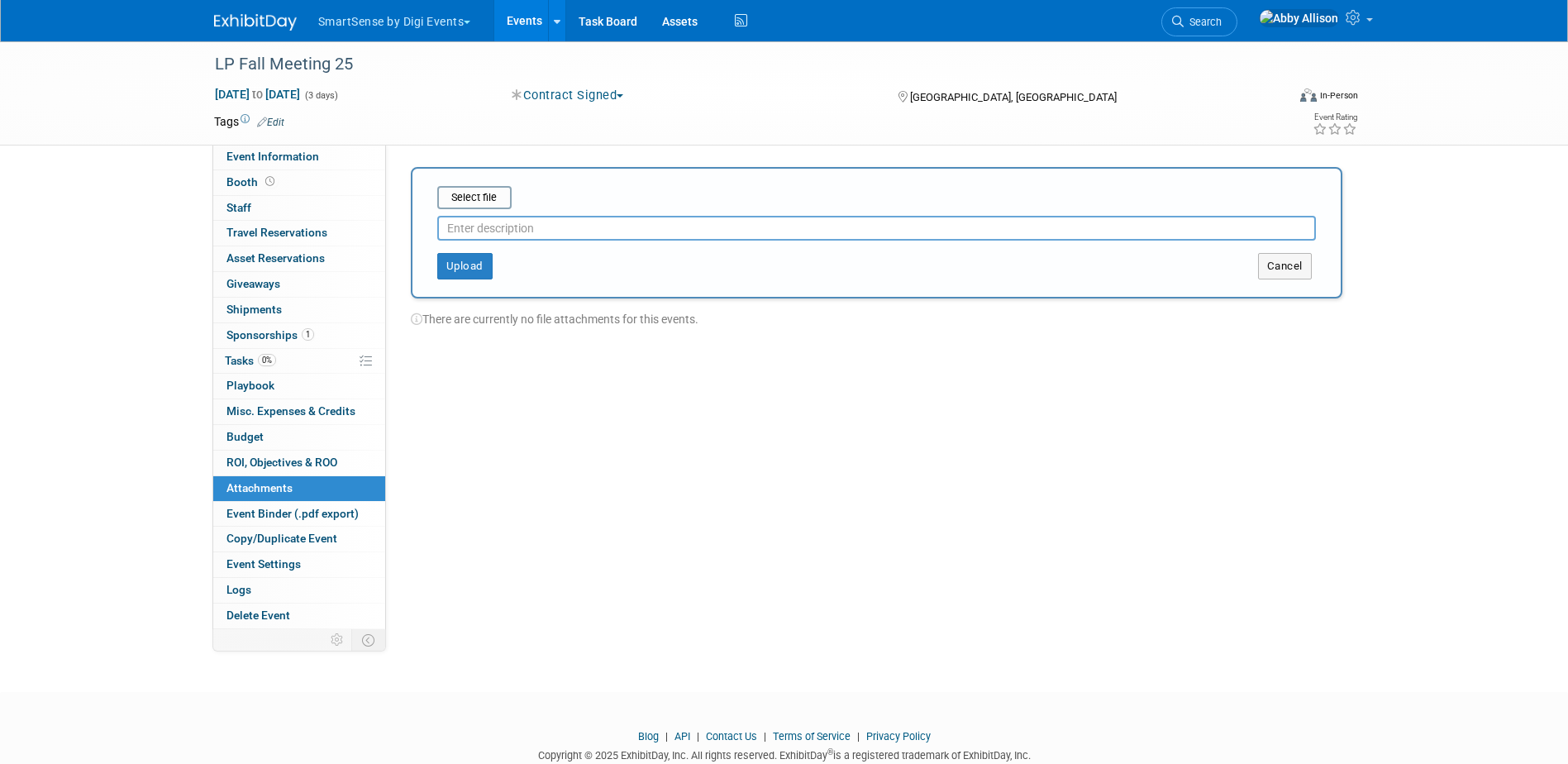
click at [477, 219] on input "text" at bounding box center [876, 228] width 879 height 25
type input "Agenda"
click at [471, 265] on button "Upload" at bounding box center [465, 266] width 56 height 27
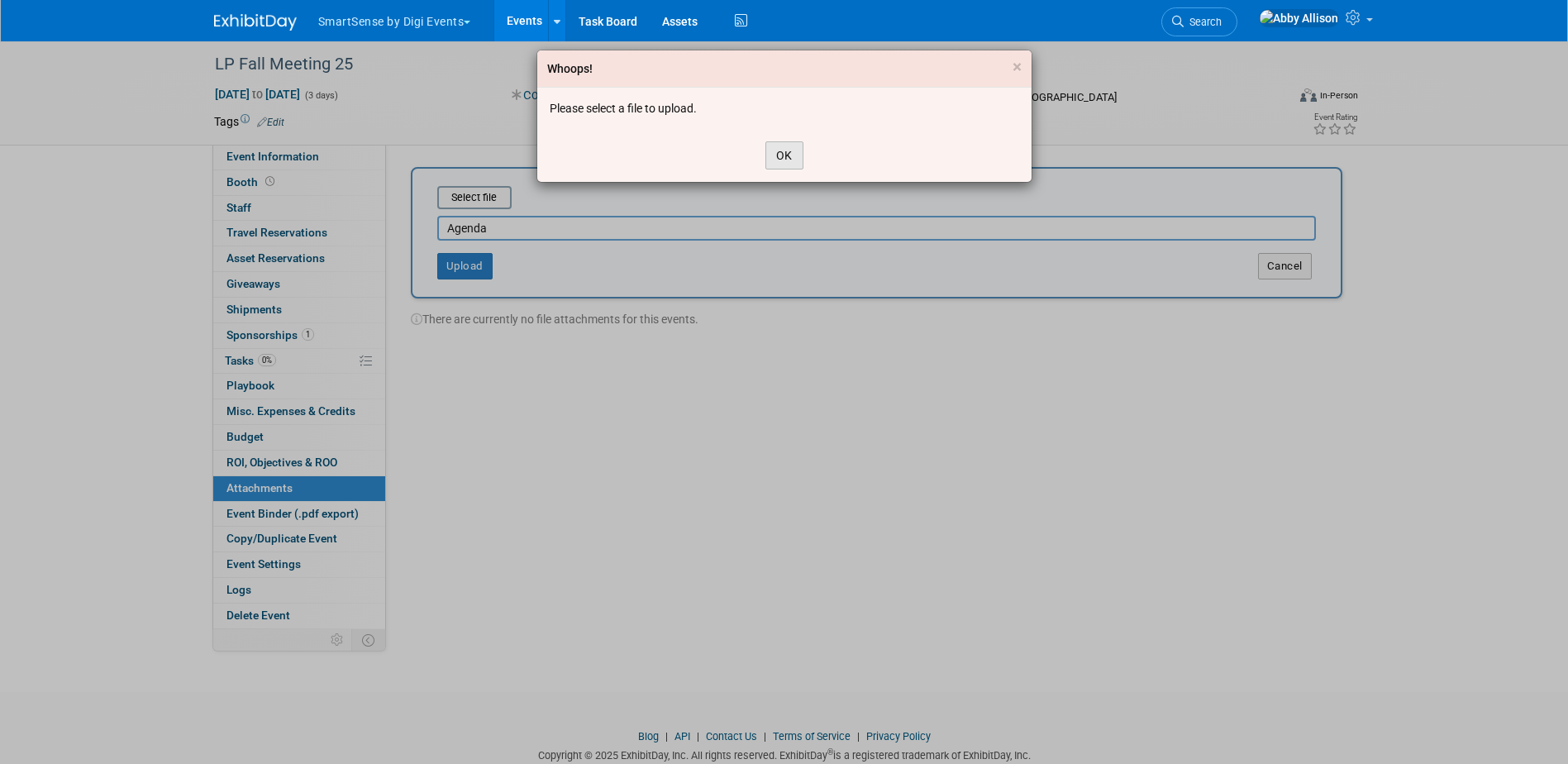
click at [790, 158] on button "OK" at bounding box center [784, 155] width 38 height 28
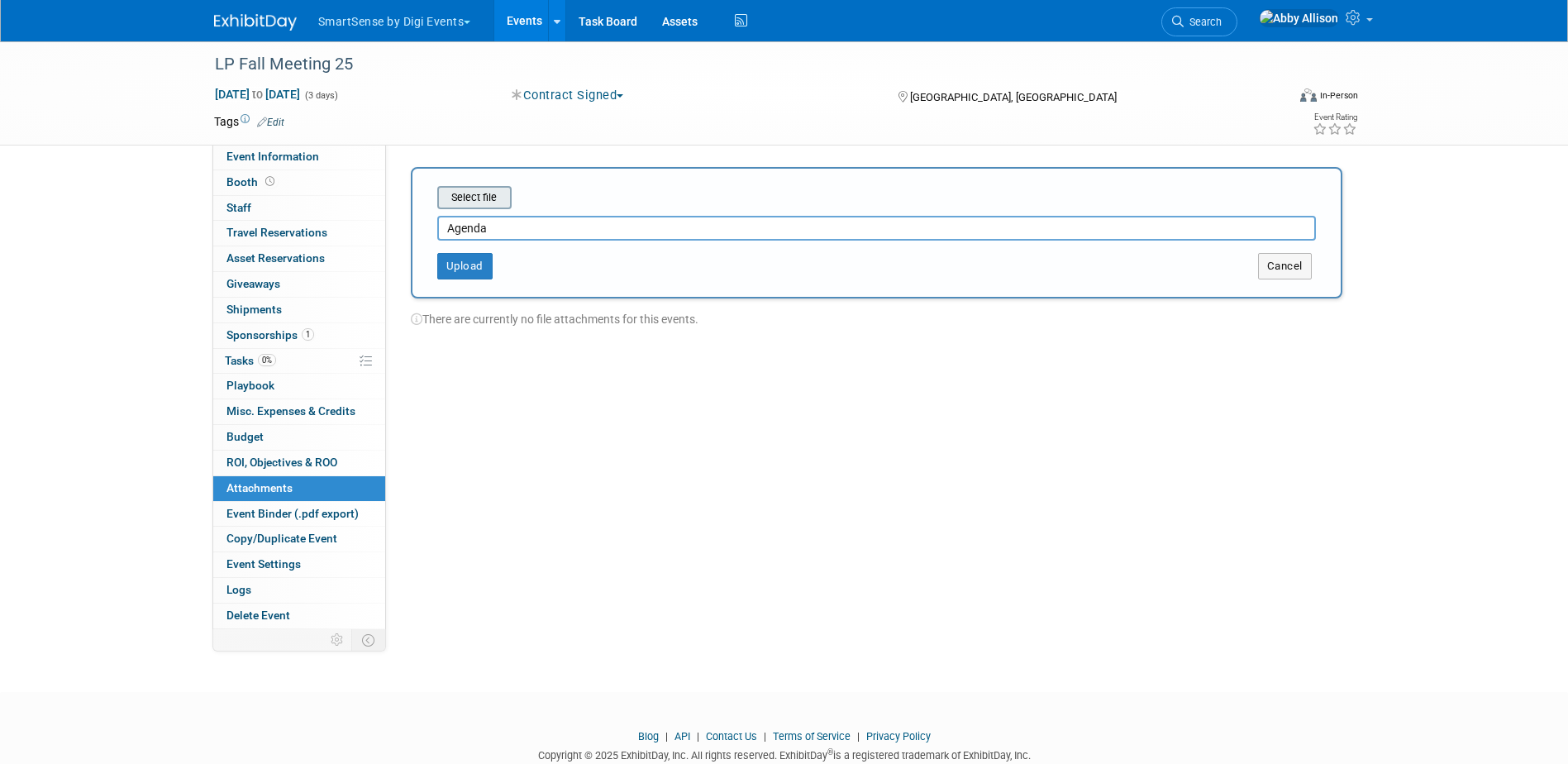
click at [493, 199] on input "file" at bounding box center [412, 197] width 197 height 19
click at [478, 262] on button "Upload" at bounding box center [465, 260] width 56 height 27
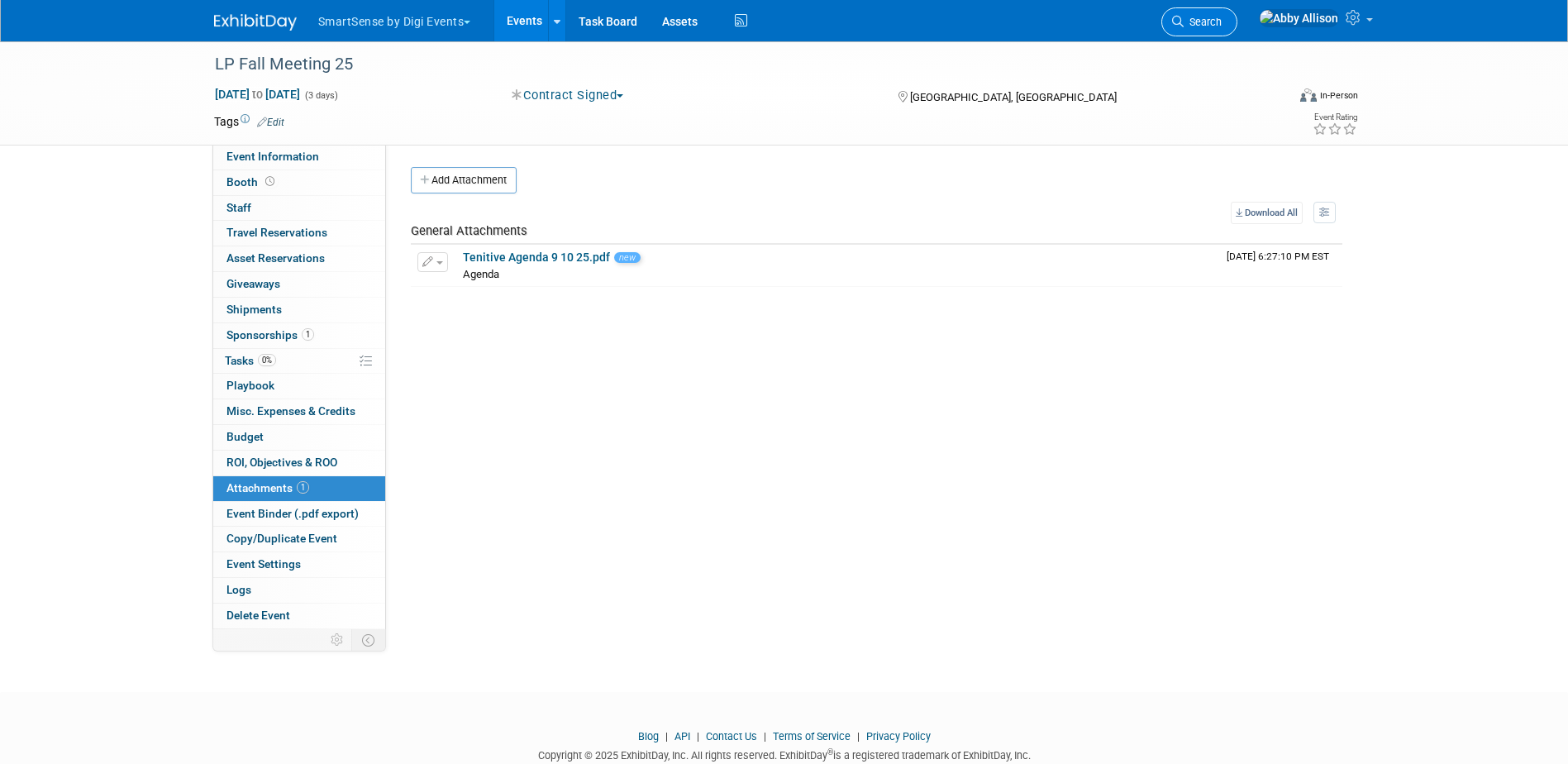
click at [1184, 22] on icon at bounding box center [1177, 21] width 11 height 11
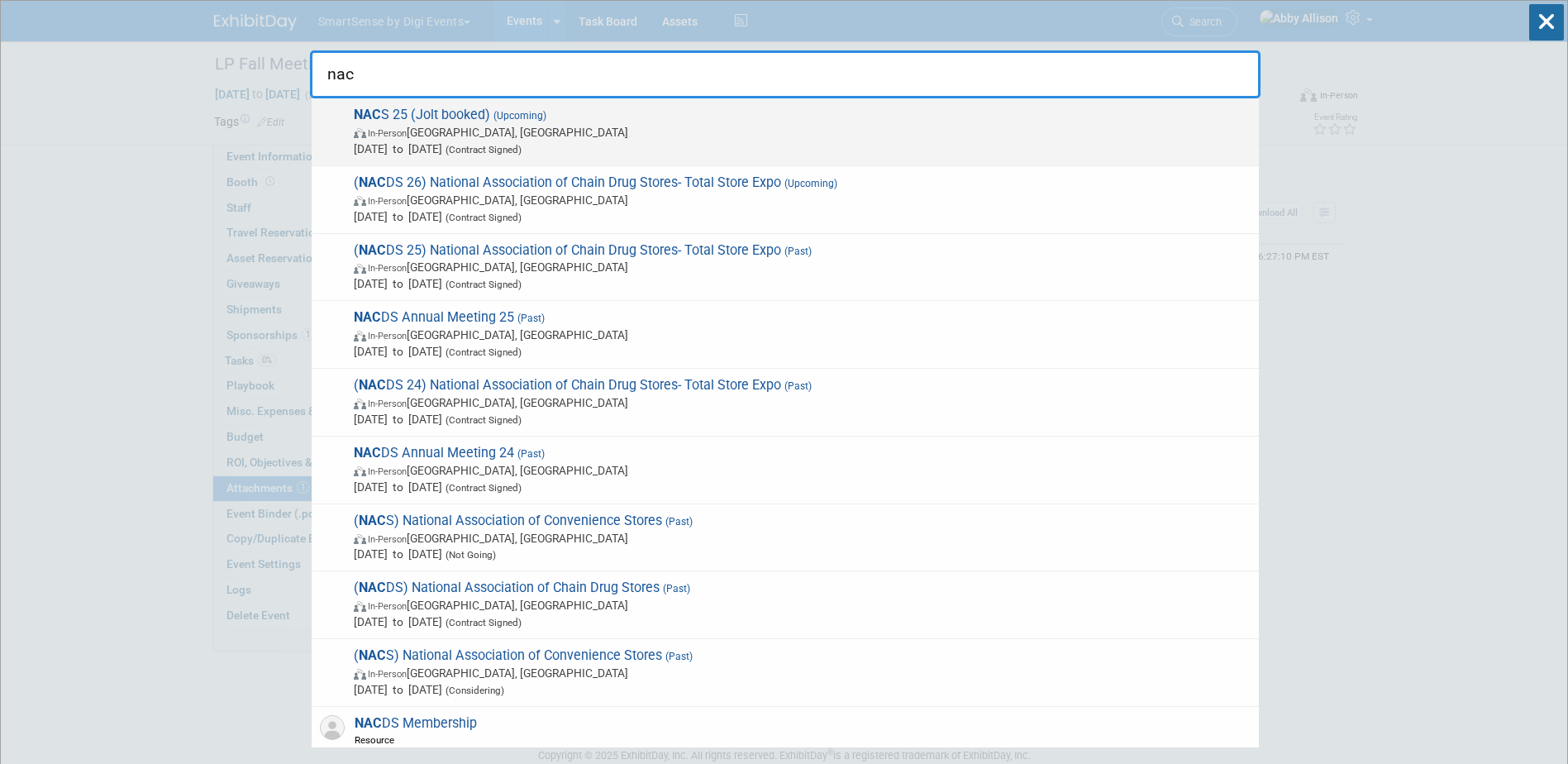
type input "nac"
click at [446, 128] on span "In-Person [GEOGRAPHIC_DATA], [GEOGRAPHIC_DATA]" at bounding box center [802, 133] width 897 height 17
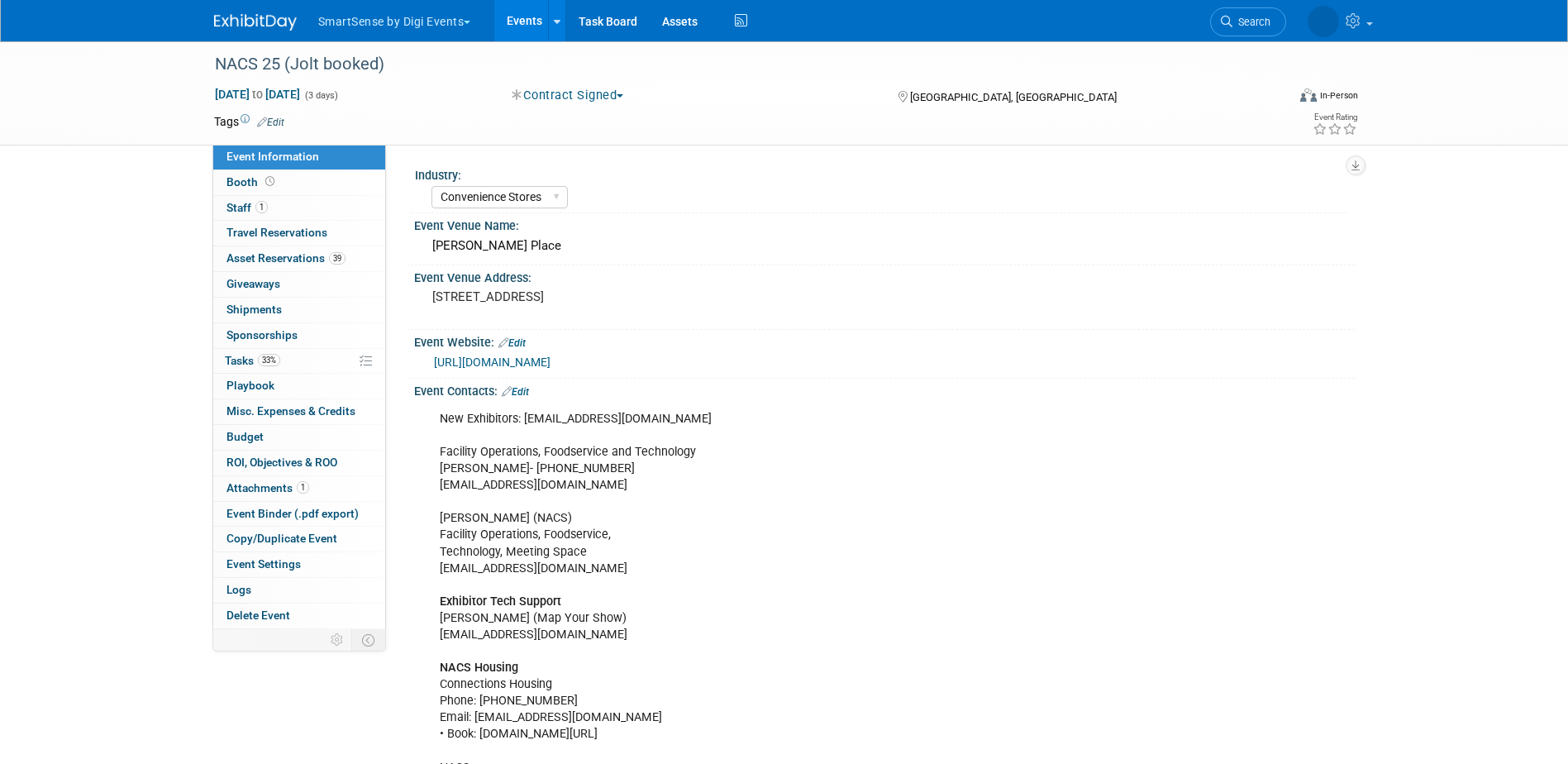
select select "Convenience Stores"
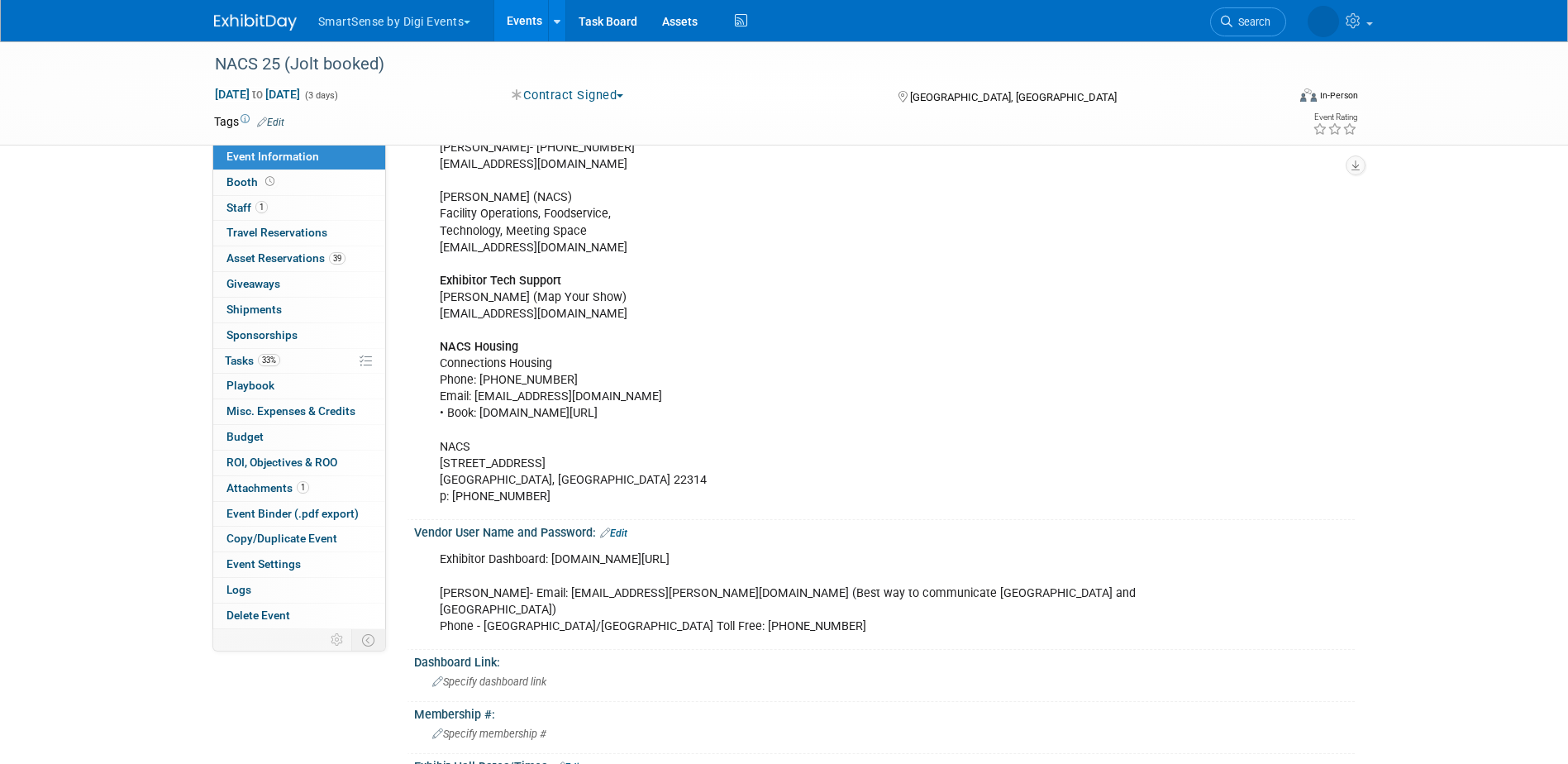
scroll to position [330, 0]
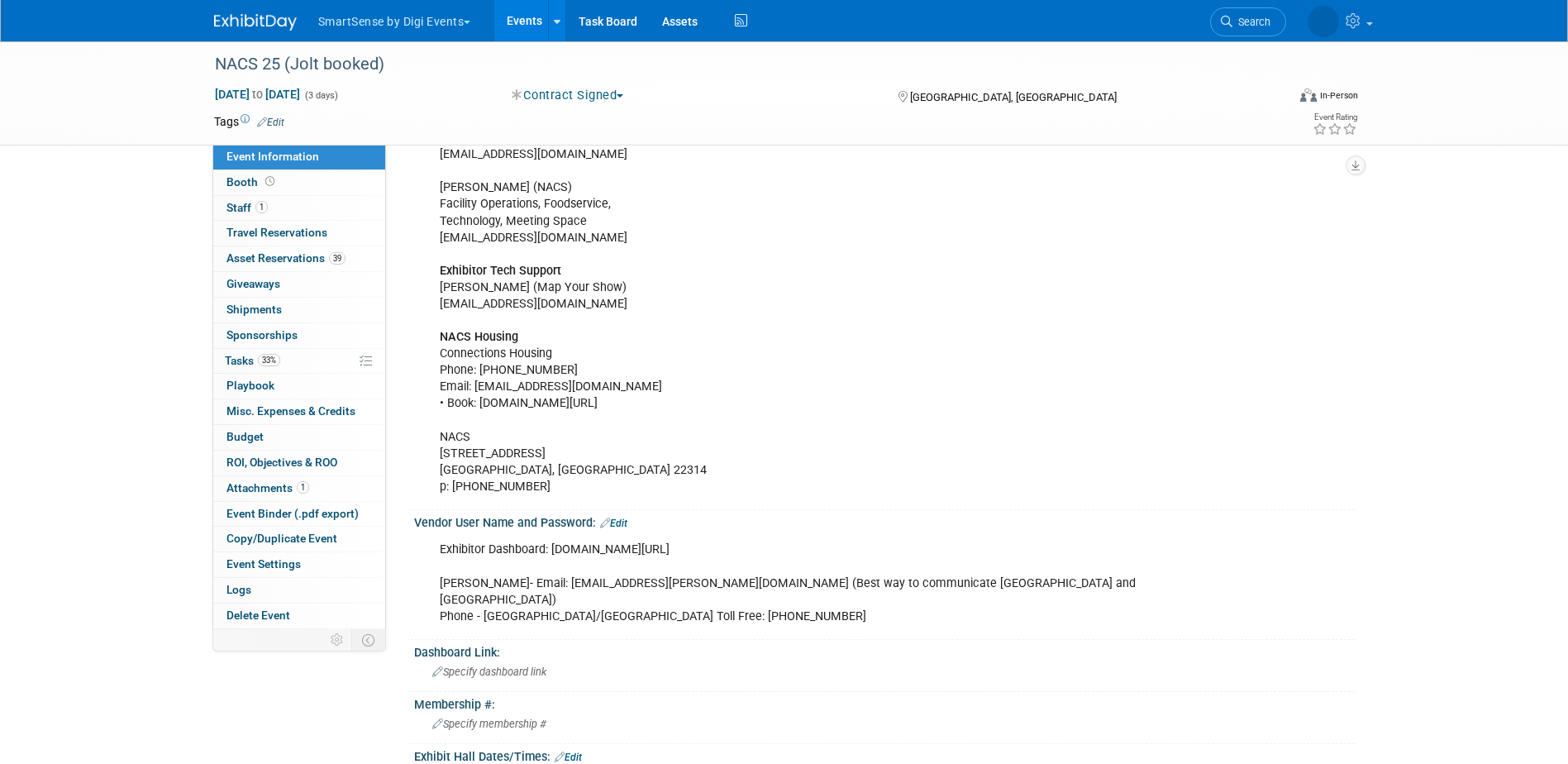
click at [739, 553] on div "Exhibitor Dashboard: [DOMAIN_NAME][URL] [PERSON_NAME]- Email: [EMAIL_ADDRESS][P…" at bounding box center [801, 583] width 745 height 99
drag, startPoint x: 748, startPoint y: 552, endPoint x: 557, endPoint y: 548, distance: 191.0
click at [557, 548] on div "Exhibitor Dashboard: [DOMAIN_NAME][URL] [PERSON_NAME]- Email: [EMAIL_ADDRESS][P…" at bounding box center [801, 583] width 745 height 99
copy div "[DOMAIN_NAME][URL]"
click at [613, 521] on link "Edit" at bounding box center [613, 524] width 27 height 11
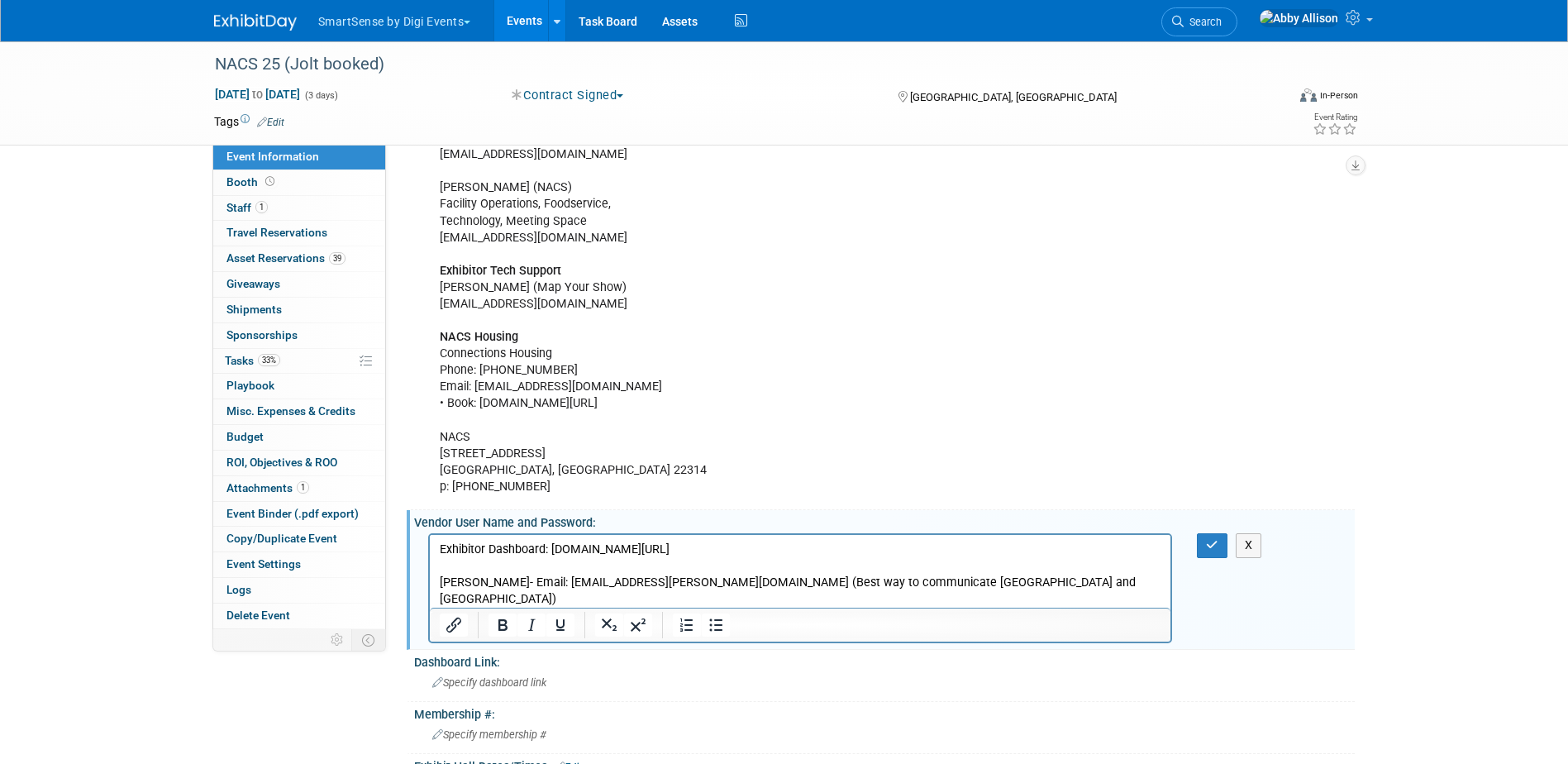
scroll to position [0, 0]
drag, startPoint x: 751, startPoint y: 549, endPoint x: 552, endPoint y: 550, distance: 199.0
click at [552, 550] on p "Exhibitor Dashboard: [DOMAIN_NAME][URL] [PERSON_NAME]- Email: [EMAIL_ADDRESS][P…" at bounding box center [800, 583] width 723 height 83
drag, startPoint x: 452, startPoint y: 561, endPoint x: 884, endPoint y: 1066, distance: 664.6
click at [452, 561] on p "Exhibitor Dashboard: Exhibit at the NACS Show | NACS Show [PERSON_NAME]- Email:…" at bounding box center [800, 583] width 723 height 83
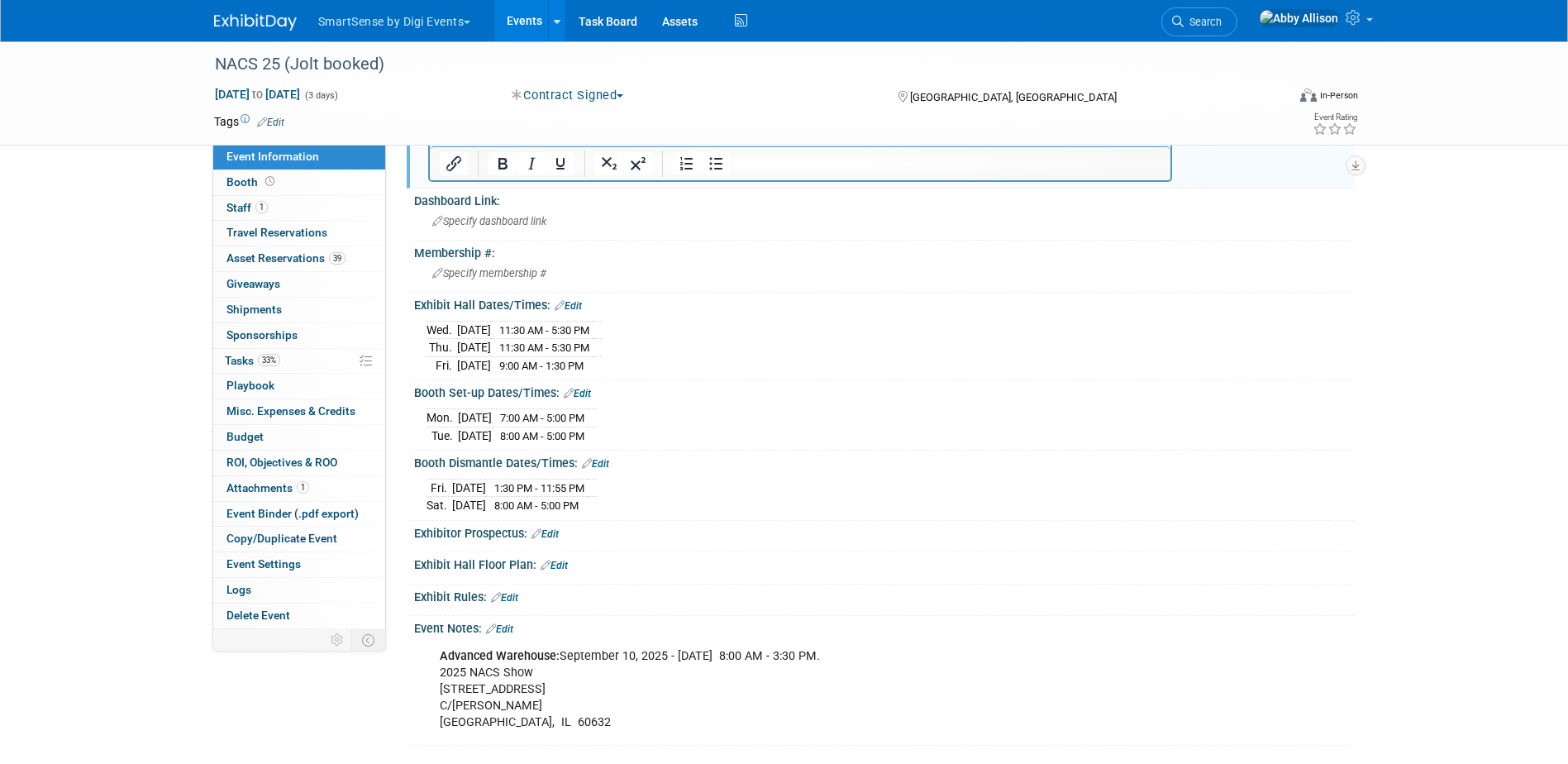
scroll to position [827, 0]
click at [230, 204] on span "Staff 1" at bounding box center [247, 208] width 42 height 13
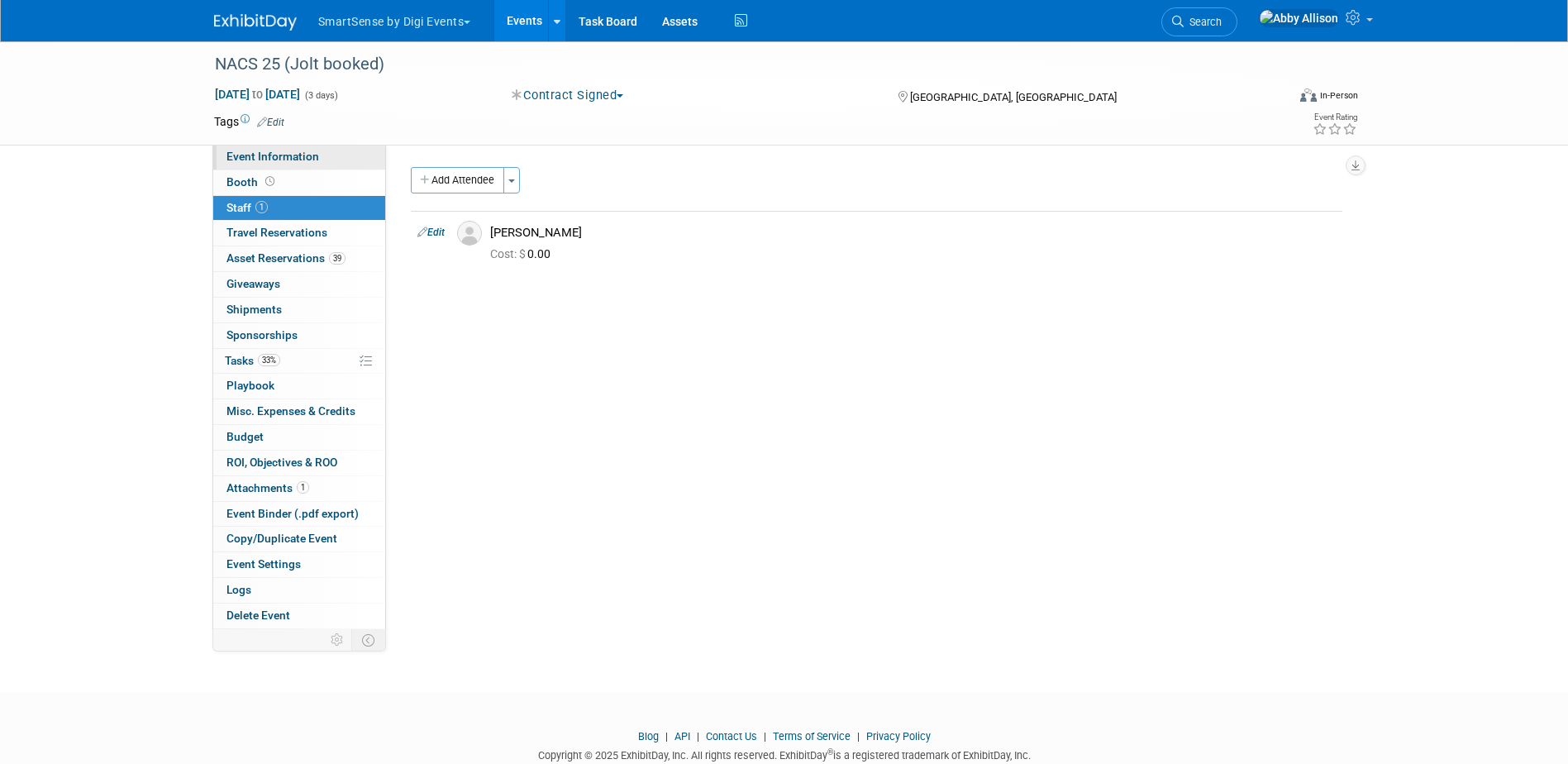
click at [249, 151] on span "Event Information" at bounding box center [273, 156] width 93 height 13
select select "Convenience Stores"
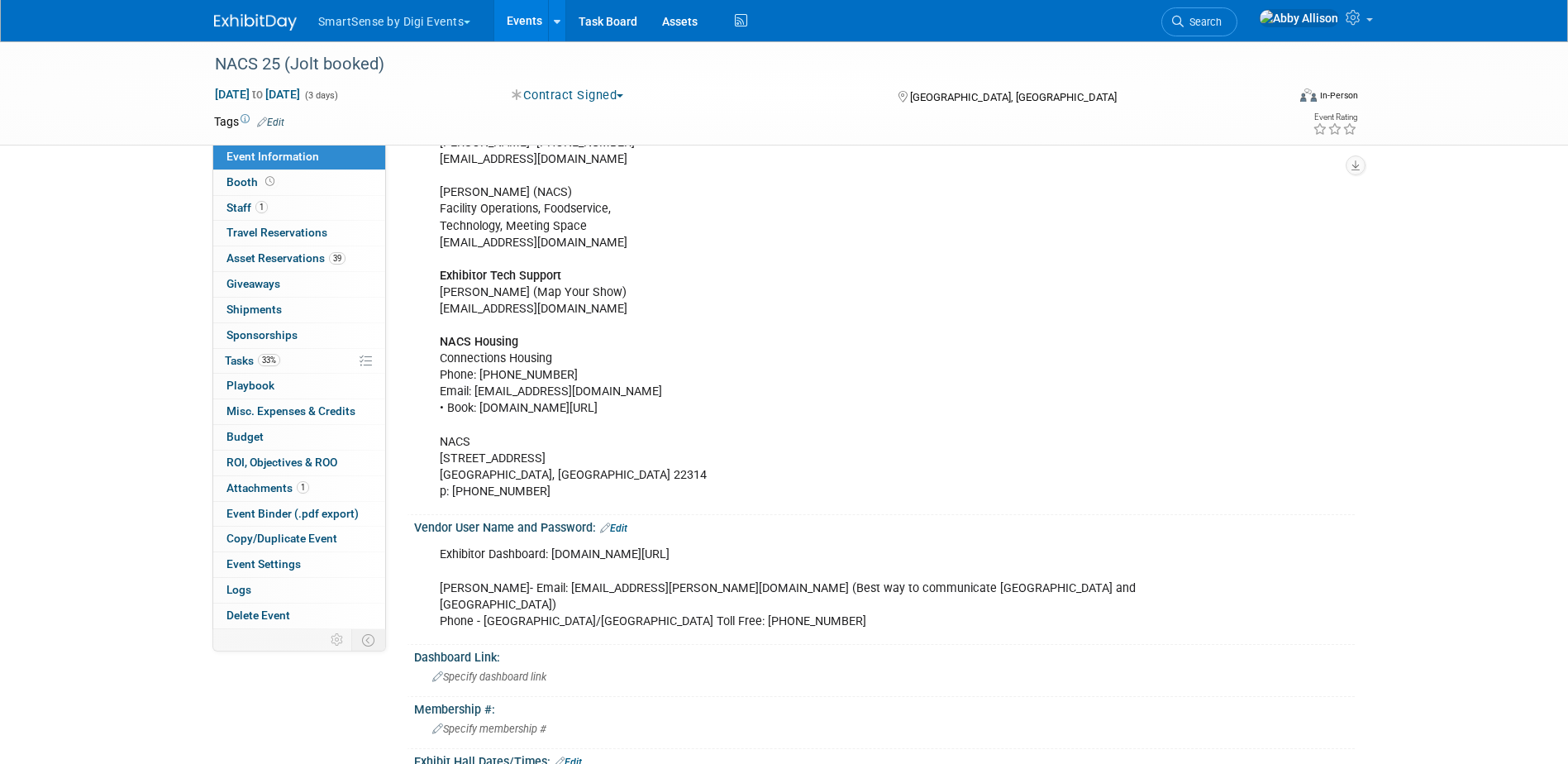
scroll to position [330, 0]
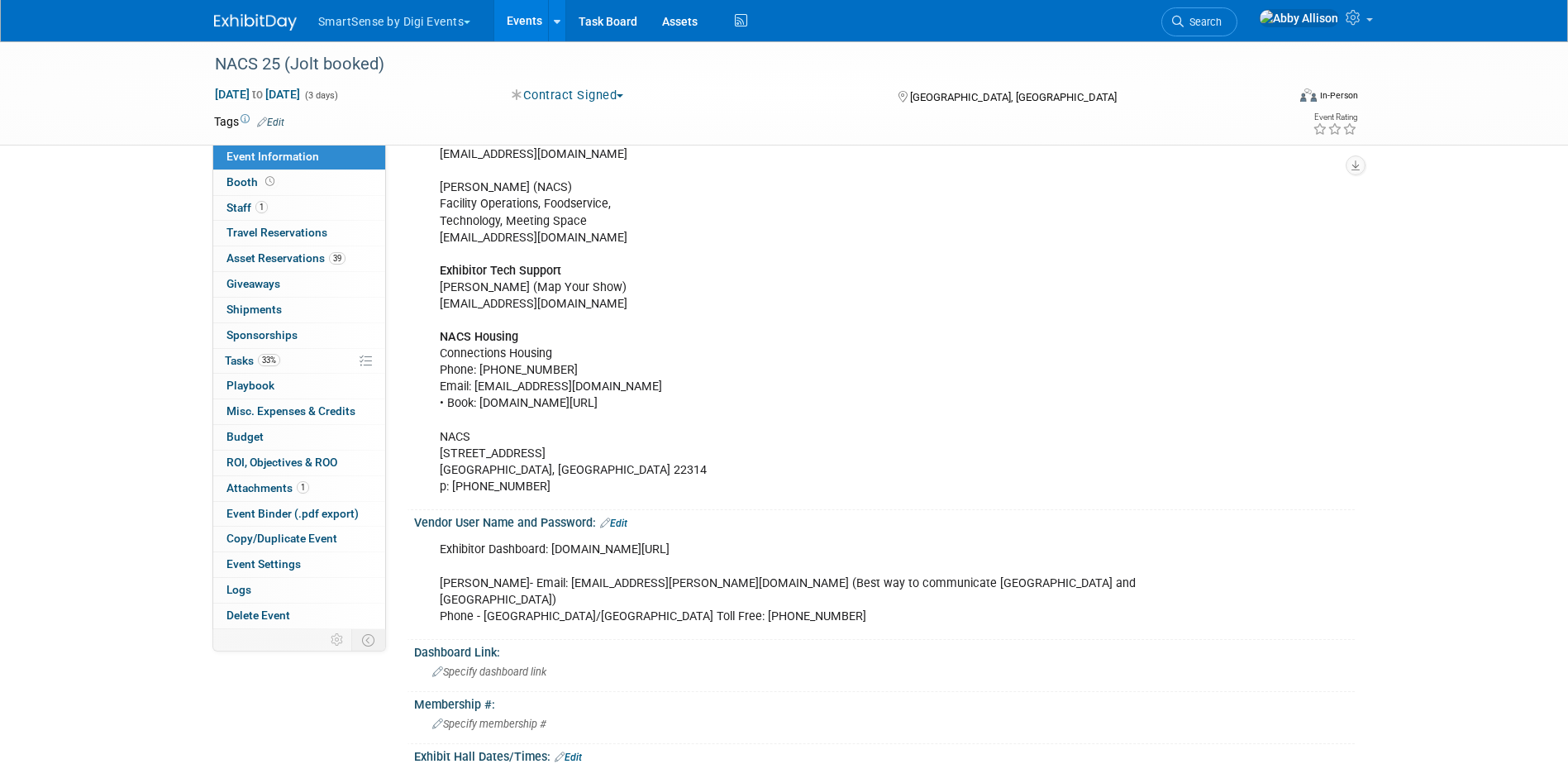
click at [625, 525] on link "Edit" at bounding box center [613, 524] width 27 height 11
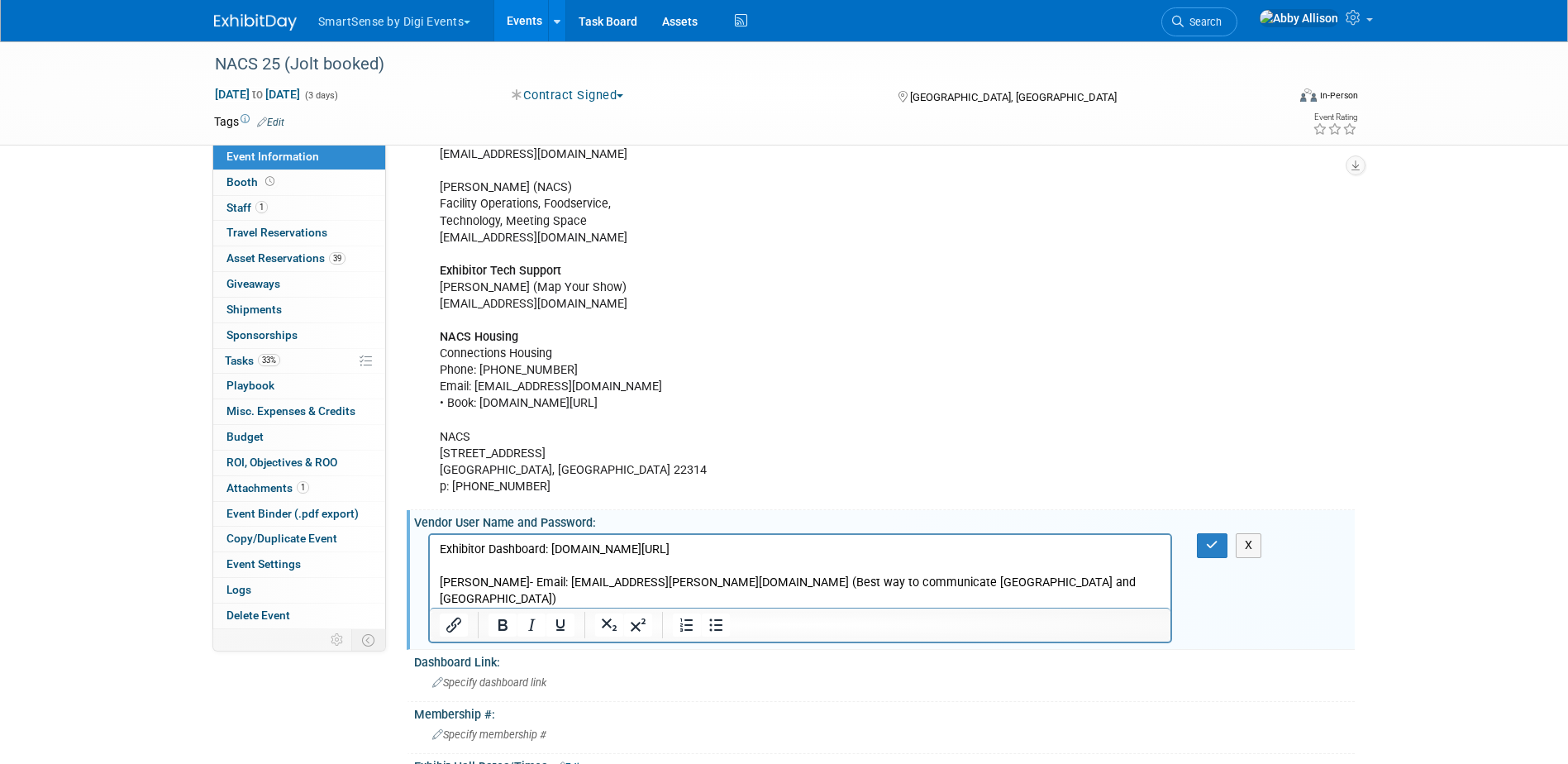
scroll to position [0, 0]
drag, startPoint x: 752, startPoint y: 552, endPoint x: 558, endPoint y: 552, distance: 194.0
click at [558, 552] on p "Exhibitor Dashboard: [DOMAIN_NAME][URL] [PERSON_NAME]- Email: [EMAIL_ADDRESS][P…" at bounding box center [800, 583] width 723 height 83
paste body "Rich Text Area. Press ALT-0 for help."
click at [1210, 537] on button "button" at bounding box center [1212, 546] width 31 height 24
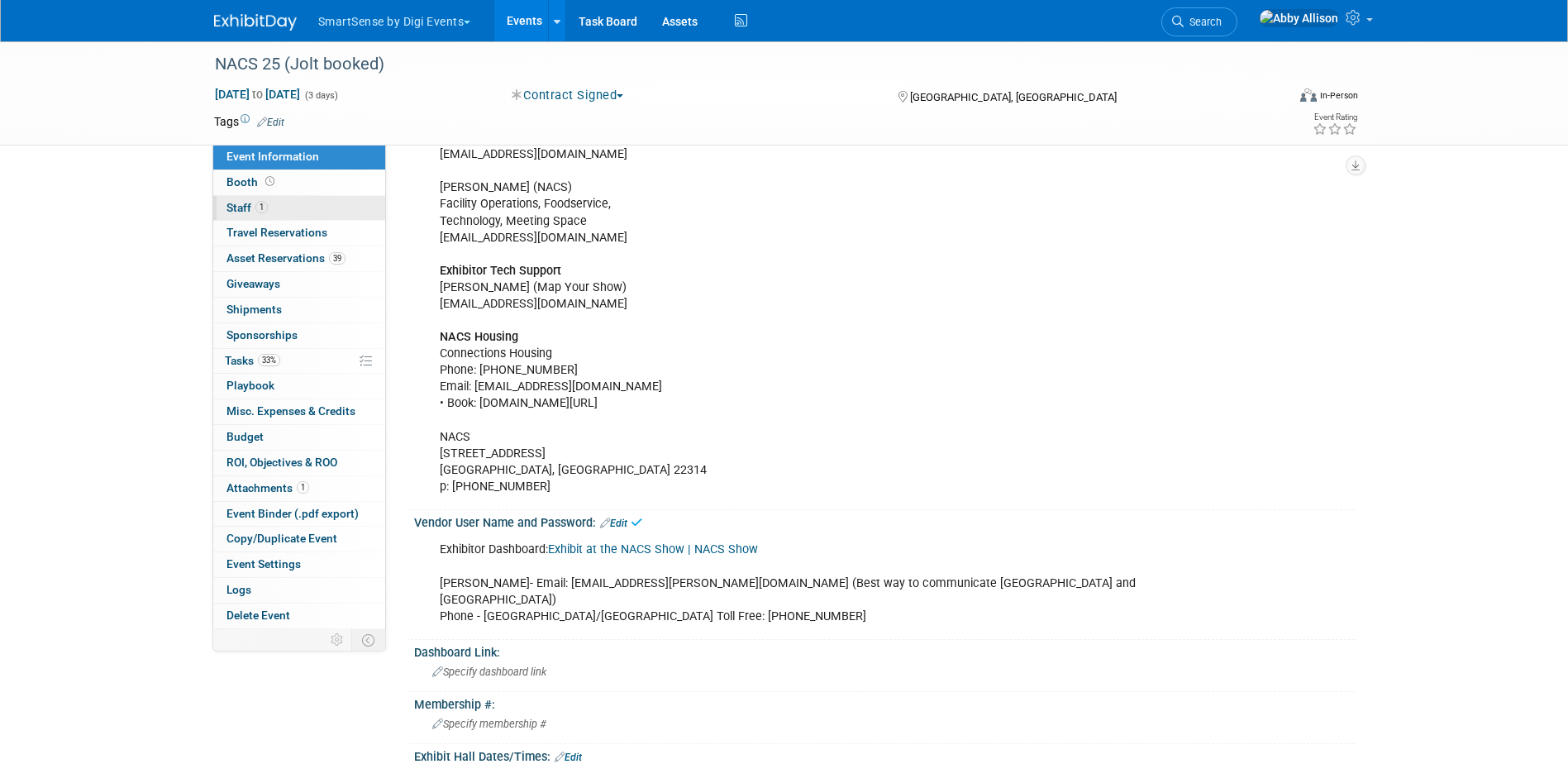
click at [235, 209] on span "Staff 1" at bounding box center [247, 208] width 42 height 13
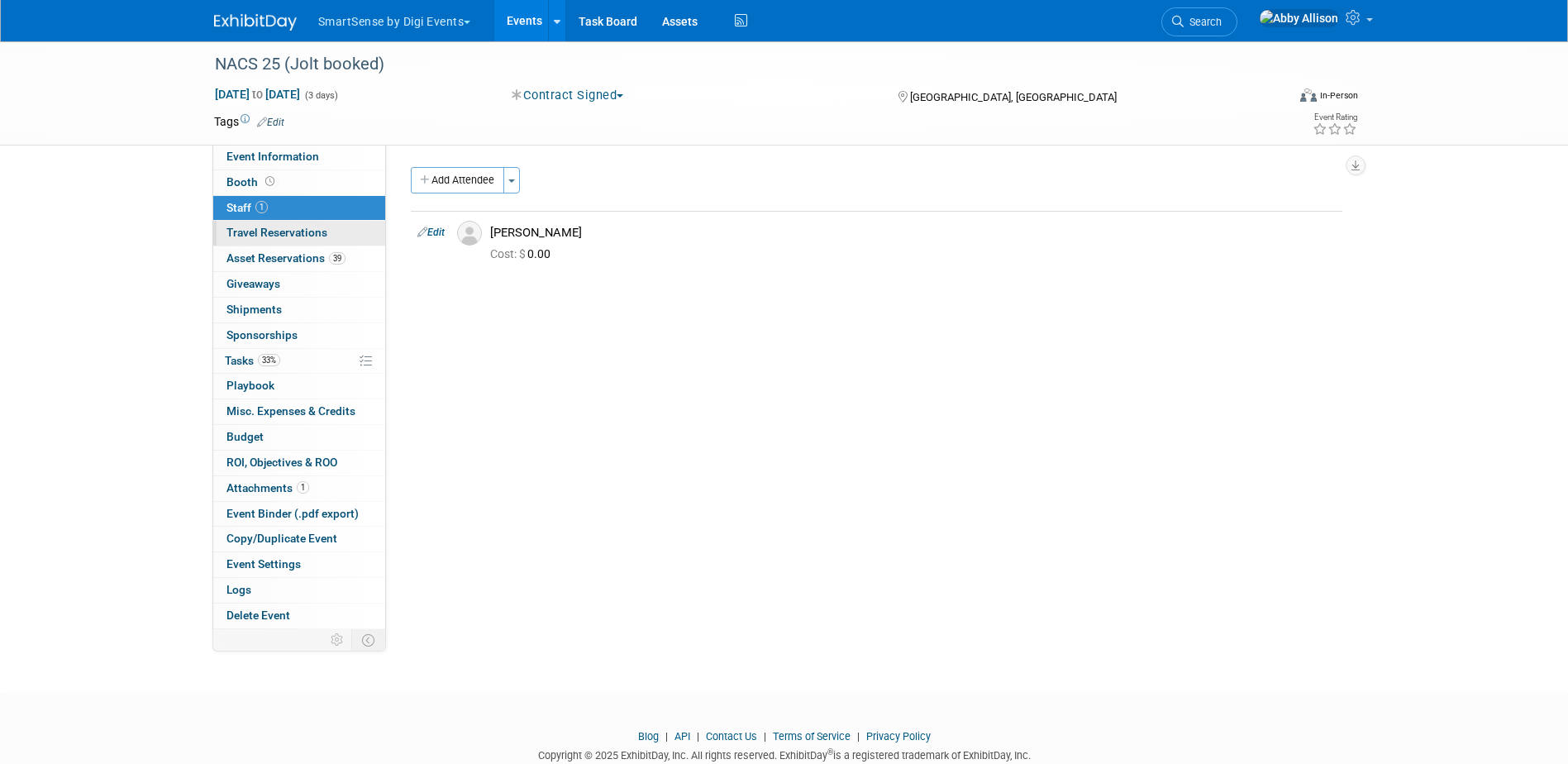
click at [263, 235] on span "Travel Reservations 0" at bounding box center [276, 232] width 101 height 13
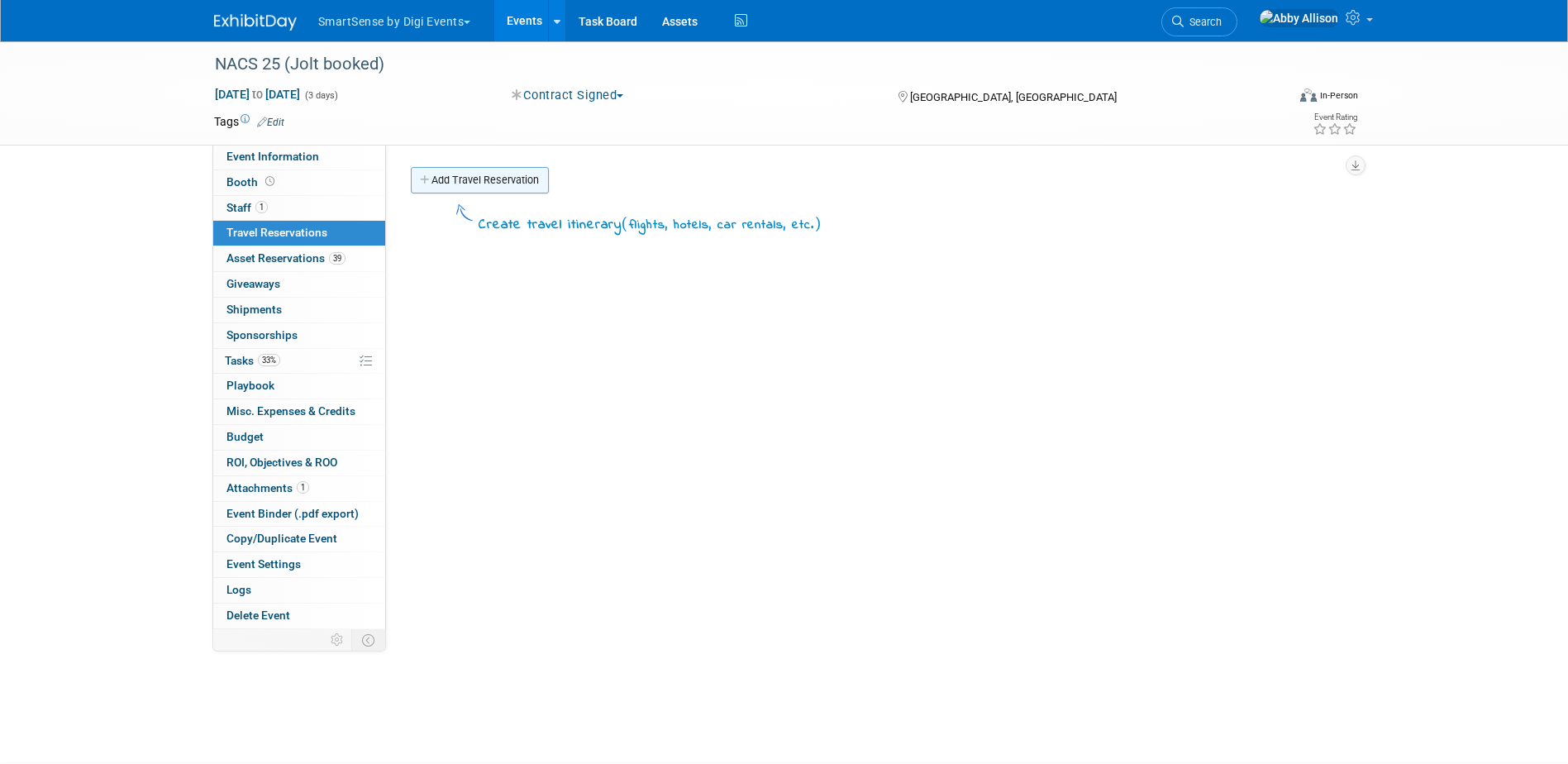
click at [416, 175] on link "Add Travel Reservation" at bounding box center [480, 180] width 138 height 27
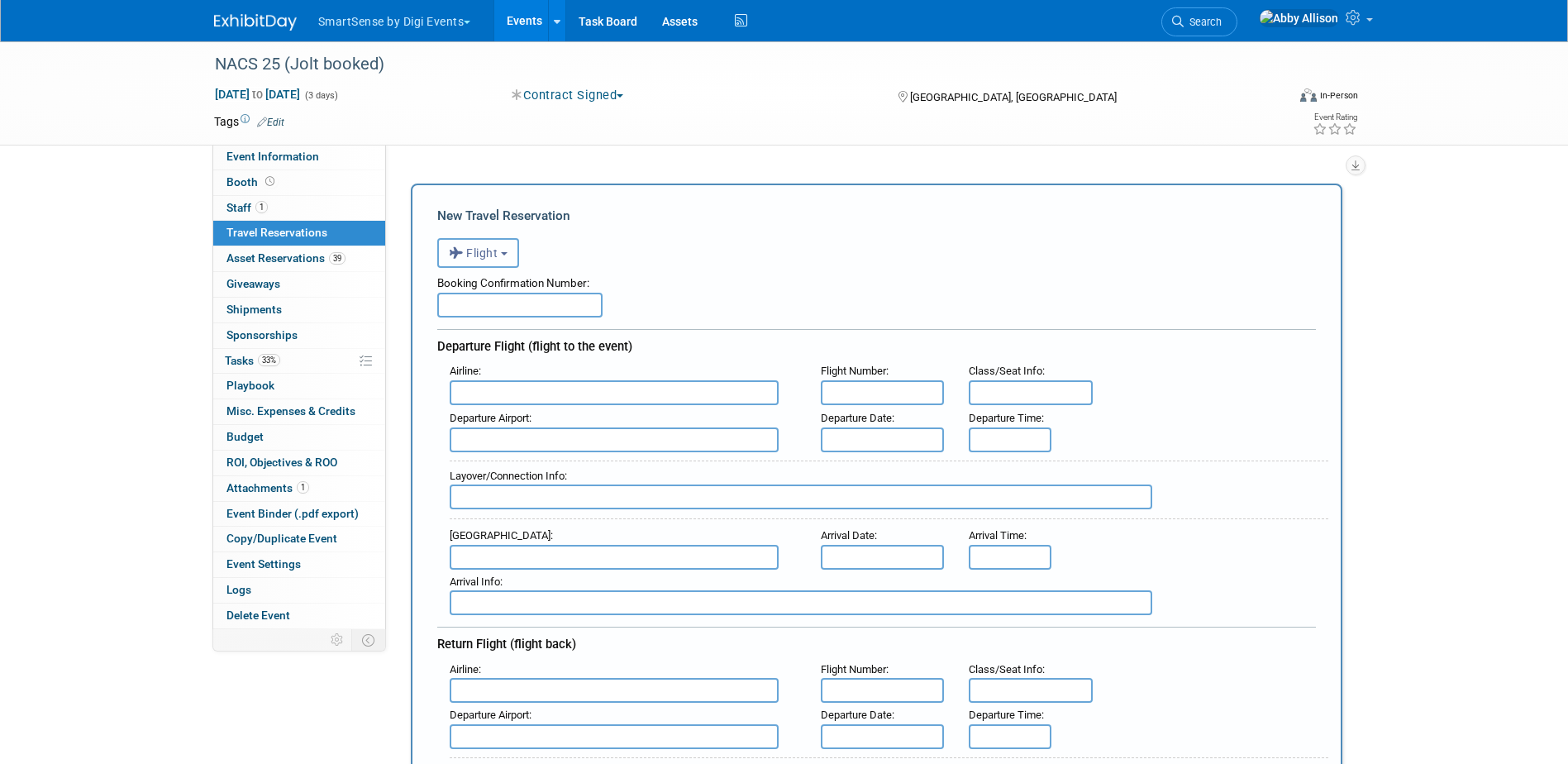
click at [458, 260] on icon "button" at bounding box center [458, 253] width 19 height 21
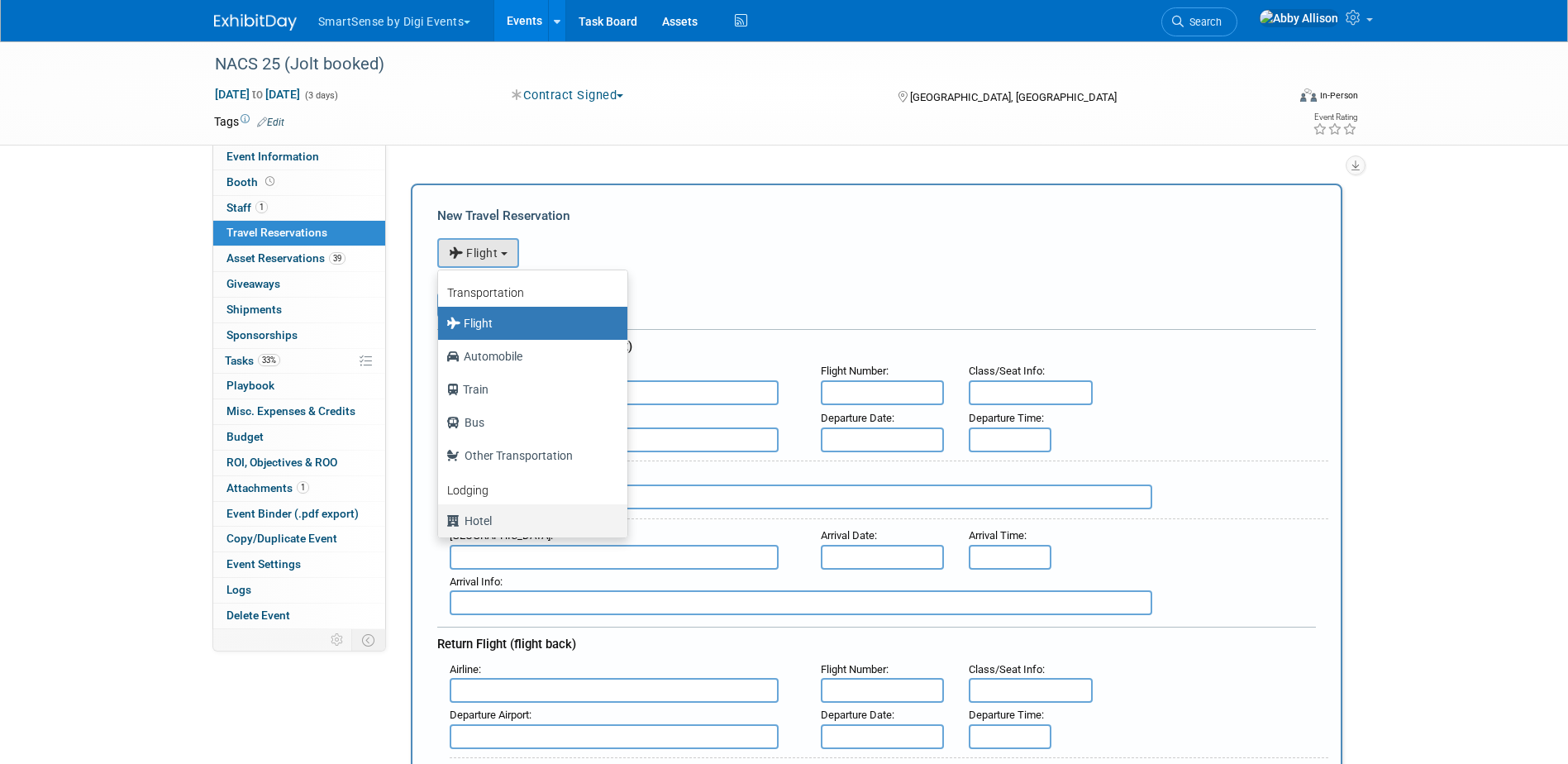
click at [482, 517] on label "Hotel" at bounding box center [528, 521] width 164 height 27
click at [441, 517] on input "Hotel" at bounding box center [435, 519] width 11 height 11
select select "6"
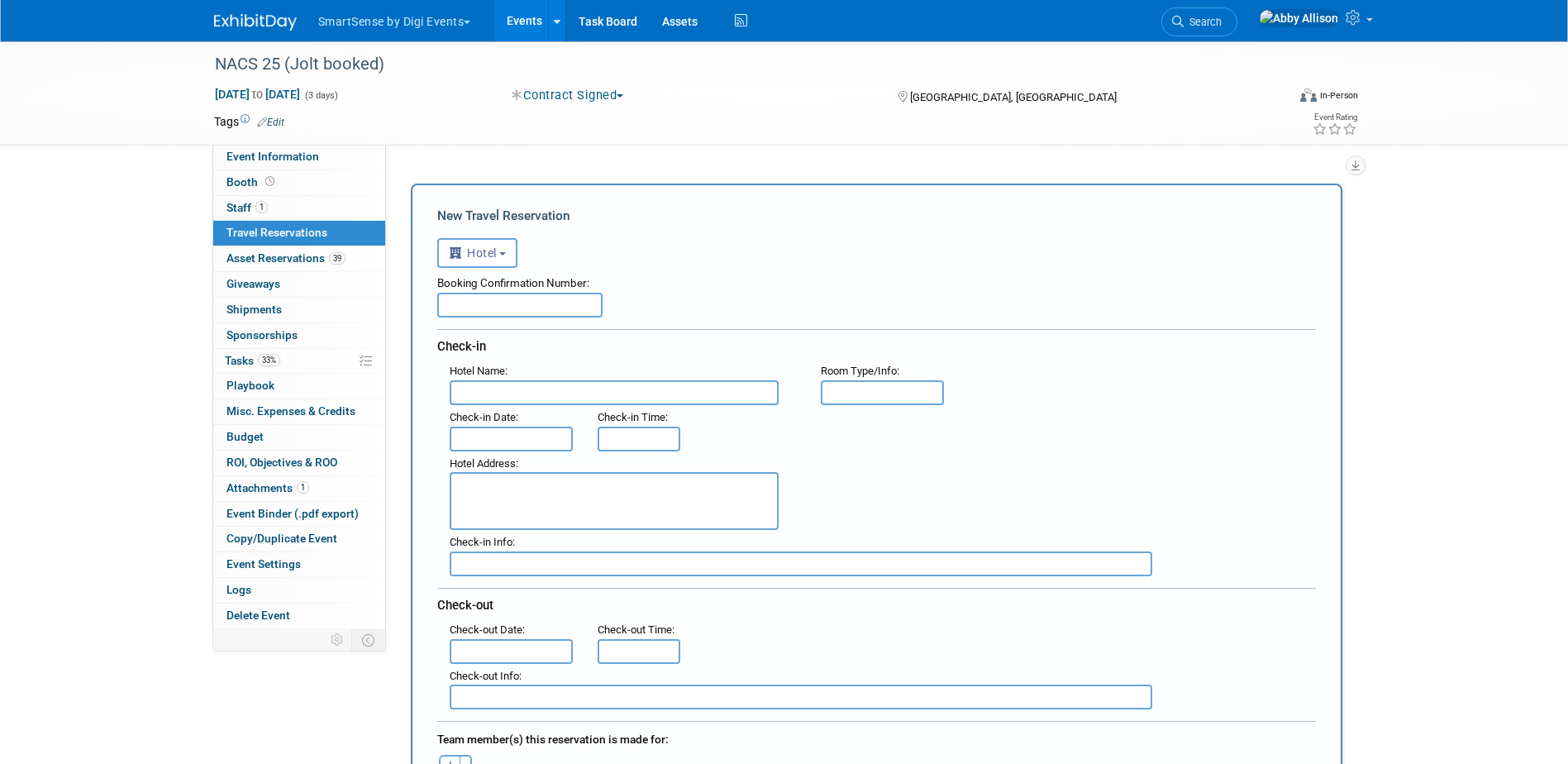
click at [564, 394] on input "text" at bounding box center [614, 393] width 329 height 25
paste input "[PERSON_NAME][GEOGRAPHIC_DATA], a [GEOGRAPHIC_DATA]"
type input "[PERSON_NAME][GEOGRAPHIC_DATA], a [GEOGRAPHIC_DATA]"
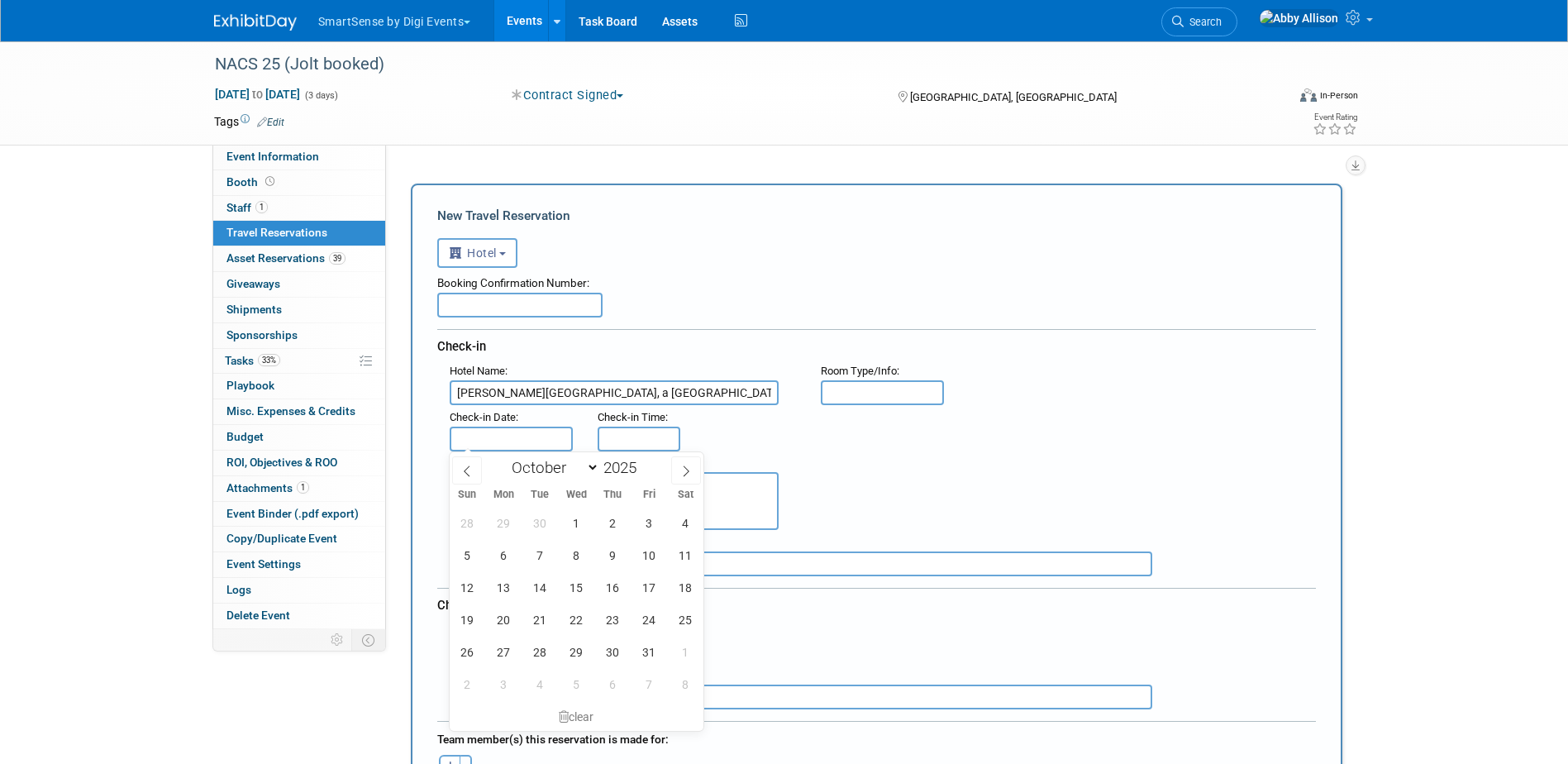
click at [549, 445] on input "text" at bounding box center [512, 439] width 124 height 25
click at [649, 594] on span "17" at bounding box center [649, 588] width 32 height 32
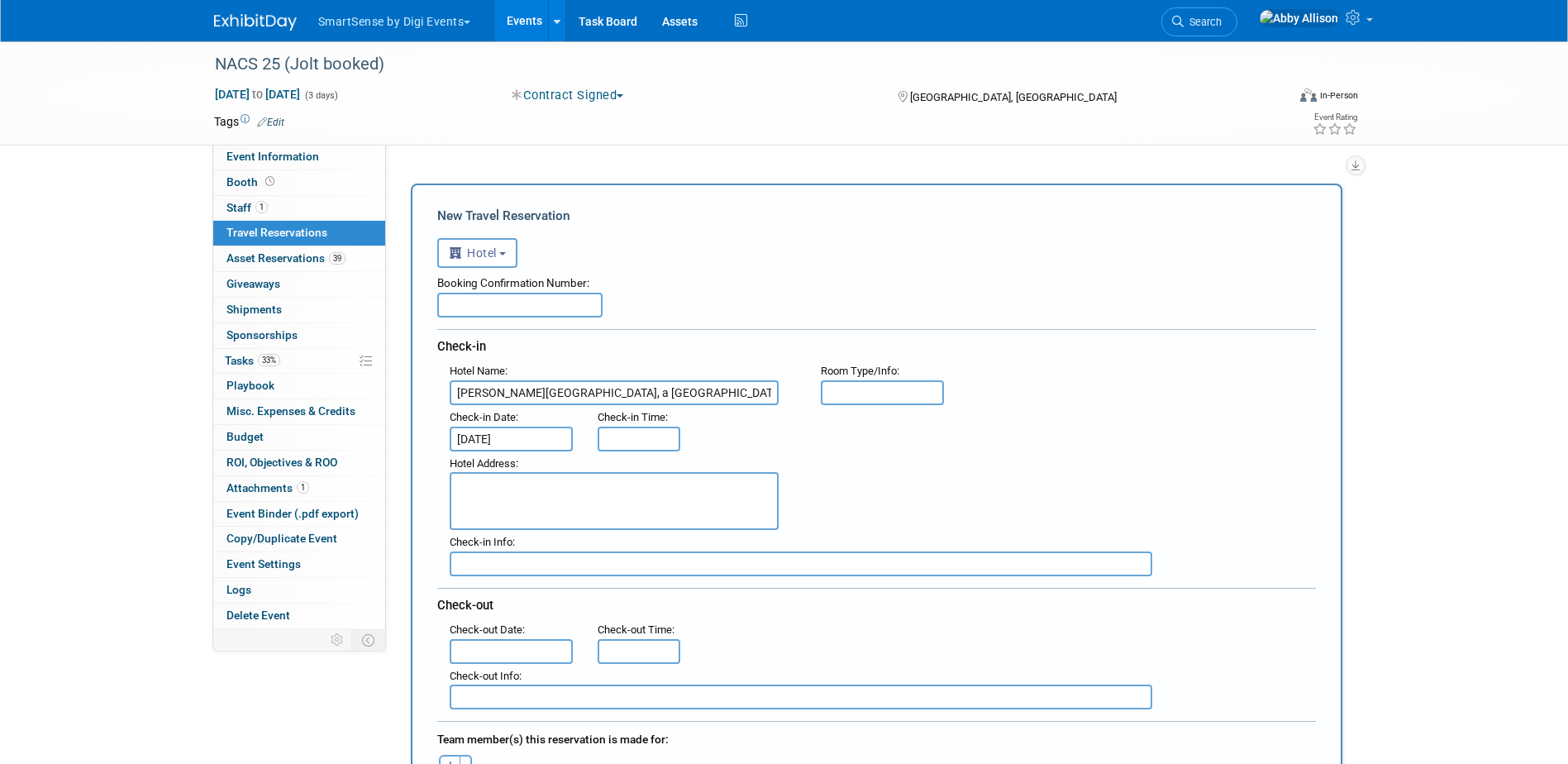
click at [560, 438] on input "[DATE]" at bounding box center [512, 439] width 124 height 25
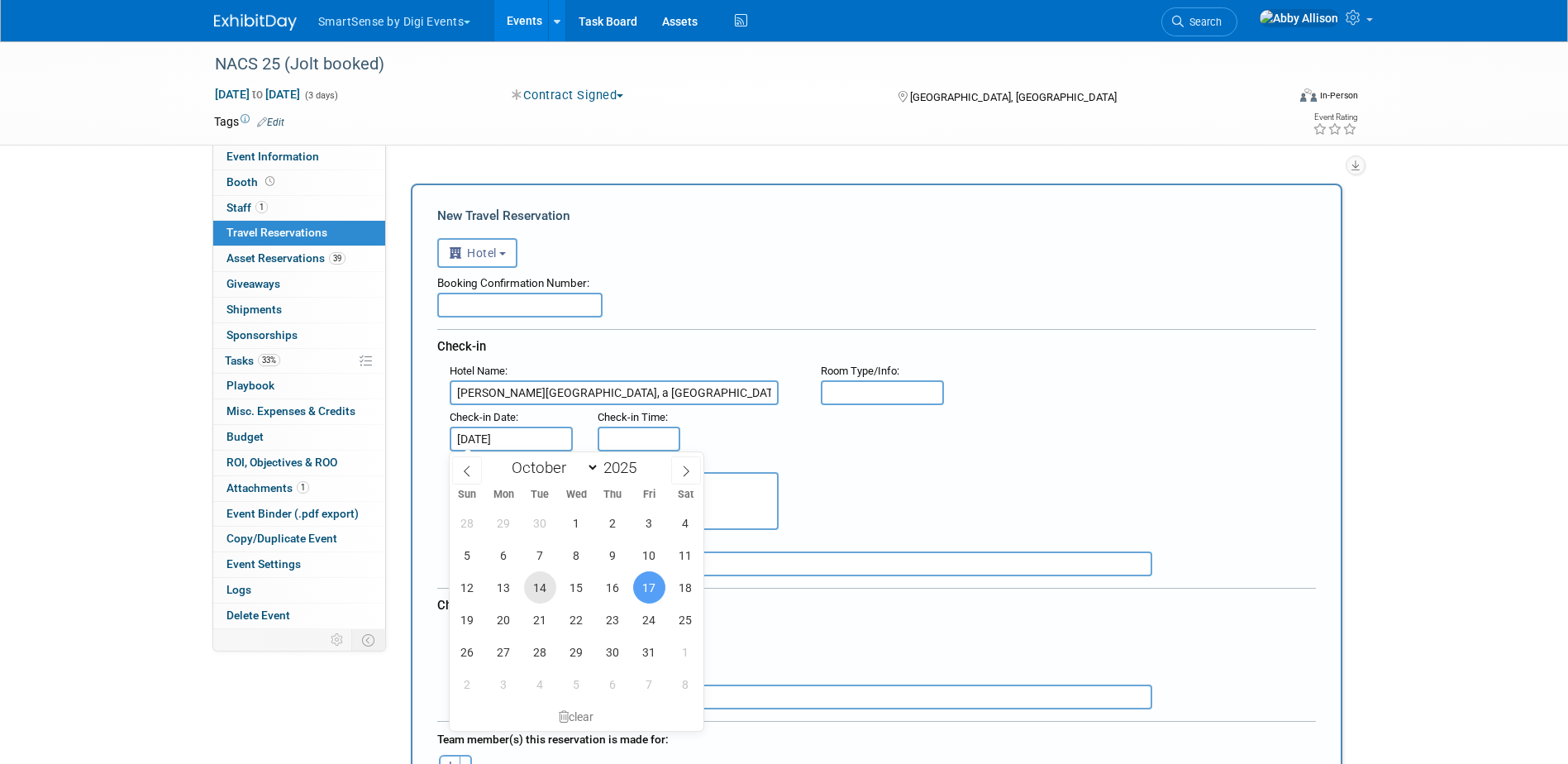
click at [543, 582] on span "14" at bounding box center [540, 588] width 32 height 32
type input "[DATE]"
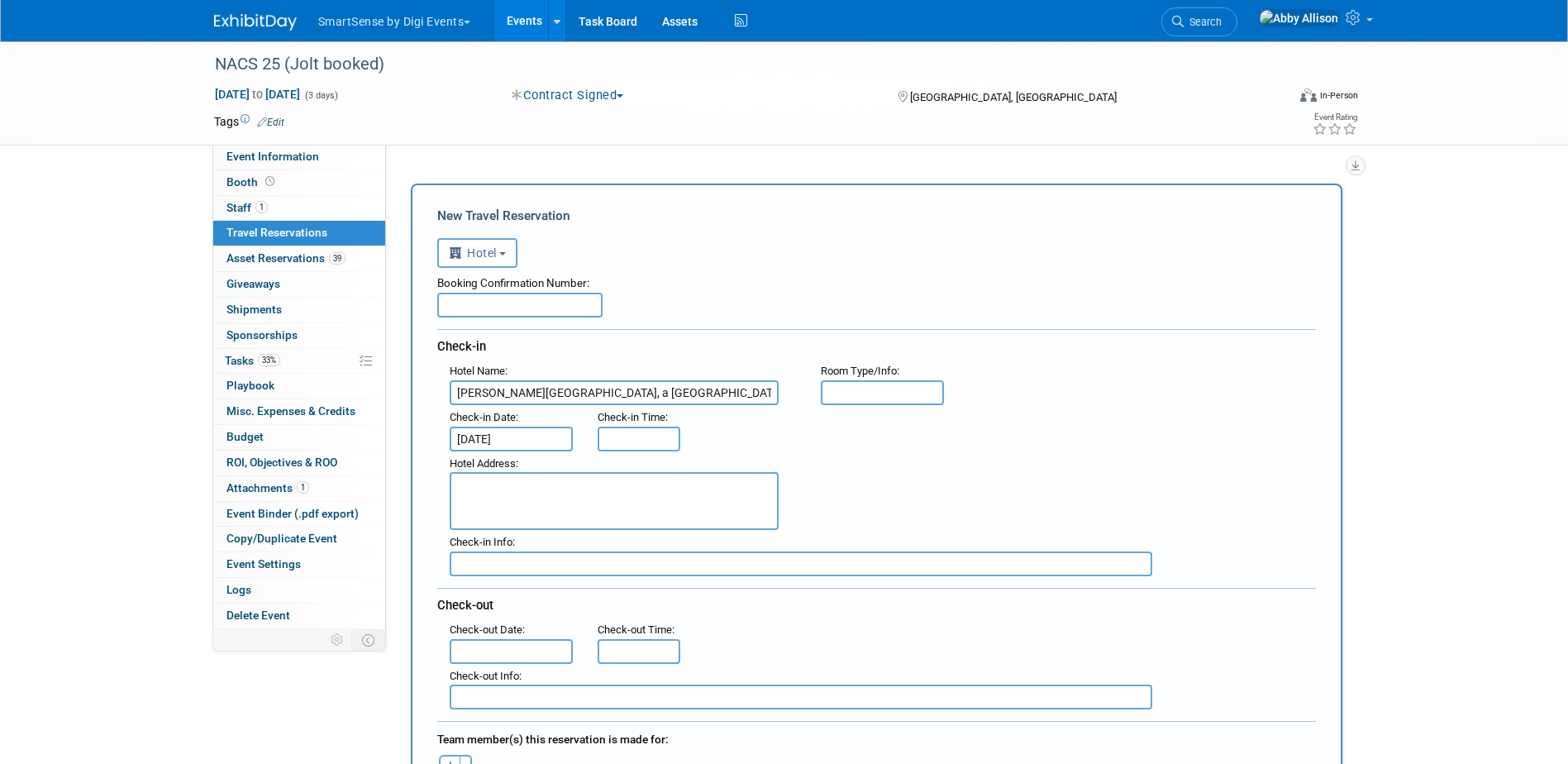
type input "3:00 PM"
click at [622, 442] on input "3:00 PM" at bounding box center [638, 439] width 83 height 25
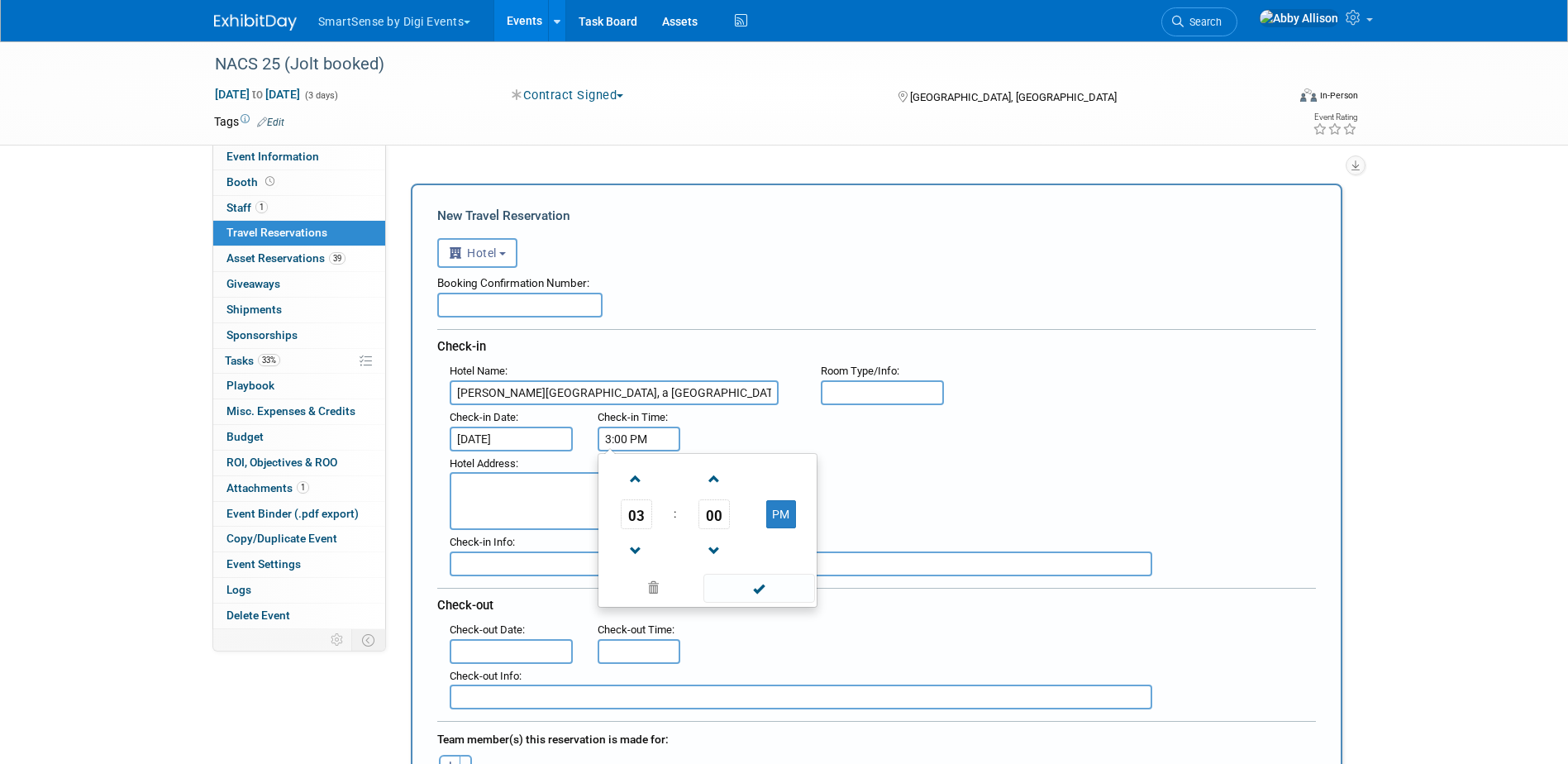
click at [856, 444] on div ": Check-in Date : [DATE] Check-in Time : 3:00 PM 03 : 00 PM 12 01 02 03 04 05 0…" at bounding box center [882, 429] width 891 height 46
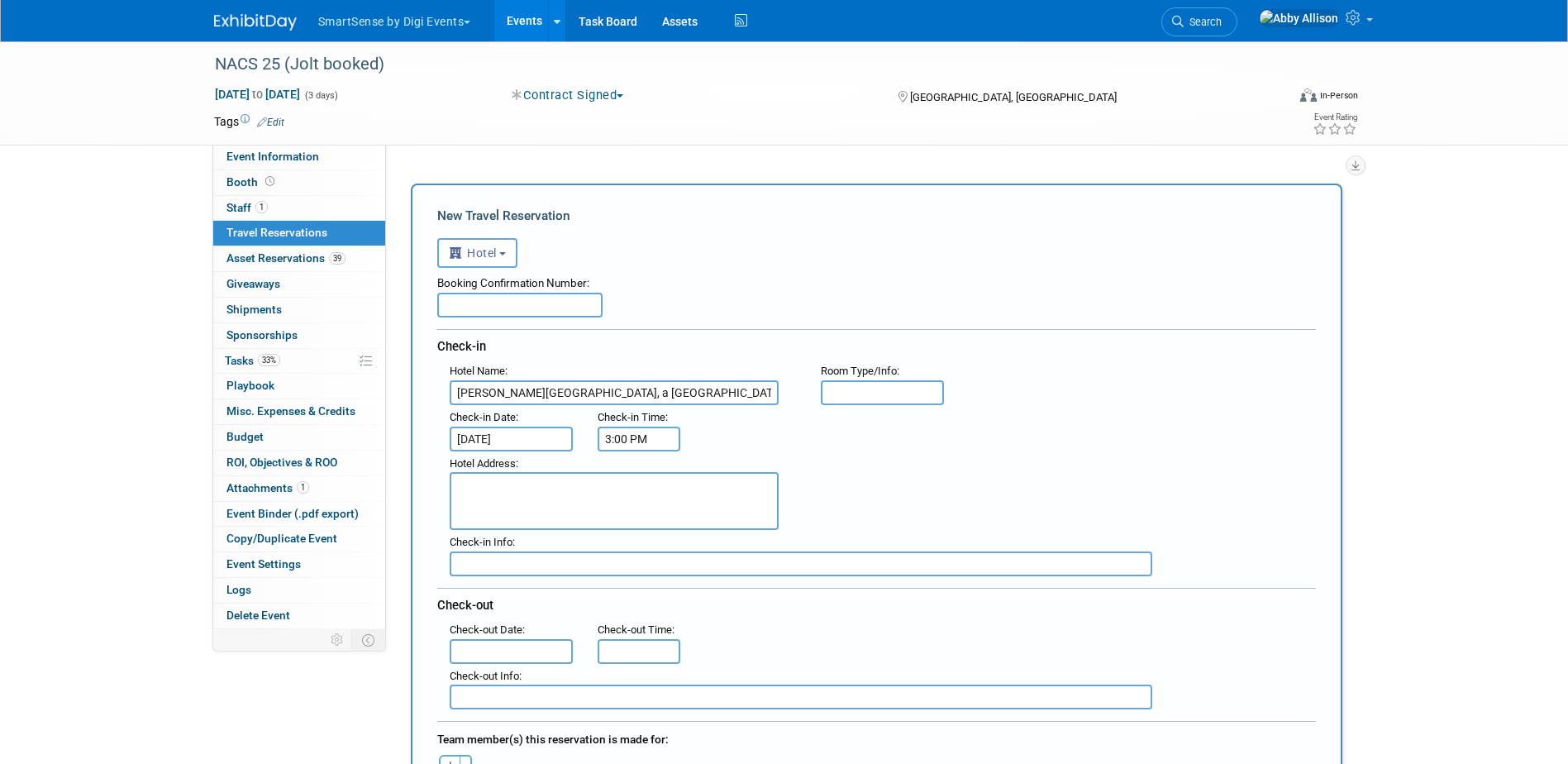
click at [458, 299] on input "text" at bounding box center [520, 304] width 165 height 25
paste input "14TDW9JQ"
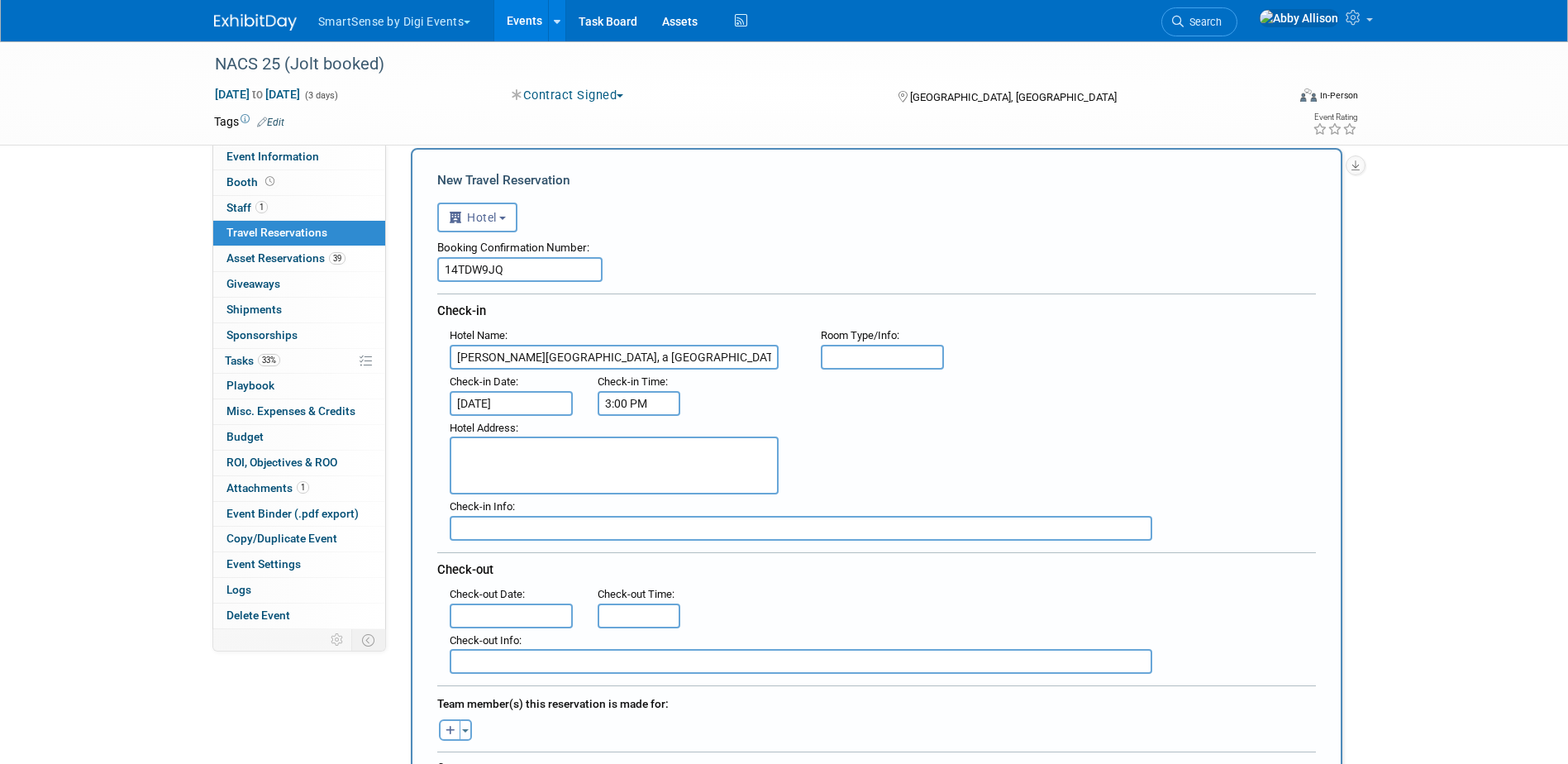
scroll to position [83, 0]
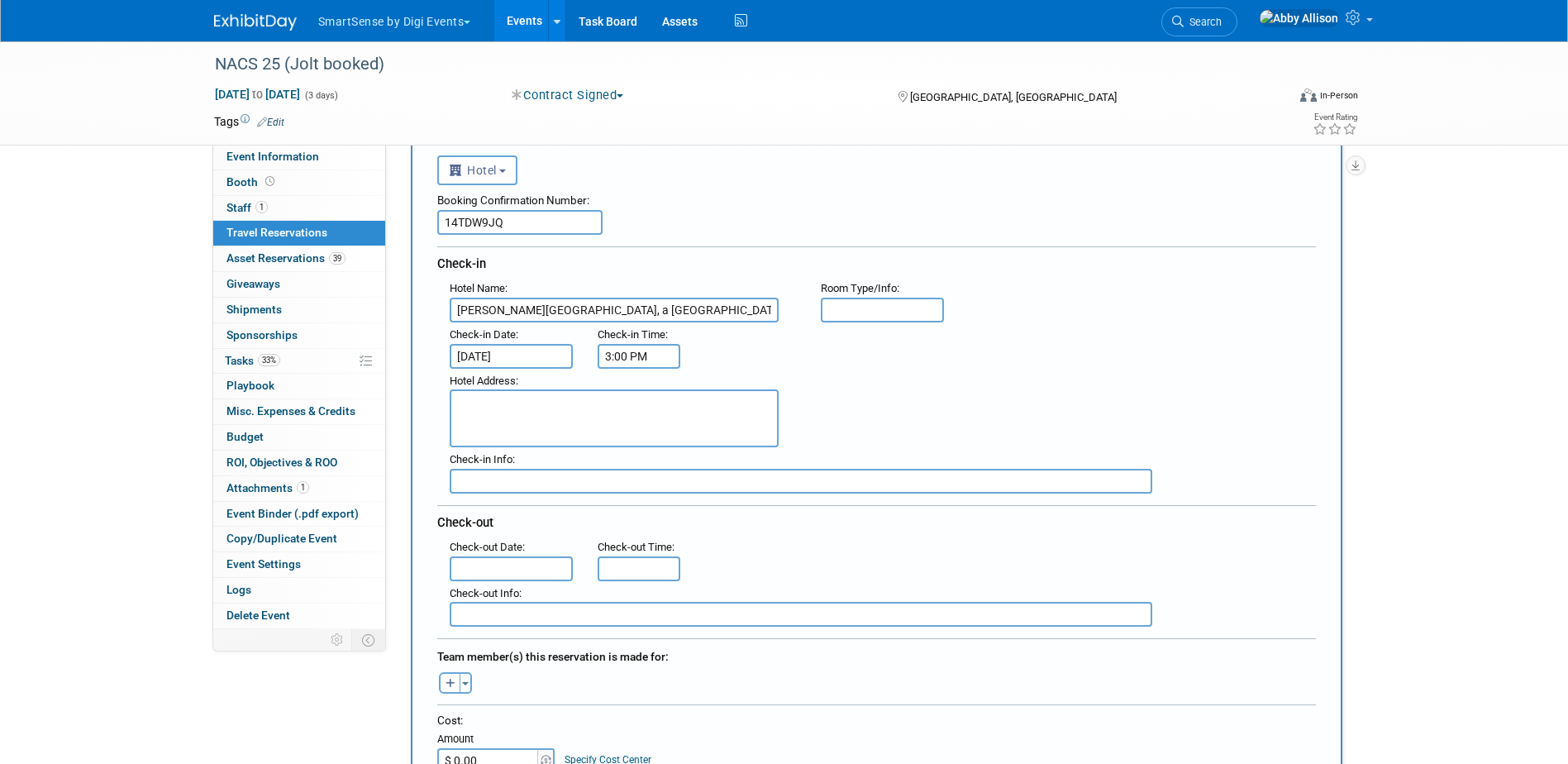
type input "14TDW9JQ"
click at [532, 423] on textarea at bounding box center [614, 419] width 329 height 58
paste textarea "[STREET_ADDRESS]"
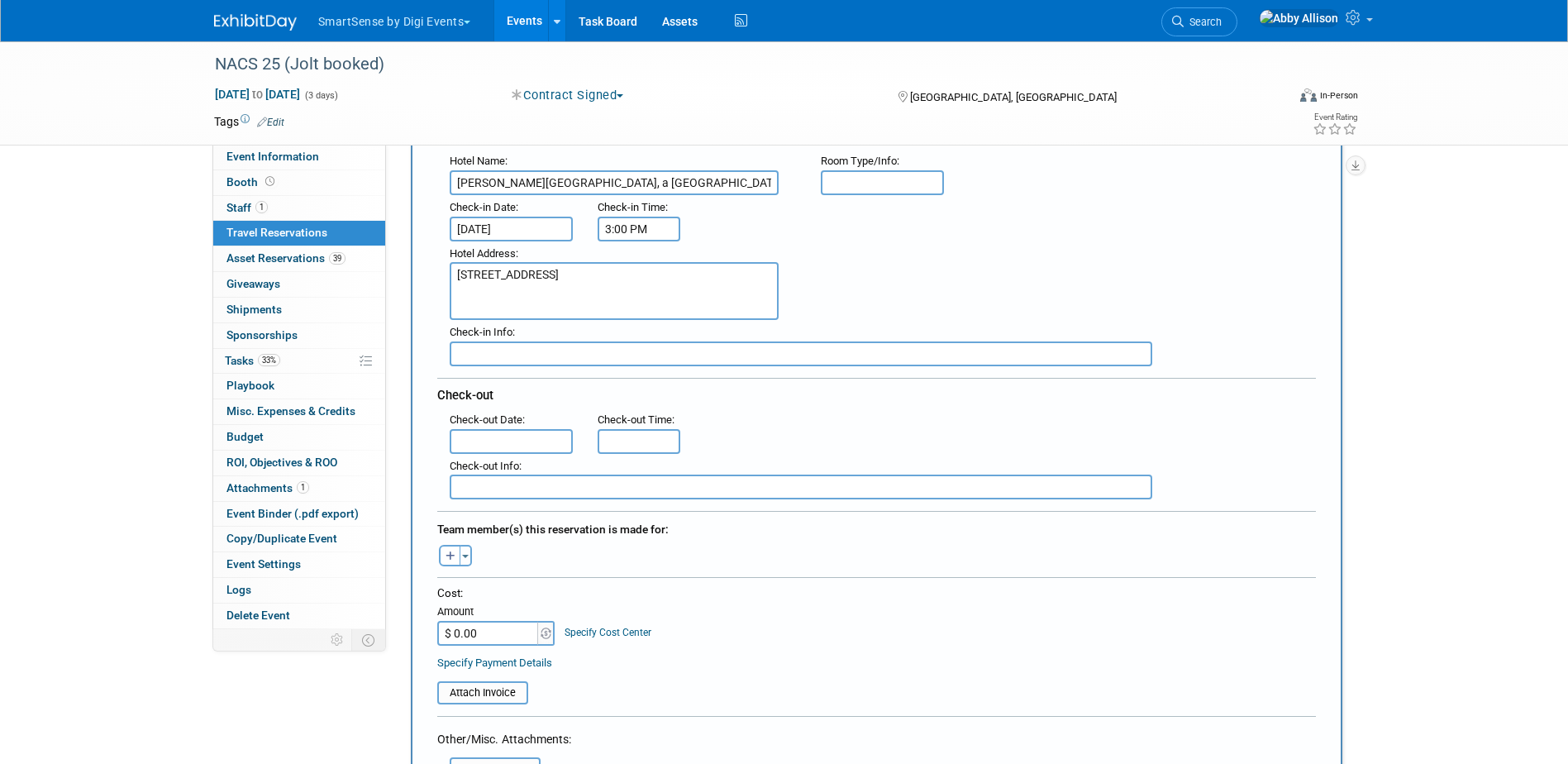
scroll to position [248, 0]
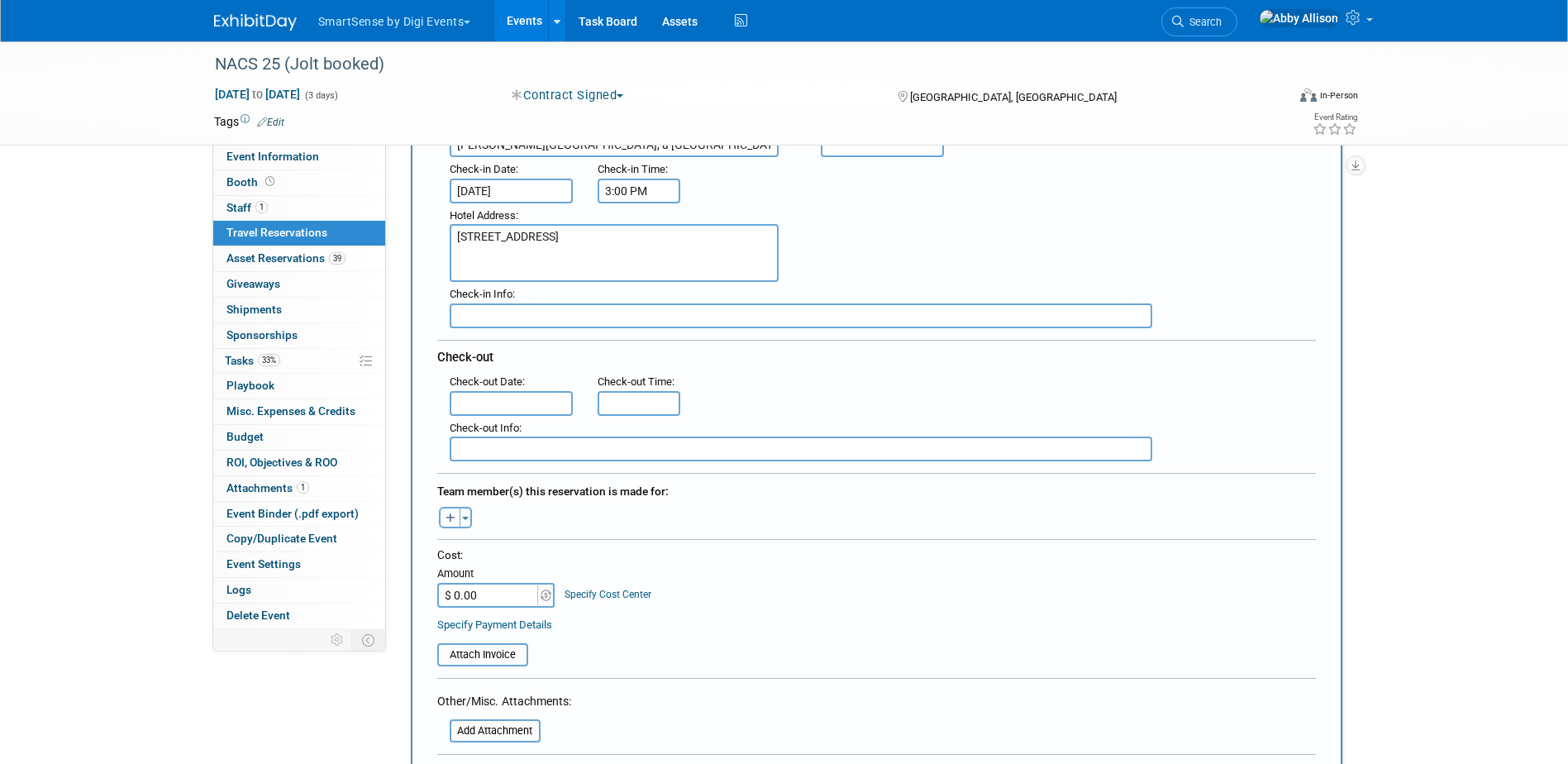
type textarea "[STREET_ADDRESS]"
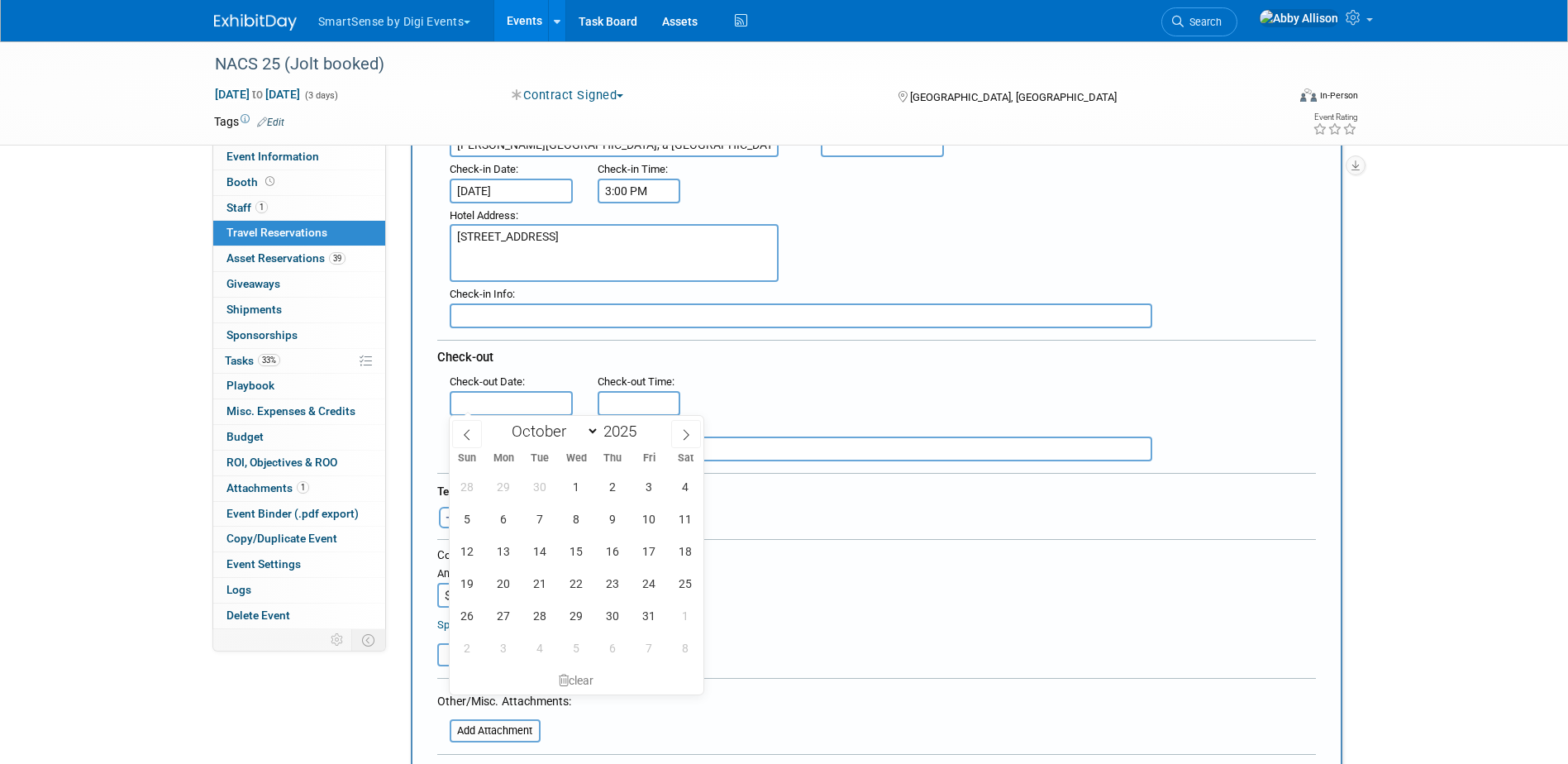
click at [538, 408] on input "text" at bounding box center [512, 403] width 124 height 25
click at [640, 555] on span "17" at bounding box center [649, 550] width 32 height 32
type input "[DATE]"
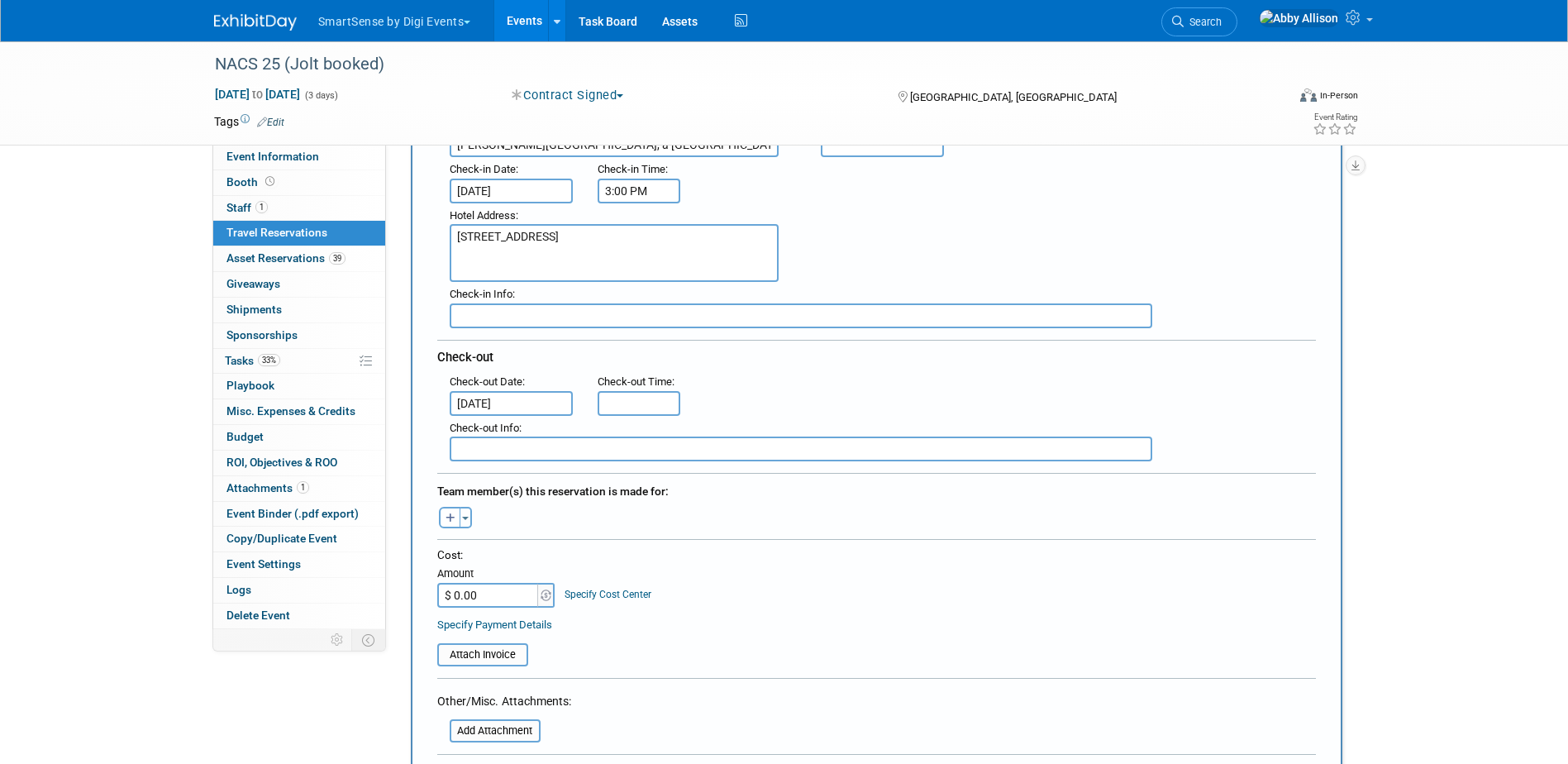
type input "11:00 AM"
click at [623, 400] on input "11:00 AM" at bounding box center [638, 403] width 83 height 25
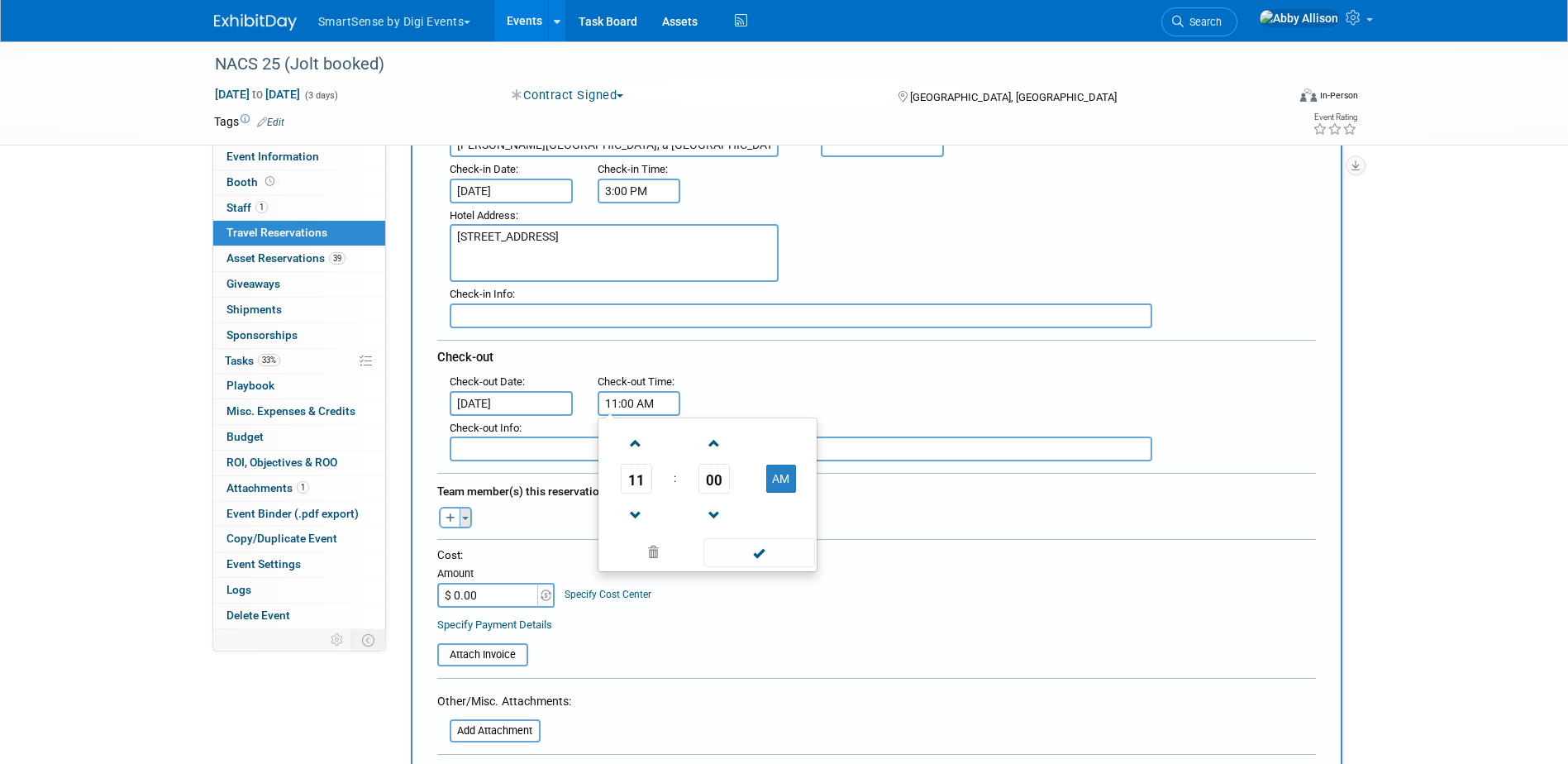
click at [467, 517] on span "button" at bounding box center [465, 519] width 6 height 4
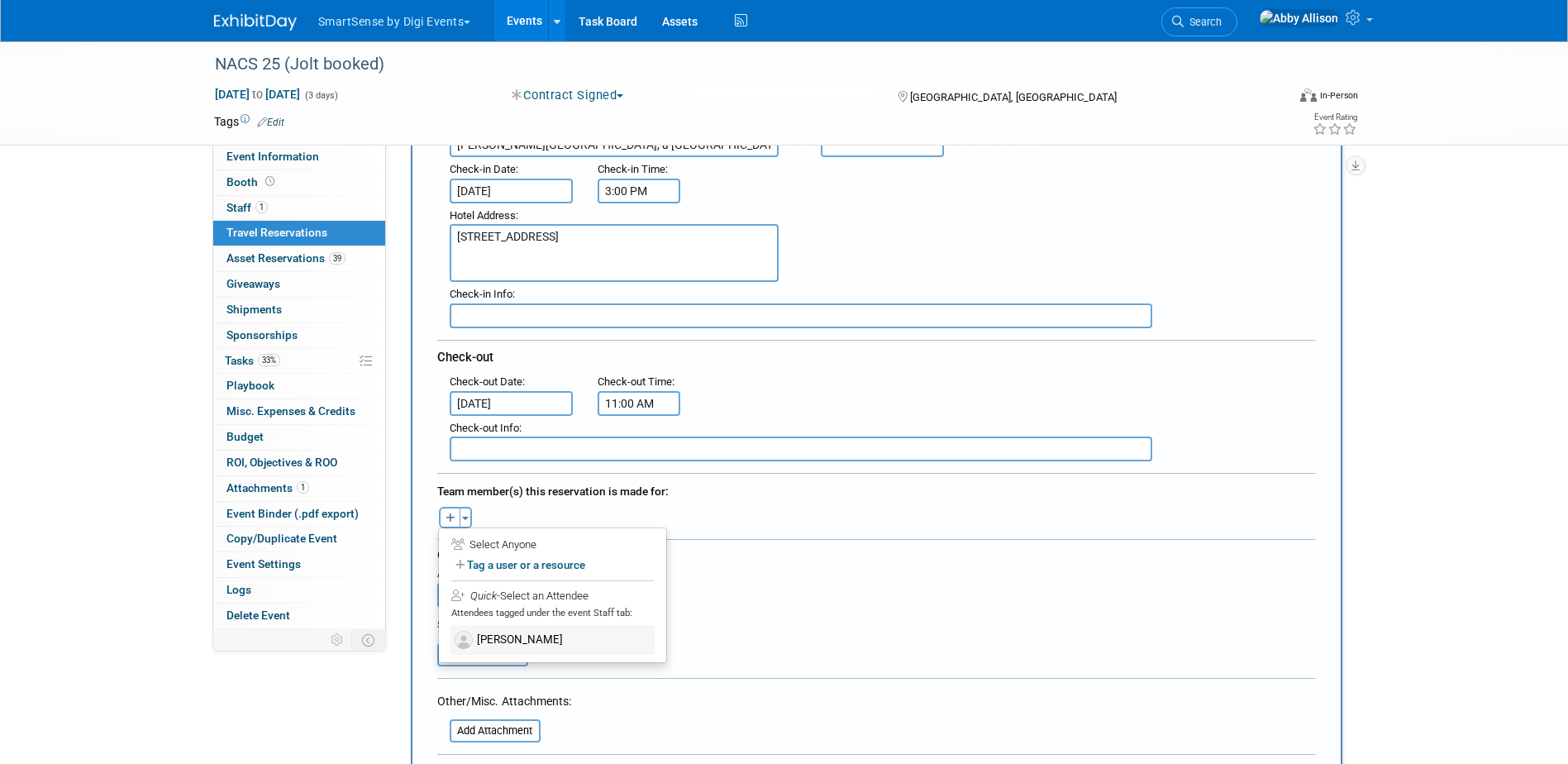
click at [508, 633] on label "[PERSON_NAME]" at bounding box center [553, 641] width 204 height 30
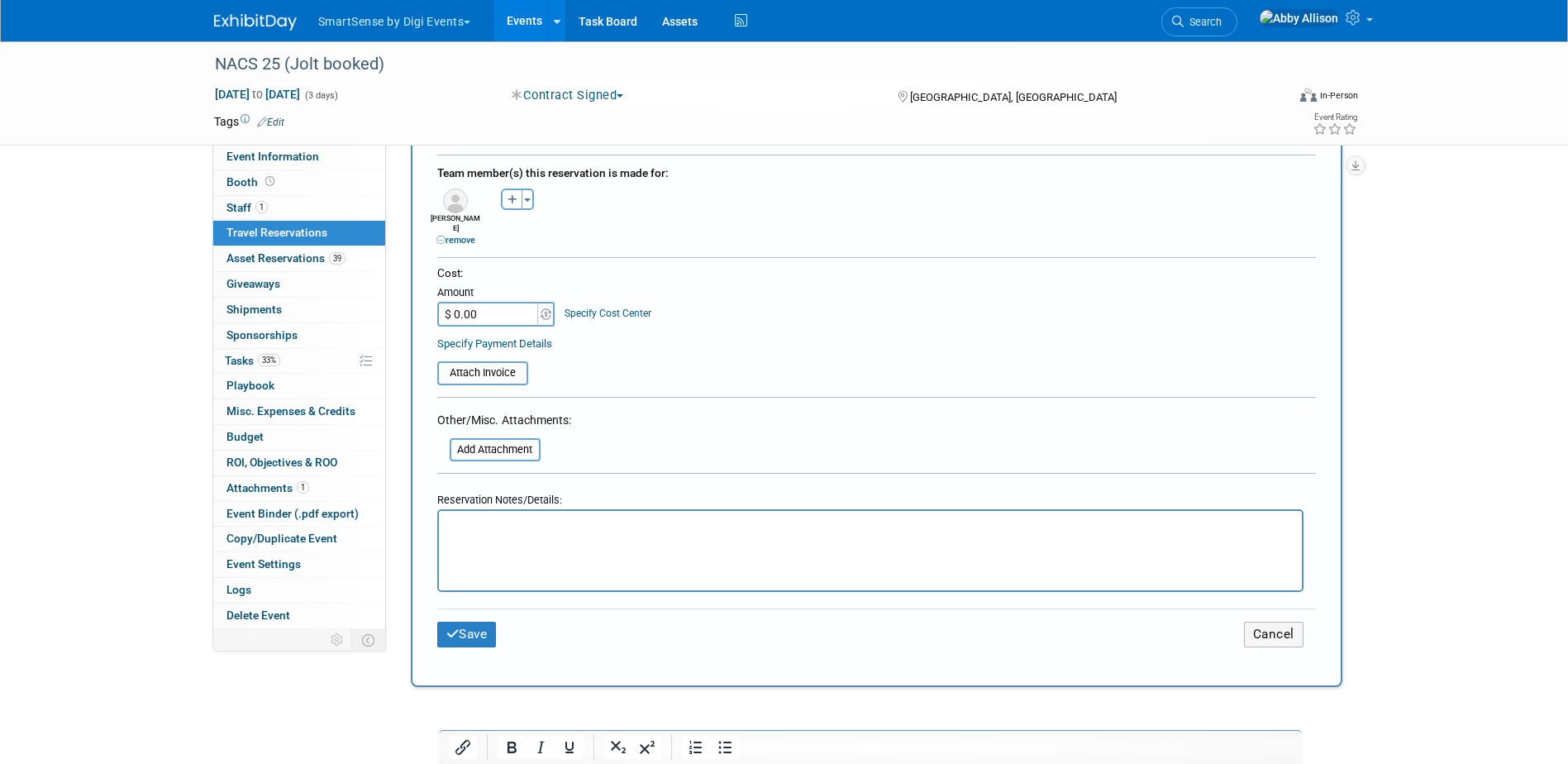
scroll to position [579, 0]
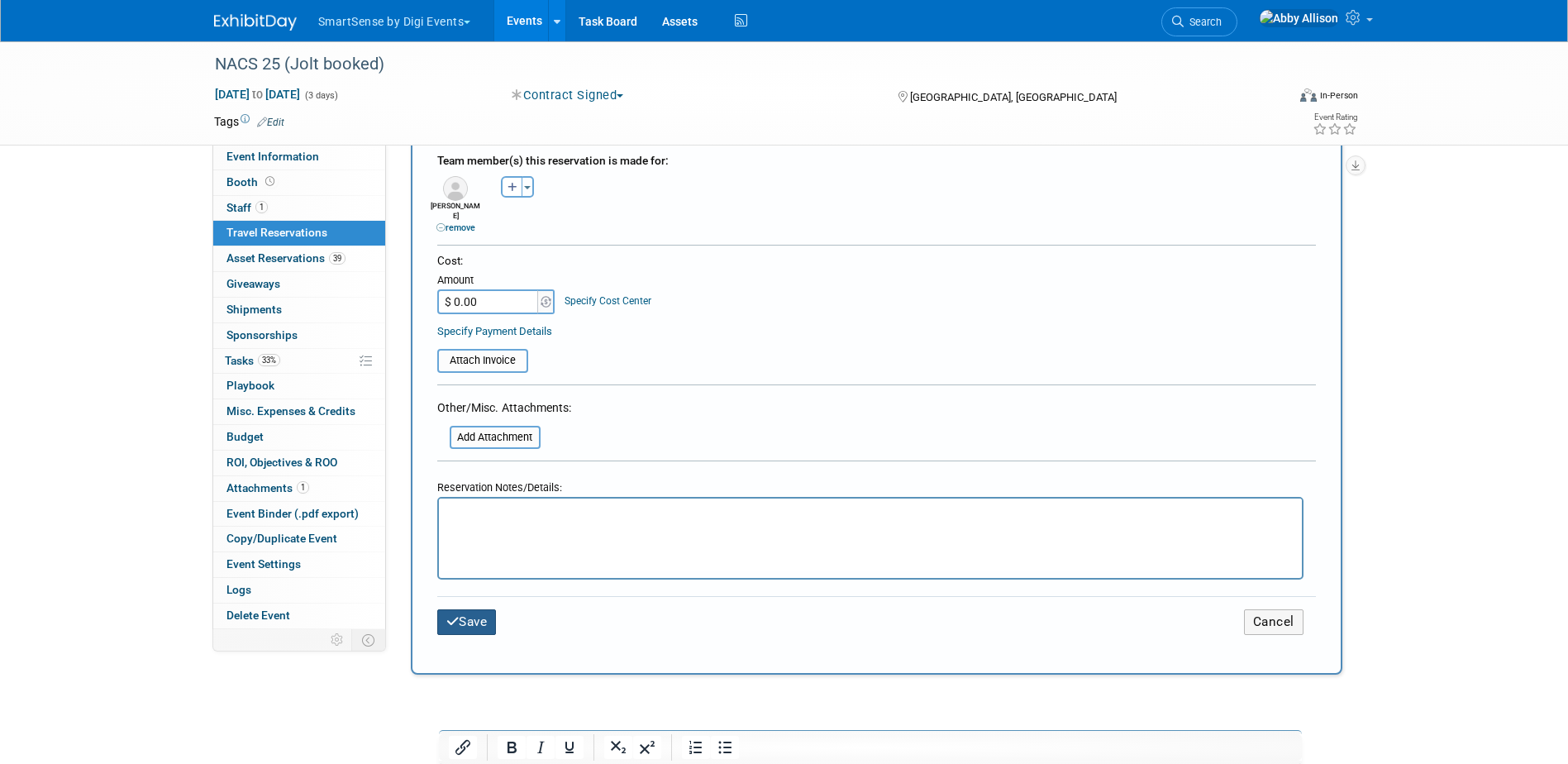
click at [481, 615] on button "Save" at bounding box center [467, 623] width 59 height 26
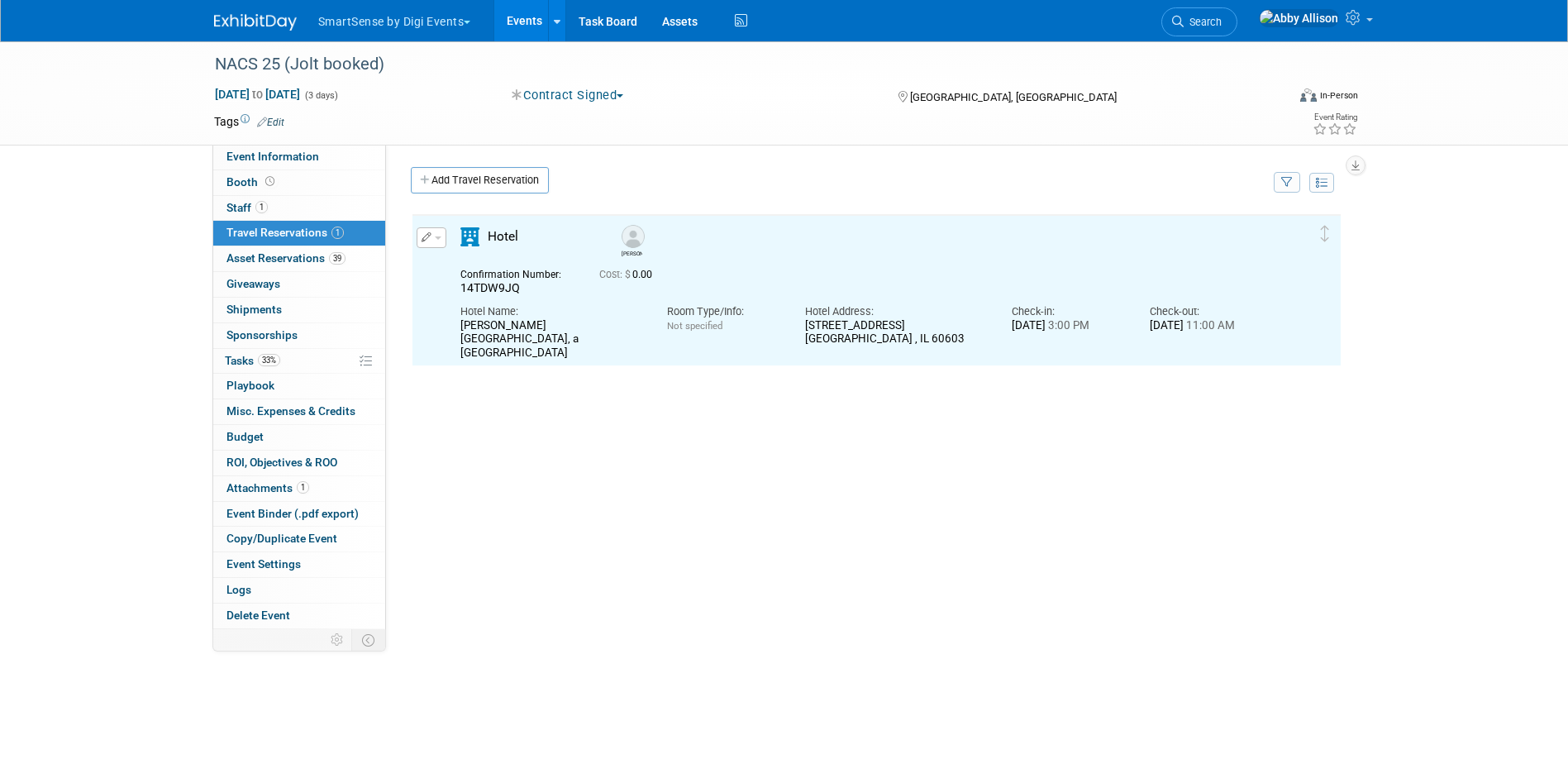
scroll to position [0, 0]
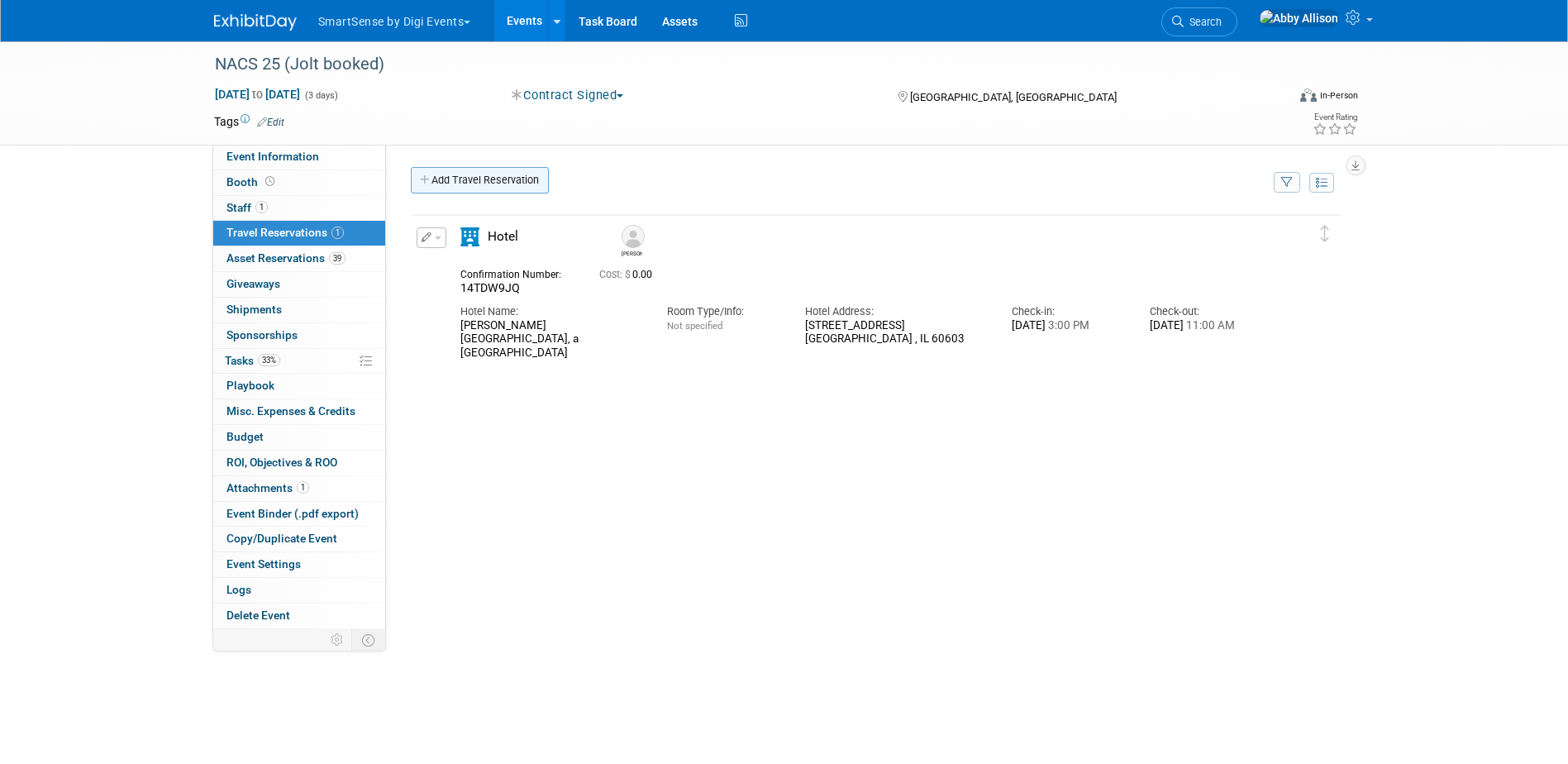
click at [436, 183] on link "Add Travel Reservation" at bounding box center [480, 180] width 138 height 27
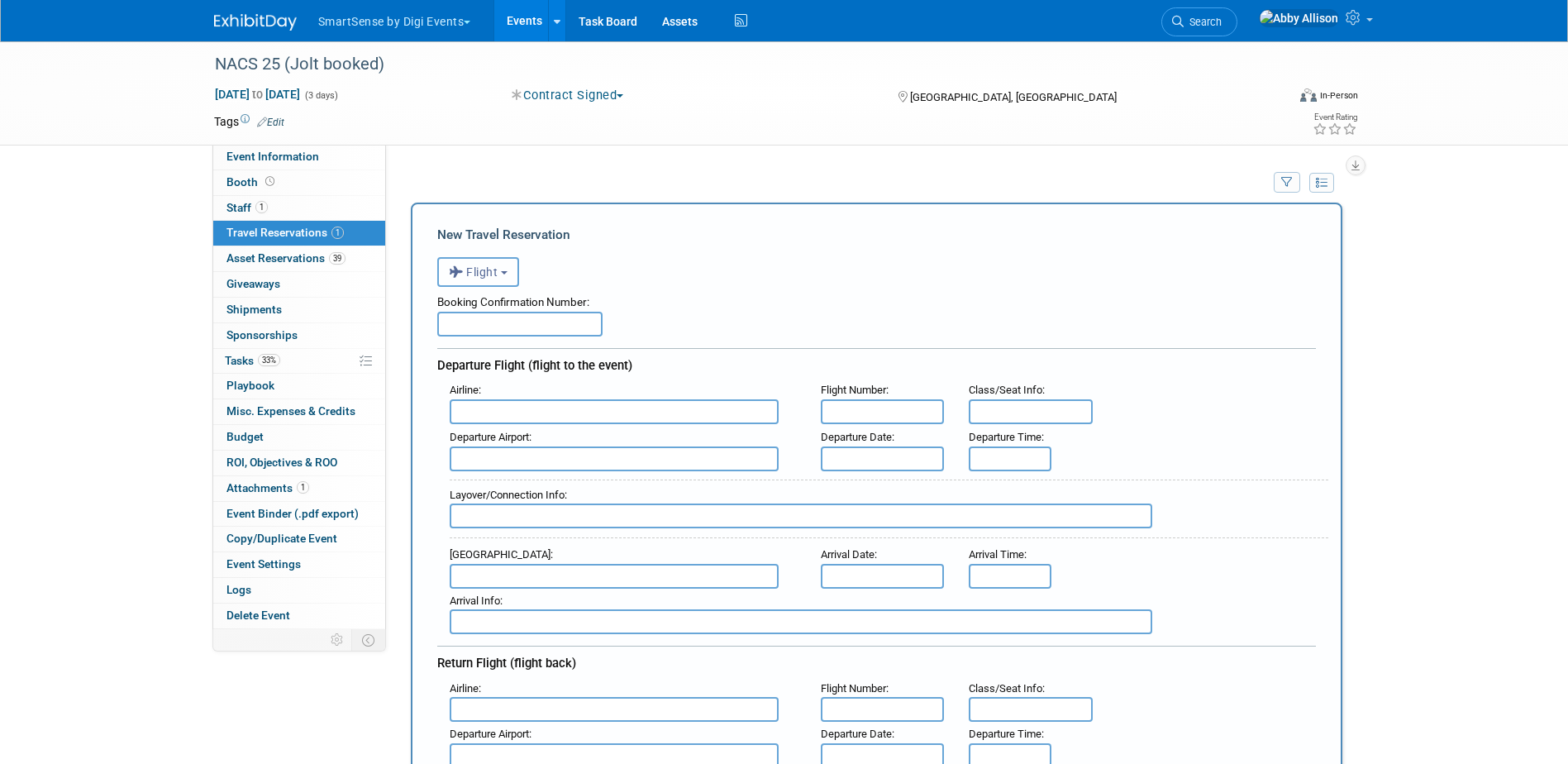
click at [462, 282] on icon "button" at bounding box center [458, 272] width 19 height 21
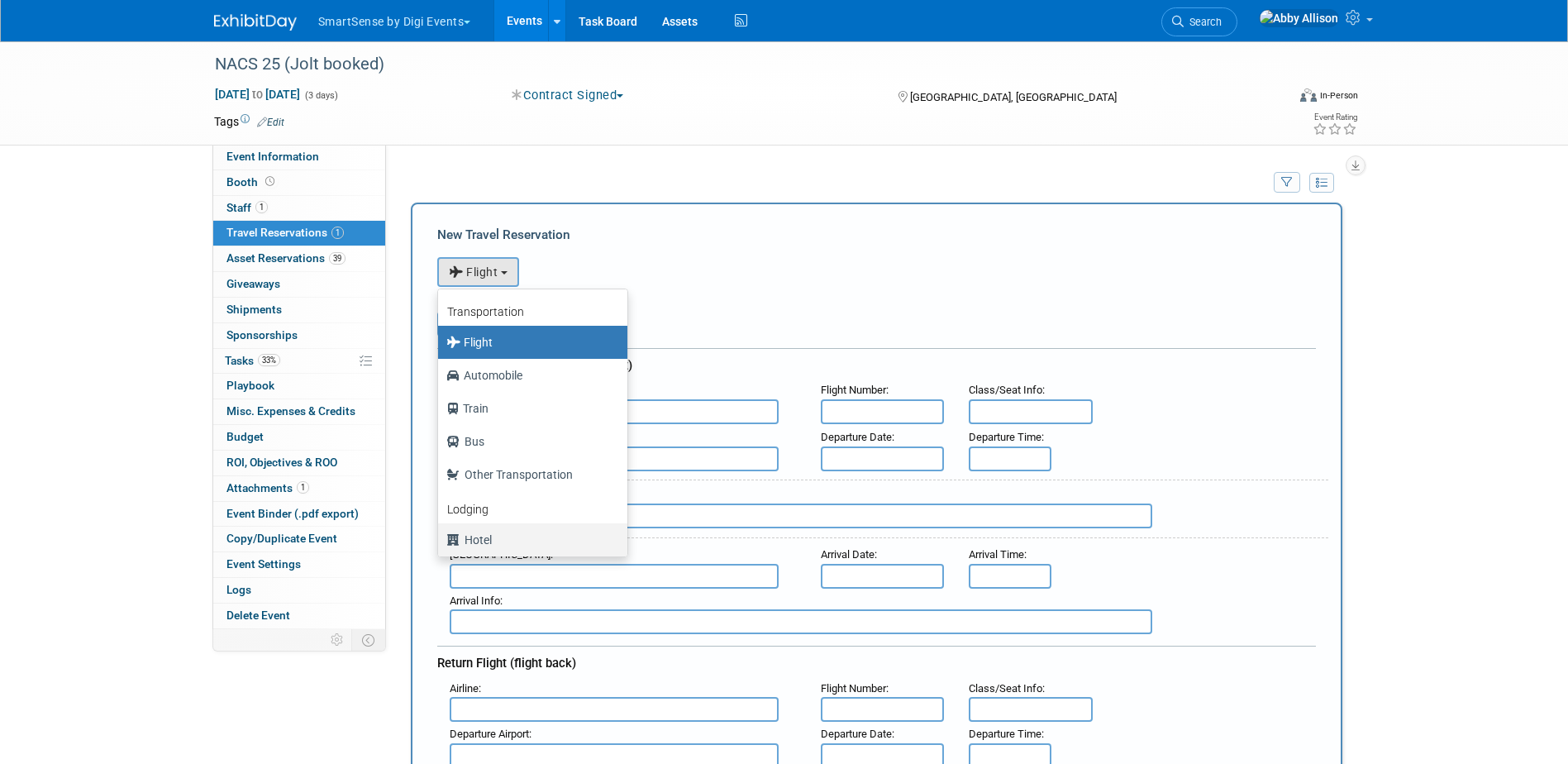
click at [478, 542] on label "Hotel" at bounding box center [528, 540] width 164 height 27
click at [441, 542] on input "Hotel" at bounding box center [435, 538] width 11 height 11
select select "6"
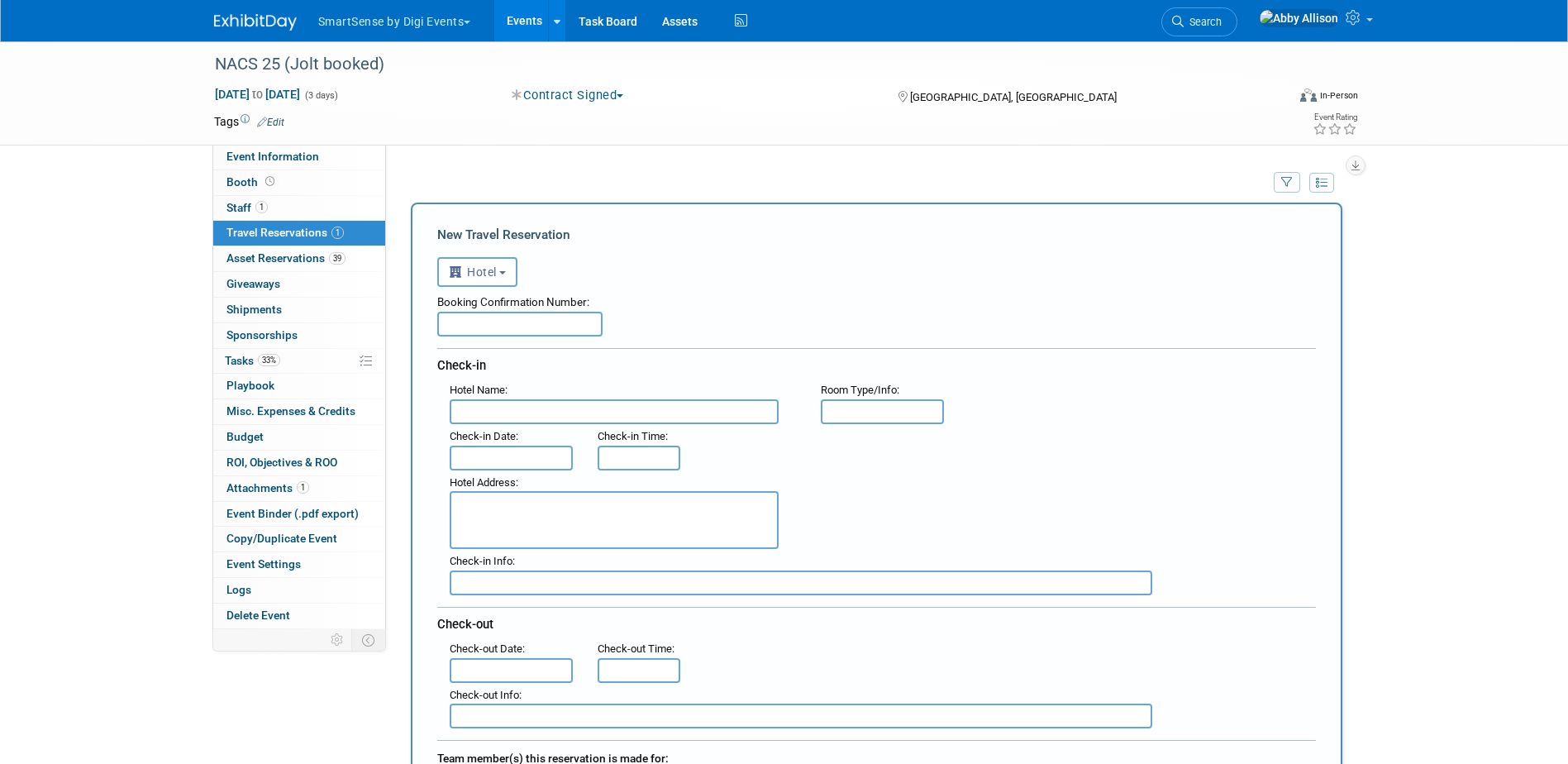
click at [542, 320] on input "text" at bounding box center [520, 324] width 165 height 25
paste input "OW5W7SHI"
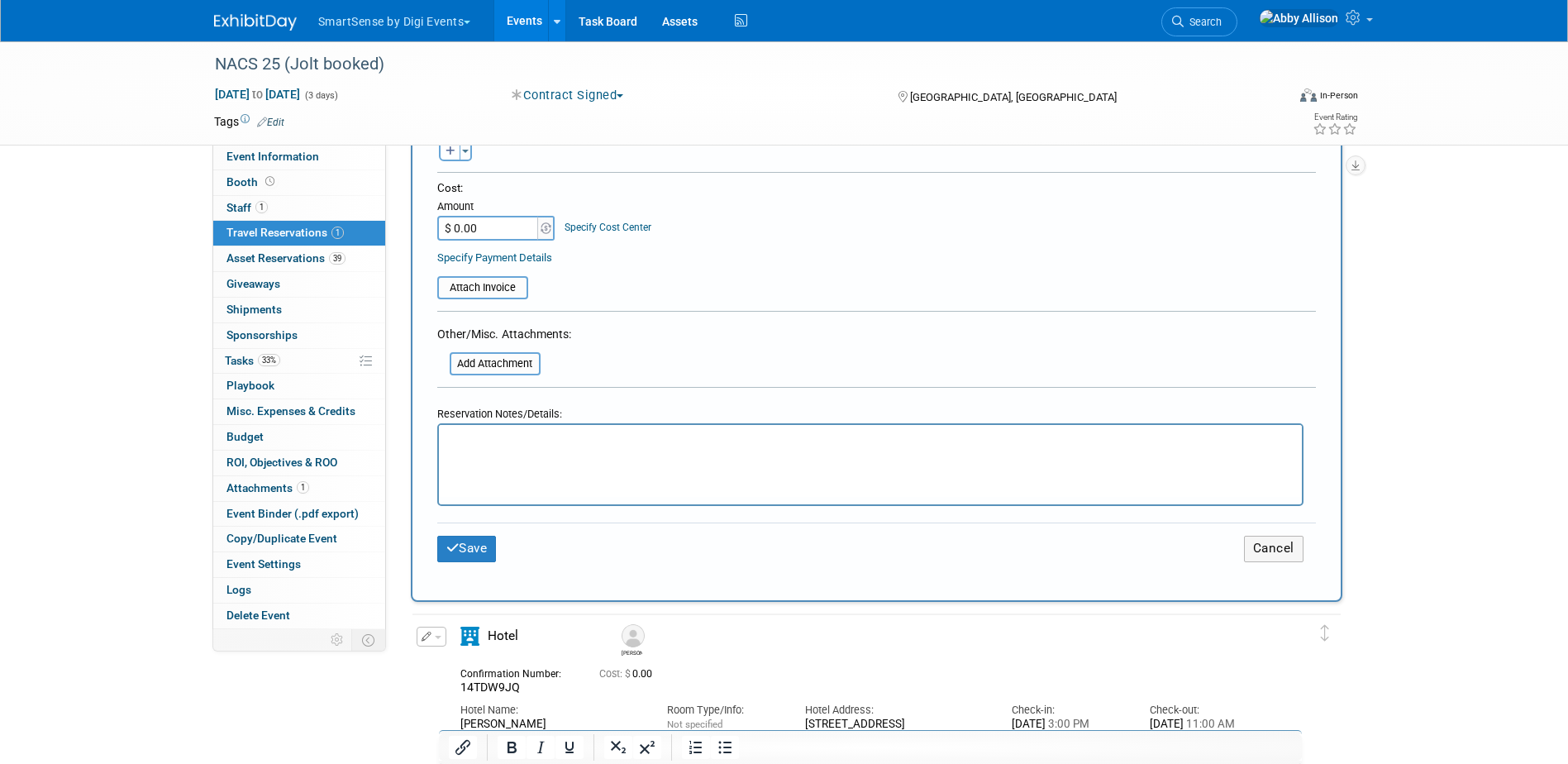
scroll to position [662, 0]
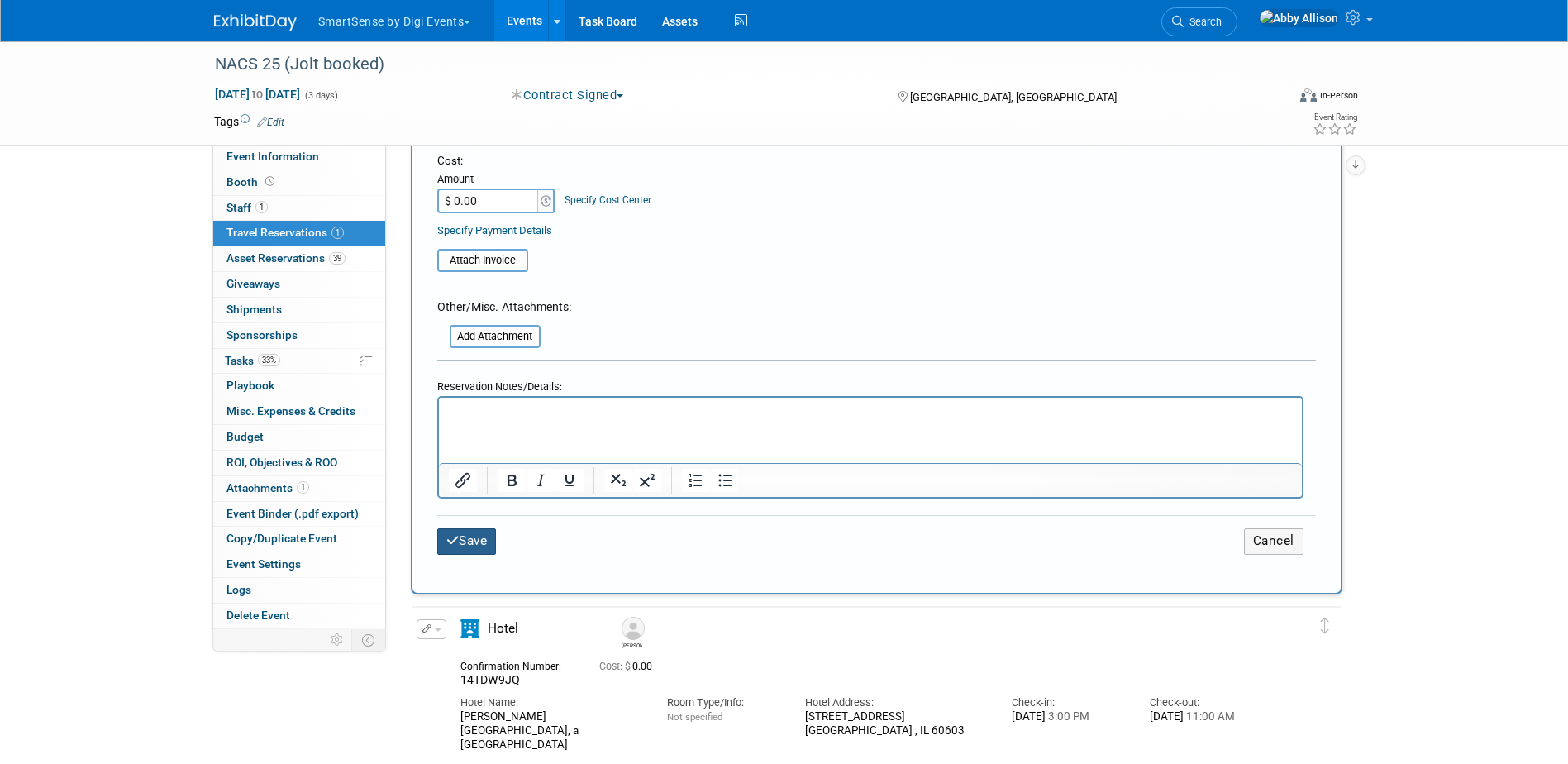
type input "OW5W7SHI"
click at [478, 541] on button "Save" at bounding box center [467, 541] width 59 height 26
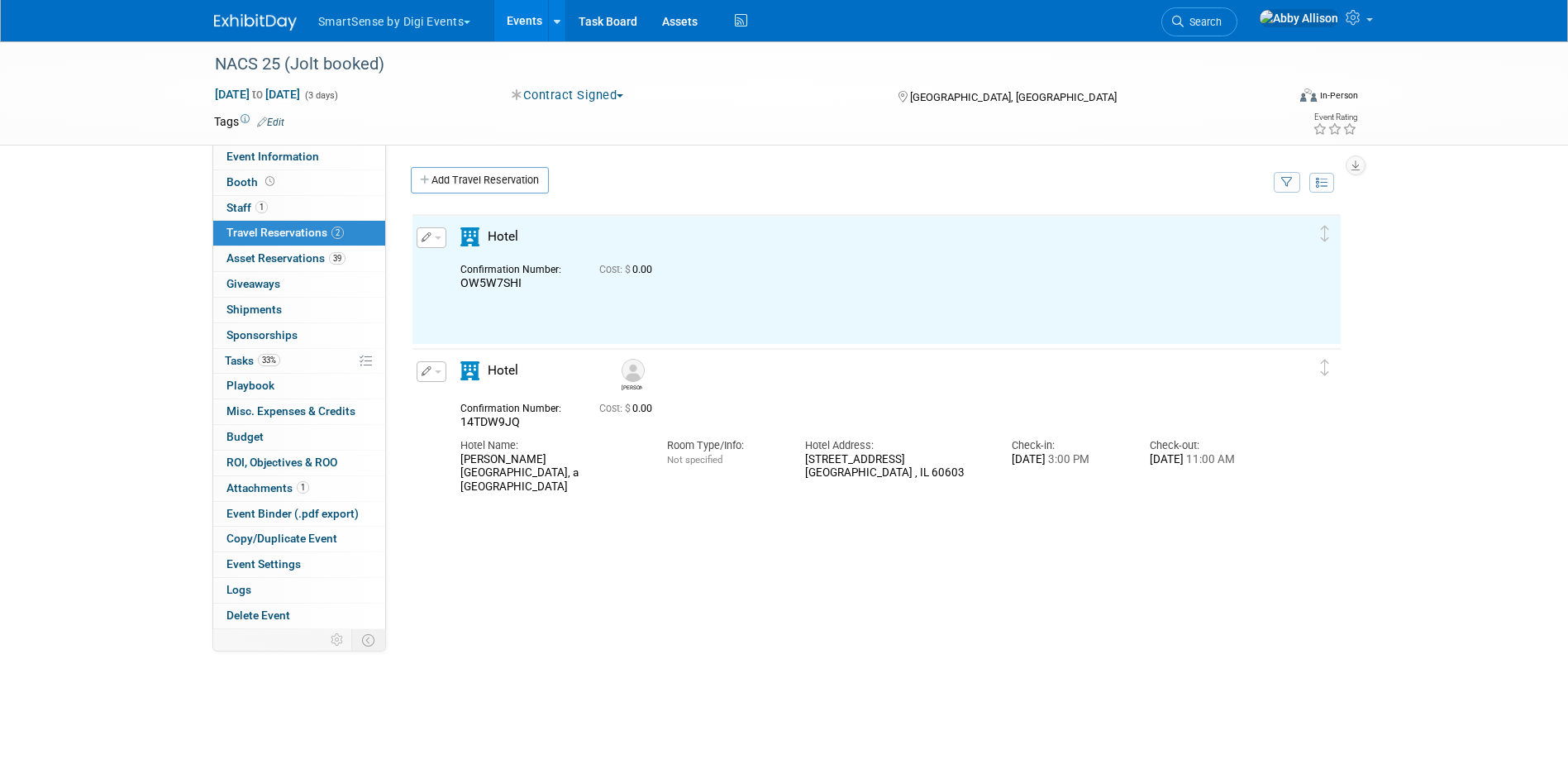
scroll to position [0, 0]
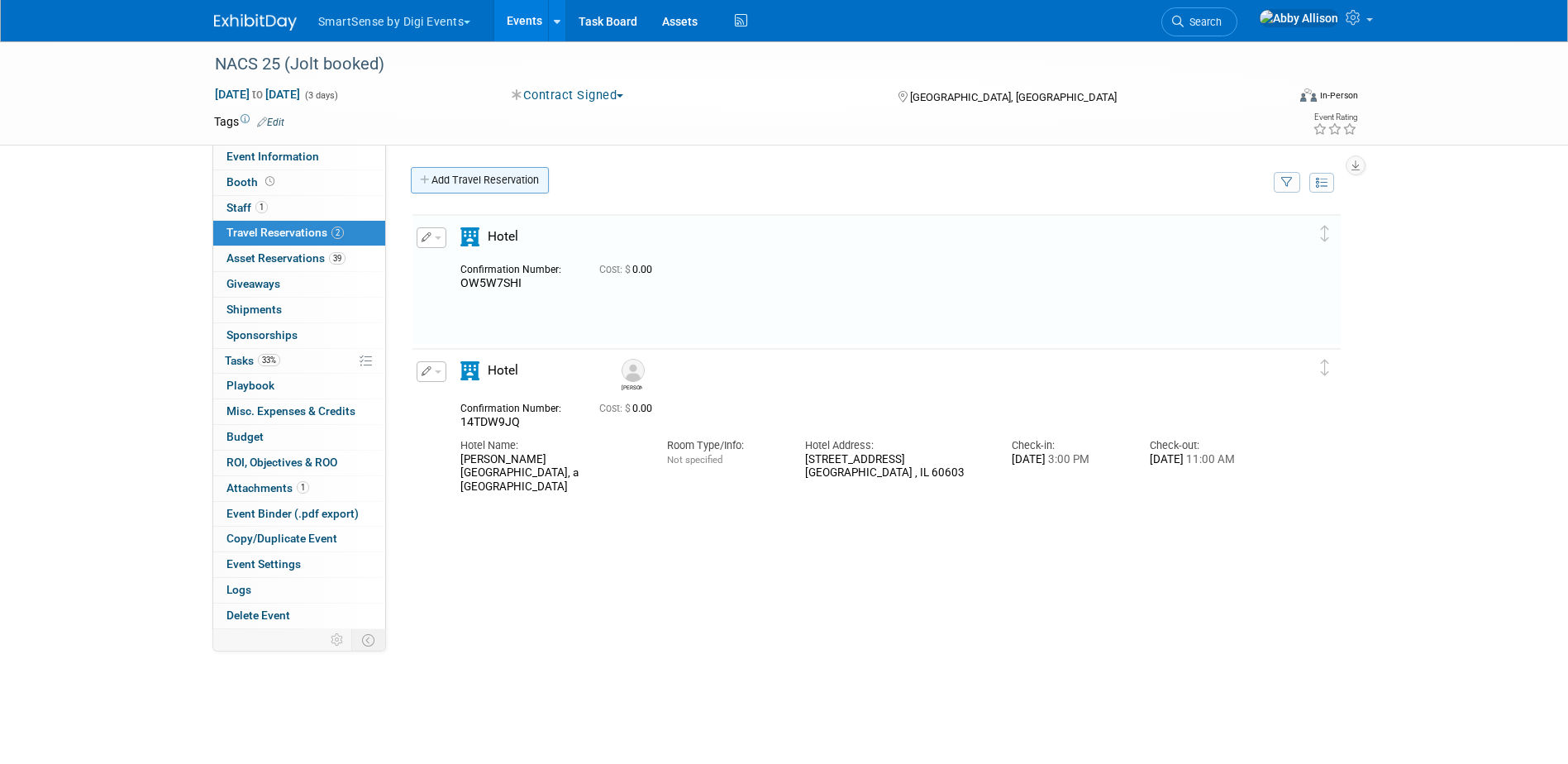
click at [471, 183] on link "Add Travel Reservation" at bounding box center [480, 180] width 138 height 27
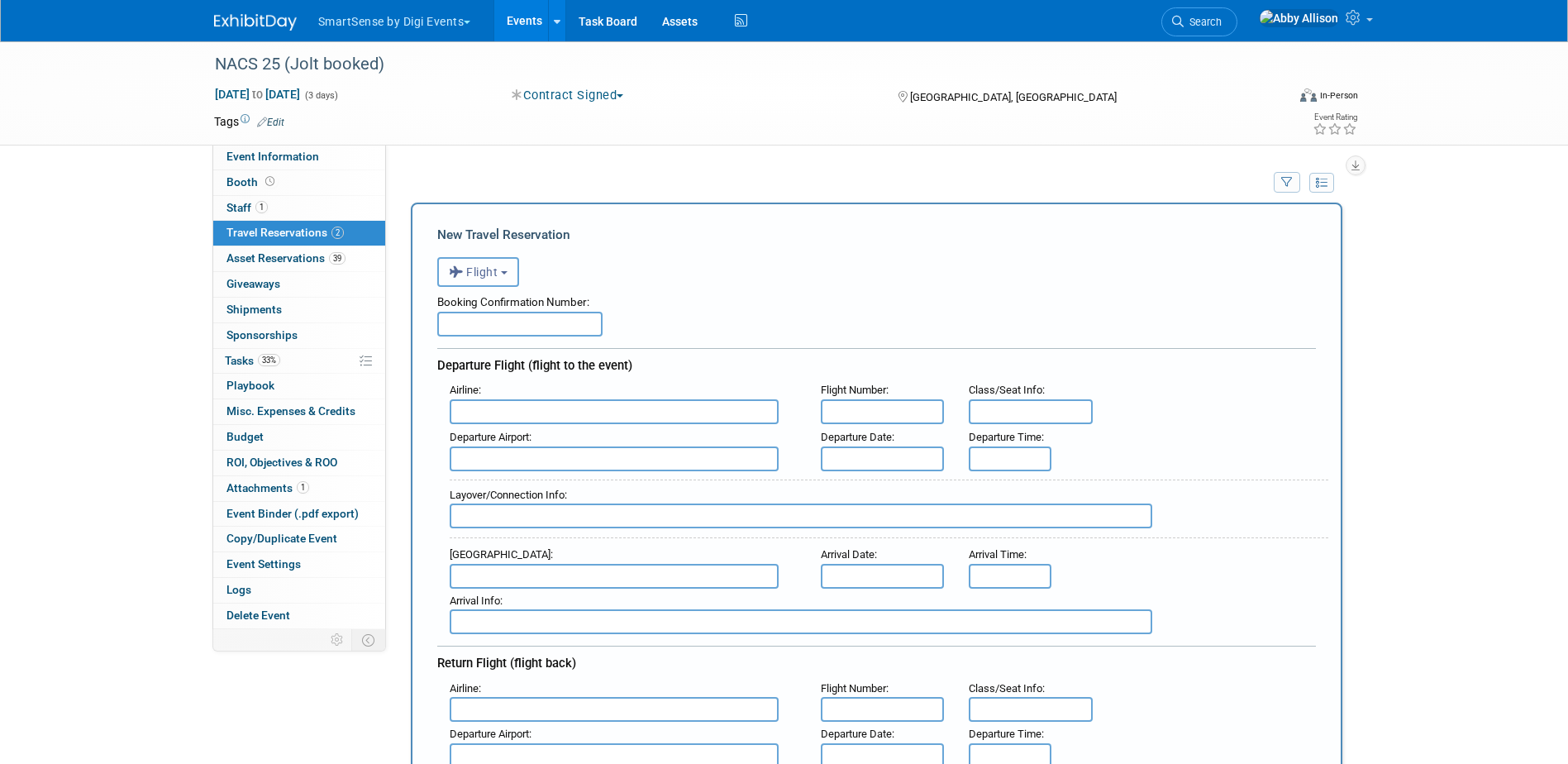
click at [469, 278] on span "Flight" at bounding box center [473, 272] width 49 height 13
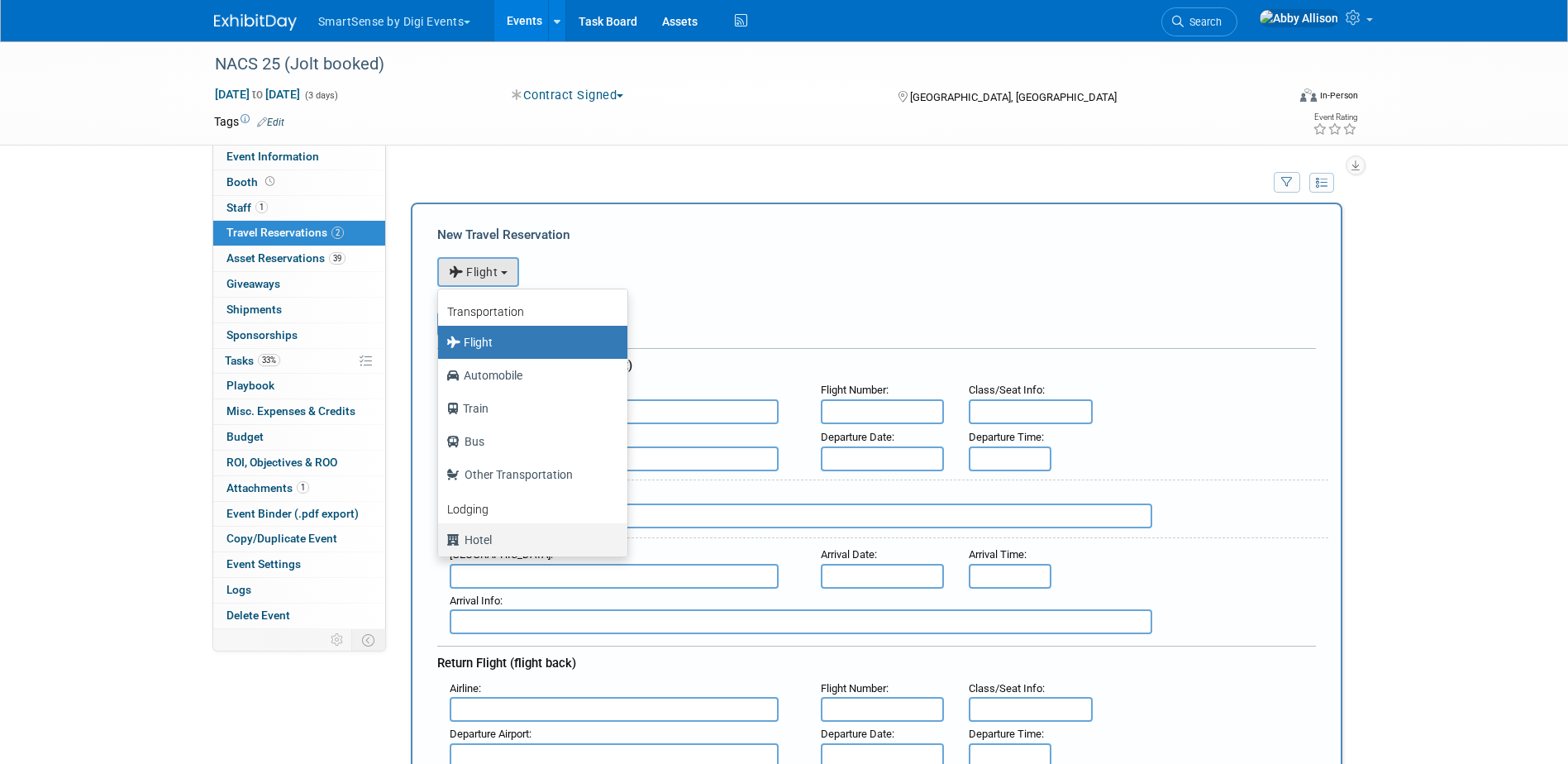
click at [479, 540] on label "Hotel" at bounding box center [528, 540] width 164 height 27
click at [441, 540] on input "Hotel" at bounding box center [435, 538] width 11 height 11
select select "6"
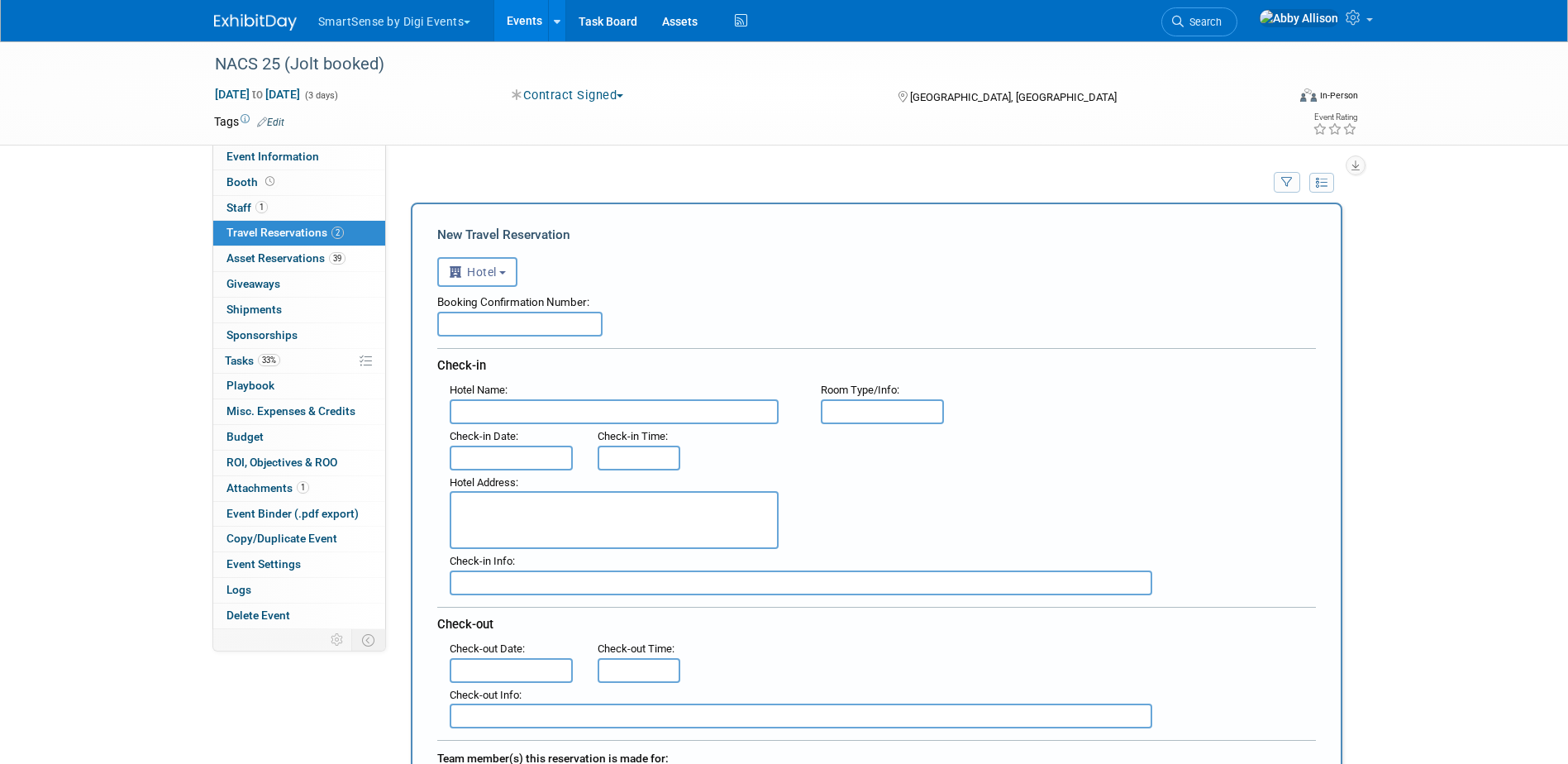
click at [535, 324] on input "text" at bounding box center [520, 324] width 165 height 25
paste input "4Y24WBOF"
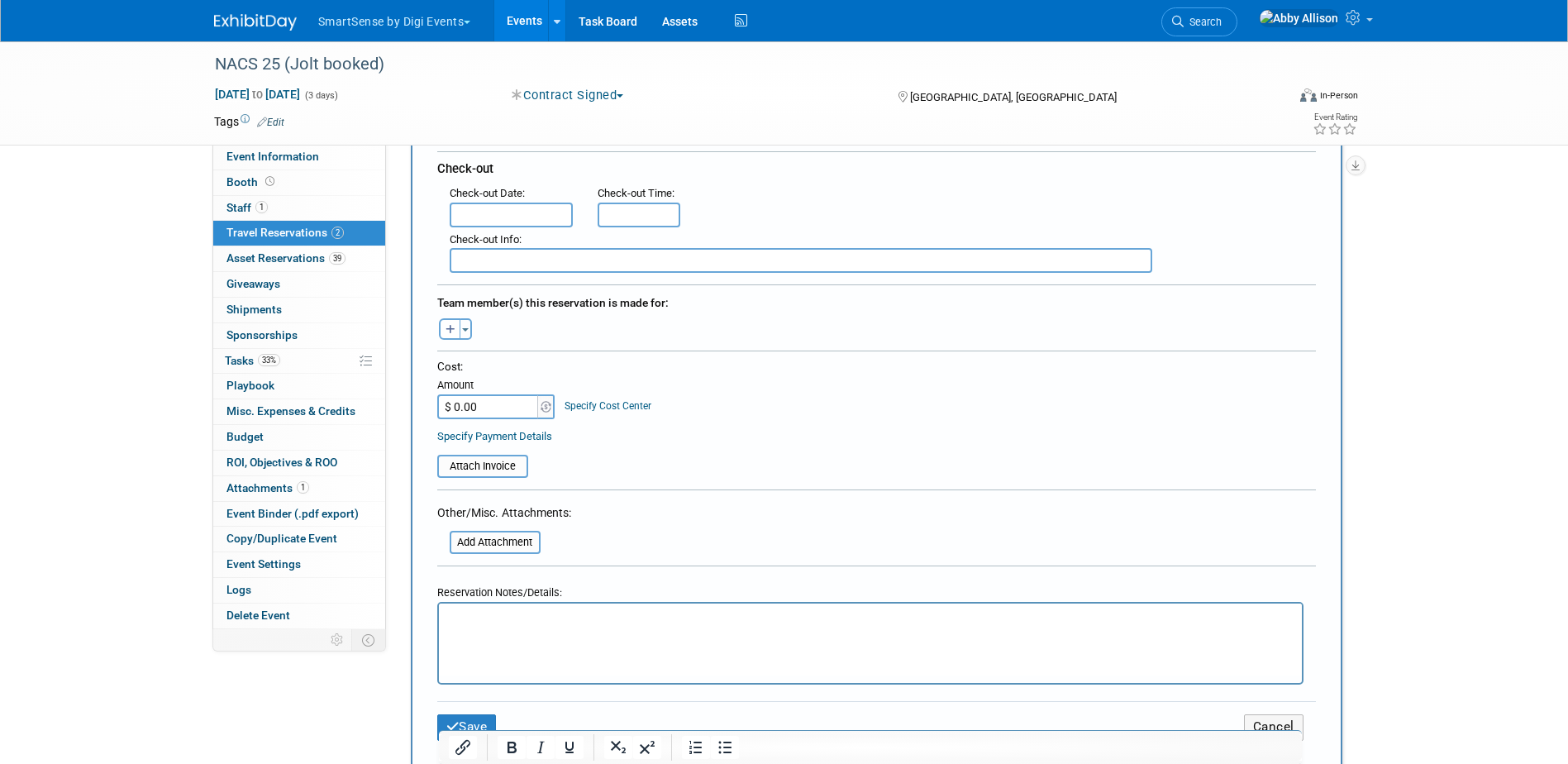
scroll to position [497, 0]
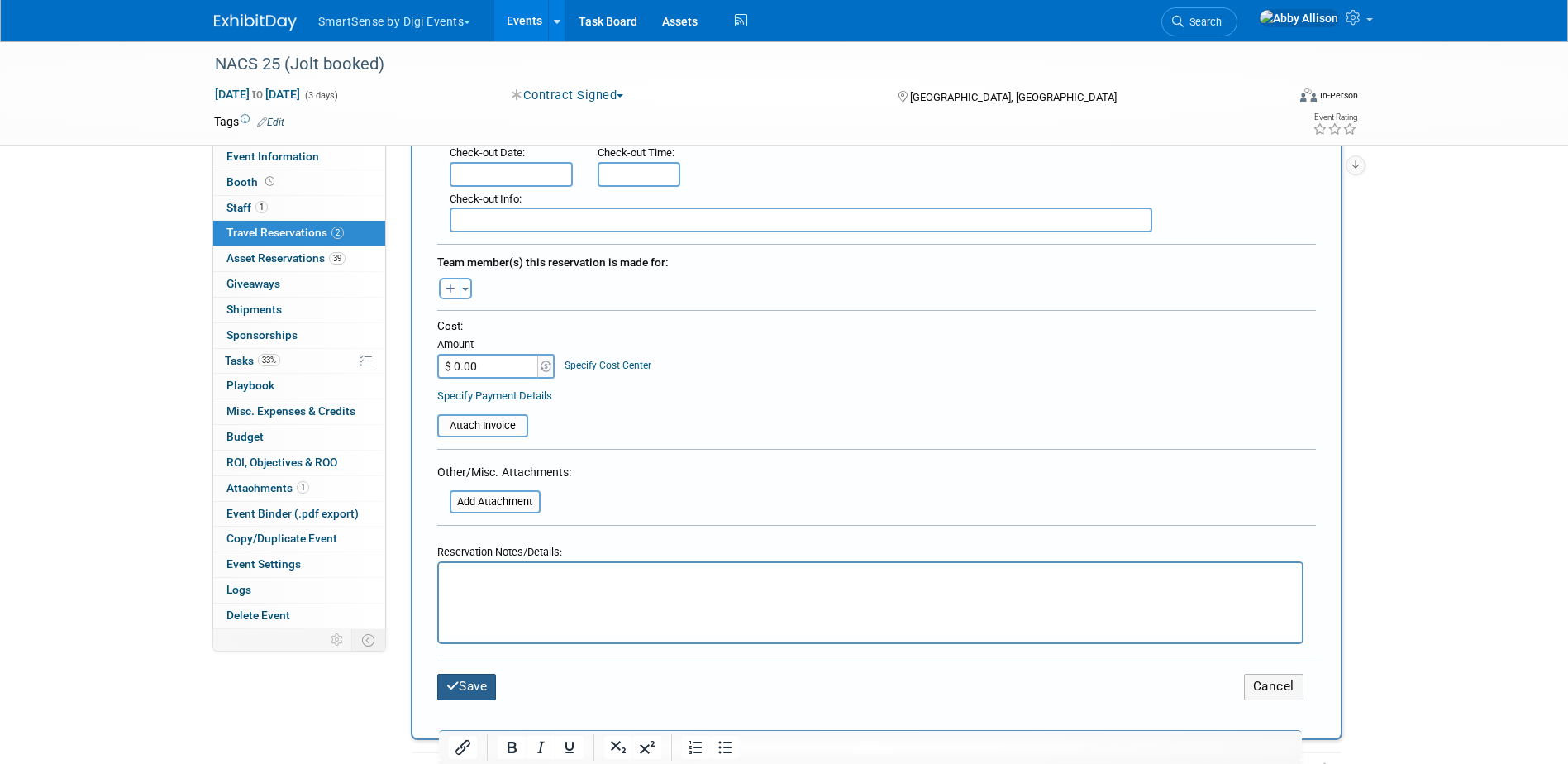
type input "4Y24WBOF"
click at [490, 683] on button "Save" at bounding box center [467, 687] width 59 height 26
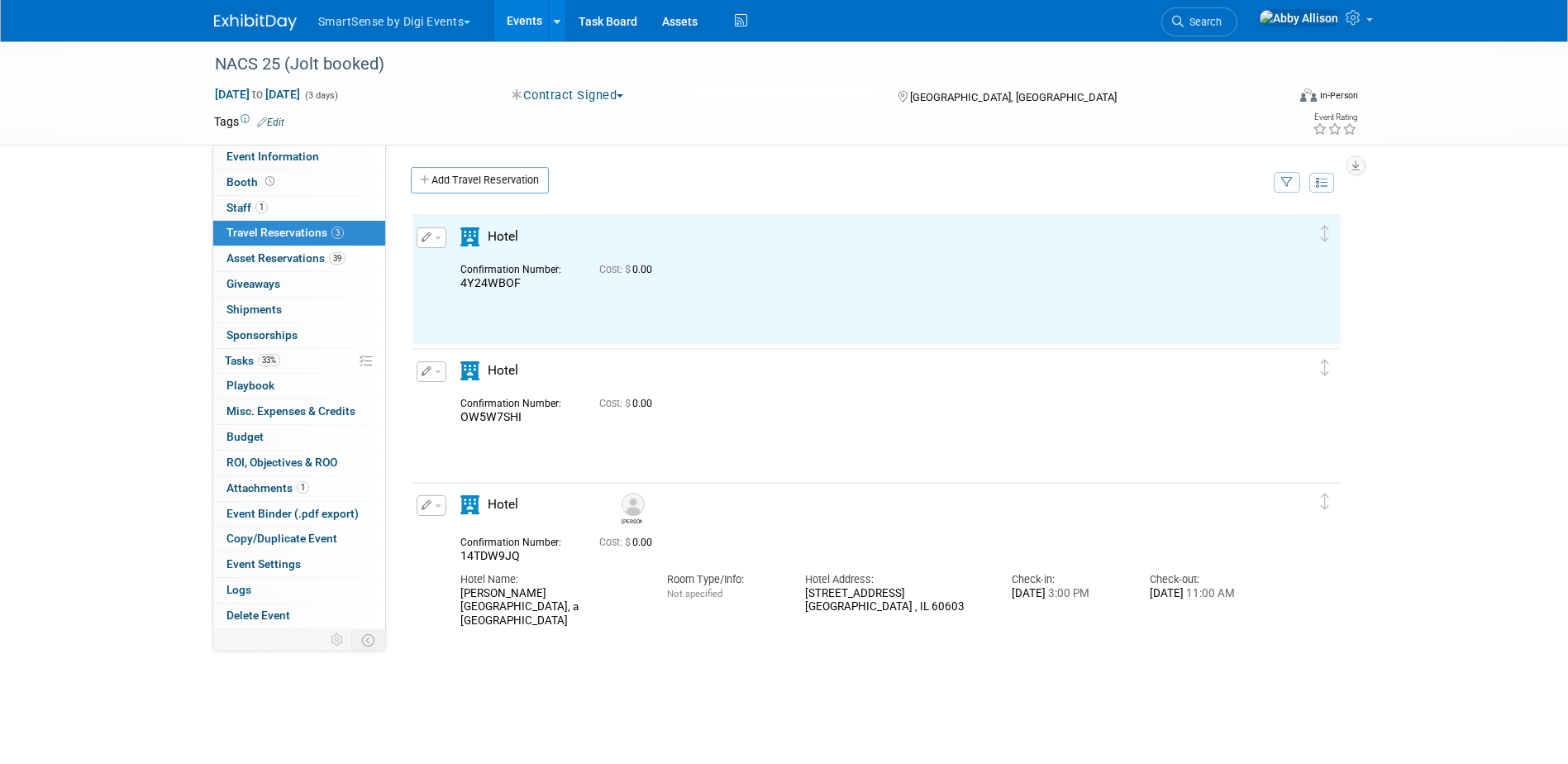
scroll to position [0, 0]
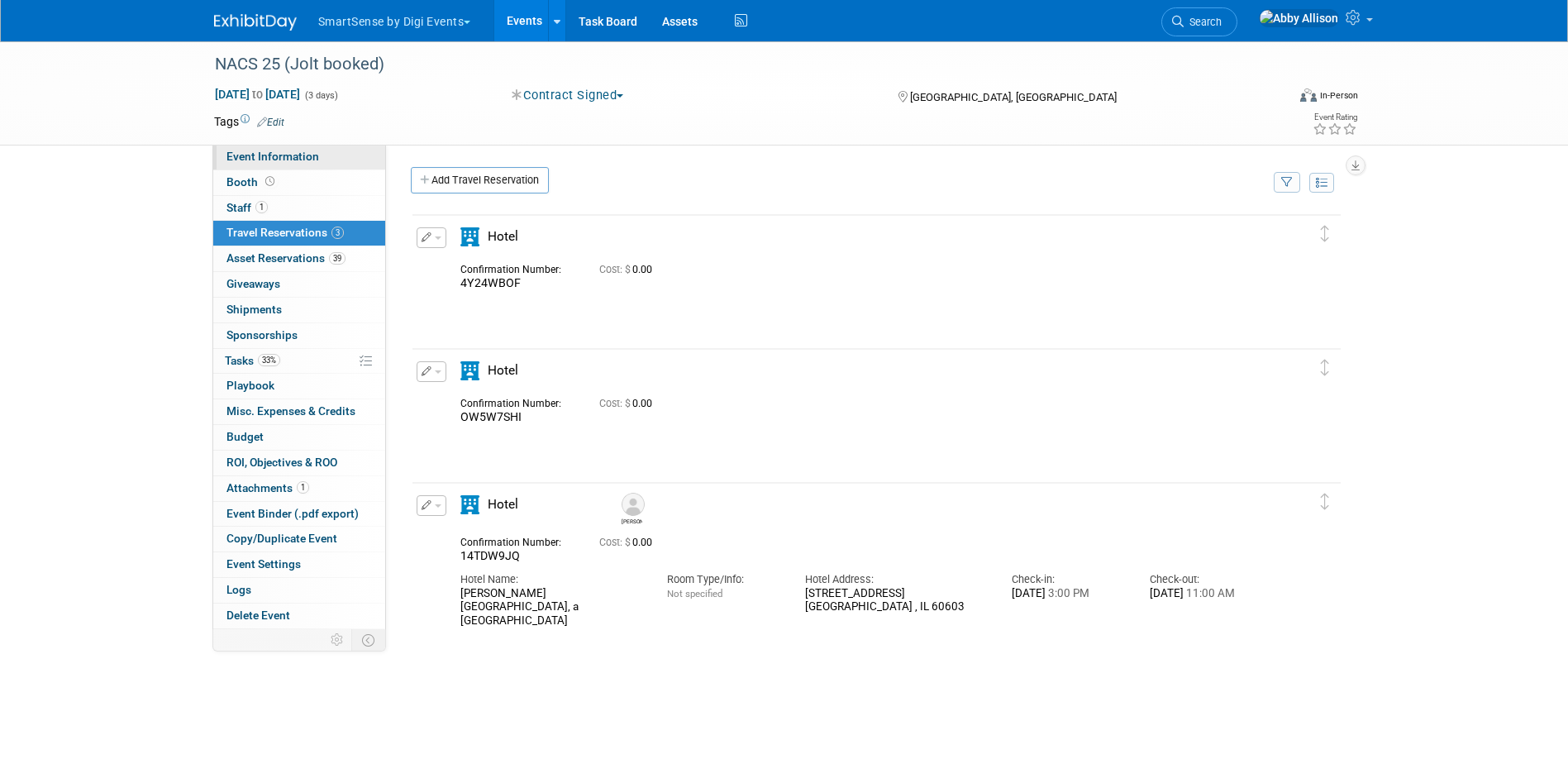
click at [304, 162] on span "Event Information" at bounding box center [273, 156] width 93 height 13
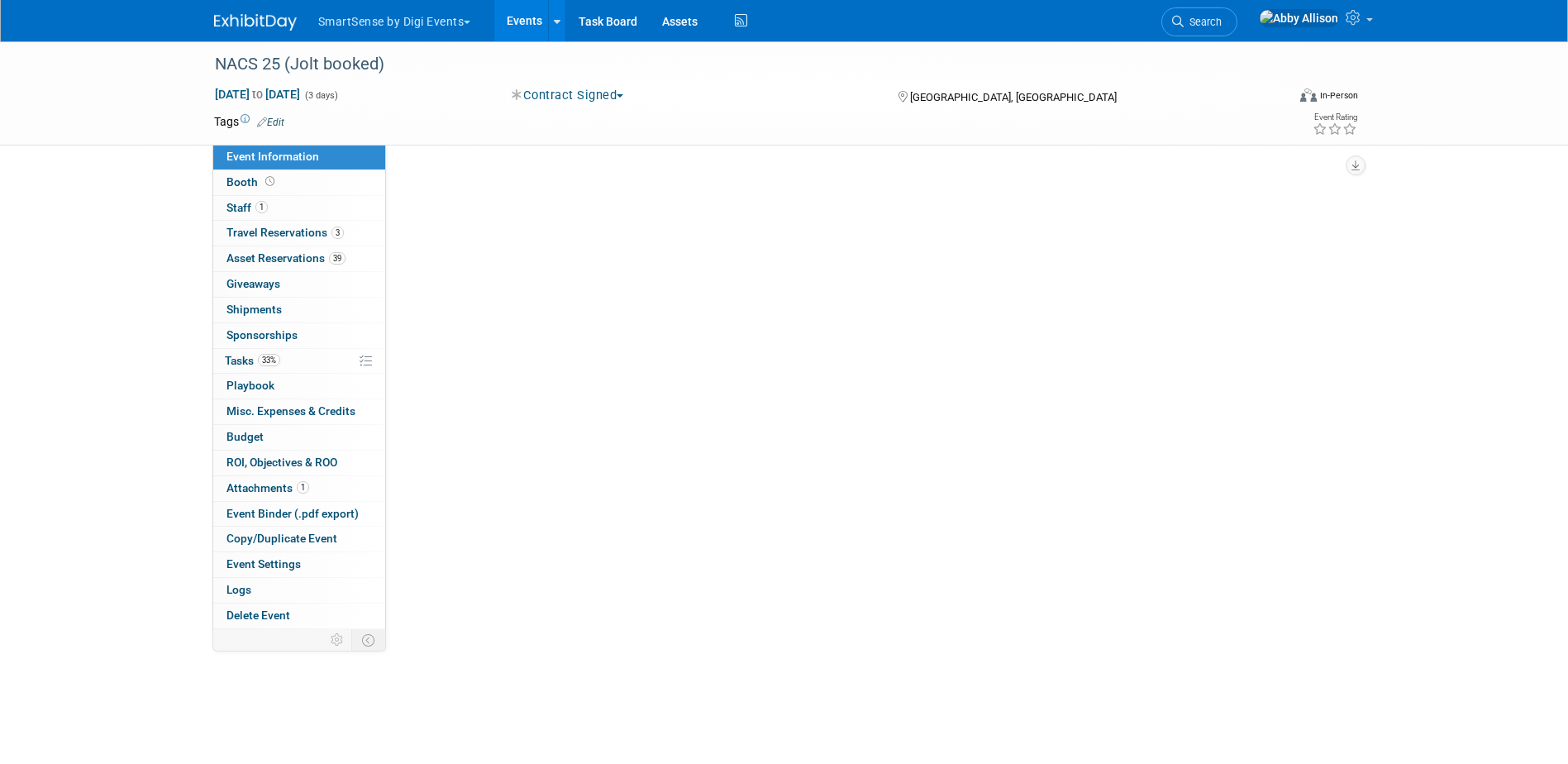
select select "Convenience Stores"
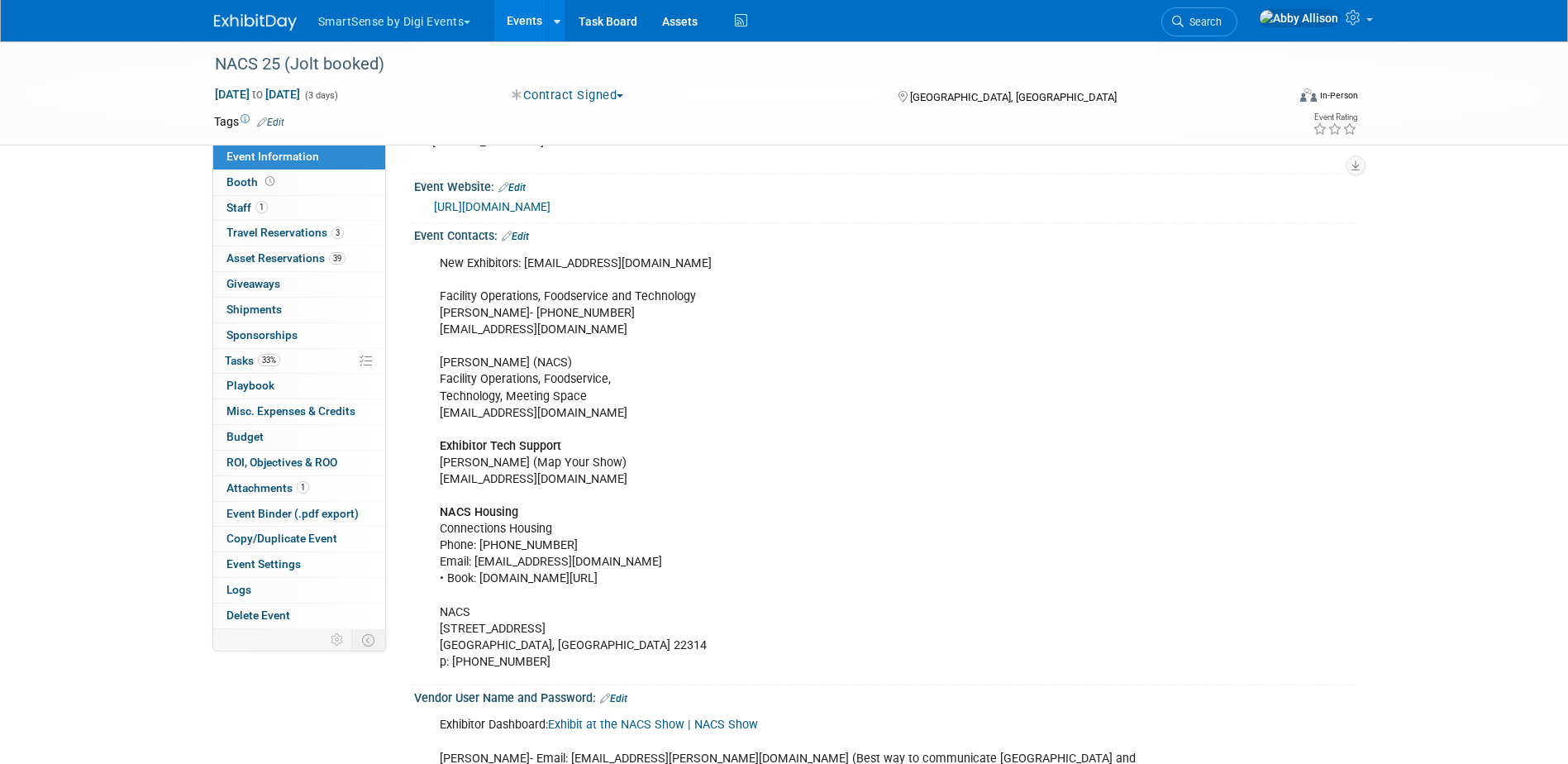
scroll to position [165, 0]
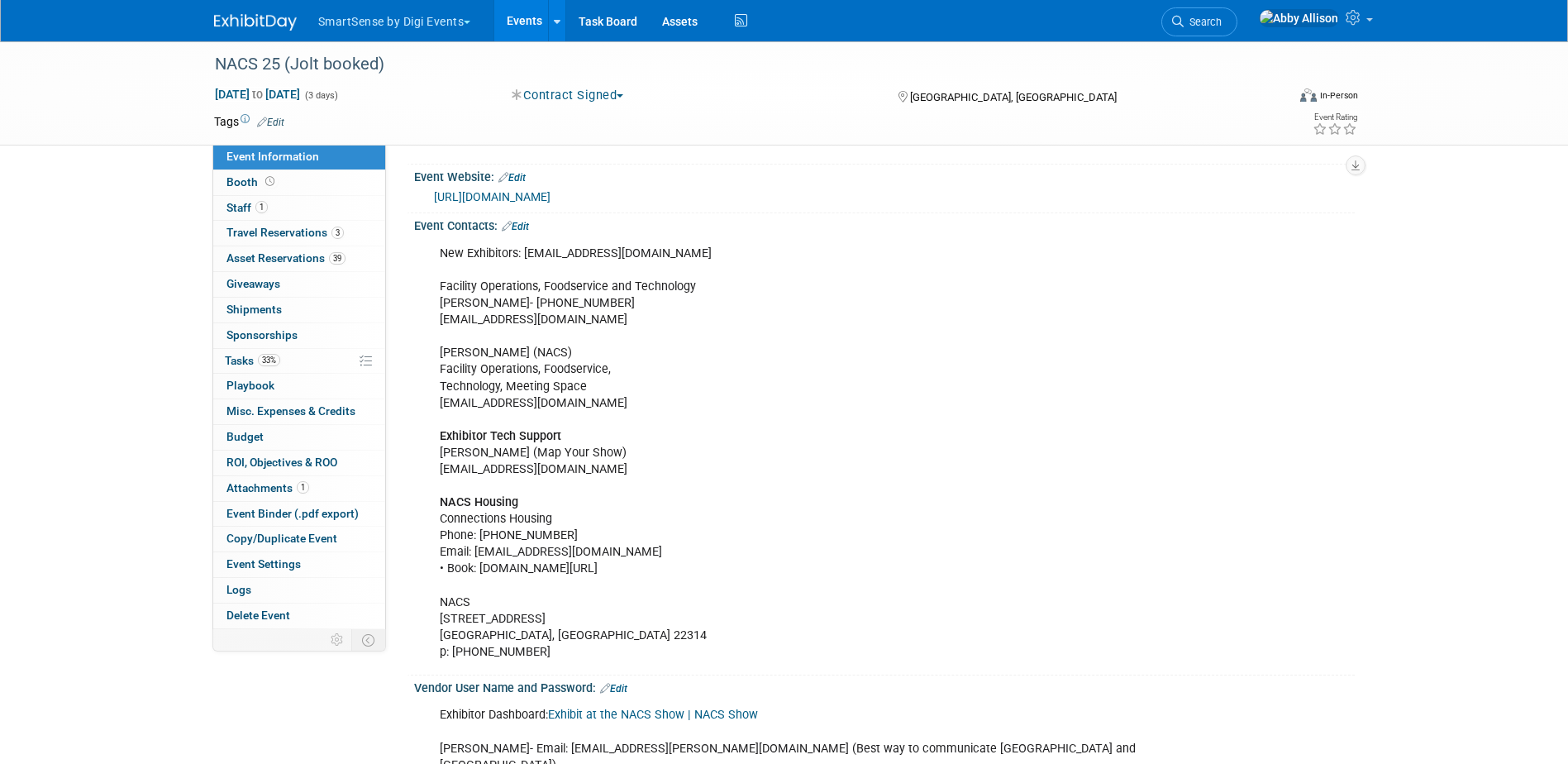
click at [537, 238] on div "New Exhibitors: [EMAIL_ADDRESS][DOMAIN_NAME] Facility Operations, Foodservice a…" at bounding box center [801, 453] width 745 height 432
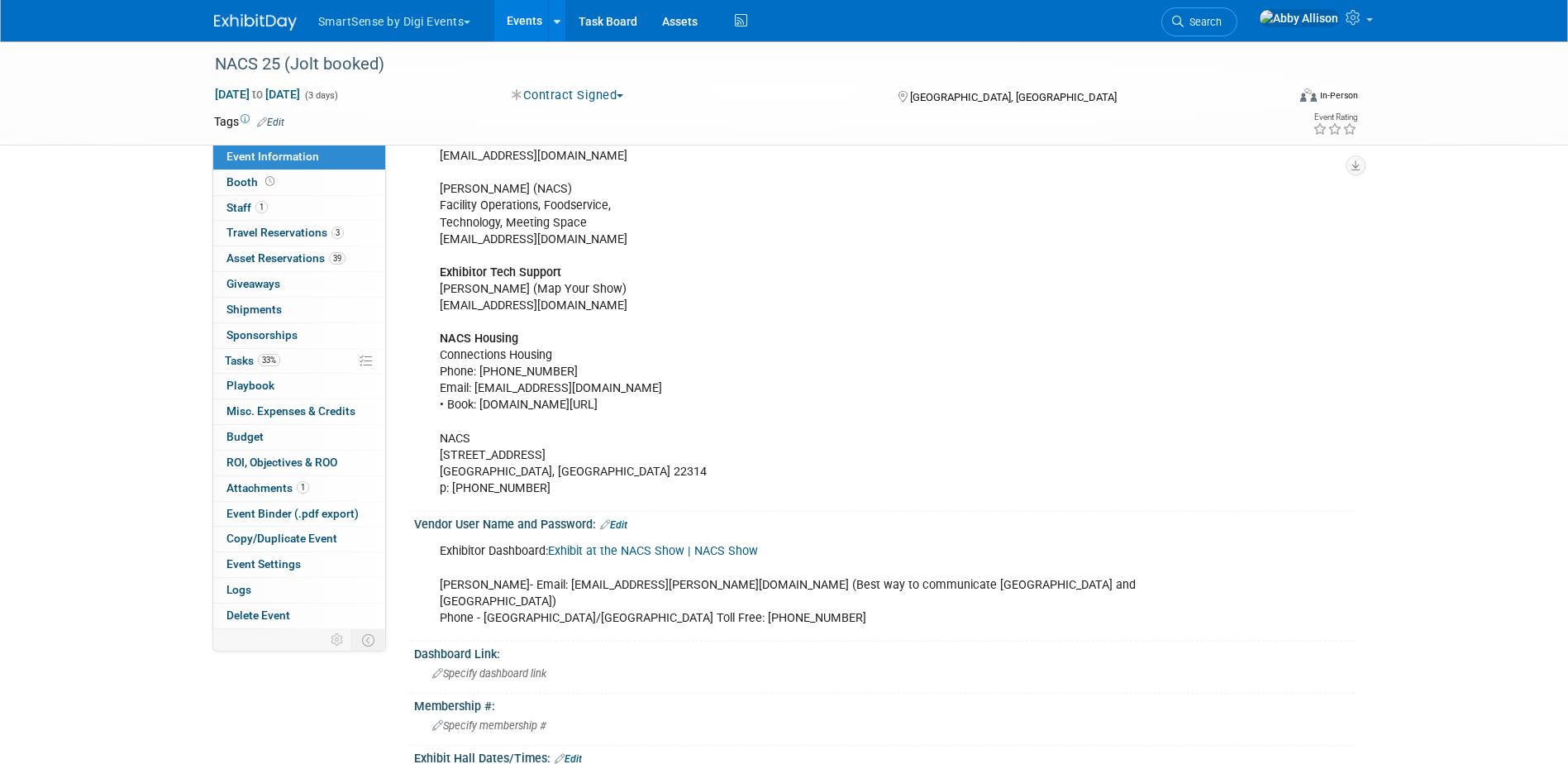
scroll to position [330, 0]
click at [610, 520] on icon at bounding box center [605, 524] width 10 height 11
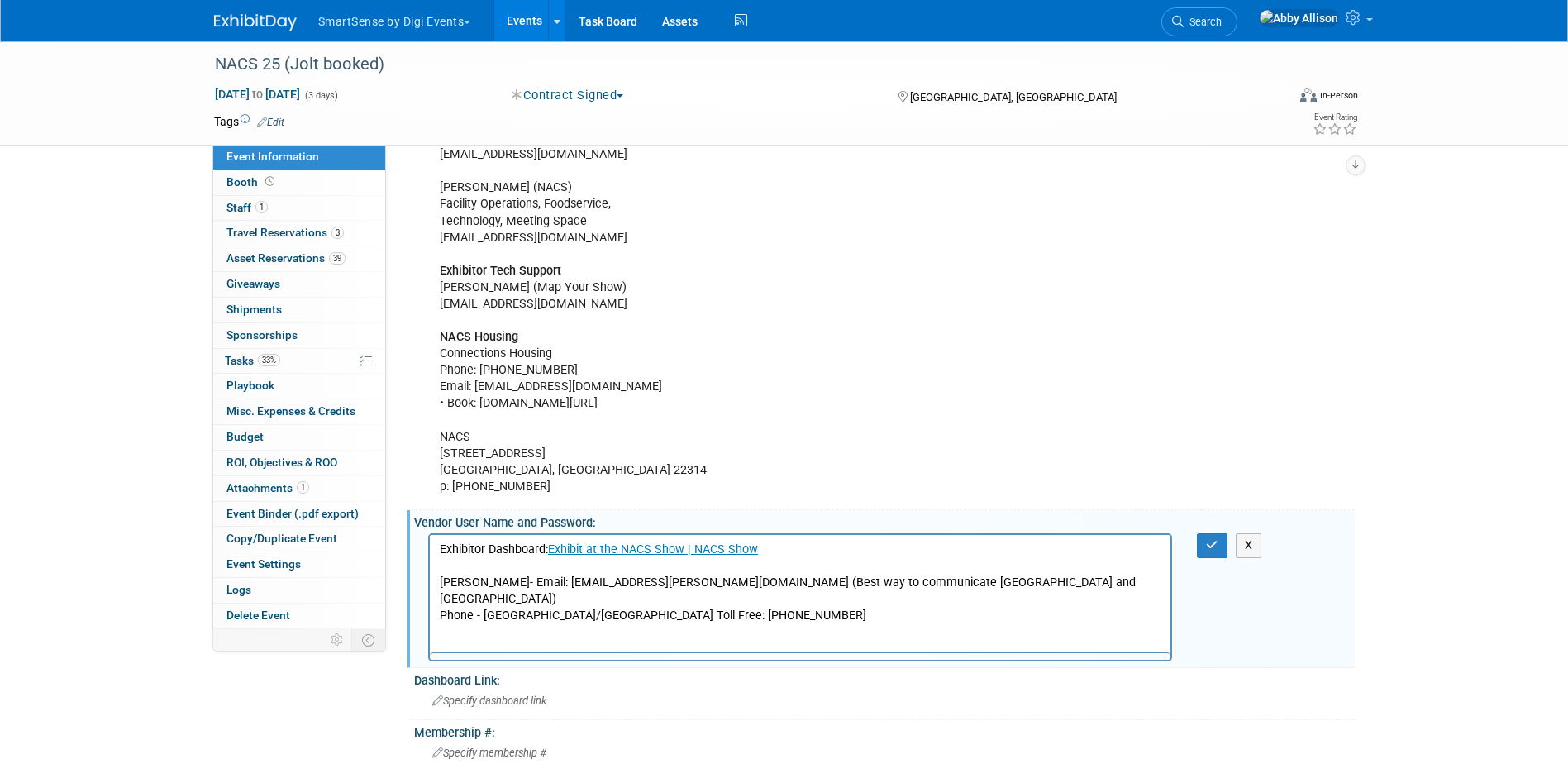
scroll to position [0, 0]
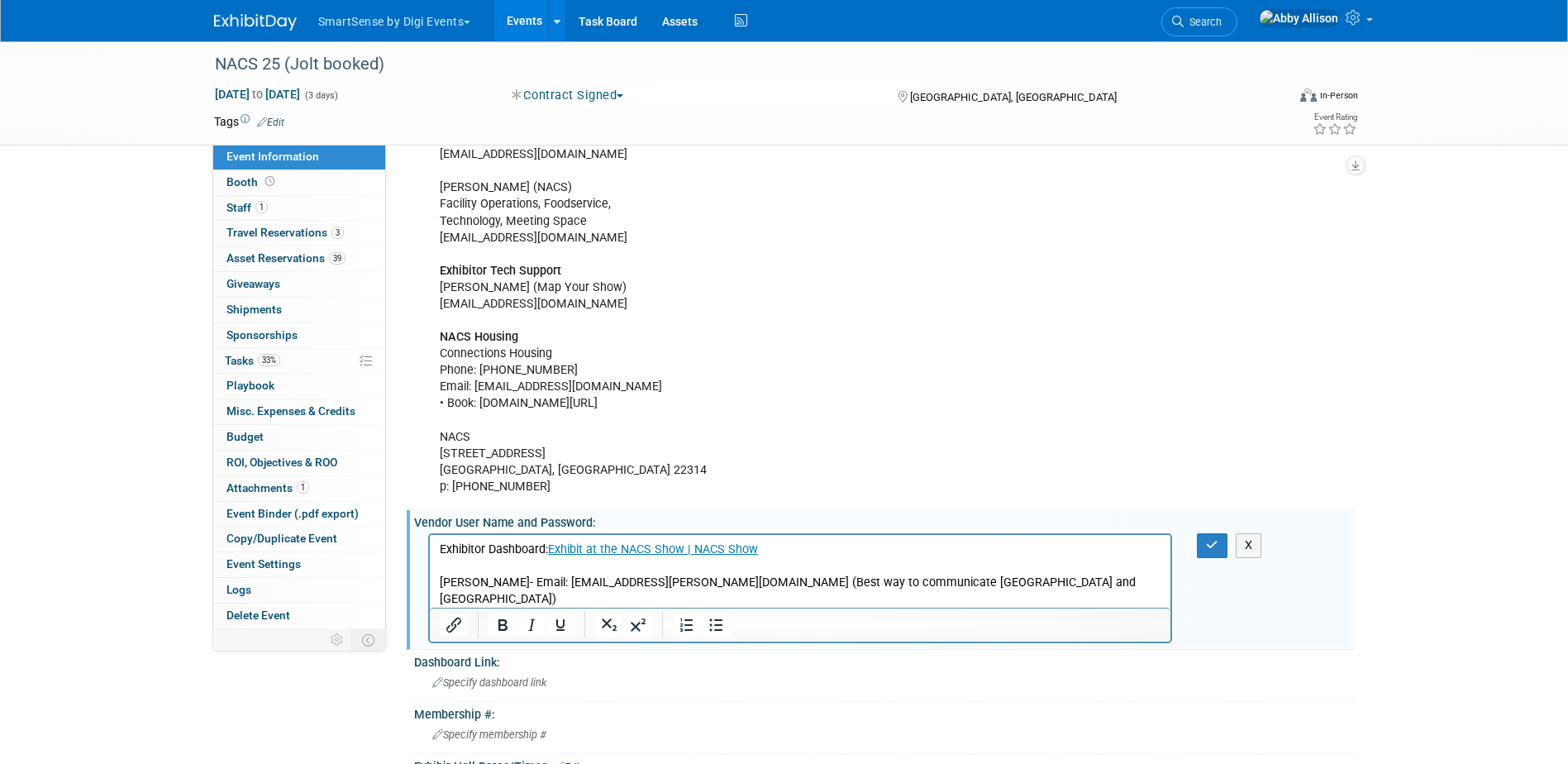
click at [451, 564] on p "Exhibitor Dashboard: Exhibit at the NACS Show | NACS Show [PERSON_NAME]- Email:…" at bounding box center [800, 583] width 723 height 83
click at [434, 564] on html "Exhibitor Dashboard: Exhibit at the NACS Show | NACS Show ﻿Exhibitor Resource C…" at bounding box center [799, 579] width 741 height 89
click at [435, 564] on html "Exhibitor Dashboard: Exhibit at the NACS Show | NACS Show ﻿Exhibitor Resource C…" at bounding box center [799, 579] width 741 height 89
click at [655, 606] on icon "Link" at bounding box center [664, 609] width 19 height 19
click at [431, 562] on html "Exhibitor Dashboard: Exhibit at the NACS Show | NACS Show ﻿Exhibitor Resource C…" at bounding box center [799, 579] width 741 height 89
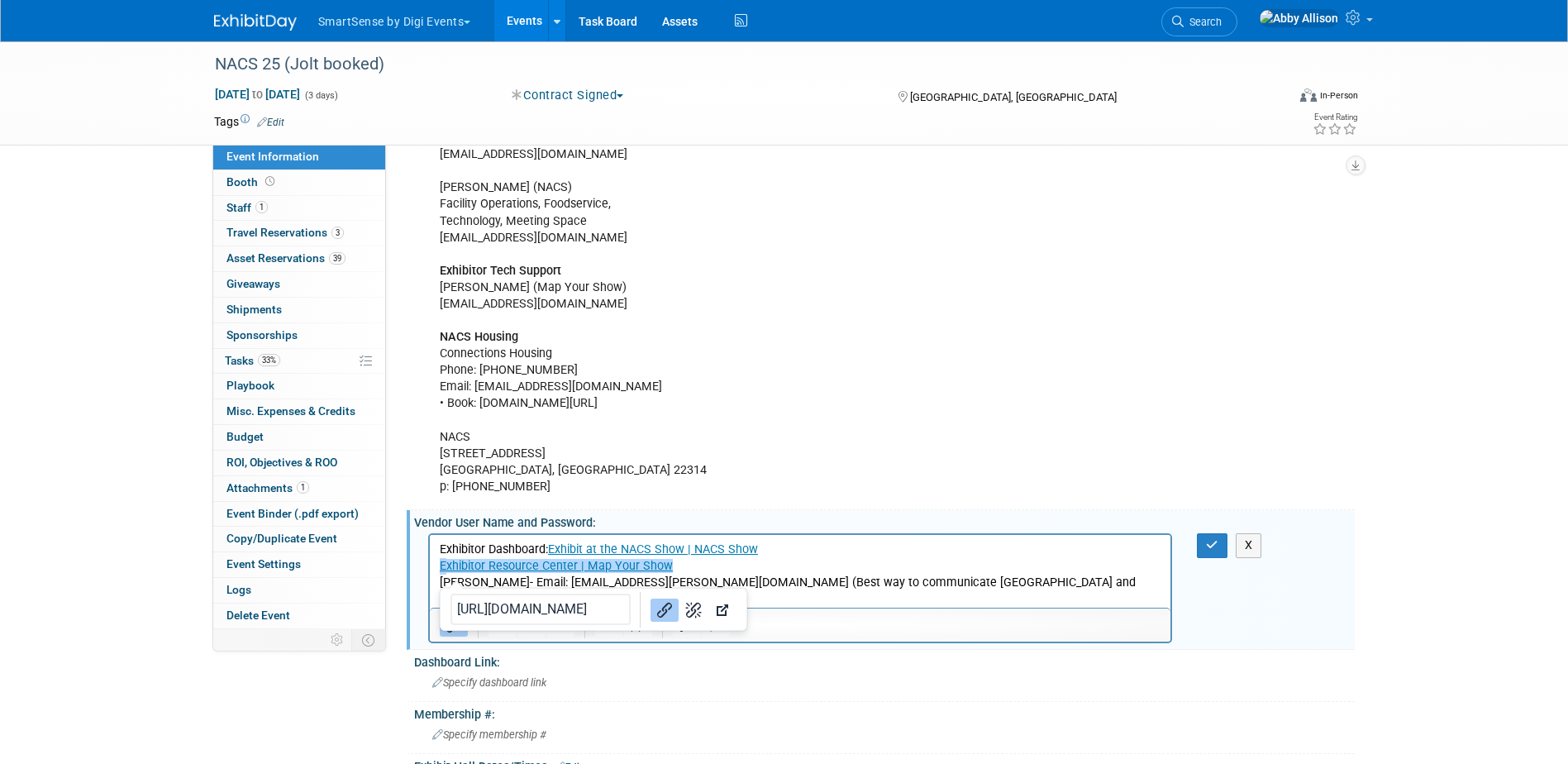
click at [431, 562] on html "Exhibitor Dashboard: Exhibit at the NACS Show | NACS Show ﻿Exhibitor Resource C…" at bounding box center [799, 579] width 741 height 89
click at [1242, 550] on button "X" at bounding box center [1249, 546] width 27 height 24
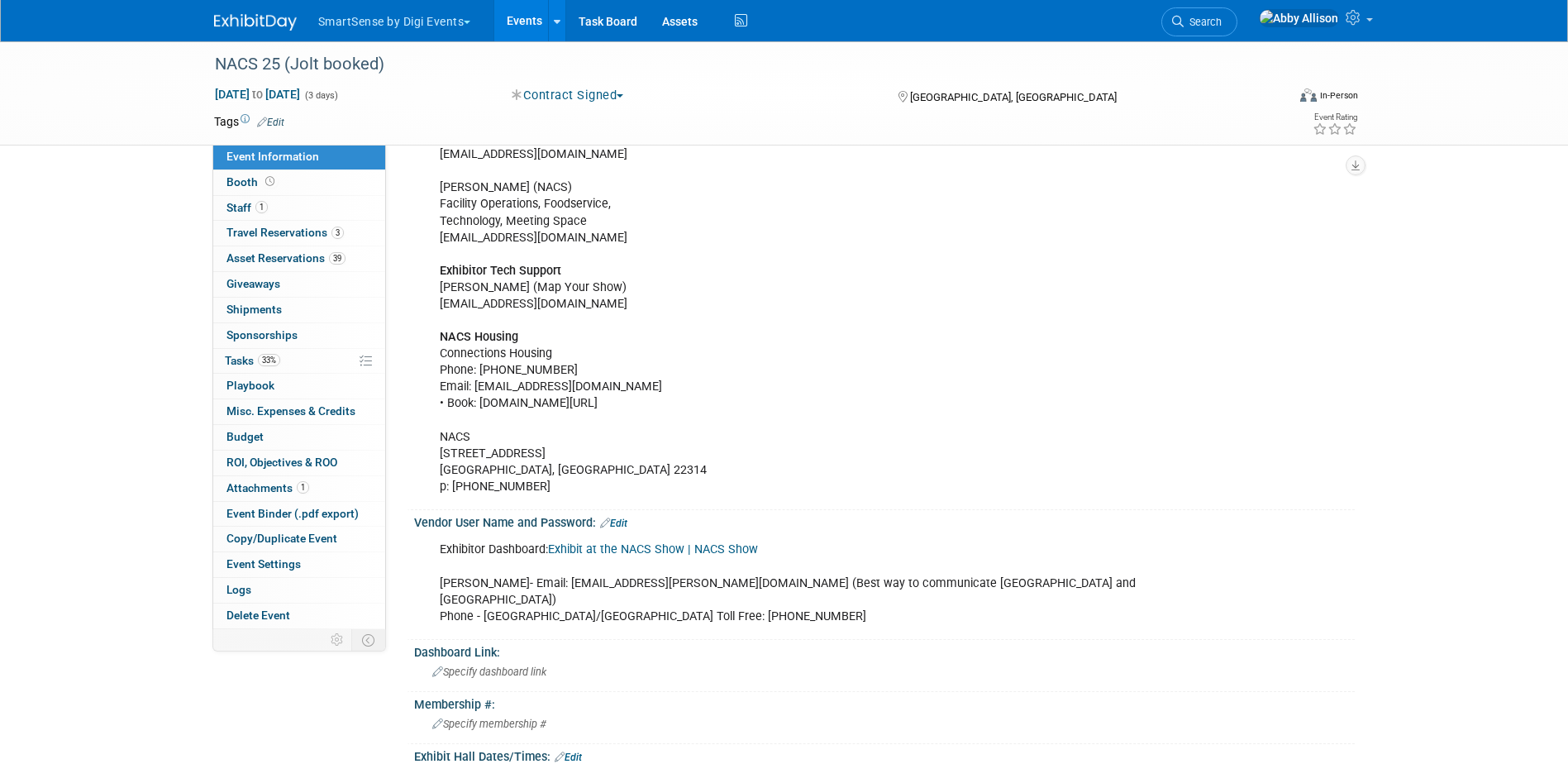
click at [626, 524] on link "Edit" at bounding box center [613, 524] width 27 height 11
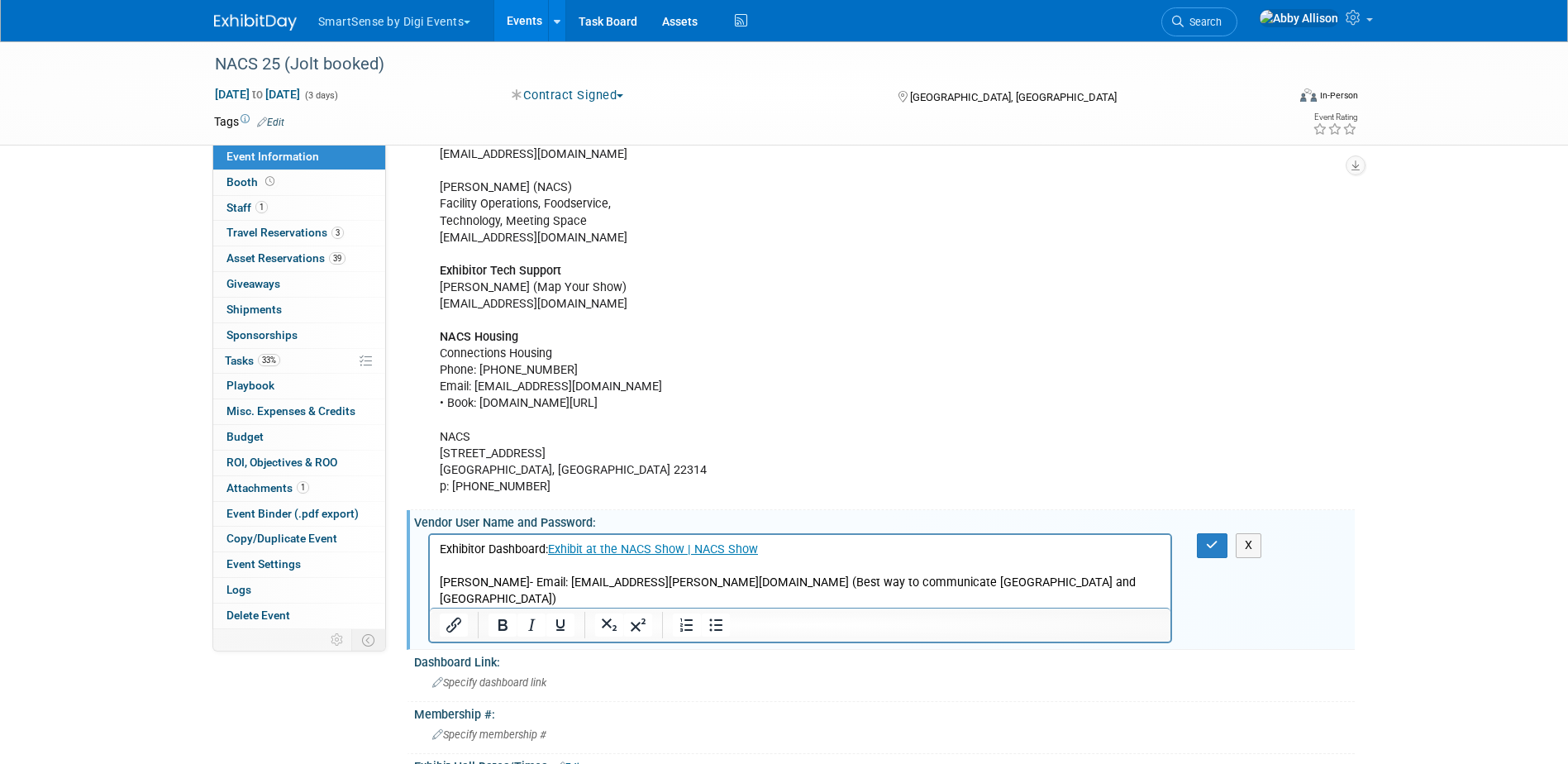
click at [443, 564] on p "Exhibitor Dashboard: Exhibit at the NACS Show | NACS Show [PERSON_NAME]- Email:…" at bounding box center [800, 583] width 723 height 83
click at [436, 577] on html "Exhibitor Dashboard: Exhibit at the NACS Show | NACS Show Portal: Exhibitor Res…" at bounding box center [799, 579] width 741 height 89
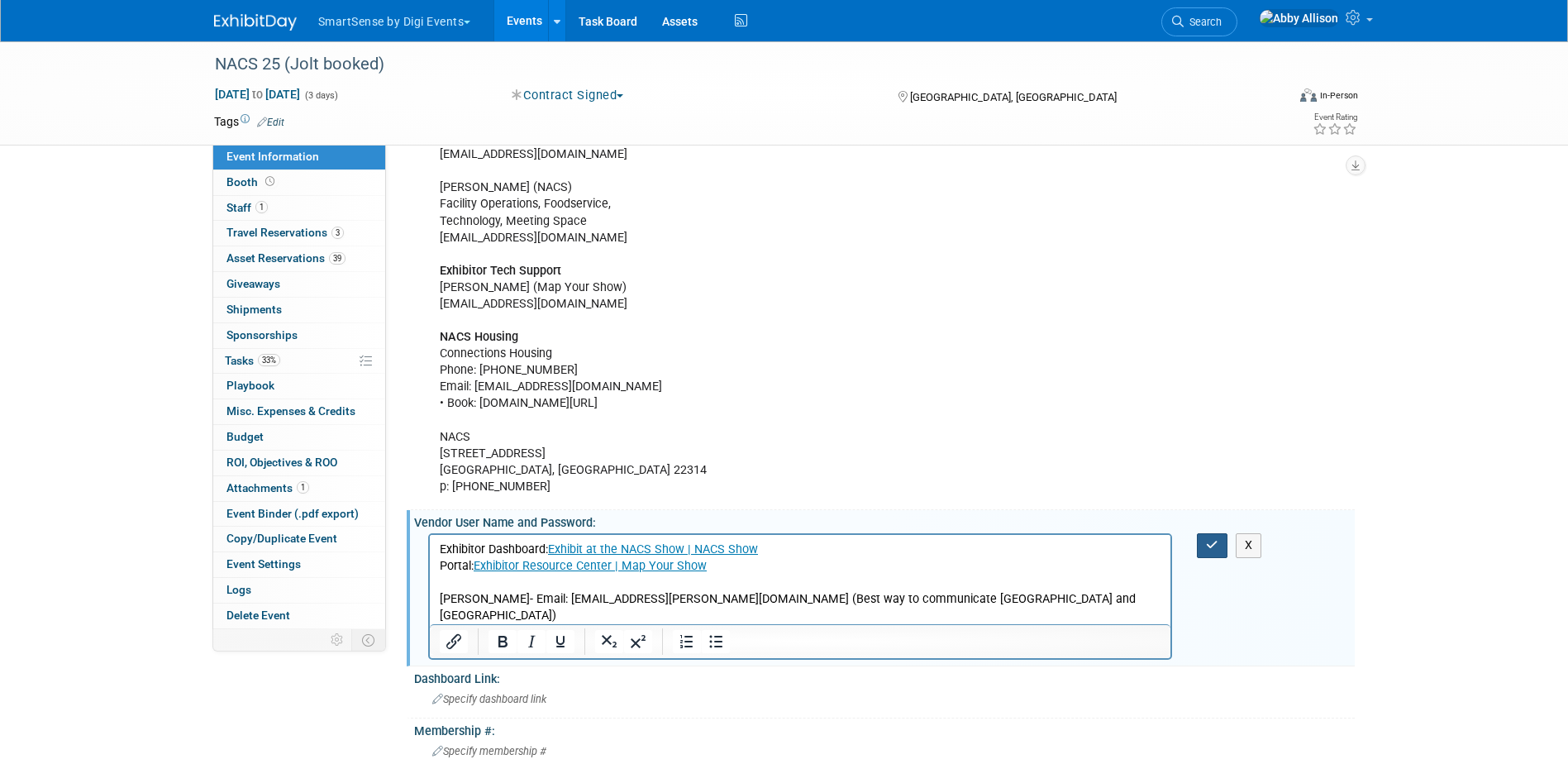
click at [1202, 537] on button "button" at bounding box center [1212, 546] width 31 height 24
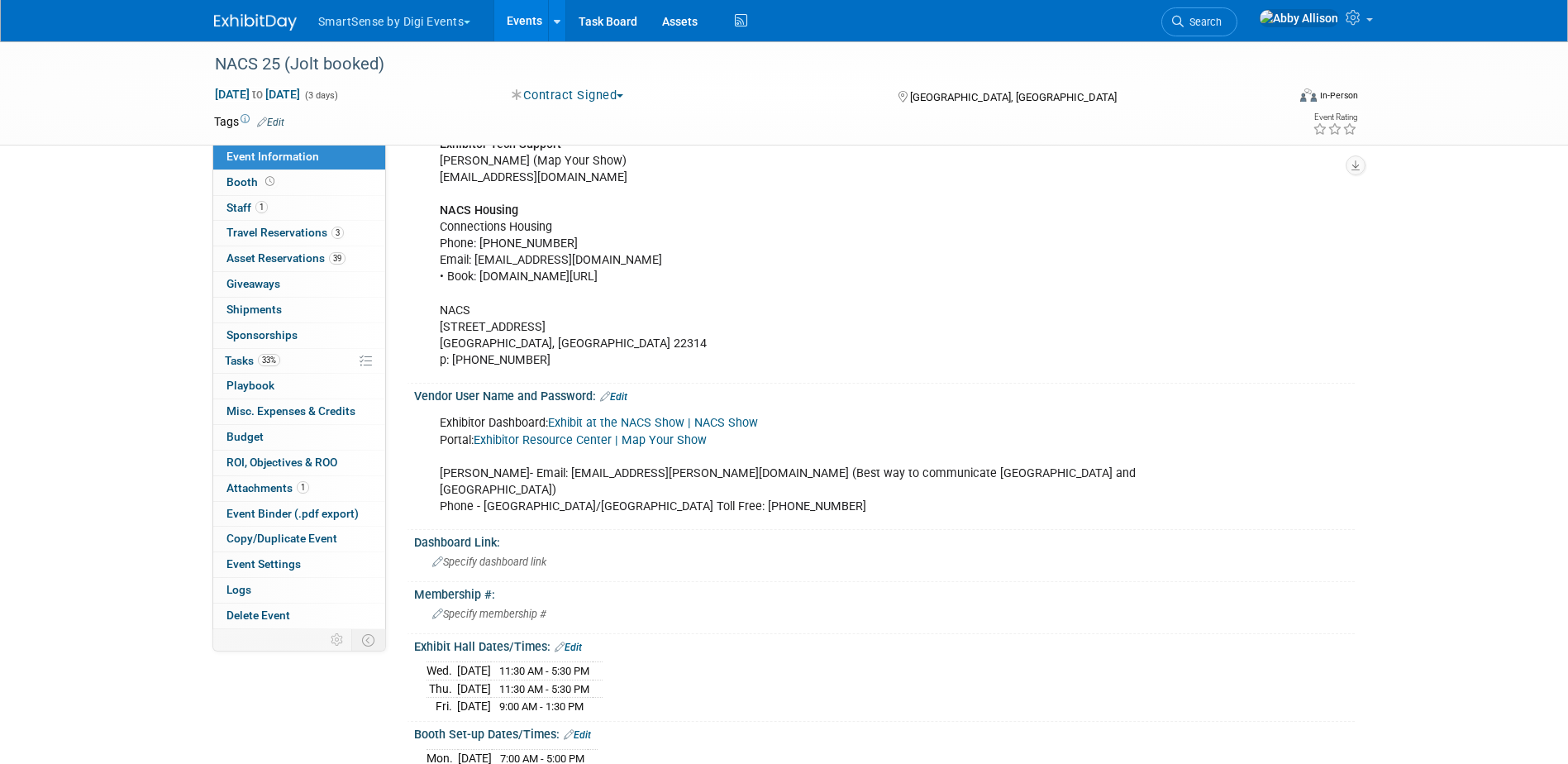
scroll to position [497, 0]
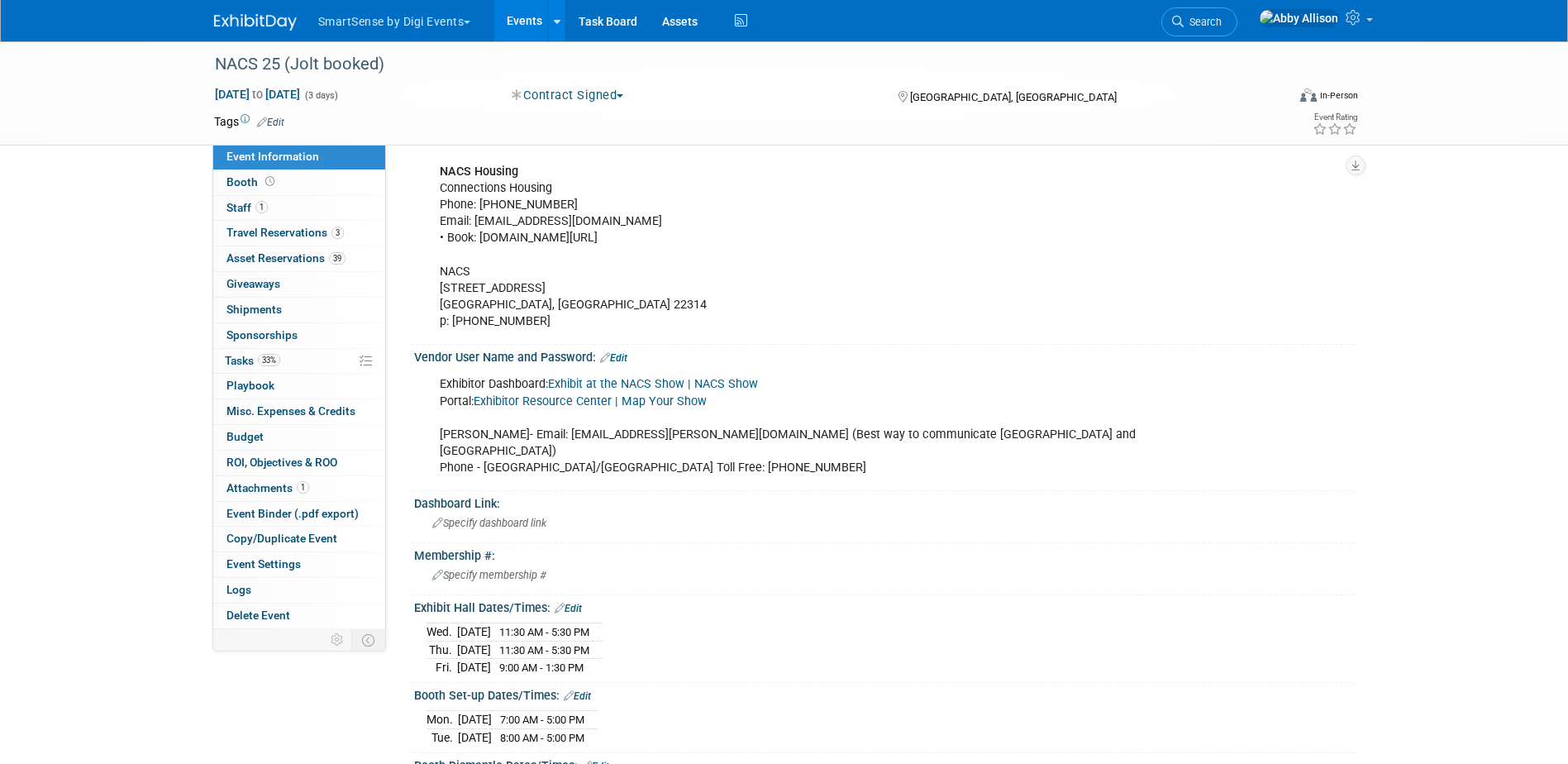
click at [623, 353] on link "Edit" at bounding box center [613, 358] width 27 height 11
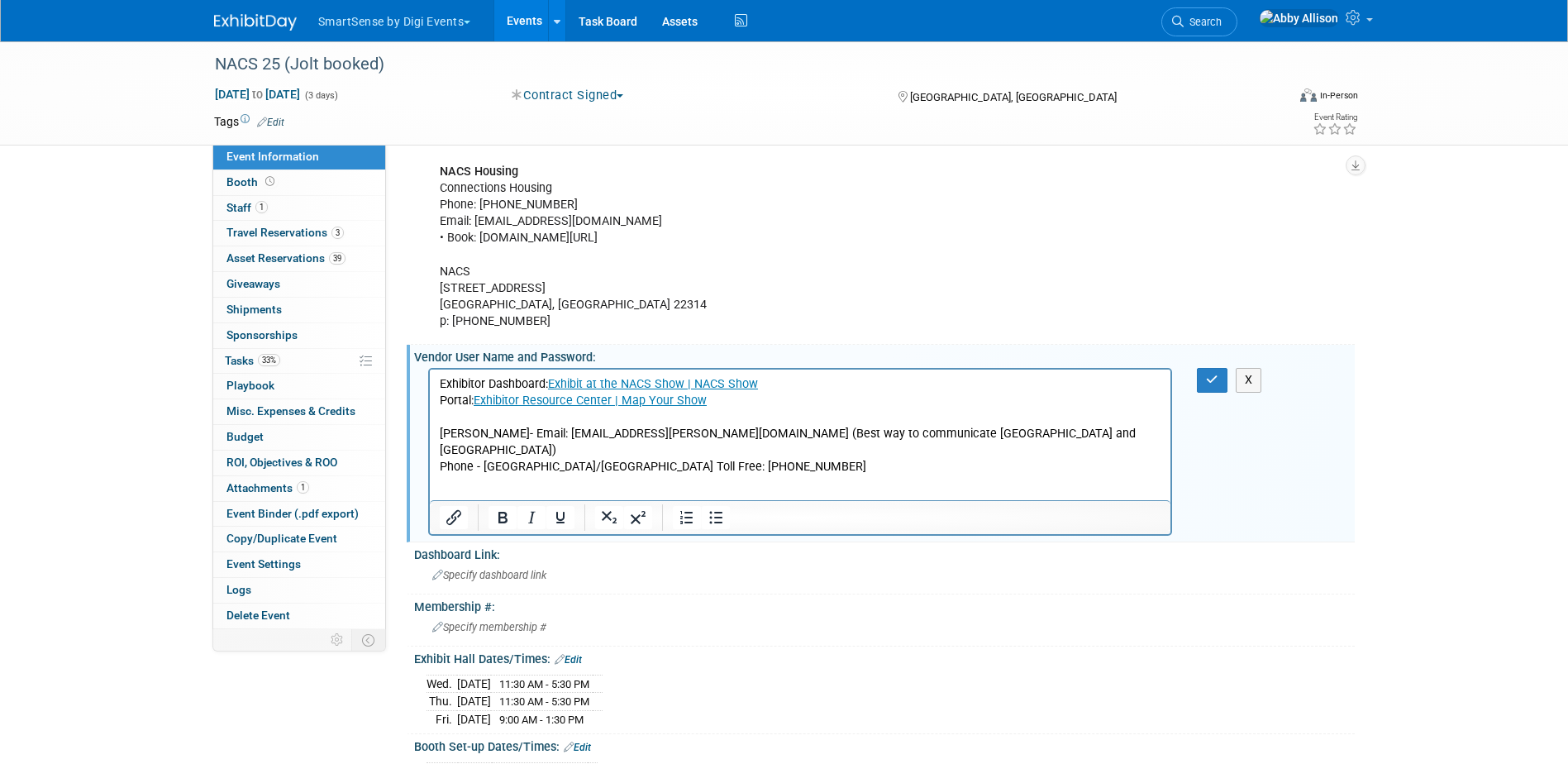
scroll to position [0, 0]
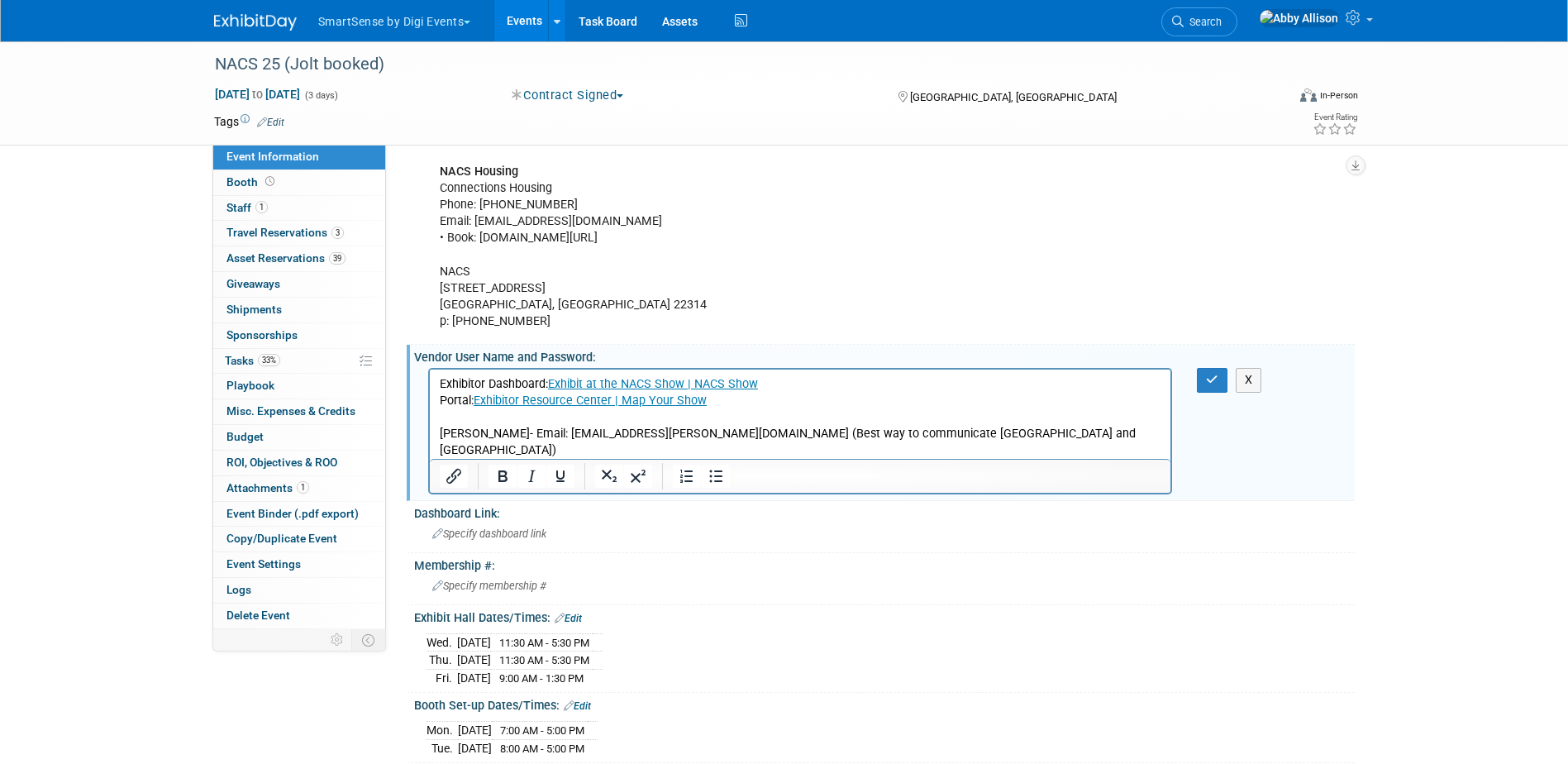
click at [443, 397] on p "Exhibitor Dashboard: Exhibit at the NACS Show | NACS Show Portal: Exhibitor Res…" at bounding box center [800, 425] width 723 height 99
click at [442, 401] on p "Exhibitor Dashboard: Exhibit at the NACS Show | NACS Show Portal: Exhibitor Res…" at bounding box center [800, 425] width 723 height 99
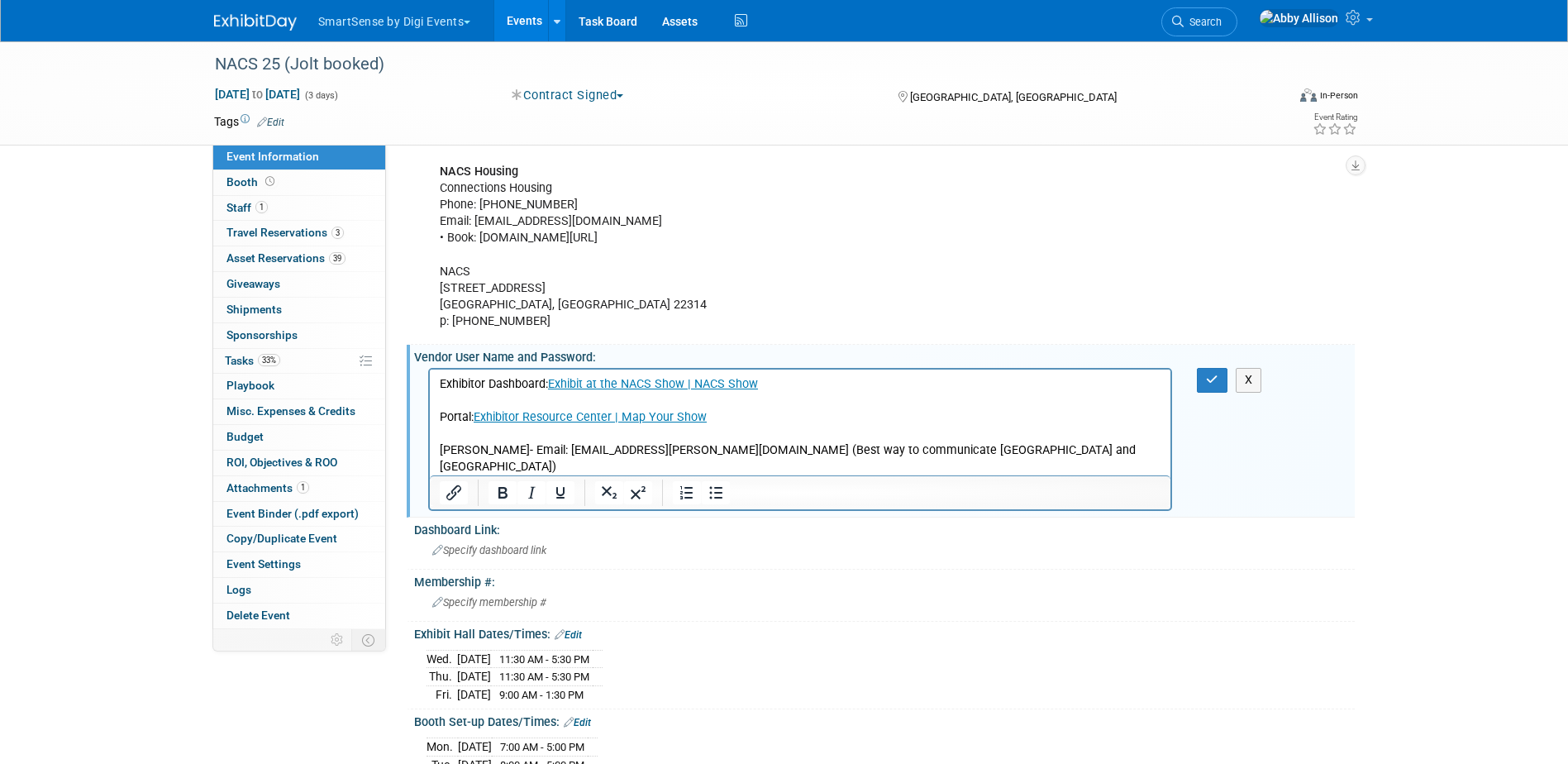
click at [452, 434] on p "Portal: Exhibitor Resource Center | Map Your Show [PERSON_NAME]- Email: [EMAIL_…" at bounding box center [800, 450] width 723 height 83
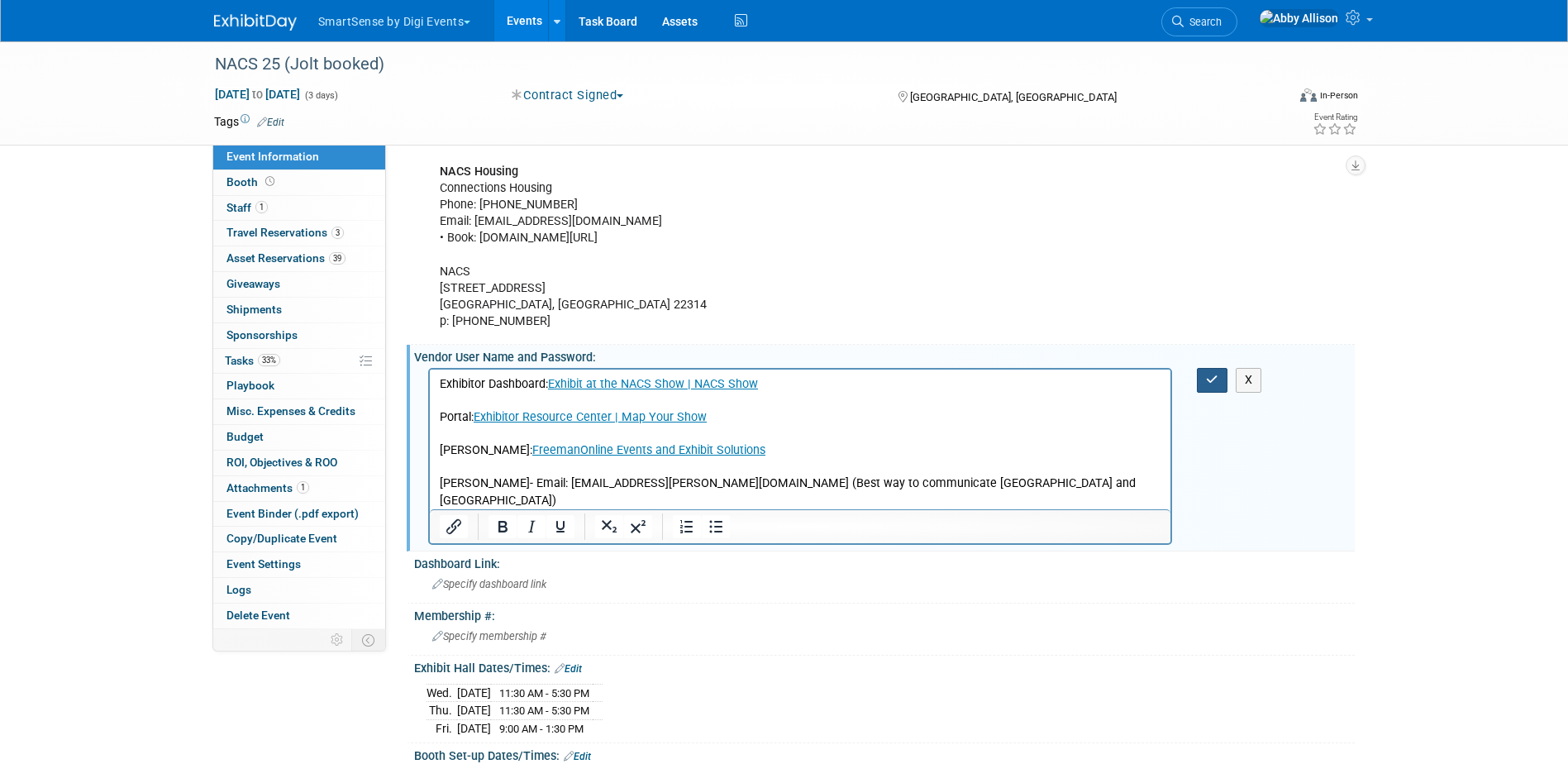
click at [1209, 377] on icon "button" at bounding box center [1212, 380] width 12 height 11
